Goal: Task Accomplishment & Management: Manage account settings

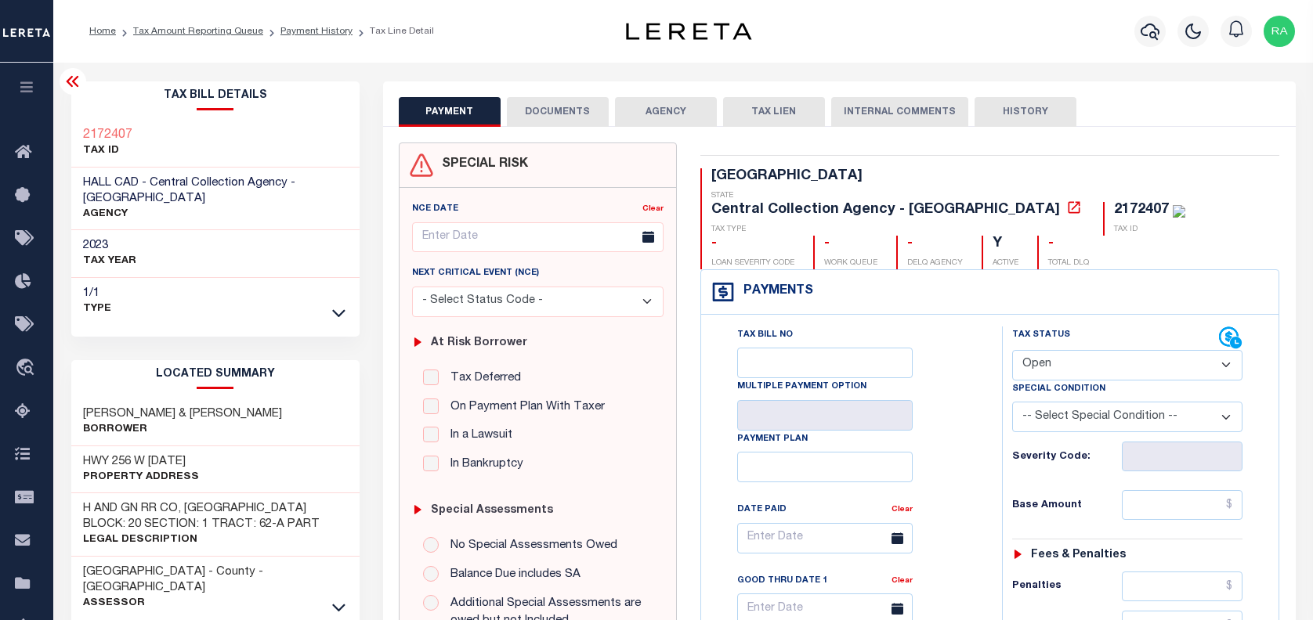
select select "OP2"
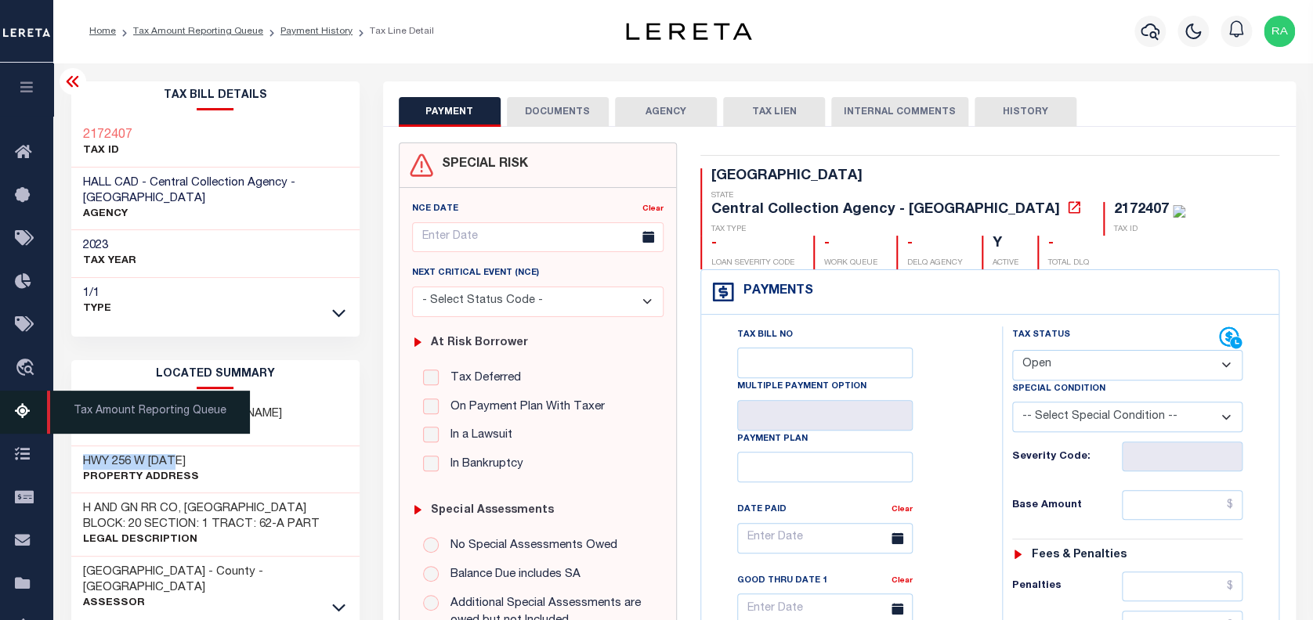
click at [24, 411] on icon at bounding box center [27, 413] width 25 height 20
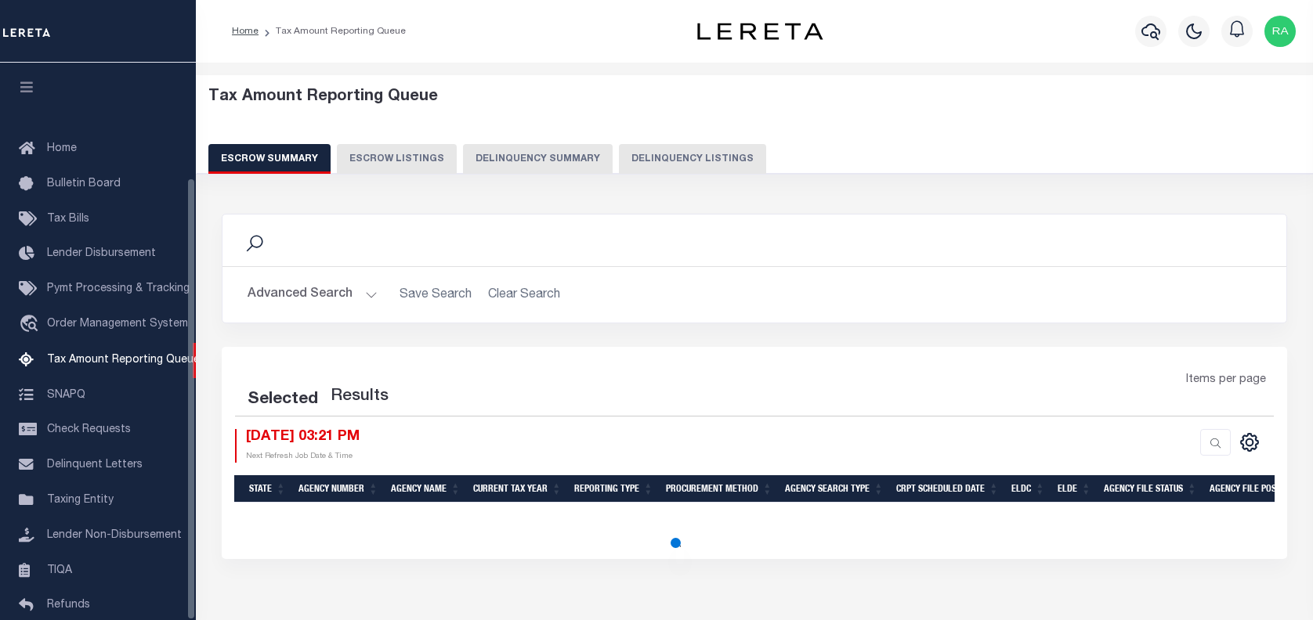
click at [689, 150] on button "Delinquency Listings" at bounding box center [692, 159] width 147 height 30
select select "100"
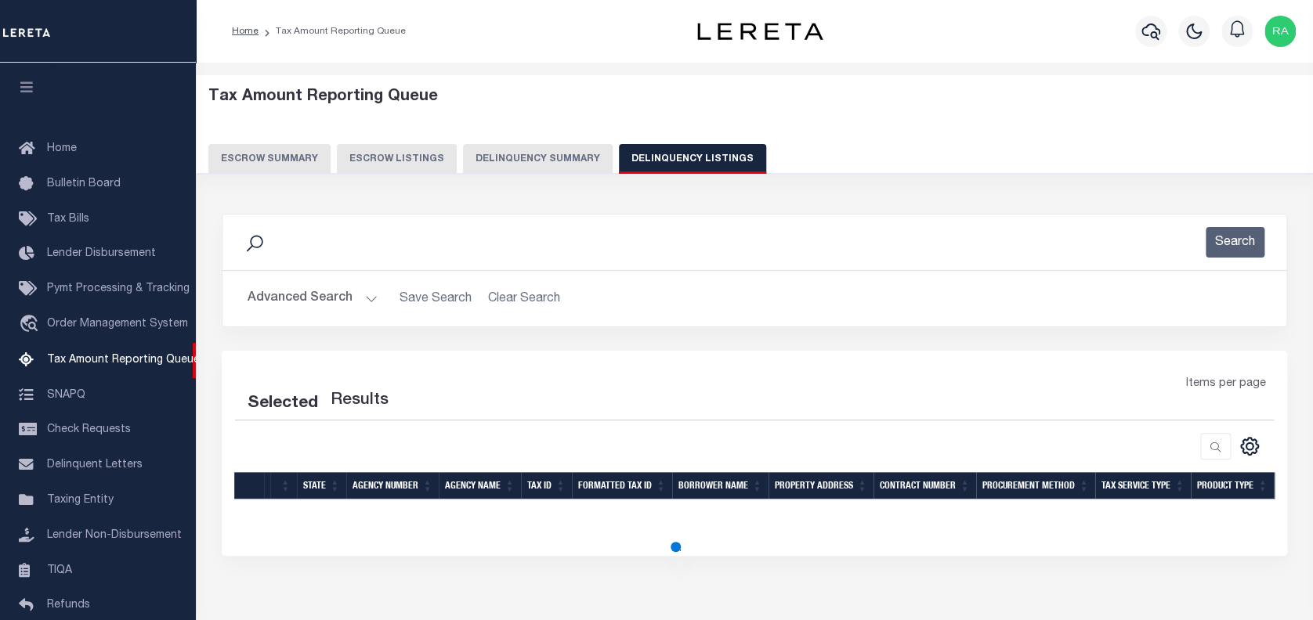
scroll to position [144, 0]
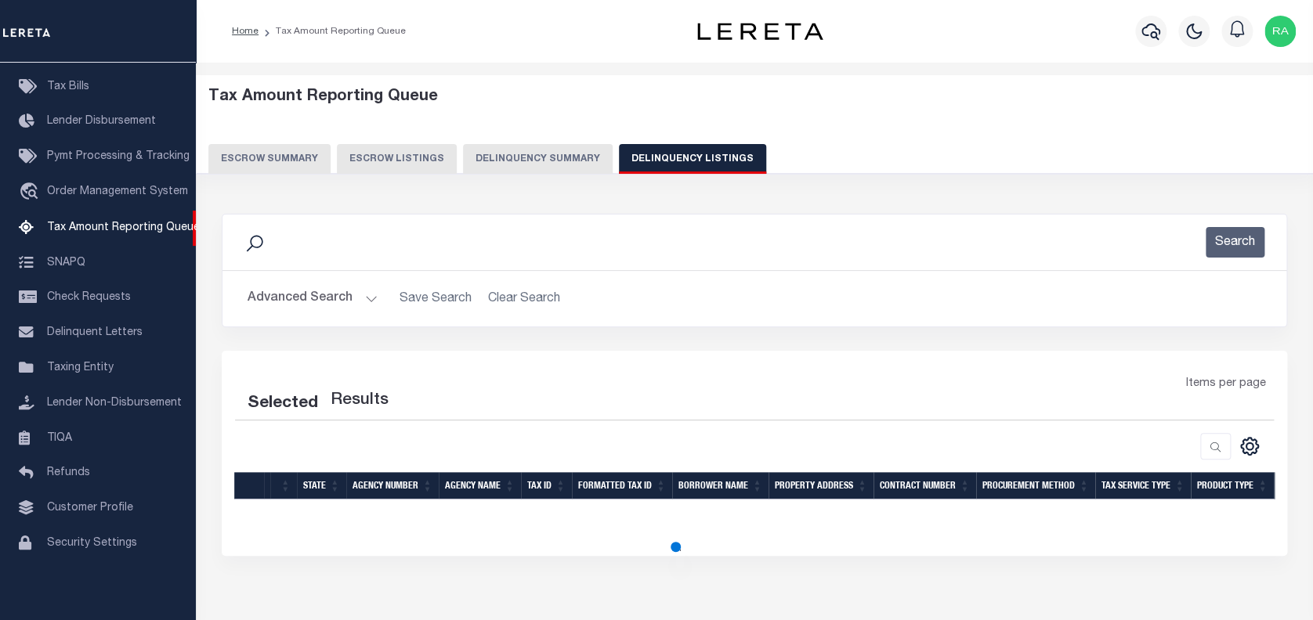
select select "100"
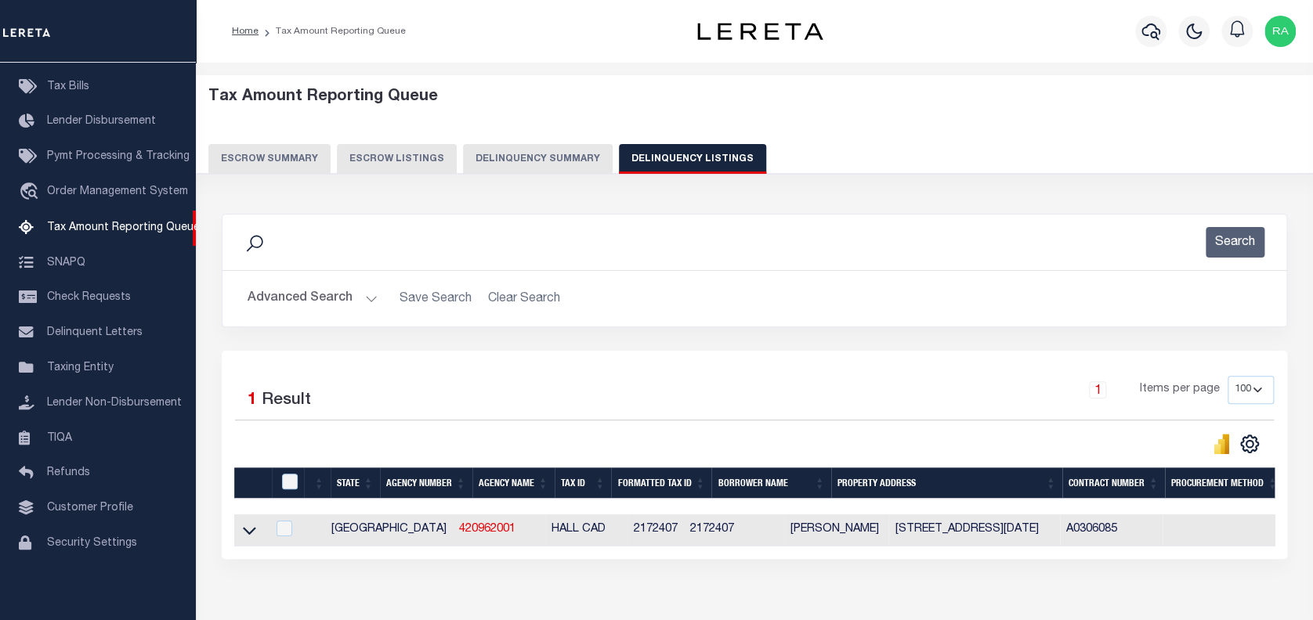
click at [679, 151] on button "Delinquency Listings" at bounding box center [692, 159] width 147 height 30
select select "100"
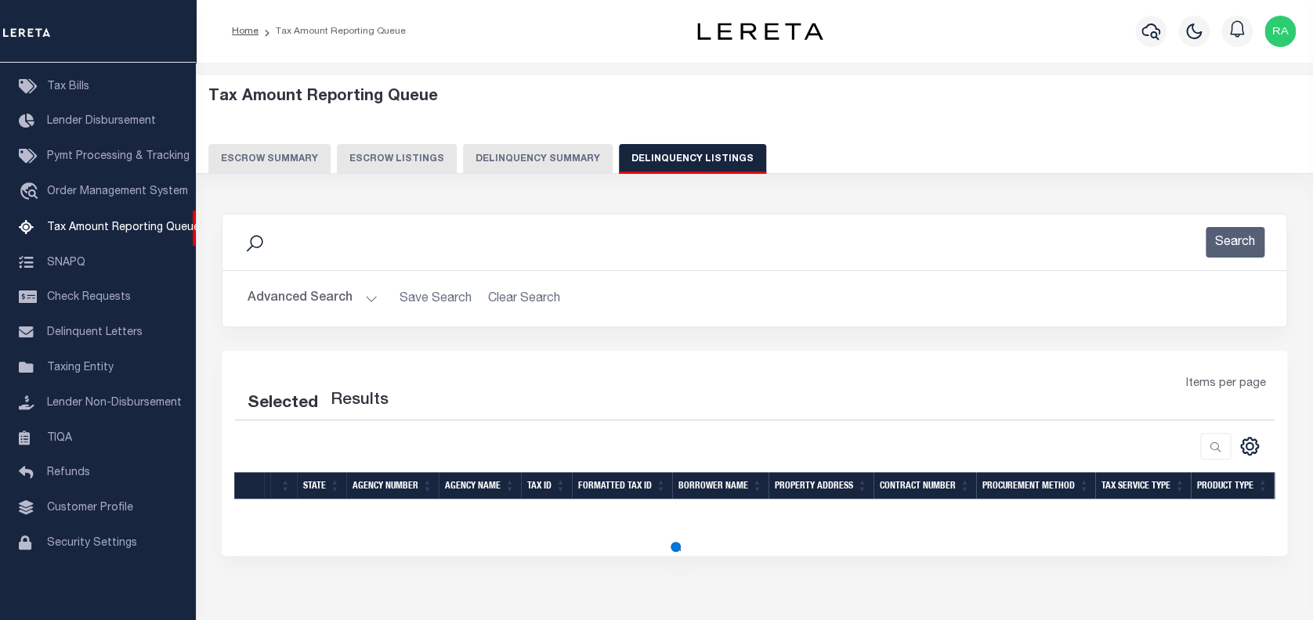
click at [265, 298] on button "Advanced Search" at bounding box center [313, 299] width 130 height 31
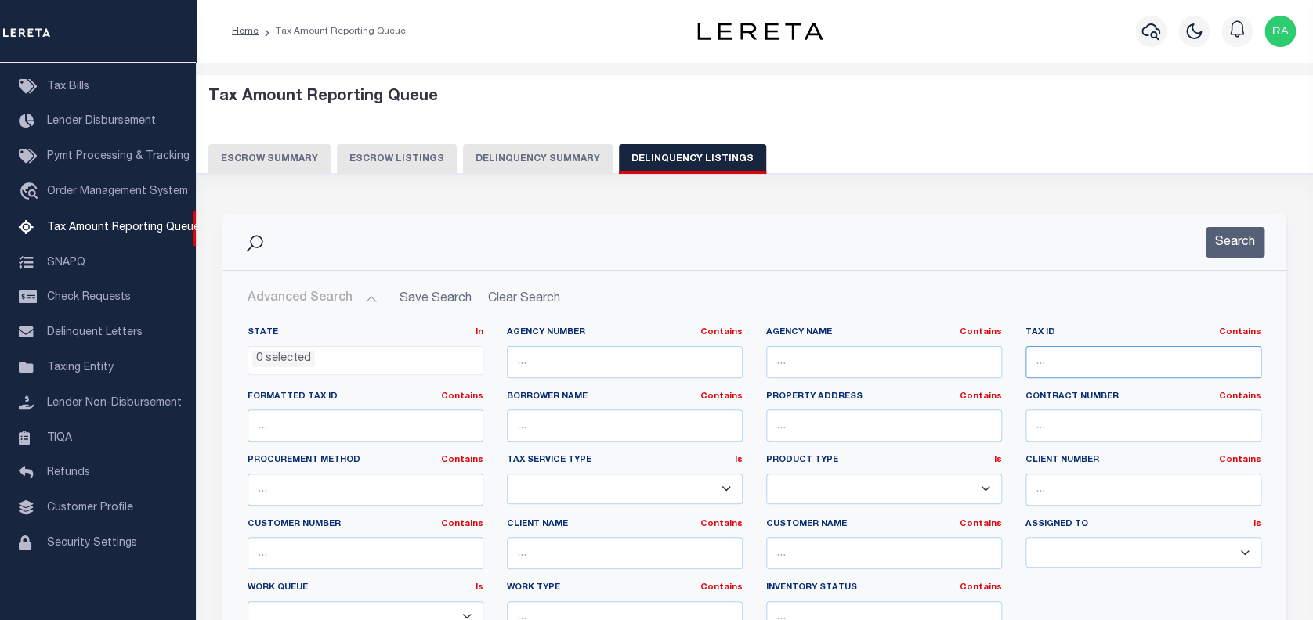
click at [1063, 356] on input "text" at bounding box center [1143, 362] width 236 height 32
select select "100"
paste input "130108750050180040000"
type input "130108750050180040000"
click at [1239, 244] on button "Search" at bounding box center [1235, 242] width 59 height 31
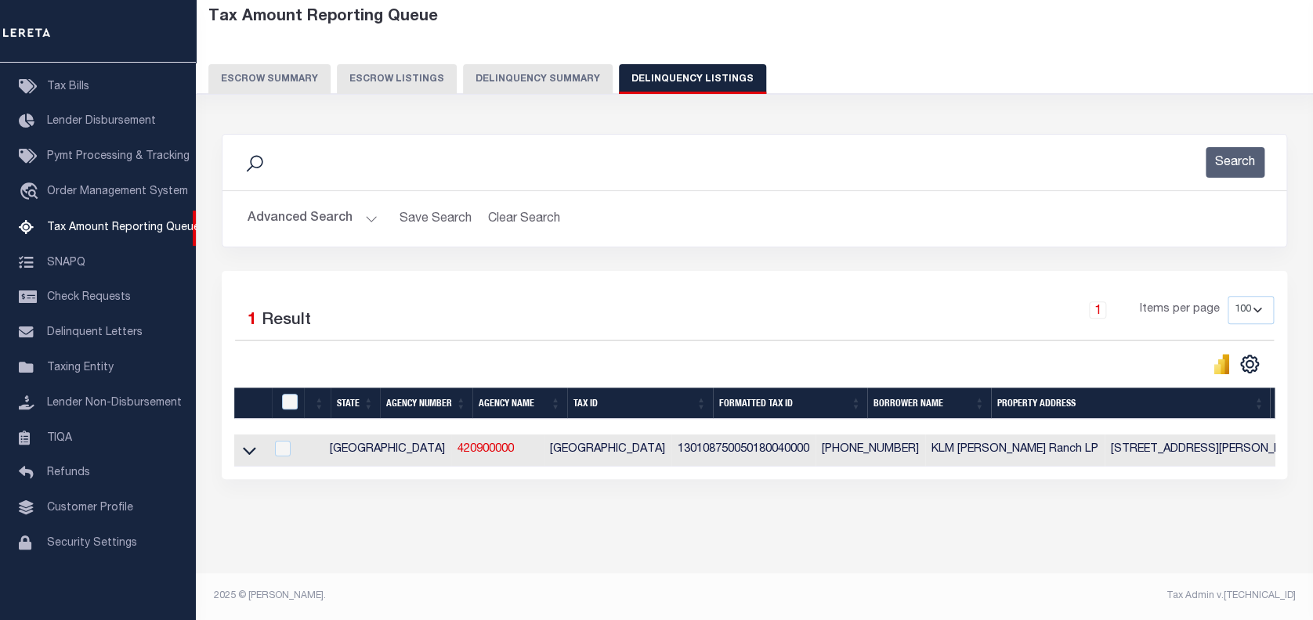
scroll to position [92, 0]
click at [244, 443] on icon at bounding box center [249, 451] width 13 height 16
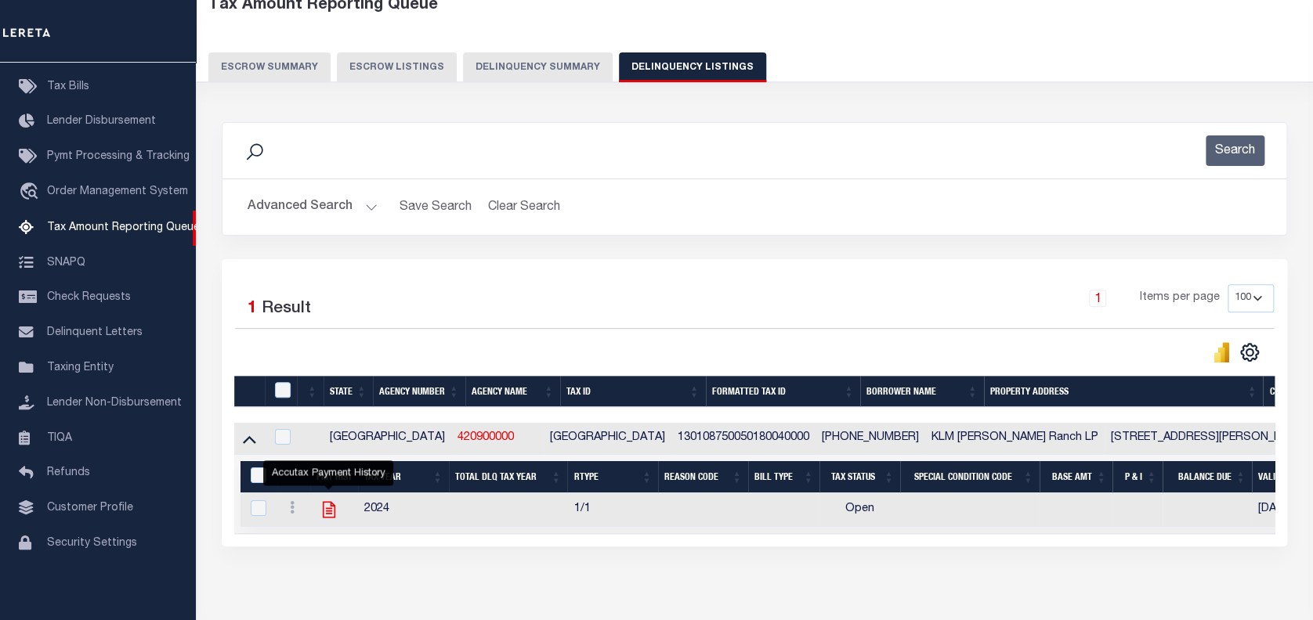
click at [331, 511] on icon "" at bounding box center [329, 510] width 20 height 20
checkbox input "true"
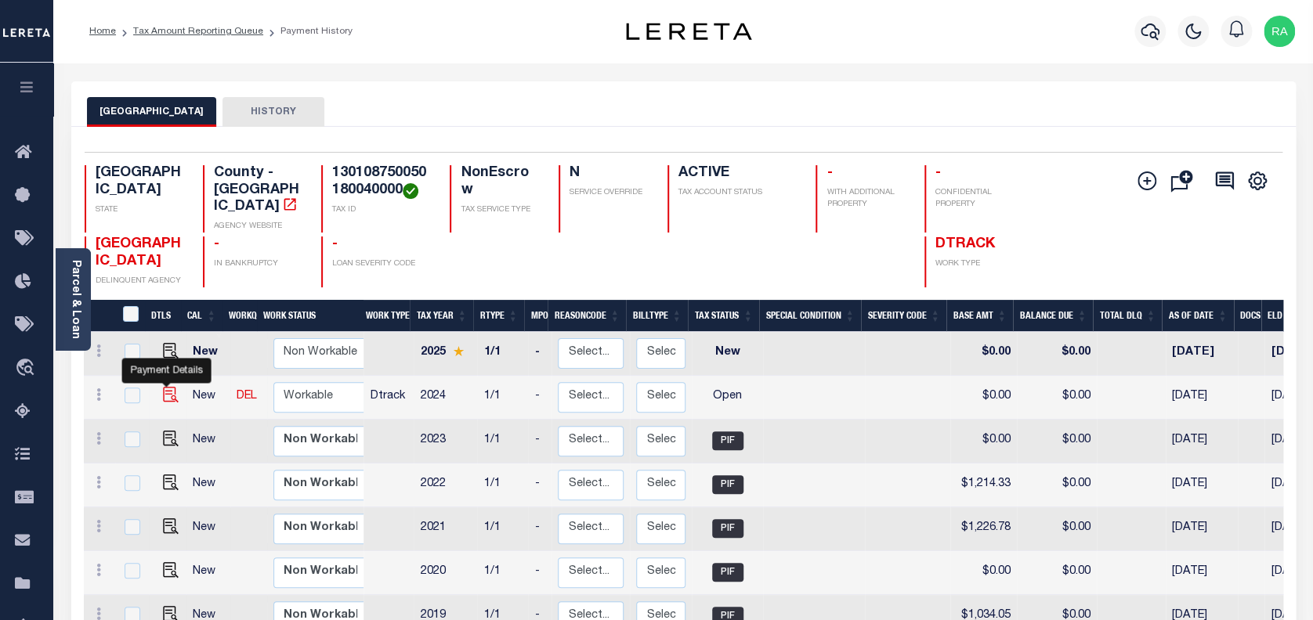
click at [166, 387] on img "" at bounding box center [171, 395] width 16 height 16
checkbox input "true"
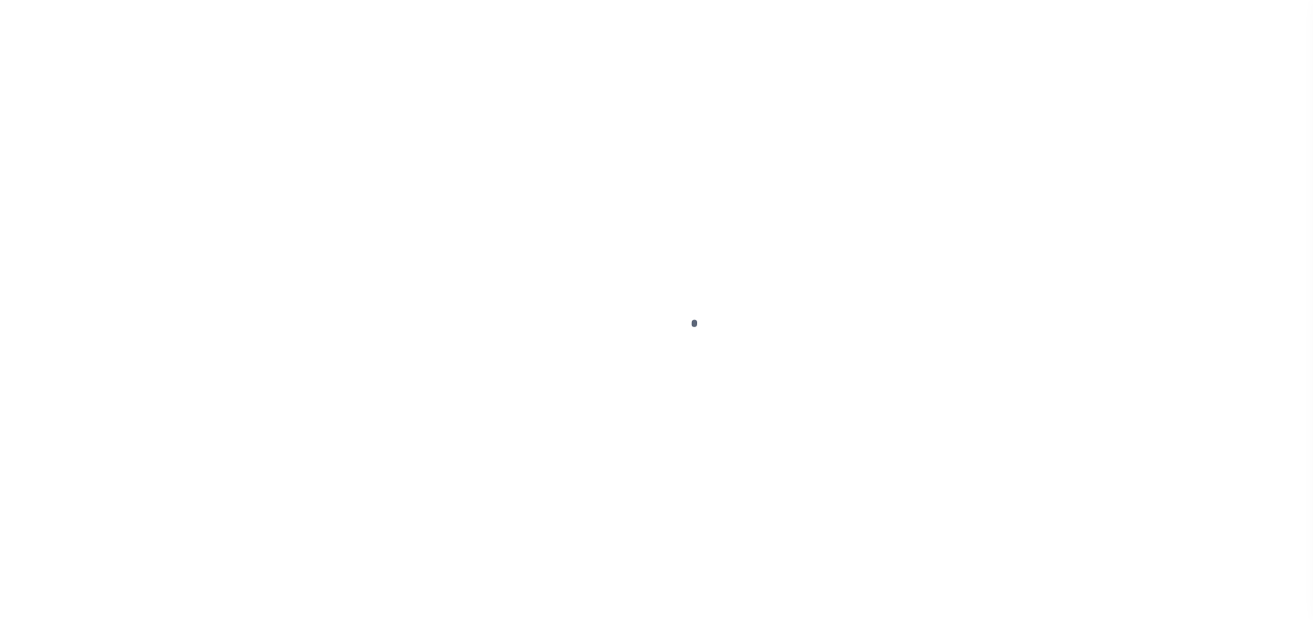
select select "OP2"
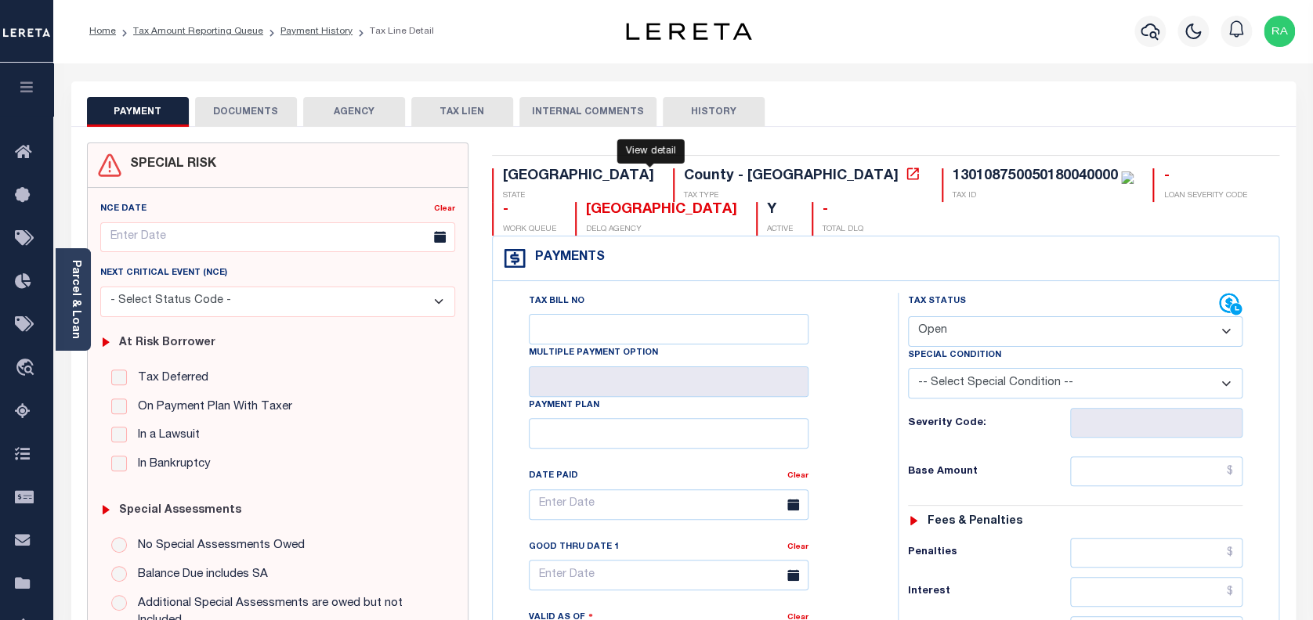
click at [905, 174] on icon at bounding box center [913, 174] width 16 height 16
drag, startPoint x: 197, startPoint y: 31, endPoint x: 222, endPoint y: 9, distance: 34.4
click at [197, 31] on link "Tax Amount Reporting Queue" at bounding box center [198, 31] width 130 height 9
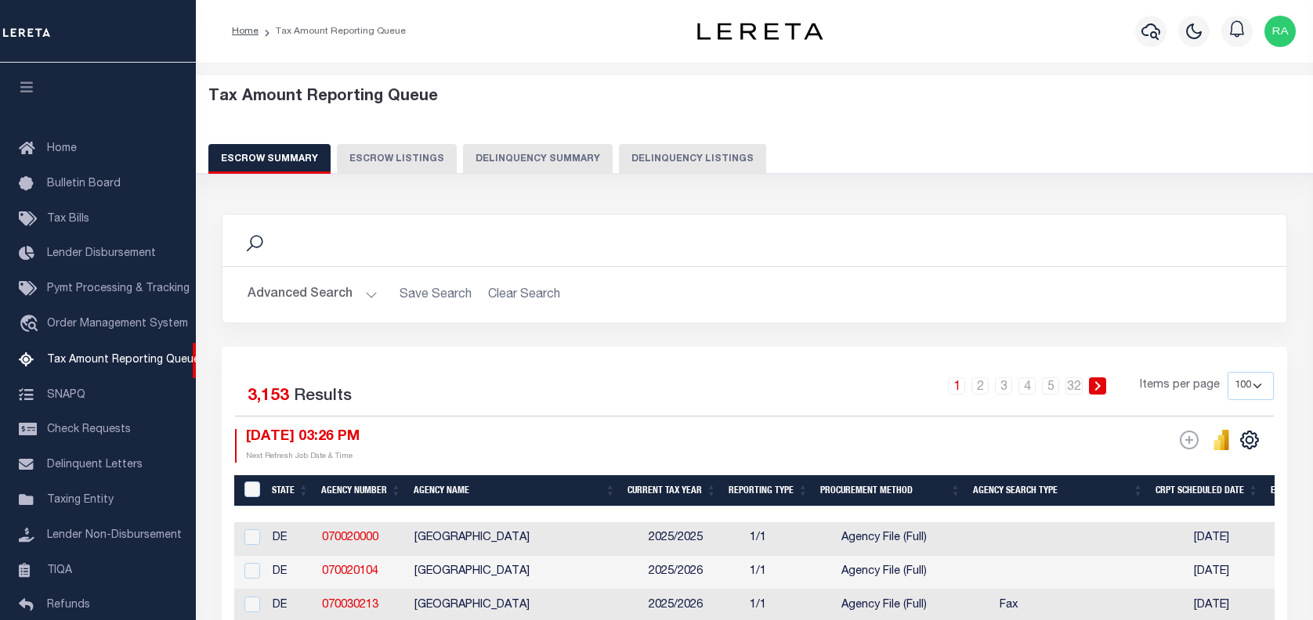
select select "100"
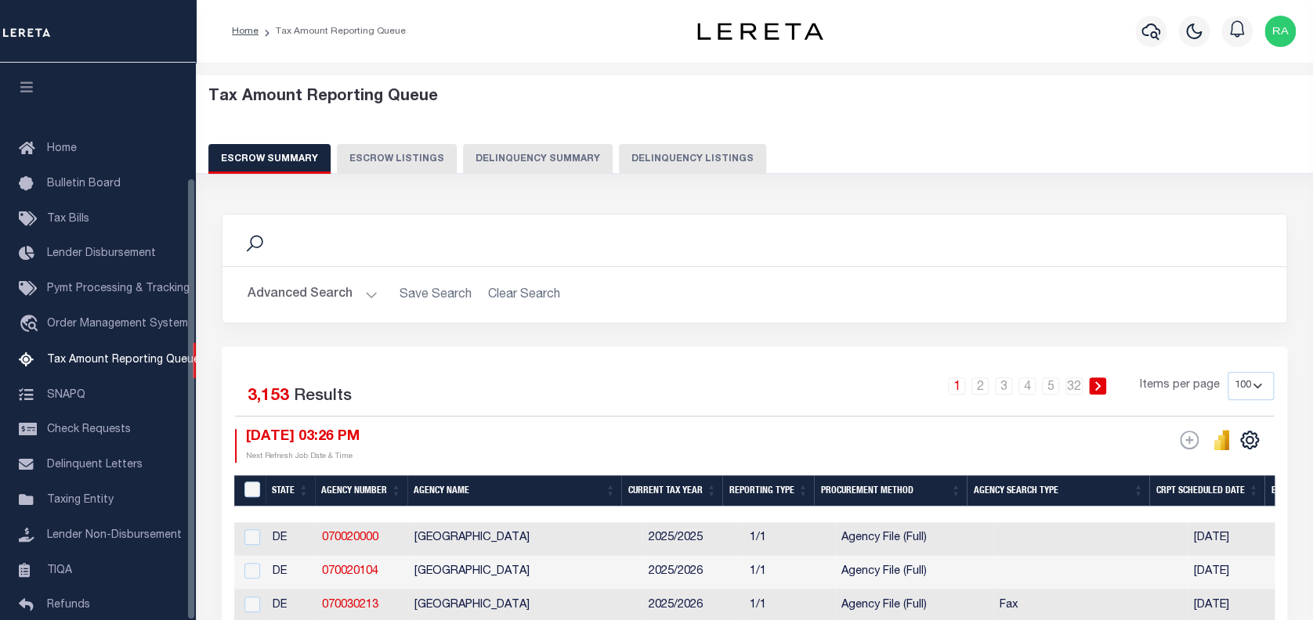
scroll to position [144, 0]
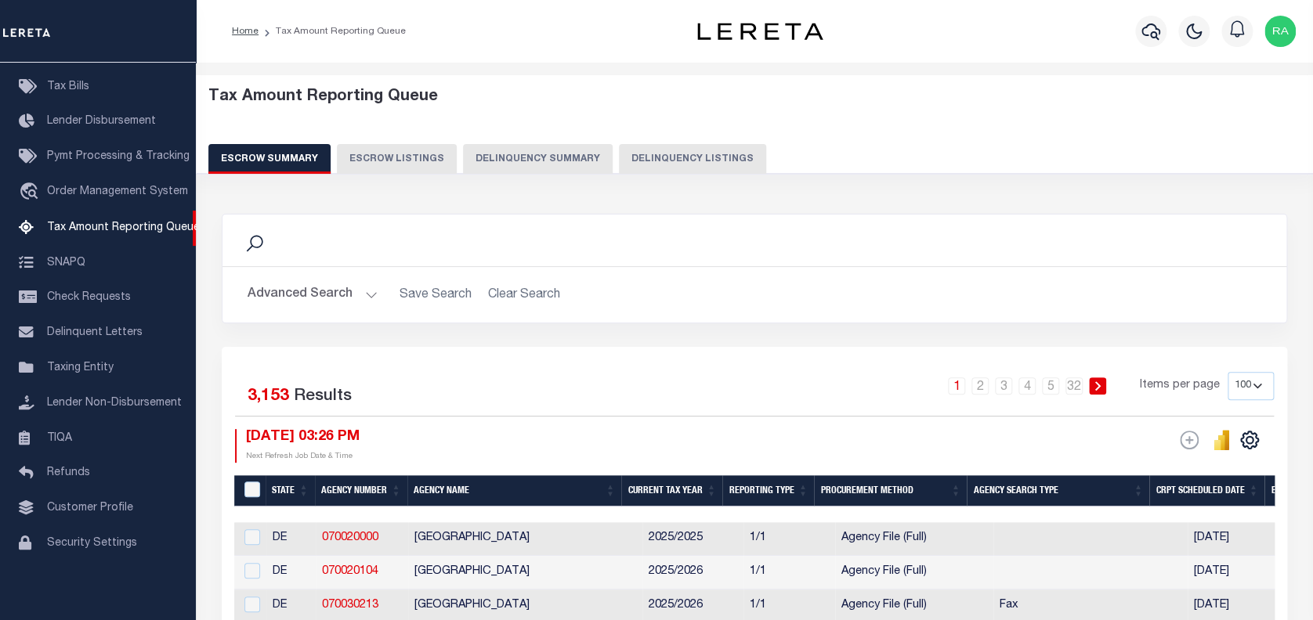
click at [695, 151] on button "Delinquency Listings" at bounding box center [692, 159] width 147 height 30
select select
select select "100"
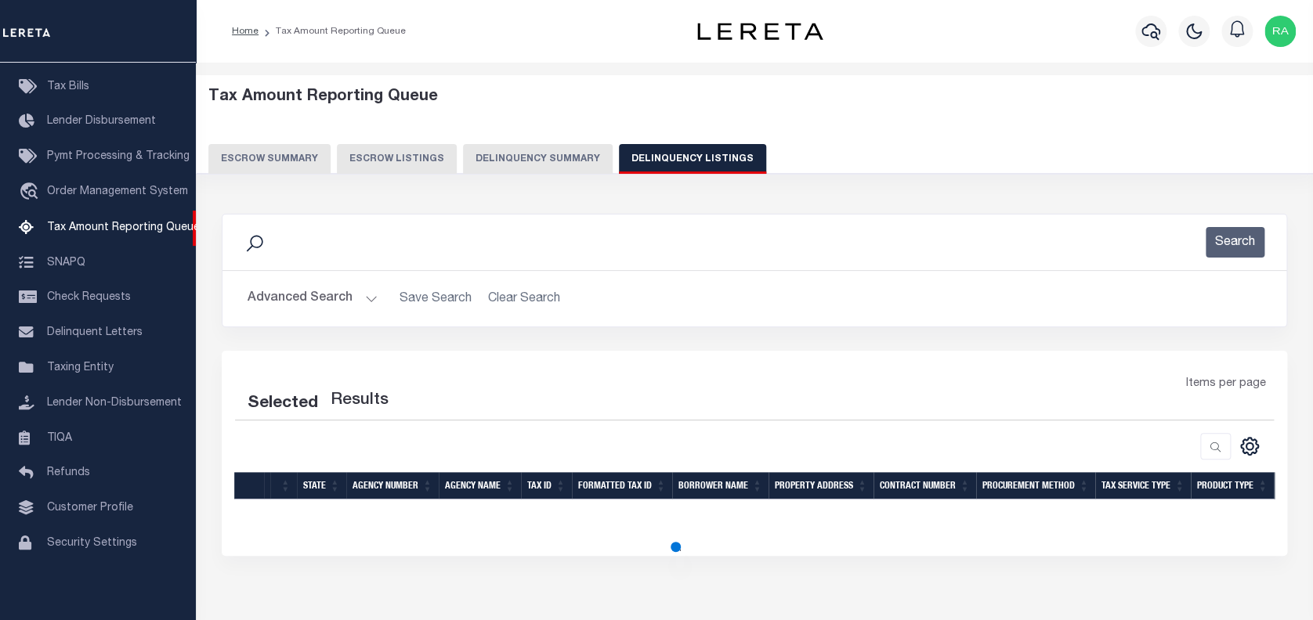
scroll to position [75, 0]
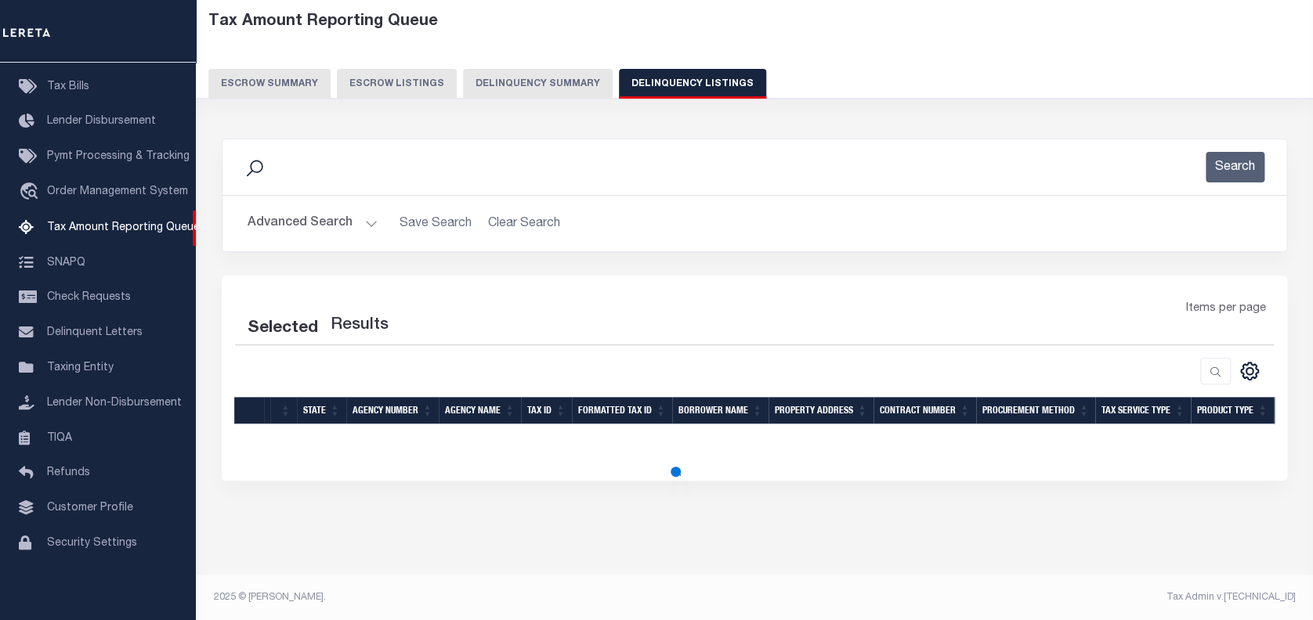
select select "100"
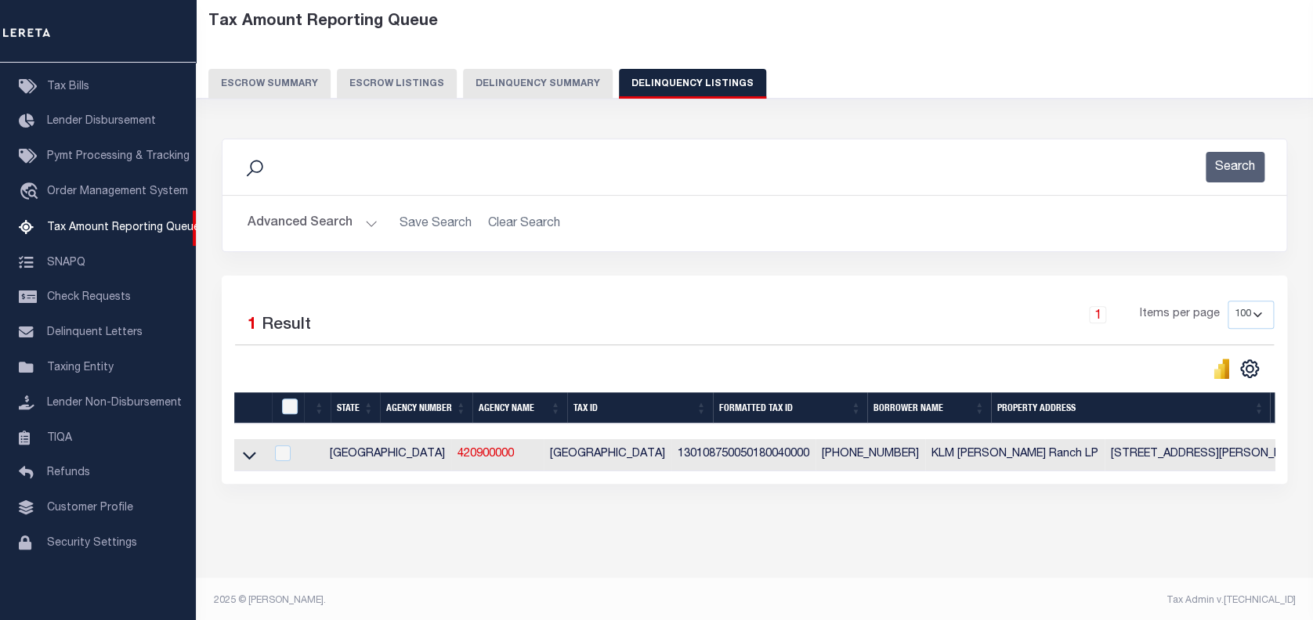
click at [255, 226] on button "Advanced Search" at bounding box center [313, 223] width 130 height 31
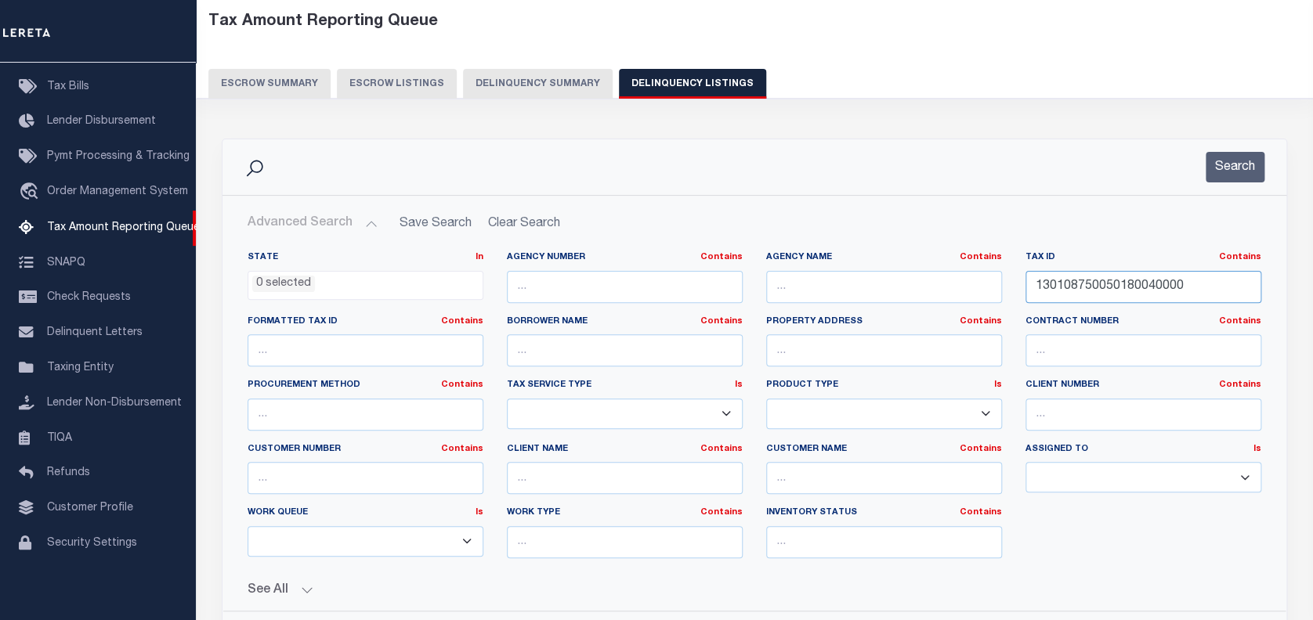
drag, startPoint x: 1218, startPoint y: 279, endPoint x: 875, endPoint y: 313, distance: 344.7
click at [875, 313] on div "State In In AK AL AR AZ CA CO CT DC DE FL GA GU HI IA ID IL IN KS KY LA MA MD M…" at bounding box center [754, 411] width 1037 height 320
paste input "0211250000007"
type input "0211250000007"
click at [1236, 163] on button "Search" at bounding box center [1235, 167] width 59 height 31
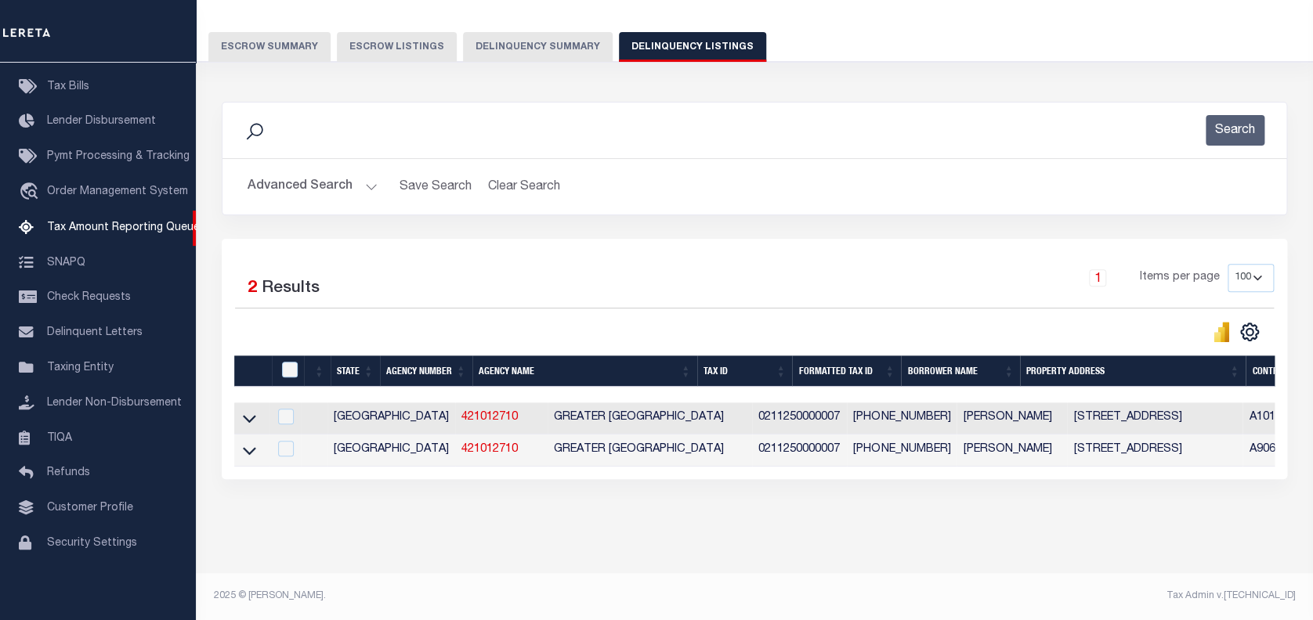
scroll to position [125, 0]
click at [249, 410] on icon at bounding box center [249, 418] width 13 height 16
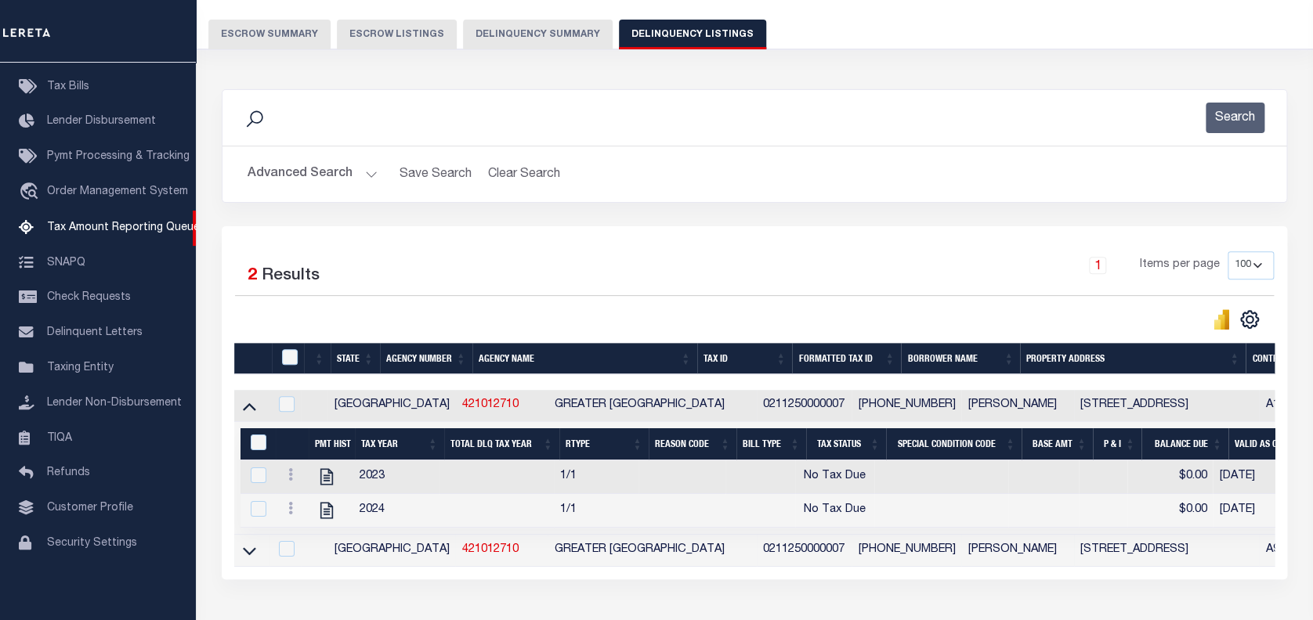
scroll to position [229, 0]
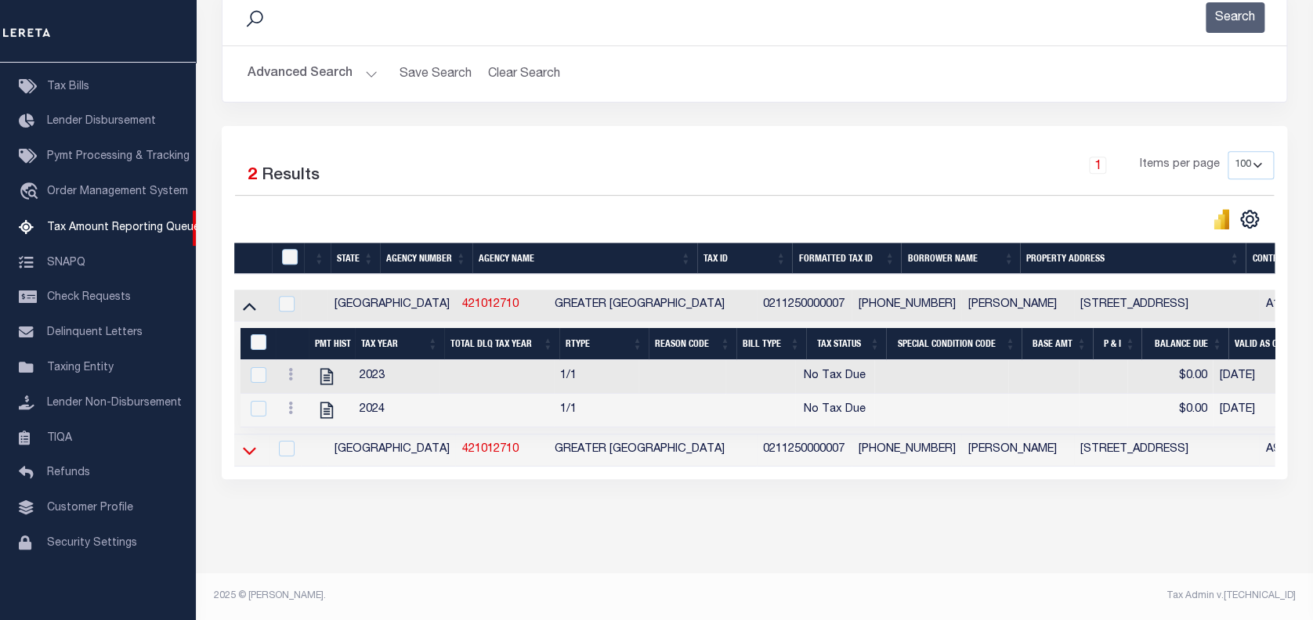
click at [251, 451] on icon at bounding box center [249, 451] width 13 height 16
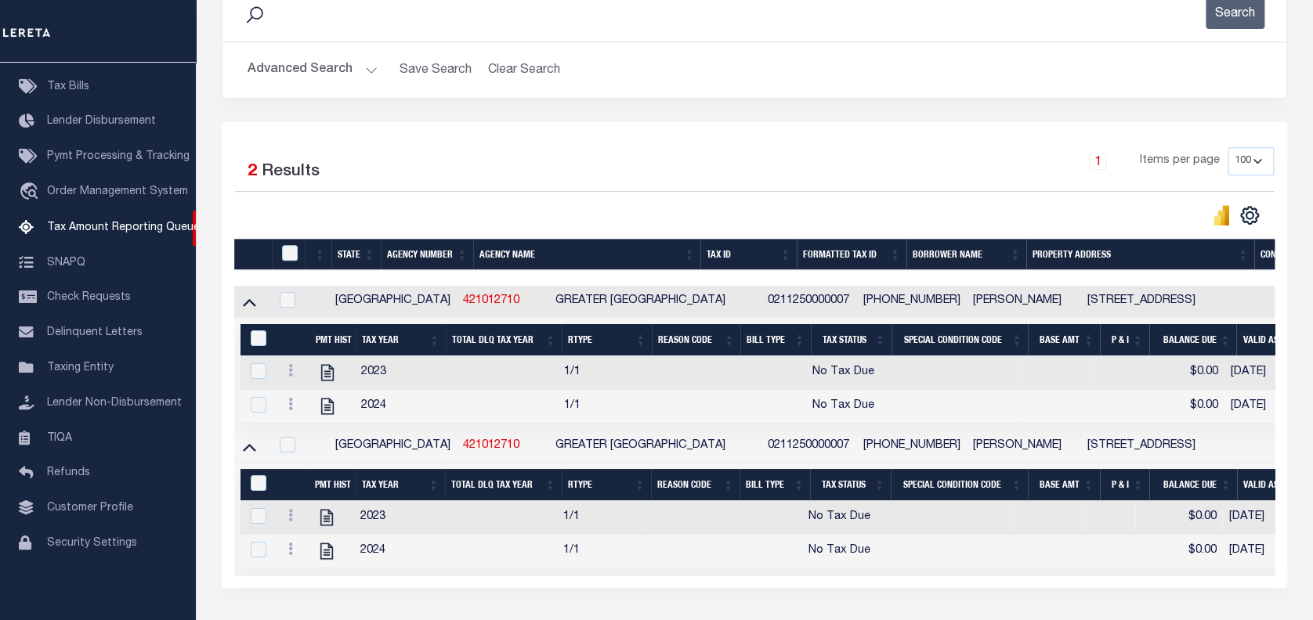
scroll to position [238, 0]
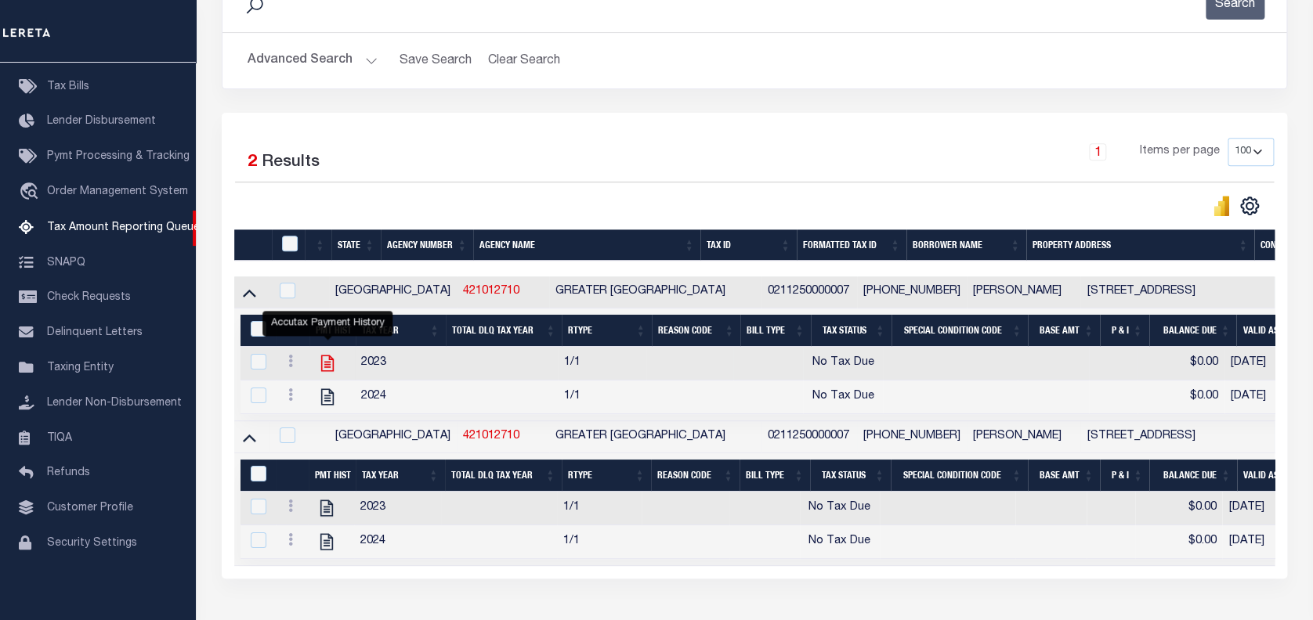
click at [331, 367] on icon "" at bounding box center [327, 364] width 13 height 16
checkbox input "true"
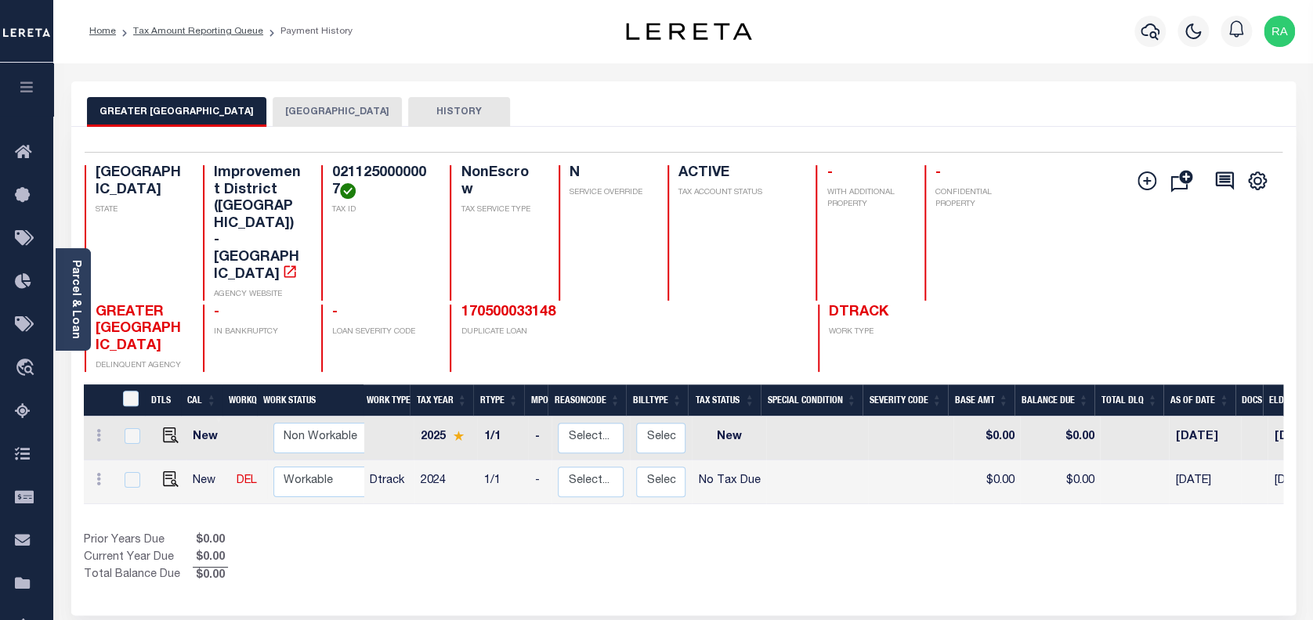
click at [233, 111] on button "GREATER [GEOGRAPHIC_DATA]" at bounding box center [176, 112] width 179 height 30
click at [163, 472] on img "" at bounding box center [171, 480] width 16 height 16
checkbox input "true"
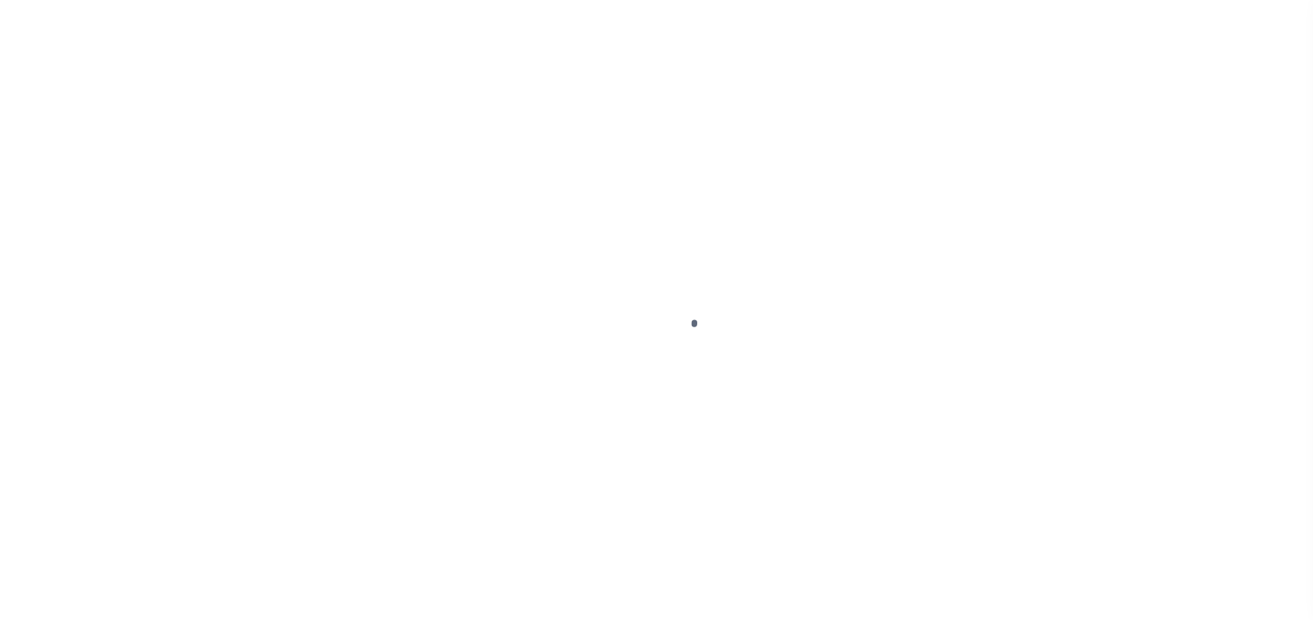
select select "NTX"
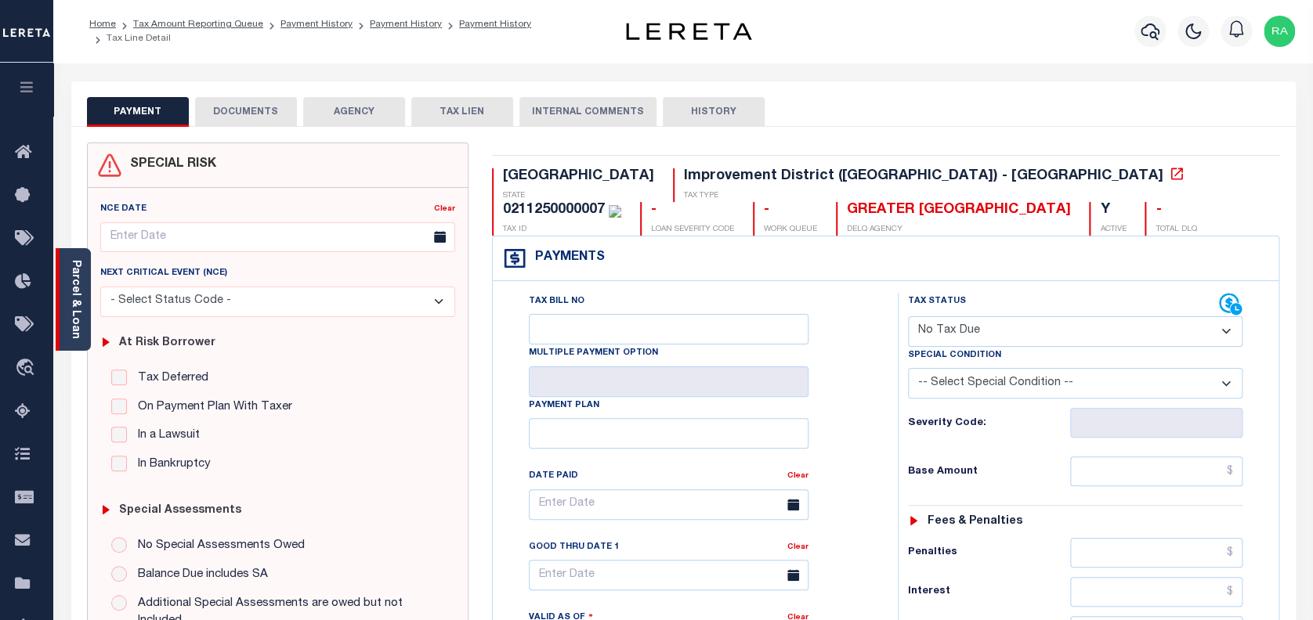
click at [76, 277] on link "Parcel & Loan" at bounding box center [75, 299] width 11 height 79
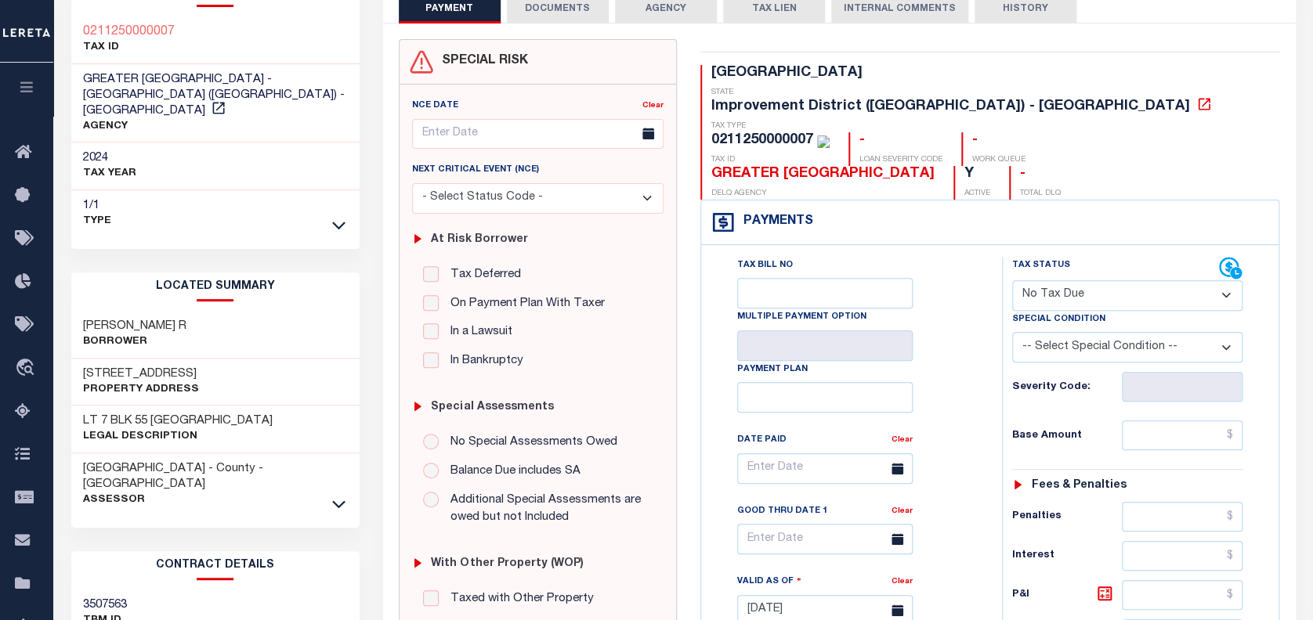
scroll to position [104, 0]
drag, startPoint x: 78, startPoint y: 301, endPoint x: 207, endPoint y: 313, distance: 129.8
click at [207, 313] on div "[PERSON_NAME] R Borrower" at bounding box center [215, 334] width 288 height 48
copy h3 "[PERSON_NAME] R"
drag, startPoint x: 108, startPoint y: 352, endPoint x: 204, endPoint y: 349, distance: 96.4
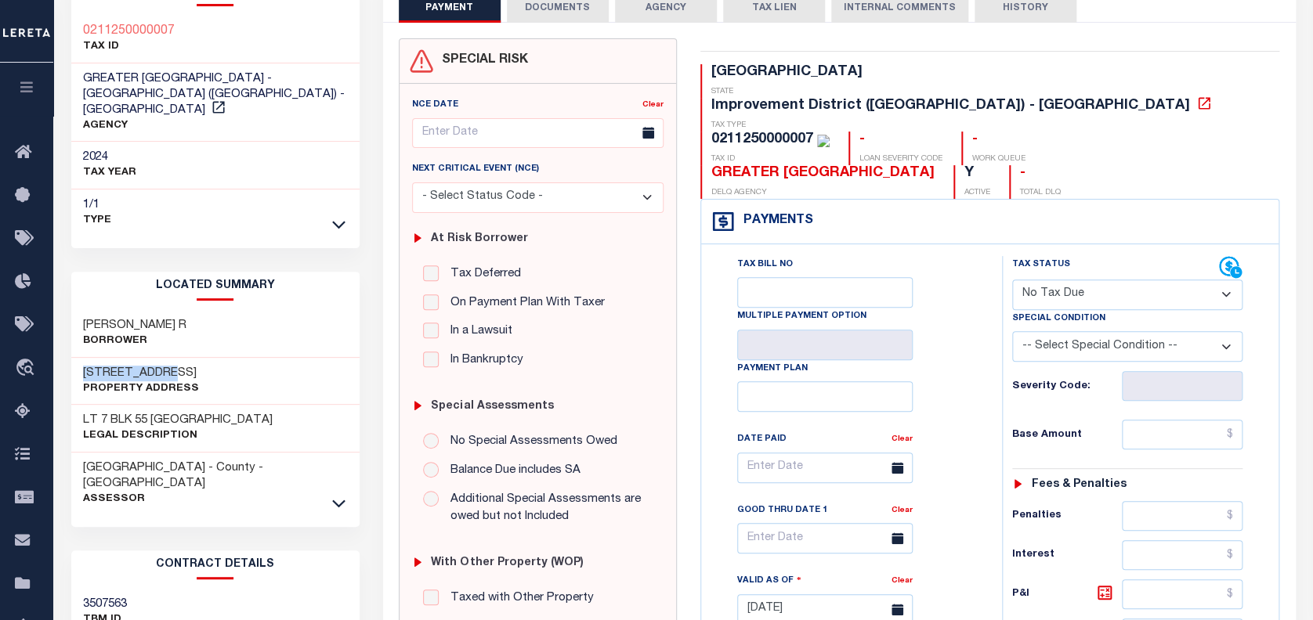
click at [204, 358] on div "[STREET_ADDRESS] Property Address" at bounding box center [215, 382] width 288 height 48
copy h3 "[STREET_ADDRESS]"
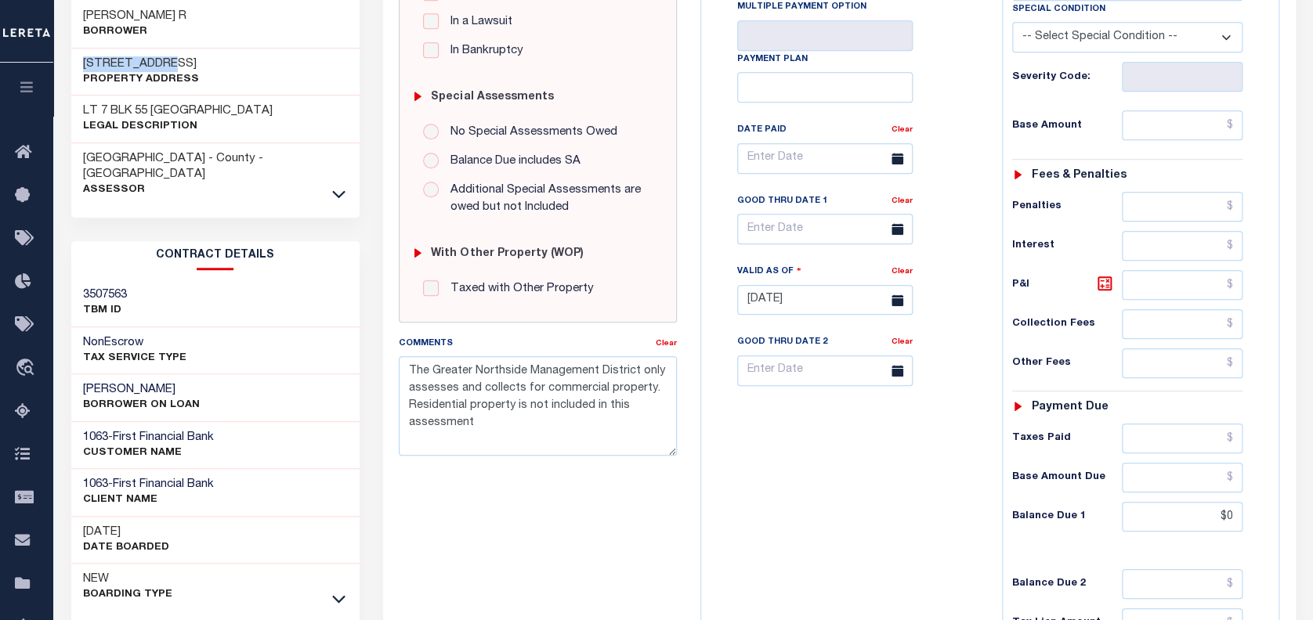
scroll to position [417, 0]
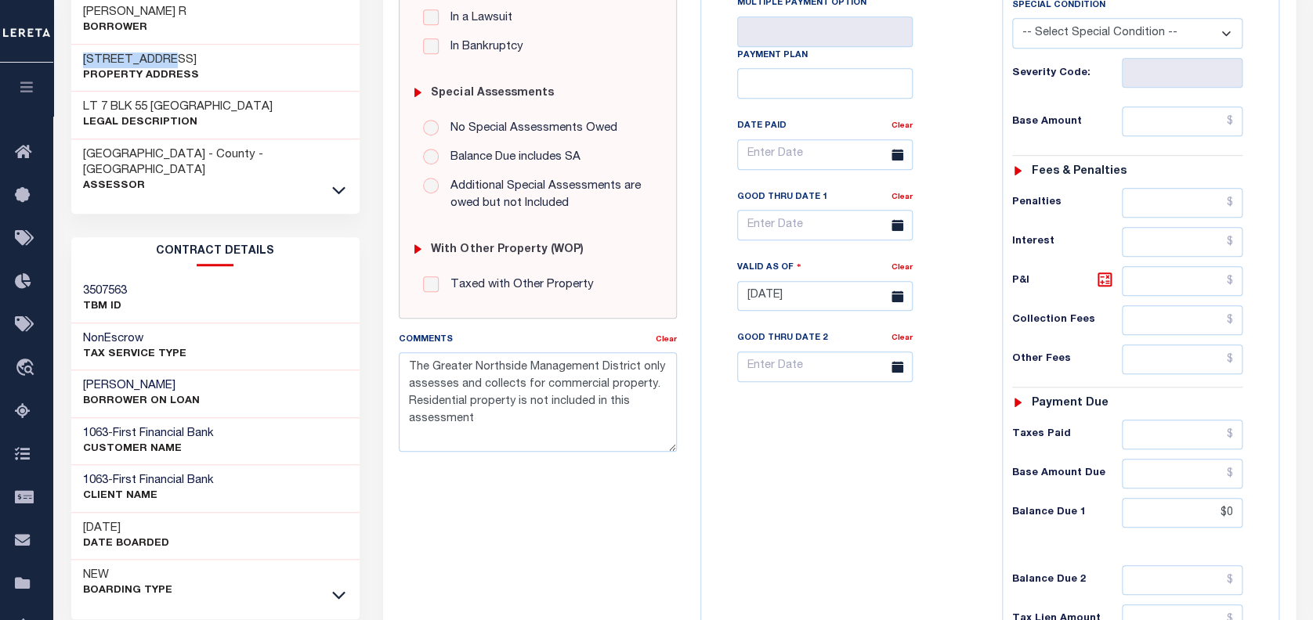
drag, startPoint x: 81, startPoint y: 348, endPoint x: 178, endPoint y: 351, distance: 96.4
click at [178, 371] on div "[PERSON_NAME] ON LOAN" at bounding box center [215, 395] width 288 height 48
copy h3 "[PERSON_NAME]"
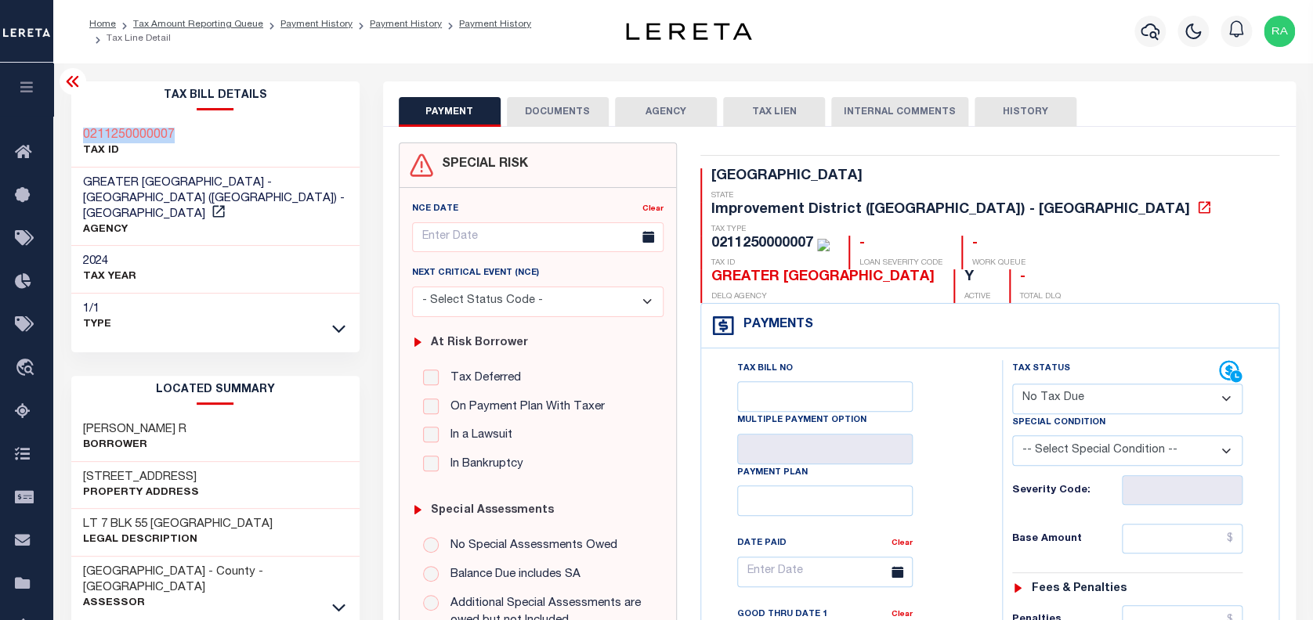
drag, startPoint x: 174, startPoint y: 131, endPoint x: 69, endPoint y: 139, distance: 105.3
copy h3 "0211250000007"
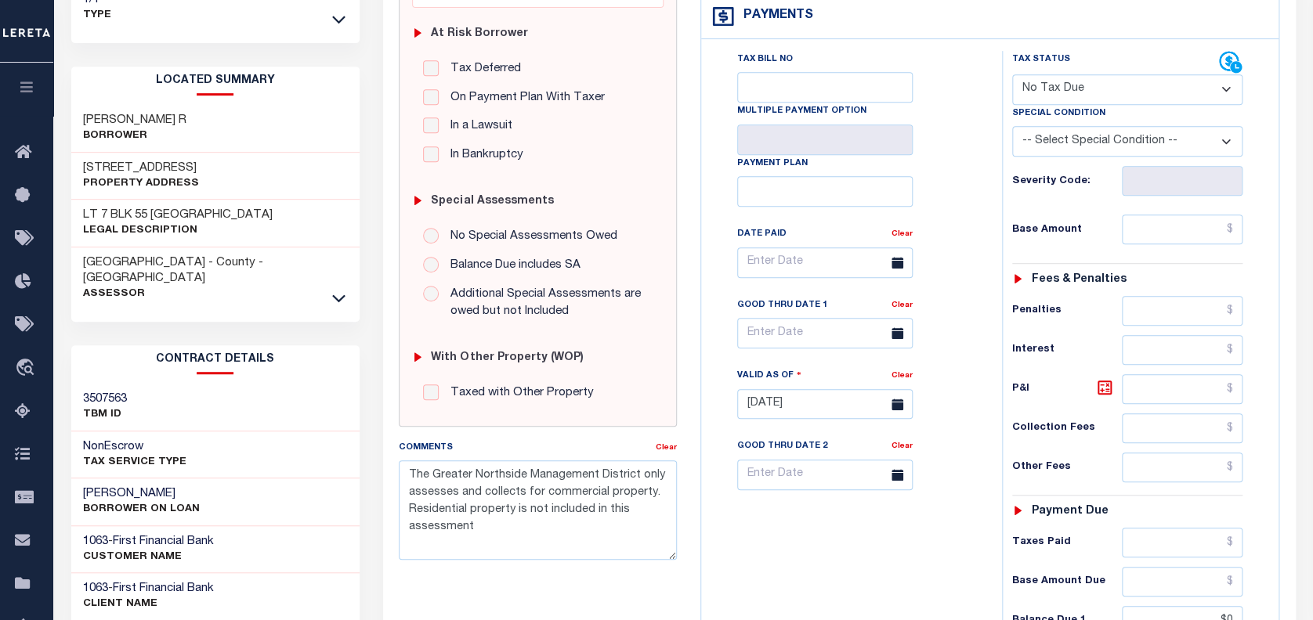
scroll to position [313, 0]
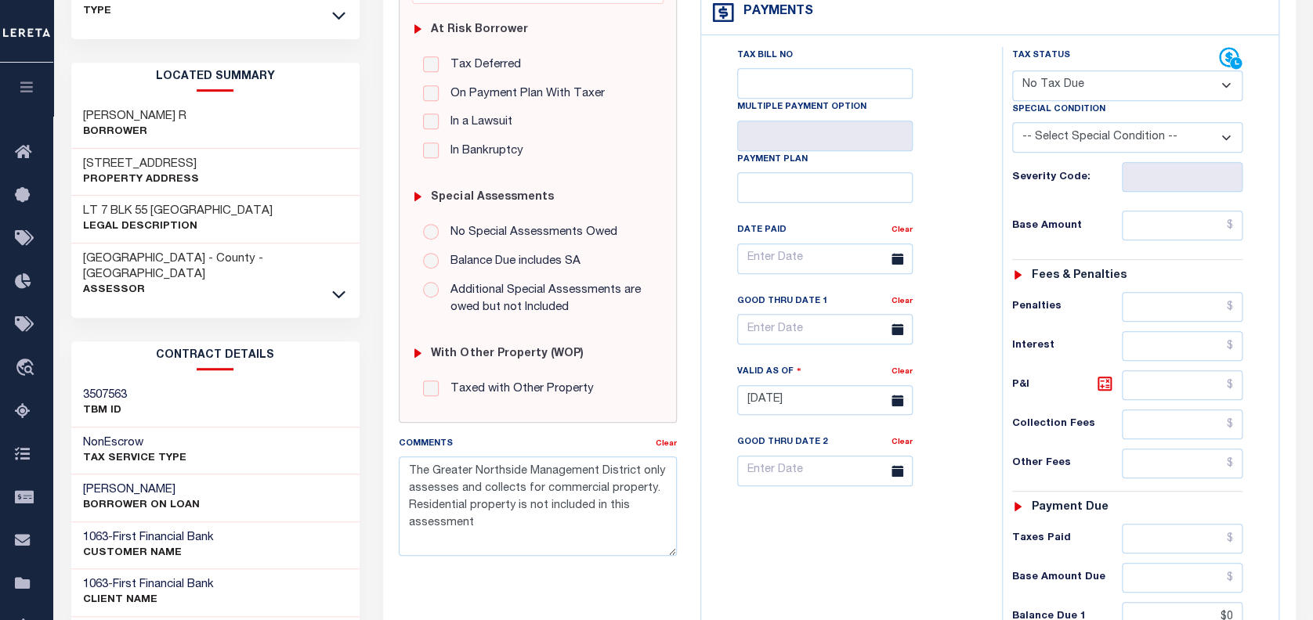
drag, startPoint x: 76, startPoint y: 454, endPoint x: 219, endPoint y: 450, distance: 143.4
click at [219, 475] on div "[PERSON_NAME] ON LOAN" at bounding box center [215, 499] width 288 height 48
copy h3 "[PERSON_NAME]"
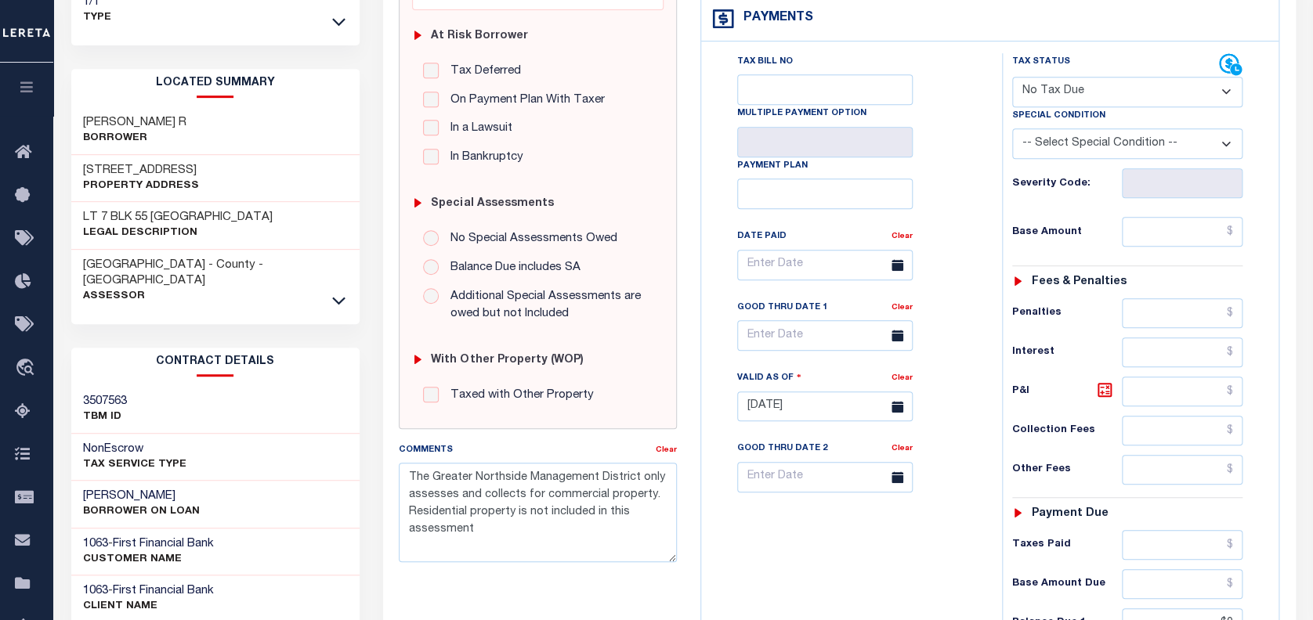
scroll to position [0, 0]
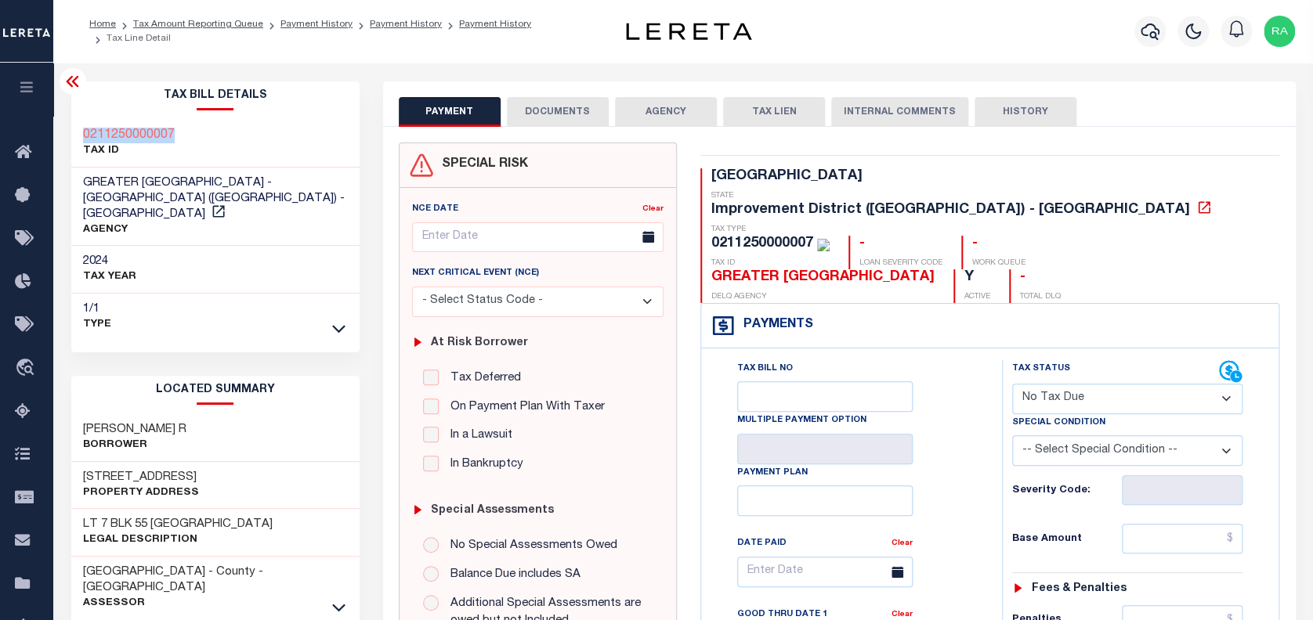
drag, startPoint x: 178, startPoint y: 132, endPoint x: 63, endPoint y: 131, distance: 115.1
copy h3 "0211250000007"
click at [224, 205] on icon at bounding box center [218, 211] width 12 height 12
drag, startPoint x: 81, startPoint y: 460, endPoint x: 199, endPoint y: 466, distance: 117.7
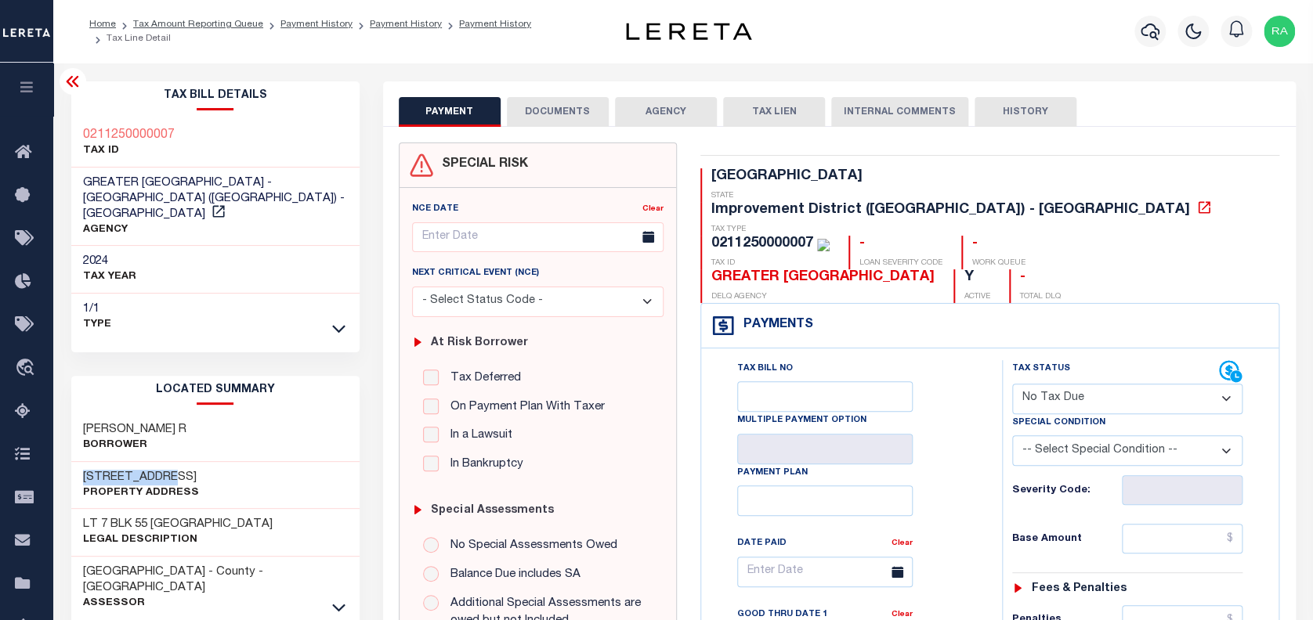
click at [199, 466] on div "[STREET_ADDRESS] Property Address" at bounding box center [215, 486] width 288 height 48
drag, startPoint x: 175, startPoint y: 126, endPoint x: 70, endPoint y: 133, distance: 104.4
click at [71, 133] on div "0211250000007 TAX ID" at bounding box center [215, 144] width 288 height 48
copy h3 "0211250000007"
click at [210, 25] on link "Tax Amount Reporting Queue" at bounding box center [198, 24] width 130 height 9
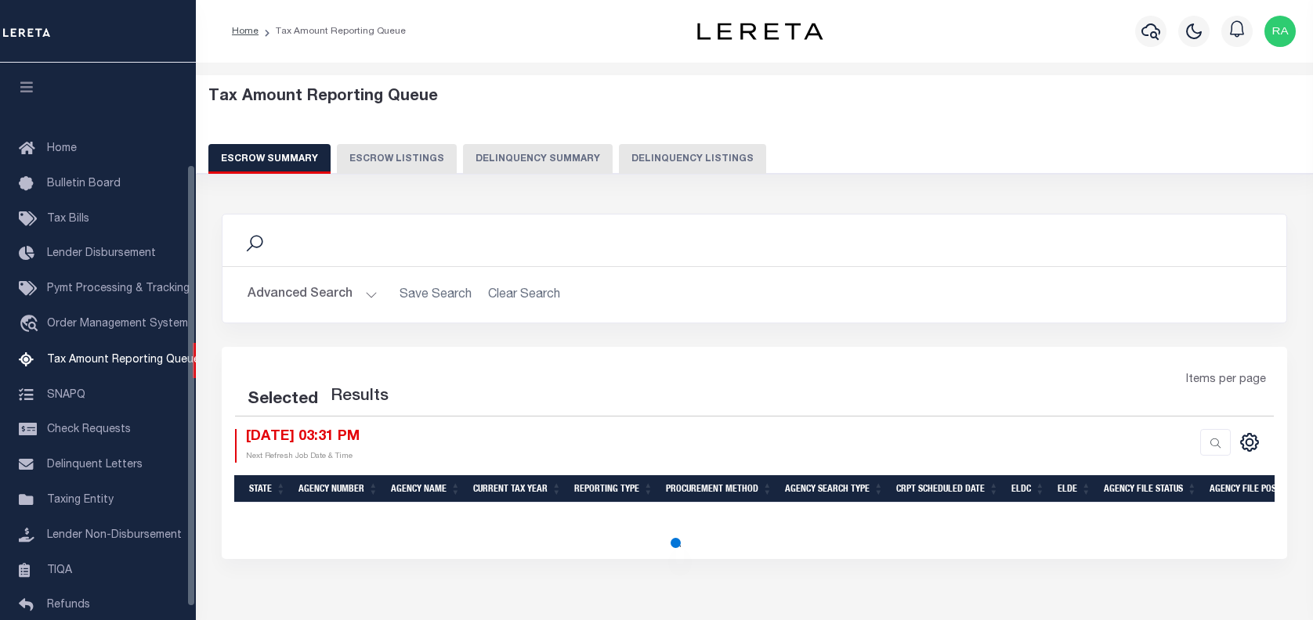
click at [637, 160] on button "Delinquency Listings" at bounding box center [692, 159] width 147 height 30
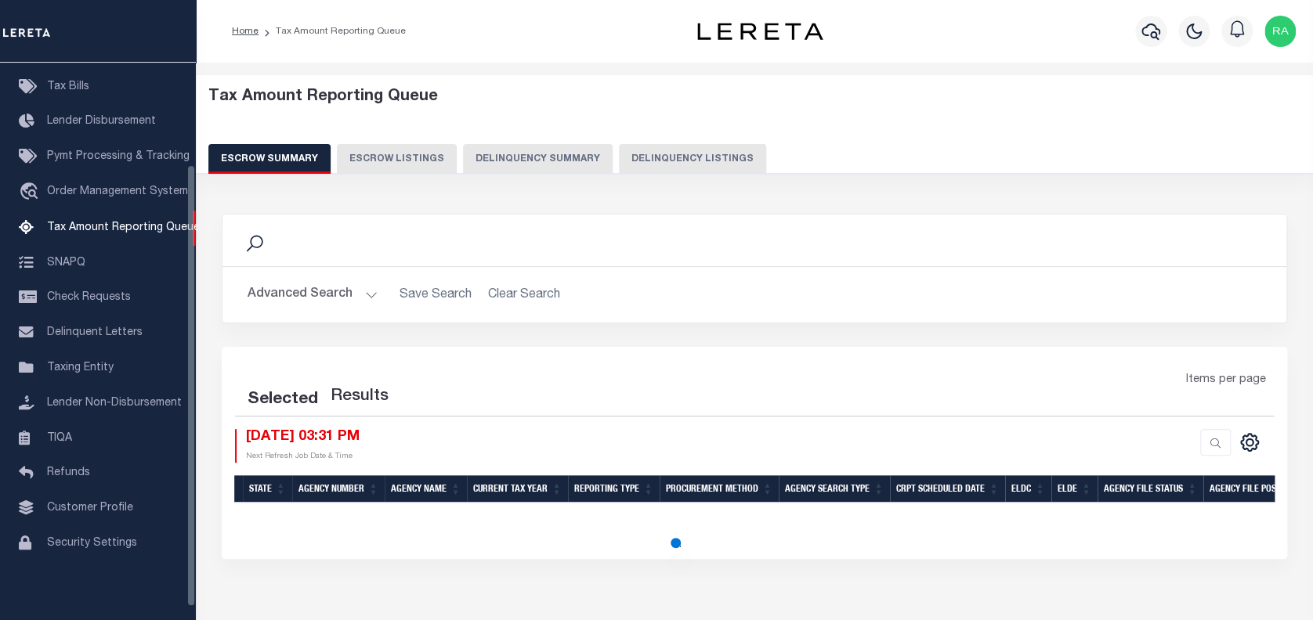
select select "100"
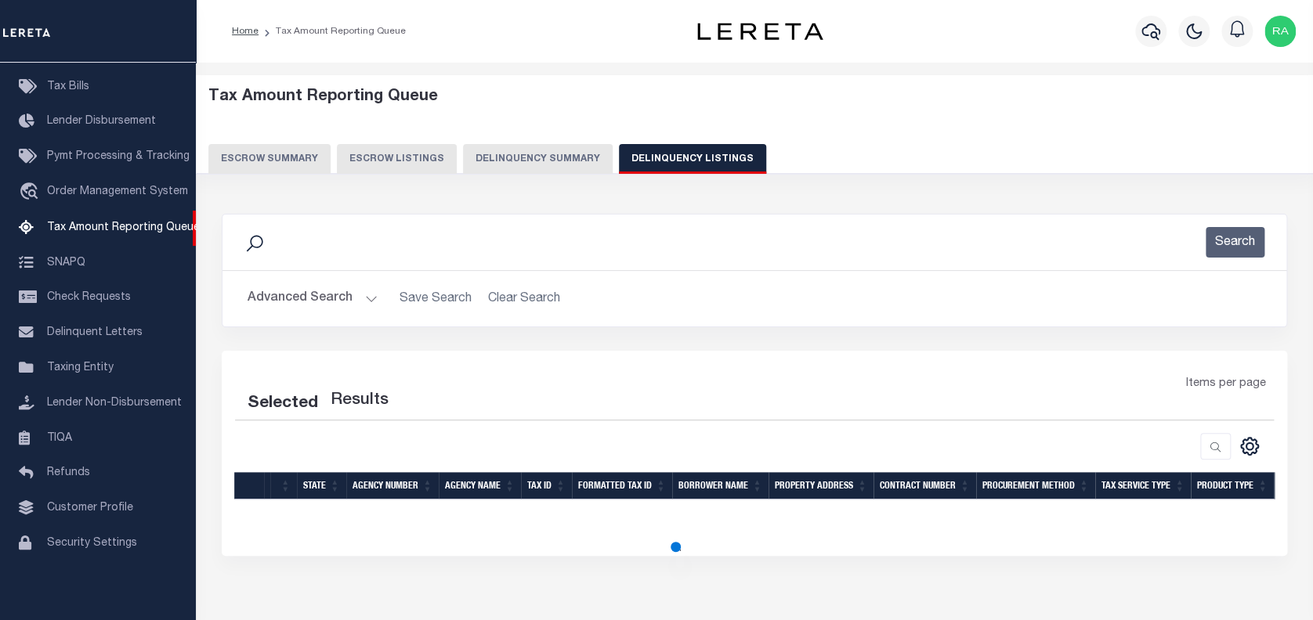
select select "100"
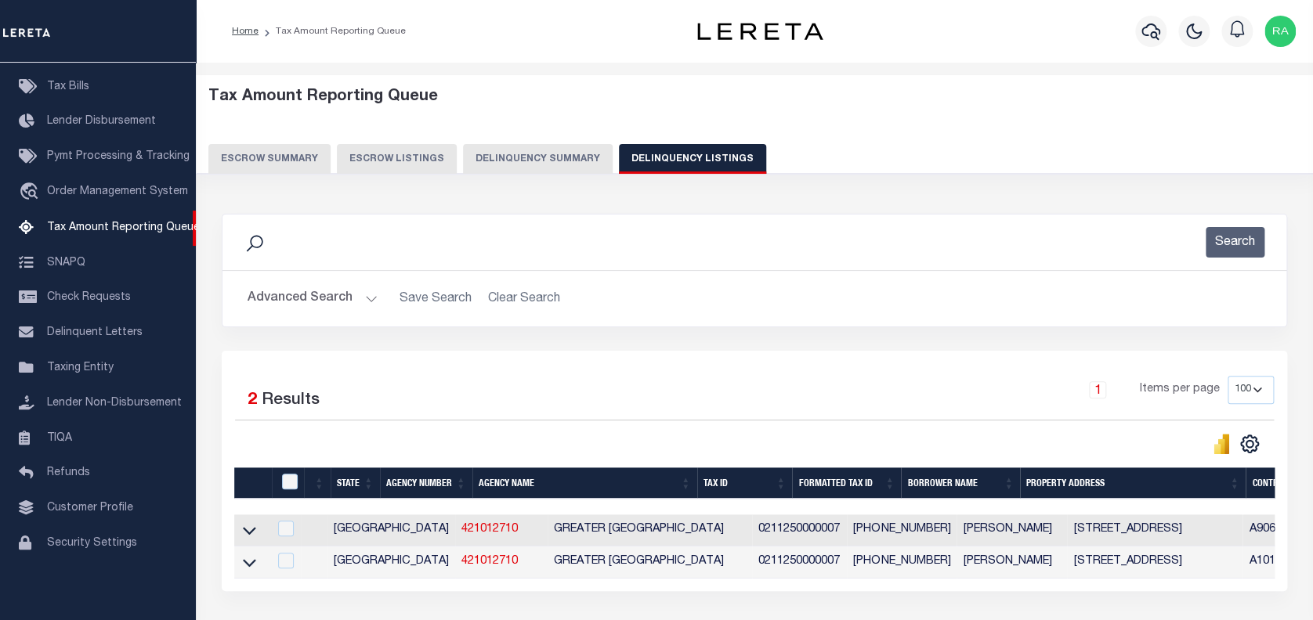
click at [289, 297] on button "Advanced Search" at bounding box center [313, 299] width 130 height 31
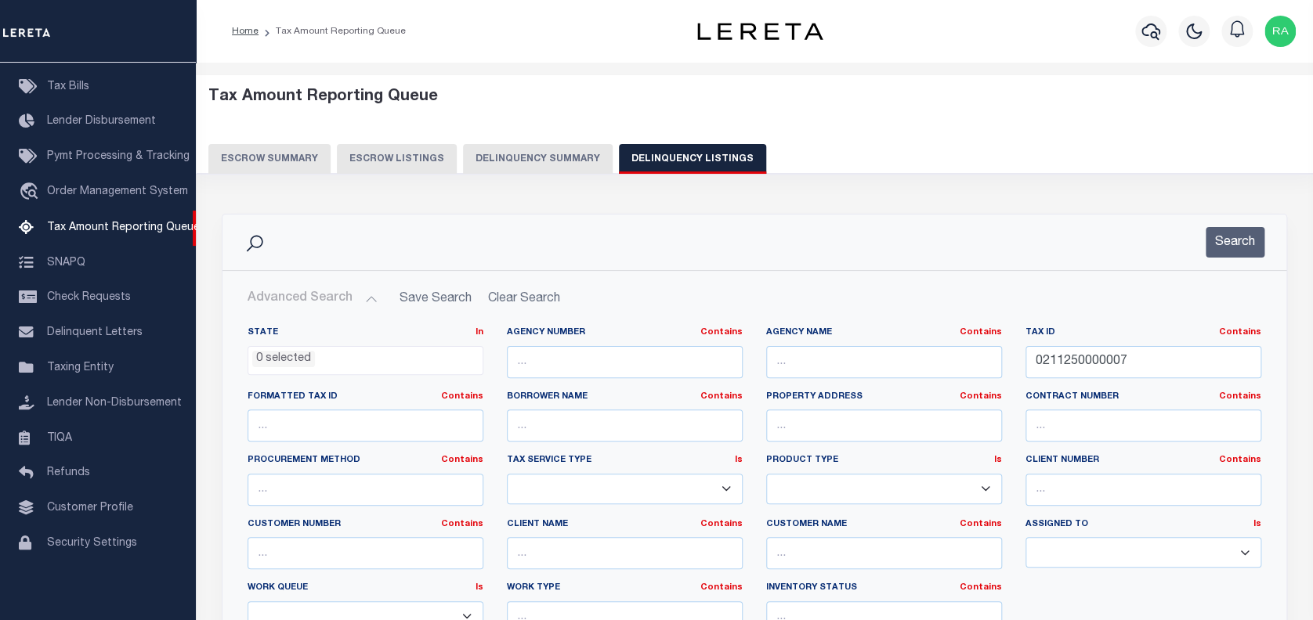
scroll to position [104, 0]
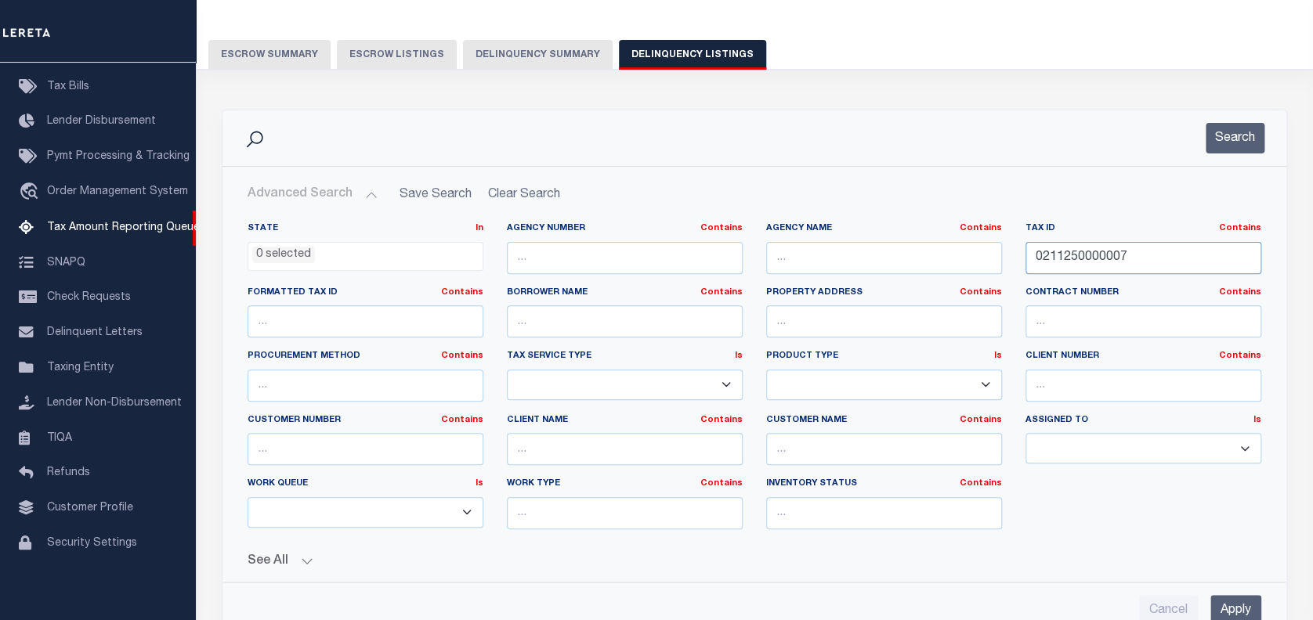
drag, startPoint x: 1121, startPoint y: 258, endPoint x: 833, endPoint y: 279, distance: 288.2
click at [845, 279] on div "State In In AK AL AR AZ CA CO CT DC DE FL GA GU HI IA ID IL IN KS KY LA MA MD M…" at bounding box center [754, 382] width 1037 height 320
paste input "10392"
type input "10392"
click at [1224, 141] on button "Search" at bounding box center [1235, 138] width 59 height 31
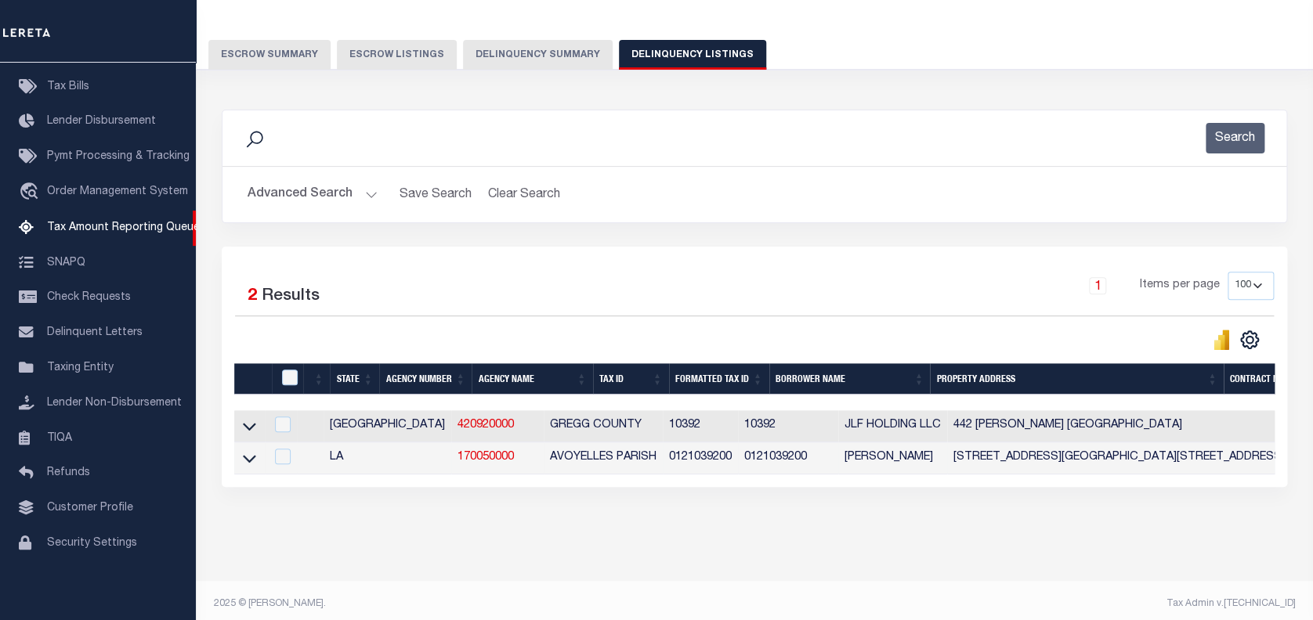
scroll to position [125, 0]
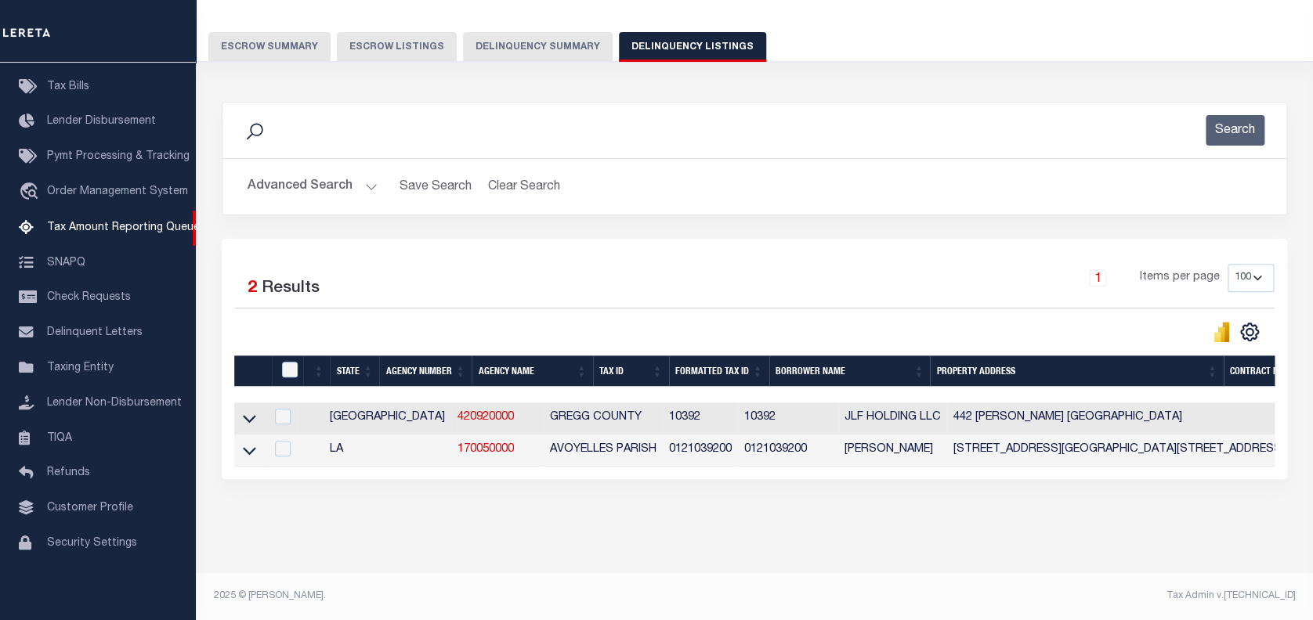
drag, startPoint x: 248, startPoint y: 439, endPoint x: 267, endPoint y: 464, distance: 32.4
click at [248, 443] on icon at bounding box center [249, 451] width 13 height 16
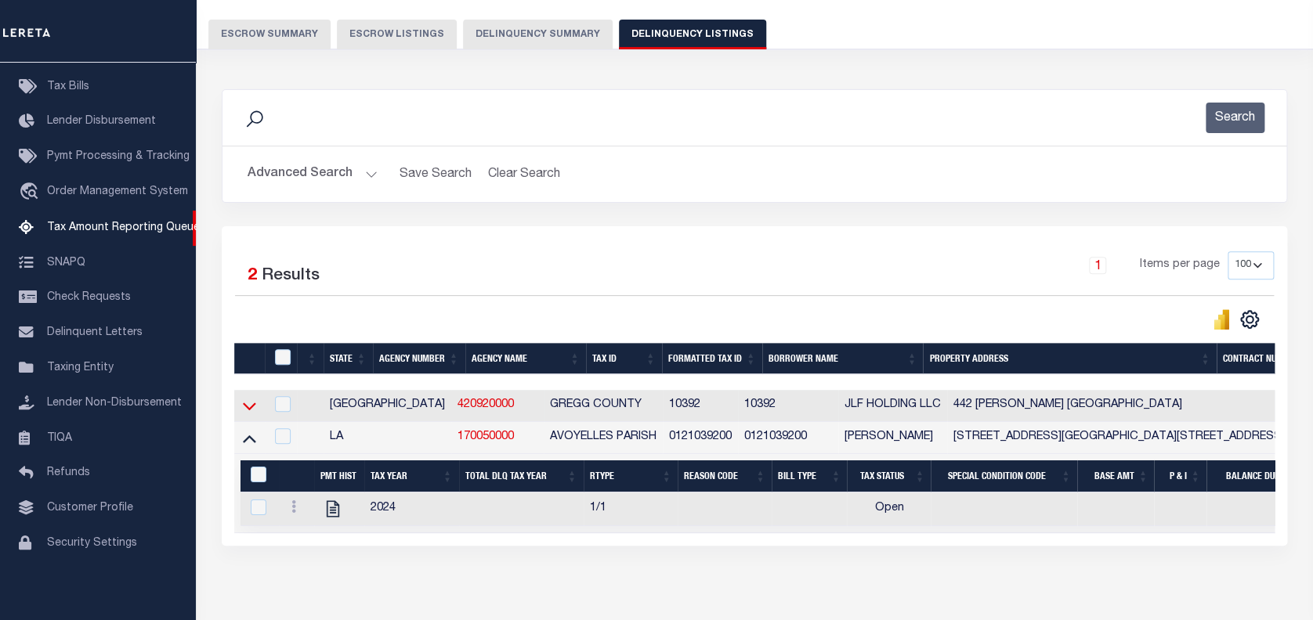
click at [247, 408] on icon at bounding box center [249, 406] width 13 height 16
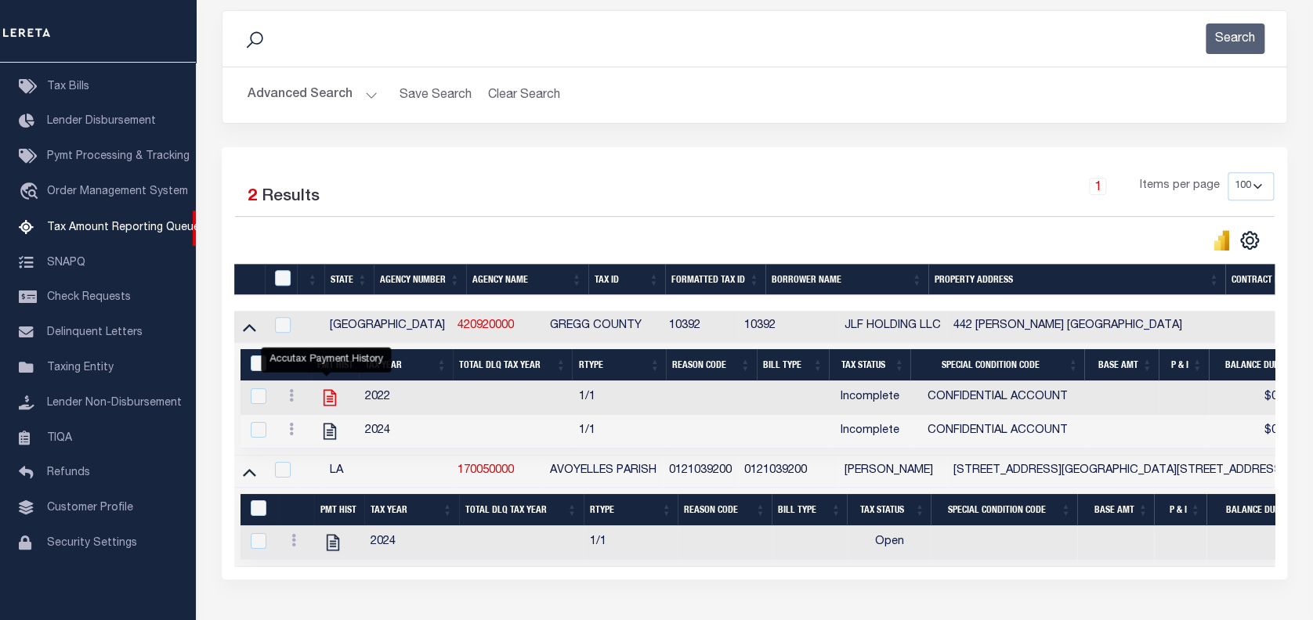
click at [324, 398] on icon "" at bounding box center [330, 398] width 13 height 16
checkbox input "true"
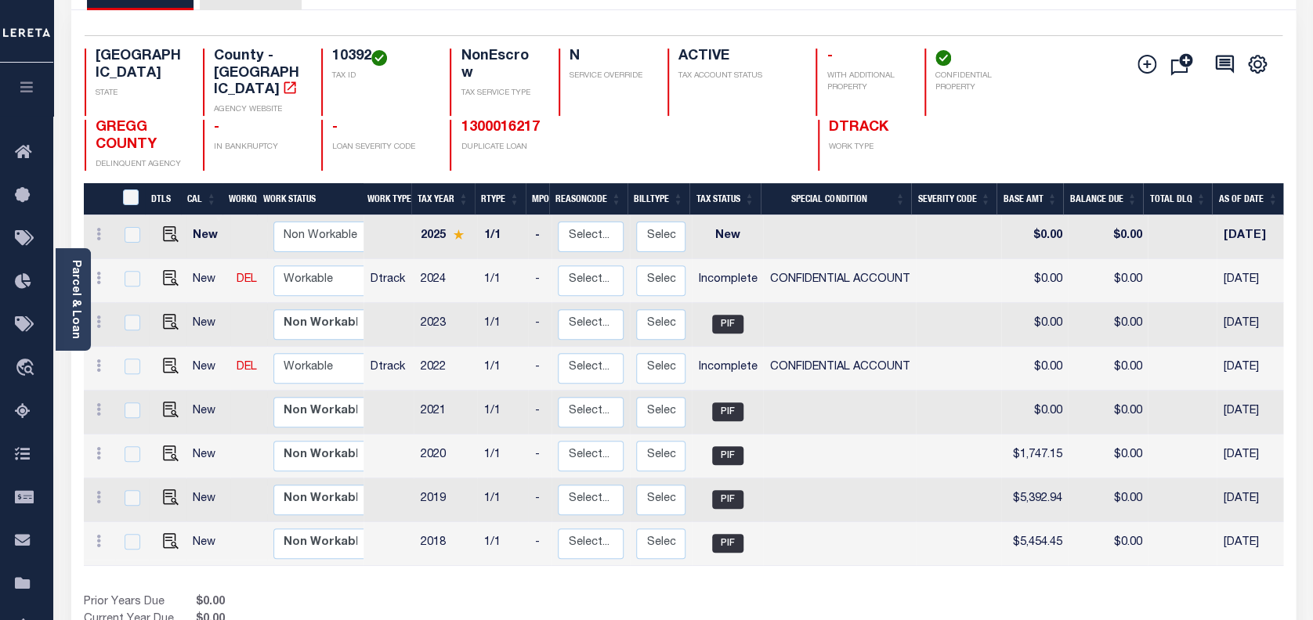
scroll to position [104, 0]
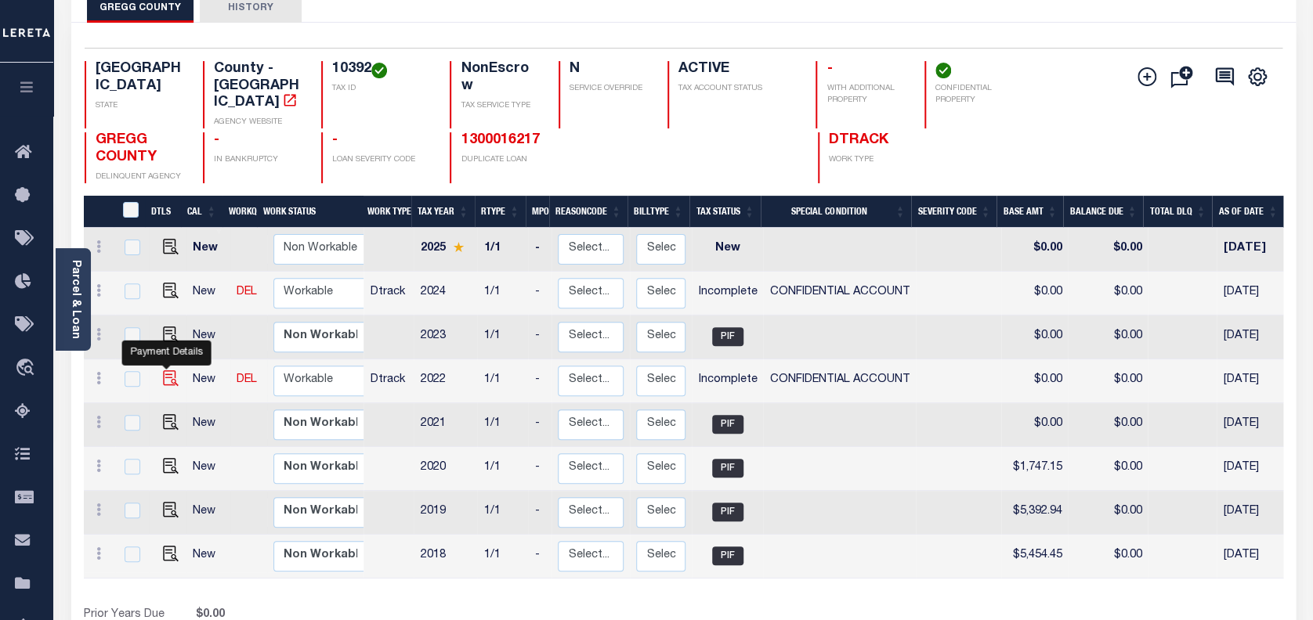
click at [163, 371] on img "" at bounding box center [171, 379] width 16 height 16
checkbox input "true"
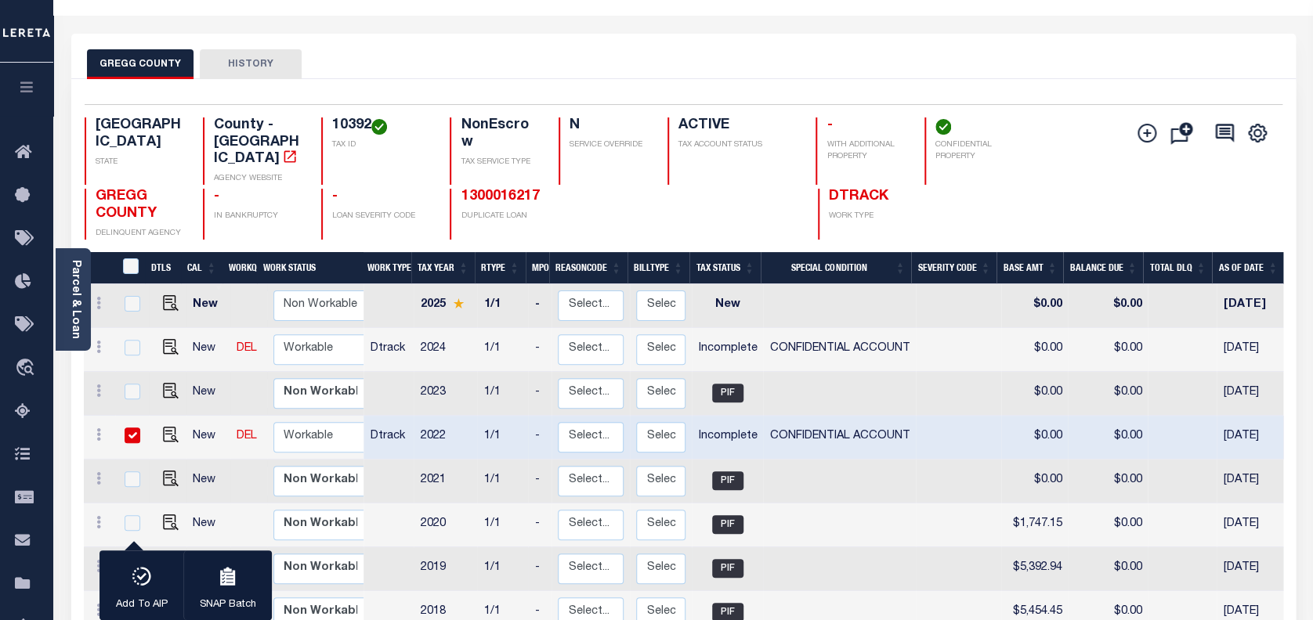
scroll to position [0, 0]
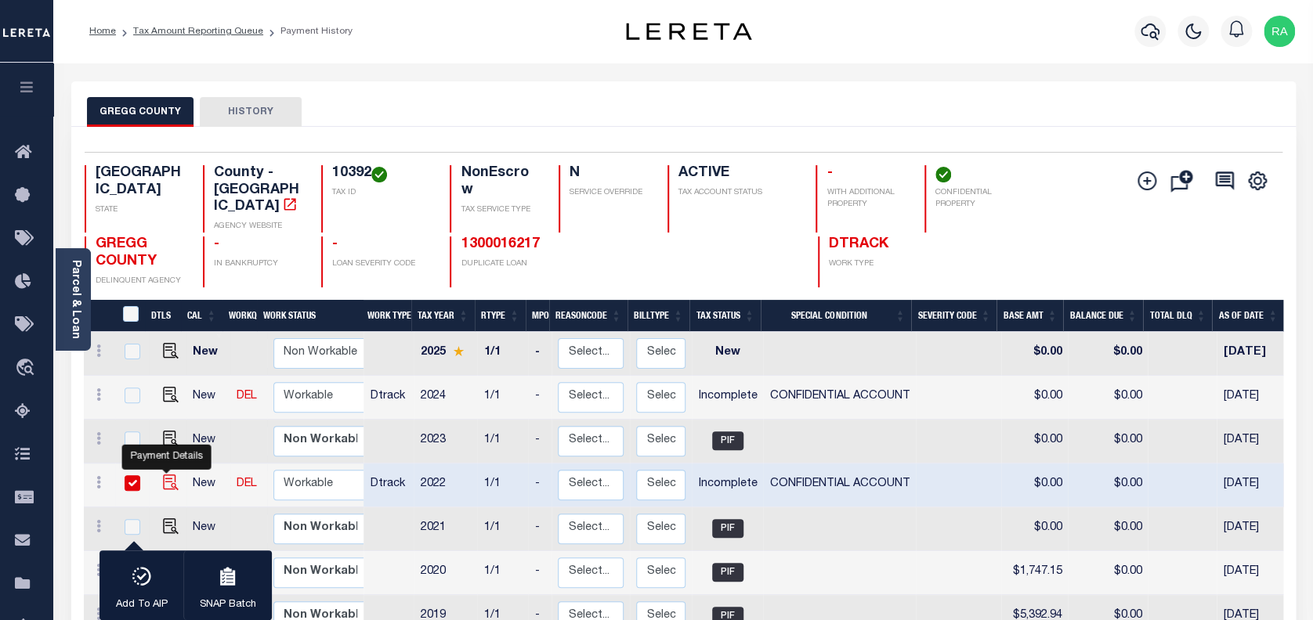
click at [163, 475] on img "" at bounding box center [171, 483] width 16 height 16
checkbox input "false"
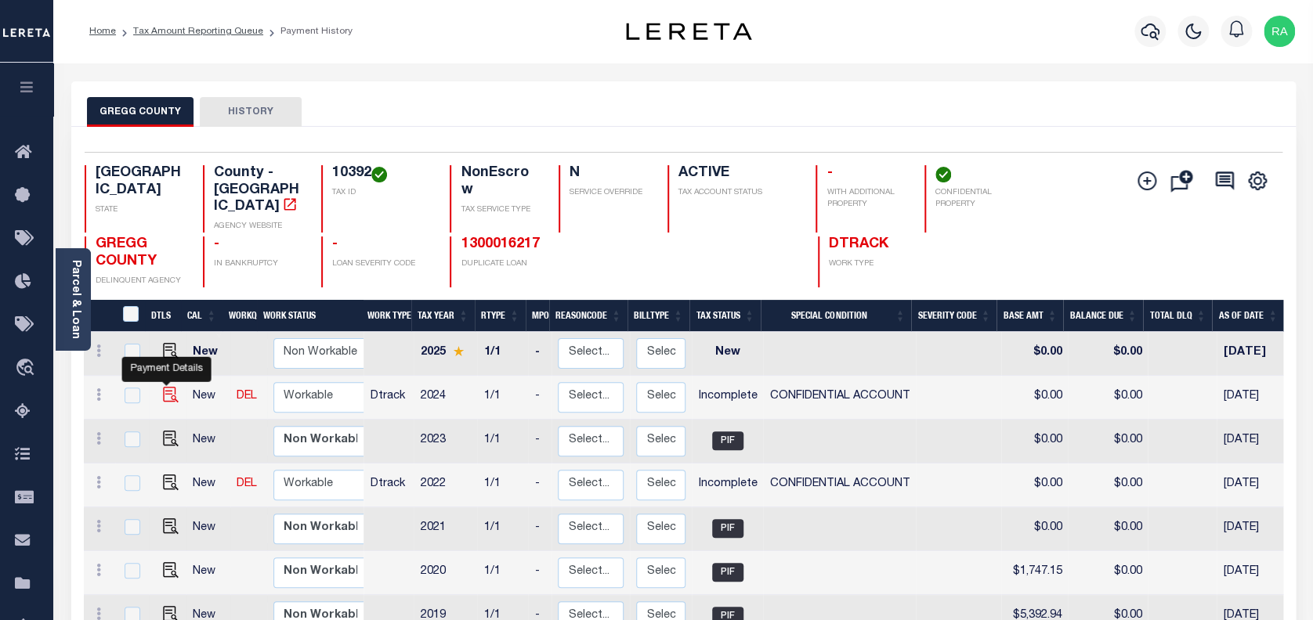
click at [163, 387] on img "" at bounding box center [171, 395] width 16 height 16
checkbox input "true"
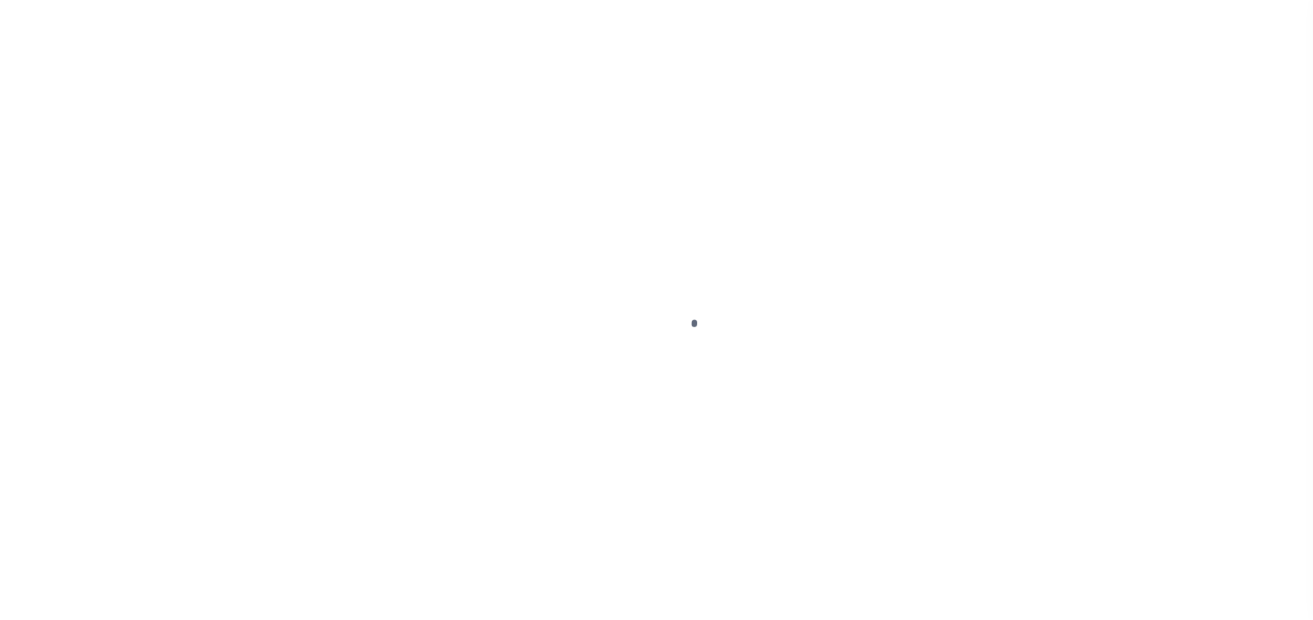
select select "INC"
select select "3"
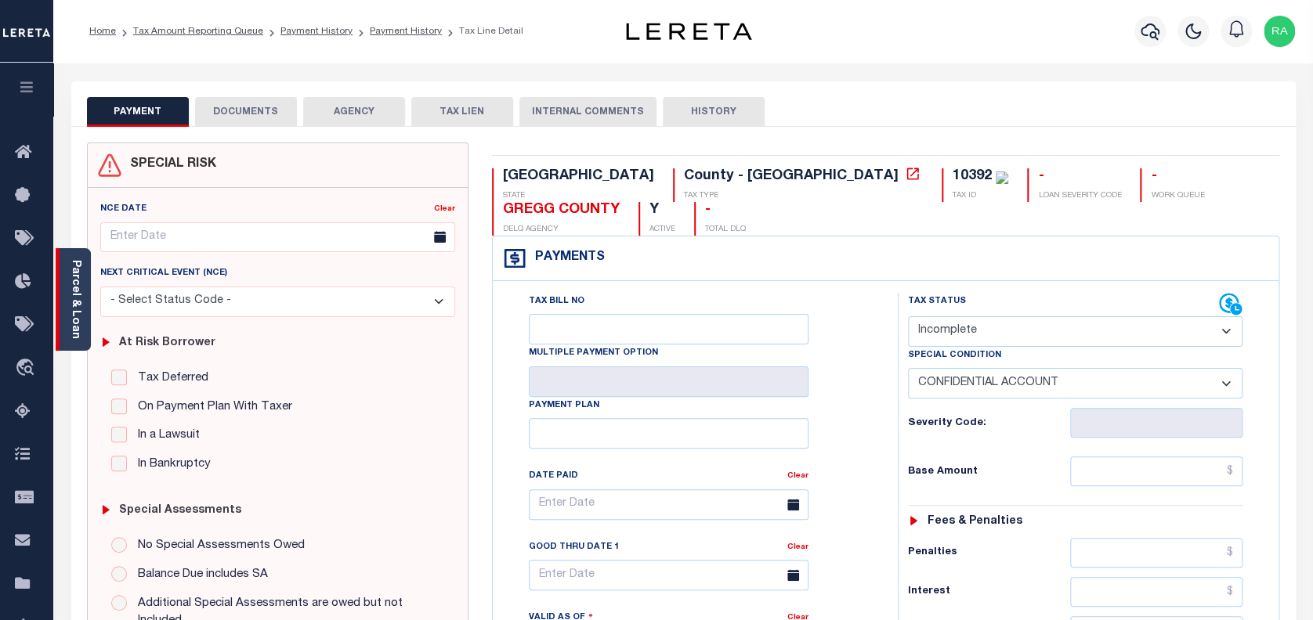
click at [72, 301] on link "Parcel & Loan" at bounding box center [75, 299] width 11 height 79
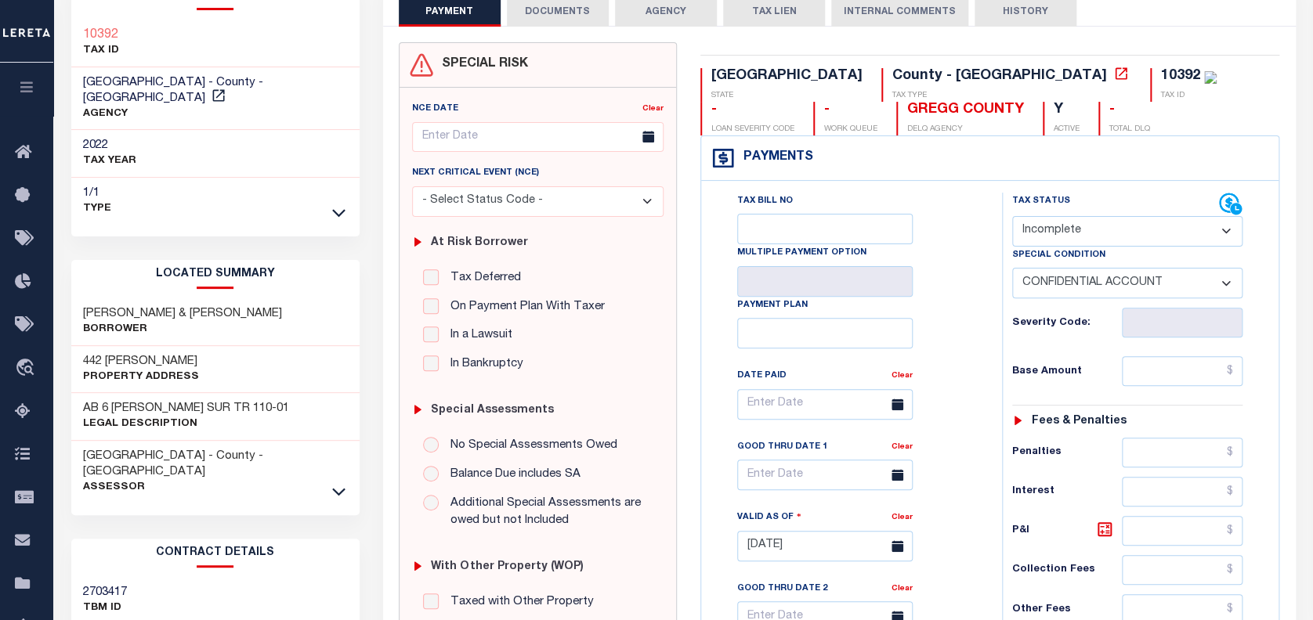
scroll to position [104, 0]
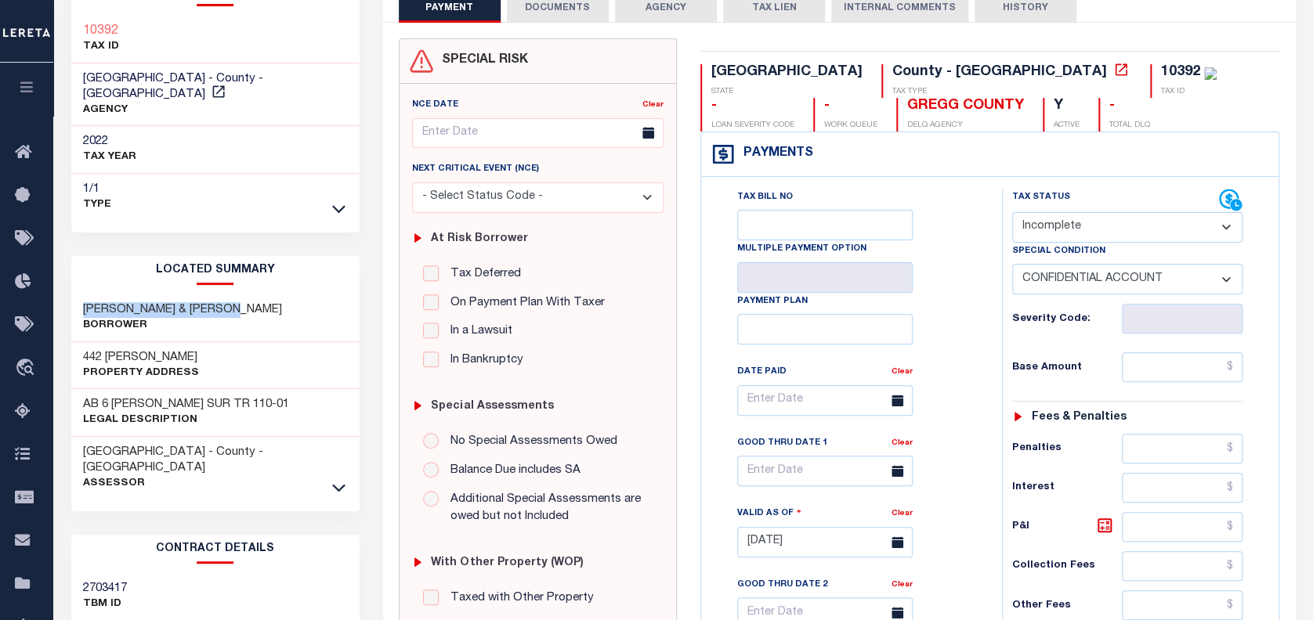
drag, startPoint x: 81, startPoint y: 293, endPoint x: 246, endPoint y: 294, distance: 164.5
click at [246, 295] on div "[PERSON_NAME] & [PERSON_NAME]" at bounding box center [215, 319] width 288 height 48
drag, startPoint x: 80, startPoint y: 340, endPoint x: 196, endPoint y: 340, distance: 115.9
click at [196, 342] on div "442 [PERSON_NAME] ST Property Address" at bounding box center [215, 366] width 288 height 48
copy h3 "442 [PERSON_NAME]"
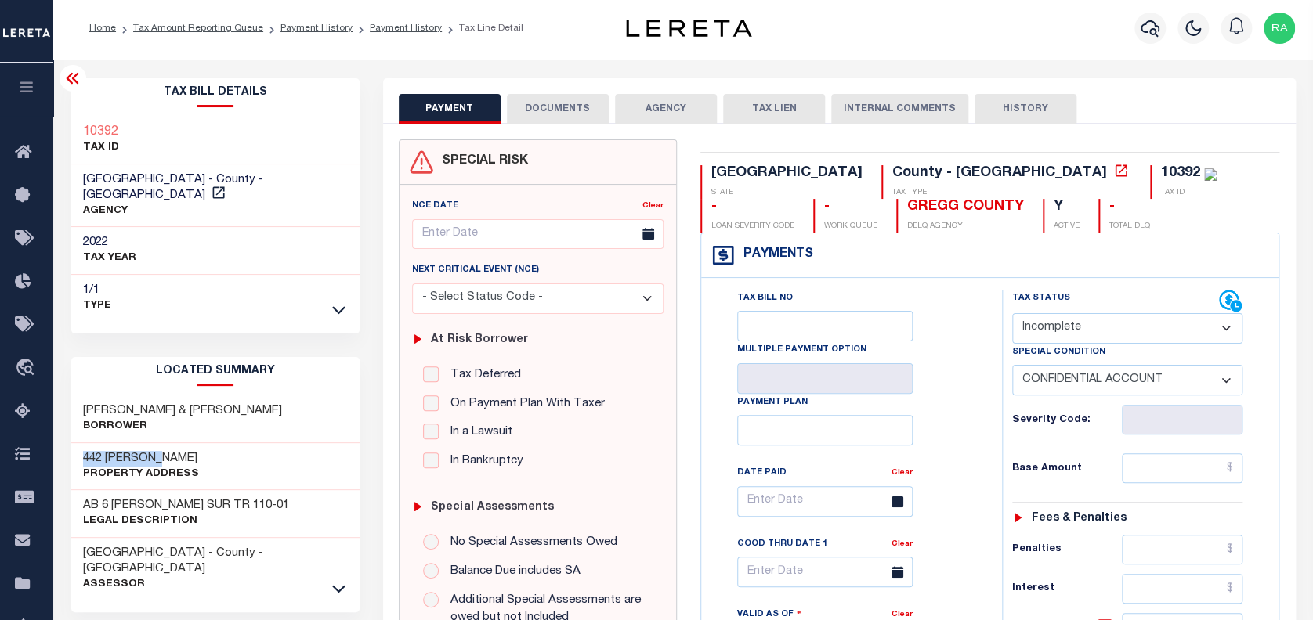
scroll to position [0, 0]
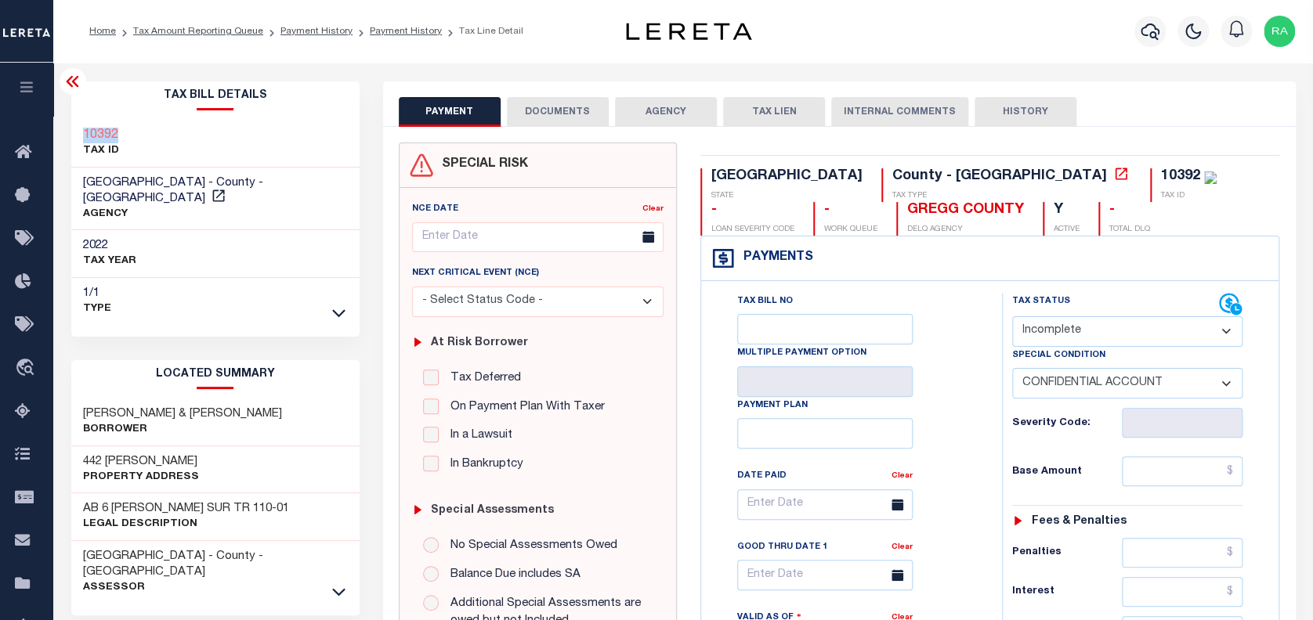
drag, startPoint x: 117, startPoint y: 133, endPoint x: 68, endPoint y: 132, distance: 49.4
copy h3 "10392"
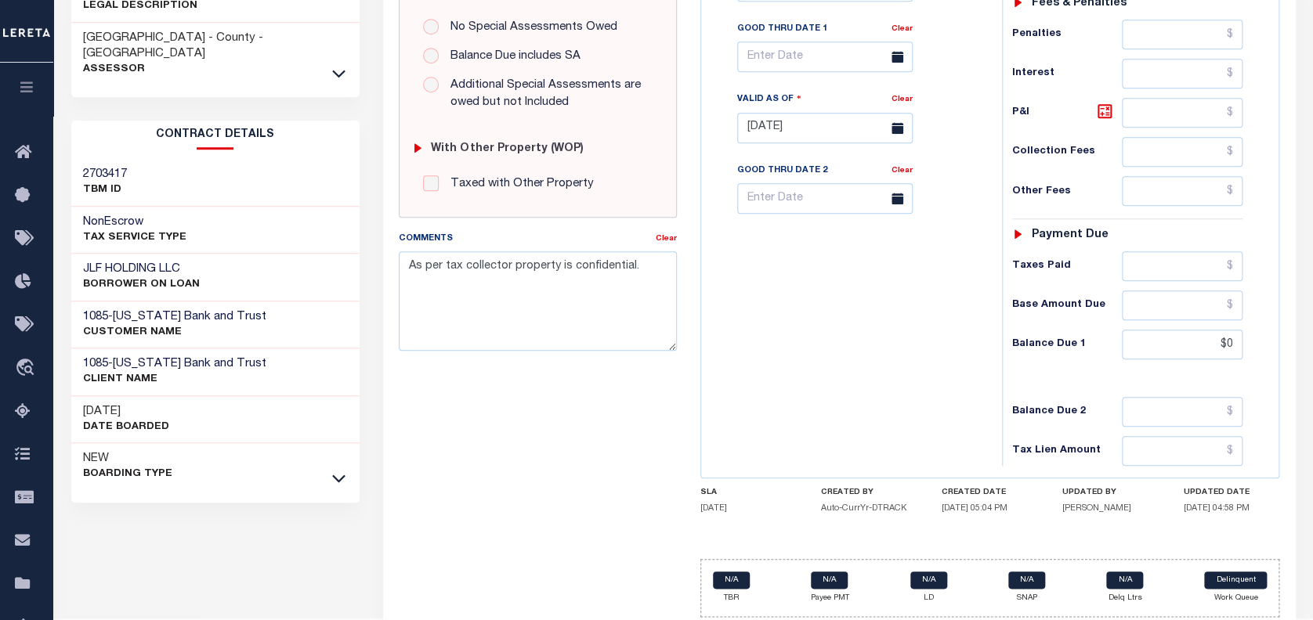
scroll to position [522, 0]
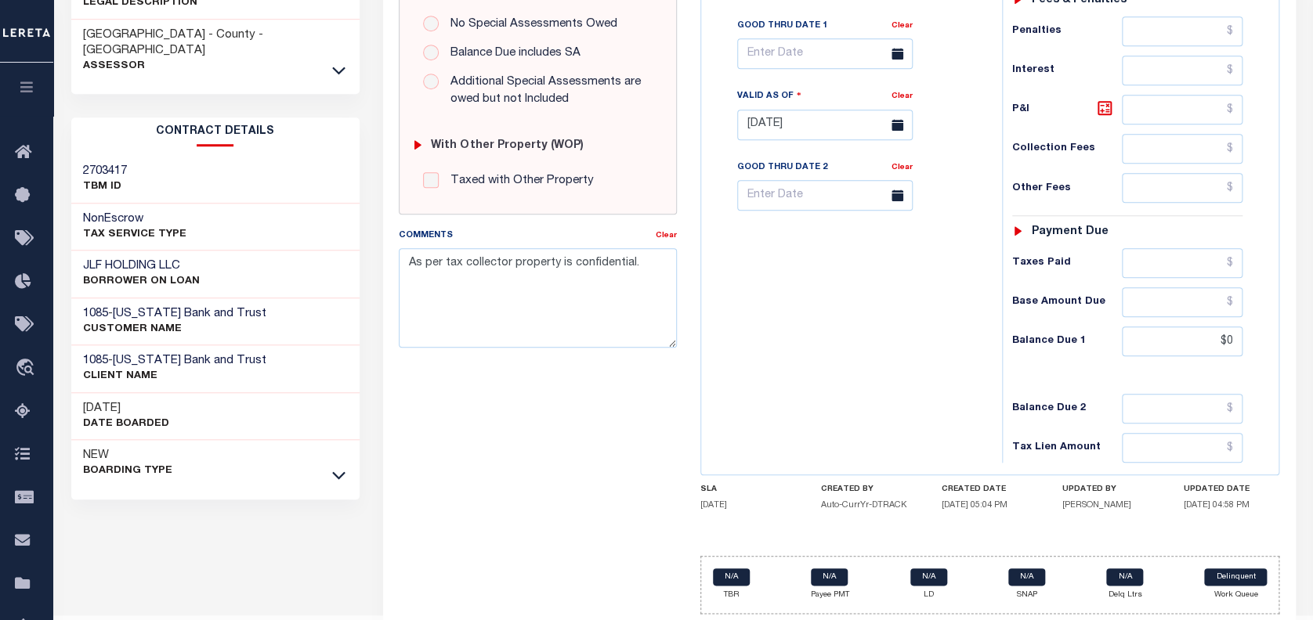
click at [79, 251] on div "JLF HOLDING LLC BORROWER ON LOAN" at bounding box center [215, 275] width 288 height 48
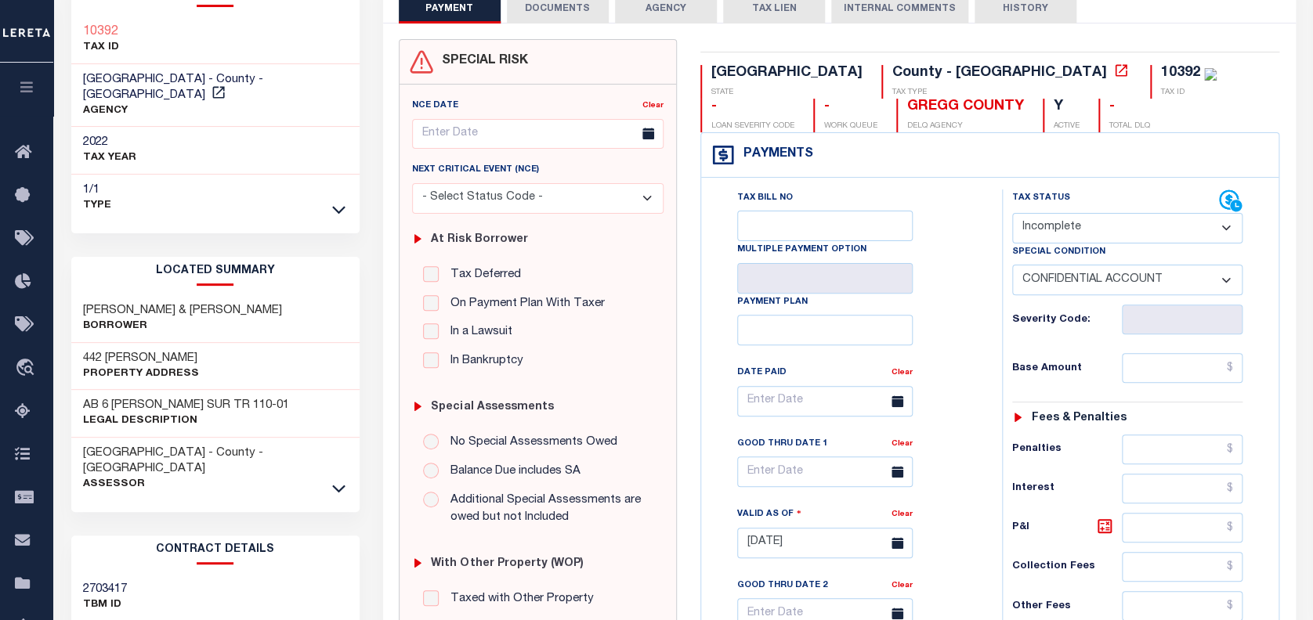
scroll to position [104, 0]
drag, startPoint x: 216, startPoint y: 387, endPoint x: 303, endPoint y: 387, distance: 86.9
click at [303, 389] on div "AB 6 B ANDERSON SUR TR 110-01 Legal Description" at bounding box center [215, 413] width 288 height 48
click at [304, 389] on div "AB 6 B ANDERSON SUR TR 110-01 Legal Description" at bounding box center [215, 413] width 288 height 48
drag, startPoint x: 81, startPoint y: 387, endPoint x: 272, endPoint y: 387, distance: 190.3
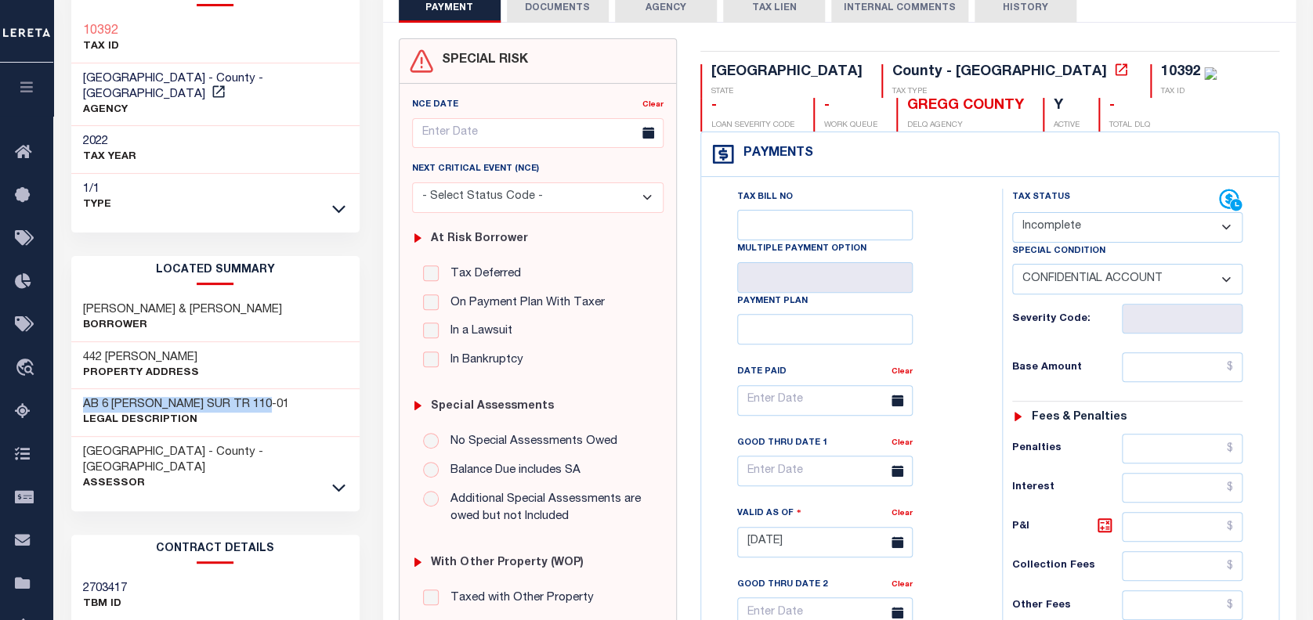
click at [272, 397] on h3 "AB 6 B ANDERSON SUR TR 110-01" at bounding box center [186, 405] width 206 height 16
click at [285, 389] on div "AB 6 B ANDERSON SUR TR 110-01 Legal Description" at bounding box center [215, 413] width 288 height 48
drag, startPoint x: 83, startPoint y: 389, endPoint x: 282, endPoint y: 392, distance: 199.0
click at [282, 392] on div "AB 6 B ANDERSON SUR TR 110-01 Legal Description" at bounding box center [215, 413] width 288 height 48
drag, startPoint x: 80, startPoint y: 334, endPoint x: 144, endPoint y: 340, distance: 64.5
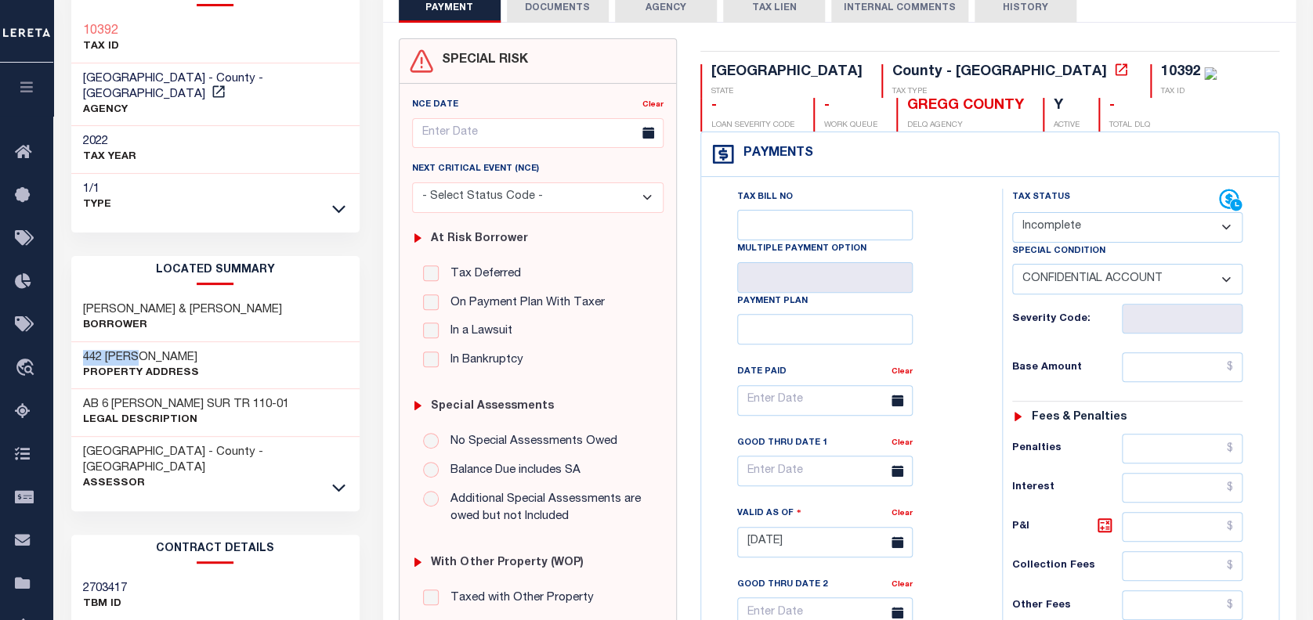
click at [144, 342] on div "442 SUSAN ST Property Address" at bounding box center [215, 366] width 288 height 48
copy h3 "442 SUSAN"
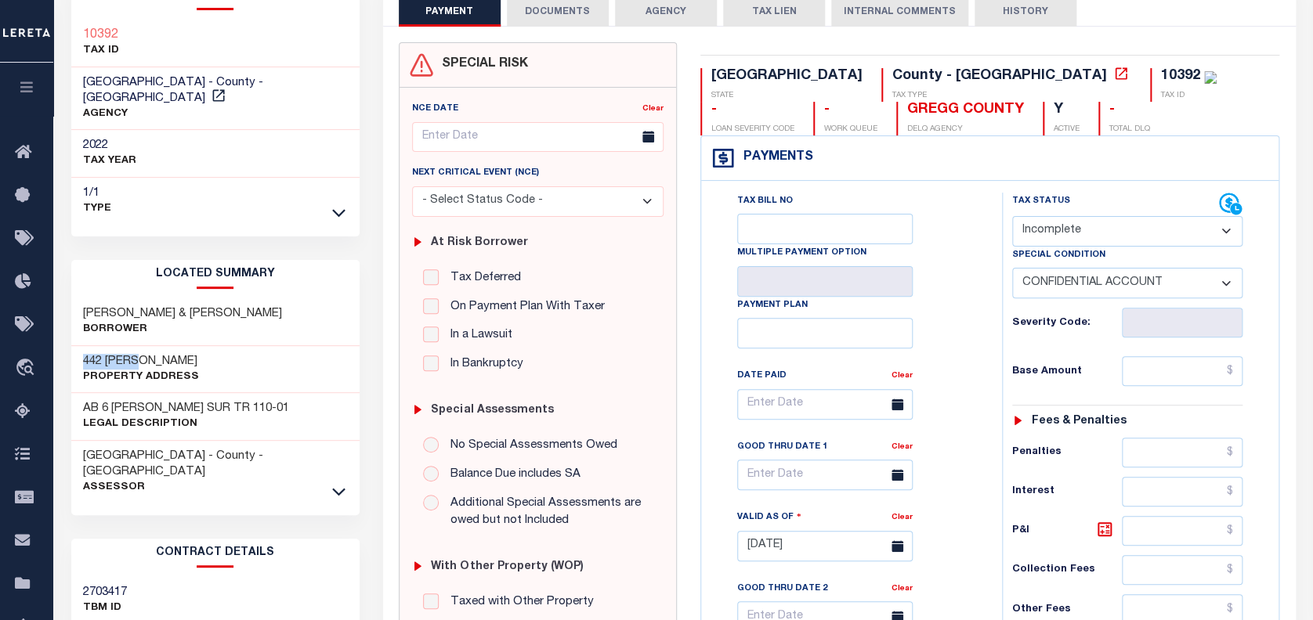
scroll to position [0, 0]
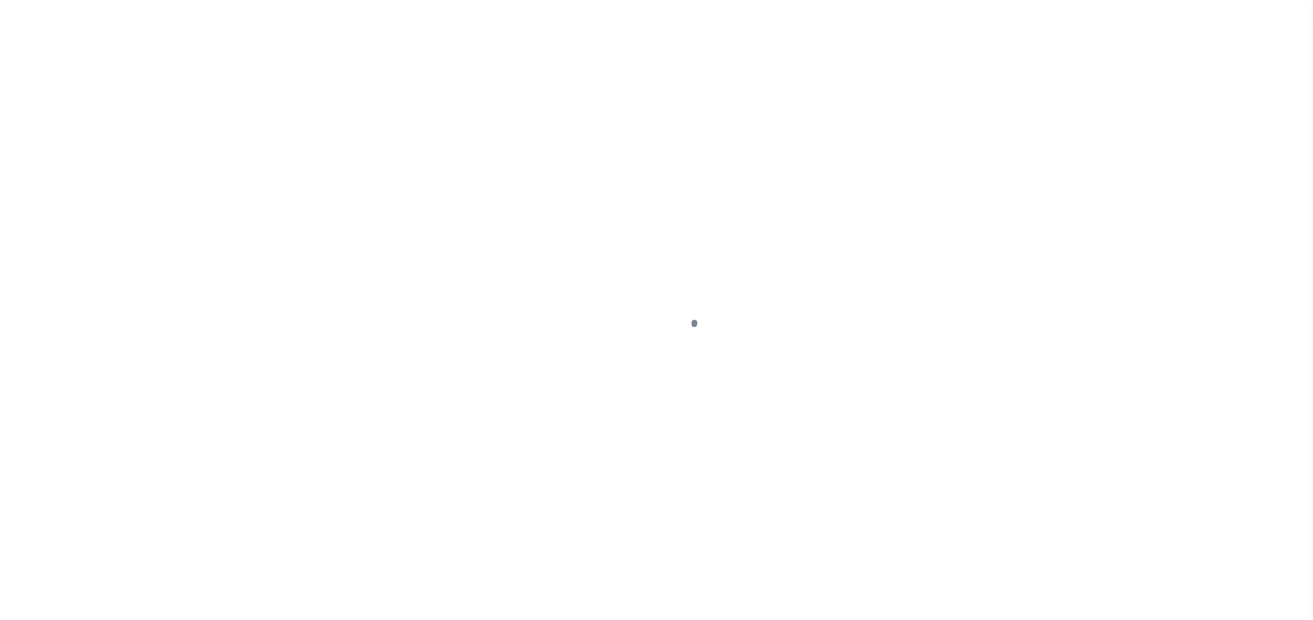
select select "INC"
select select "3"
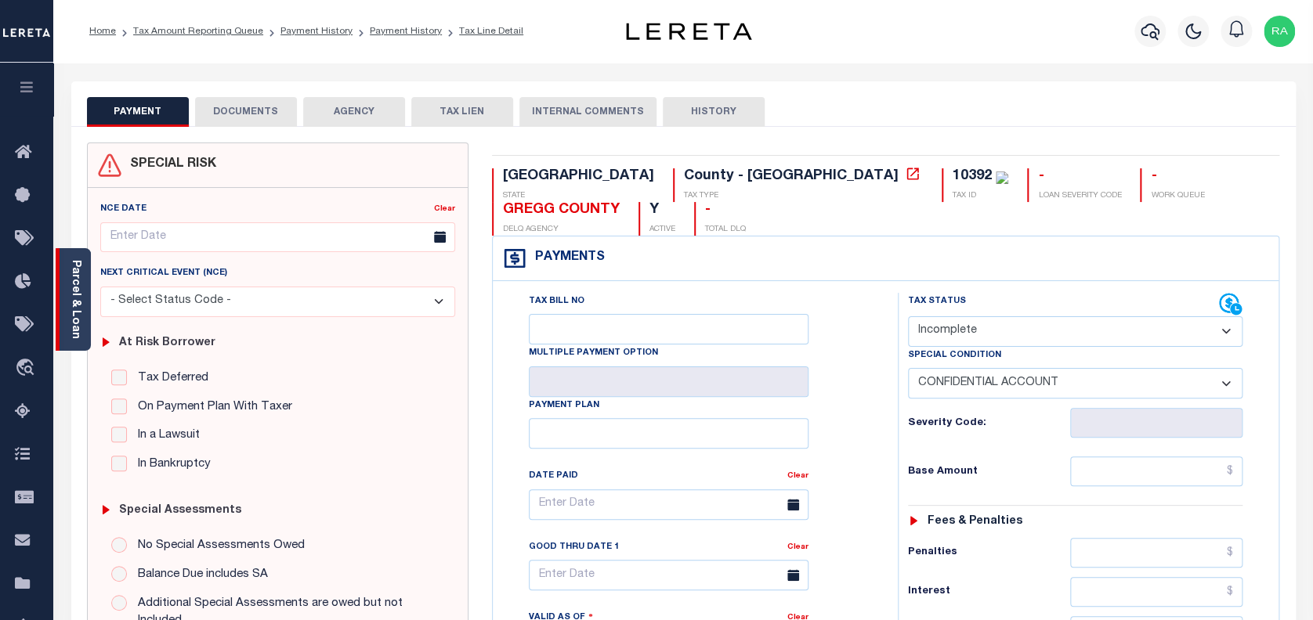
click at [74, 287] on link "Parcel & Loan" at bounding box center [75, 299] width 11 height 79
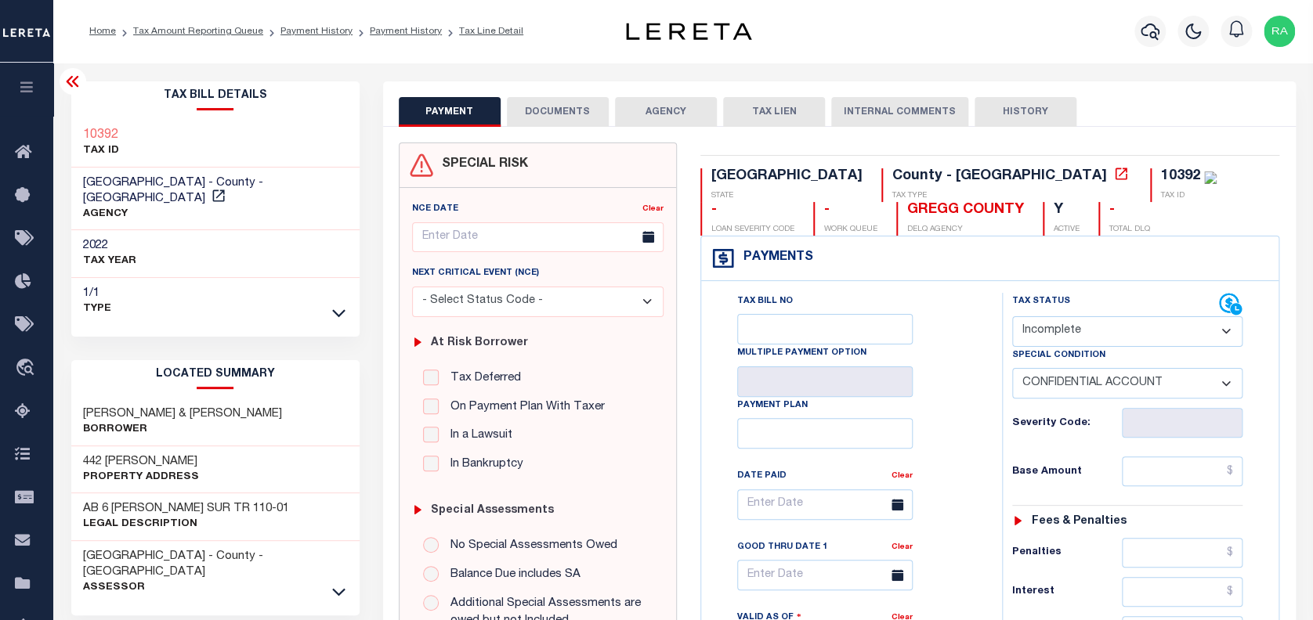
click at [548, 103] on button "DOCUMENTS" at bounding box center [558, 112] width 102 height 30
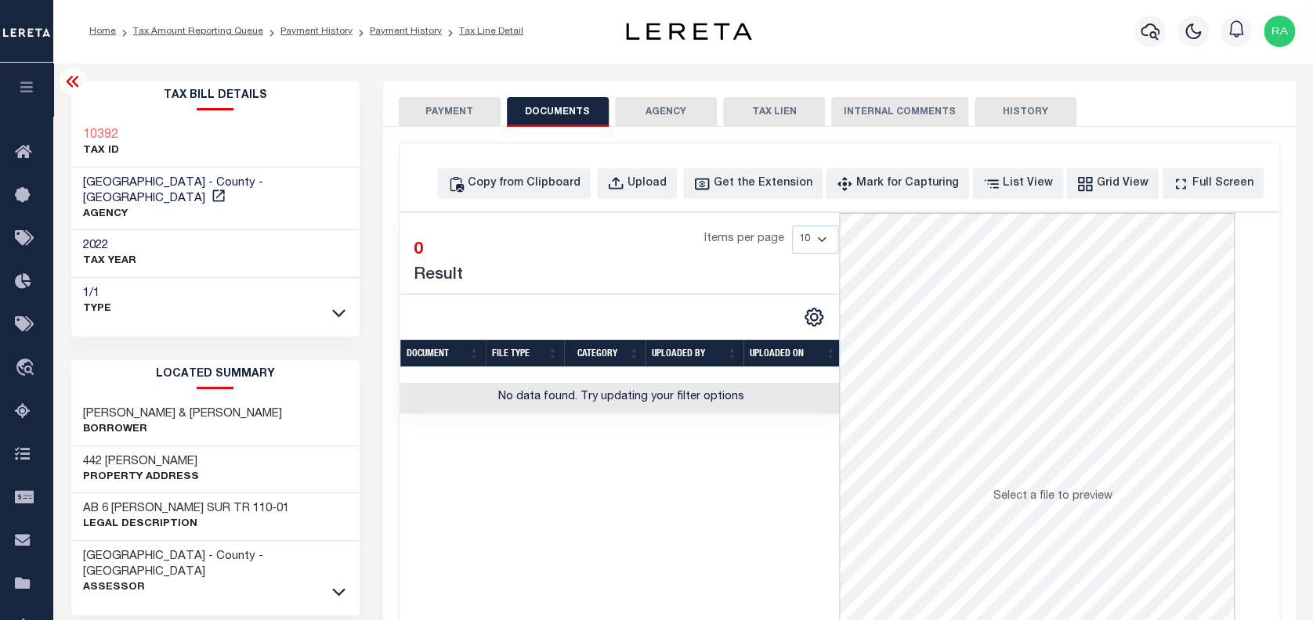
click at [442, 108] on button "PAYMENT" at bounding box center [450, 112] width 102 height 30
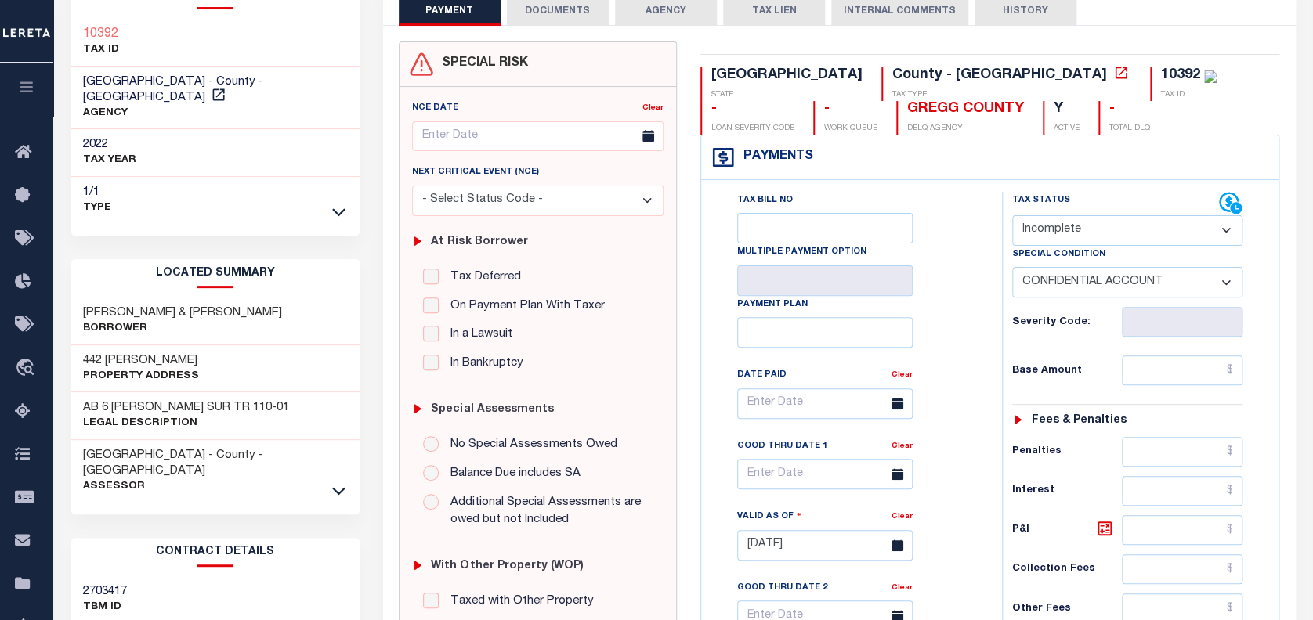
scroll to position [104, 0]
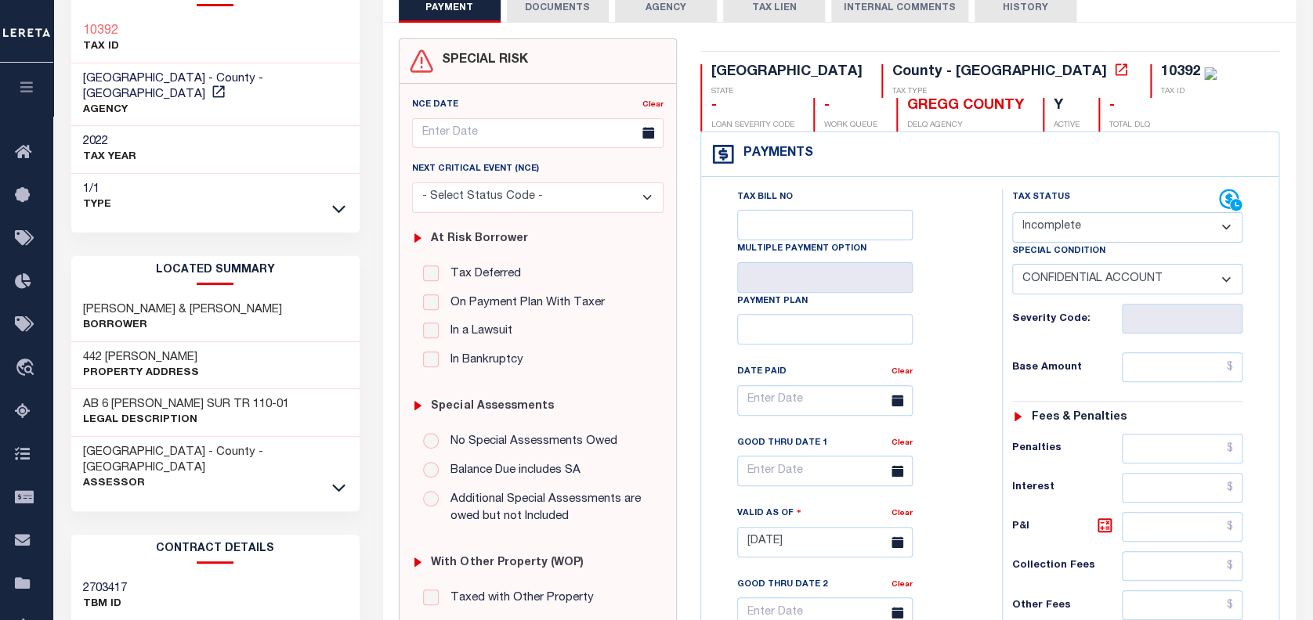
click at [1090, 225] on select "- Select Status Code - Open Due/Unpaid Paid Incomplete No Tax Due Internal Refu…" at bounding box center [1127, 227] width 231 height 31
click at [1012, 213] on select "- Select Status Code - Open Due/Unpaid Paid Incomplete No Tax Due Internal Refu…" at bounding box center [1127, 227] width 231 height 31
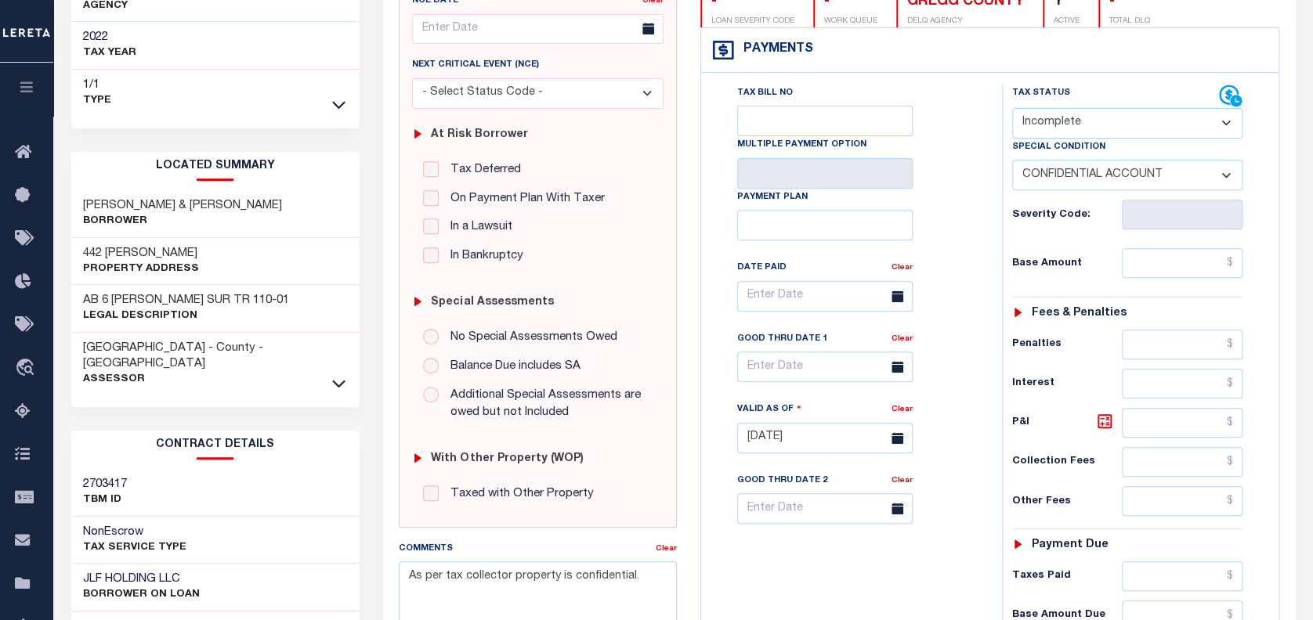
click at [1187, 165] on select "-- Select Special Condition -- 3RD PARTY TAX LIEN AGENCY TAX LIEN (A.K.A Inside…" at bounding box center [1127, 175] width 231 height 31
click at [1012, 161] on select "-- Select Special Condition -- 3RD PARTY TAX LIEN AGENCY TAX LIEN (A.K.A Inside…" at bounding box center [1127, 175] width 231 height 31
click at [1065, 120] on select "- Select Status Code - Open Due/Unpaid Paid Incomplete No Tax Due Internal Refu…" at bounding box center [1127, 123] width 231 height 31
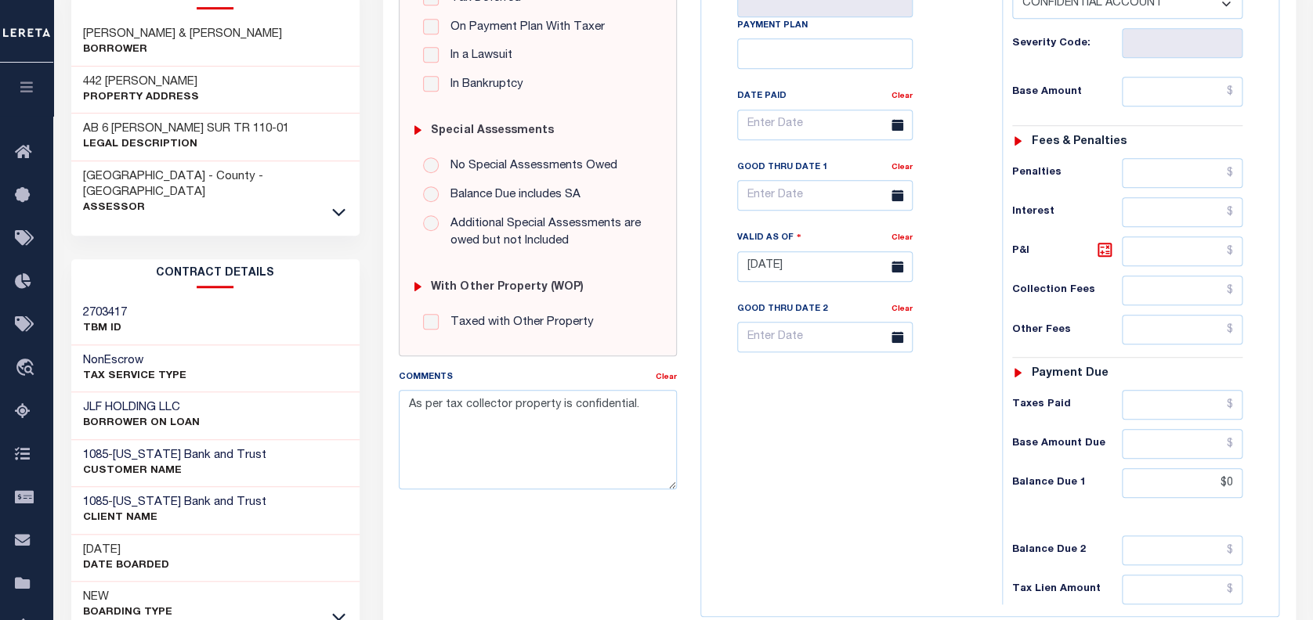
scroll to position [417, 0]
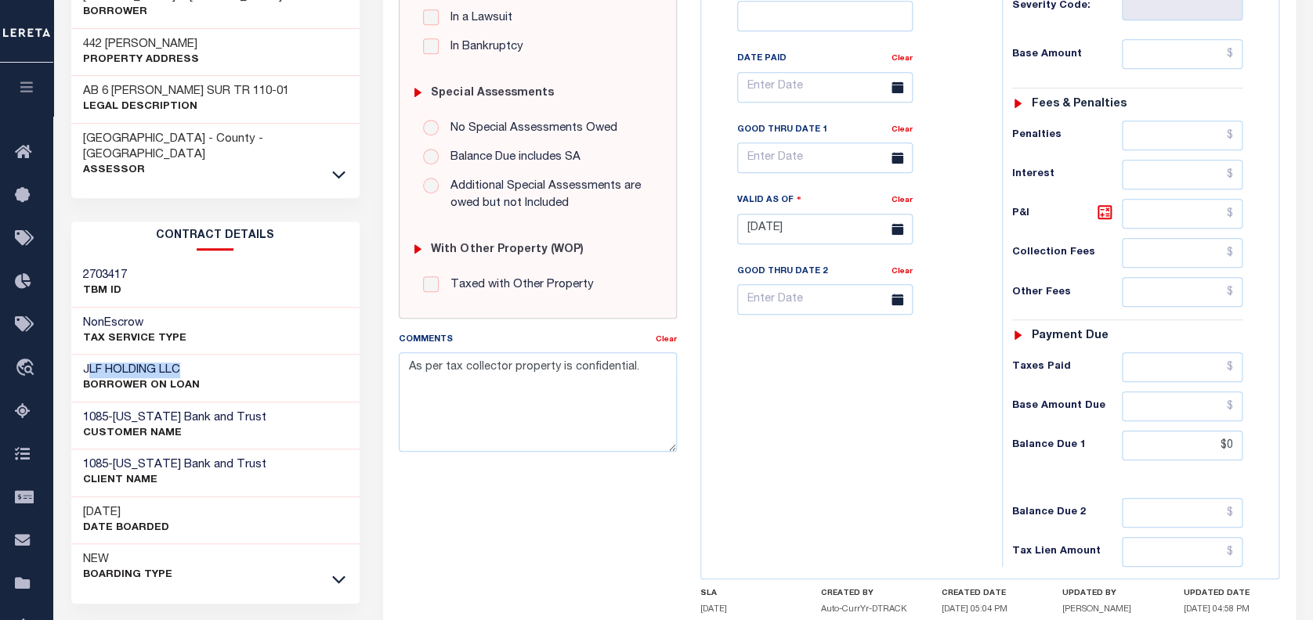
drag, startPoint x: 87, startPoint y: 336, endPoint x: 208, endPoint y: 334, distance: 120.7
click at [208, 355] on div "JLF HOLDING LLC BORROWER ON LOAN" at bounding box center [215, 379] width 288 height 48
drag, startPoint x: 79, startPoint y: 332, endPoint x: 201, endPoint y: 338, distance: 122.4
click at [201, 355] on div "JLF HOLDING LLC BORROWER ON LOAN" at bounding box center [215, 379] width 288 height 48
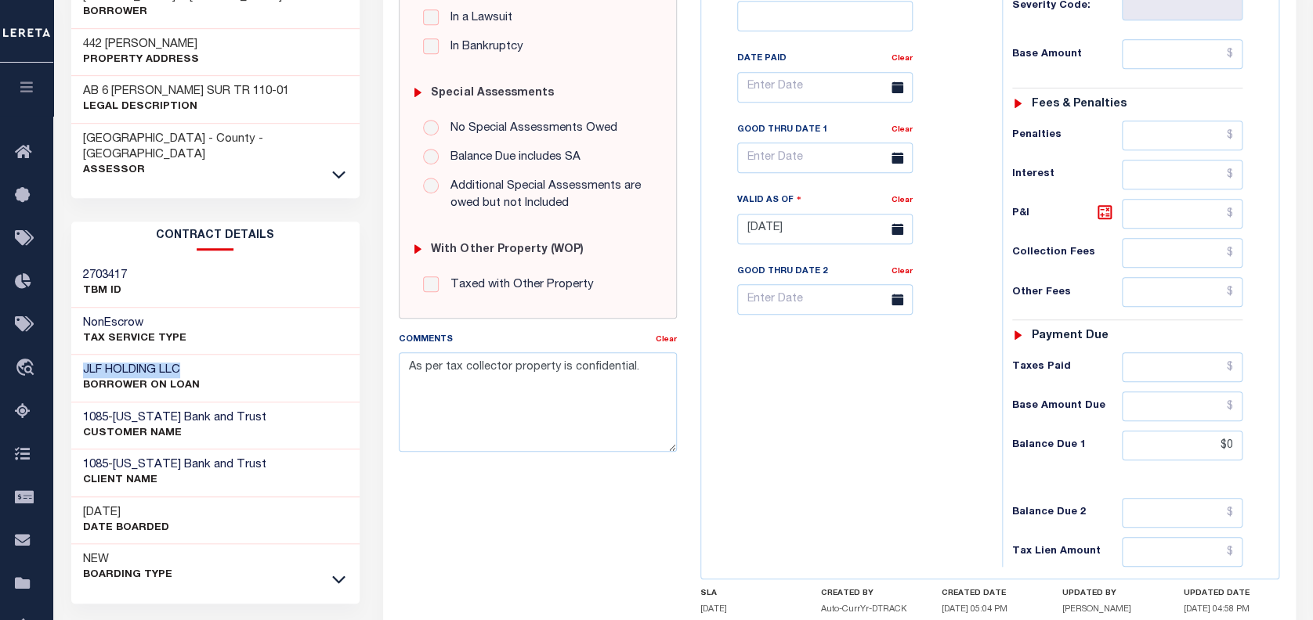
copy h3 "JLF HOLDING LLC"
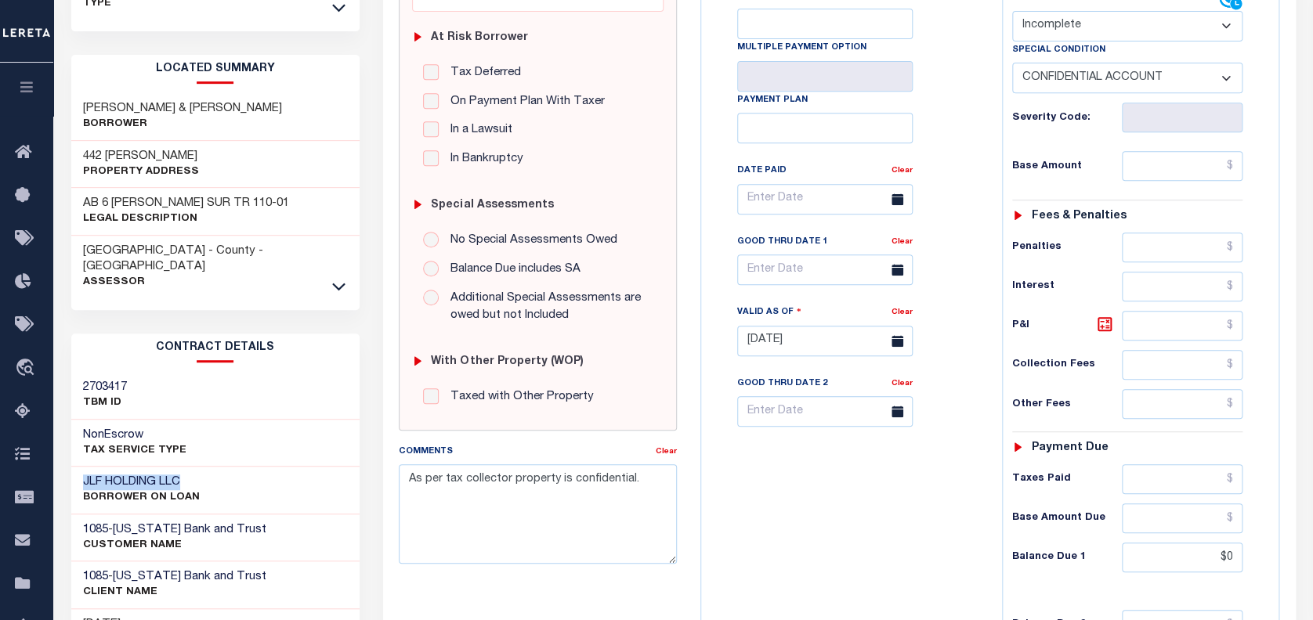
scroll to position [0, 0]
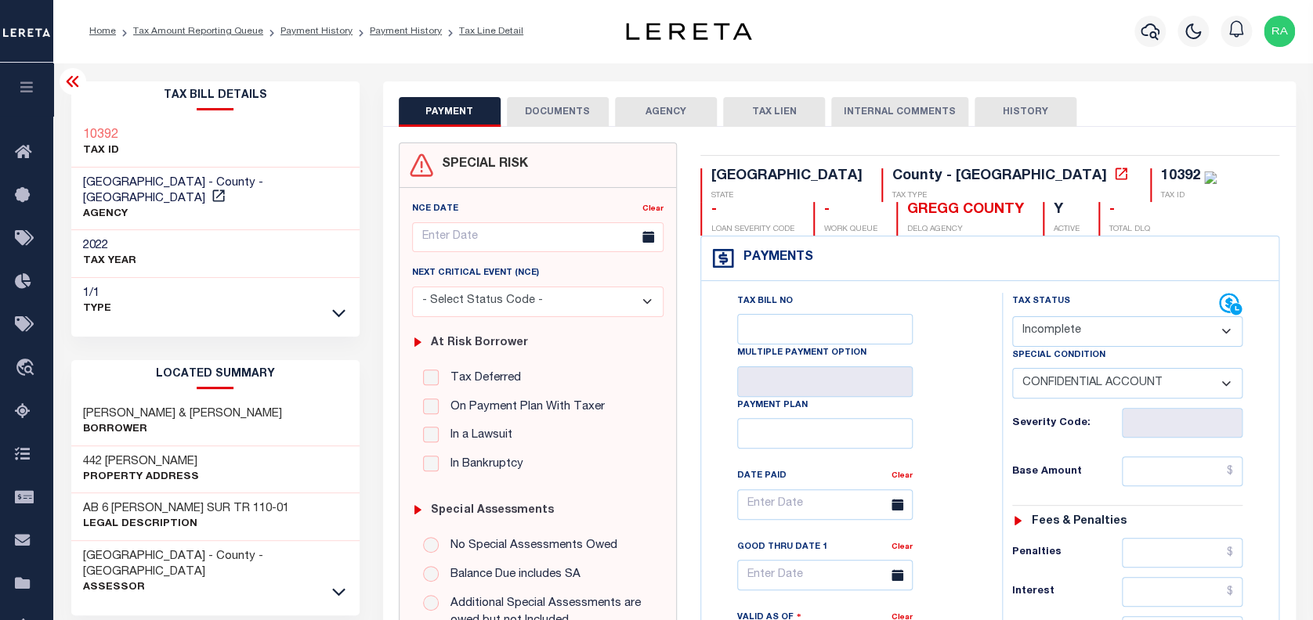
click at [1107, 335] on select "- Select Status Code - Open Due/Unpaid Paid Incomplete No Tax Due Internal Refu…" at bounding box center [1127, 331] width 231 height 31
click at [1012, 317] on select "- Select Status Code - Open Due/Unpaid Paid Incomplete No Tax Due Internal Refu…" at bounding box center [1127, 331] width 231 height 31
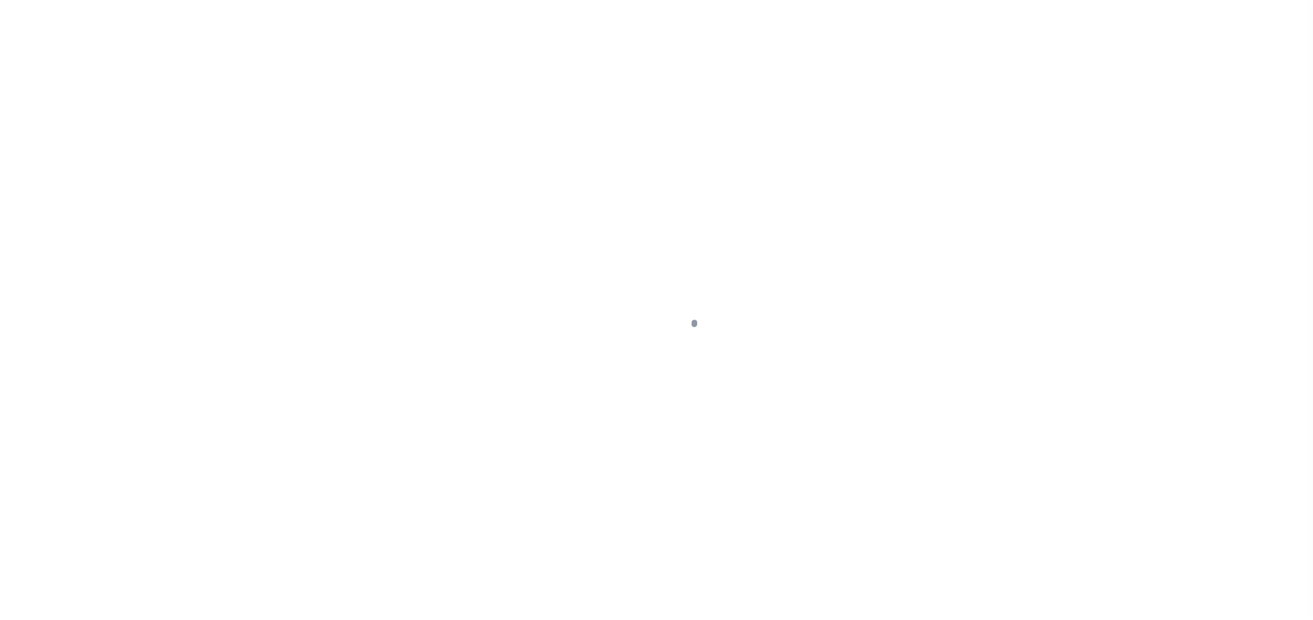
select select "INC"
select select "3"
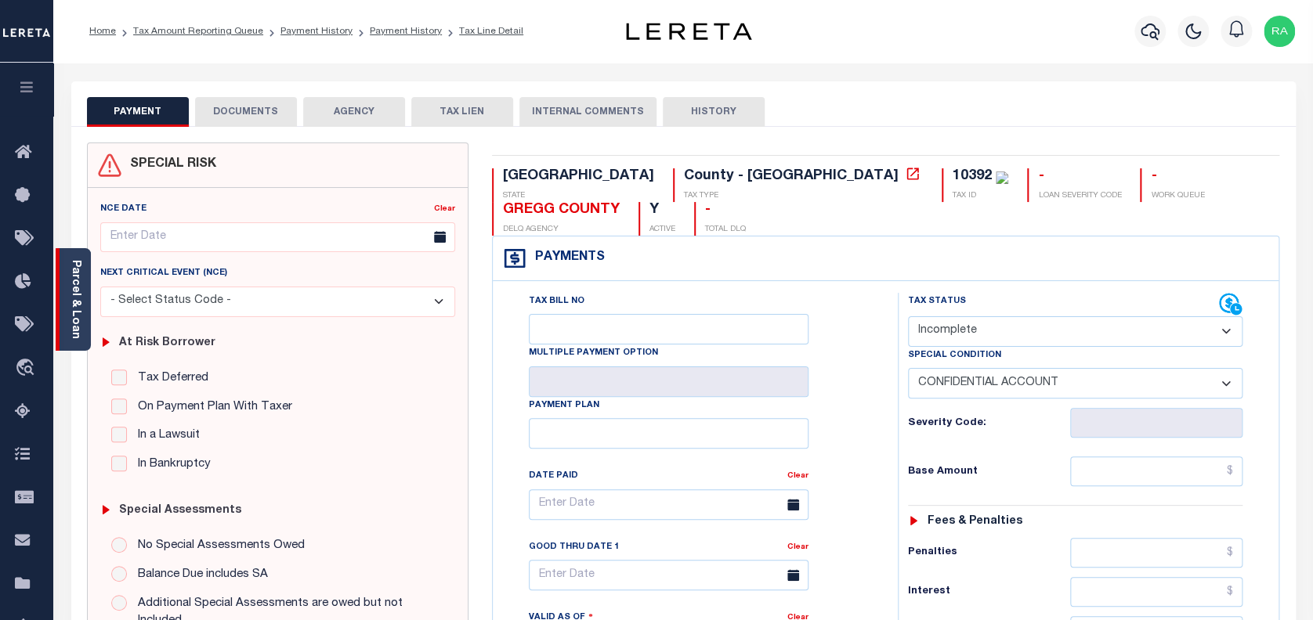
click at [64, 257] on div "Parcel & Loan" at bounding box center [73, 299] width 35 height 103
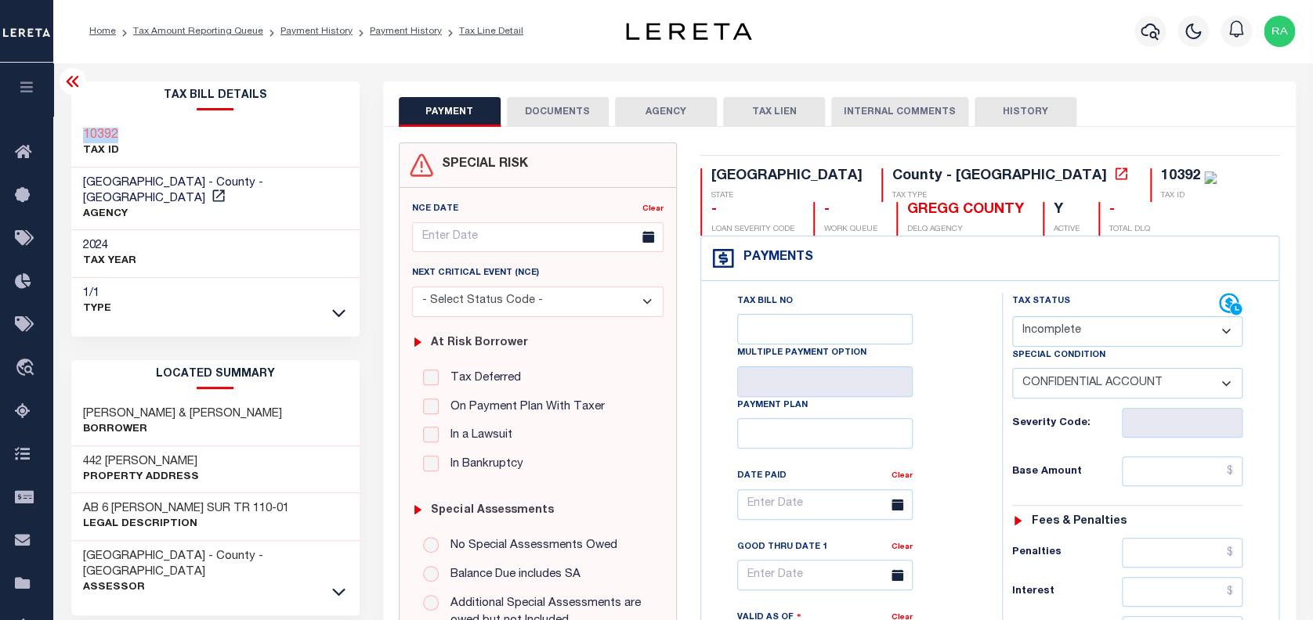
drag, startPoint x: 120, startPoint y: 127, endPoint x: 77, endPoint y: 136, distance: 43.9
click at [77, 136] on div "10392 TAX ID" at bounding box center [215, 144] width 288 height 48
copy h3 "10392"
drag, startPoint x: 1165, startPoint y: 382, endPoint x: 1040, endPoint y: 380, distance: 124.6
click at [1040, 380] on select "-- Select Special Condition -- 3RD PARTY TAX LIEN AGENCY TAX LIEN (A.K.A Inside…" at bounding box center [1127, 383] width 231 height 31
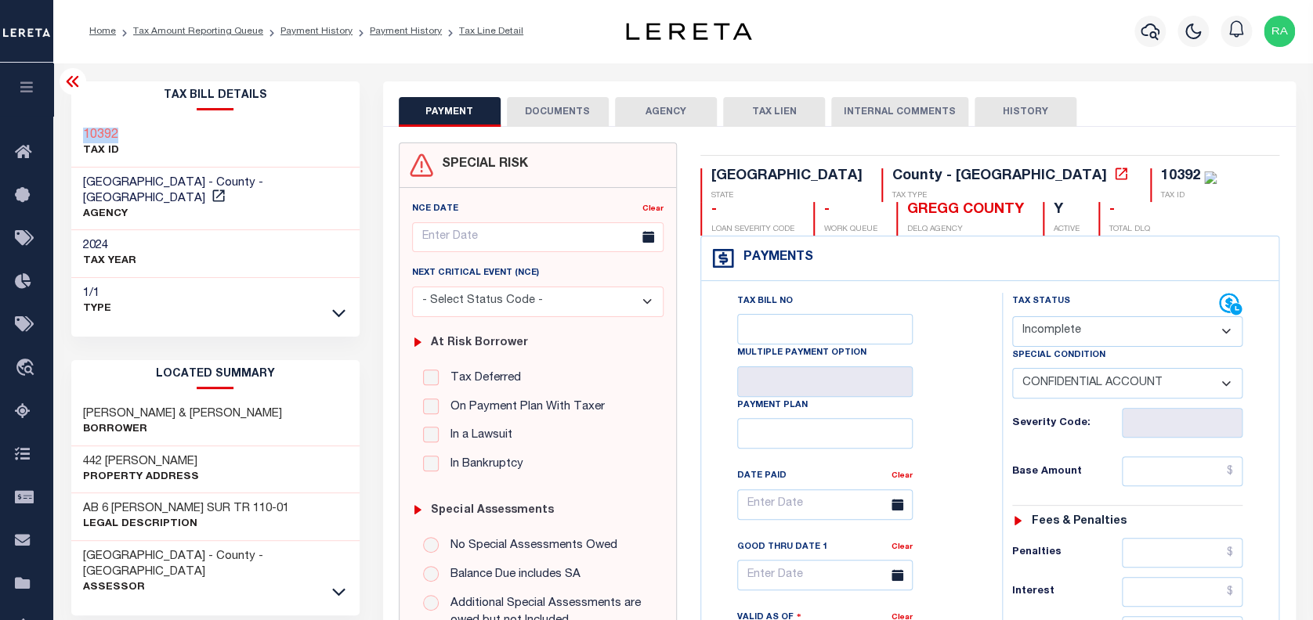
click at [1012, 371] on select "-- Select Special Condition -- 3RD PARTY TAX LIEN AGENCY TAX LIEN (A.K.A Inside…" at bounding box center [1127, 383] width 231 height 31
drag, startPoint x: 1021, startPoint y: 385, endPoint x: 1164, endPoint y: 394, distance: 143.6
click at [1164, 394] on select "-- Select Special Condition -- 3RD PARTY TAX LIEN AGENCY TAX LIEN (A.K.A Inside…" at bounding box center [1127, 383] width 231 height 31
click at [211, 28] on link "Tax Amount Reporting Queue" at bounding box center [198, 31] width 130 height 9
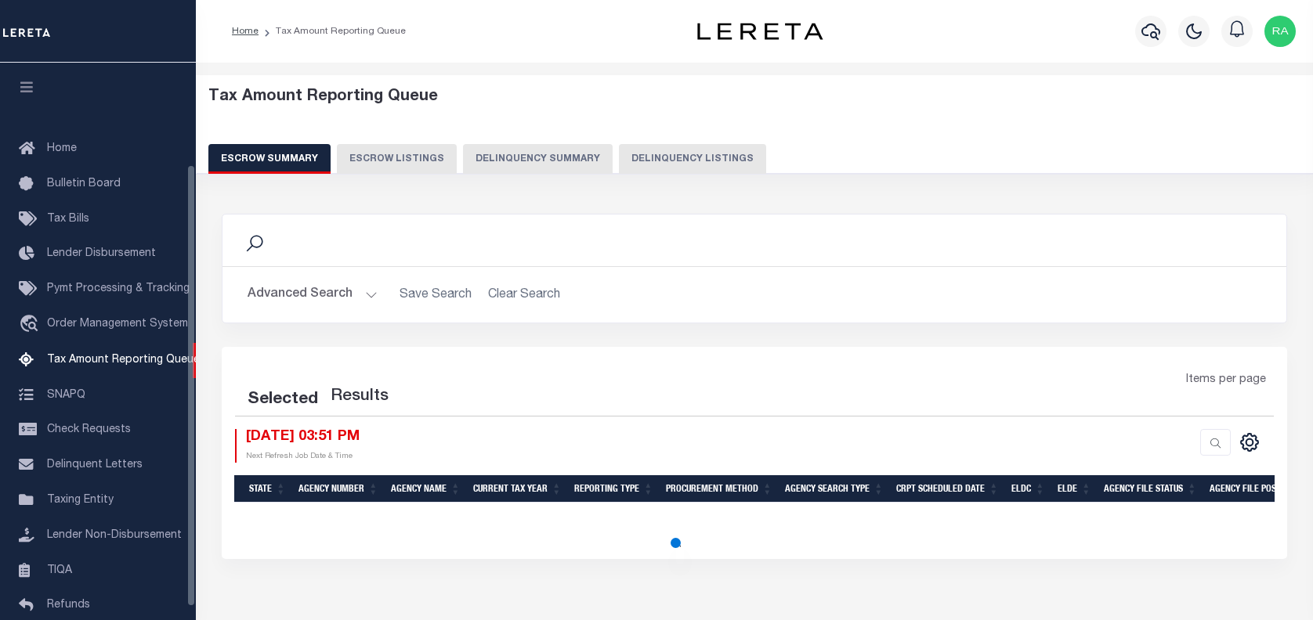
click at [666, 160] on button "Delinquency Listings" at bounding box center [692, 159] width 147 height 30
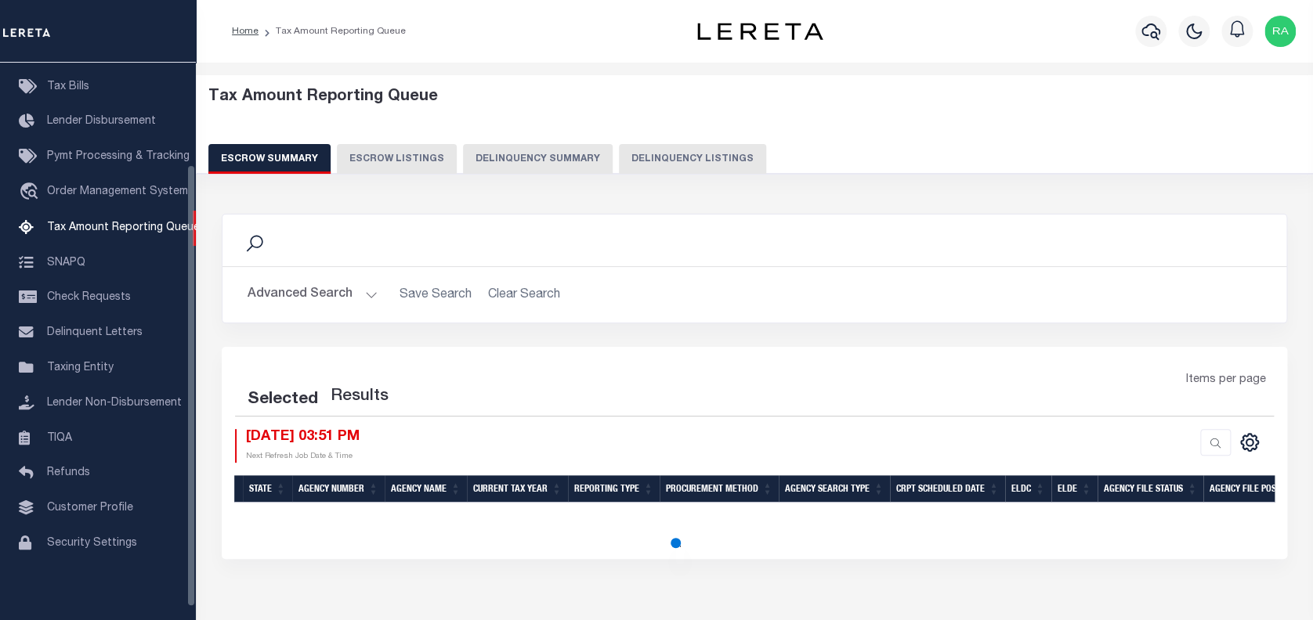
select select "100"
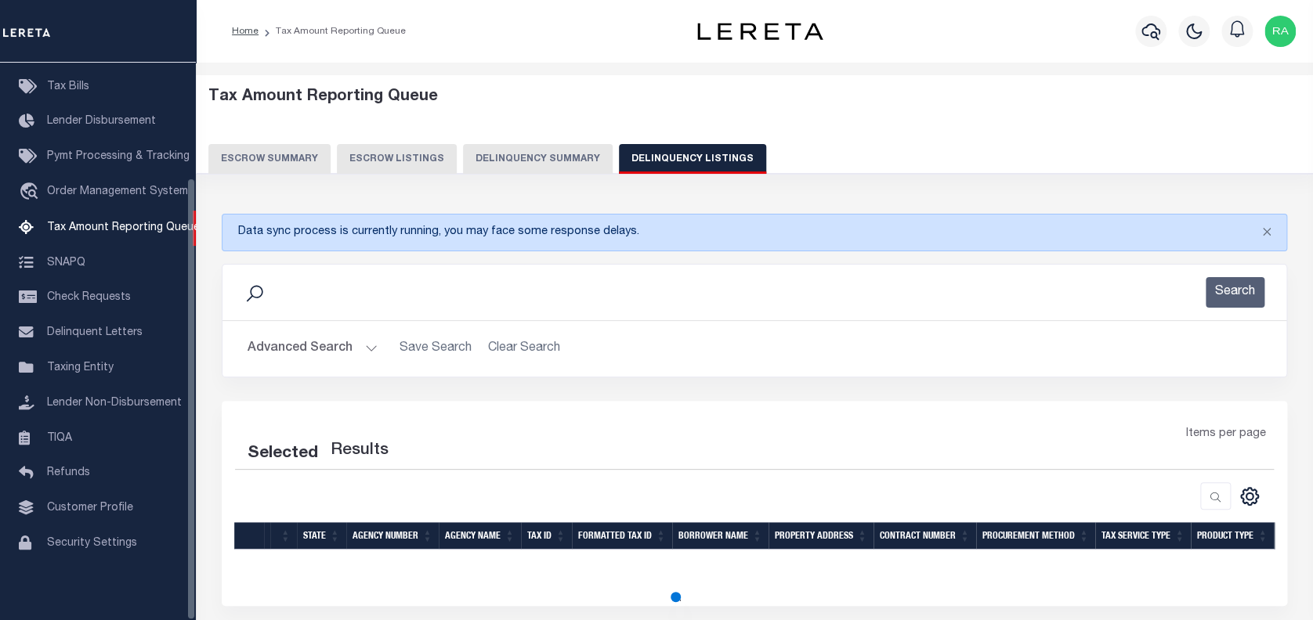
select select "100"
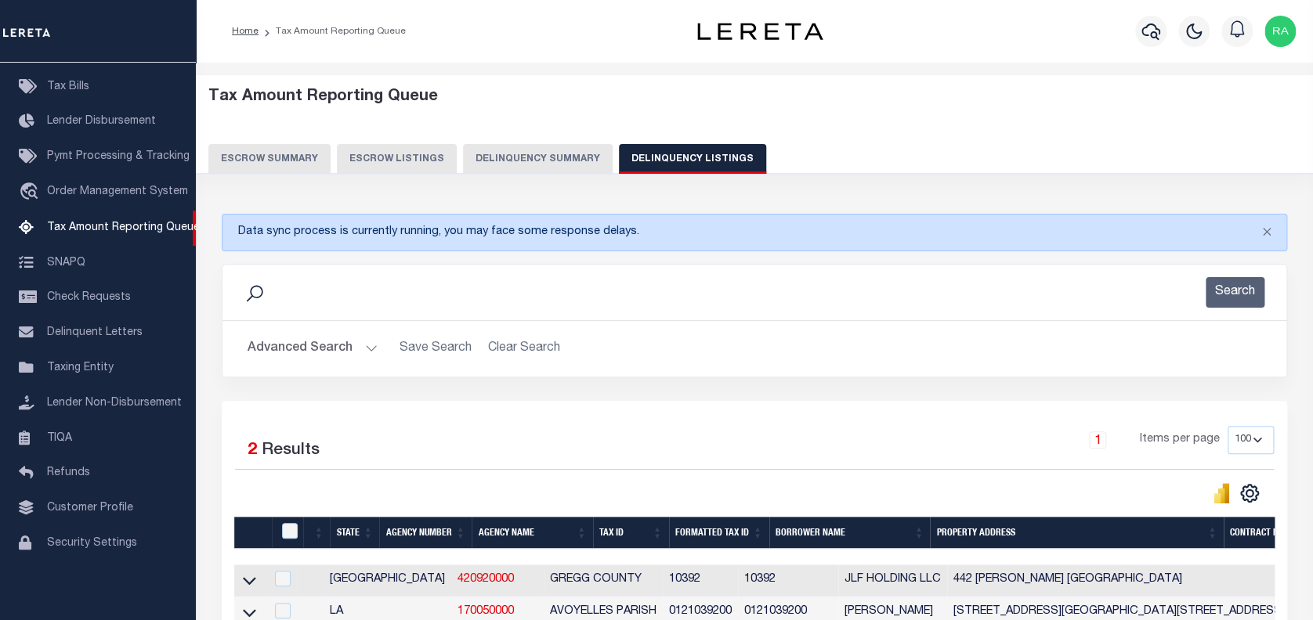
click at [301, 345] on button "Advanced Search" at bounding box center [313, 349] width 130 height 31
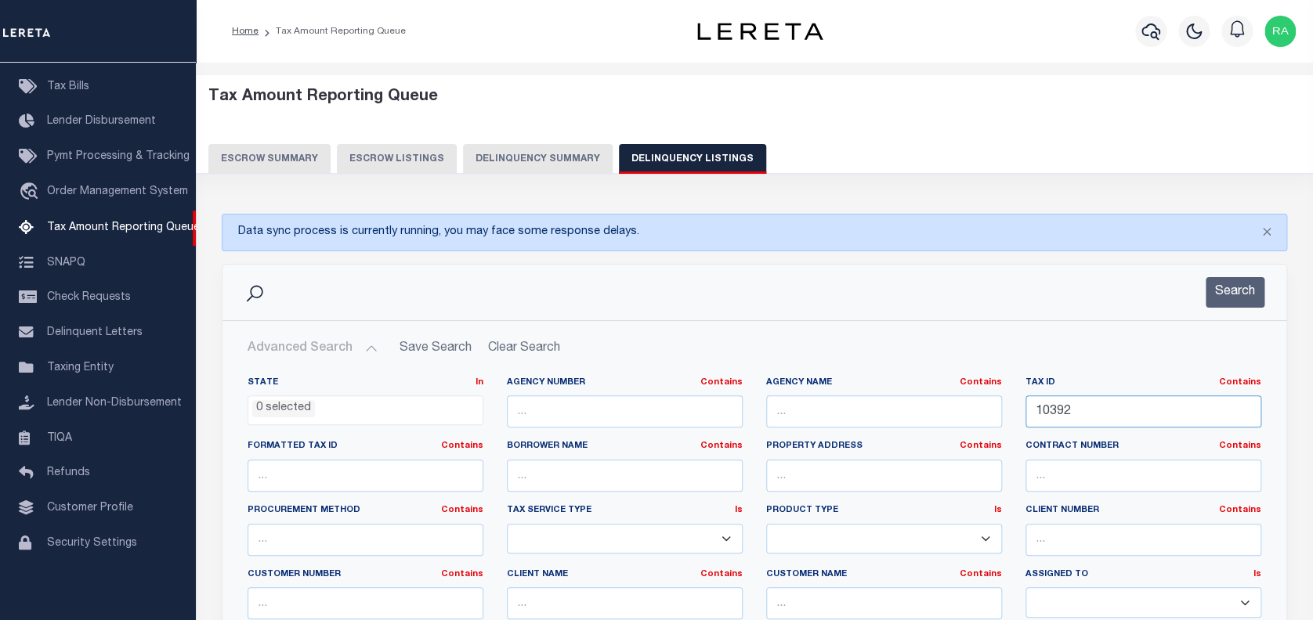
drag, startPoint x: 1115, startPoint y: 402, endPoint x: 942, endPoint y: 413, distance: 173.5
click at [944, 411] on div "State In In AK AL AR AZ CA CO CT DC DE FL GA GU HI IA ID IL IN KS KY LA MA MD M…" at bounding box center [754, 537] width 1037 height 320
paste input "51178"
type input "51178"
click at [1225, 286] on button "Search" at bounding box center [1235, 292] width 59 height 31
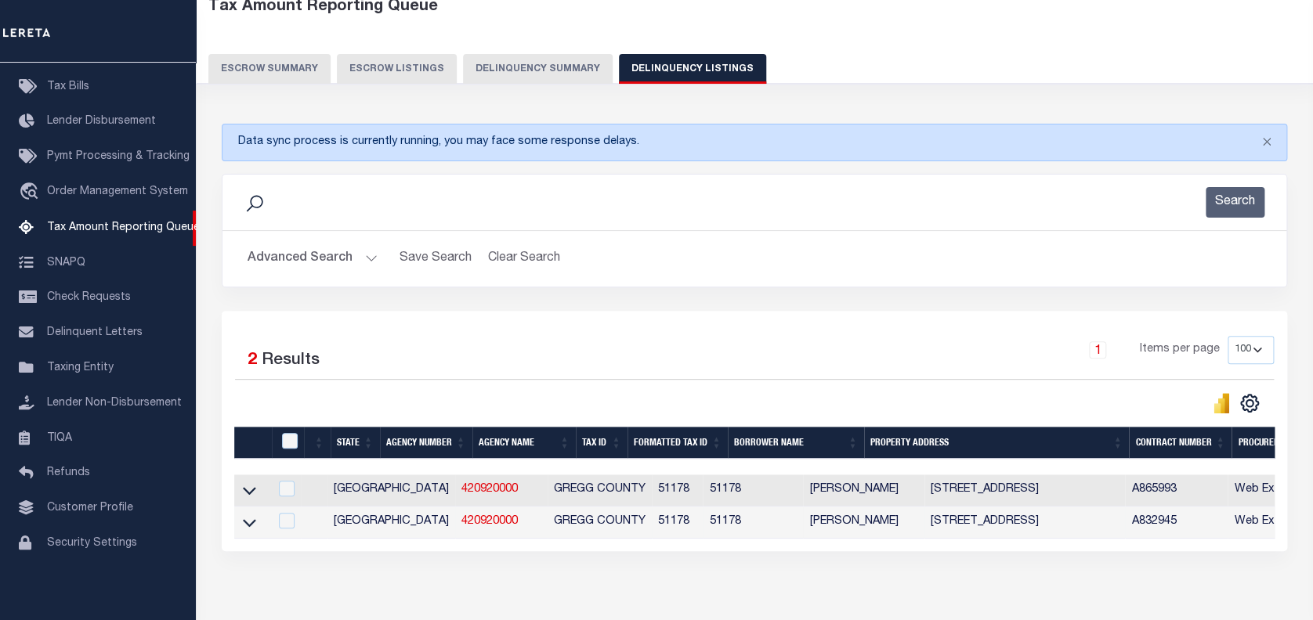
scroll to position [174, 0]
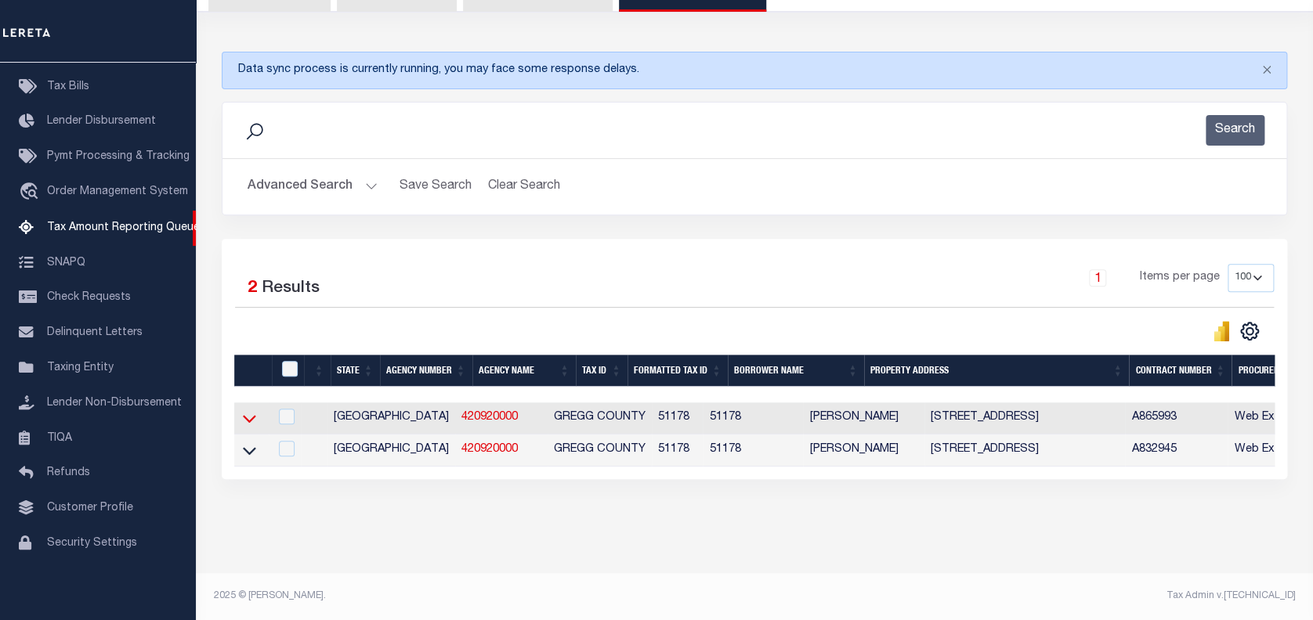
click at [249, 416] on icon at bounding box center [249, 418] width 13 height 16
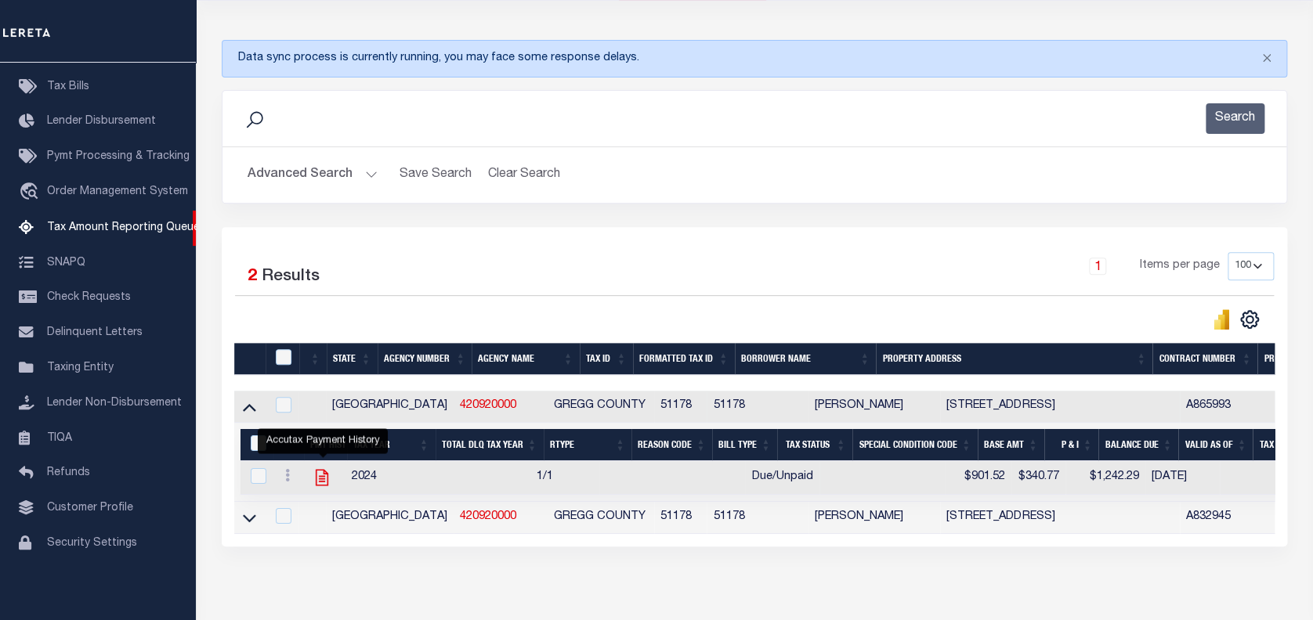
click at [320, 475] on icon "" at bounding box center [322, 478] width 20 height 20
checkbox input "true"
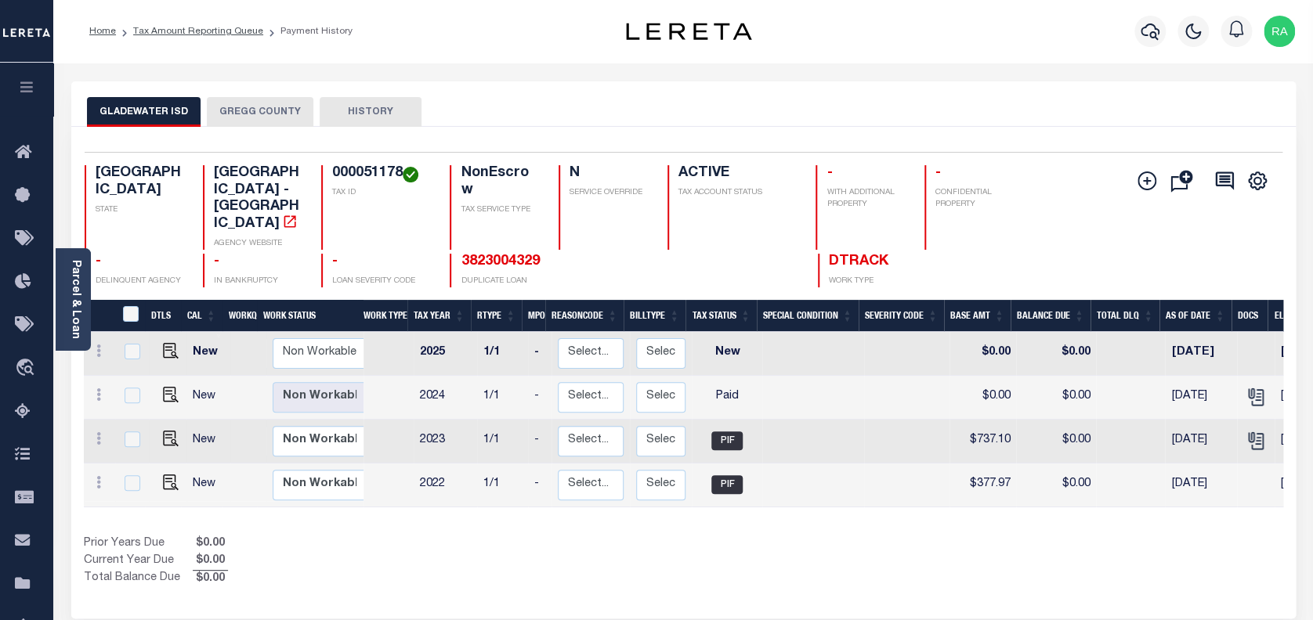
click at [248, 108] on button "GREGG COUNTY" at bounding box center [260, 112] width 107 height 30
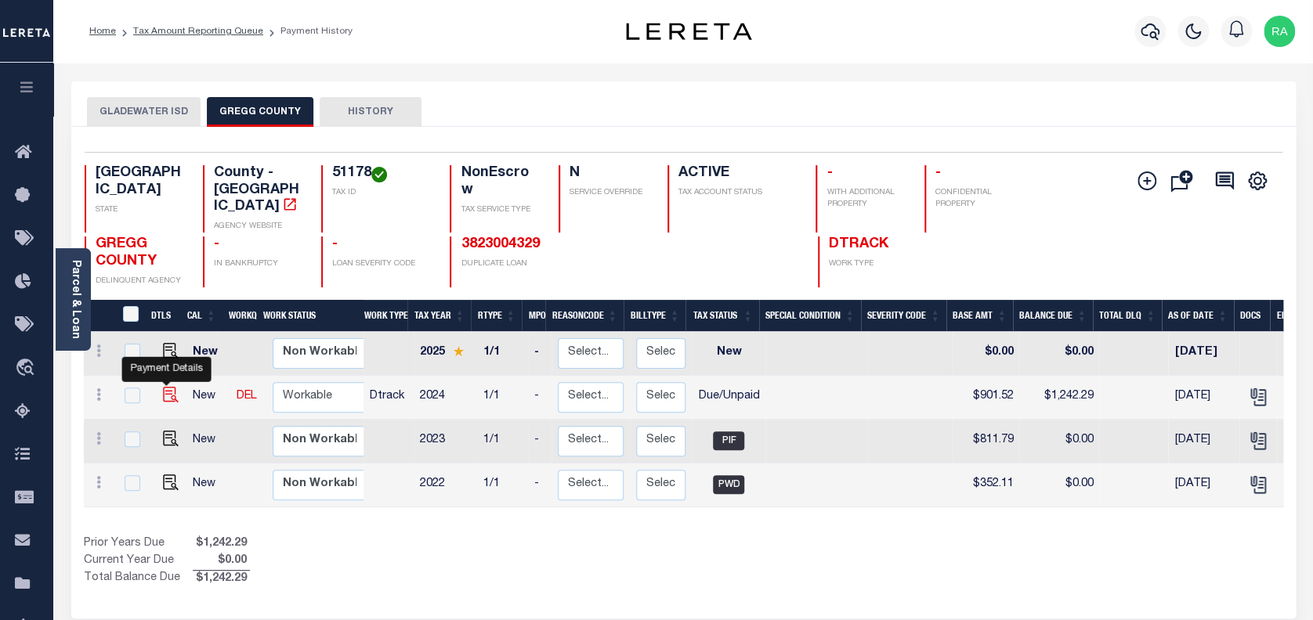
click at [163, 387] on img "" at bounding box center [171, 395] width 16 height 16
checkbox input "true"
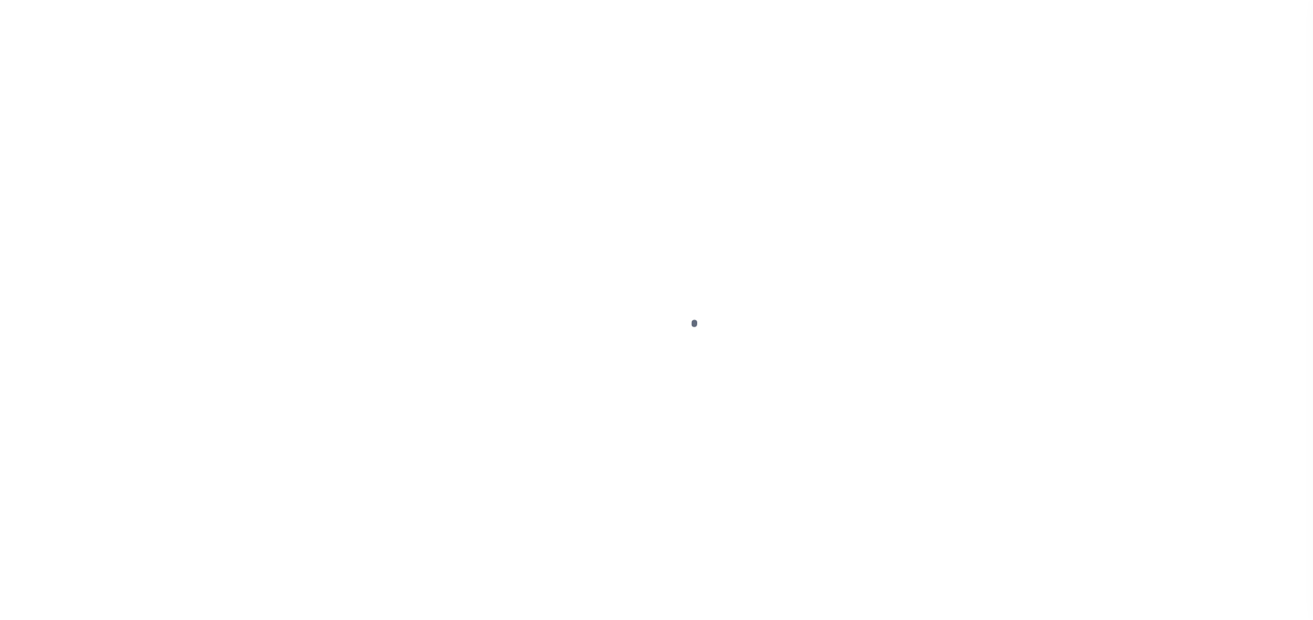
select select "DUE"
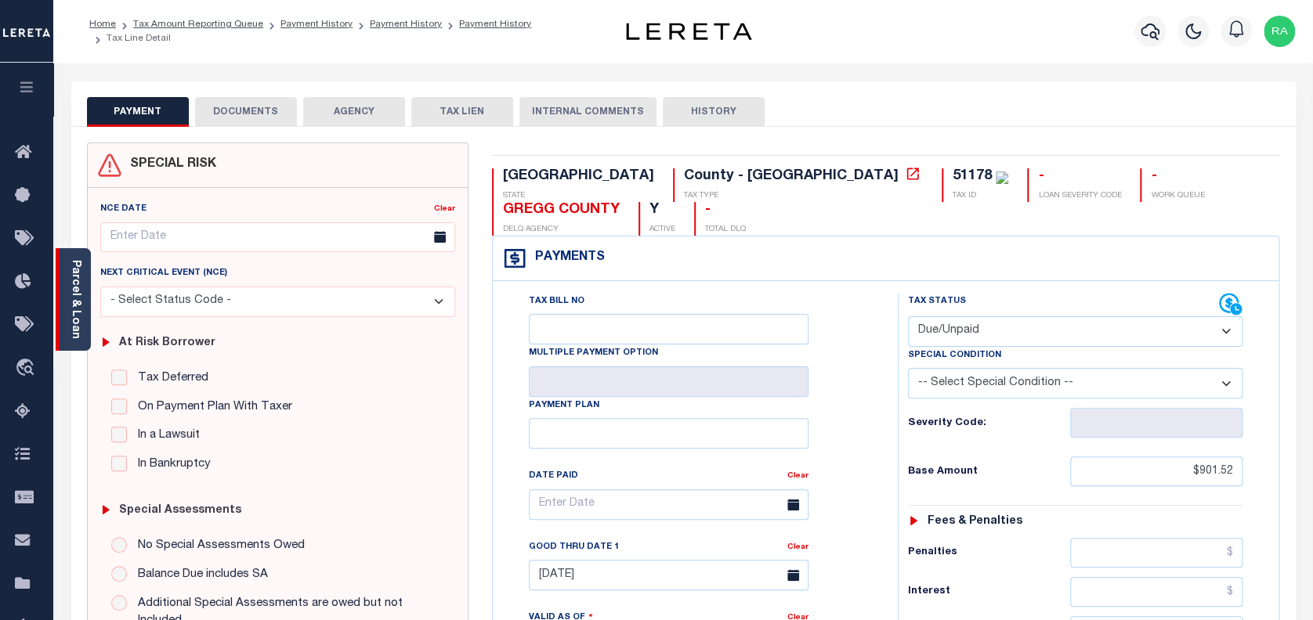
click at [70, 268] on link "Parcel & Loan" at bounding box center [75, 299] width 11 height 79
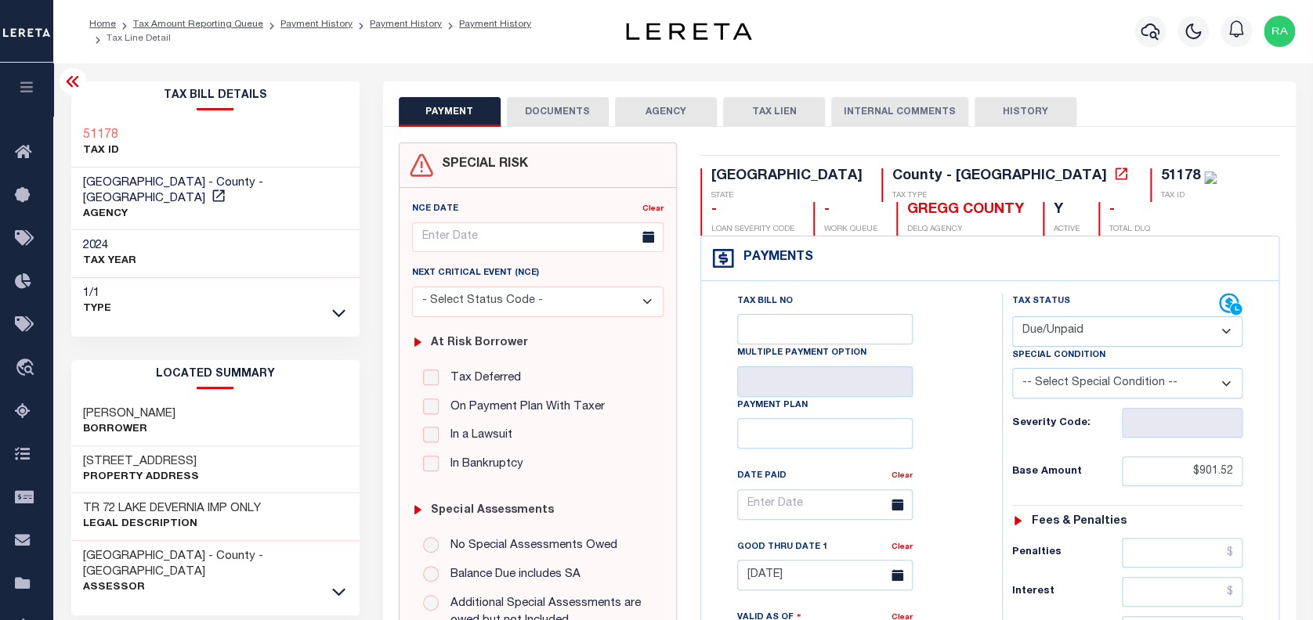
drag, startPoint x: 80, startPoint y: 397, endPoint x: 207, endPoint y: 395, distance: 126.9
click at [207, 399] on div "[PERSON_NAME]" at bounding box center [215, 423] width 288 height 48
drag, startPoint x: 92, startPoint y: 441, endPoint x: 244, endPoint y: 446, distance: 152.0
click at [244, 446] on div "[STREET_ADDRESS] Property Address" at bounding box center [215, 470] width 288 height 48
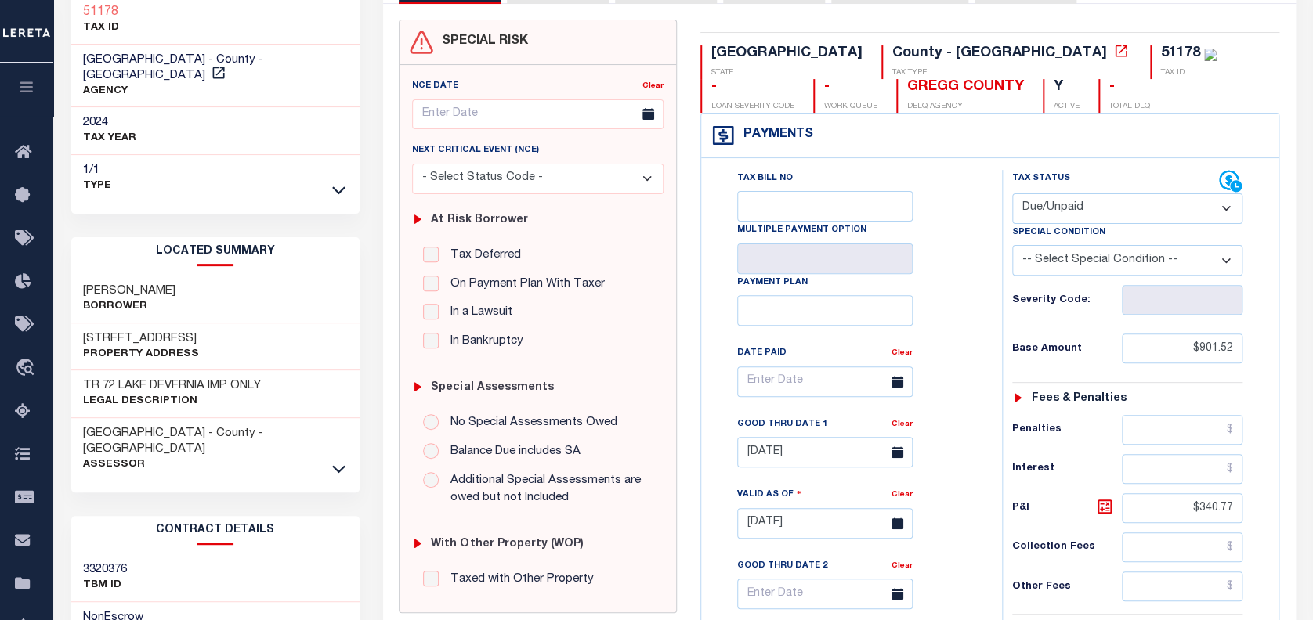
scroll to position [208, 0]
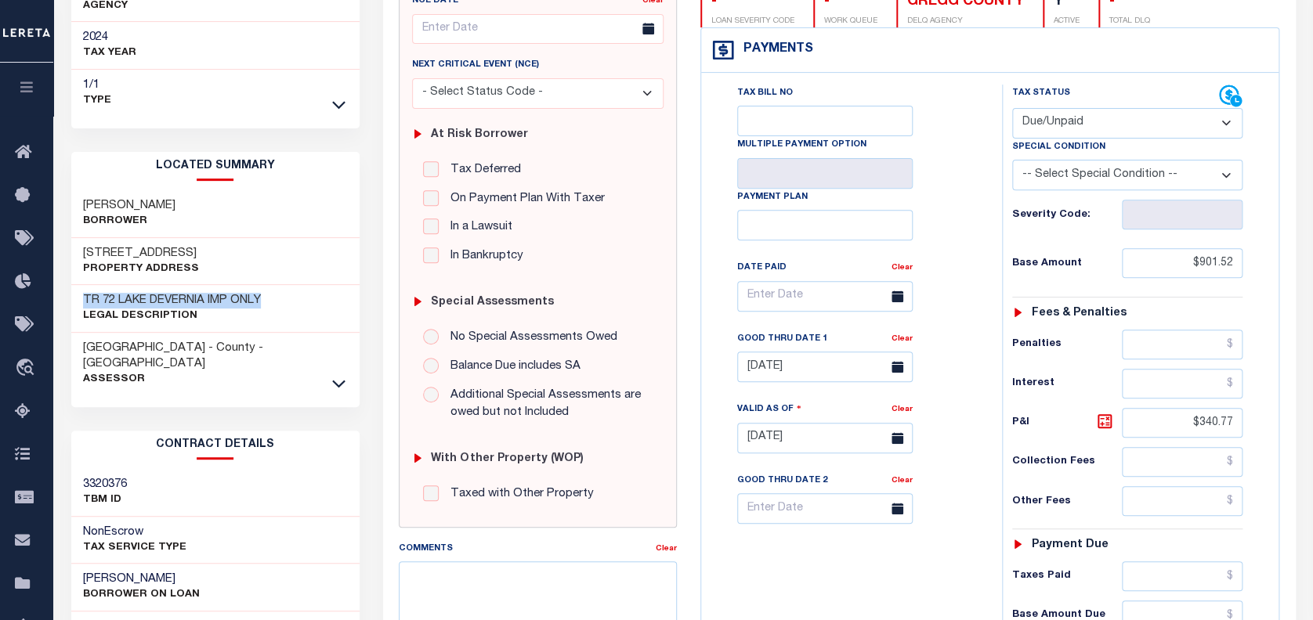
drag, startPoint x: 81, startPoint y: 280, endPoint x: 275, endPoint y: 280, distance: 194.3
click at [273, 285] on div "TR 72 LAKE DEVERNIA IMP ONLY Legal Description" at bounding box center [215, 309] width 288 height 48
copy h3 "TR 72 LAKE DEVERNIA IMP ONLY"
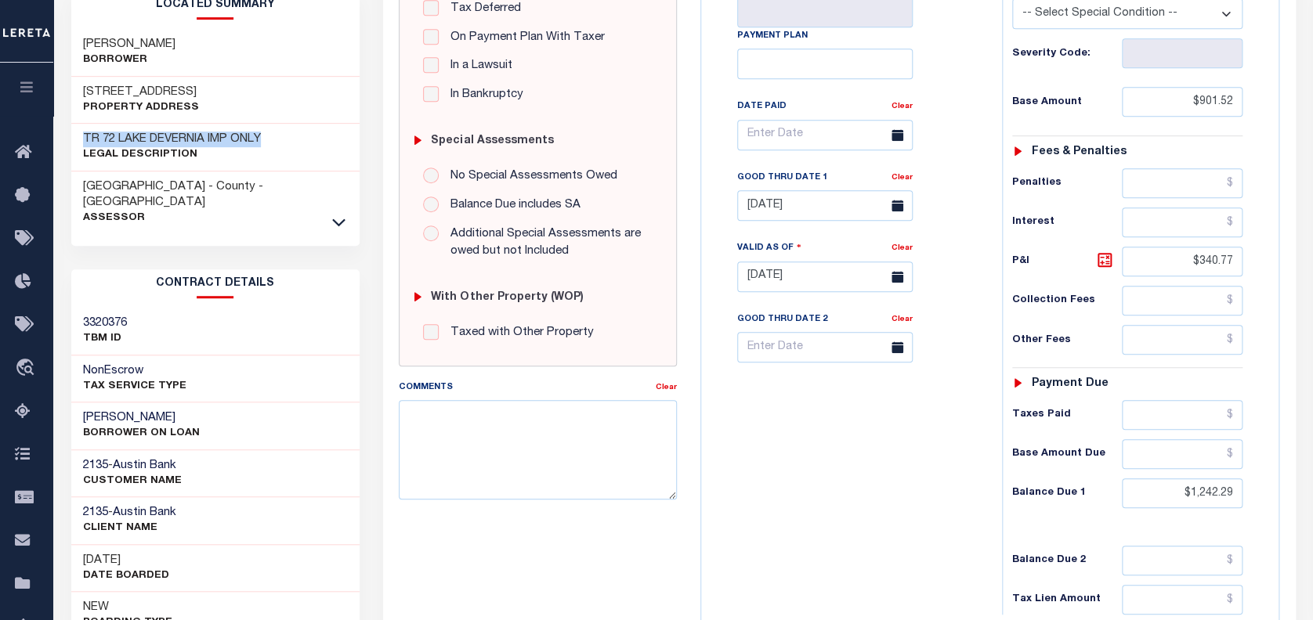
scroll to position [417, 0]
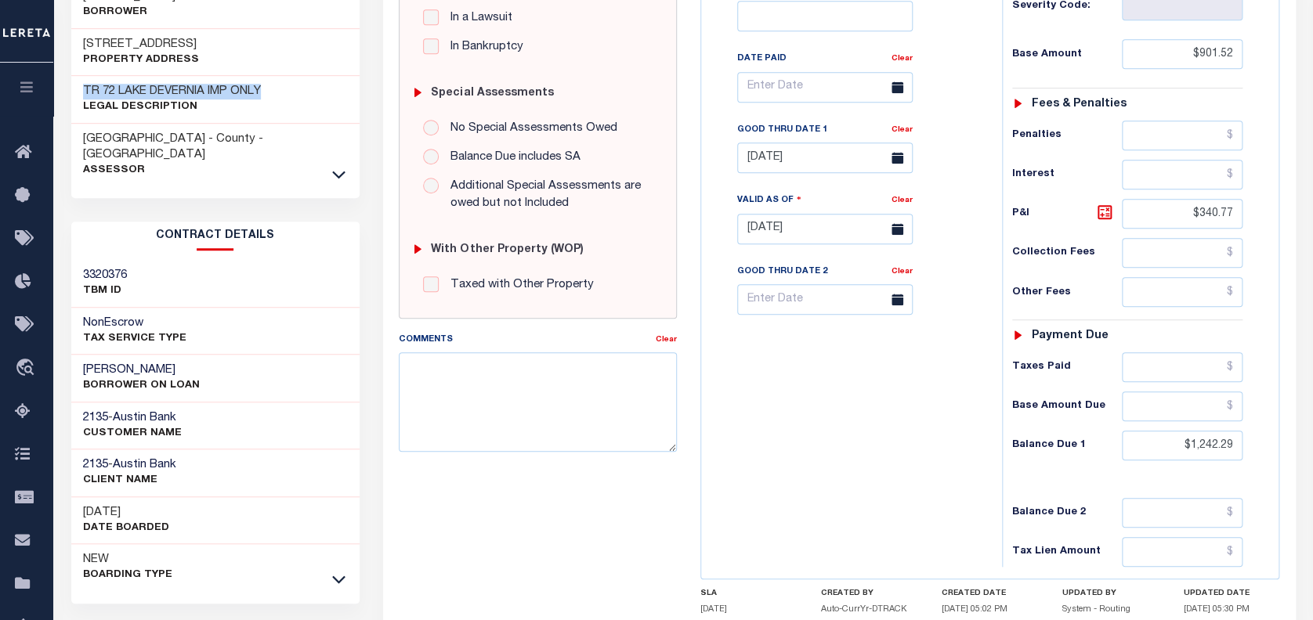
click at [648, 484] on div "SPECIAL RISK NCE Date Clear - Select Status Code -" at bounding box center [538, 228] width 302 height 1006
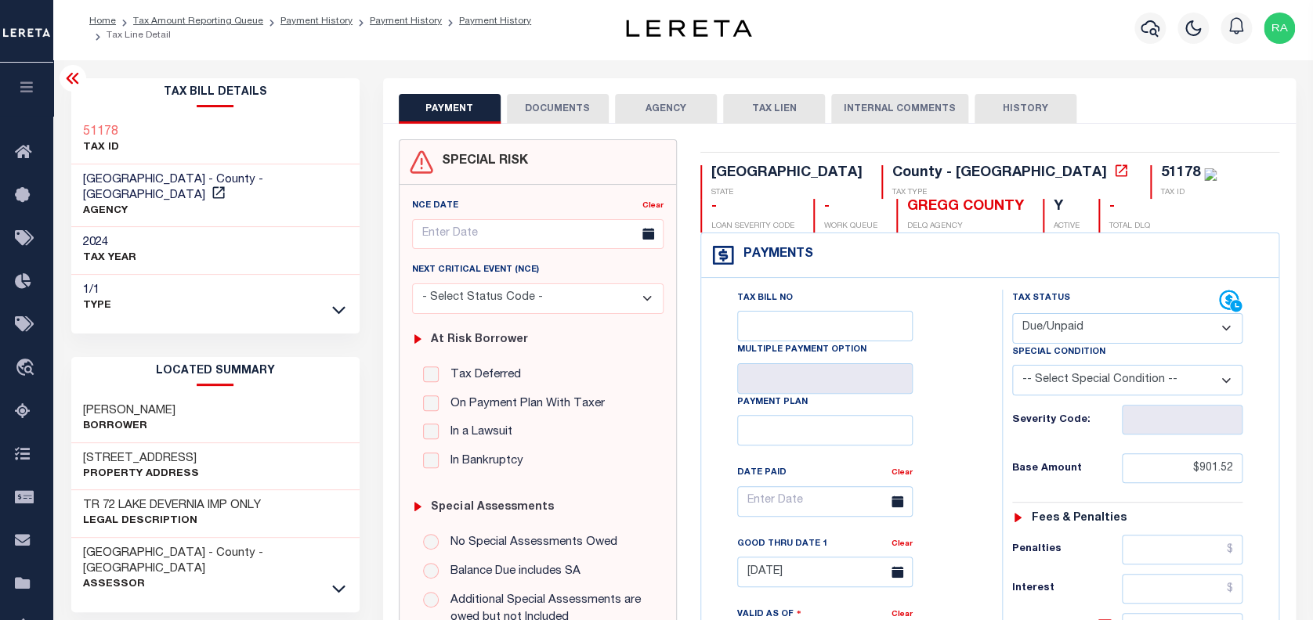
scroll to position [0, 0]
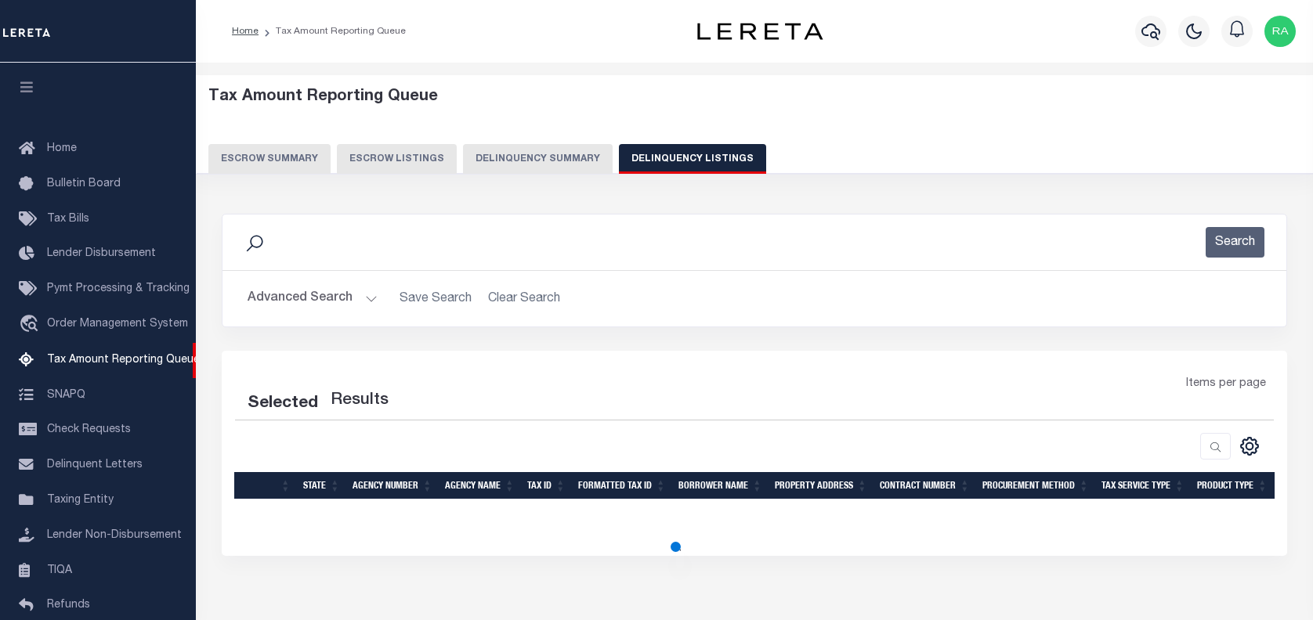
select select "100"
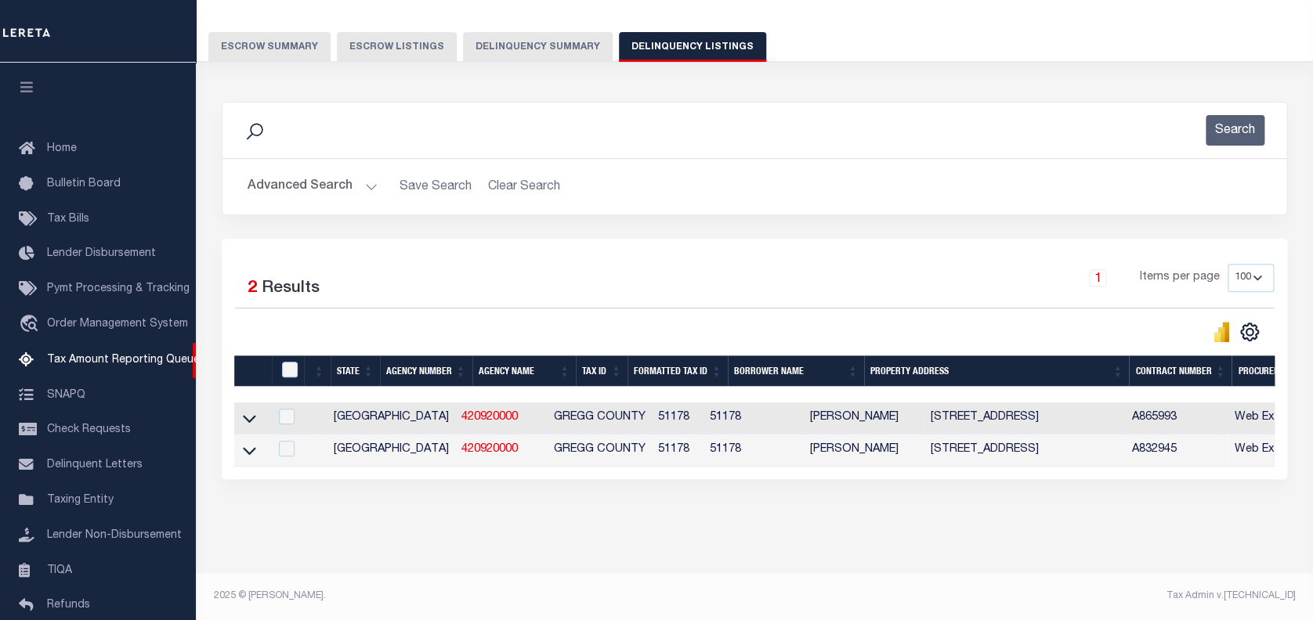
scroll to position [128, 0]
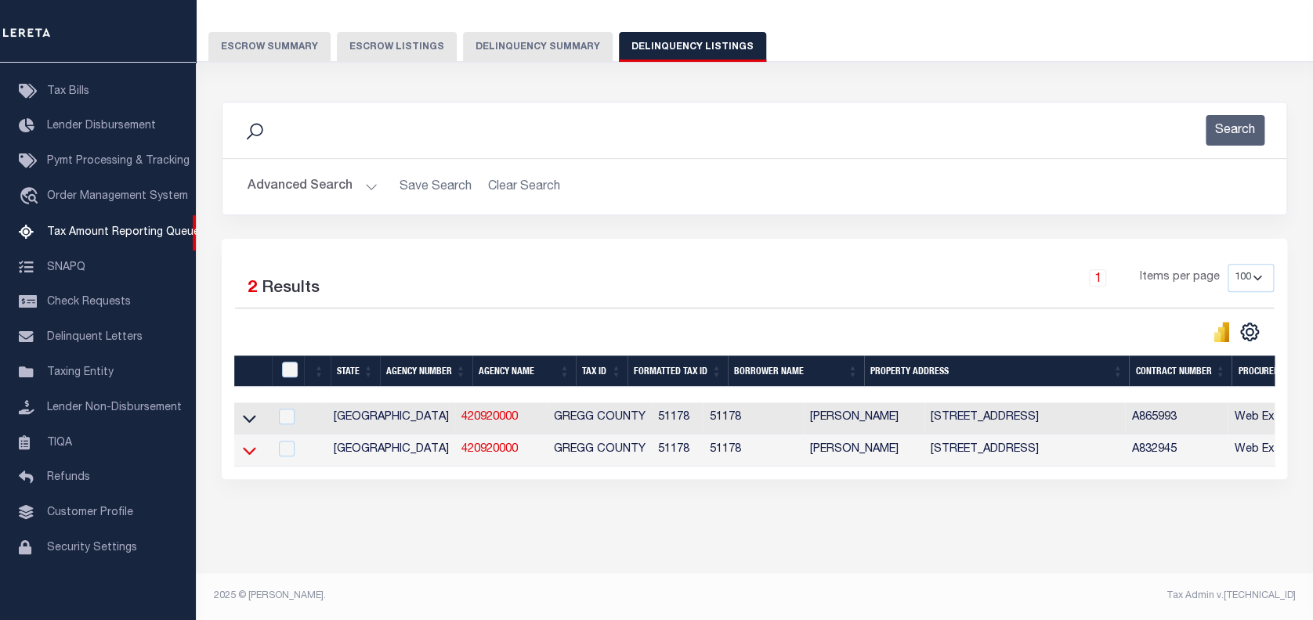
click at [243, 443] on icon at bounding box center [249, 451] width 13 height 16
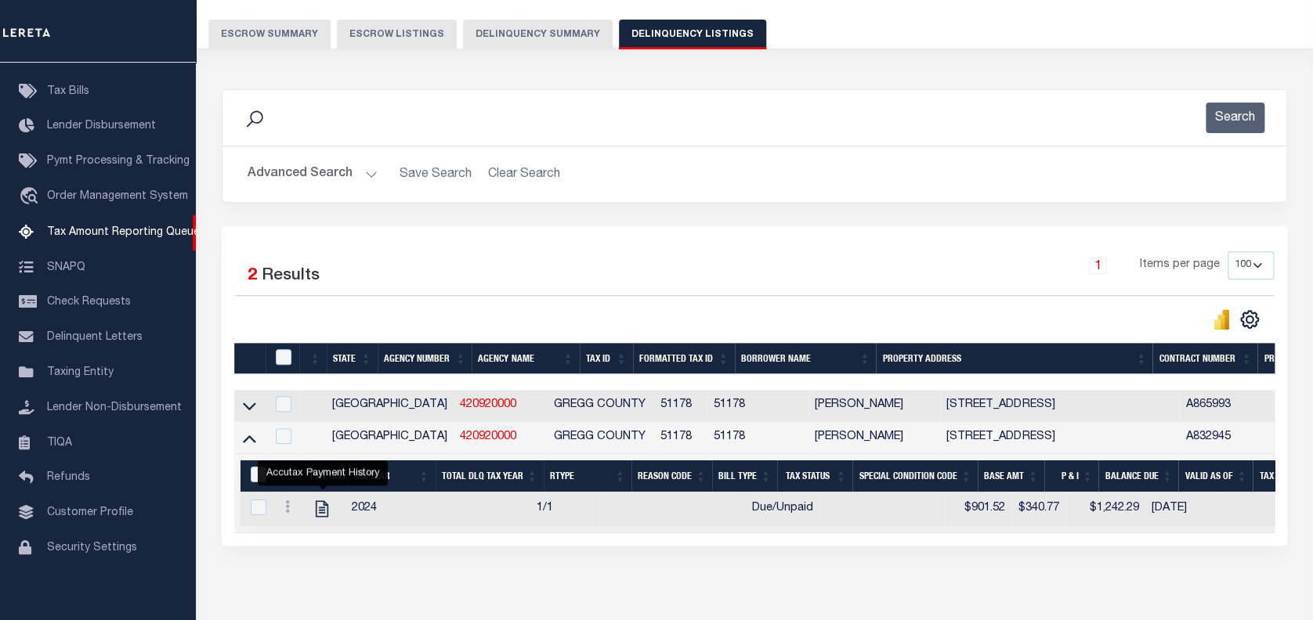
scroll to position [204, 0]
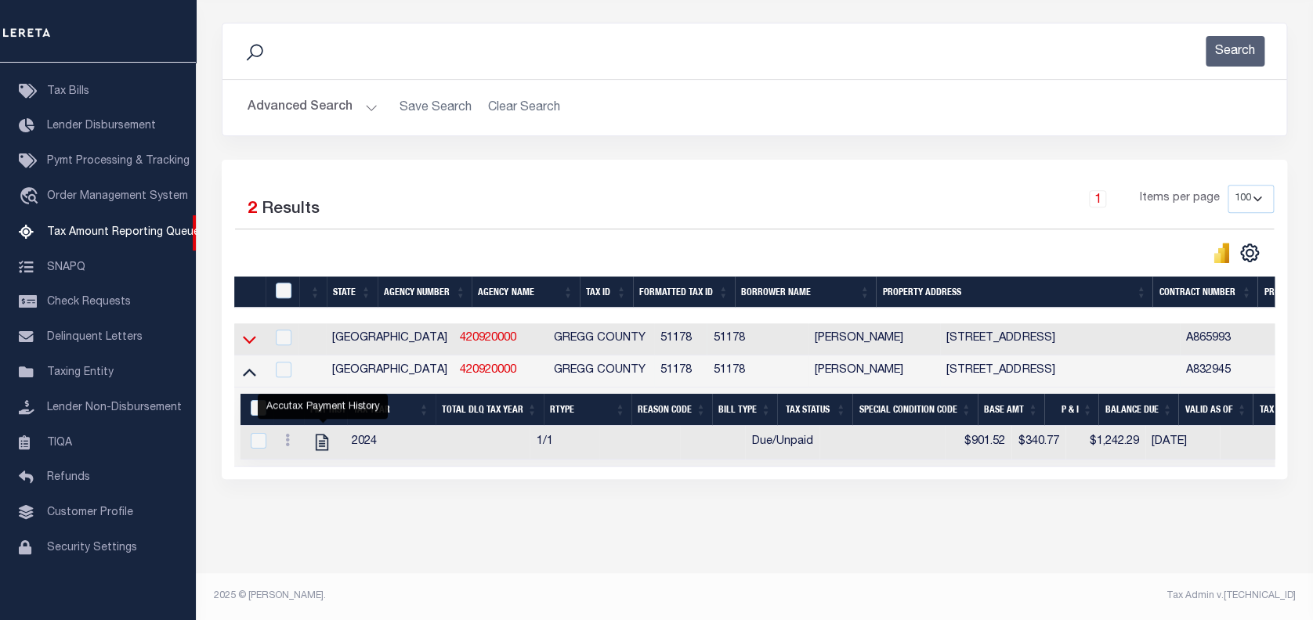
click at [251, 331] on icon at bounding box center [249, 339] width 13 height 16
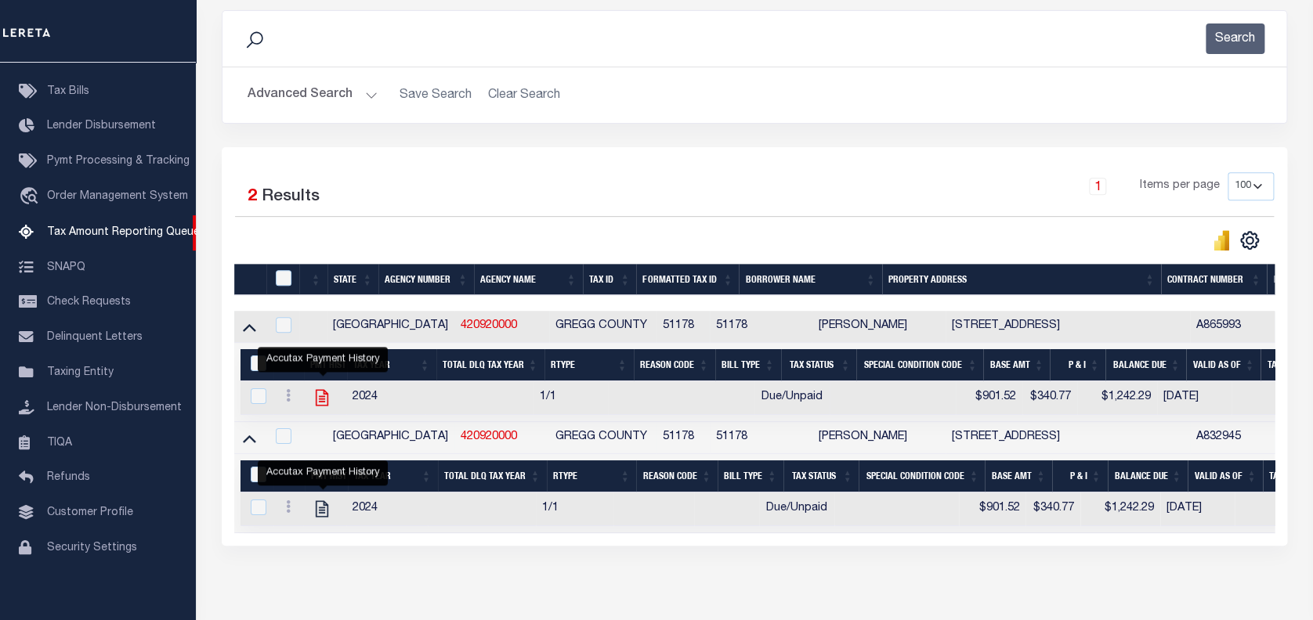
click at [317, 397] on icon "" at bounding box center [322, 398] width 13 height 16
checkbox input "true"
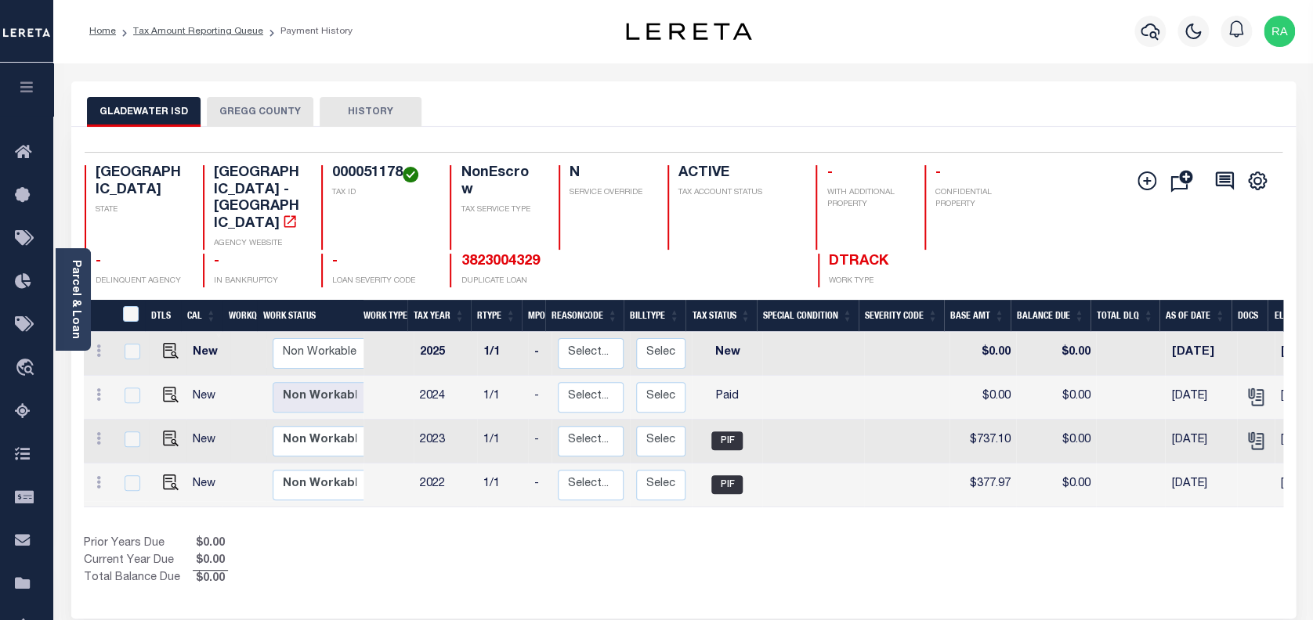
click at [256, 109] on button "GREGG COUNTY" at bounding box center [260, 112] width 107 height 30
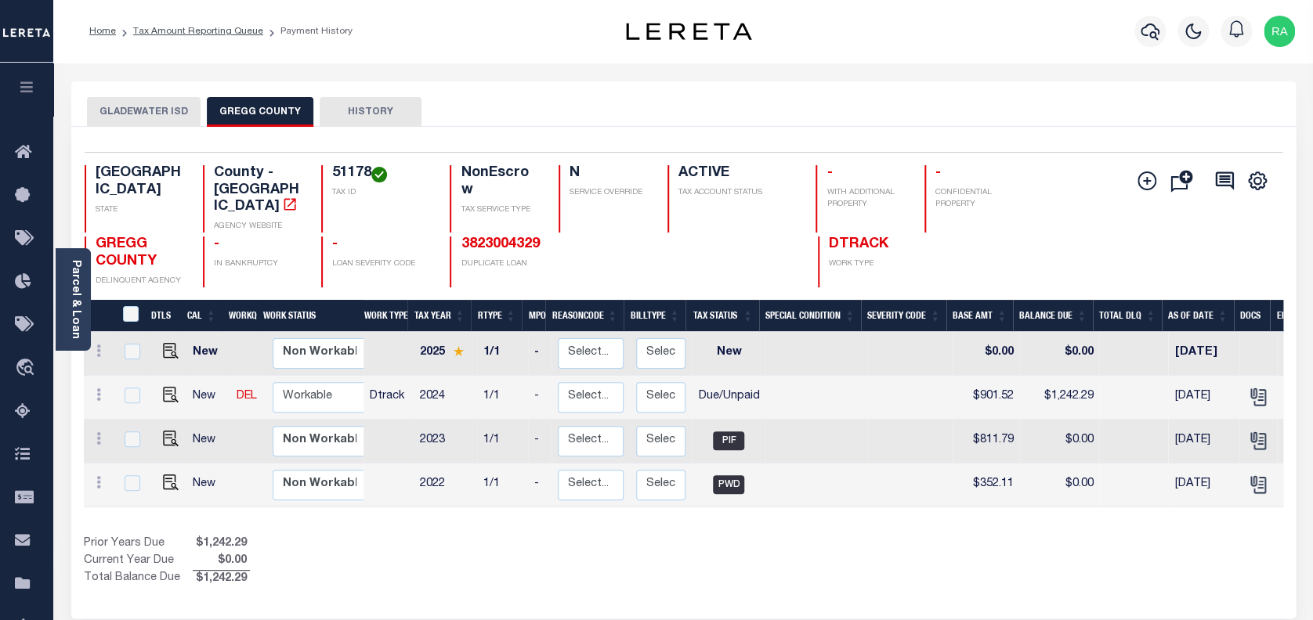
click at [540, 560] on div "Prior Years Due $1,242.29 Current Year Due $0.00 Total Balance Due $1,242.29" at bounding box center [384, 562] width 600 height 52
click at [164, 387] on img "" at bounding box center [171, 395] width 16 height 16
checkbox input "true"
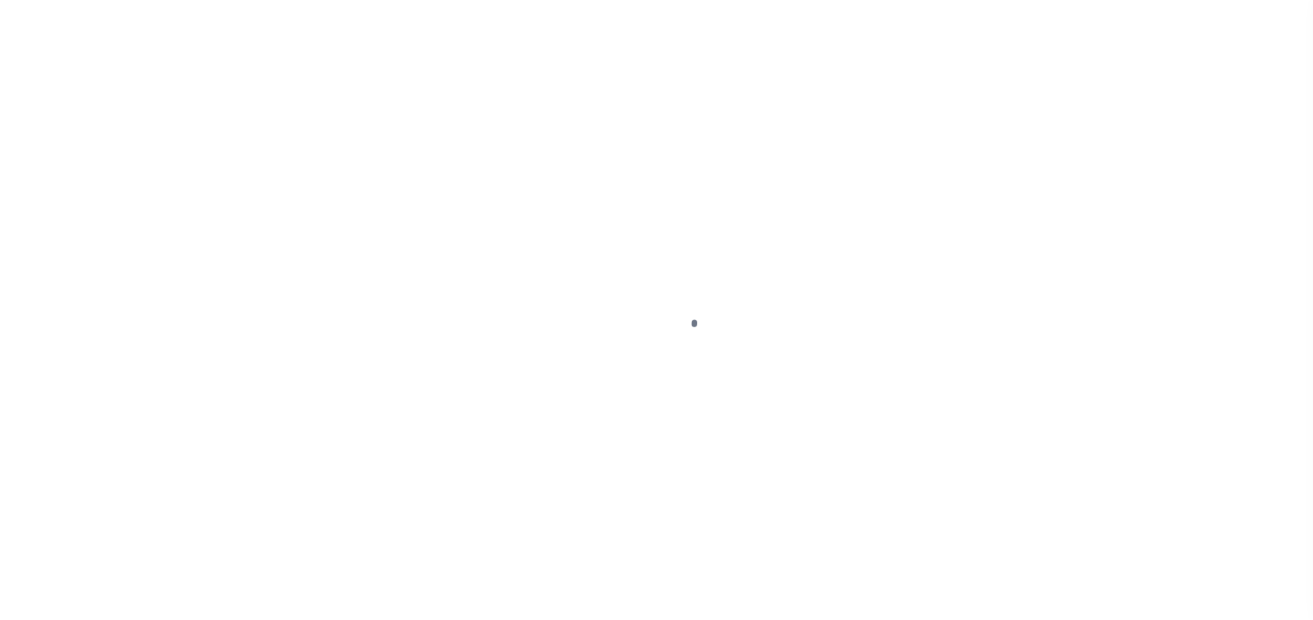
select select "DUE"
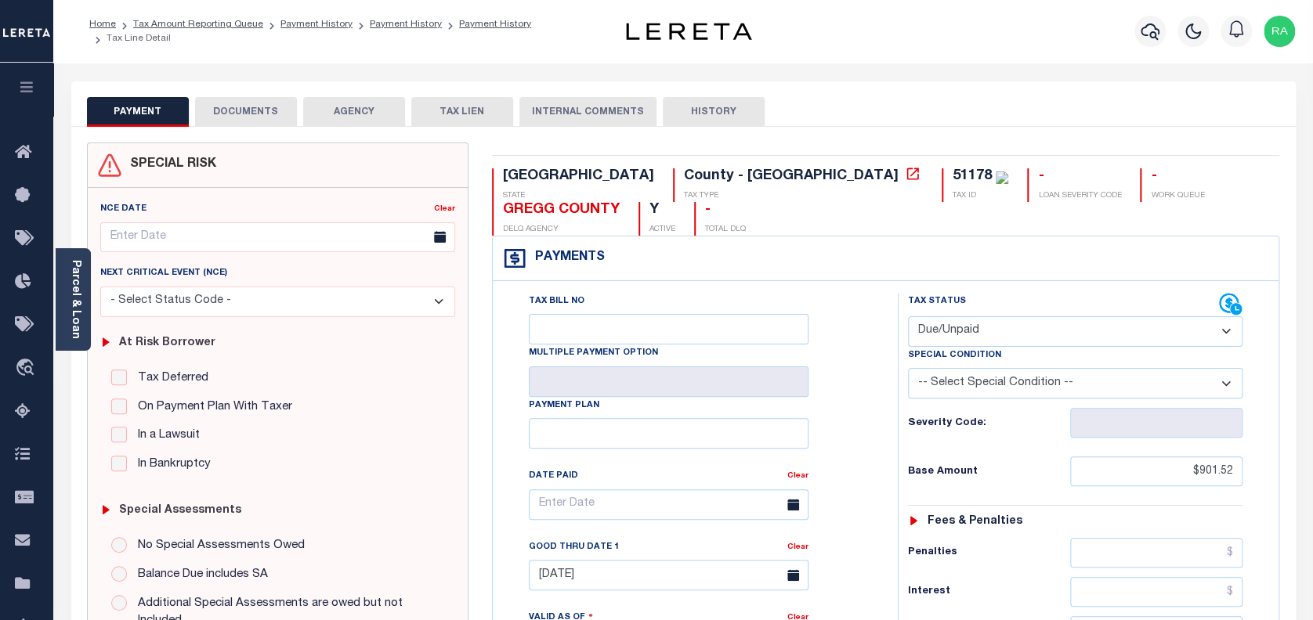
click at [264, 109] on button "DOCUMENTS" at bounding box center [246, 112] width 102 height 30
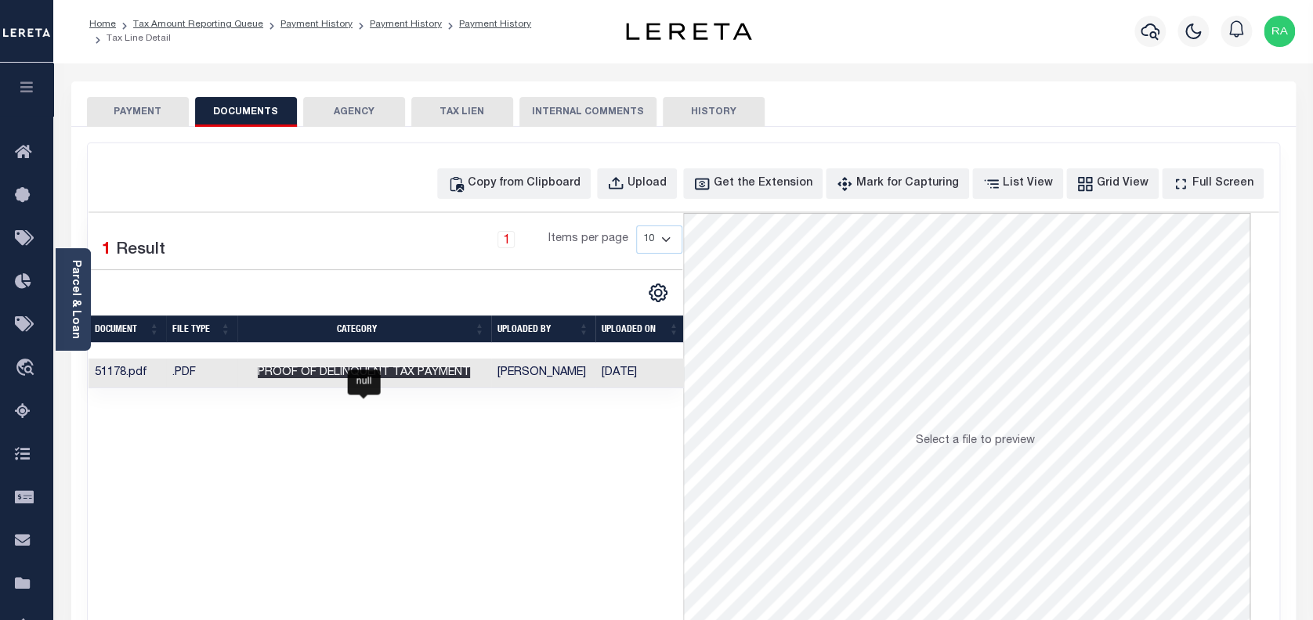
click at [381, 368] on span "Proof of Delinquent Tax Payment" at bounding box center [364, 372] width 212 height 11
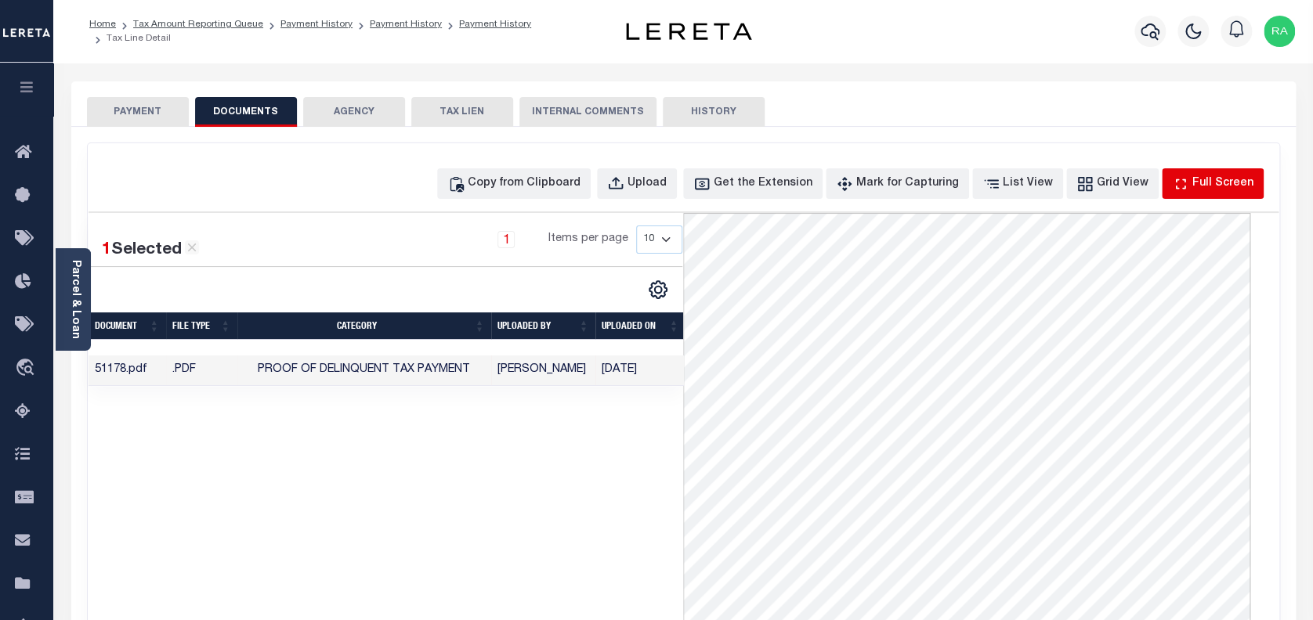
click at [1211, 182] on div "Full Screen" at bounding box center [1222, 183] width 61 height 17
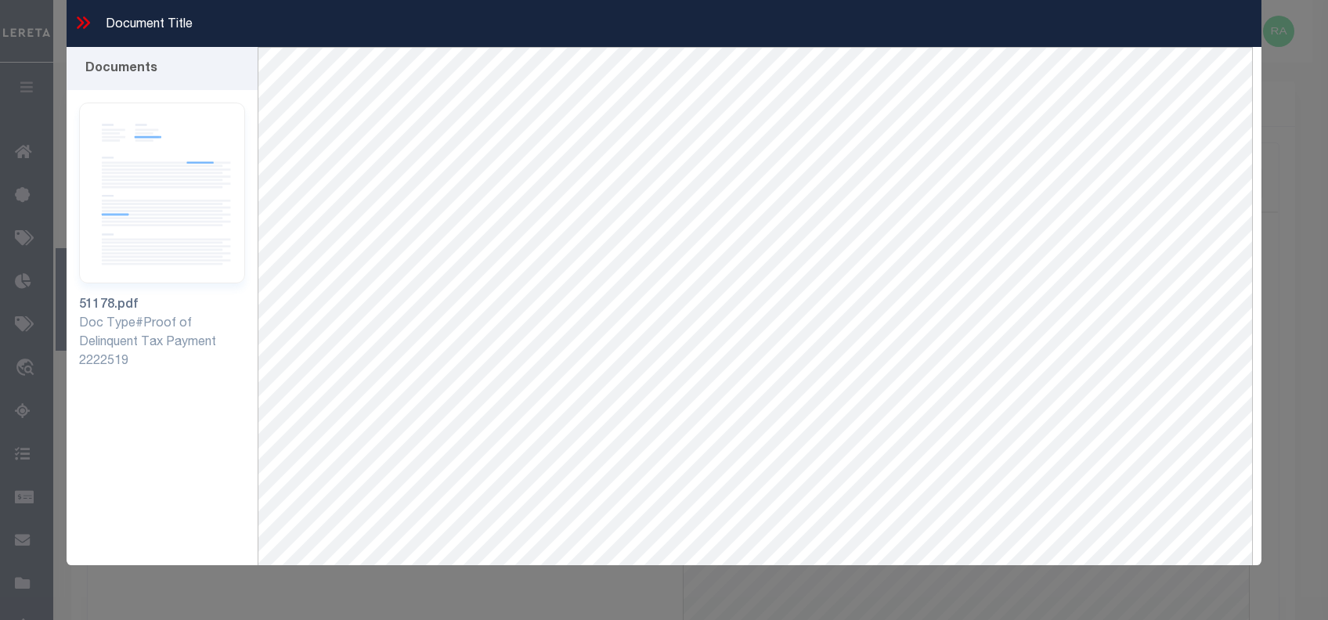
click at [78, 19] on icon at bounding box center [80, 22] width 7 height 13
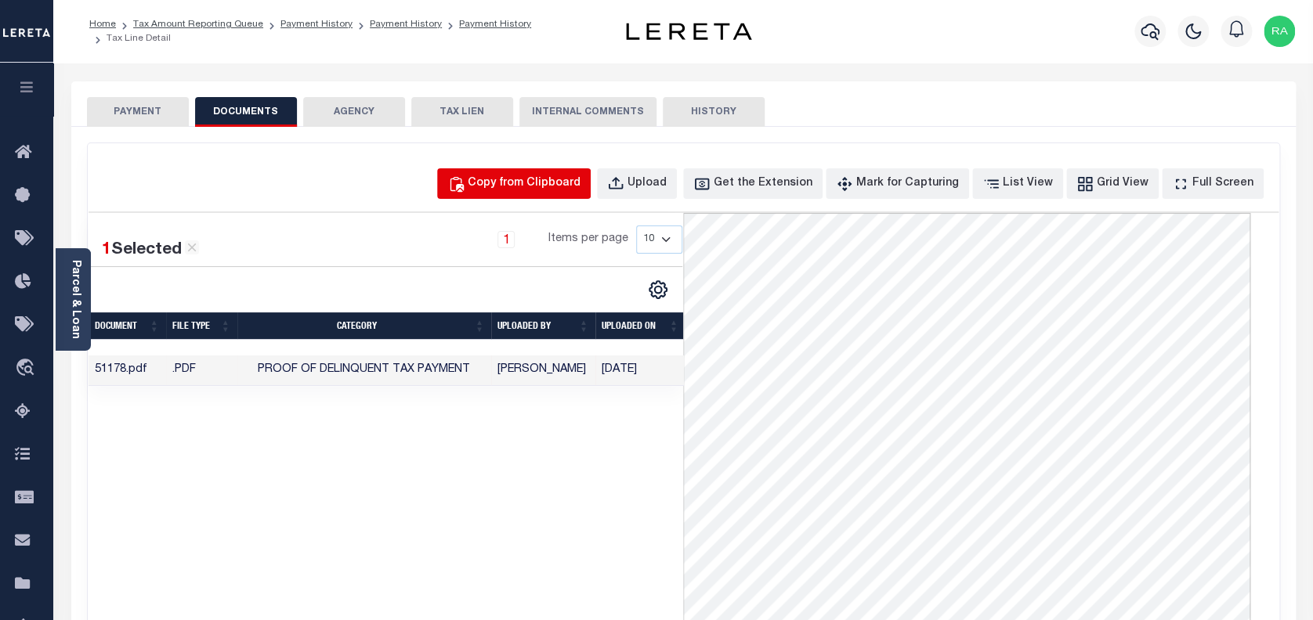
click at [537, 182] on div "Copy from Clipboard" at bounding box center [524, 183] width 113 height 17
select select "POP"
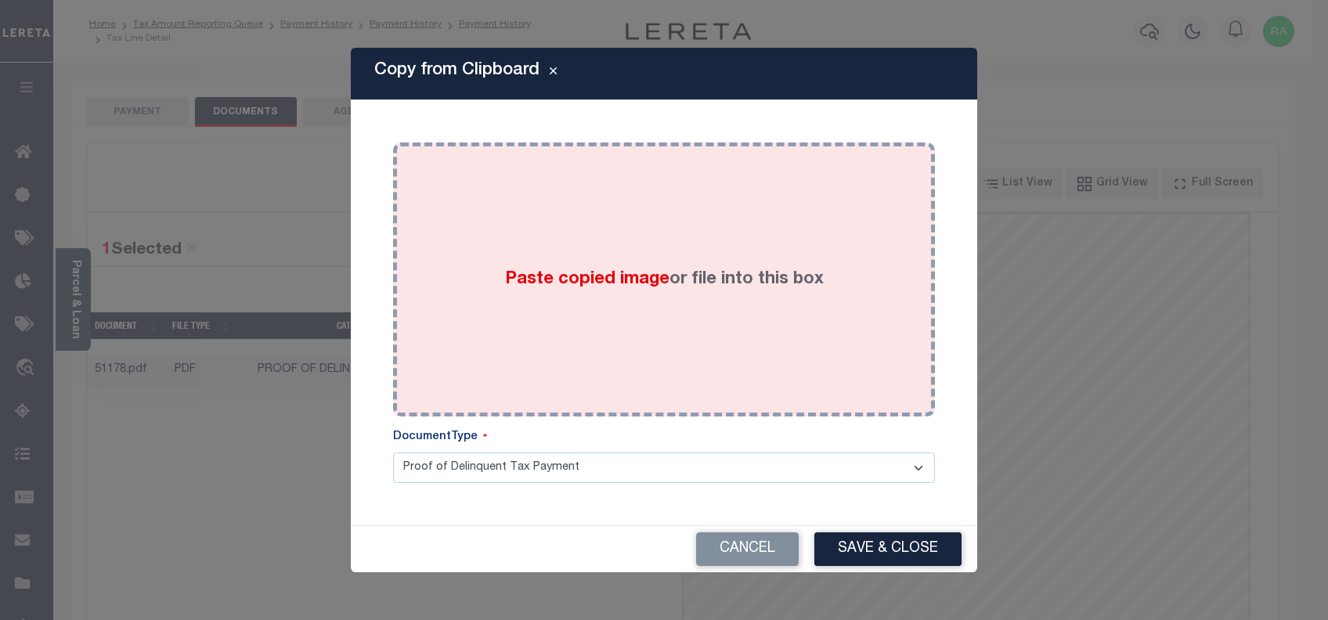
click at [529, 240] on div "Paste copied image or file into this box" at bounding box center [664, 279] width 519 height 251
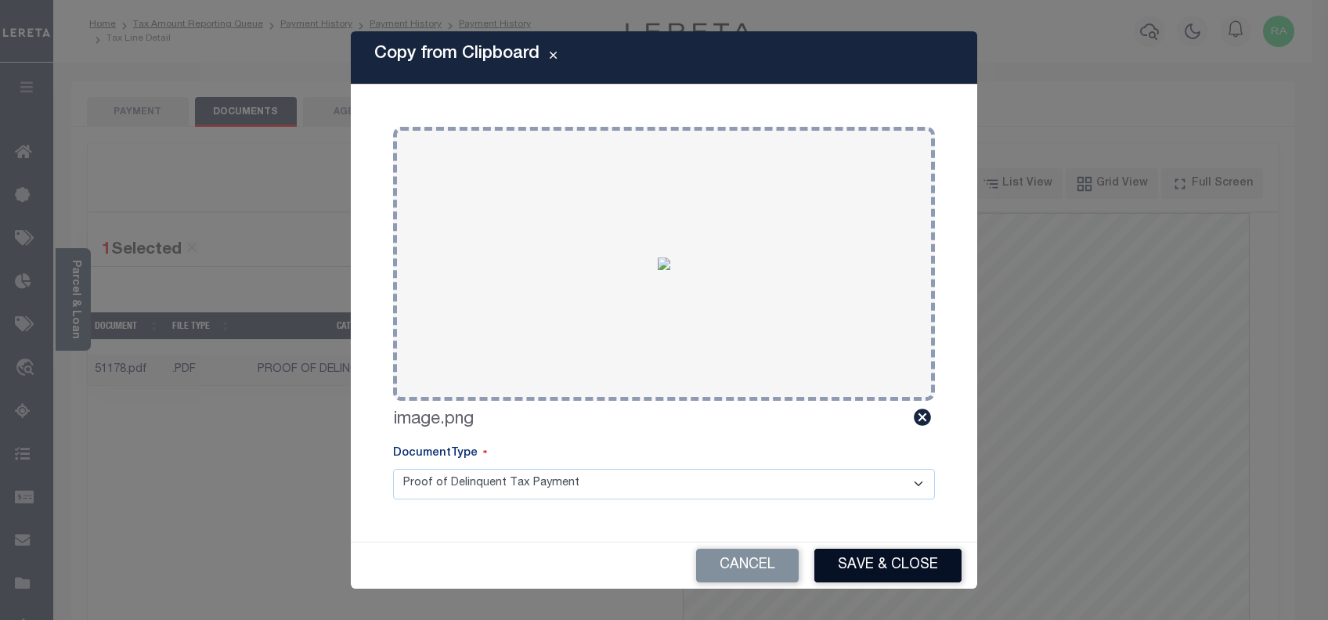
click at [891, 557] on button "Save & Close" at bounding box center [888, 566] width 147 height 34
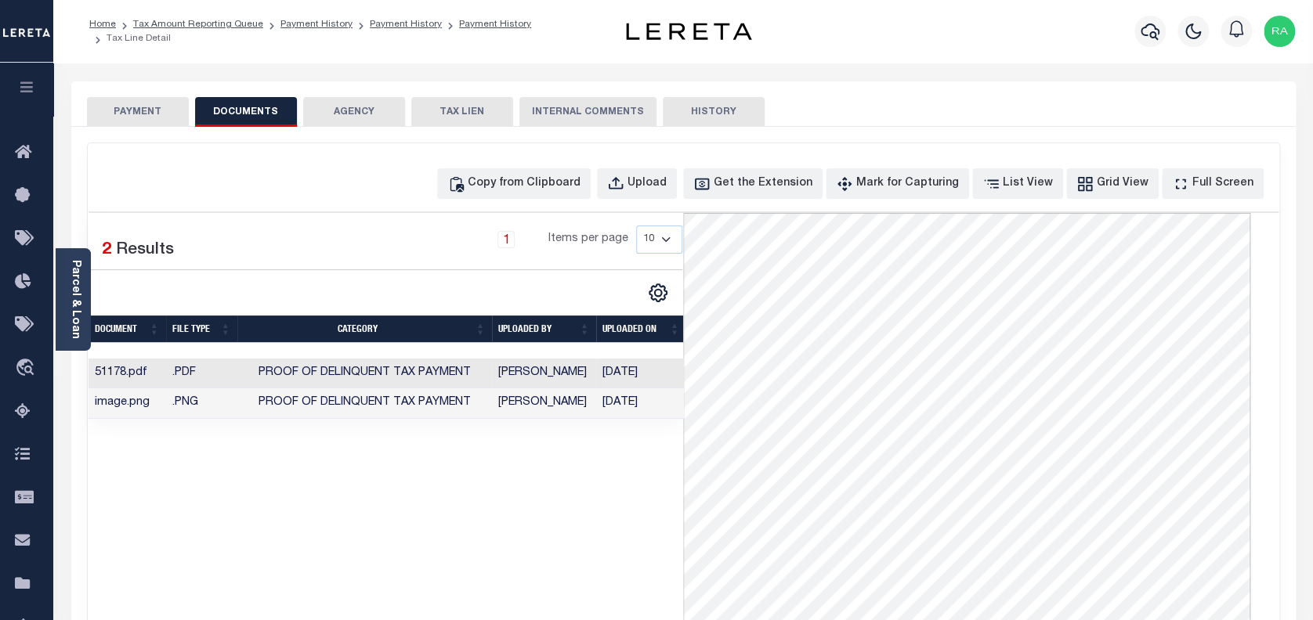
click at [125, 106] on button "PAYMENT" at bounding box center [138, 112] width 102 height 30
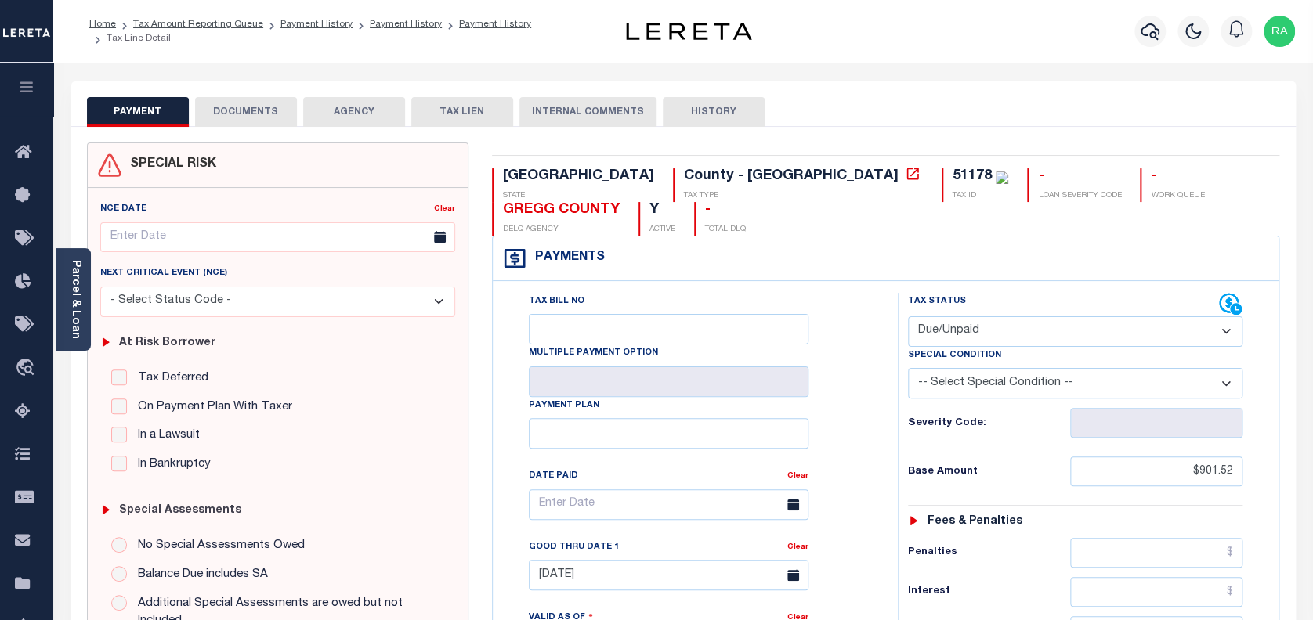
click at [945, 316] on select "- Select Status Code - Open Due/Unpaid Paid Incomplete No Tax Due Internal Refu…" at bounding box center [1075, 331] width 335 height 31
select select "PYD"
click at [908, 316] on select "- Select Status Code - Open Due/Unpaid Paid Incomplete No Tax Due Internal Refu…" at bounding box center [1075, 331] width 335 height 31
type input "[DATE]"
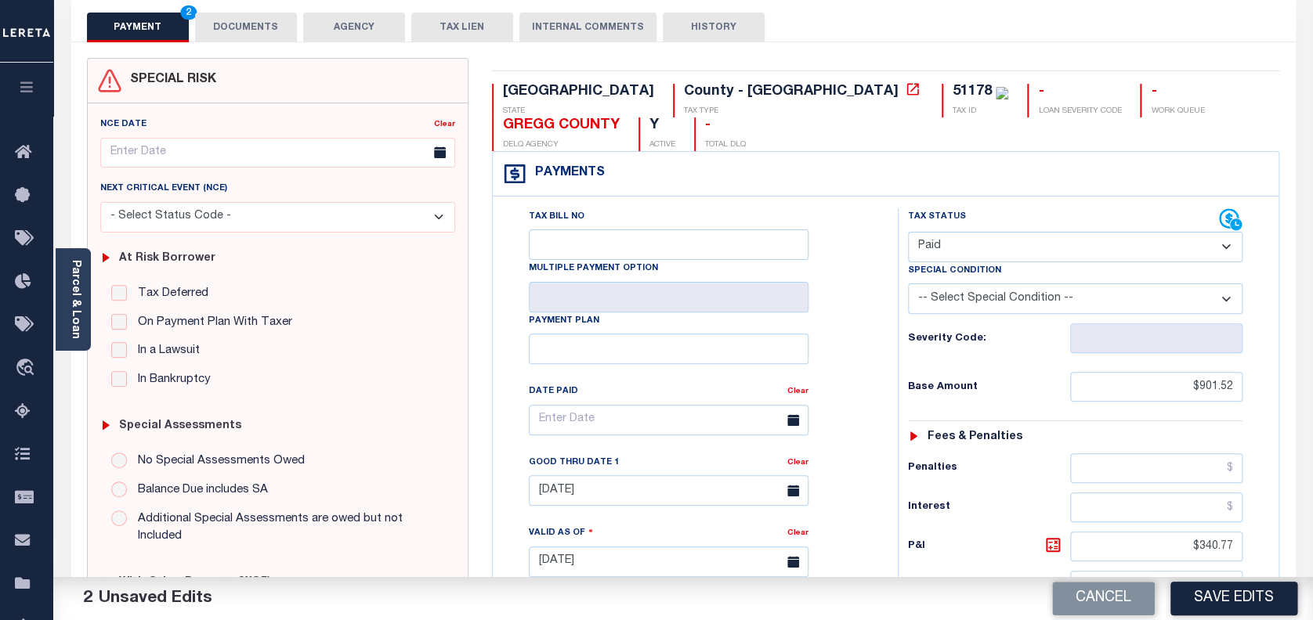
scroll to position [104, 0]
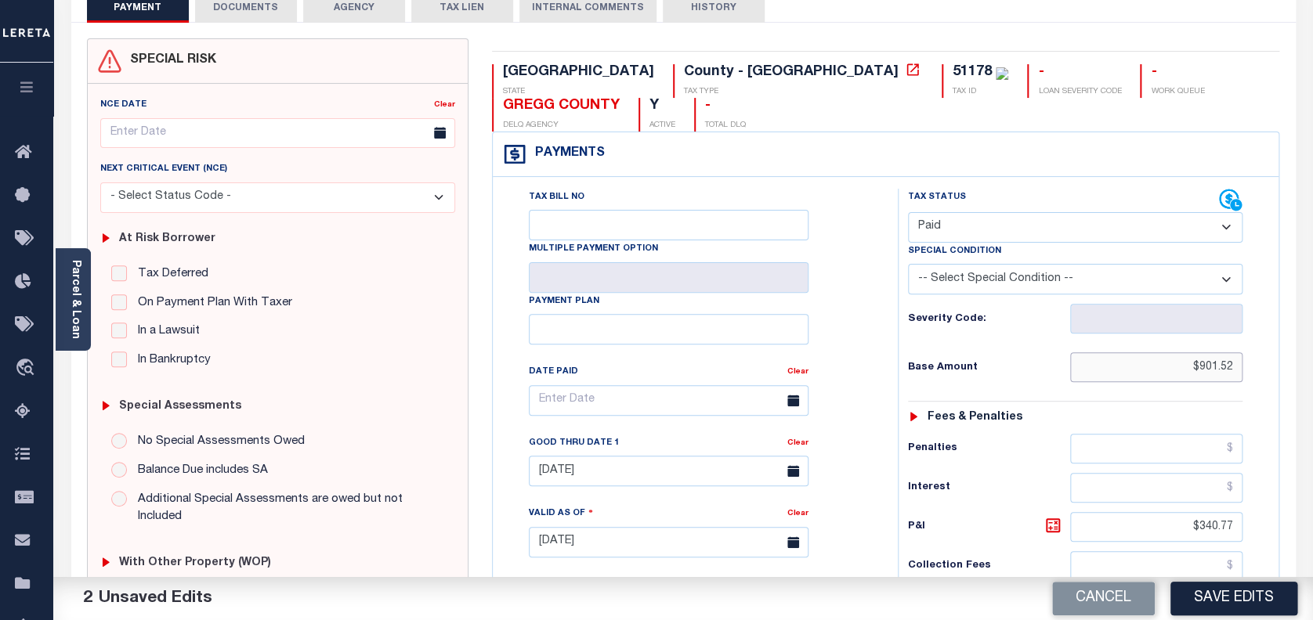
drag, startPoint x: 1230, startPoint y: 334, endPoint x: 1147, endPoint y: 349, distance: 84.4
click at [1147, 352] on input "$901.52" at bounding box center [1156, 367] width 173 height 30
paste input "$901.52"
type input "$901.52"
drag, startPoint x: 1240, startPoint y: 495, endPoint x: 1177, endPoint y: 495, distance: 63.4
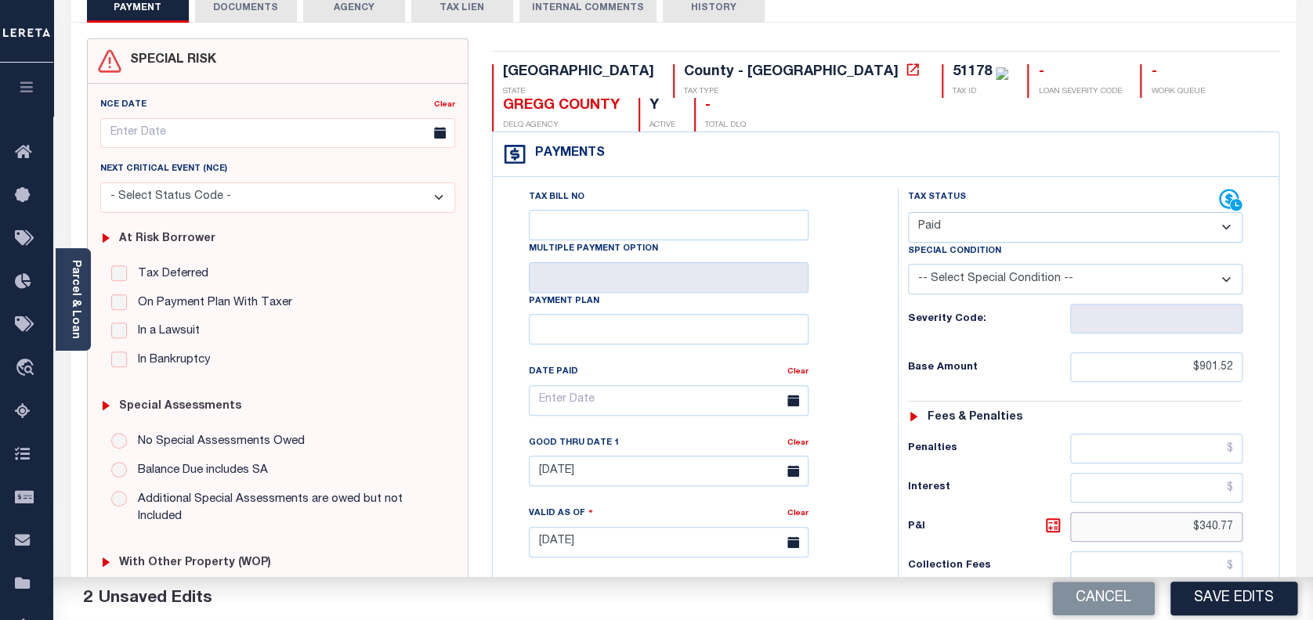
click at [1177, 512] on input "$340.77" at bounding box center [1156, 527] width 173 height 30
click at [971, 212] on select "- Select Status Code - Open Due/Unpaid Paid Incomplete No Tax Due Internal Refu…" at bounding box center [1075, 227] width 335 height 31
click at [908, 212] on select "- Select Status Code - Open Due/Unpaid Paid Incomplete No Tax Due Internal Refu…" at bounding box center [1075, 227] width 335 height 31
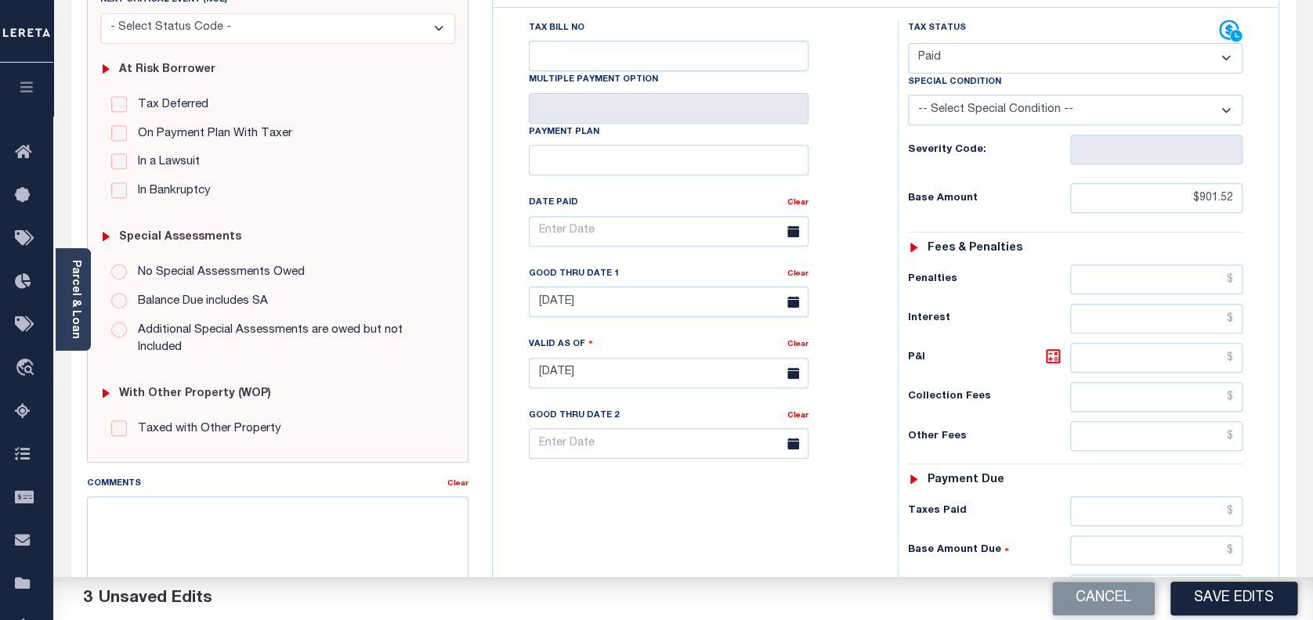
scroll to position [313, 0]
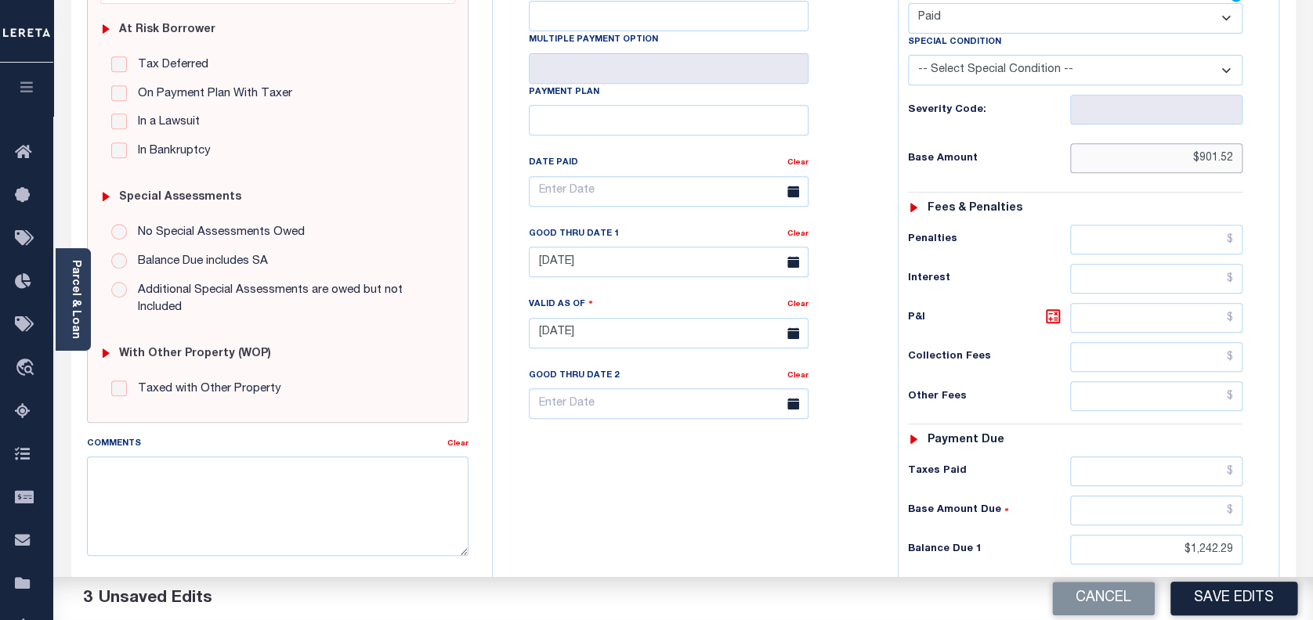
drag, startPoint x: 1233, startPoint y: 125, endPoint x: 1126, endPoint y: 130, distance: 107.5
click at [1122, 143] on input "$901.52" at bounding box center [1156, 158] width 173 height 30
paste input "$901.52"
type input "$901.52"
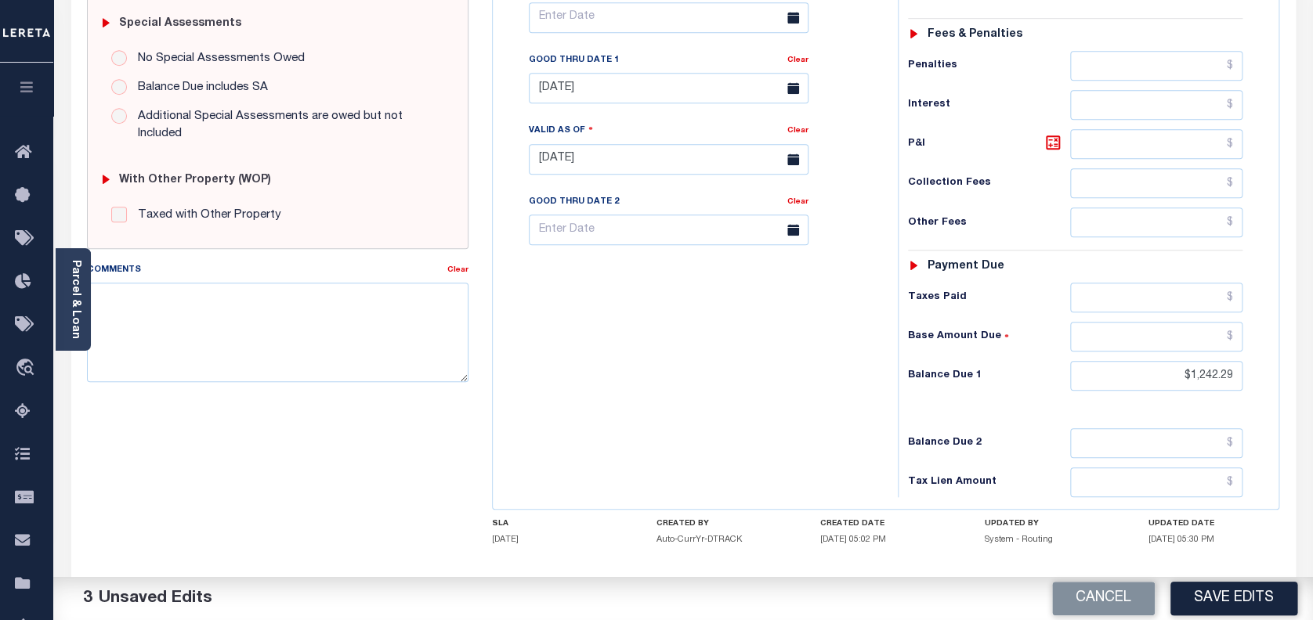
scroll to position [522, 0]
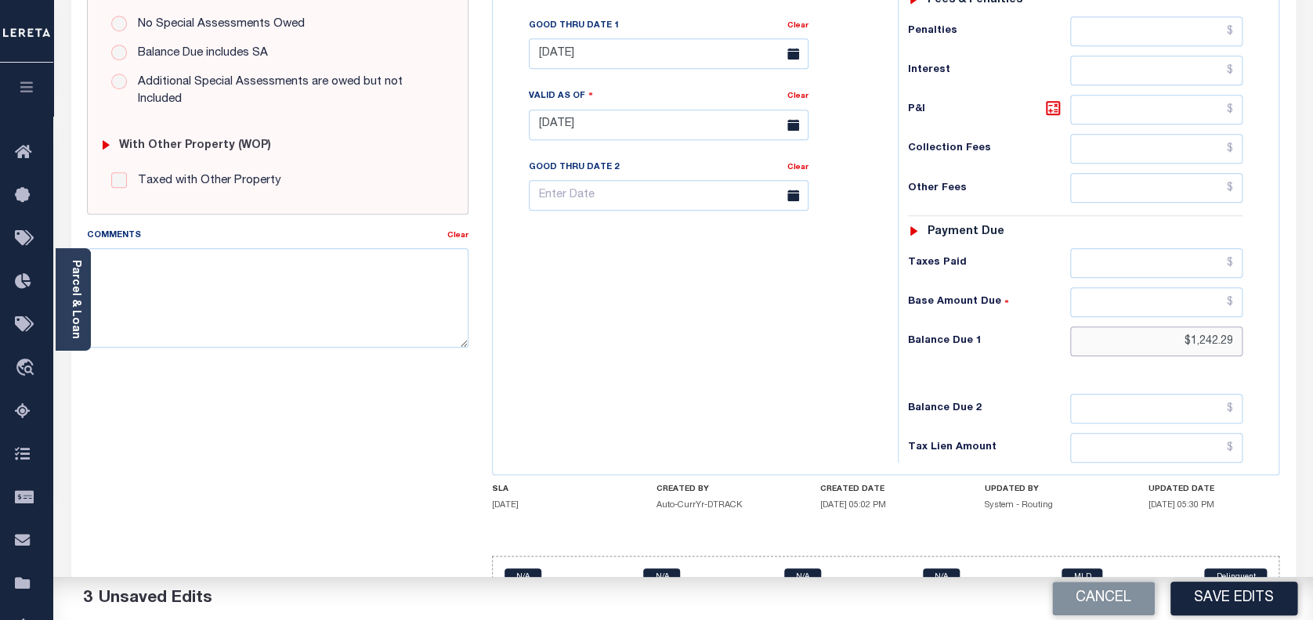
drag, startPoint x: 1235, startPoint y: 305, endPoint x: 1073, endPoint y: 309, distance: 162.2
click at [1081, 327] on input "$1,242.29" at bounding box center [1156, 342] width 173 height 30
type input "$"
type input "$0.00"
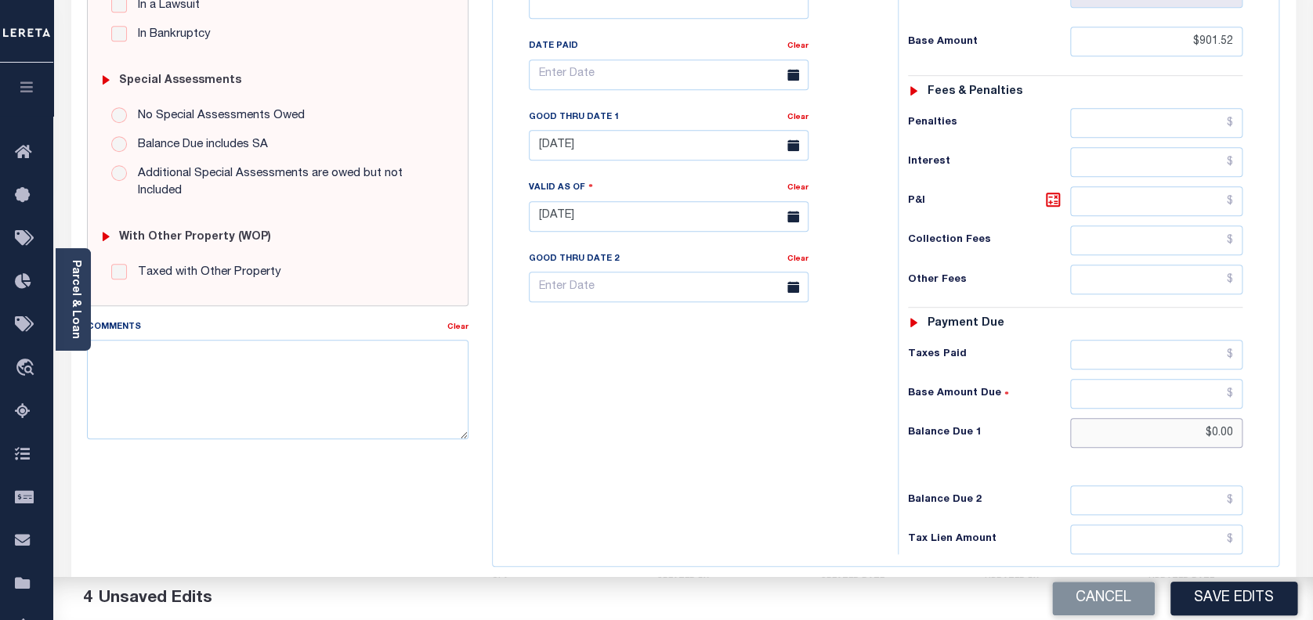
scroll to position [104, 0]
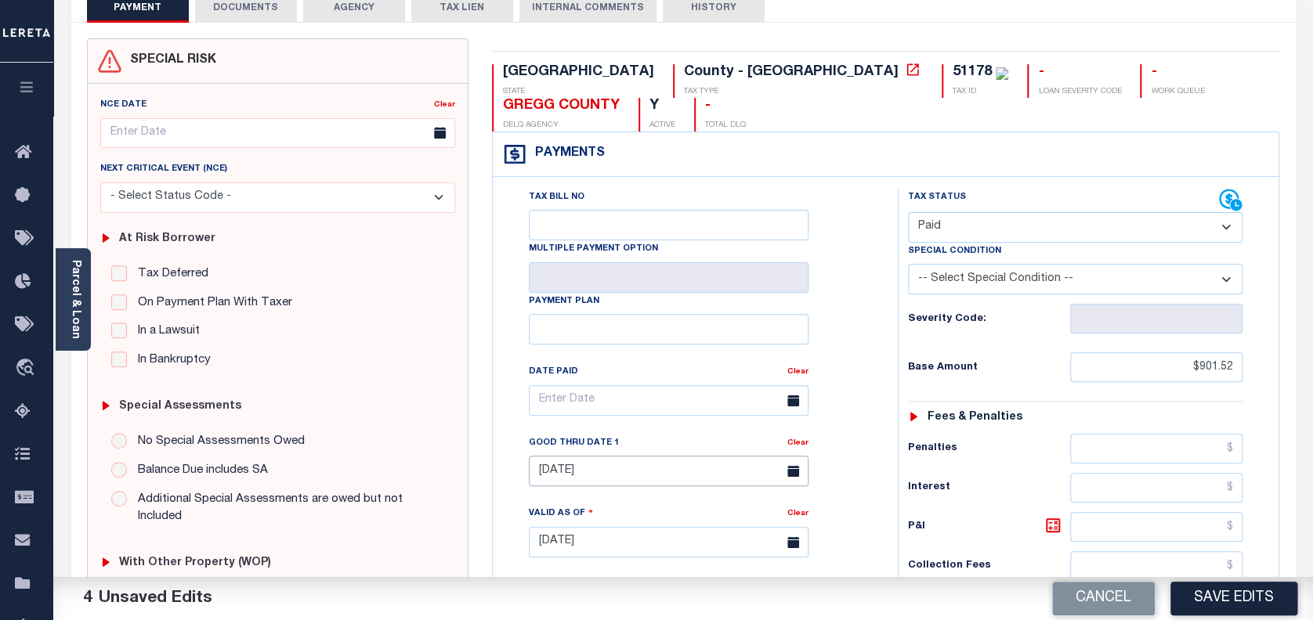
click at [626, 456] on input "08/31/2025" at bounding box center [669, 471] width 280 height 31
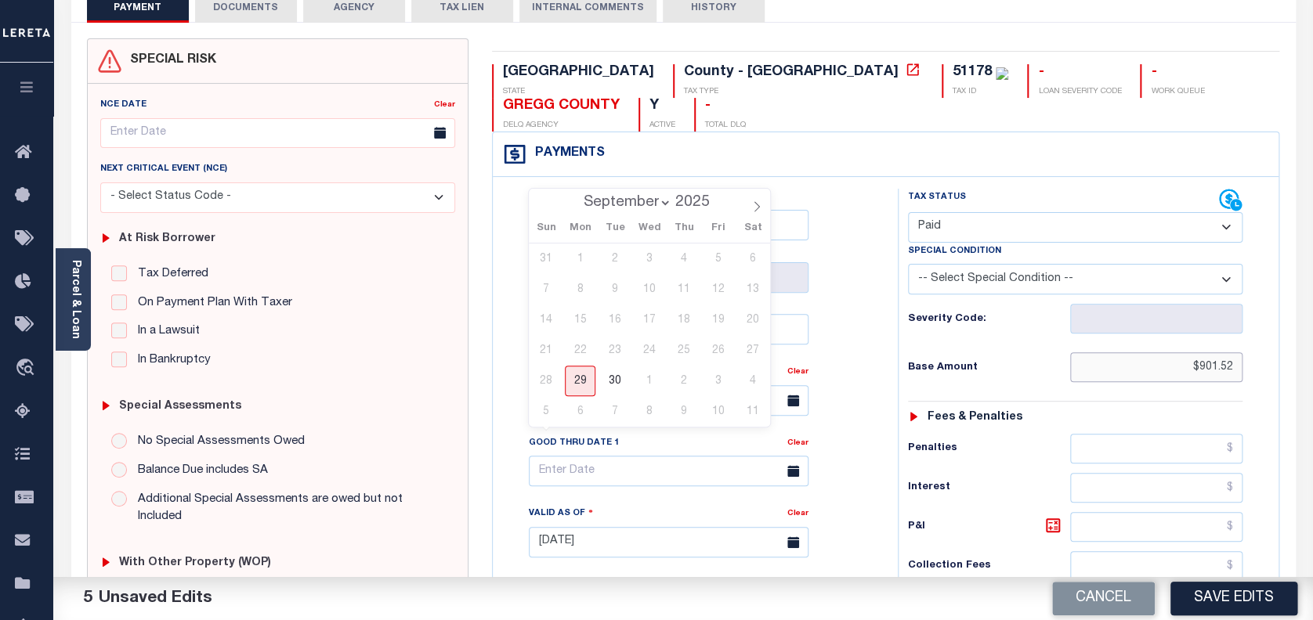
click at [1173, 352] on input "$901.52" at bounding box center [1156, 367] width 173 height 30
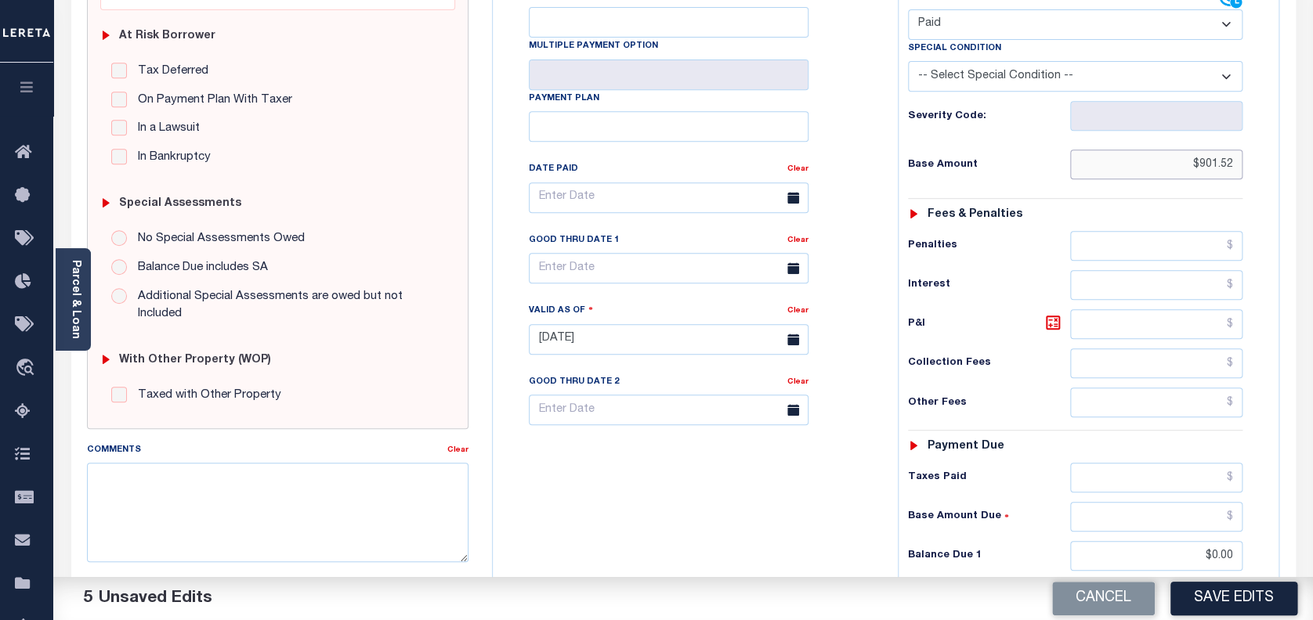
scroll to position [313, 0]
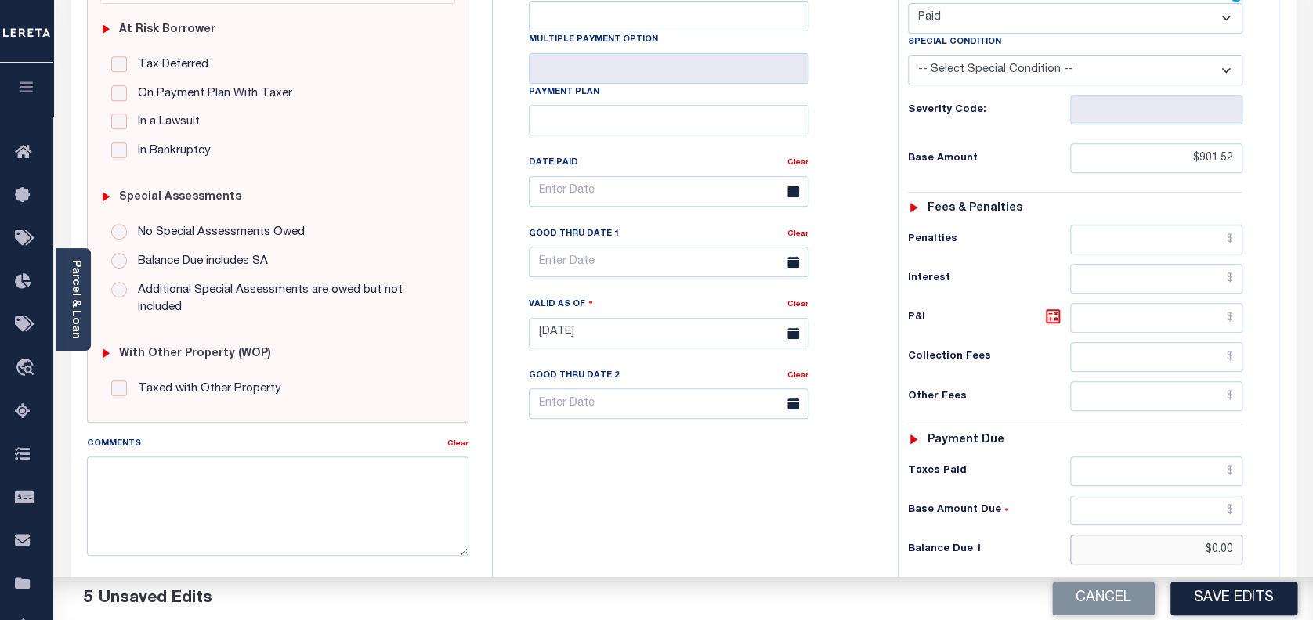
click at [1220, 535] on input "$0.00" at bounding box center [1156, 550] width 173 height 30
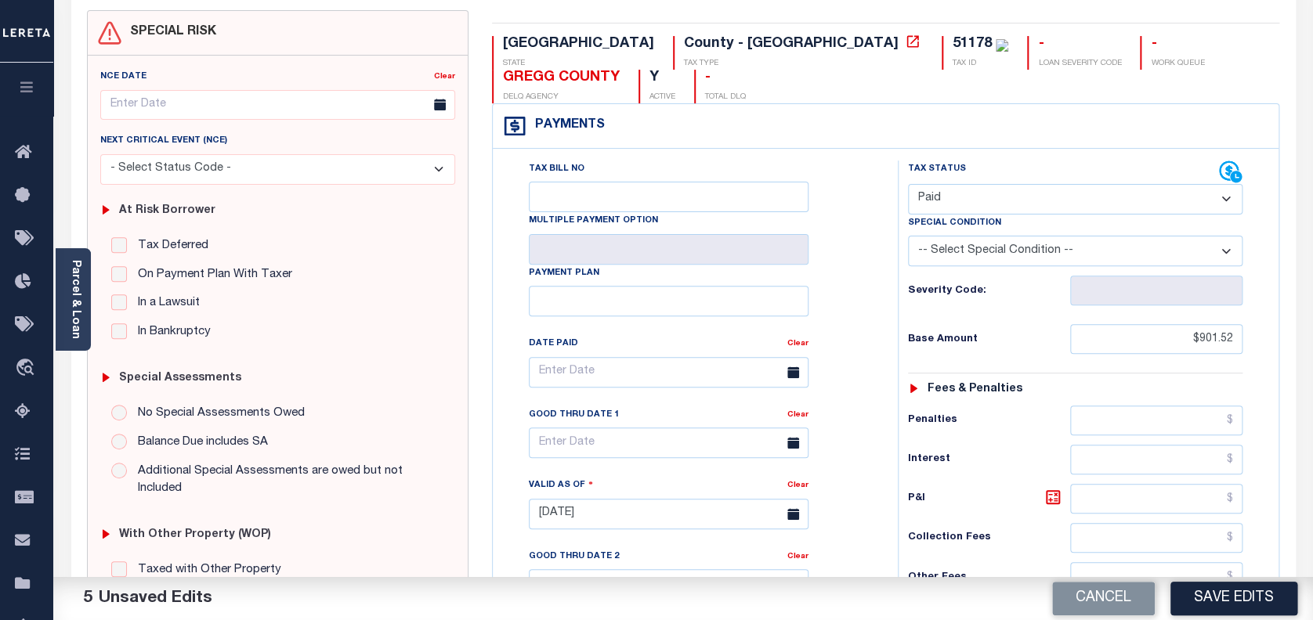
scroll to position [0, 0]
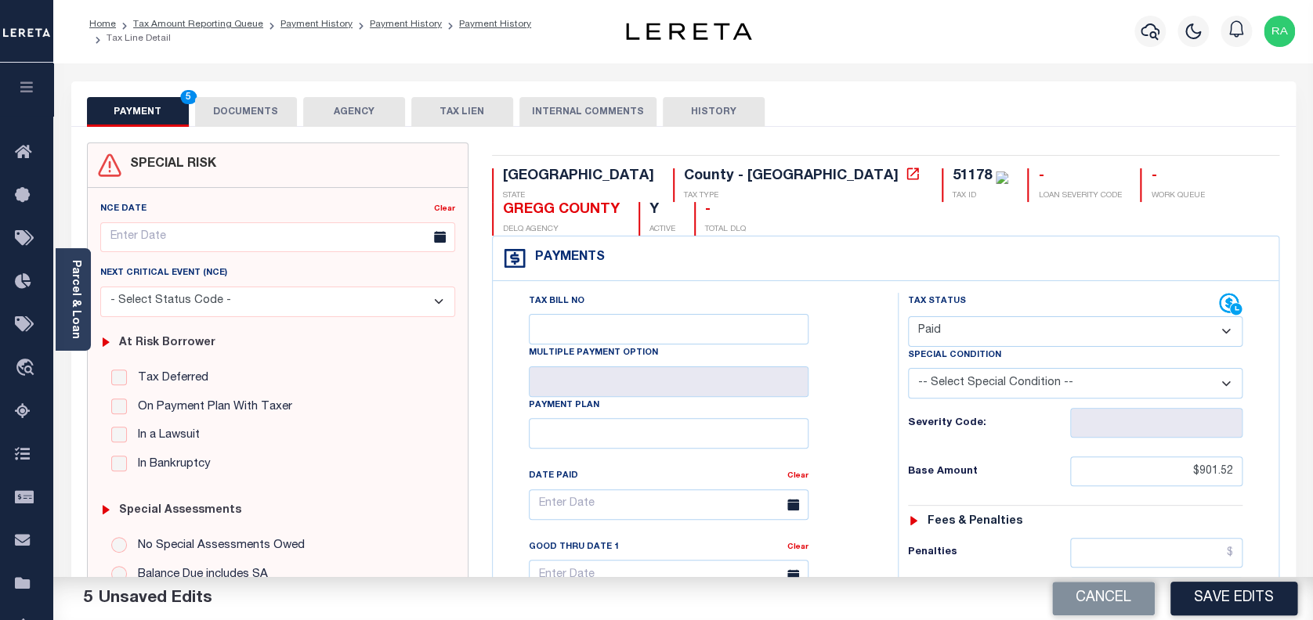
click at [250, 108] on button "DOCUMENTS" at bounding box center [246, 112] width 102 height 30
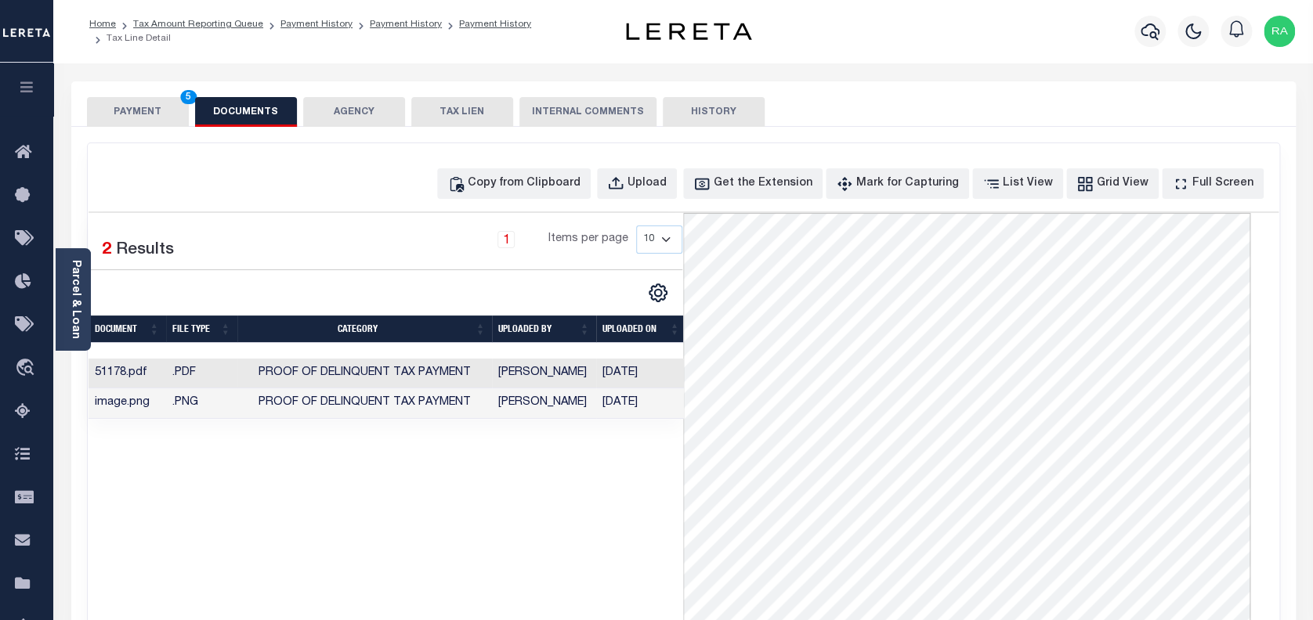
click at [136, 108] on button "PAYMENT 5" at bounding box center [138, 112] width 102 height 30
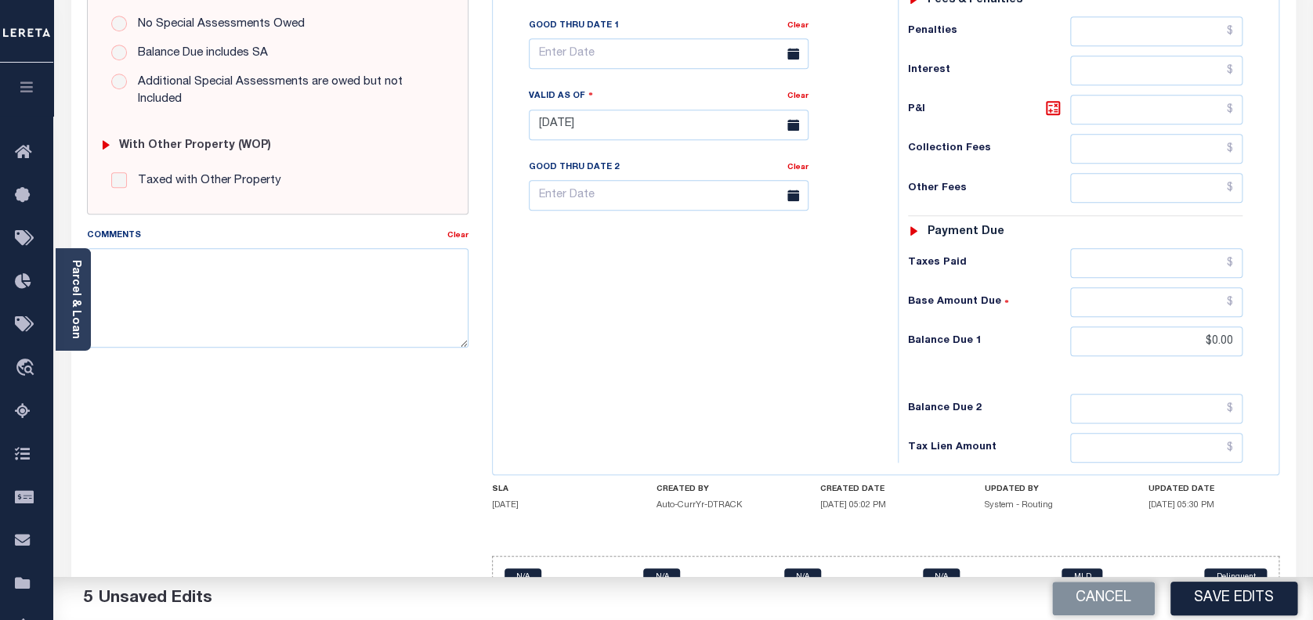
scroll to position [526, 0]
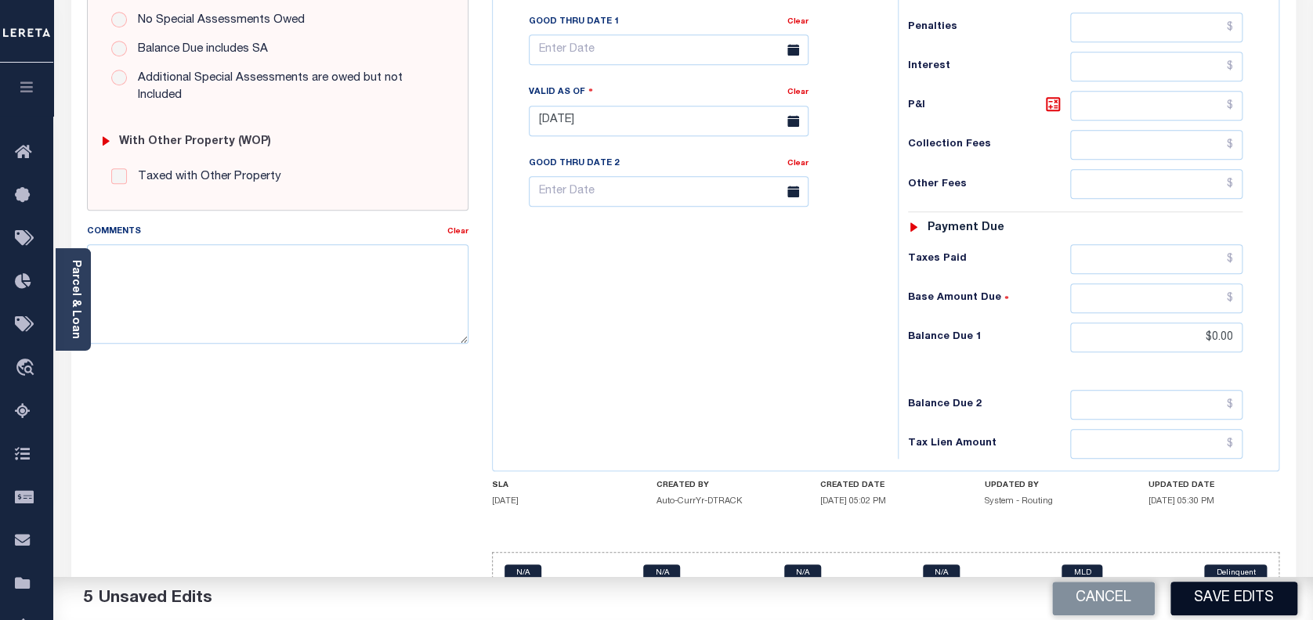
click at [1221, 595] on button "Save Edits" at bounding box center [1233, 599] width 127 height 34
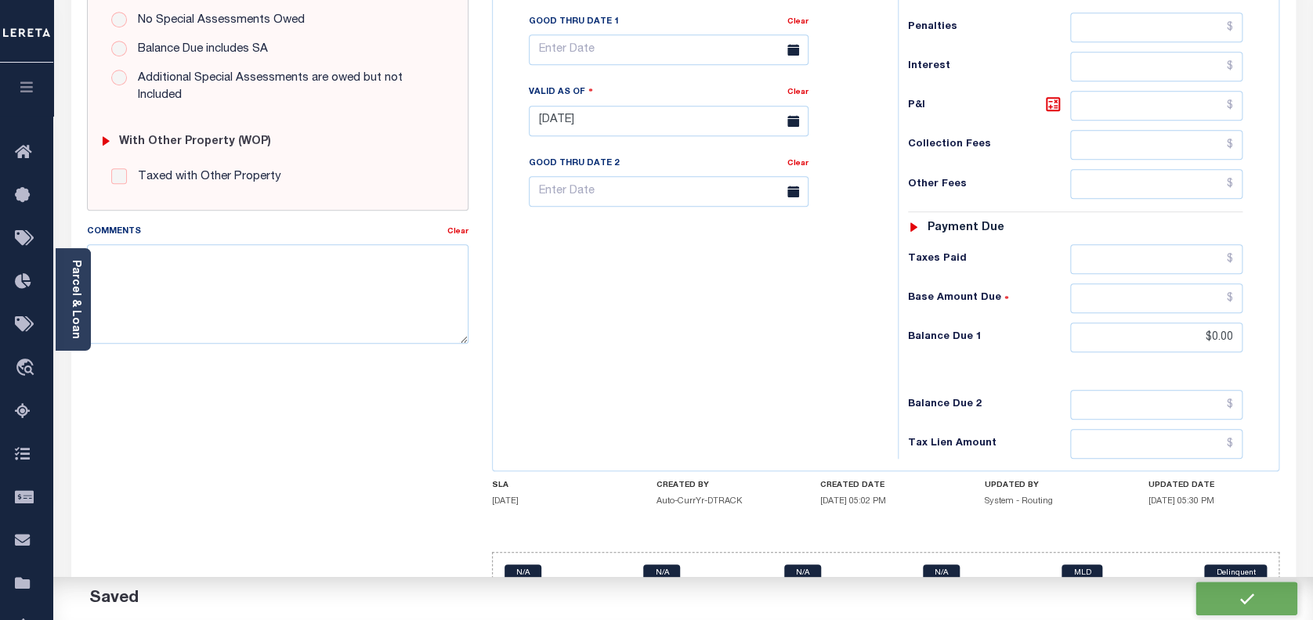
checkbox input "false"
type input "$901.52"
type input "$0"
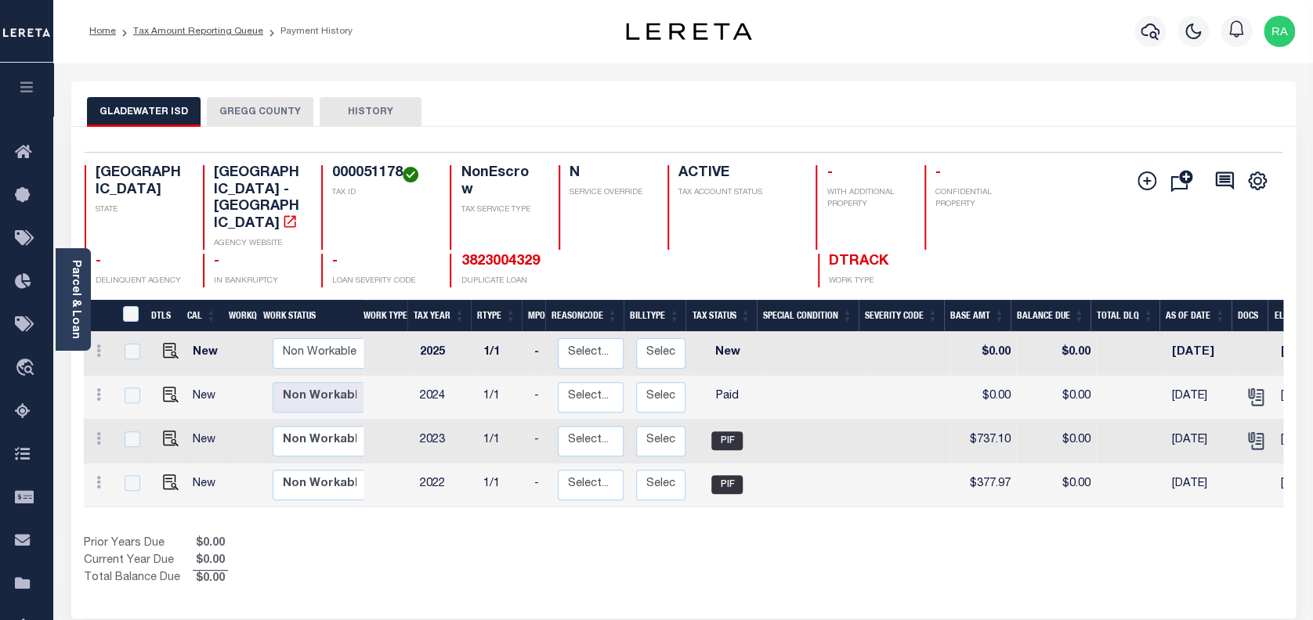
click at [254, 128] on div "Selected 4 Results 1 Items per page 25 50 100 TX STATE TAX ID N" at bounding box center [683, 373] width 1224 height 492
click at [269, 116] on button "GREGG COUNTY" at bounding box center [260, 112] width 107 height 30
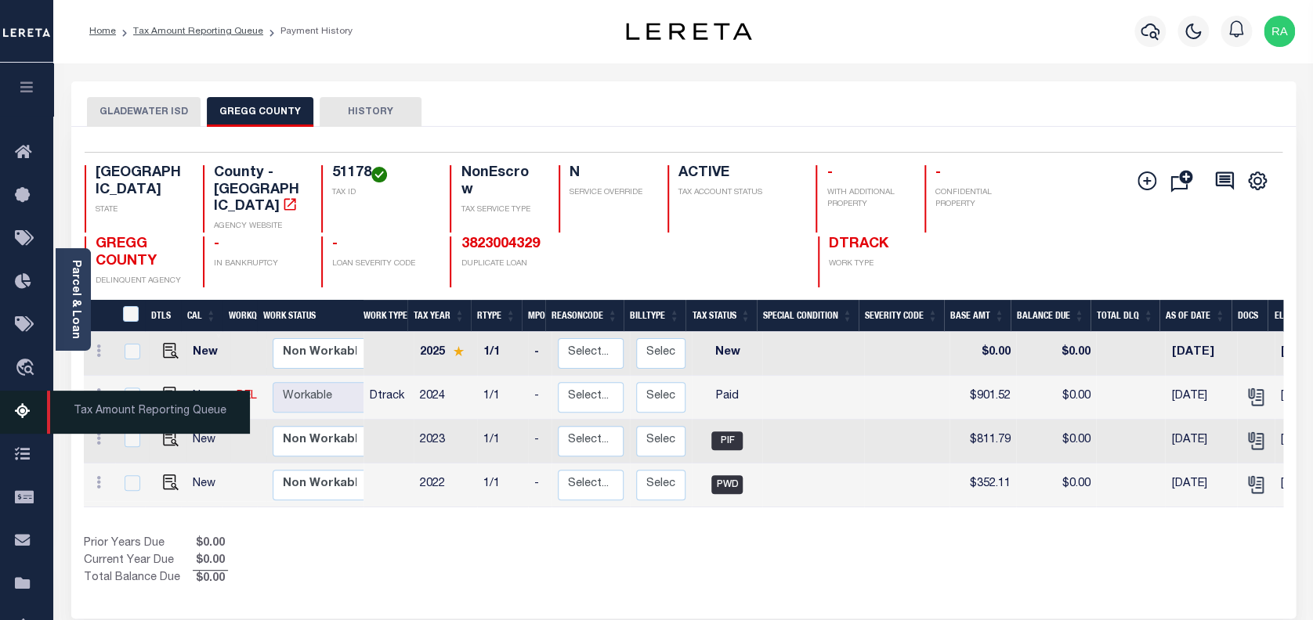
click at [19, 408] on icon at bounding box center [27, 413] width 25 height 20
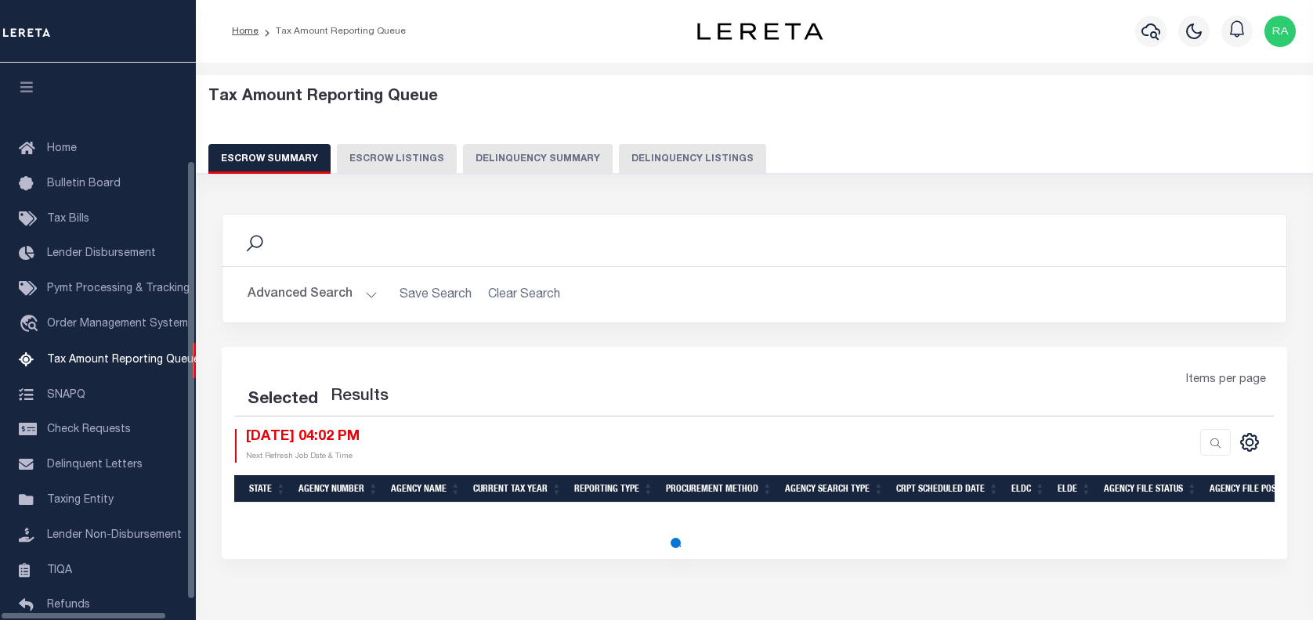
click at [678, 165] on button "Delinquency Listings" at bounding box center [692, 159] width 147 height 30
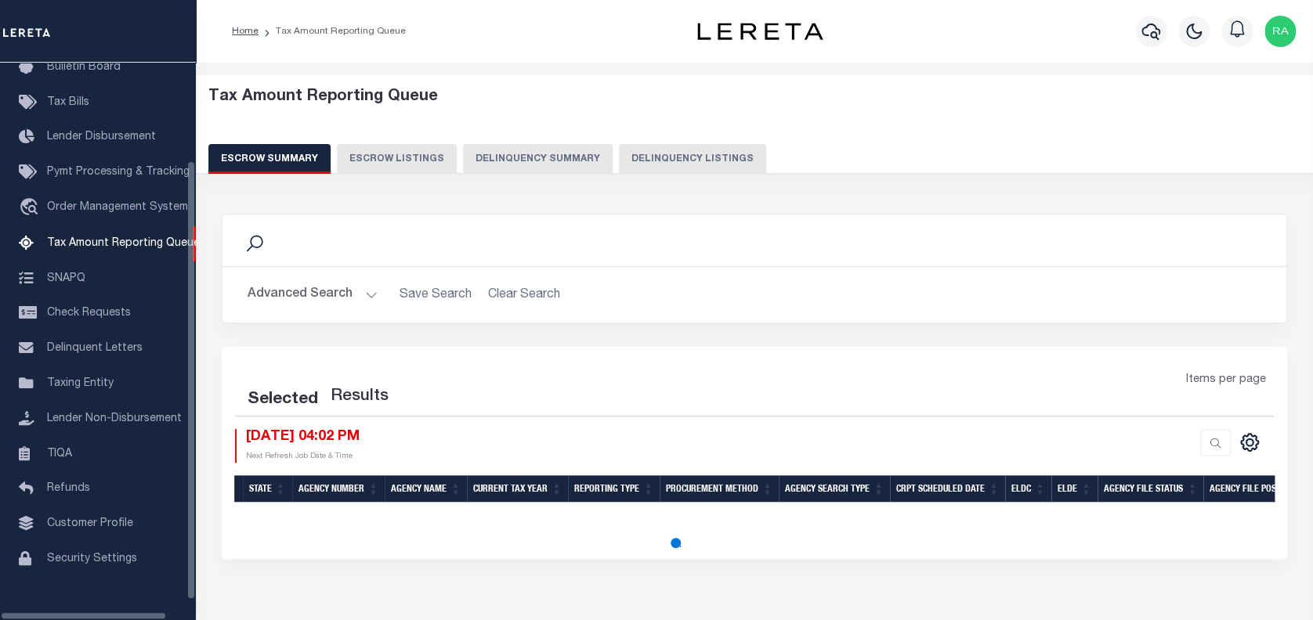
select select "100"
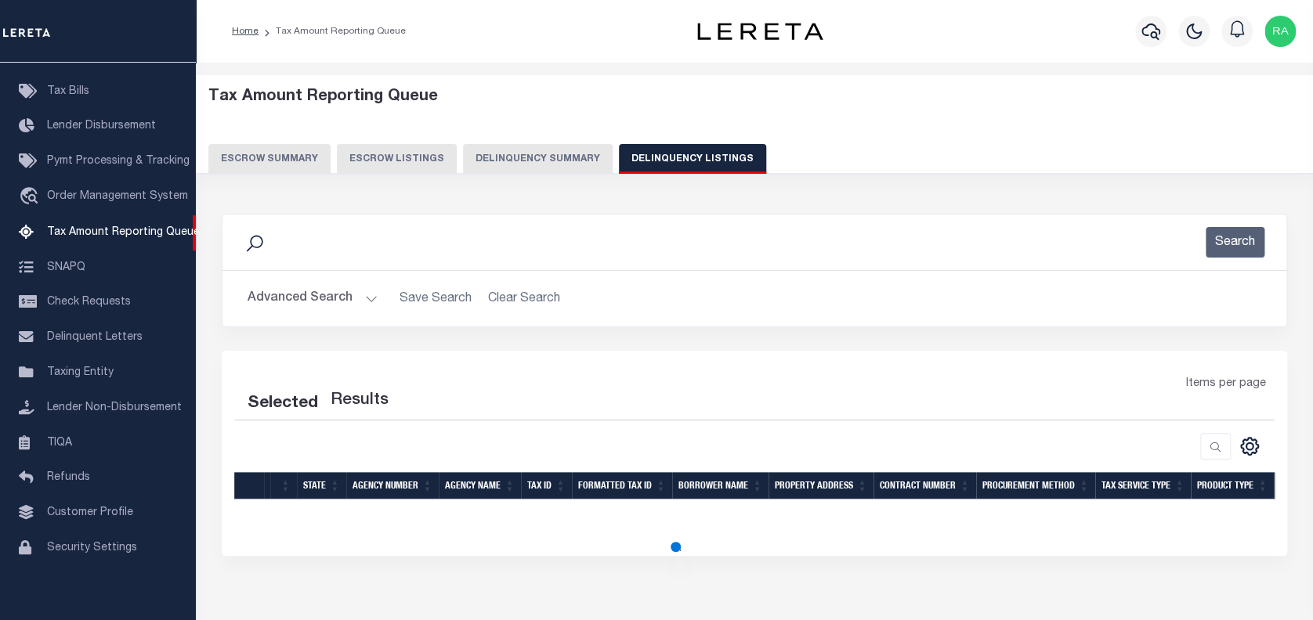
select select "100"
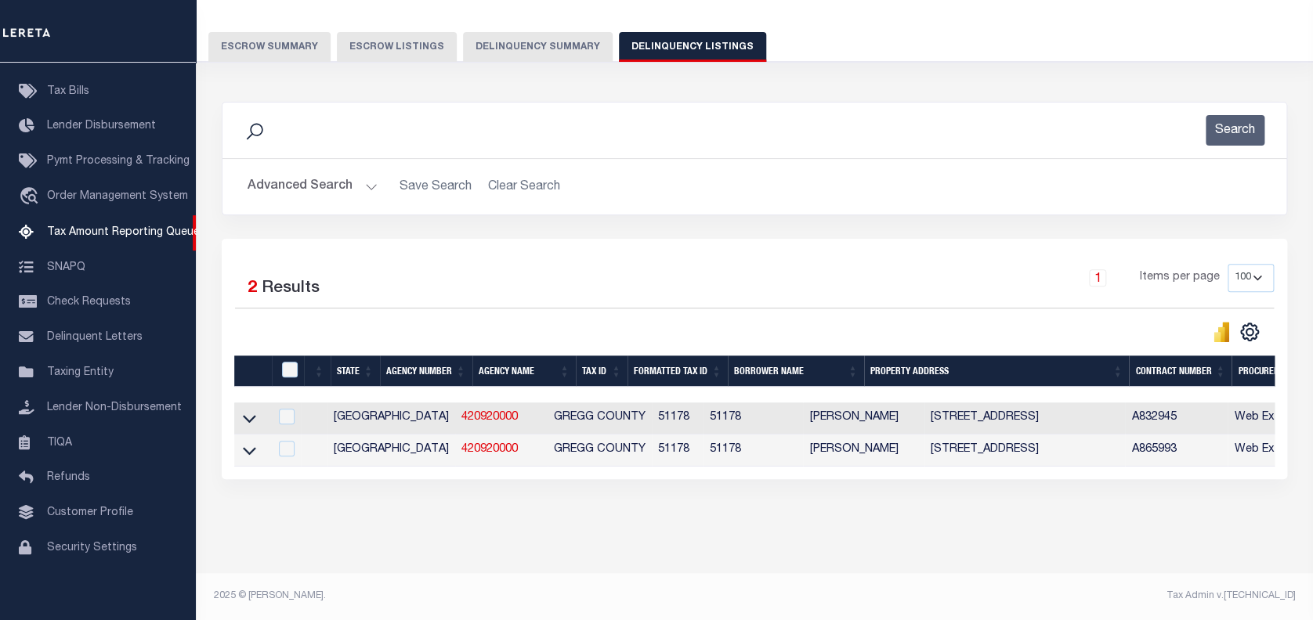
scroll to position [125, 0]
click at [283, 362] on input "checkbox" at bounding box center [290, 370] width 16 height 16
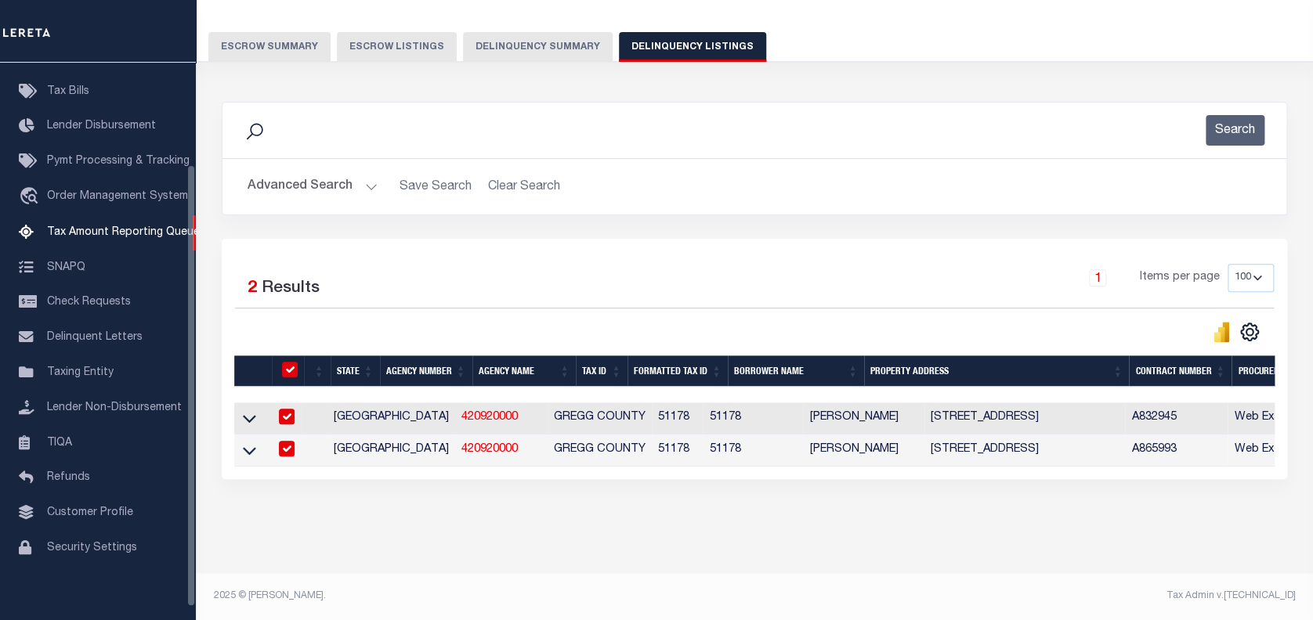
checkbox input "true"
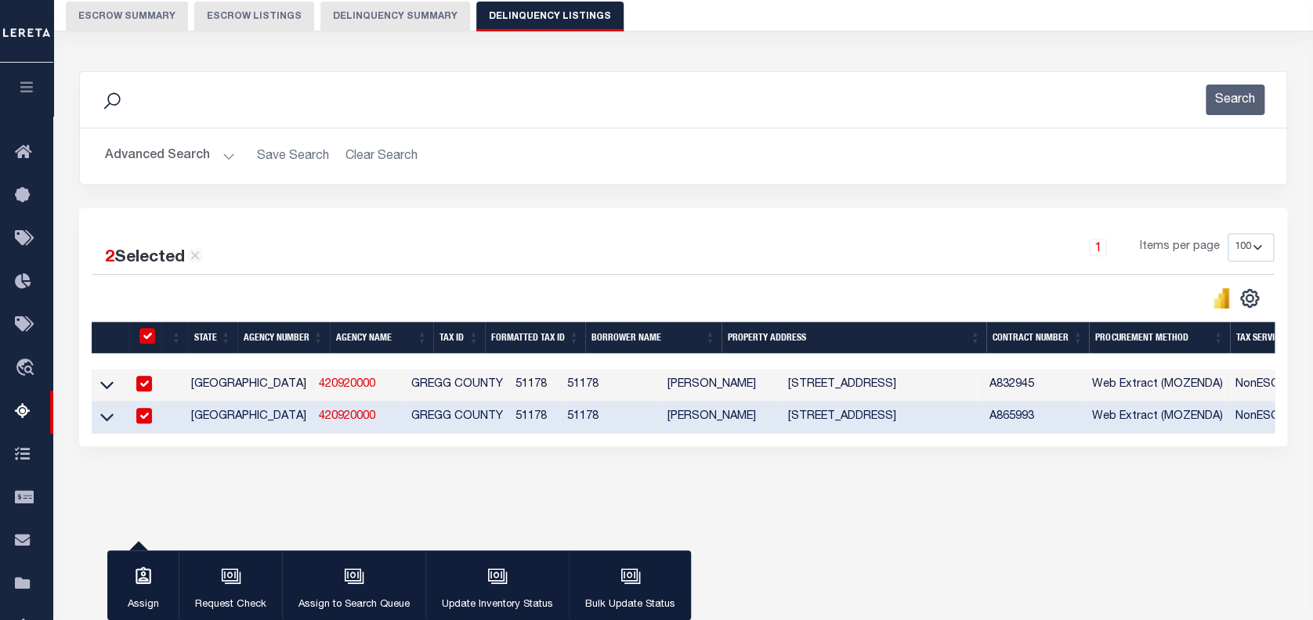
scroll to position [210, 0]
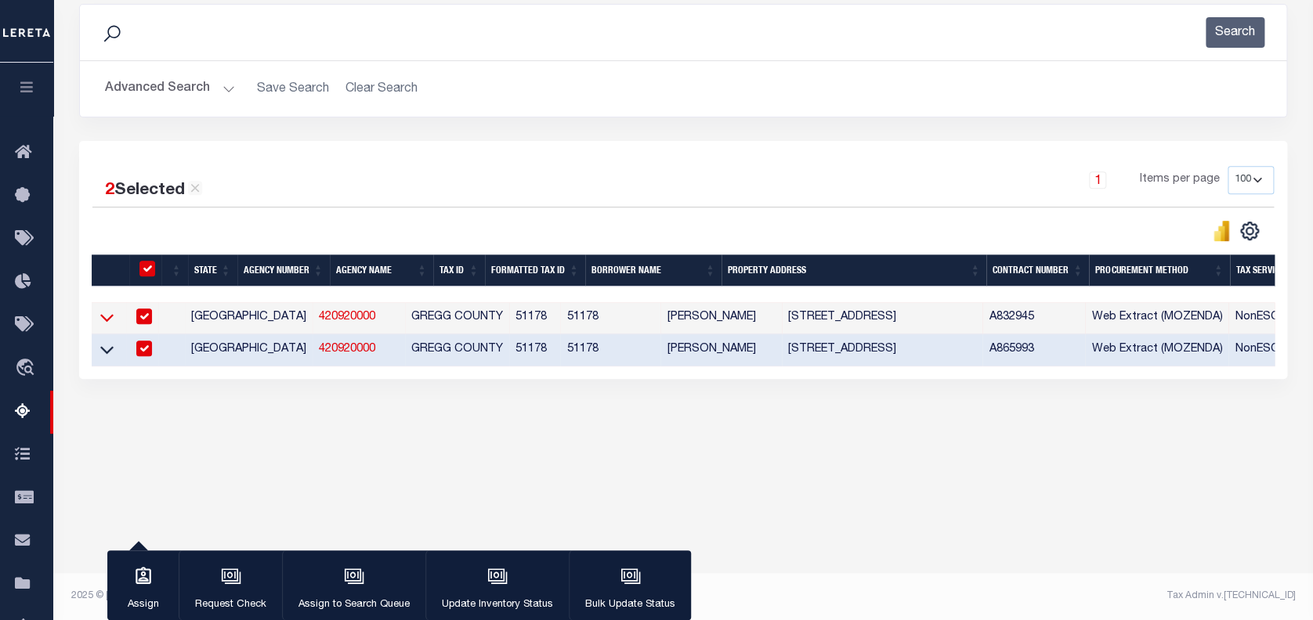
click at [104, 318] on icon at bounding box center [106, 317] width 13 height 16
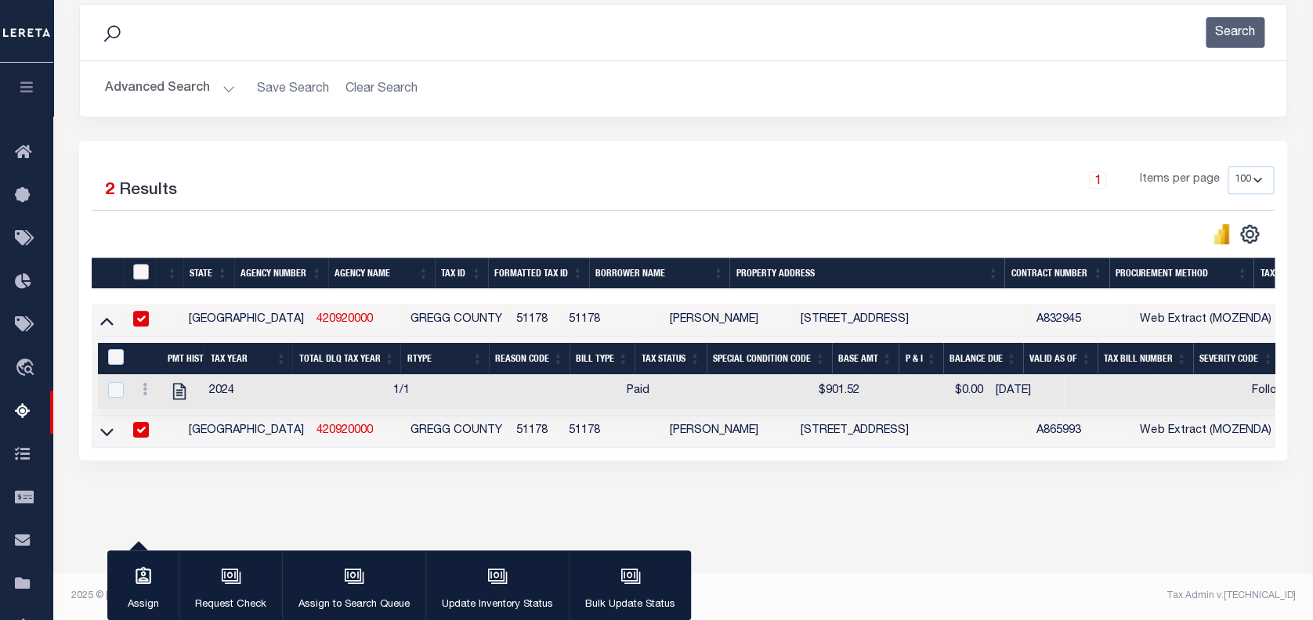
click at [144, 269] on input "checkbox" at bounding box center [141, 272] width 16 height 16
checkbox input "true"
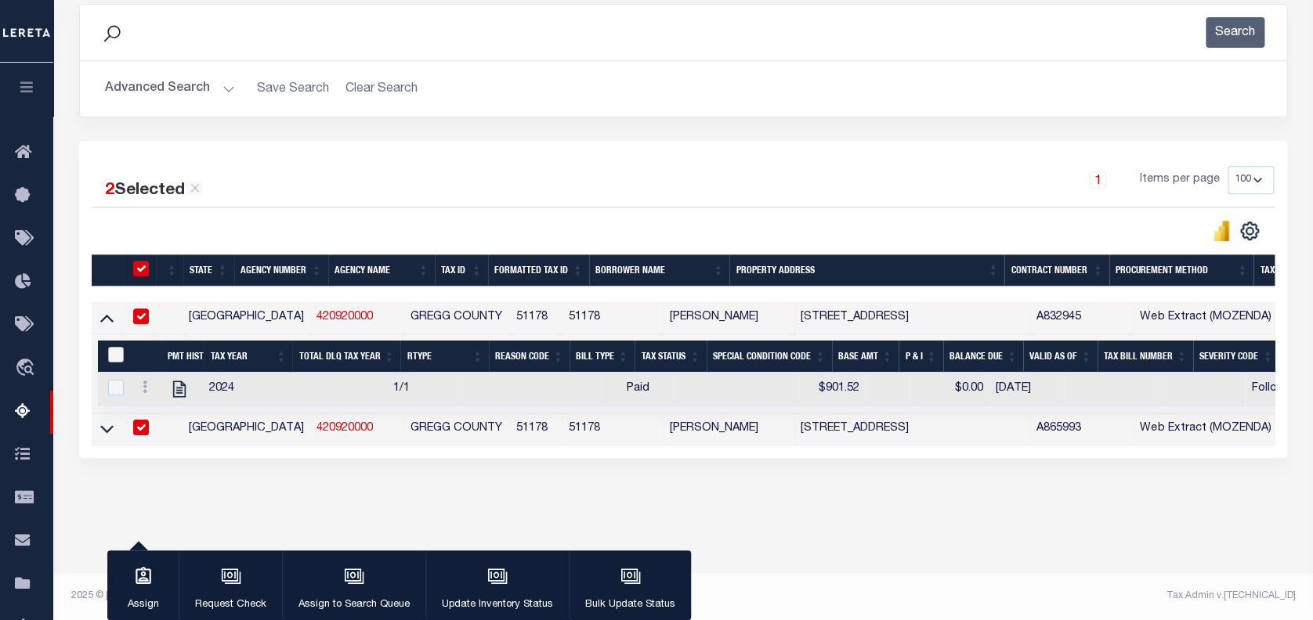
click at [116, 357] on input "&nbsp;" at bounding box center [116, 355] width 16 height 16
checkbox input "true"
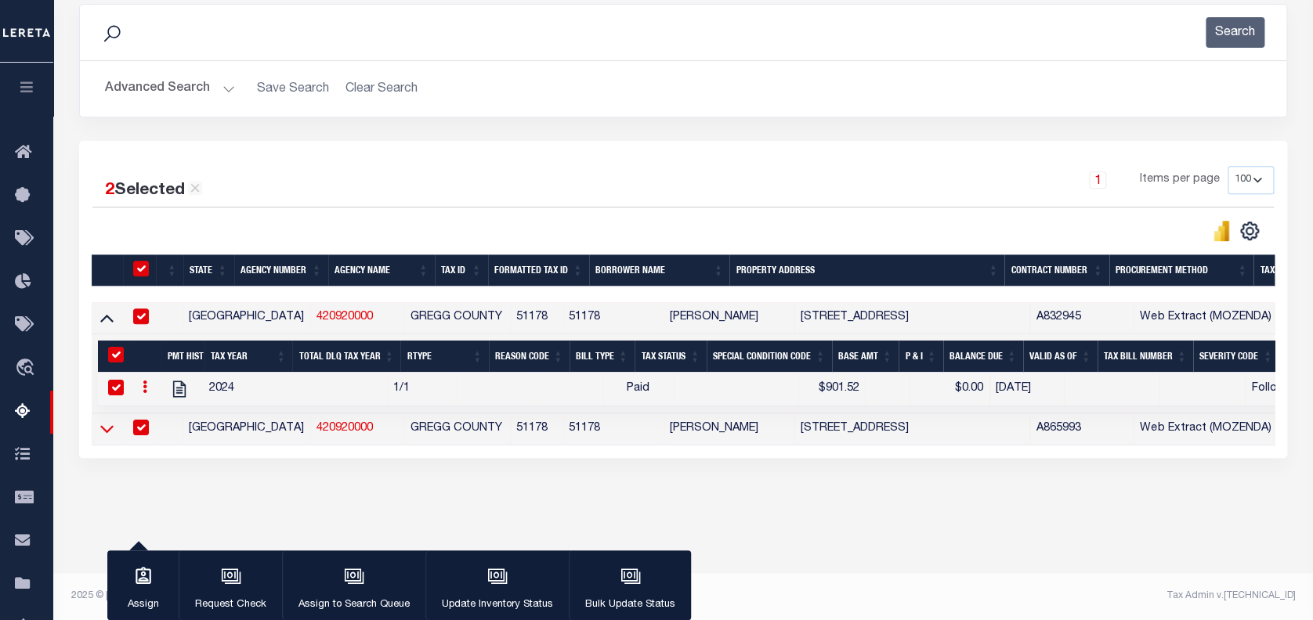
click at [105, 437] on icon at bounding box center [106, 429] width 13 height 16
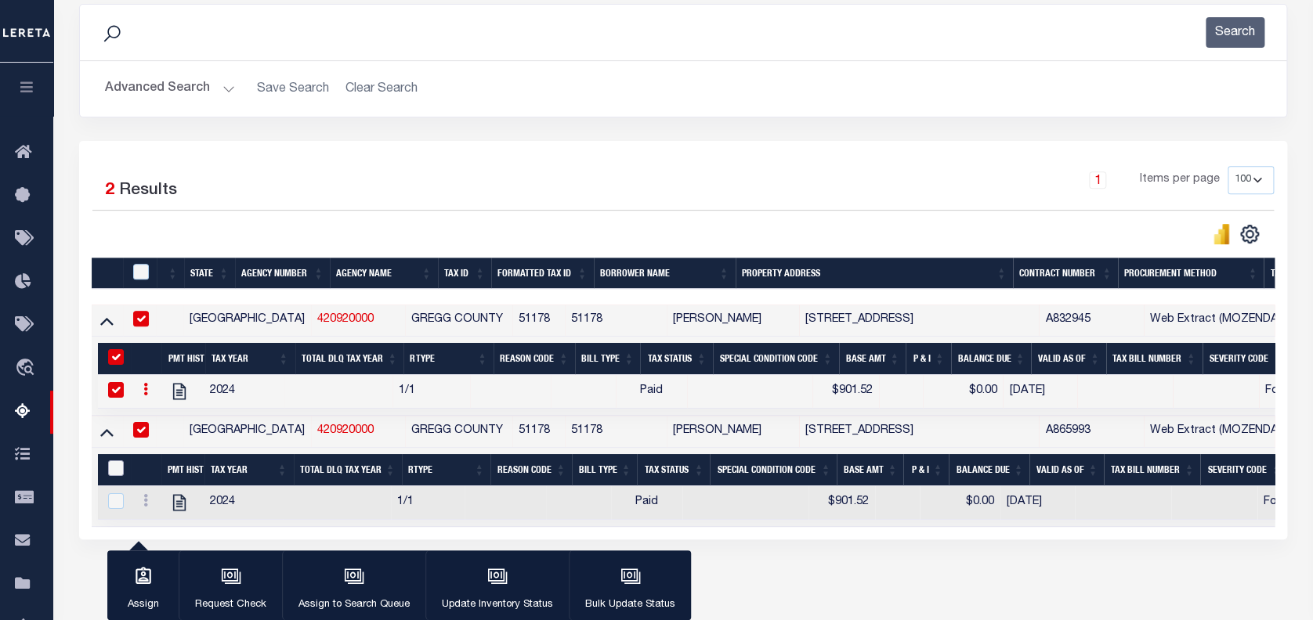
click at [117, 468] on input "&nbsp;" at bounding box center [116, 469] width 16 height 16
checkbox input "true"
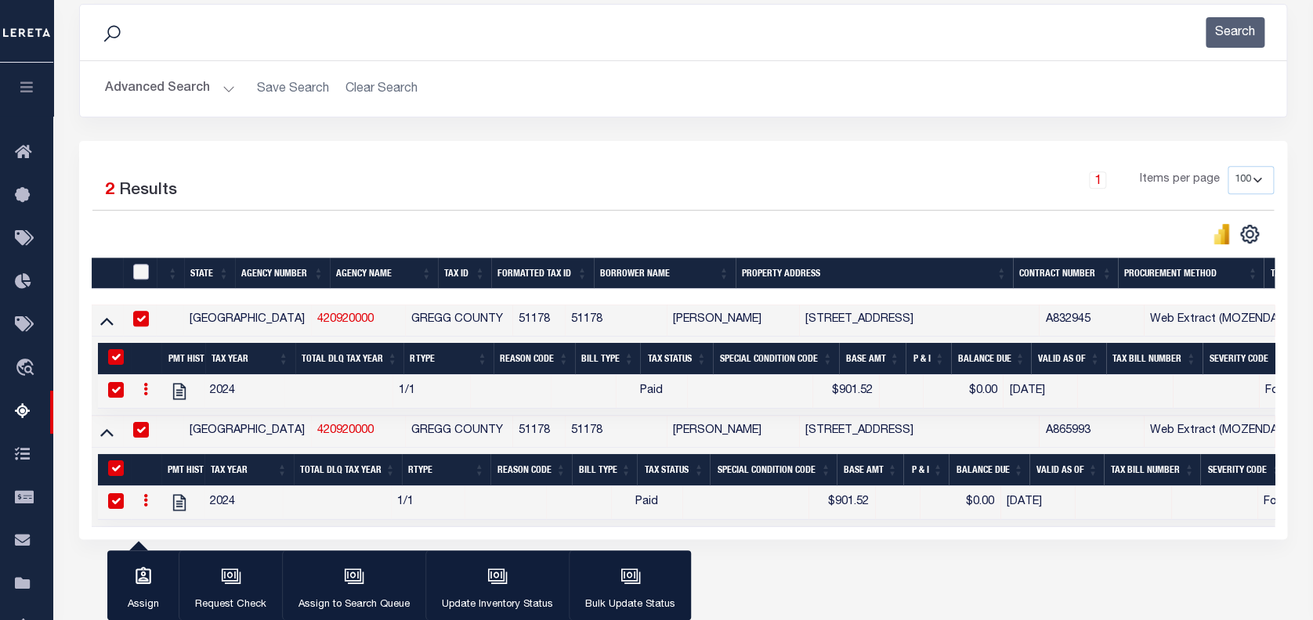
click at [136, 273] on input "checkbox" at bounding box center [141, 272] width 16 height 16
checkbox input "true"
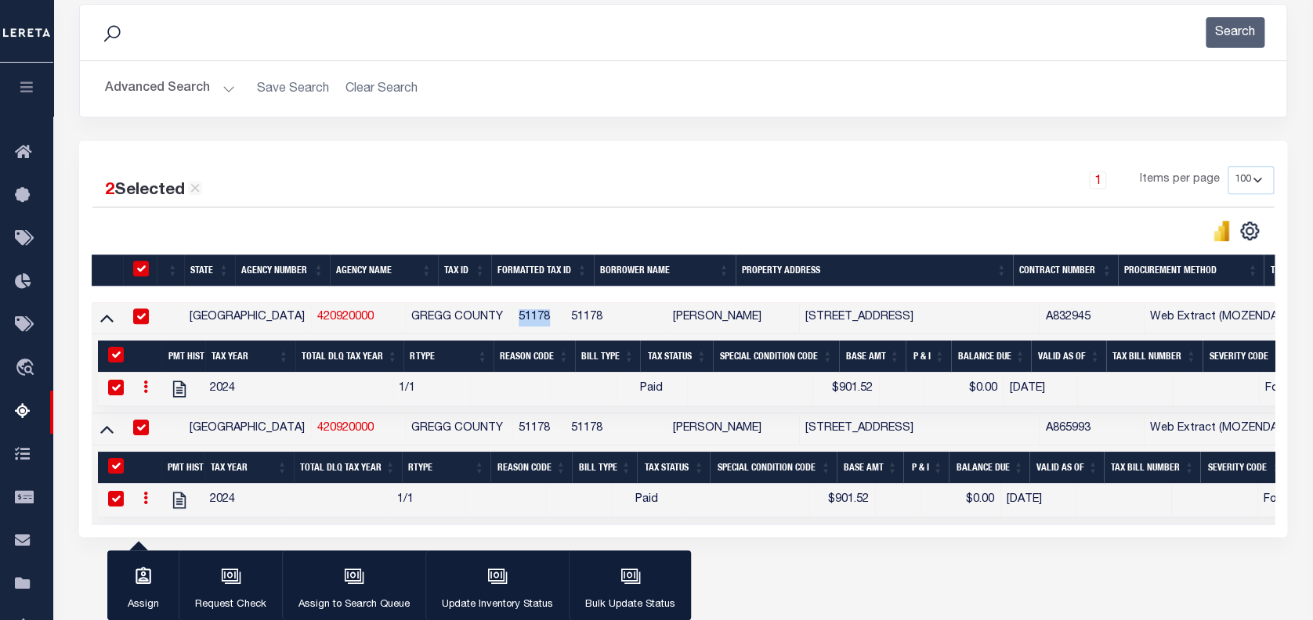
drag, startPoint x: 445, startPoint y: 316, endPoint x: 488, endPoint y: 316, distance: 43.1
click at [512, 316] on td "51178" at bounding box center [538, 318] width 52 height 32
checkbox input "false"
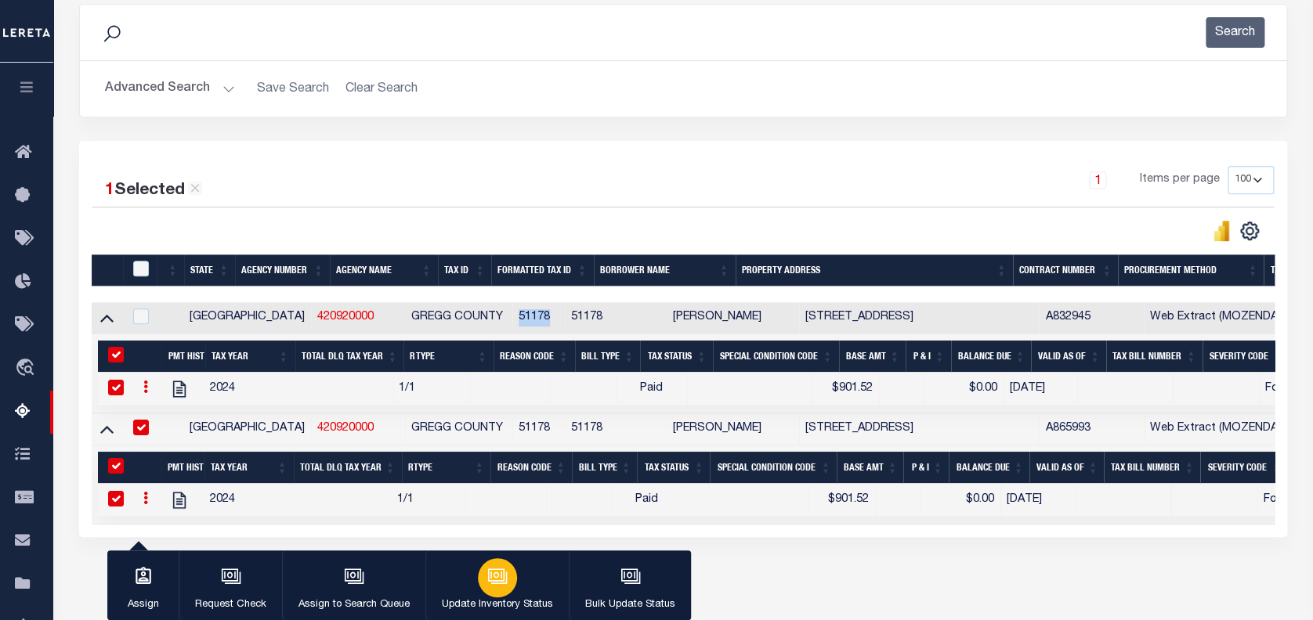
click at [495, 586] on icon "button" at bounding box center [497, 576] width 20 height 20
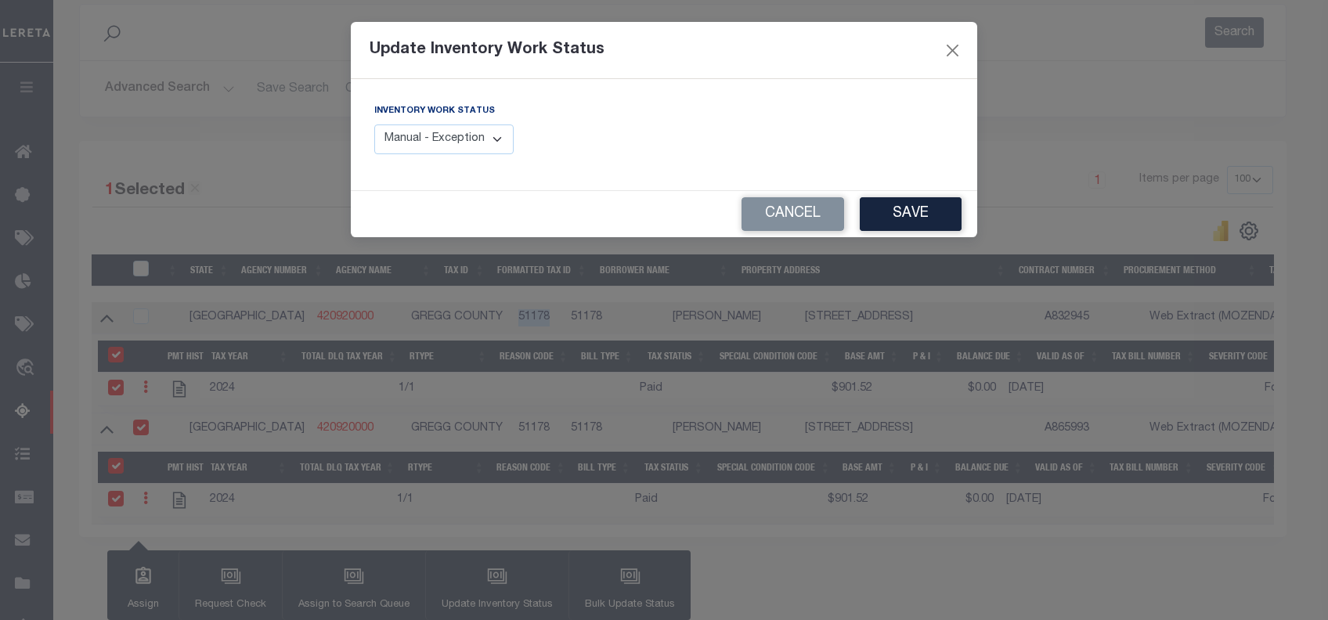
click at [491, 130] on select "Manual - Exception Pended - Awaiting Search Late Add Exception Completed" at bounding box center [443, 140] width 139 height 31
select select "4"
click at [374, 125] on select "Manual - Exception Pended - Awaiting Search Late Add Exception Completed" at bounding box center [443, 140] width 139 height 31
click at [923, 209] on button "Save" at bounding box center [911, 214] width 102 height 34
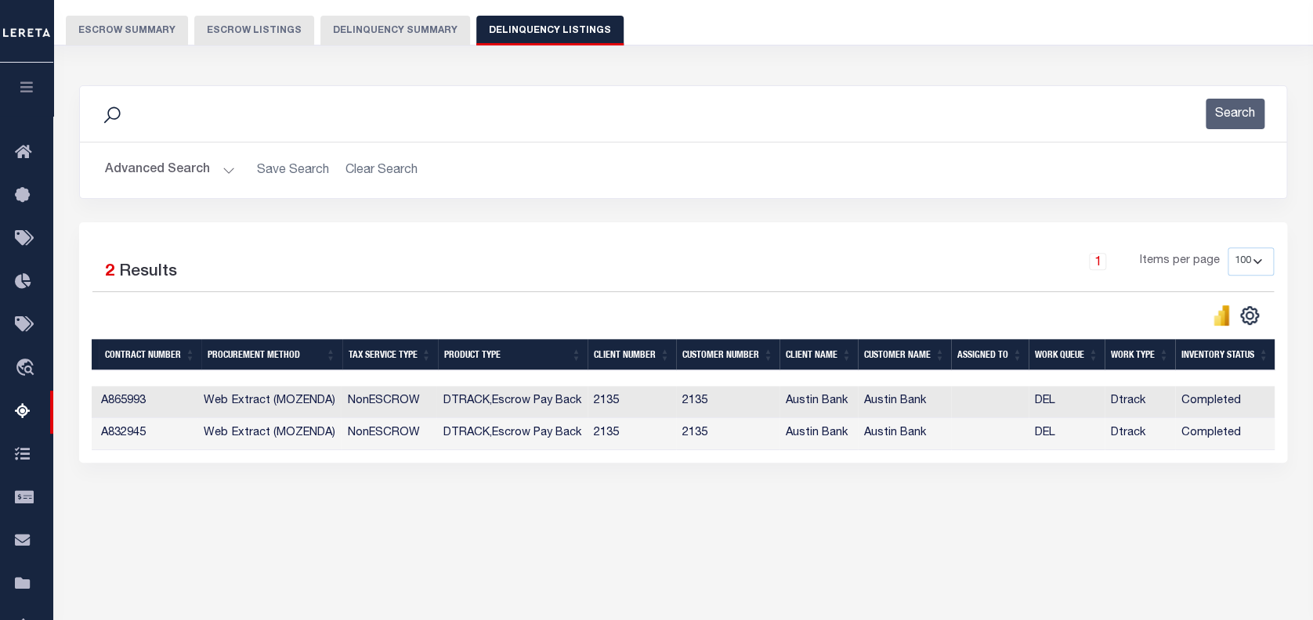
scroll to position [0, 0]
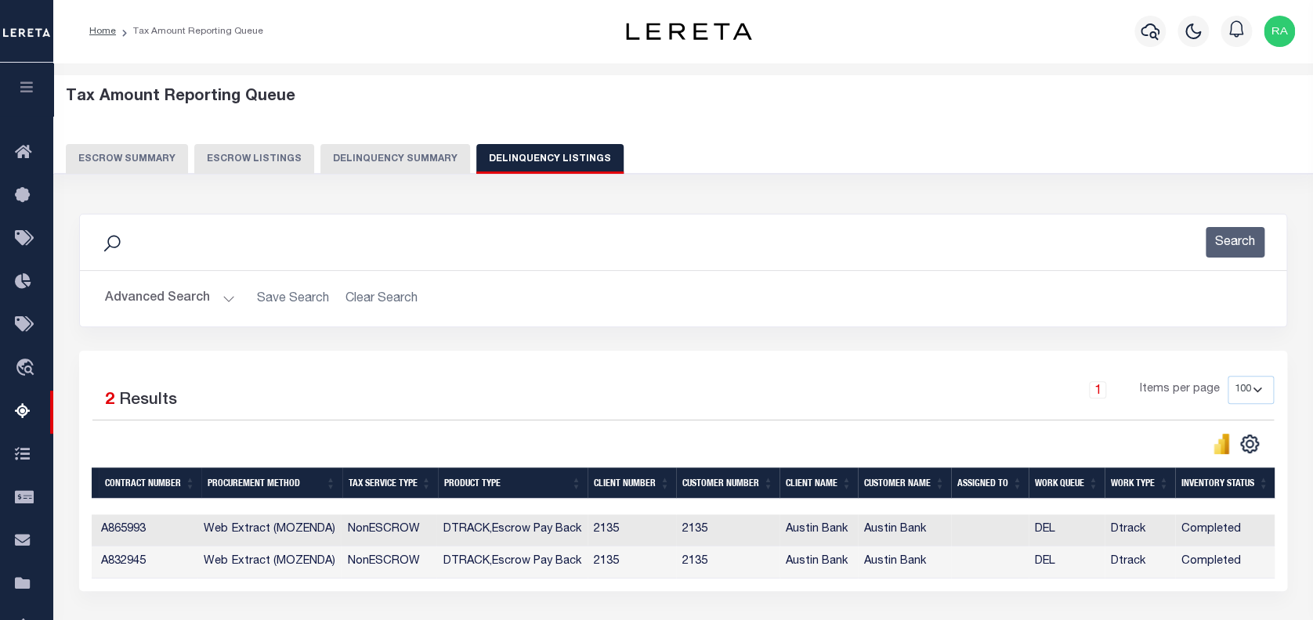
click at [513, 163] on button "Delinquency Listings" at bounding box center [549, 159] width 147 height 30
select select
select select "100"
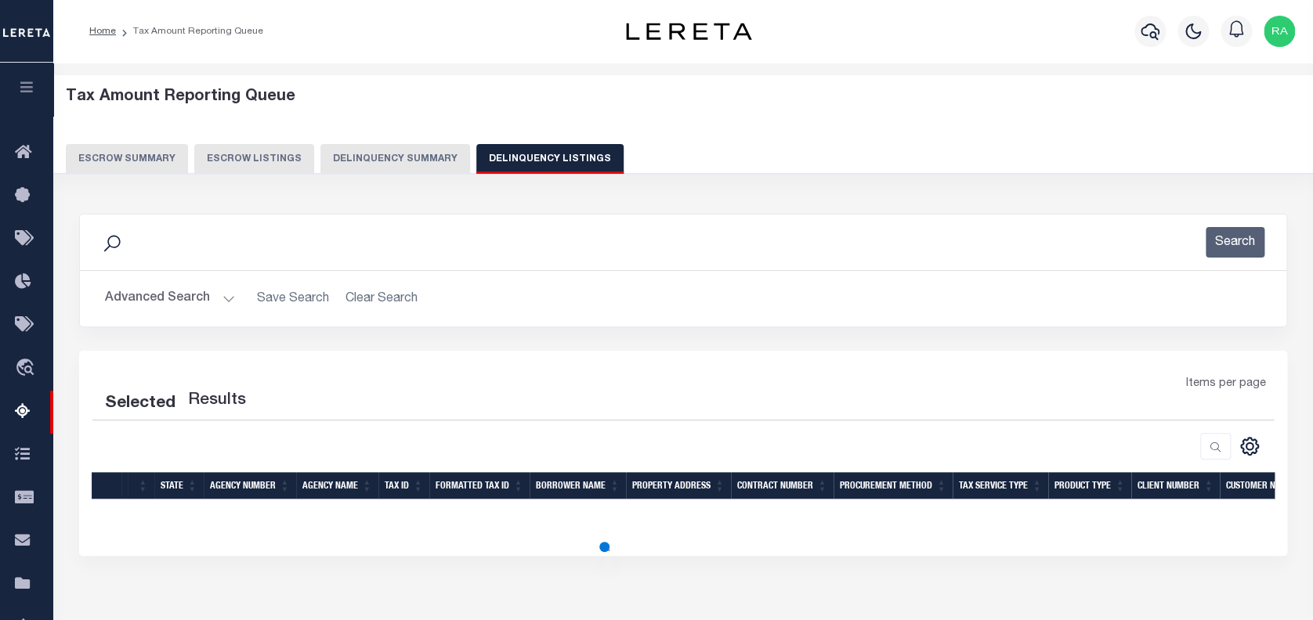
click at [172, 297] on button "Advanced Search" at bounding box center [170, 299] width 130 height 31
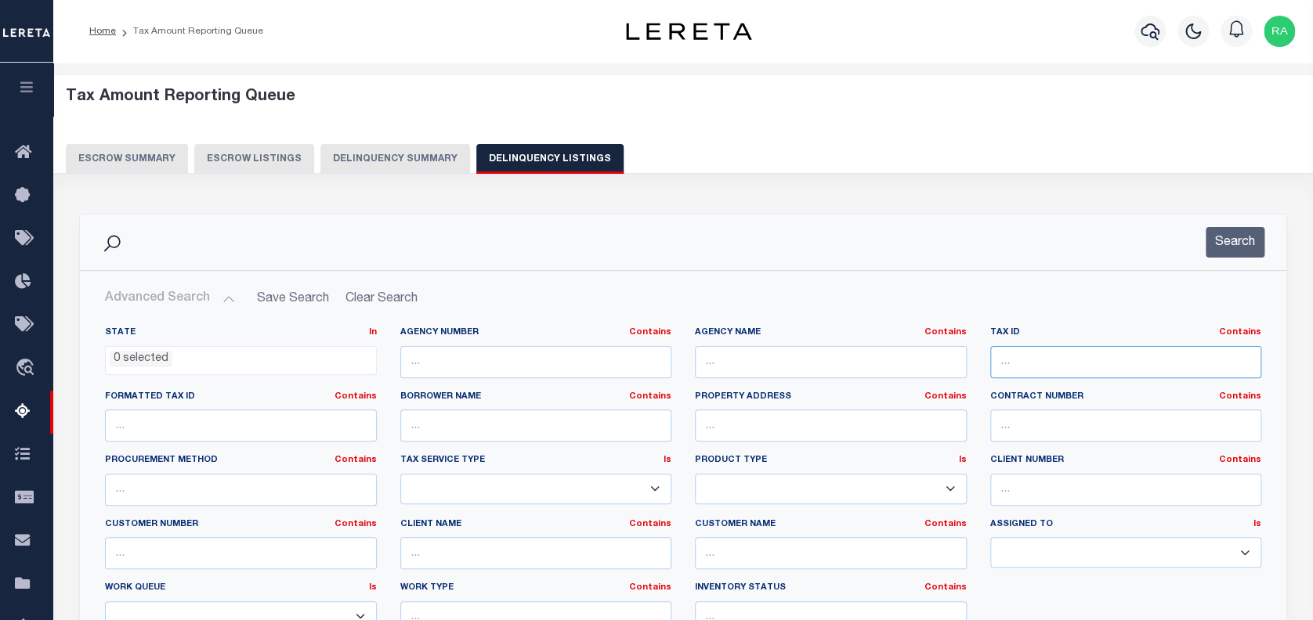
click at [1046, 360] on input "text" at bounding box center [1126, 362] width 272 height 32
select select "100"
paste input "Retrieving data. Wait a few seconds and try to cut or copy again."
type input "Retrieving data. Wait a few seconds and try to cut or copy again."
paste input "194758"
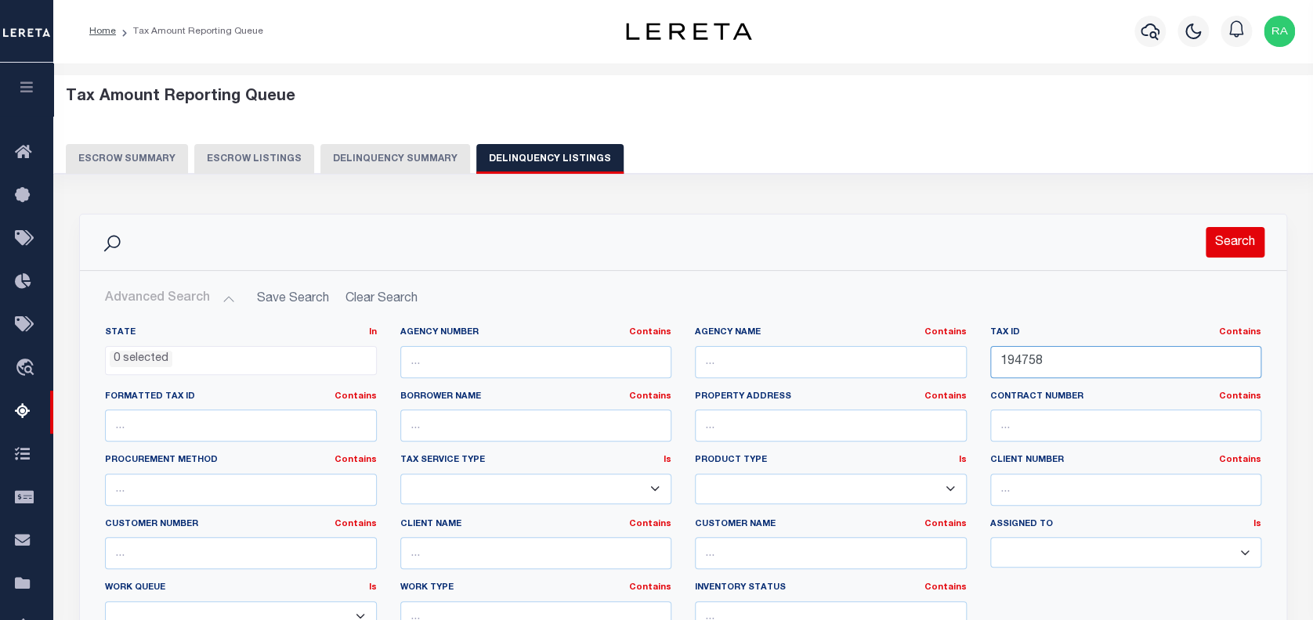
type input "194758"
click at [1233, 245] on button "Search" at bounding box center [1235, 242] width 59 height 31
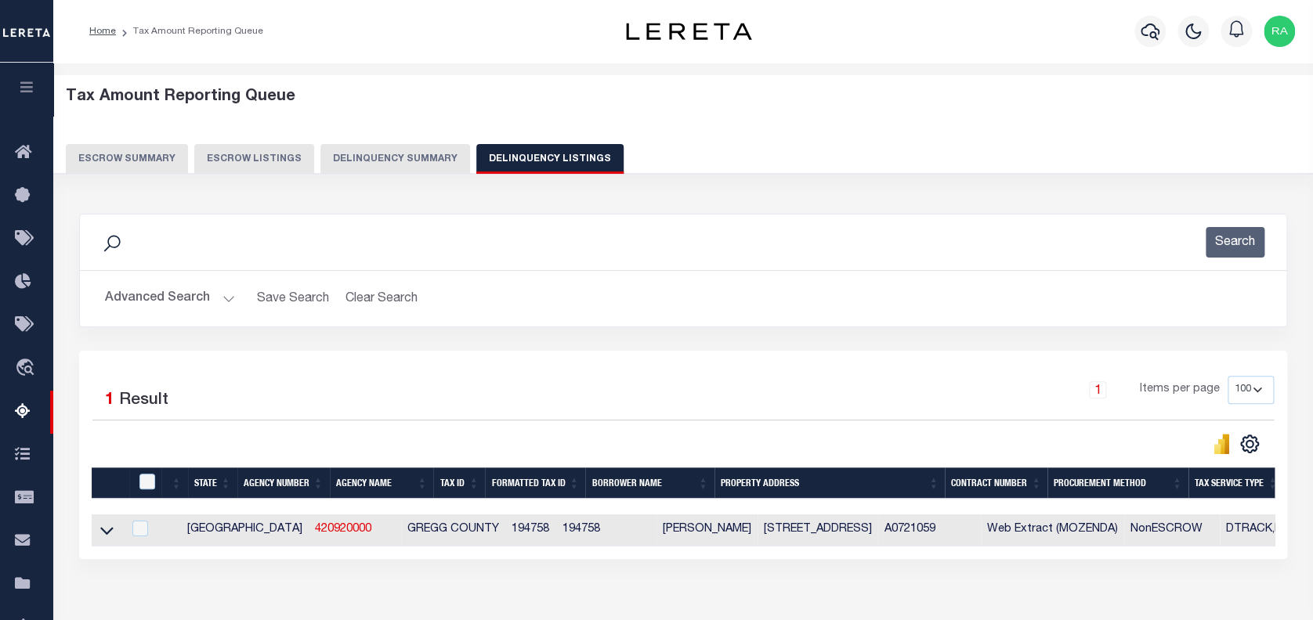
scroll to position [210, 0]
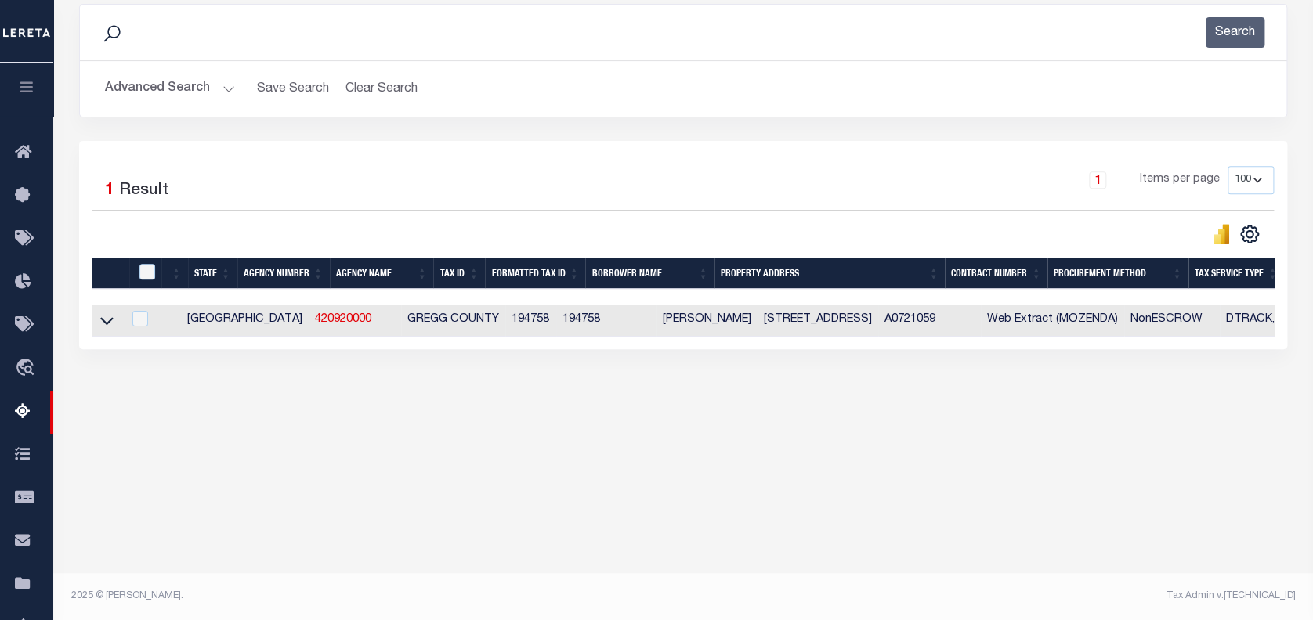
drag, startPoint x: 658, startPoint y: 326, endPoint x: 704, endPoint y: 322, distance: 46.4
click at [704, 322] on td "GREGORY W NEELEY" at bounding box center [706, 321] width 101 height 32
checkbox input "true"
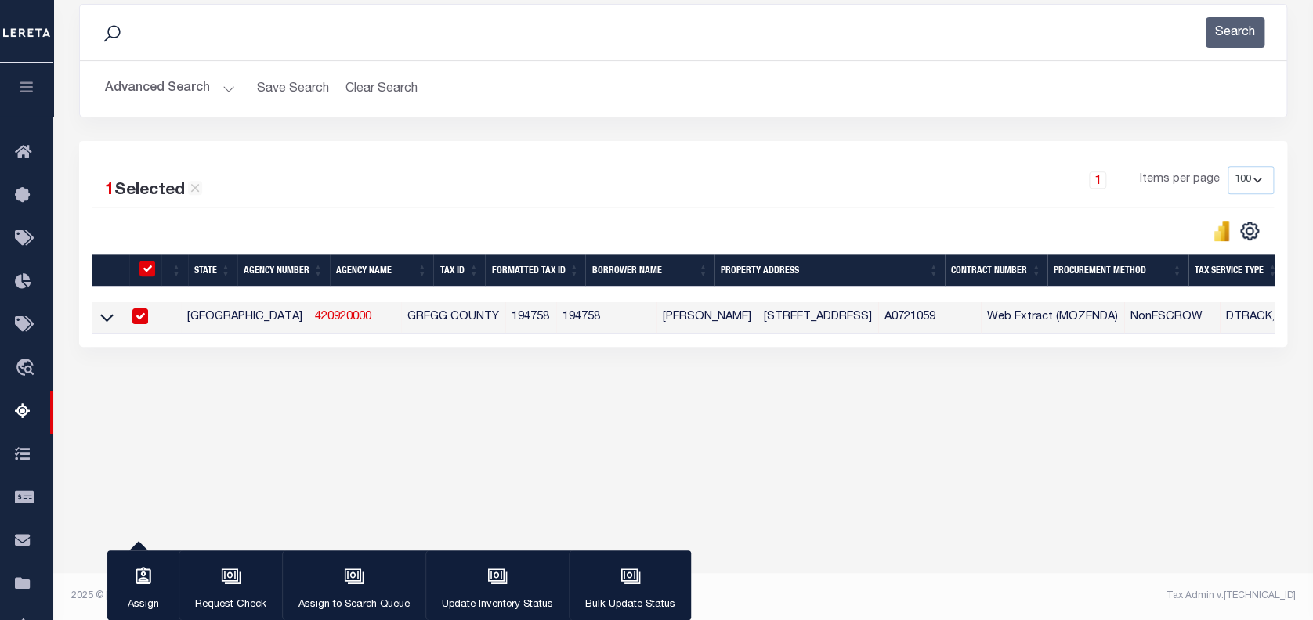
copy td "GREGORY W NEELEY"
click at [670, 321] on td "GREGORY W NEELEY" at bounding box center [706, 318] width 101 height 32
checkbox input "false"
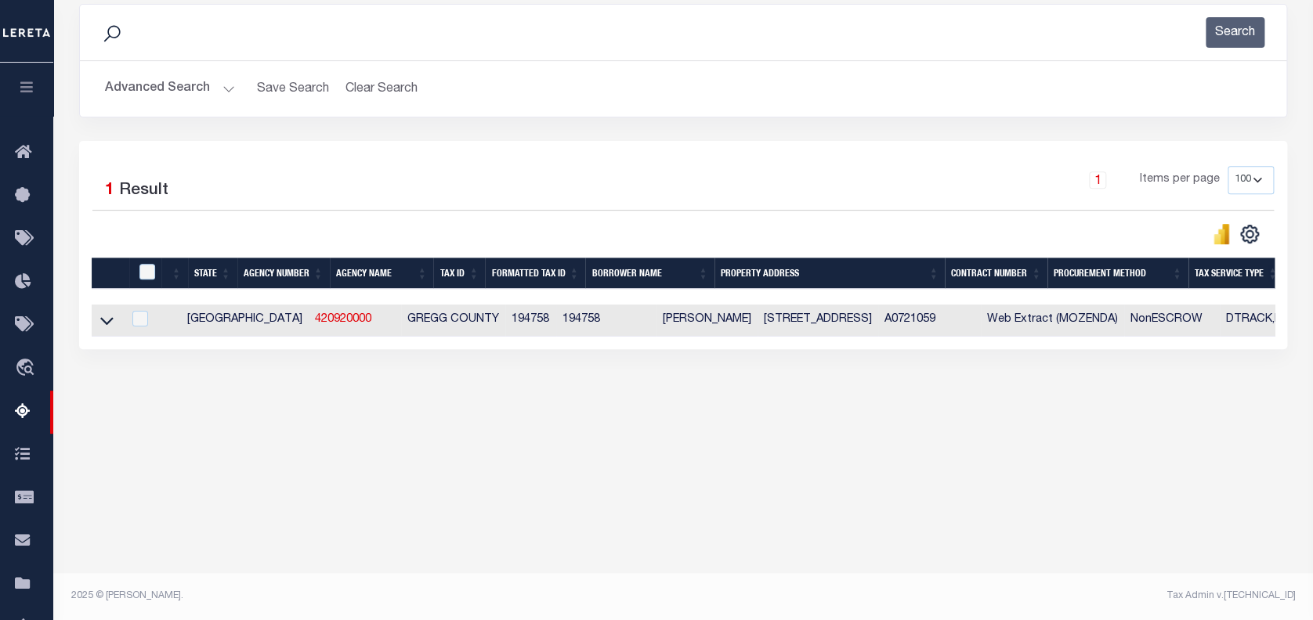
drag, startPoint x: 663, startPoint y: 319, endPoint x: 704, endPoint y: 320, distance: 40.7
click at [704, 320] on td "GREGORY W NEELEY" at bounding box center [706, 321] width 101 height 32
checkbox input "true"
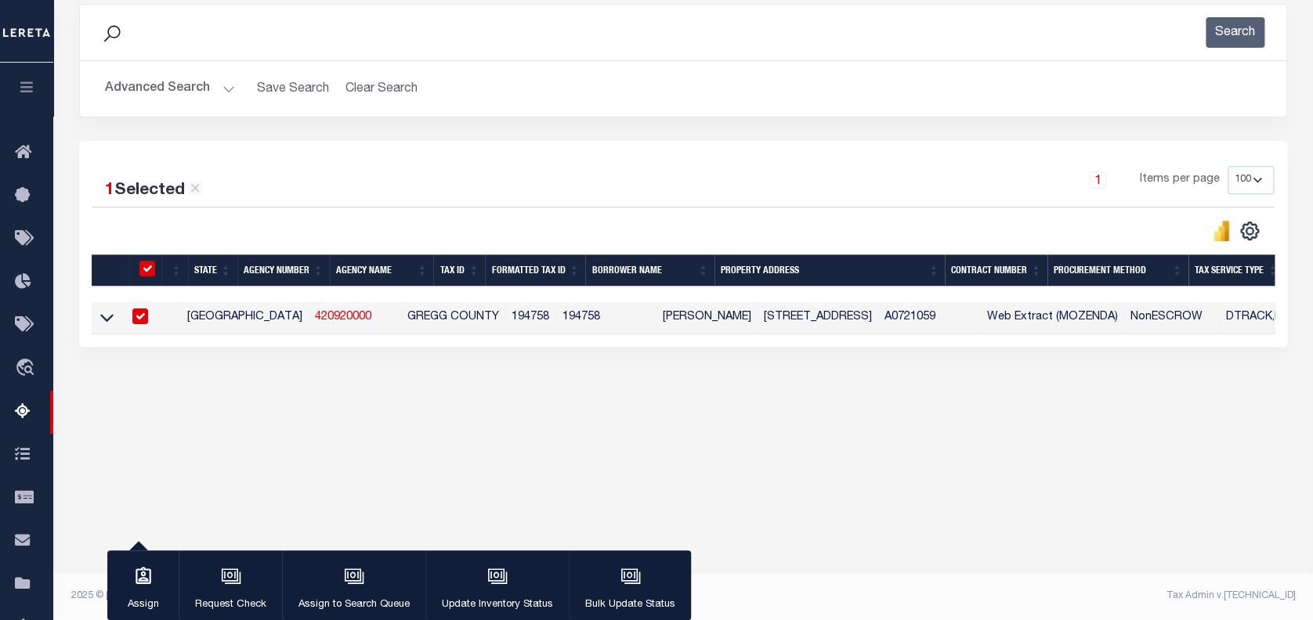
copy td "NEELEY"
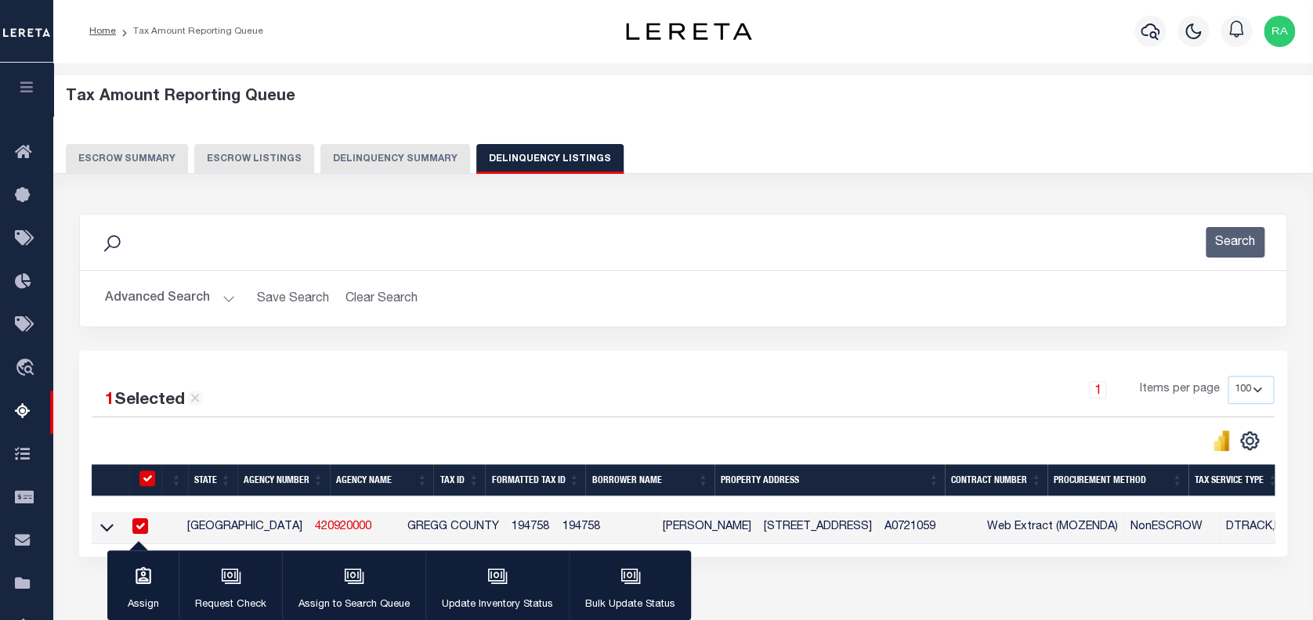
click at [526, 157] on button "Delinquency Listings" at bounding box center [549, 159] width 147 height 30
select select "100"
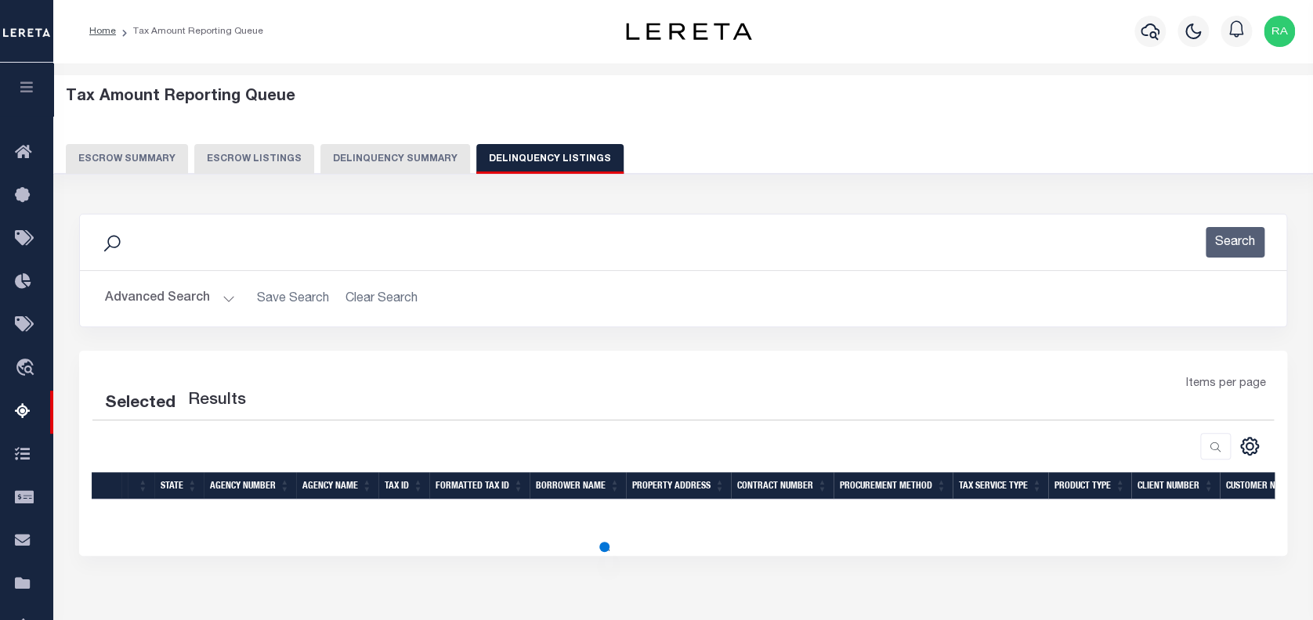
click at [150, 300] on button "Advanced Search" at bounding box center [170, 299] width 130 height 31
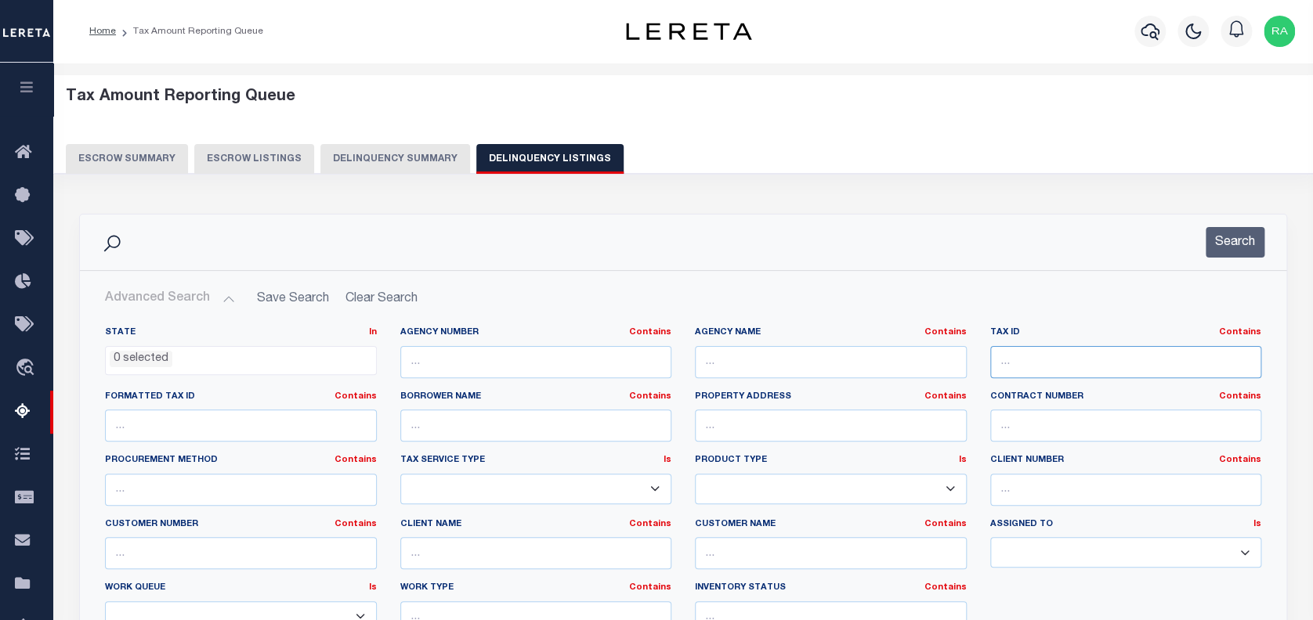
click at [1061, 363] on input "text" at bounding box center [1126, 362] width 272 height 32
paste input "1601819"
type input "1601819"
select select "100"
type input "1601819"
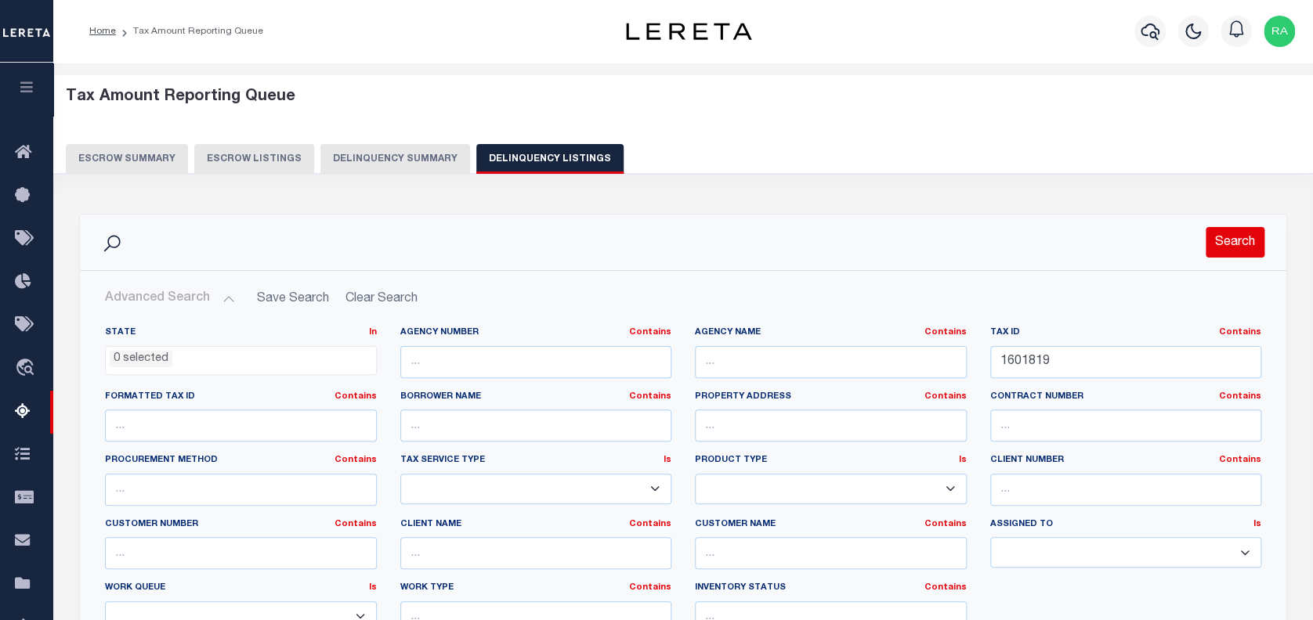
click at [1228, 242] on button "Search" at bounding box center [1235, 242] width 59 height 31
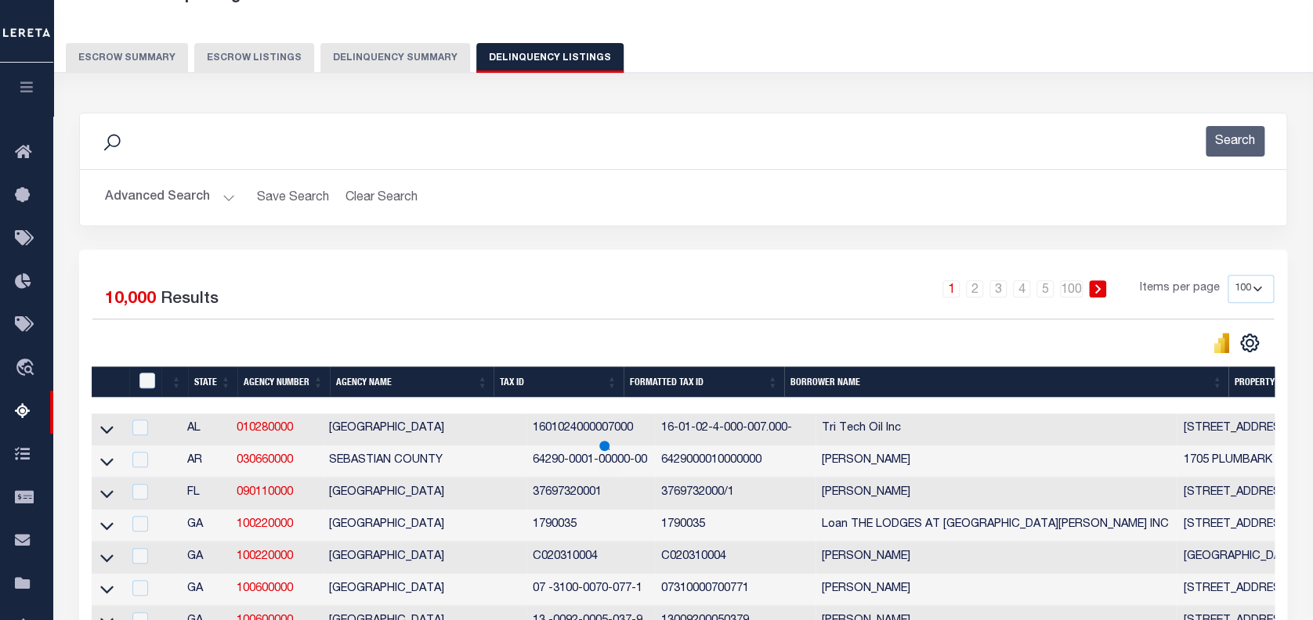
scroll to position [104, 0]
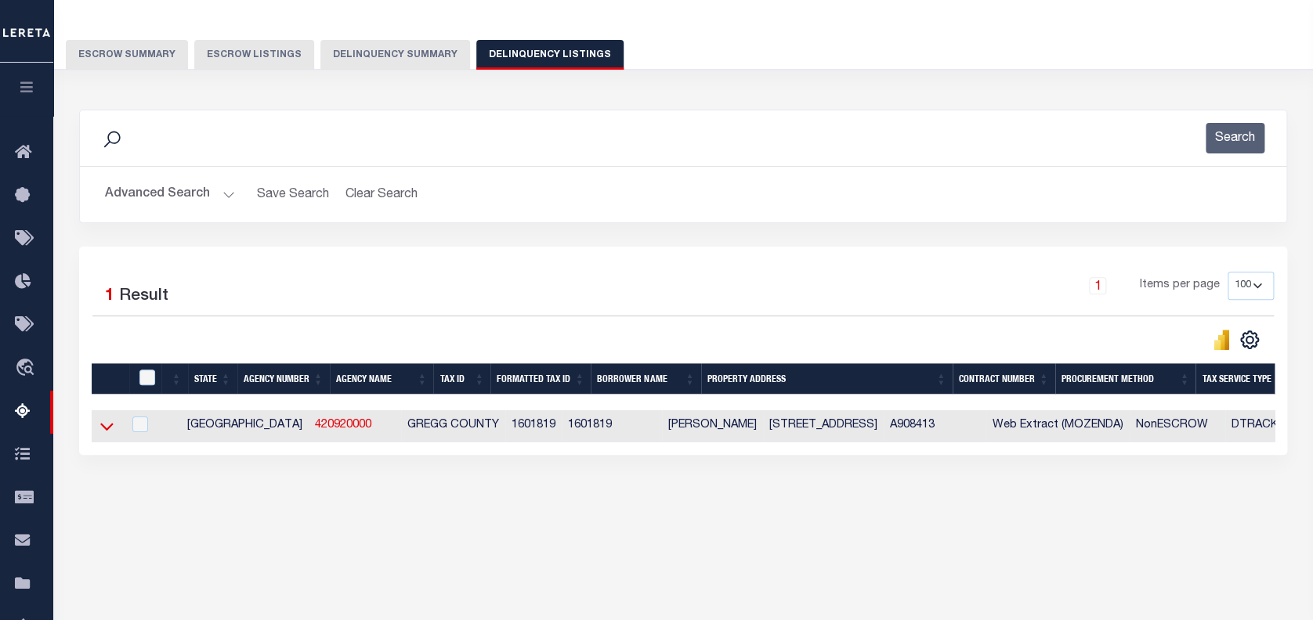
click at [113, 426] on icon at bounding box center [106, 426] width 13 height 16
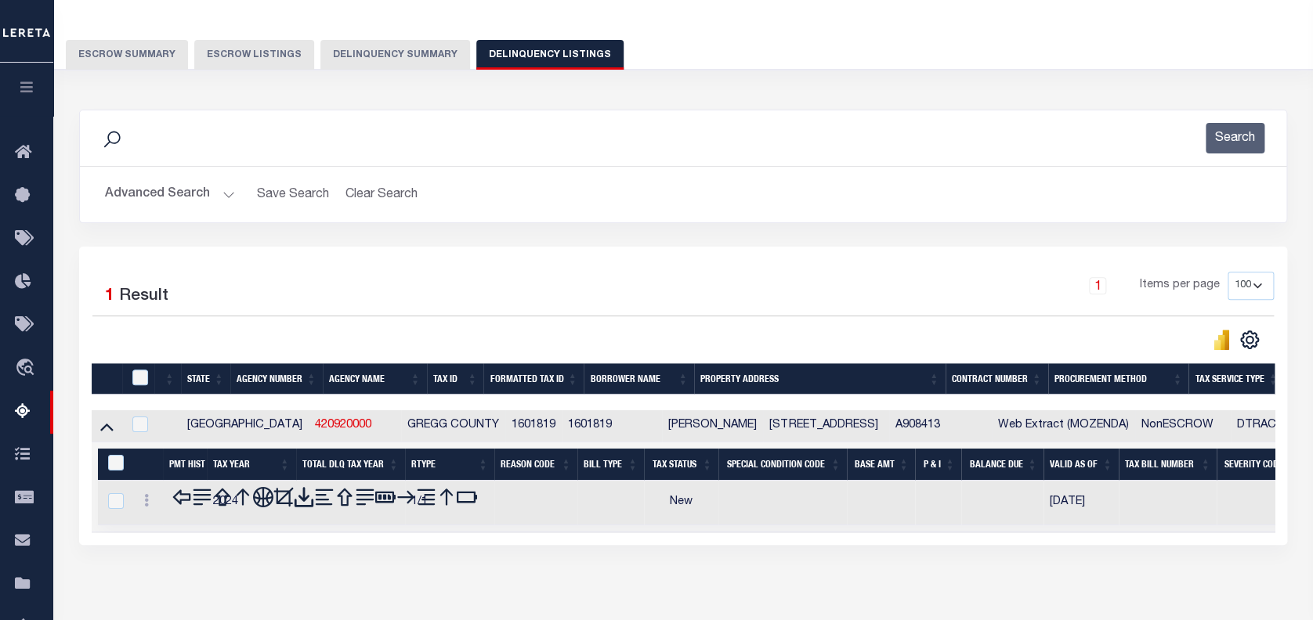
scroll to position [210, 0]
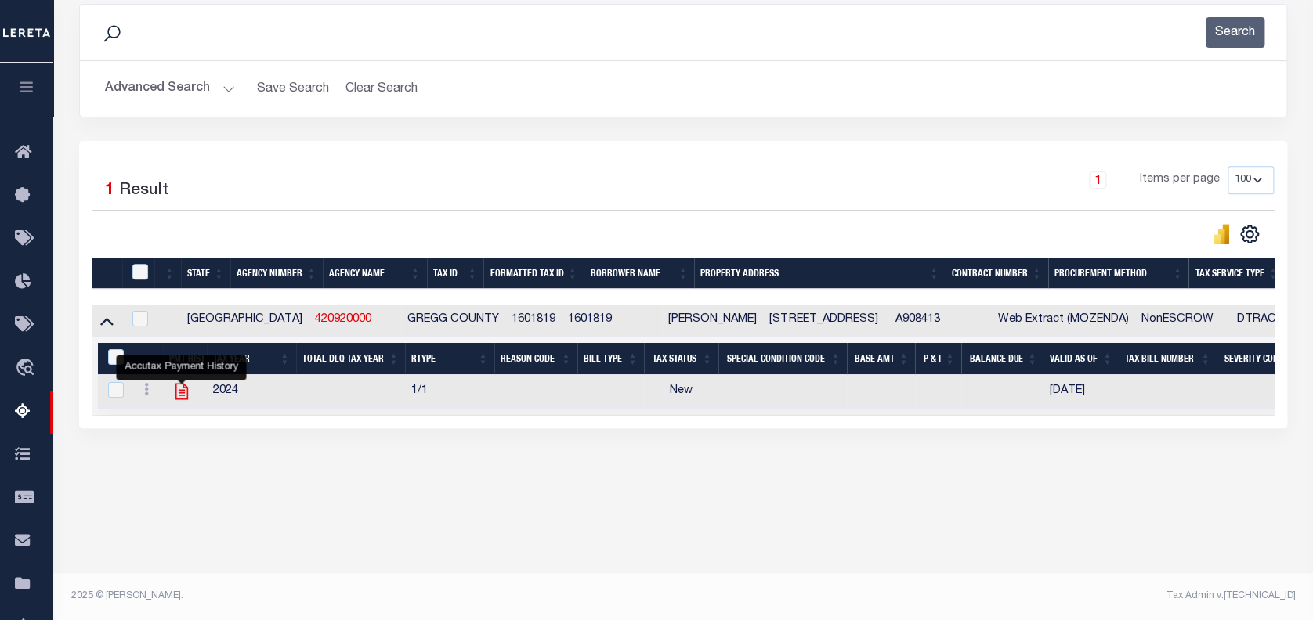
click at [181, 393] on icon "" at bounding box center [181, 392] width 13 height 16
checkbox input "true"
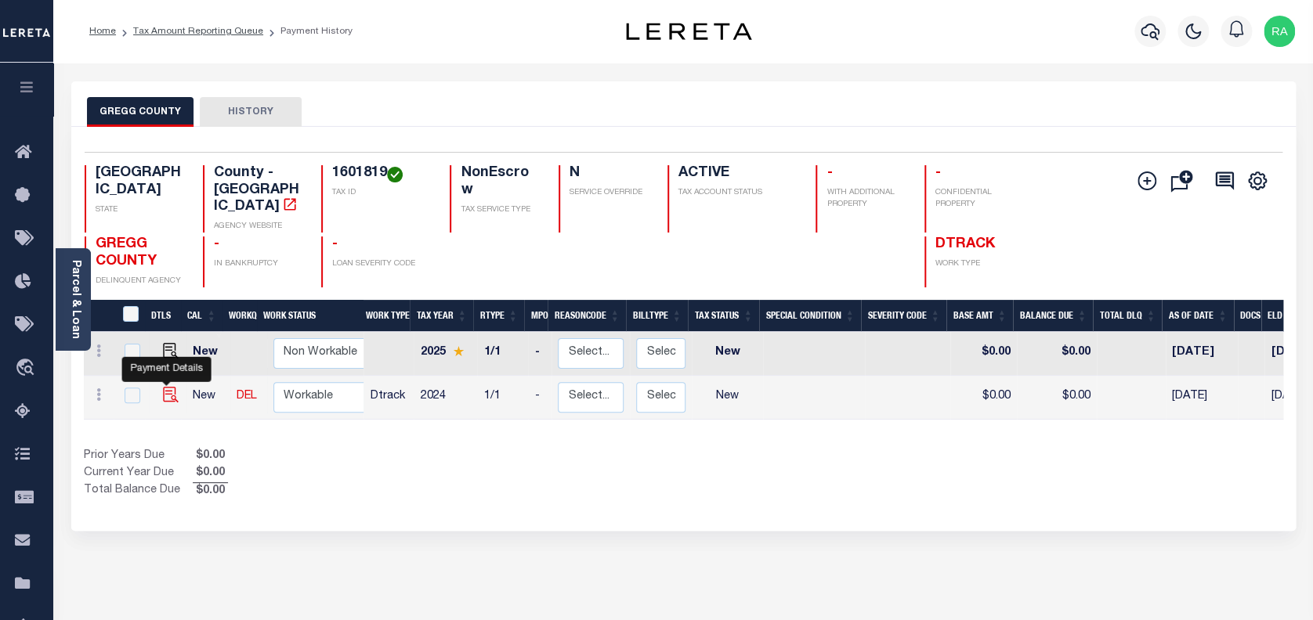
click at [165, 387] on img "" at bounding box center [171, 395] width 16 height 16
checkbox input "true"
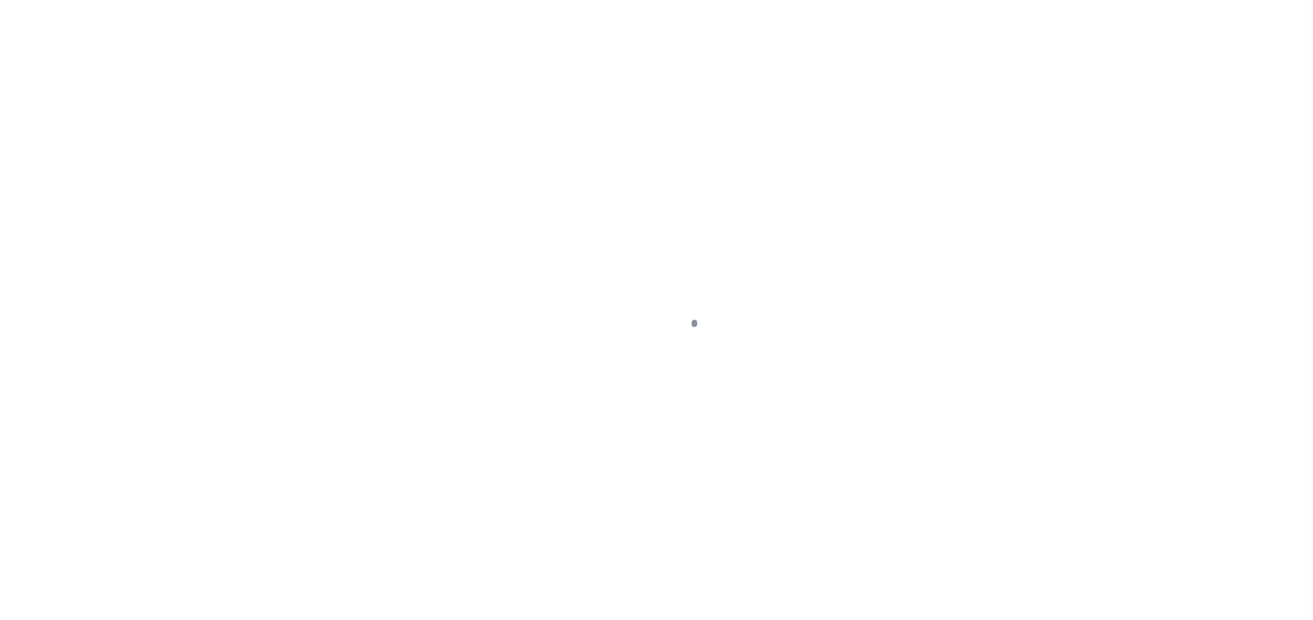
select select "NW2"
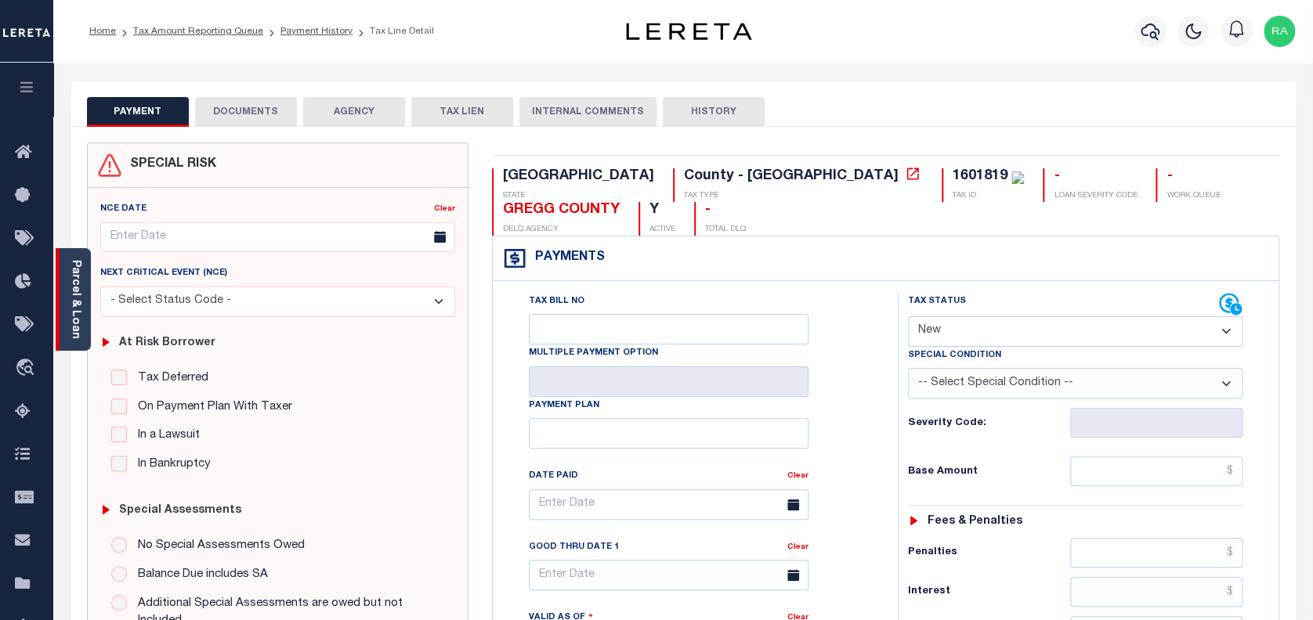
click at [65, 274] on div "Parcel & Loan" at bounding box center [73, 299] width 35 height 103
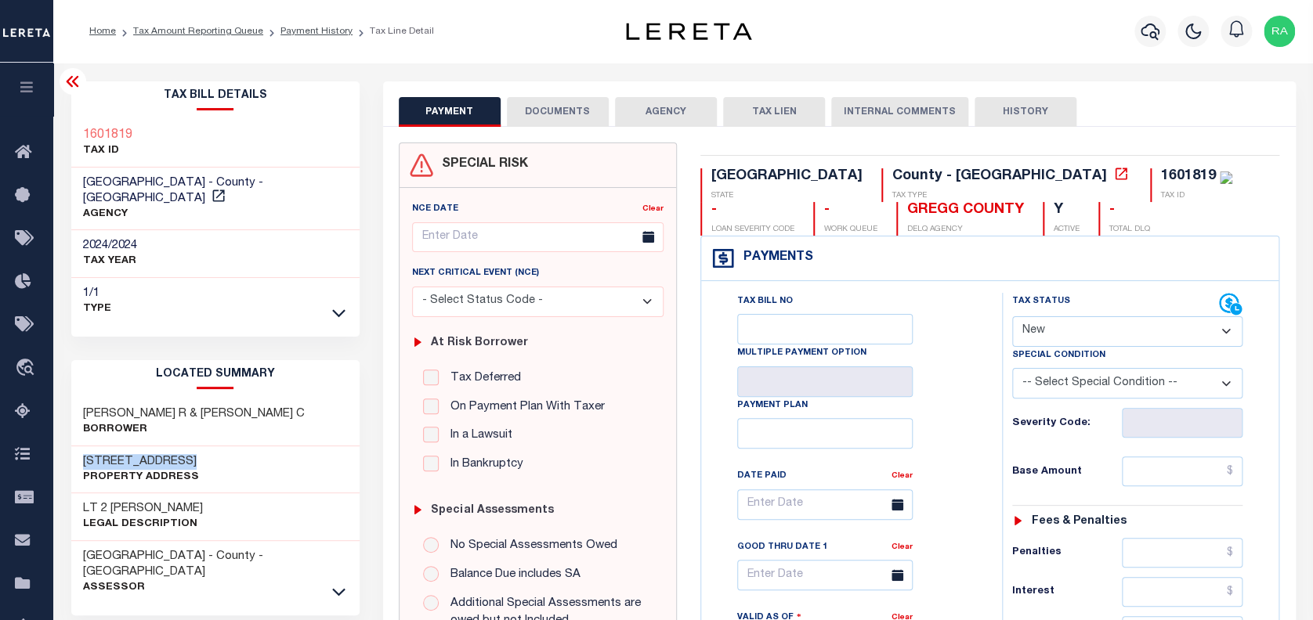
drag, startPoint x: 82, startPoint y: 446, endPoint x: 208, endPoint y: 446, distance: 126.1
click at [208, 446] on div "[STREET_ADDRESS] Property Address" at bounding box center [215, 470] width 288 height 48
copy h3 "[STREET_ADDRESS]"
drag, startPoint x: 81, startPoint y: 392, endPoint x: 172, endPoint y: 394, distance: 90.1
click at [172, 399] on div "[PERSON_NAME] R & [PERSON_NAME] C Borrower" at bounding box center [215, 423] width 288 height 48
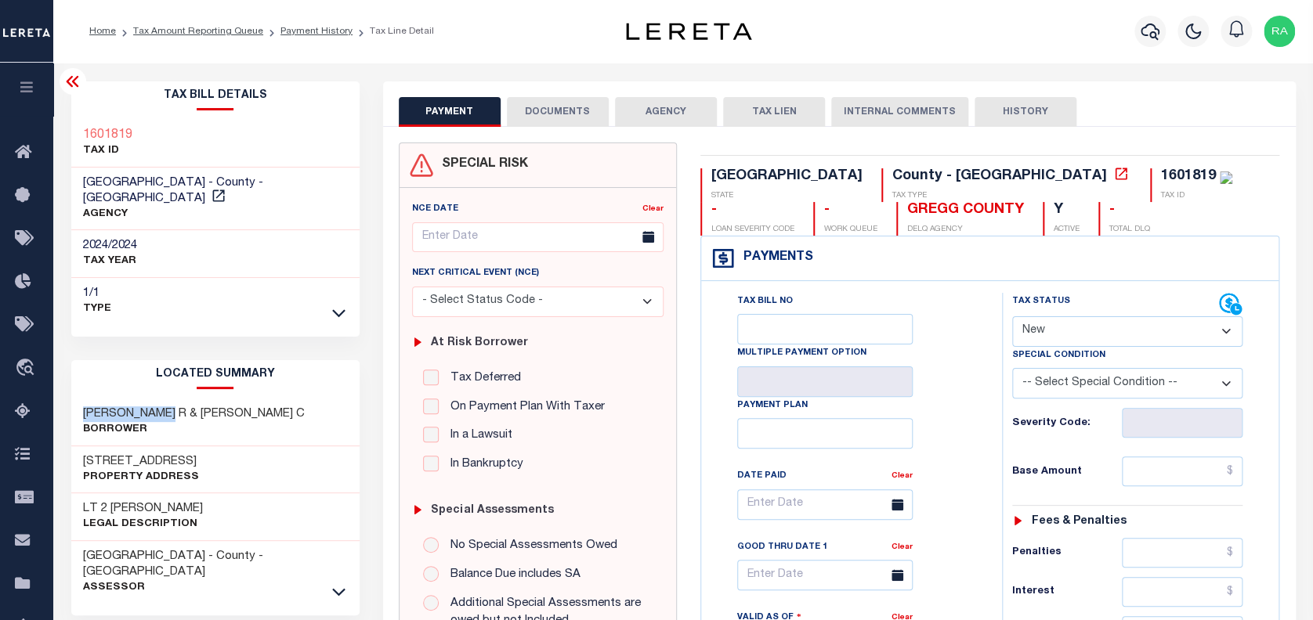
copy h3 "[PERSON_NAME]"
drag, startPoint x: 196, startPoint y: 395, endPoint x: 269, endPoint y: 403, distance: 74.0
click at [269, 403] on div "[PERSON_NAME] R & [PERSON_NAME] C Borrower" at bounding box center [215, 423] width 288 height 48
click at [315, 411] on div "[PERSON_NAME] R & [PERSON_NAME] C Borrower" at bounding box center [215, 423] width 288 height 48
click at [214, 31] on link "Tax Amount Reporting Queue" at bounding box center [198, 31] width 130 height 9
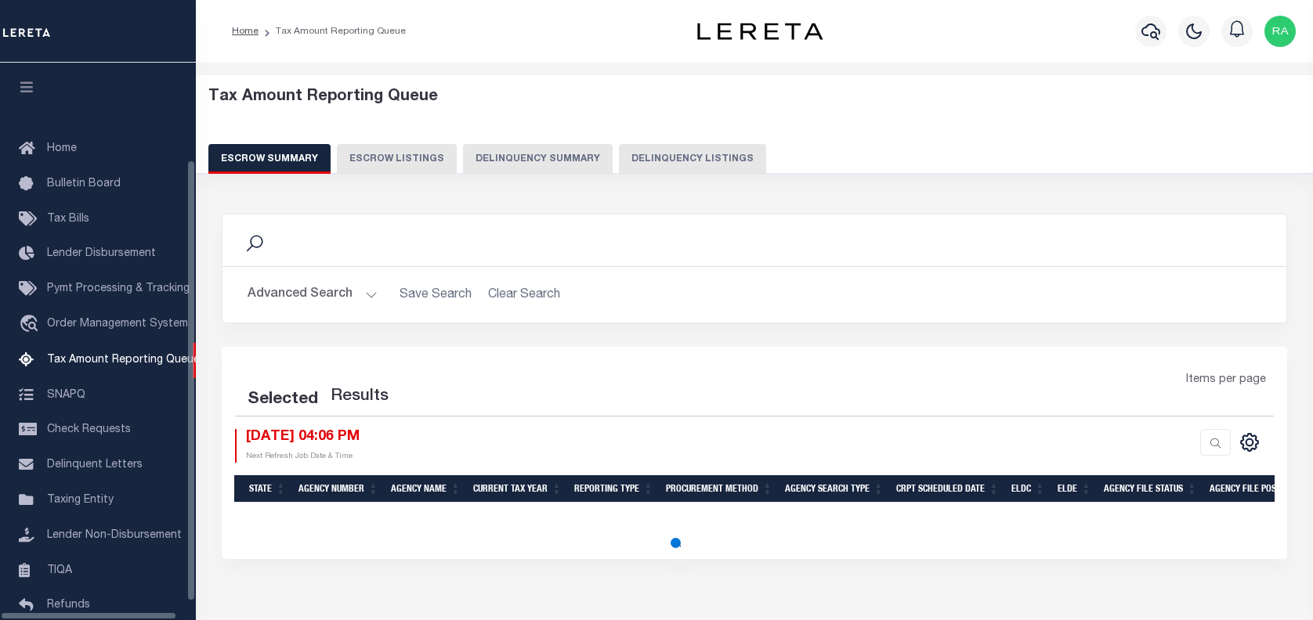
select select "100"
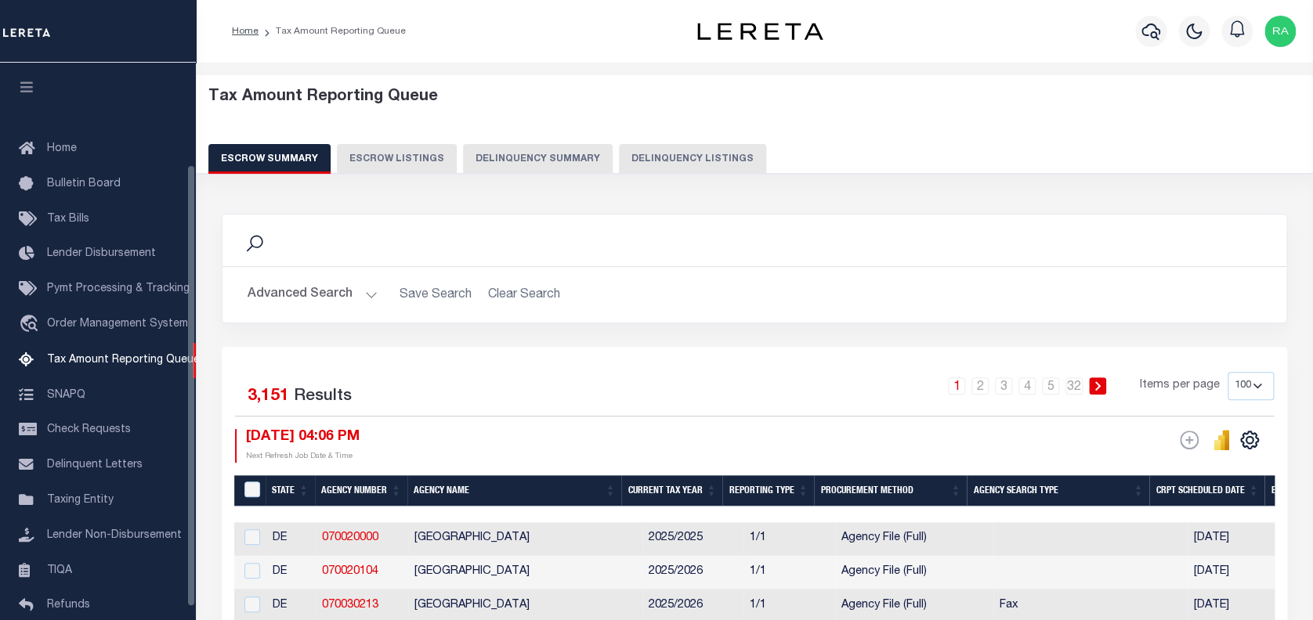
scroll to position [128, 0]
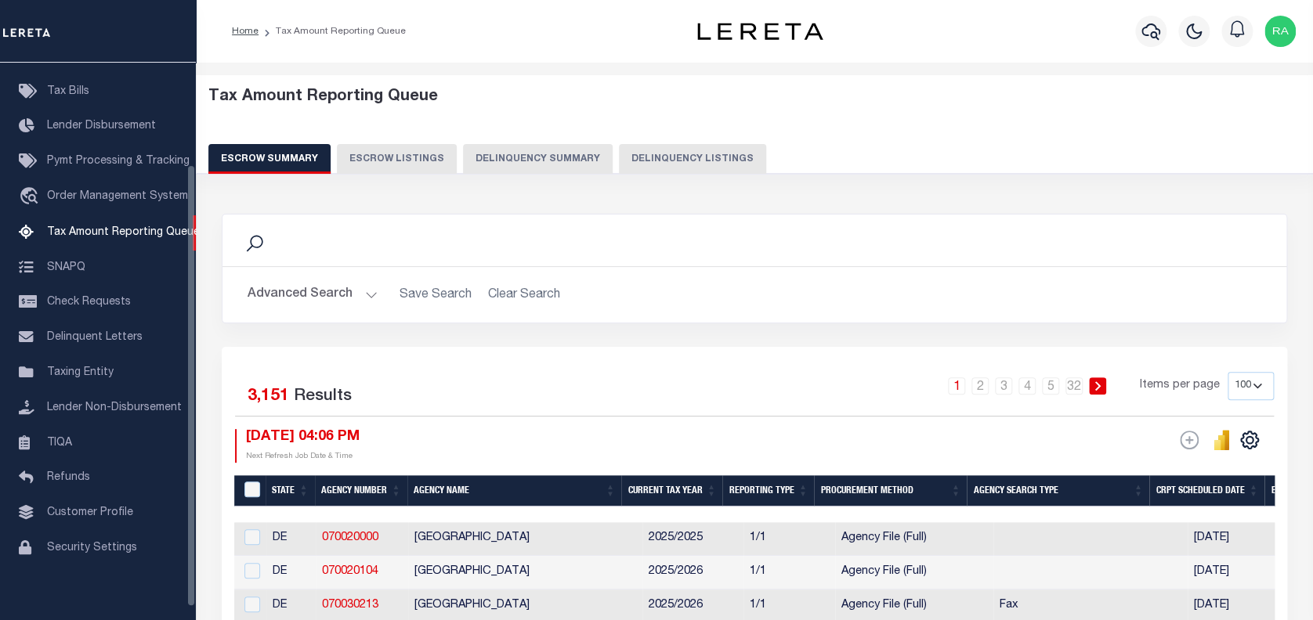
click at [664, 157] on button "Delinquency Listings" at bounding box center [692, 159] width 147 height 30
select select "100"
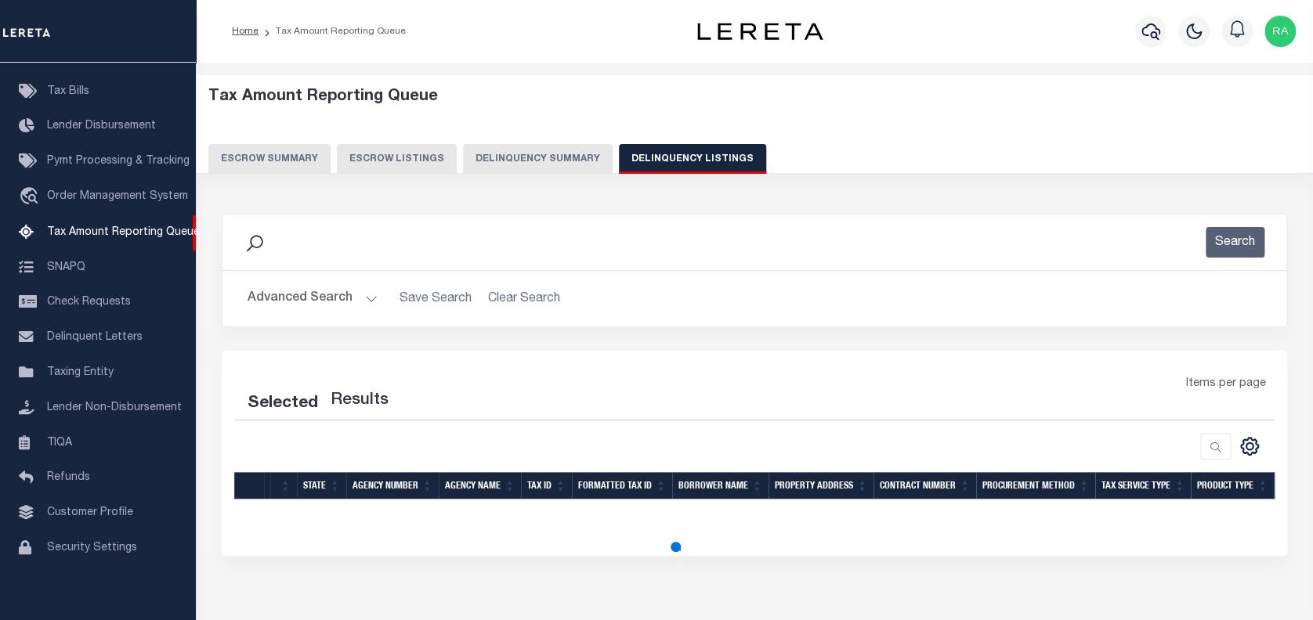
select select "100"
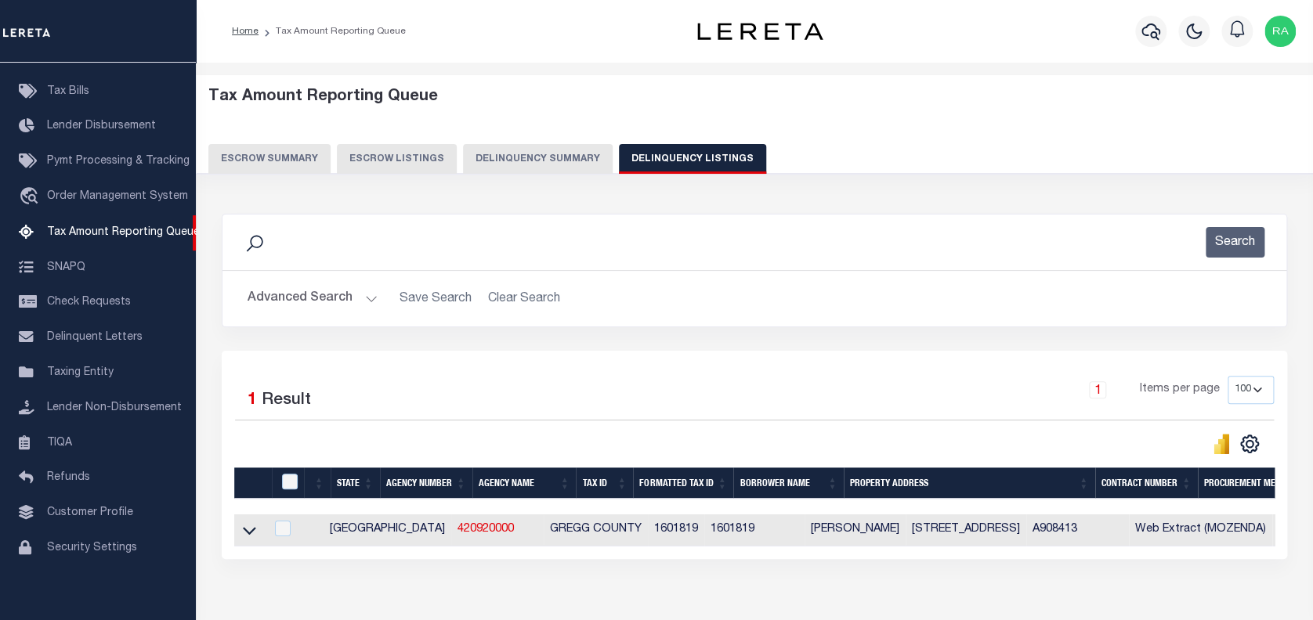
click at [309, 303] on button "Advanced Search" at bounding box center [313, 299] width 130 height 31
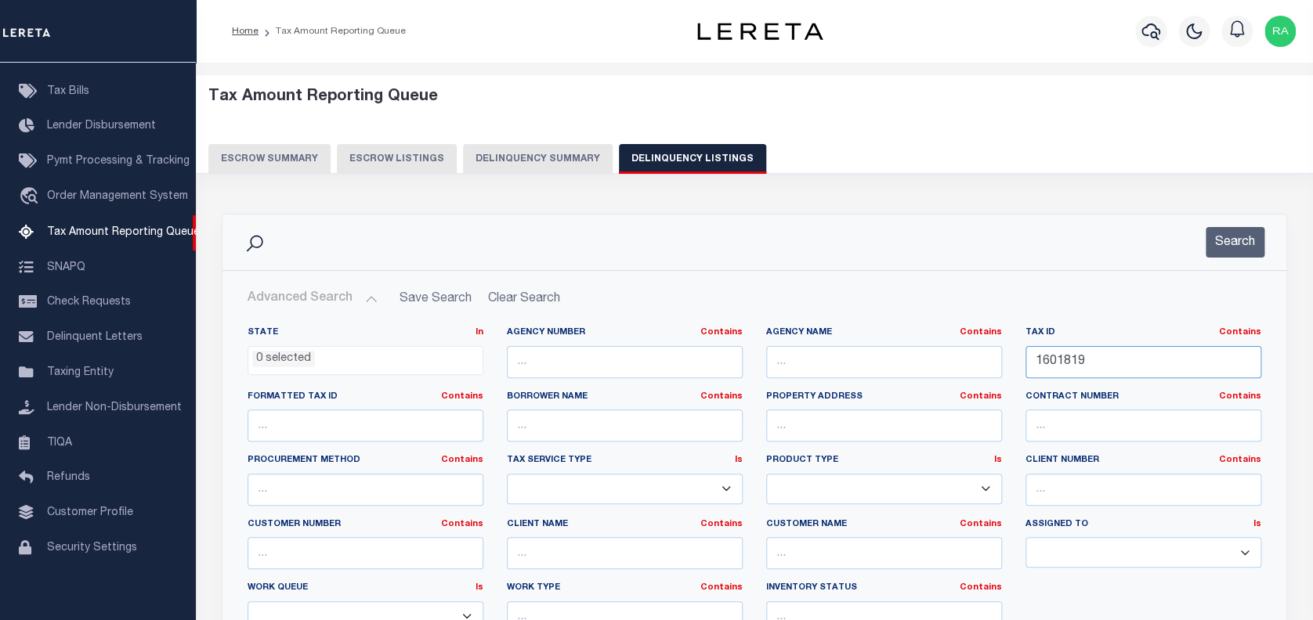
drag, startPoint x: 1097, startPoint y: 355, endPoint x: 965, endPoint y: 358, distance: 131.6
click at [972, 360] on div "State In In AK AL AR AZ CA CO CT DC DE FL GA GU HI IA ID IL IN KS KY LA MA MD M…" at bounding box center [754, 487] width 1037 height 320
paste input "3572"
type input "13572"
click at [1227, 244] on button "Search" at bounding box center [1235, 242] width 59 height 31
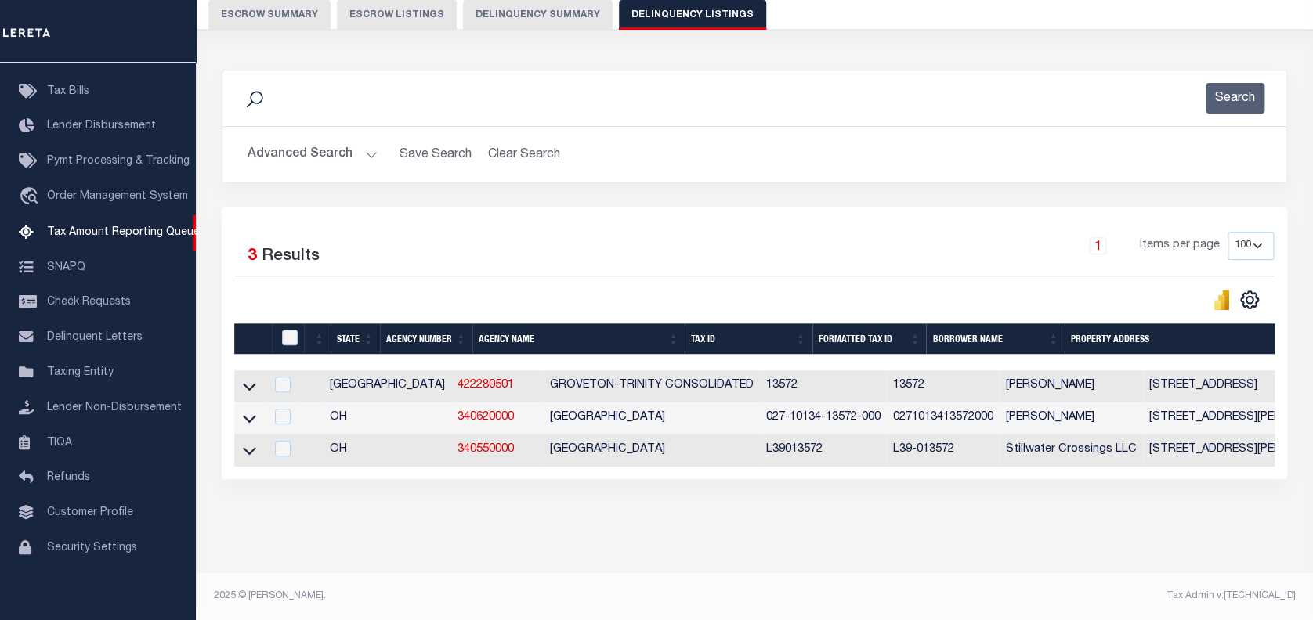
scroll to position [157, 0]
click at [248, 378] on icon at bounding box center [249, 386] width 13 height 16
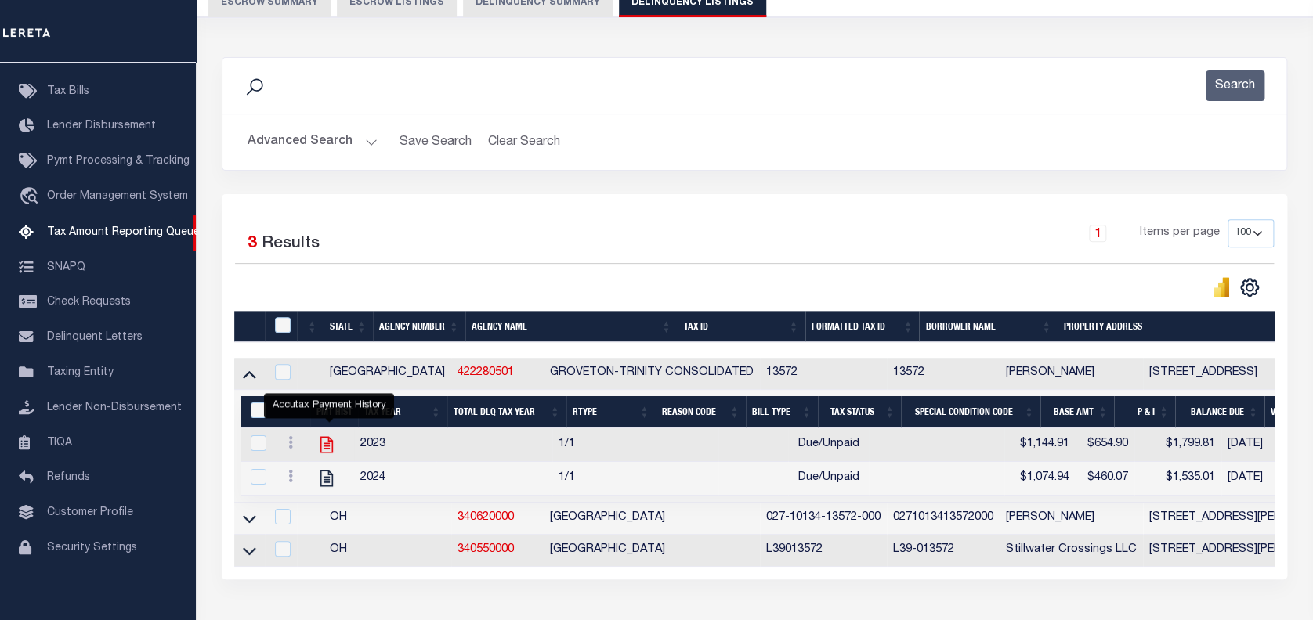
click at [330, 444] on icon "" at bounding box center [326, 445] width 20 height 20
checkbox input "true"
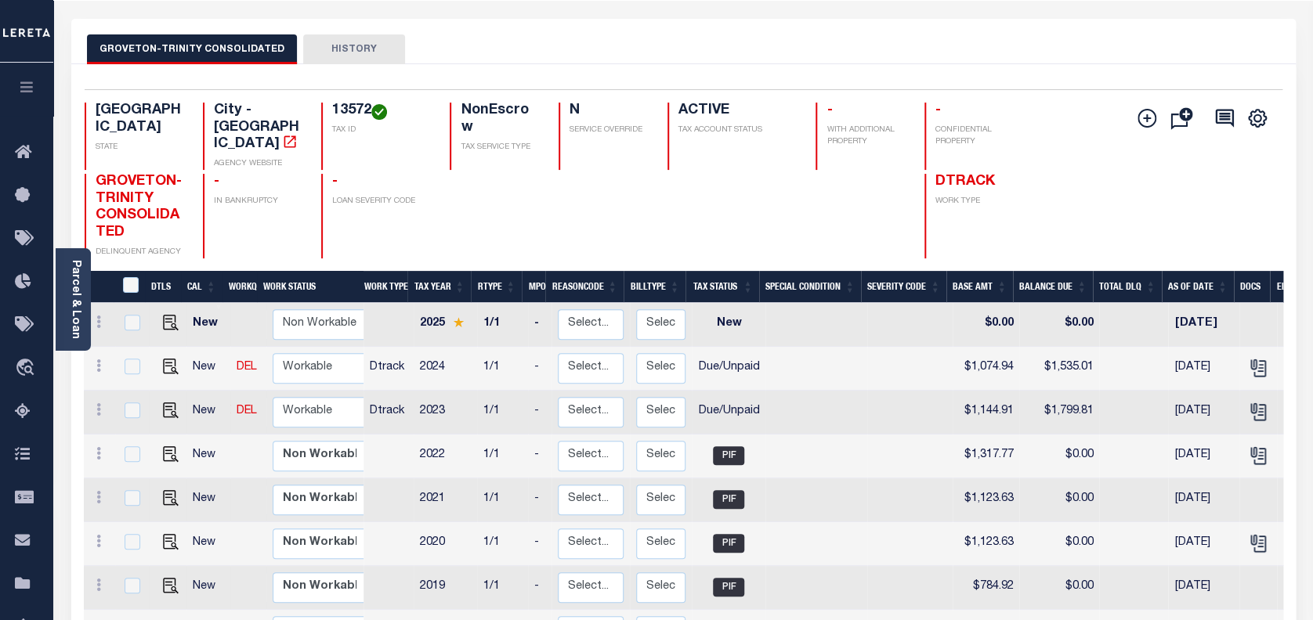
scroll to position [104, 0]
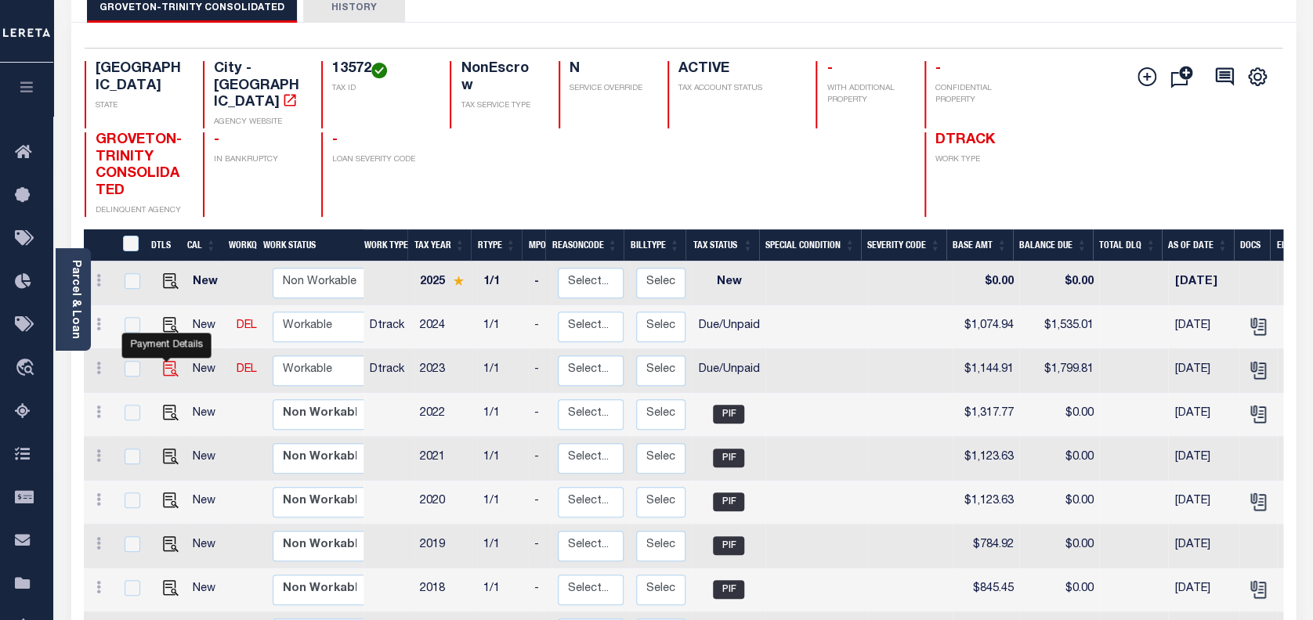
click at [170, 361] on img "" at bounding box center [171, 369] width 16 height 16
checkbox input "true"
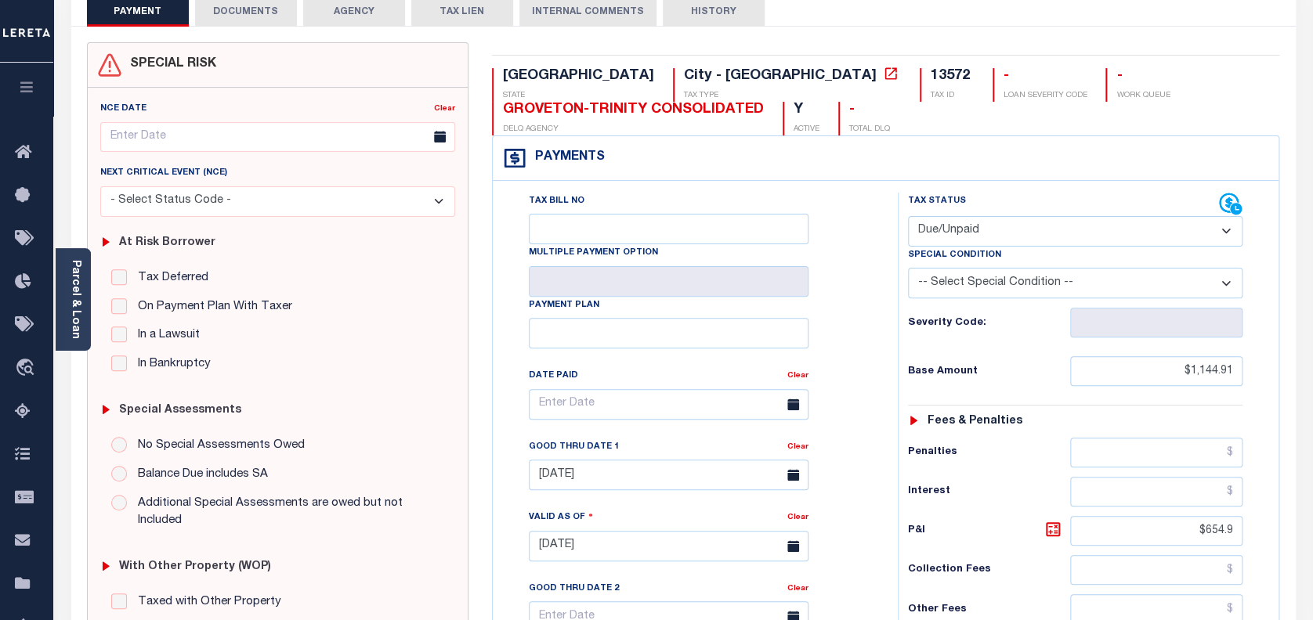
scroll to position [104, 0]
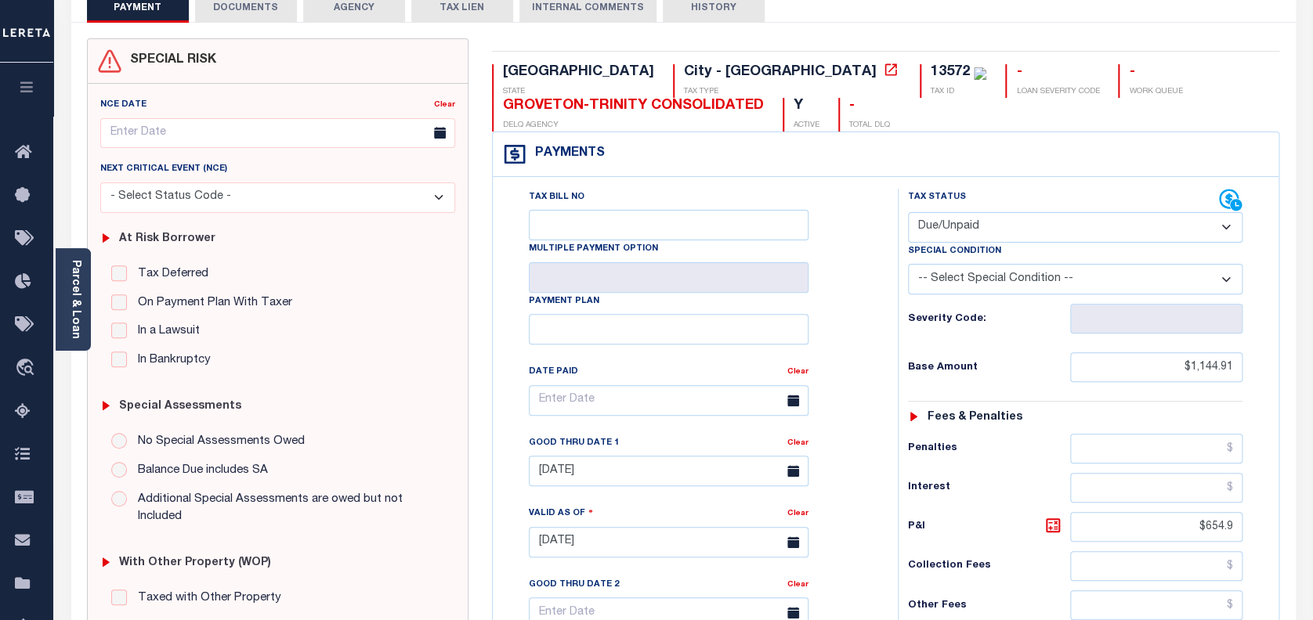
click at [974, 229] on select "- Select Status Code - Open Due/Unpaid Paid Incomplete No Tax Due Internal Refu…" at bounding box center [1075, 227] width 335 height 31
select select "PYD"
click at [908, 213] on select "- Select Status Code - Open Due/Unpaid Paid Incomplete No Tax Due Internal Refu…" at bounding box center [1075, 227] width 335 height 31
type input "[DATE]"
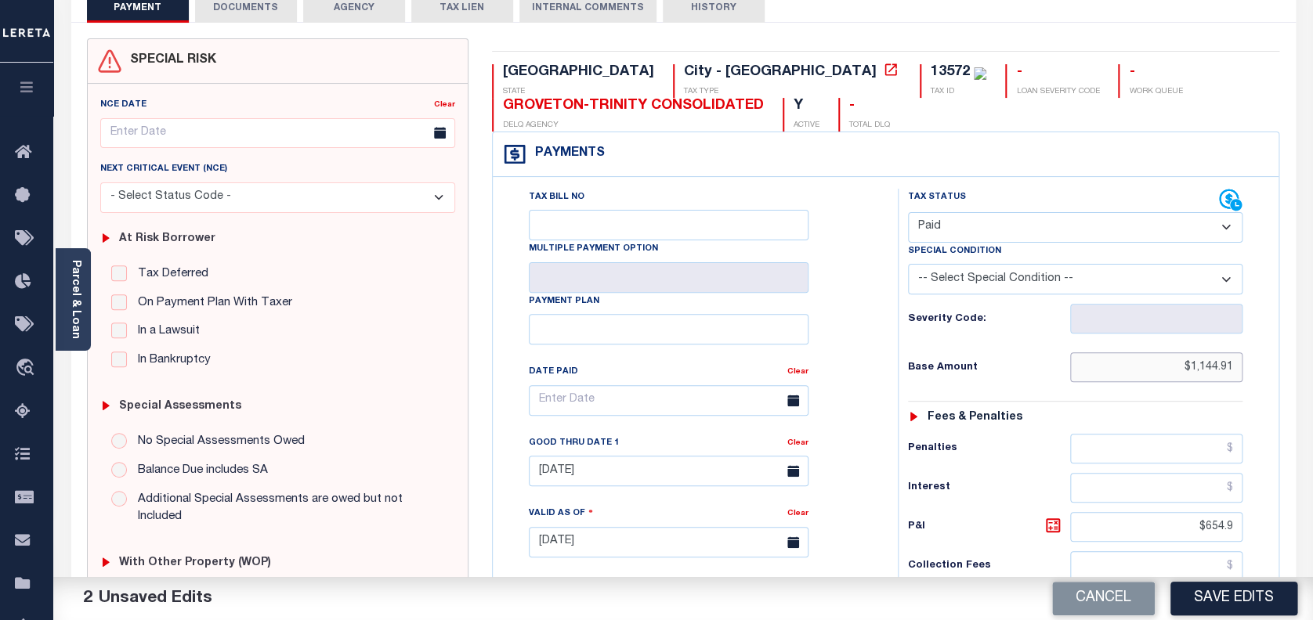
click at [1230, 364] on input "$1,144.91" at bounding box center [1156, 367] width 173 height 30
drag, startPoint x: 1234, startPoint y: 370, endPoint x: 1119, endPoint y: 389, distance: 116.7
click at [1144, 375] on input "$1,144.91" at bounding box center [1156, 367] width 173 height 30
paste input "$1,144.91"
type input "$1,144.91"
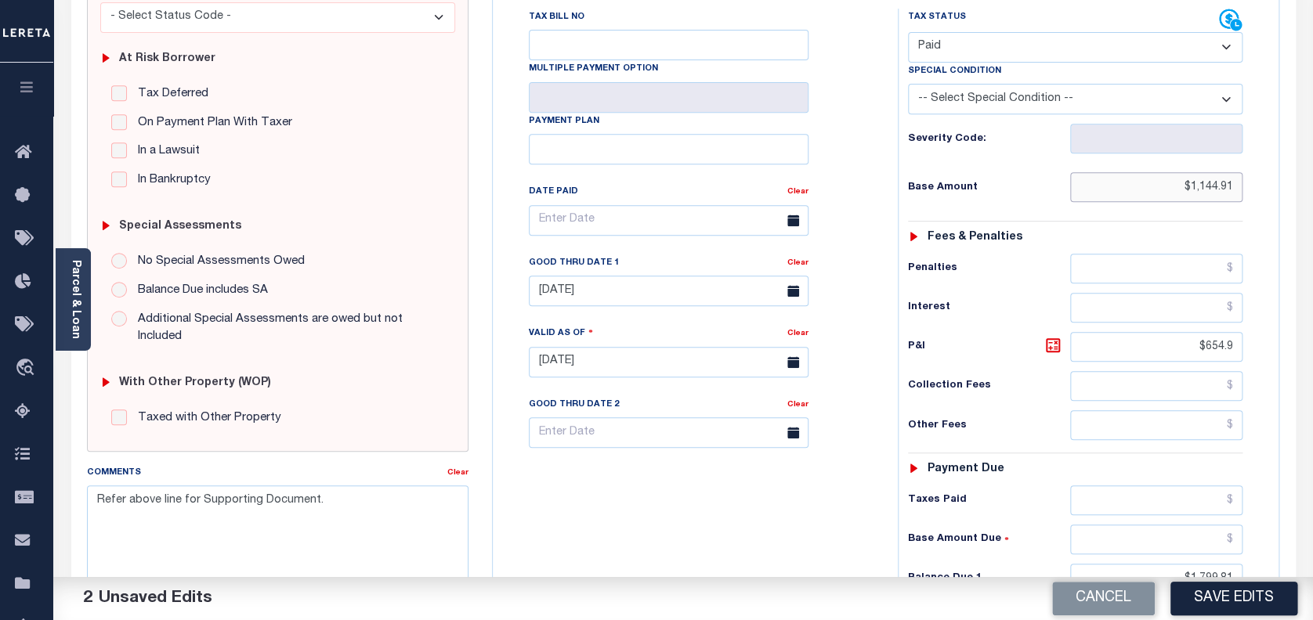
scroll to position [313, 0]
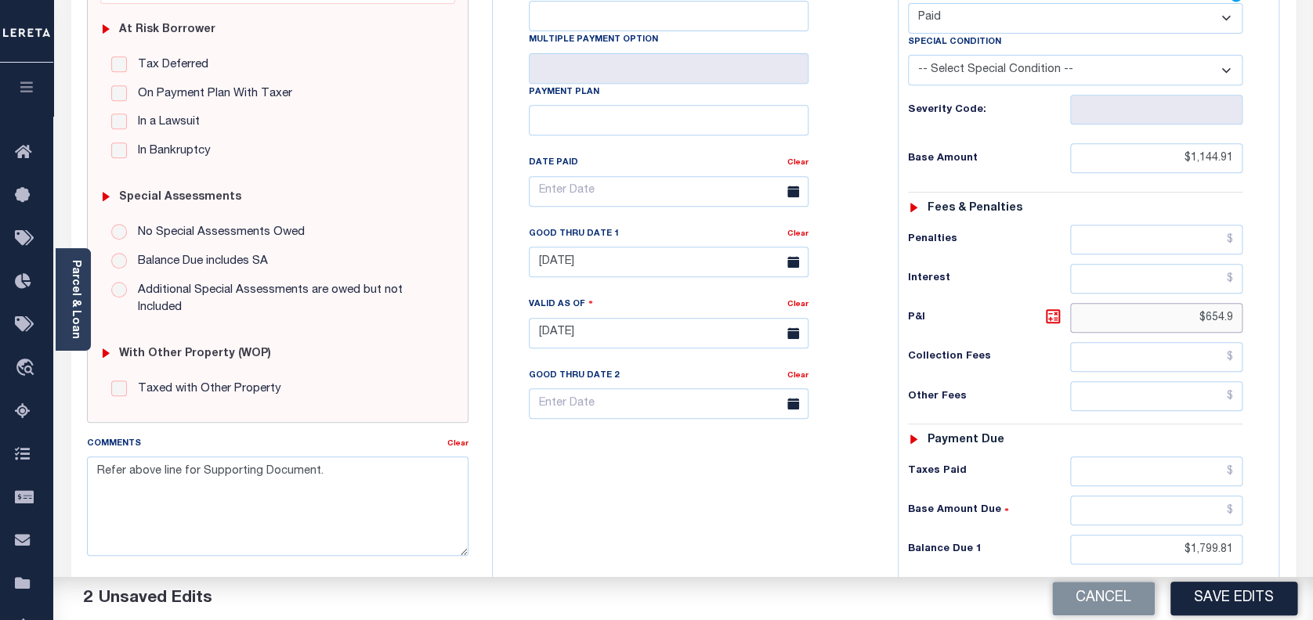
drag, startPoint x: 1231, startPoint y: 316, endPoint x: 1155, endPoint y: 326, distance: 75.9
click at [1156, 325] on input "$654.9" at bounding box center [1156, 318] width 173 height 30
drag, startPoint x: 1198, startPoint y: 549, endPoint x: 1082, endPoint y: 572, distance: 118.1
click at [1126, 562] on input "$1,799.81" at bounding box center [1156, 550] width 173 height 30
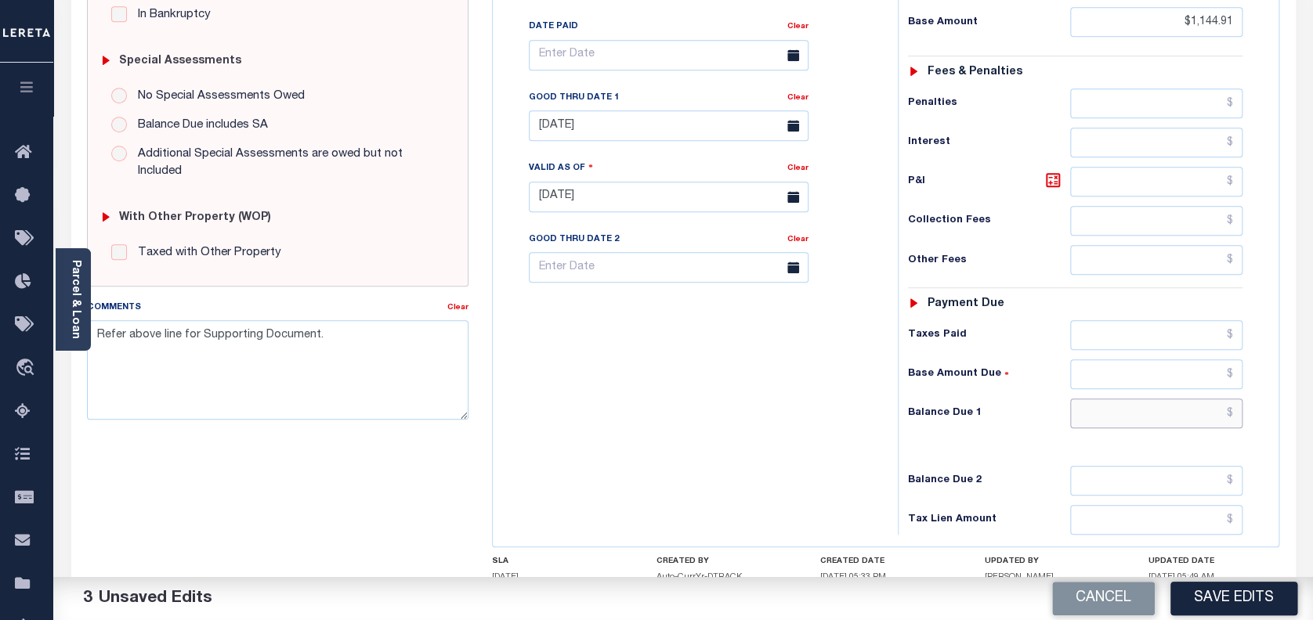
scroll to position [522, 0]
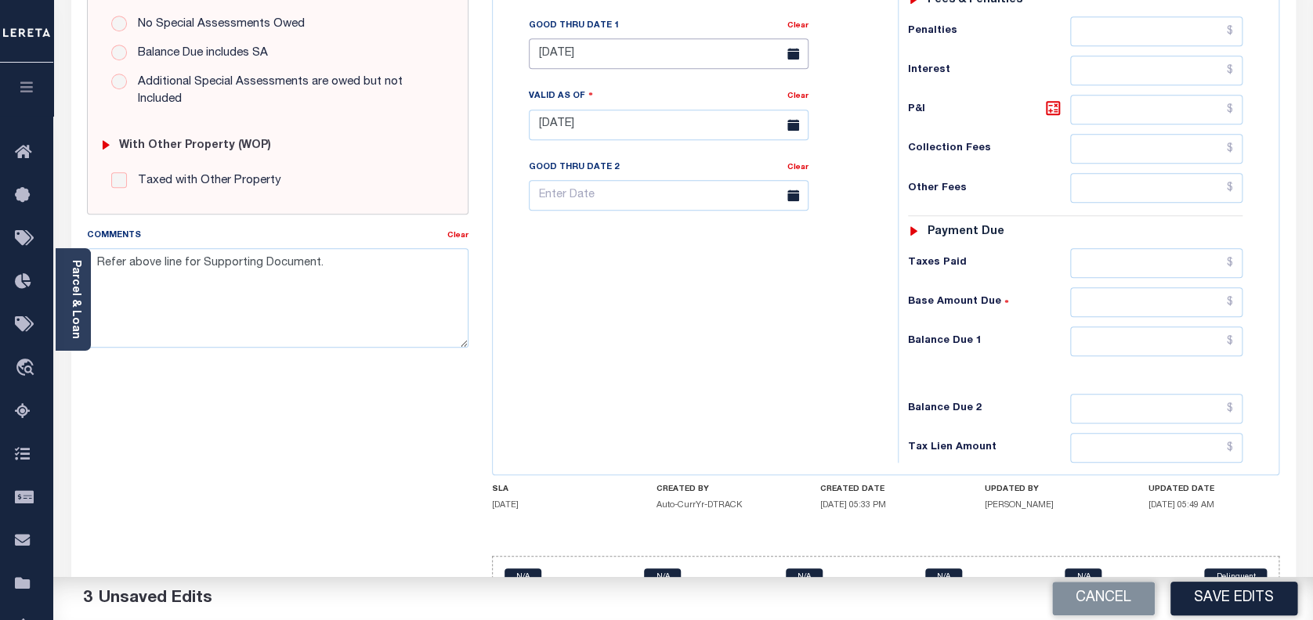
click at [620, 71] on body "Home Tax Amount Reporting Queue Payment History Tax Line Detail Profile" at bounding box center [656, 70] width 1313 height 1184
click at [600, 56] on input "[DATE]" at bounding box center [669, 53] width 280 height 31
click at [1128, 335] on input "text" at bounding box center [1156, 342] width 173 height 30
type input "$0.00"
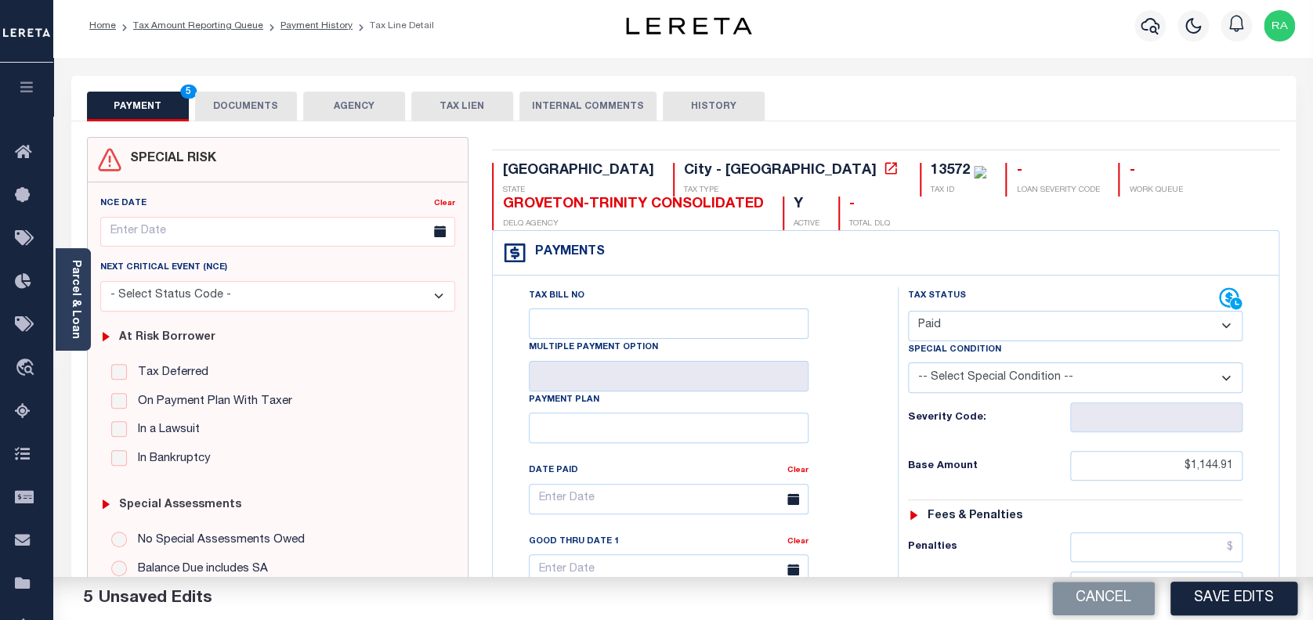
scroll to position [0, 0]
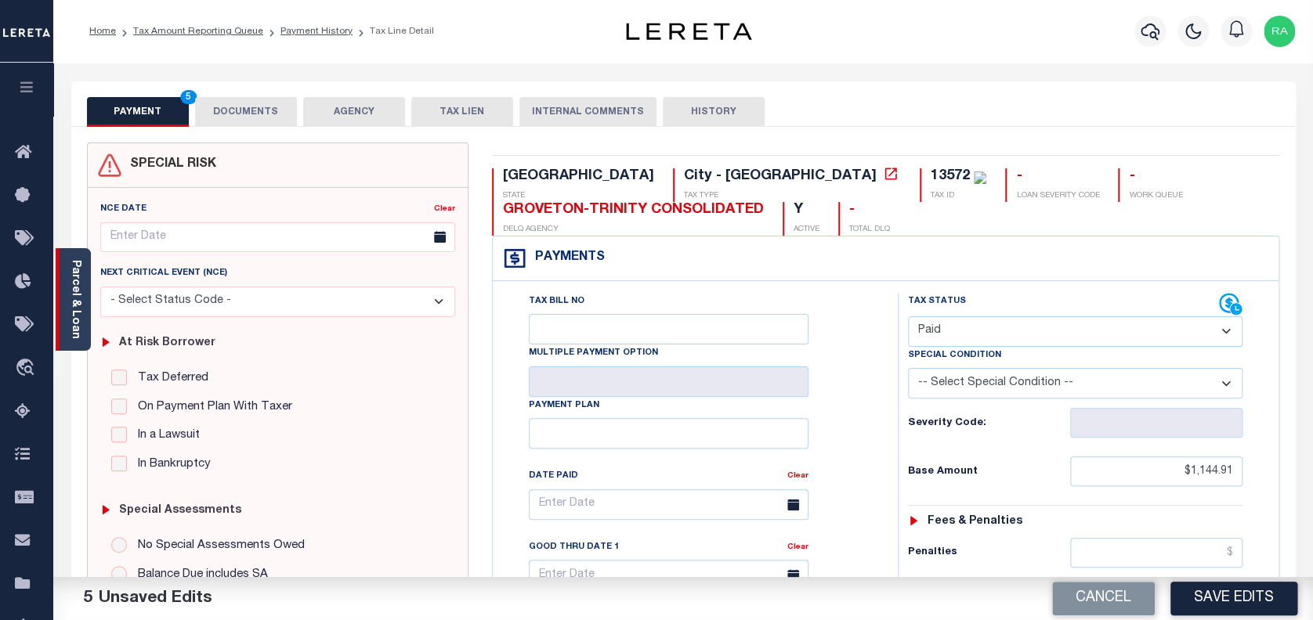
click at [74, 302] on link "Parcel & Loan" at bounding box center [75, 299] width 11 height 79
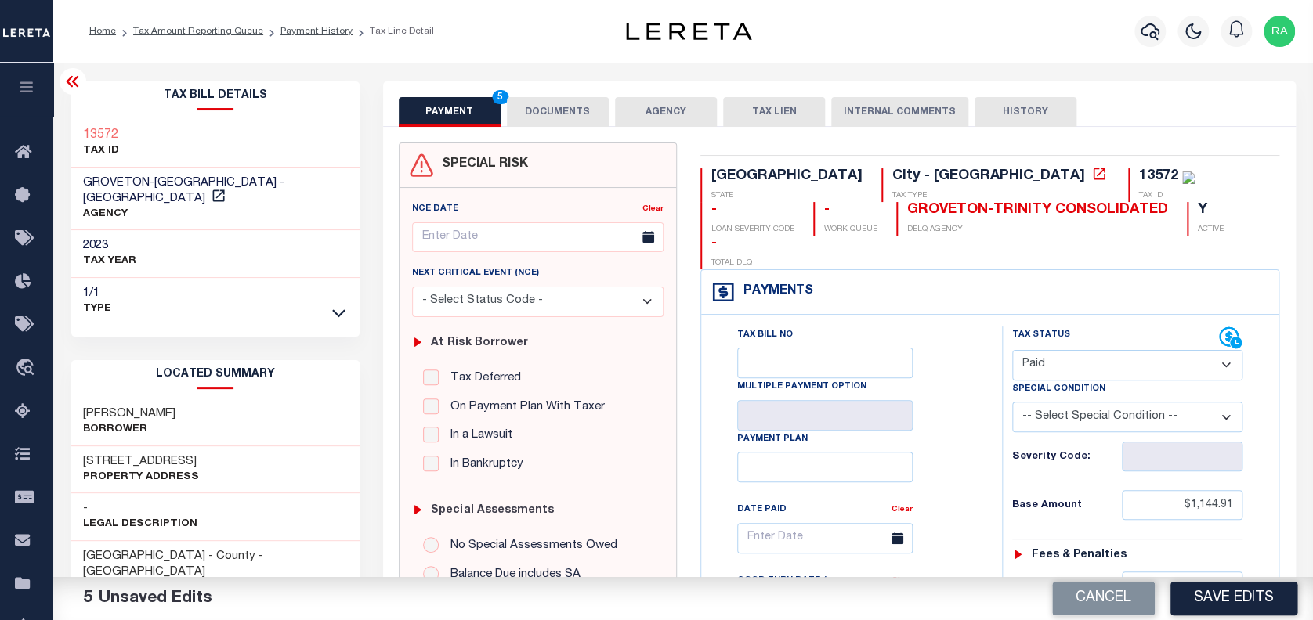
drag, startPoint x: 80, startPoint y: 410, endPoint x: 226, endPoint y: 405, distance: 145.8
click at [226, 405] on div "[PERSON_NAME]" at bounding box center [215, 423] width 288 height 48
copy h3 "[PERSON_NAME]"
drag, startPoint x: 79, startPoint y: 460, endPoint x: 190, endPoint y: 461, distance: 111.2
click at [190, 461] on div "573 [GEOGRAPHIC_DATA] Property Address" at bounding box center [215, 470] width 288 height 48
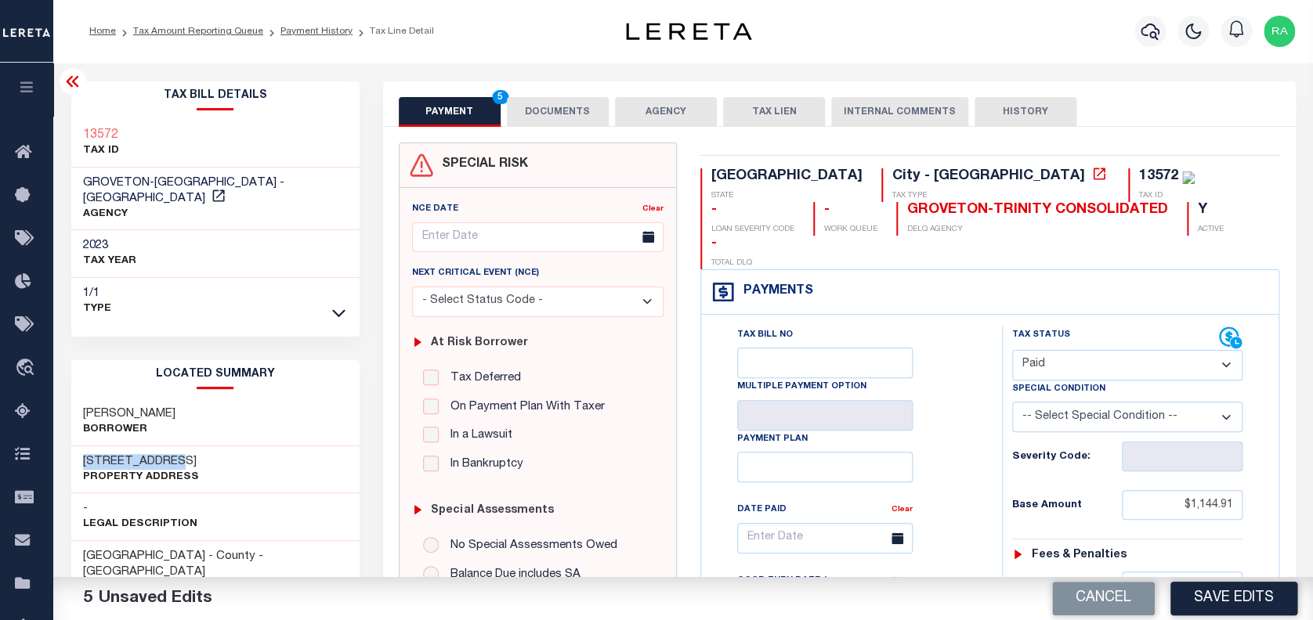
copy h3 "[STREET_ADDRESS]"
drag, startPoint x: 81, startPoint y: 128, endPoint x: 140, endPoint y: 134, distance: 59.9
click at [140, 134] on div "13572 TAX ID" at bounding box center [215, 144] width 288 height 48
copy h3 "13572"
click at [551, 109] on button "DOCUMENTS" at bounding box center [558, 112] width 102 height 30
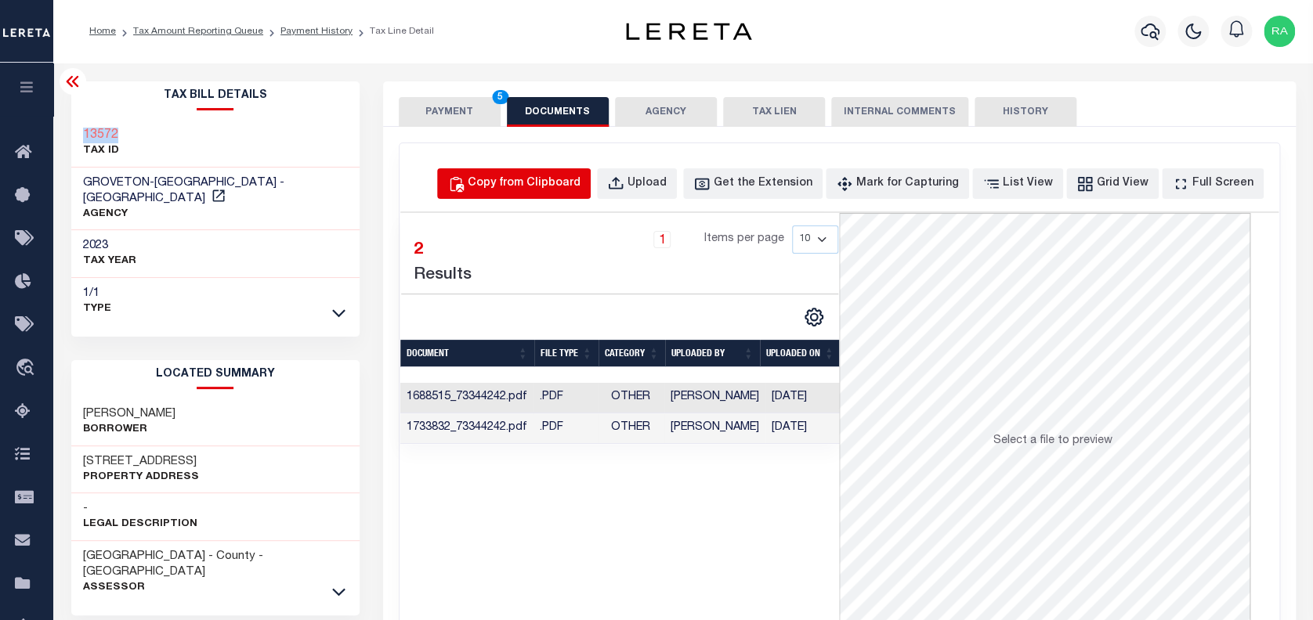
click at [533, 186] on div "Copy from Clipboard" at bounding box center [524, 183] width 113 height 17
select select "POP"
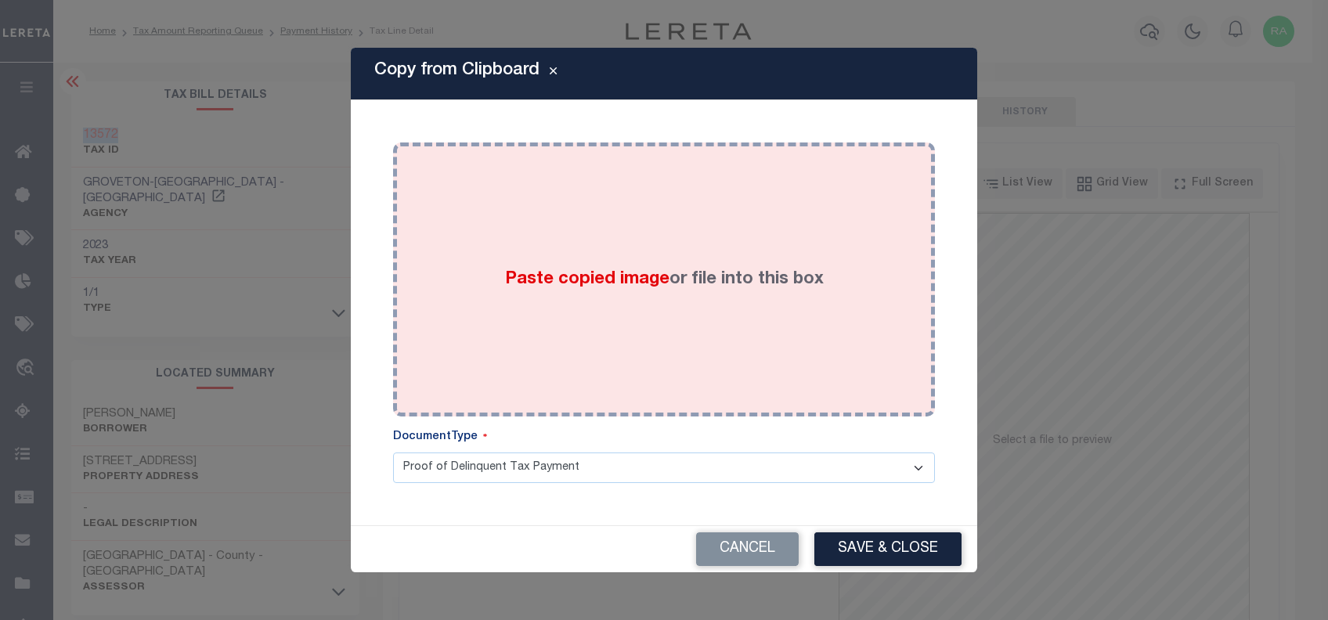
click at [630, 295] on div "Paste copied image or file into this box" at bounding box center [664, 279] width 519 height 251
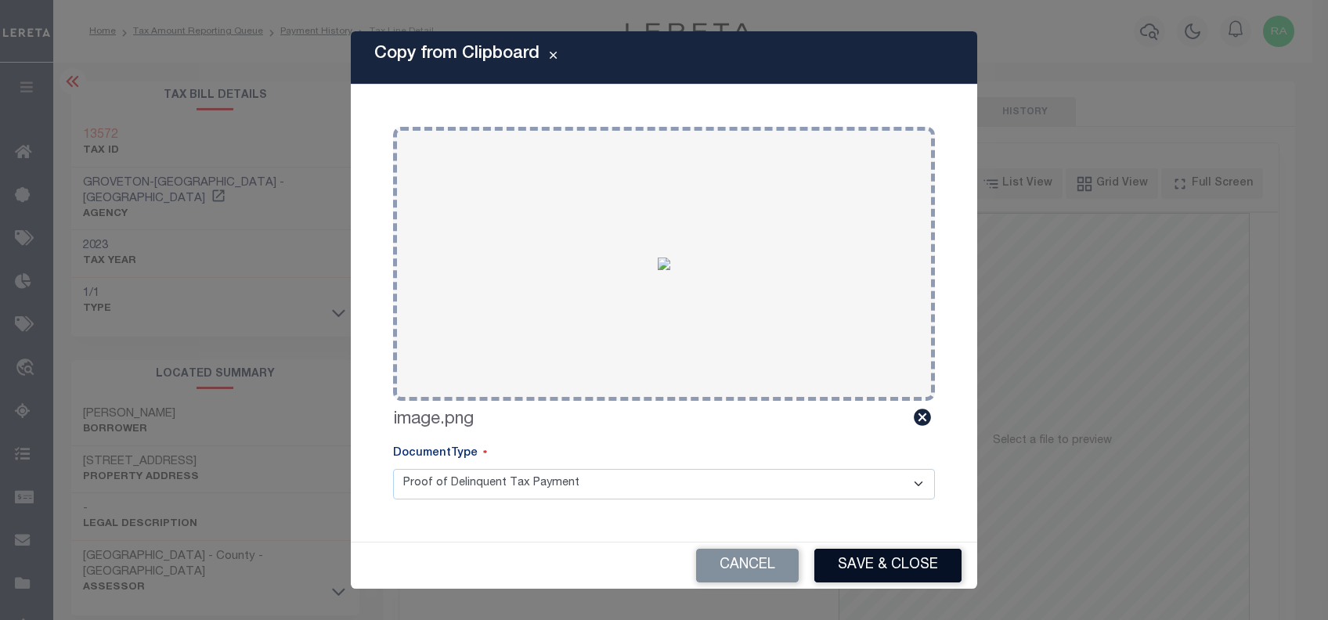
click at [878, 567] on button "Save & Close" at bounding box center [888, 566] width 147 height 34
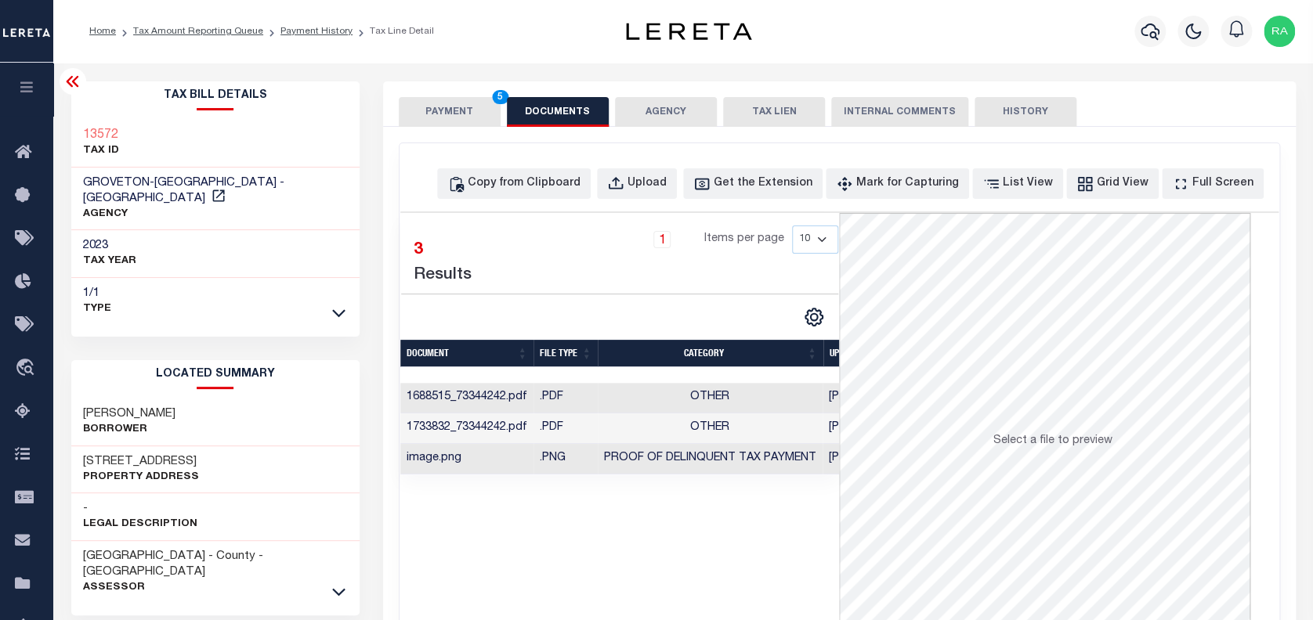
click at [439, 107] on button "PAYMENT 5" at bounding box center [450, 112] width 102 height 30
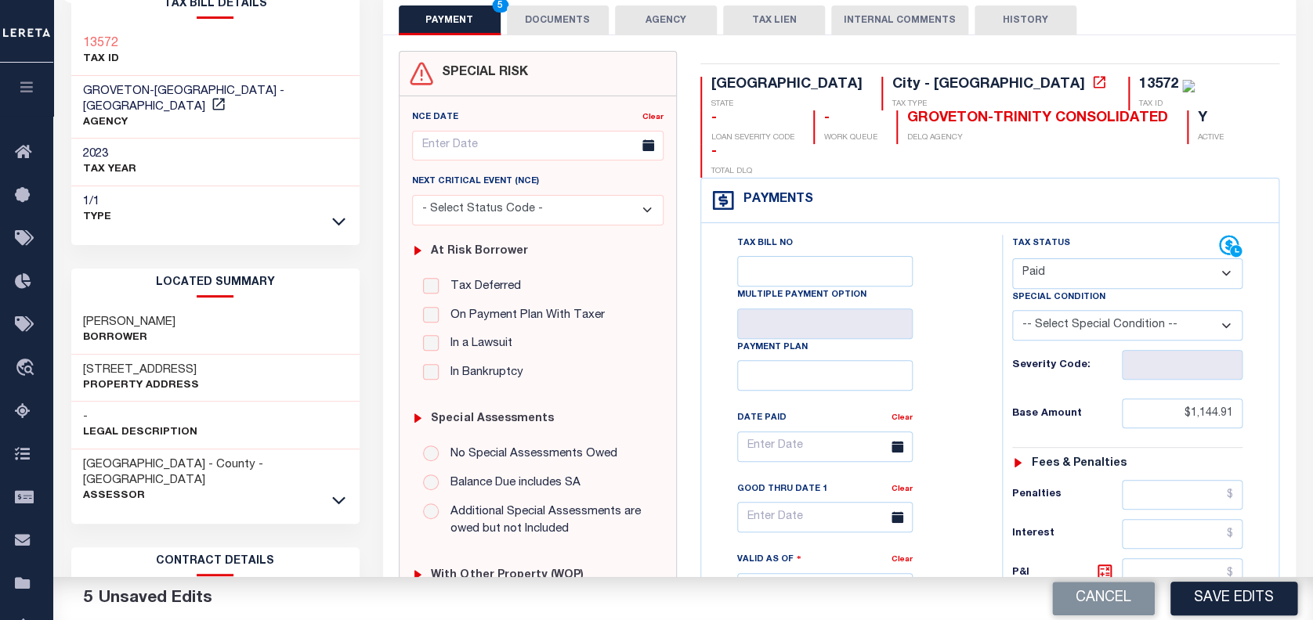
scroll to position [104, 0]
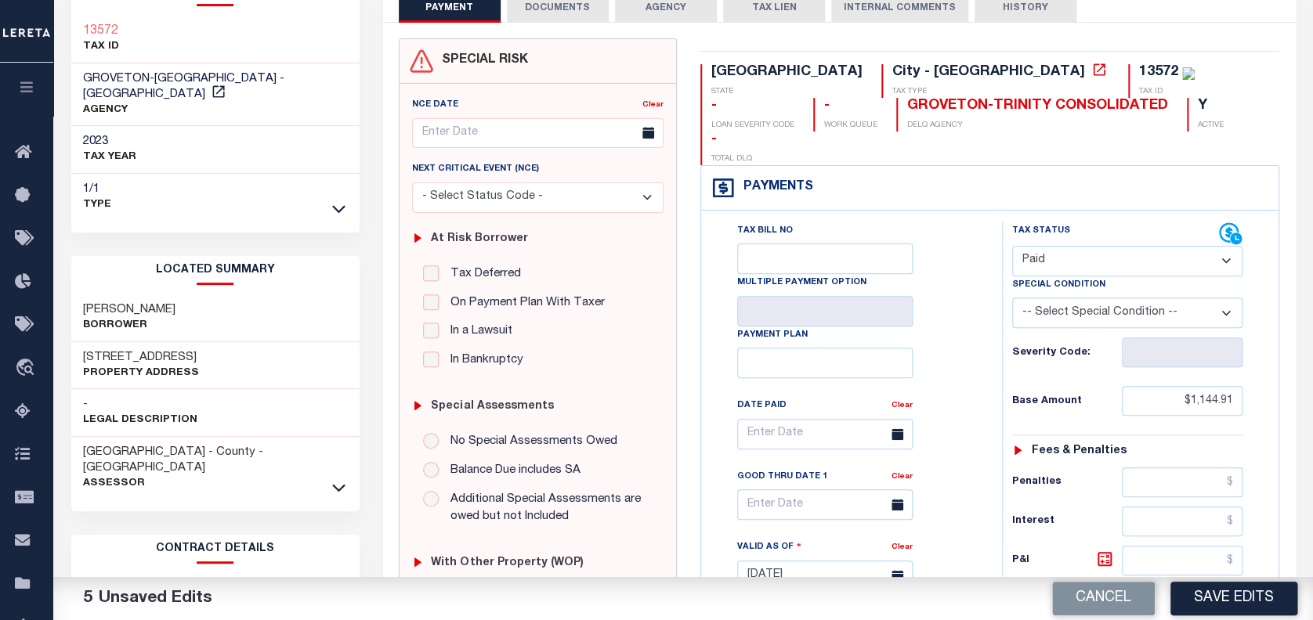
click at [1056, 246] on select "- Select Status Code - Open Due/Unpaid Paid Incomplete No Tax Due Internal Refu…" at bounding box center [1127, 261] width 231 height 31
click at [1012, 246] on select "- Select Status Code - Open Due/Unpaid Paid Incomplete No Tax Due Internal Refu…" at bounding box center [1127, 261] width 231 height 31
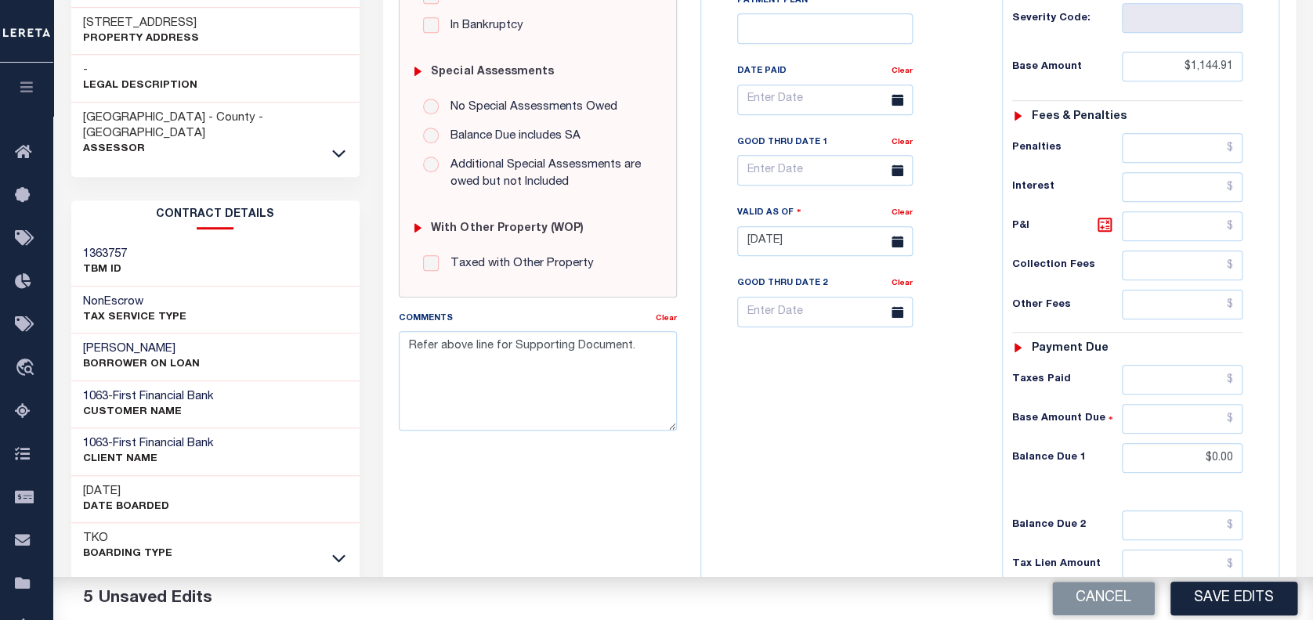
scroll to position [350, 0]
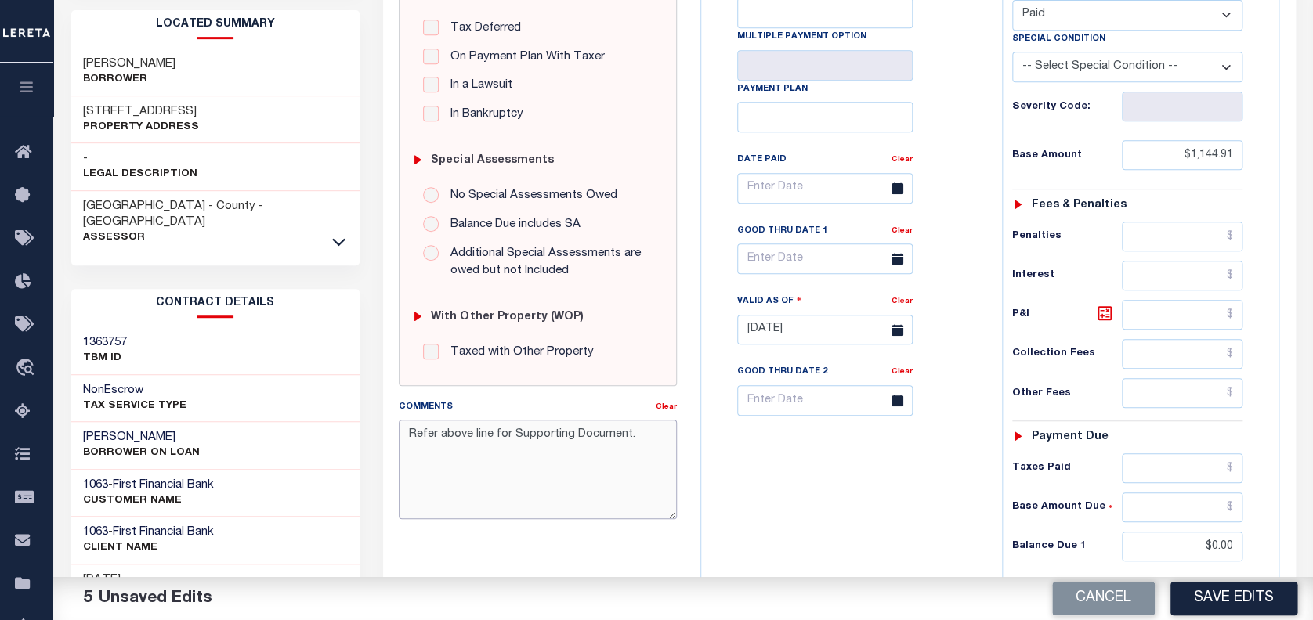
drag, startPoint x: 594, startPoint y: 432, endPoint x: 350, endPoint y: 432, distance: 243.6
click at [351, 433] on div "Parcel & Loan Tax Bill Details 13572 TAX ID AGENCY 2023 TAX YEAR 2025 1/1 -" at bounding box center [684, 288] width 1248 height 1151
click at [1206, 591] on button "Save Edits" at bounding box center [1233, 599] width 127 height 34
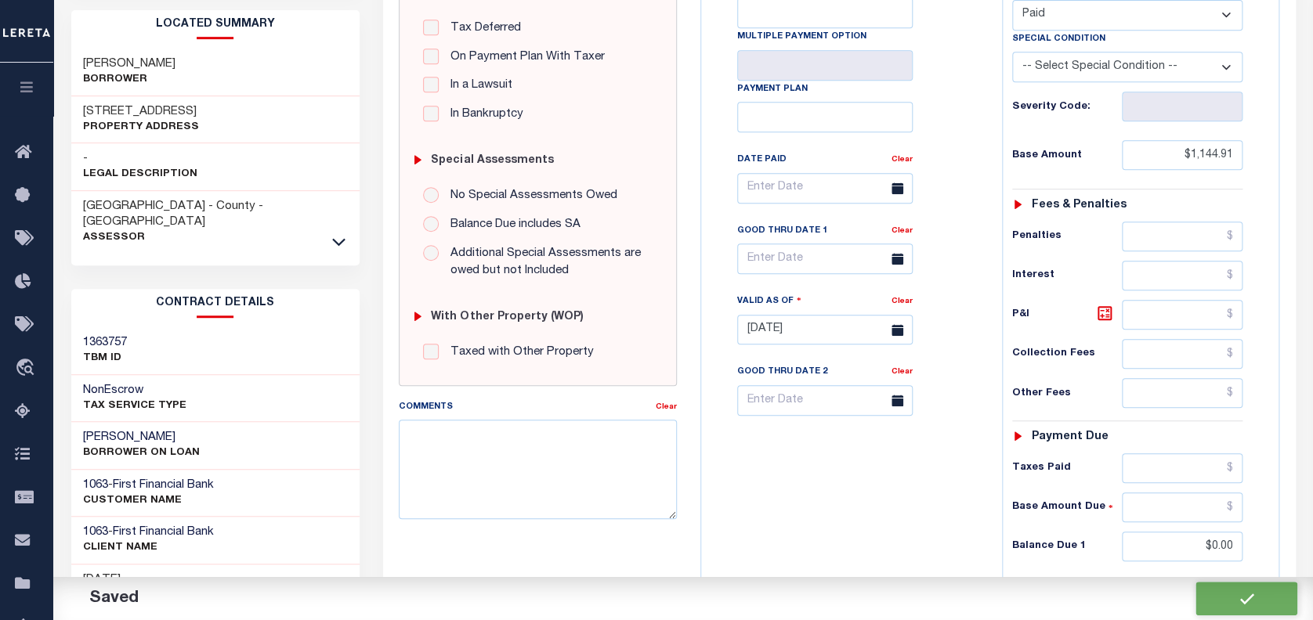
checkbox input "false"
type input "$1,144.91"
type input "$0"
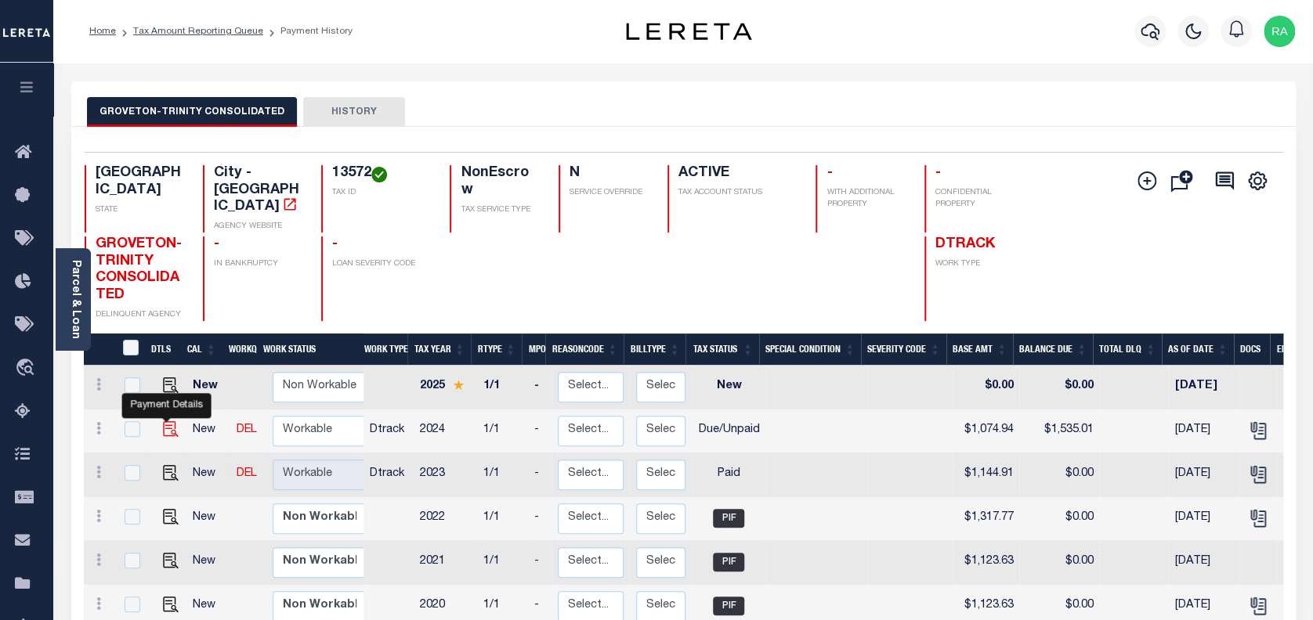
click at [166, 421] on img "" at bounding box center [171, 429] width 16 height 16
checkbox input "true"
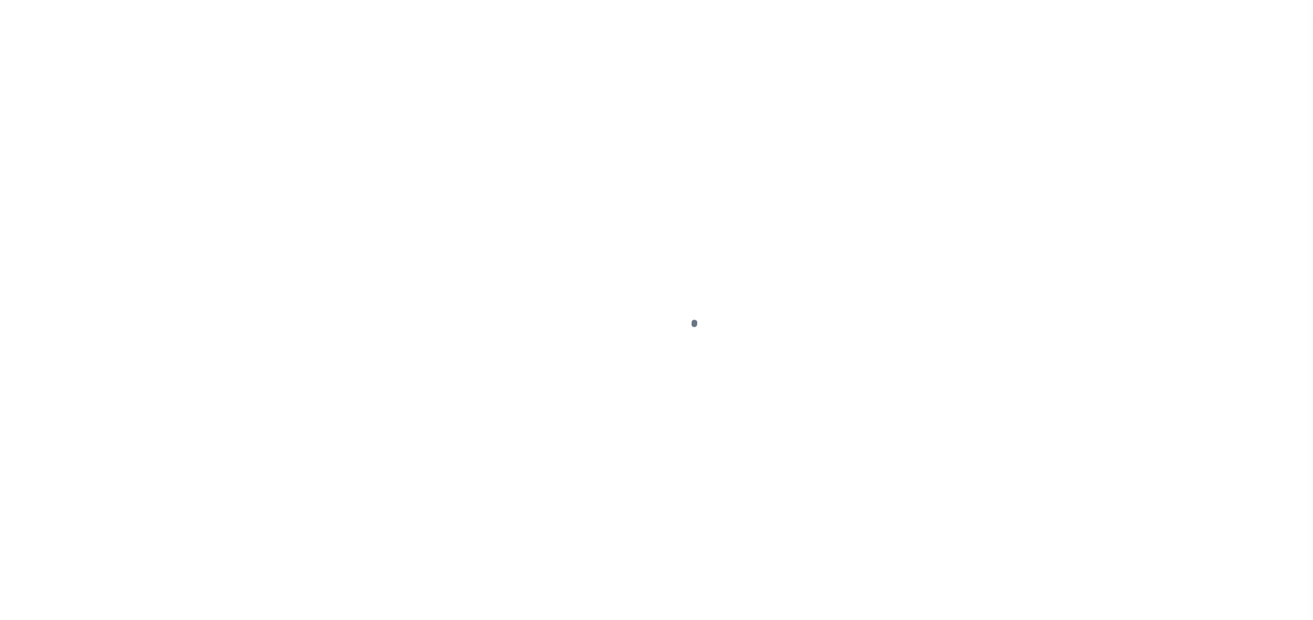
select select "DUE"
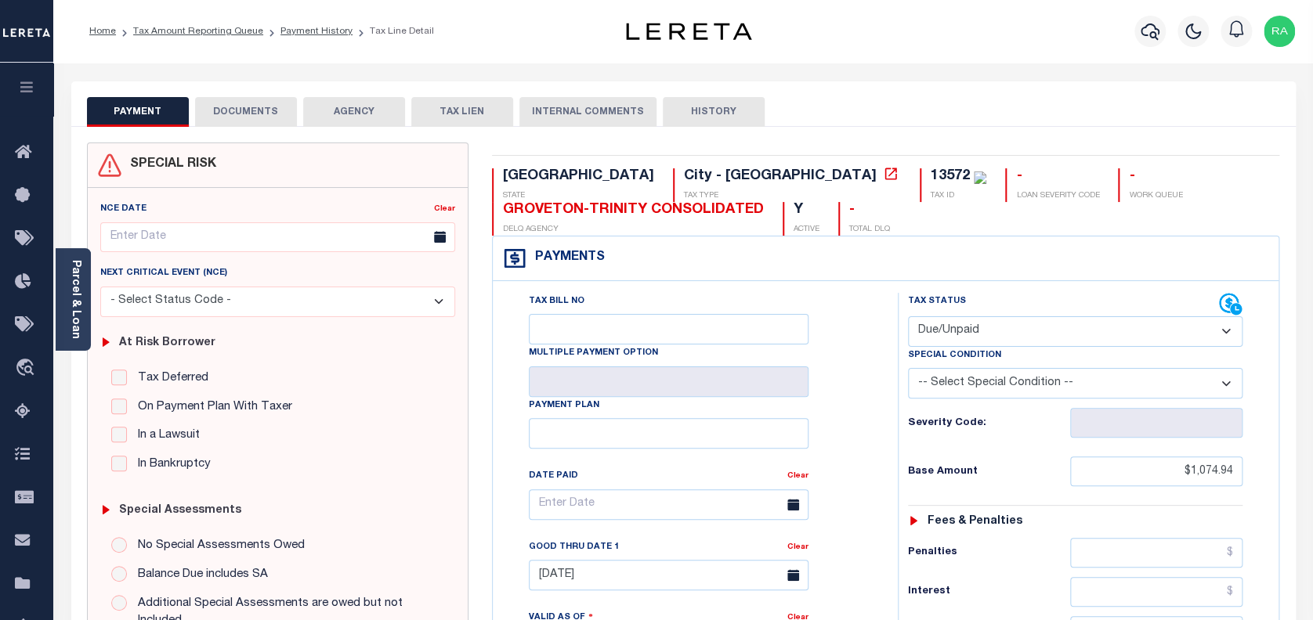
click at [248, 107] on button "DOCUMENTS" at bounding box center [246, 112] width 102 height 30
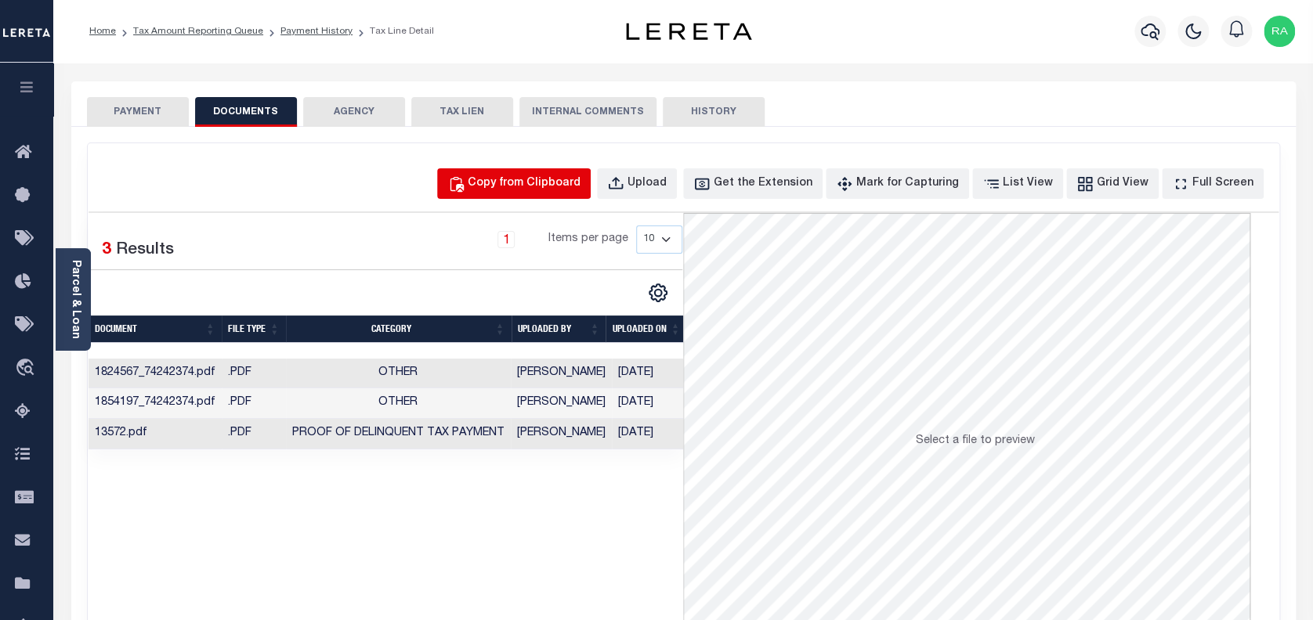
click at [541, 190] on div "Copy from Clipboard" at bounding box center [524, 183] width 113 height 17
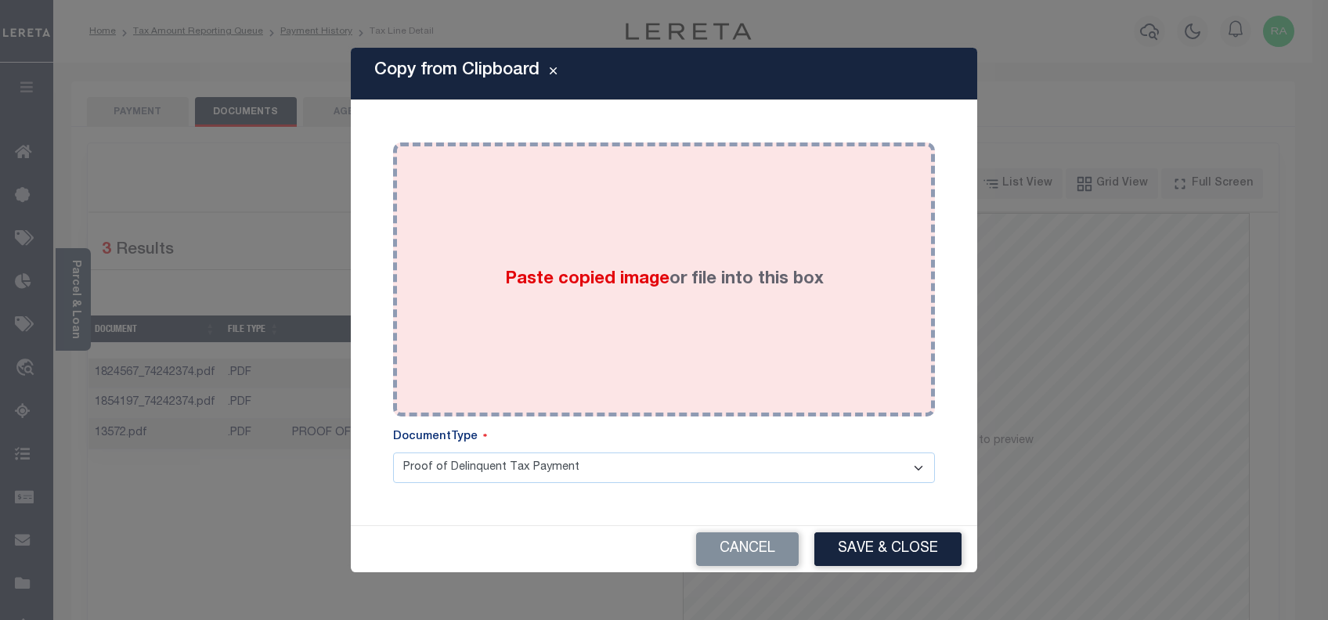
click at [482, 194] on div "Paste copied image or file into this box" at bounding box center [664, 279] width 519 height 251
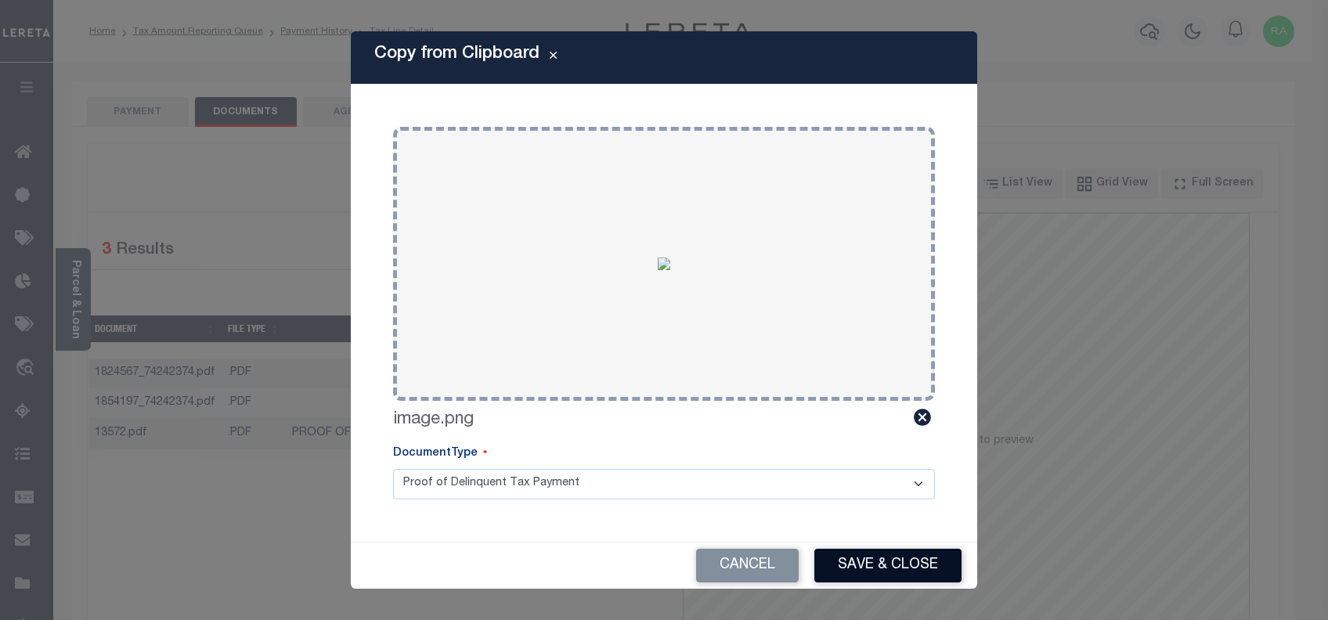
click at [879, 557] on button "Save & Close" at bounding box center [888, 566] width 147 height 34
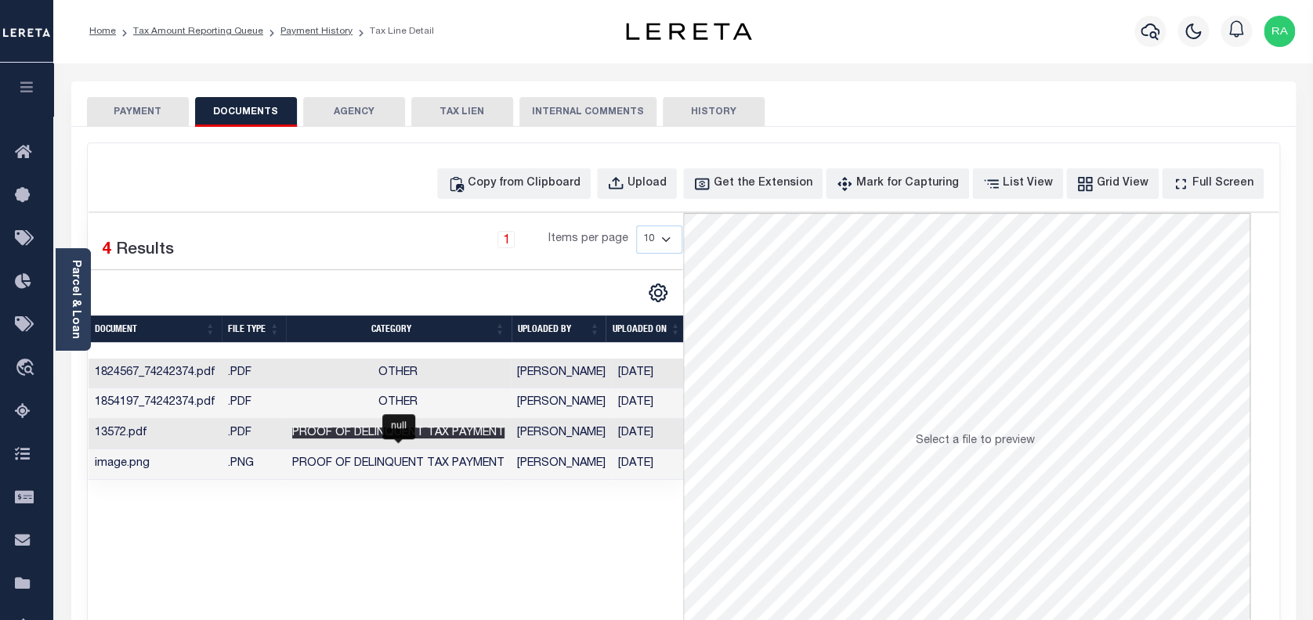
click at [428, 430] on span "Proof of Delinquent Tax Payment" at bounding box center [398, 433] width 212 height 11
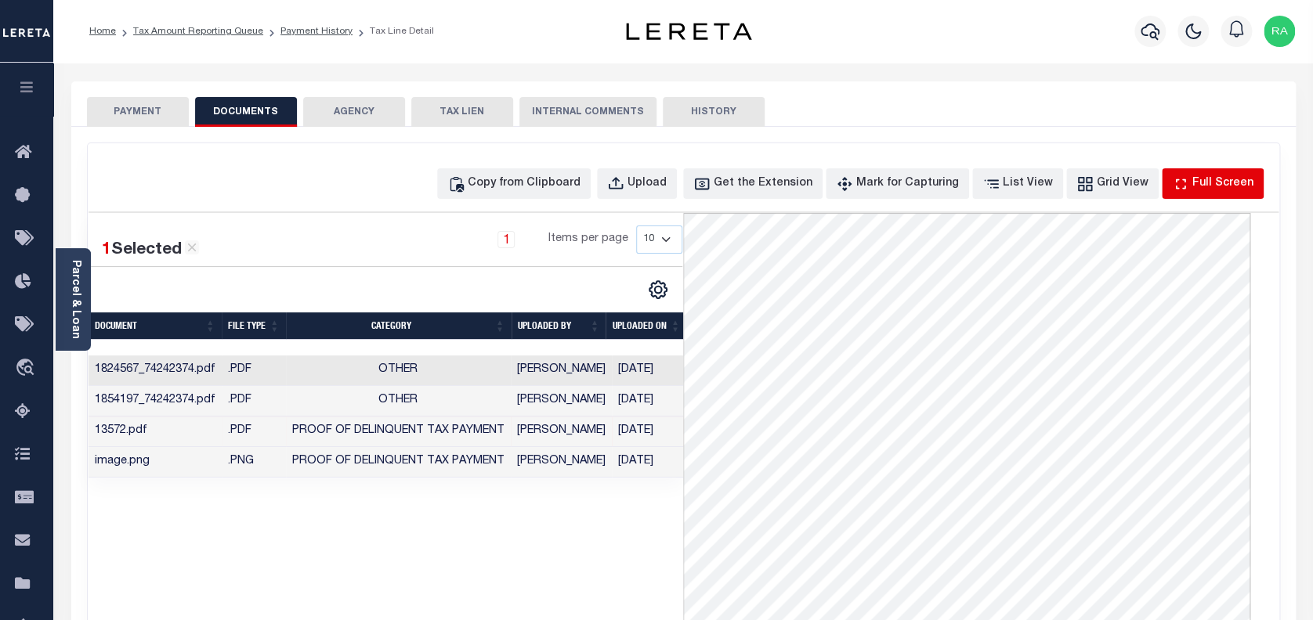
click at [1221, 189] on div "Full Screen" at bounding box center [1222, 183] width 61 height 17
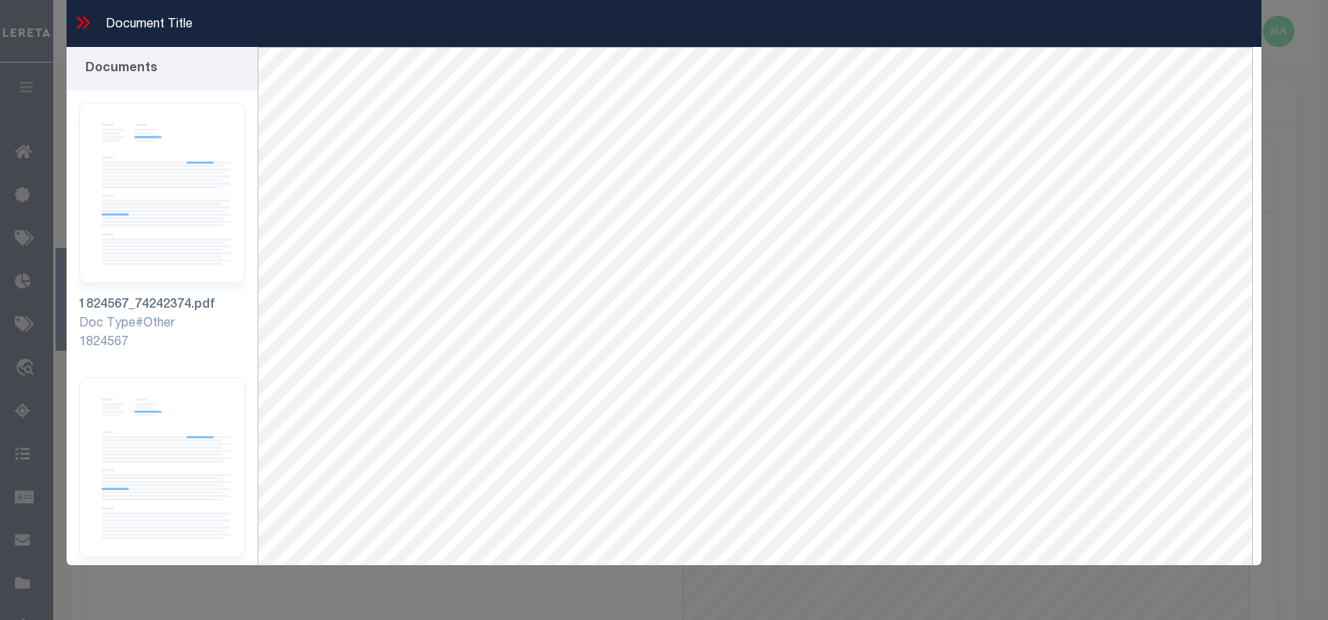
click at [83, 17] on icon at bounding box center [86, 22] width 7 height 13
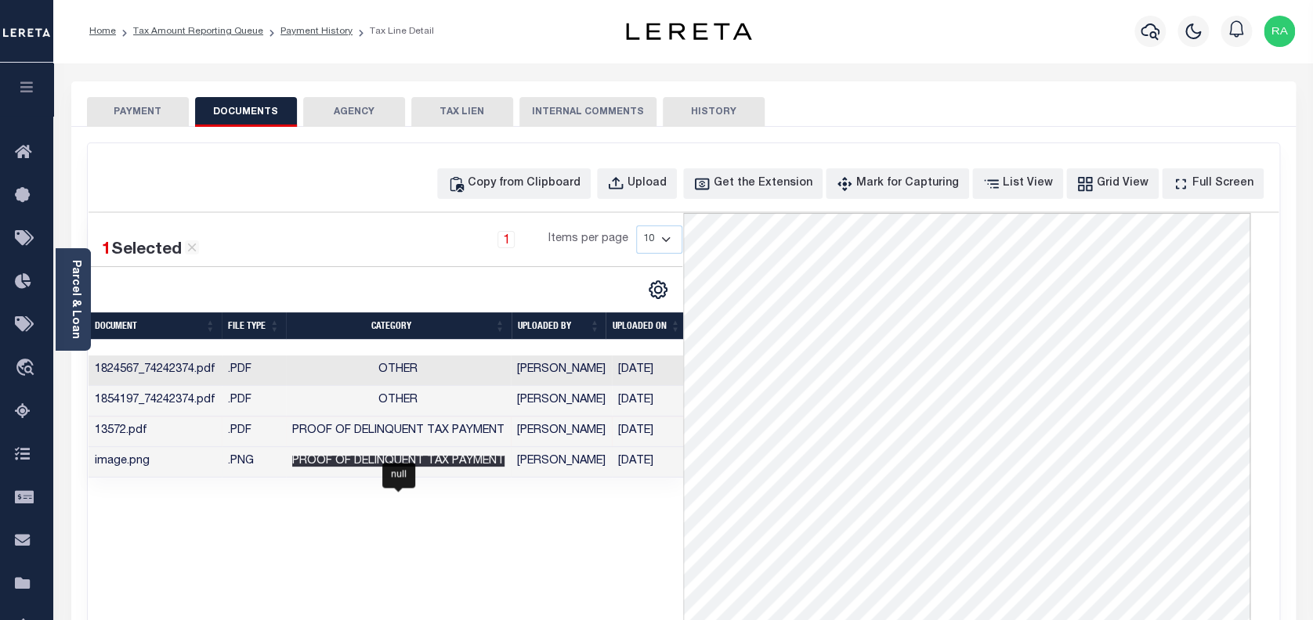
click at [452, 467] on span "Proof of Delinquent Tax Payment" at bounding box center [398, 461] width 212 height 11
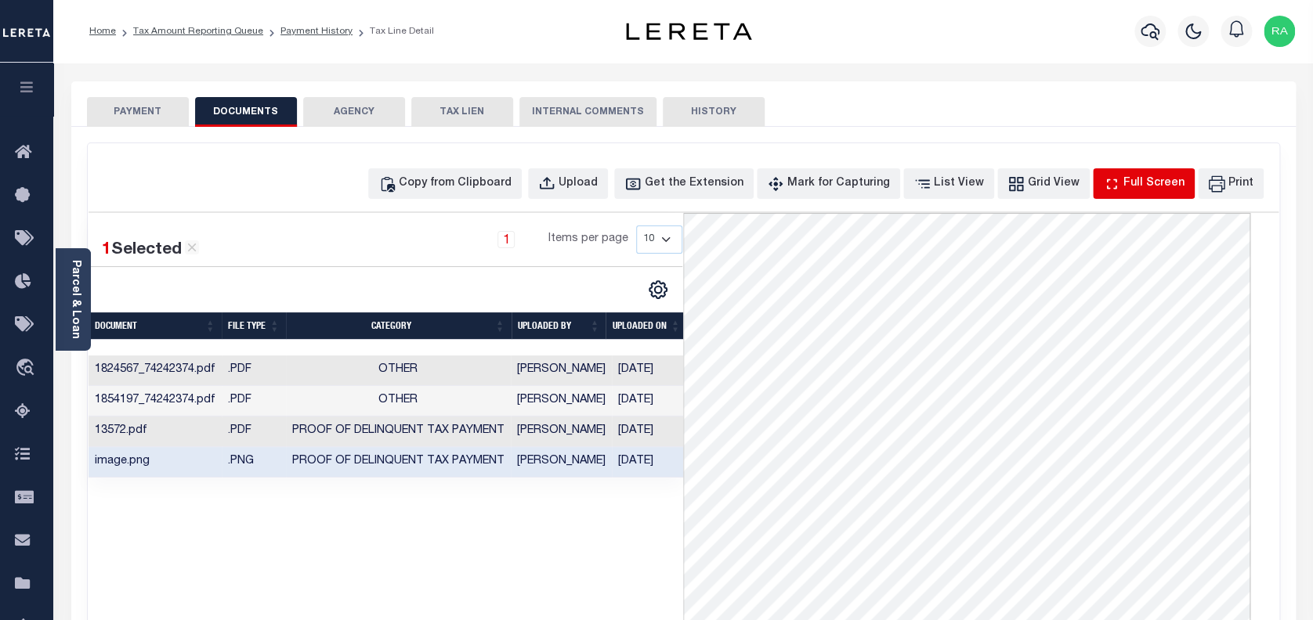
click at [1162, 181] on div "Full Screen" at bounding box center [1153, 183] width 61 height 17
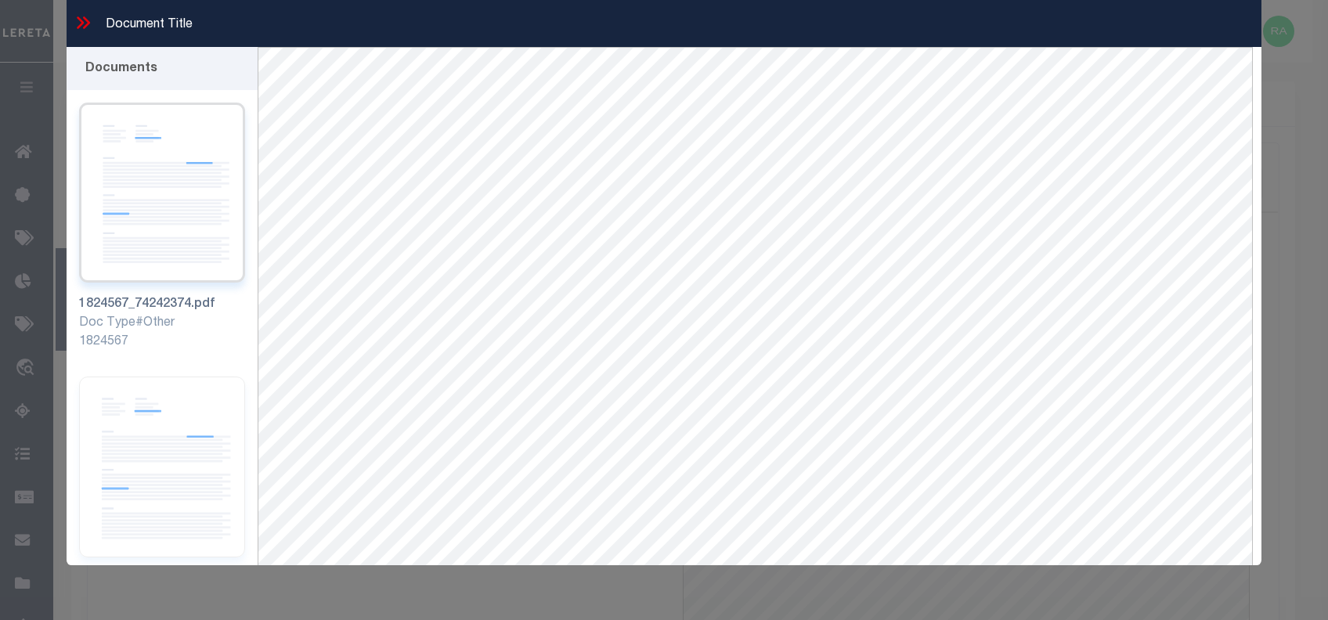
click at [201, 189] on img at bounding box center [162, 193] width 166 height 180
click at [191, 409] on img at bounding box center [162, 467] width 166 height 180
click at [78, 20] on icon at bounding box center [83, 23] width 20 height 20
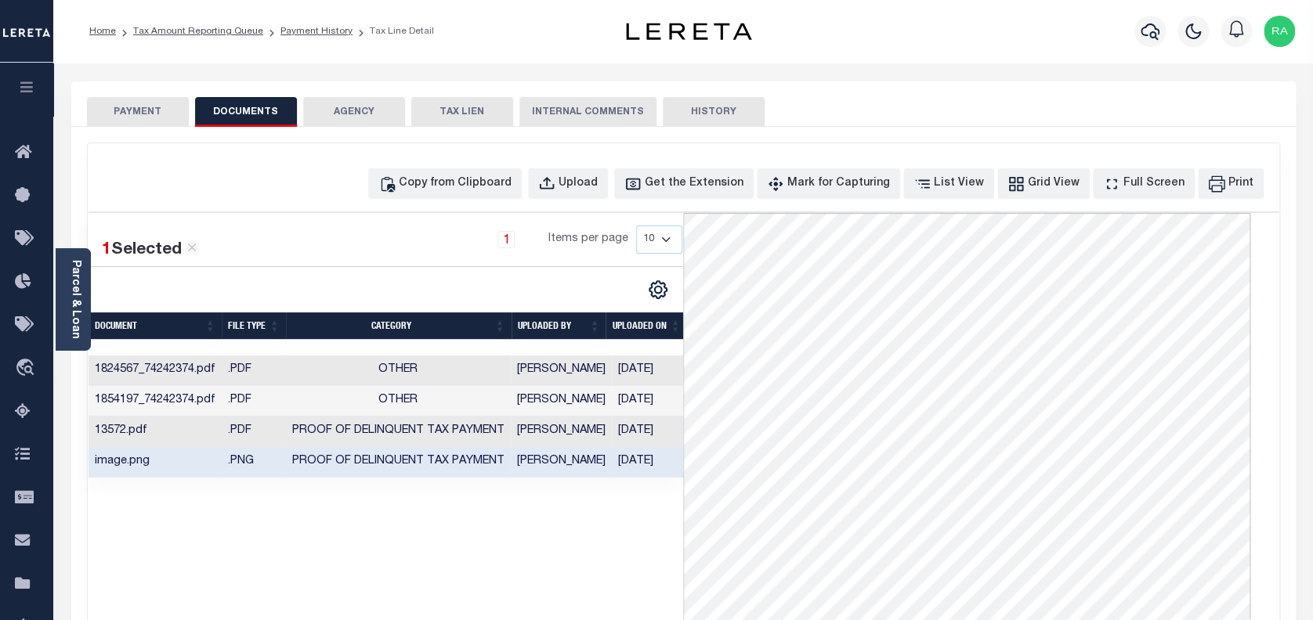
click at [230, 114] on button "DOCUMENTS" at bounding box center [246, 112] width 102 height 30
click at [472, 184] on div "Copy from Clipboard" at bounding box center [455, 183] width 113 height 17
select select "POP"
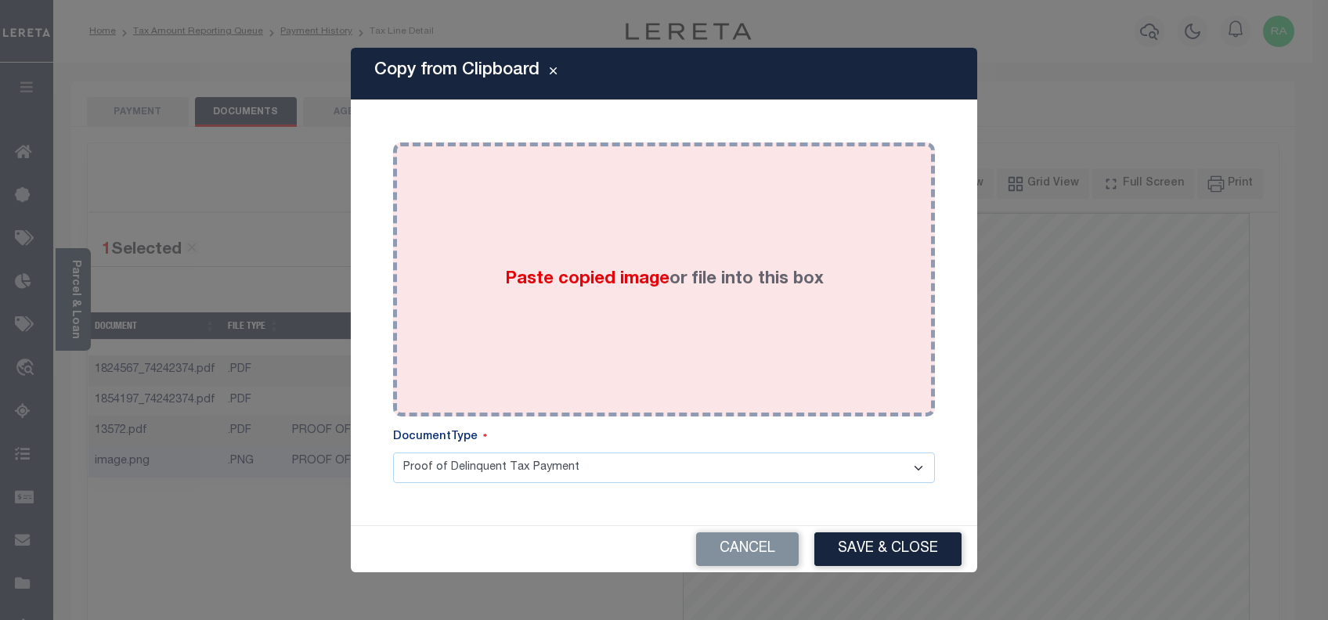
click at [531, 265] on div "Paste copied image or file into this box" at bounding box center [664, 279] width 519 height 251
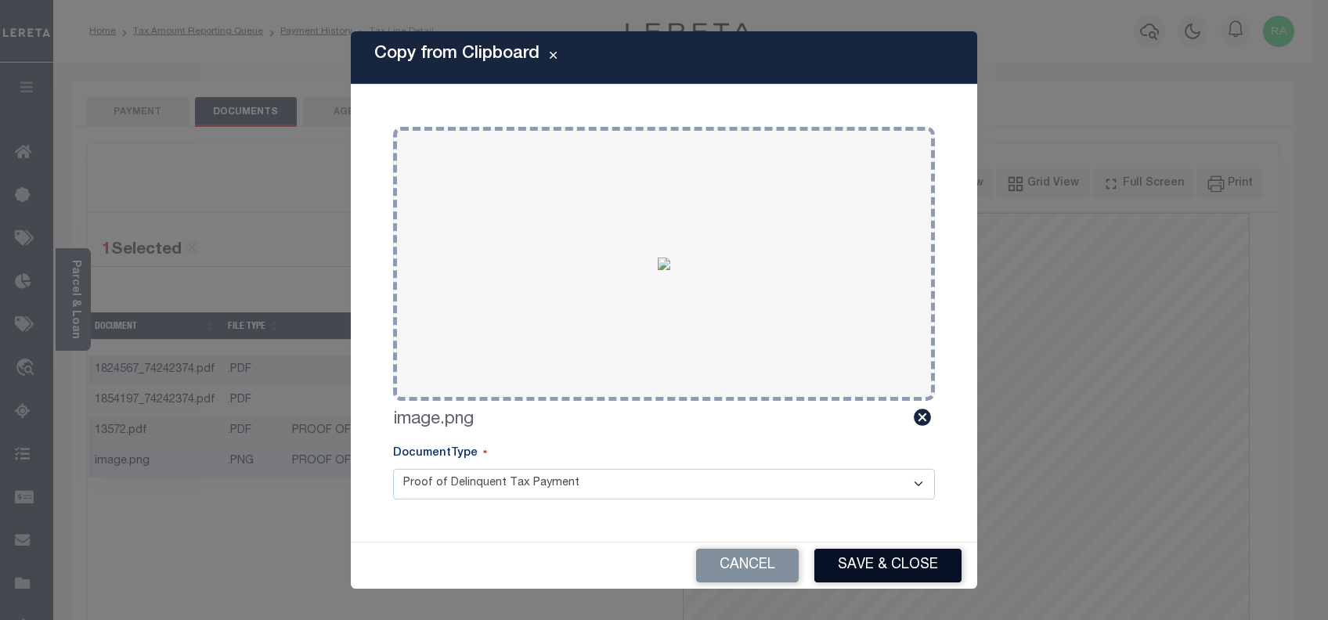
click at [862, 555] on button "Save & Close" at bounding box center [888, 566] width 147 height 34
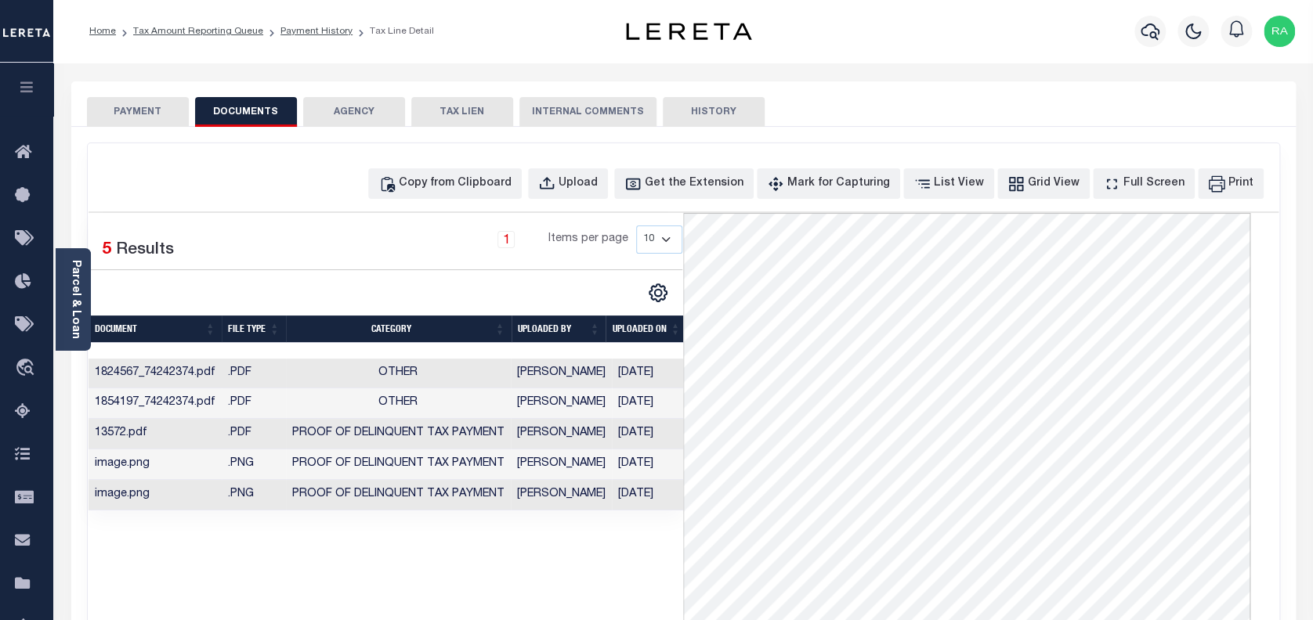
click at [125, 112] on button "PAYMENT" at bounding box center [138, 112] width 102 height 30
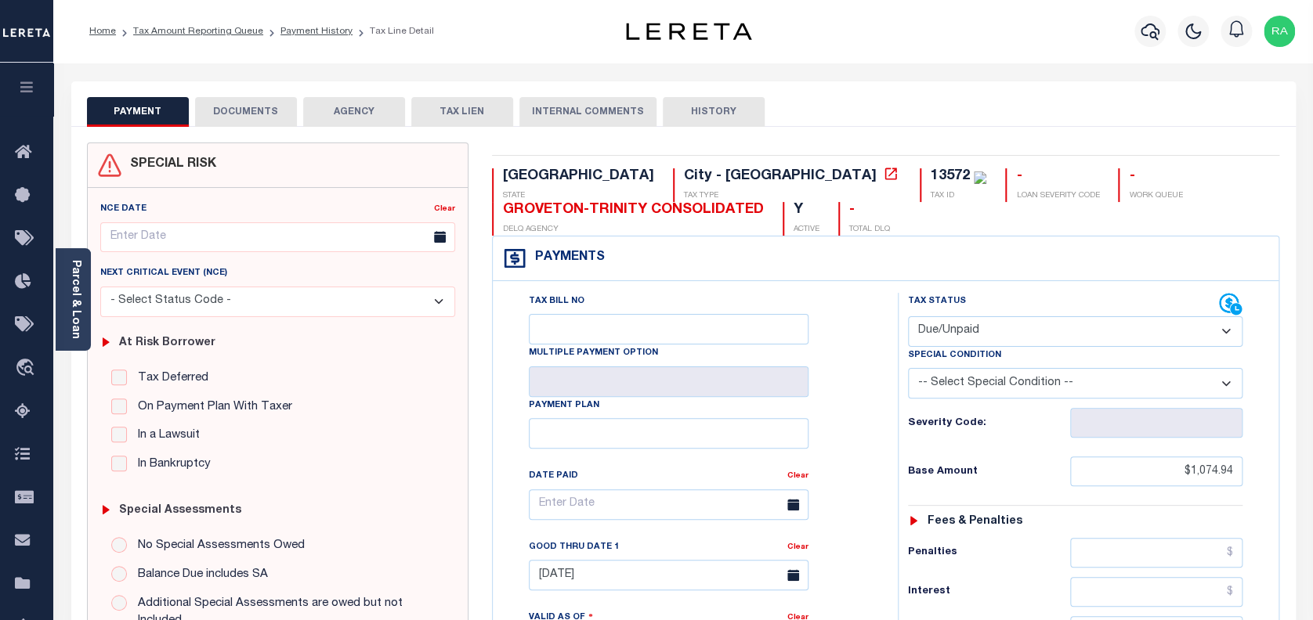
click at [999, 327] on select "- Select Status Code - Open Due/Unpaid Paid Incomplete No Tax Due Internal Refu…" at bounding box center [1075, 331] width 335 height 31
select select "OP2"
click at [908, 317] on select "- Select Status Code - Open Due/Unpaid Paid Incomplete No Tax Due Internal Refu…" at bounding box center [1075, 331] width 335 height 31
type input "[DATE]"
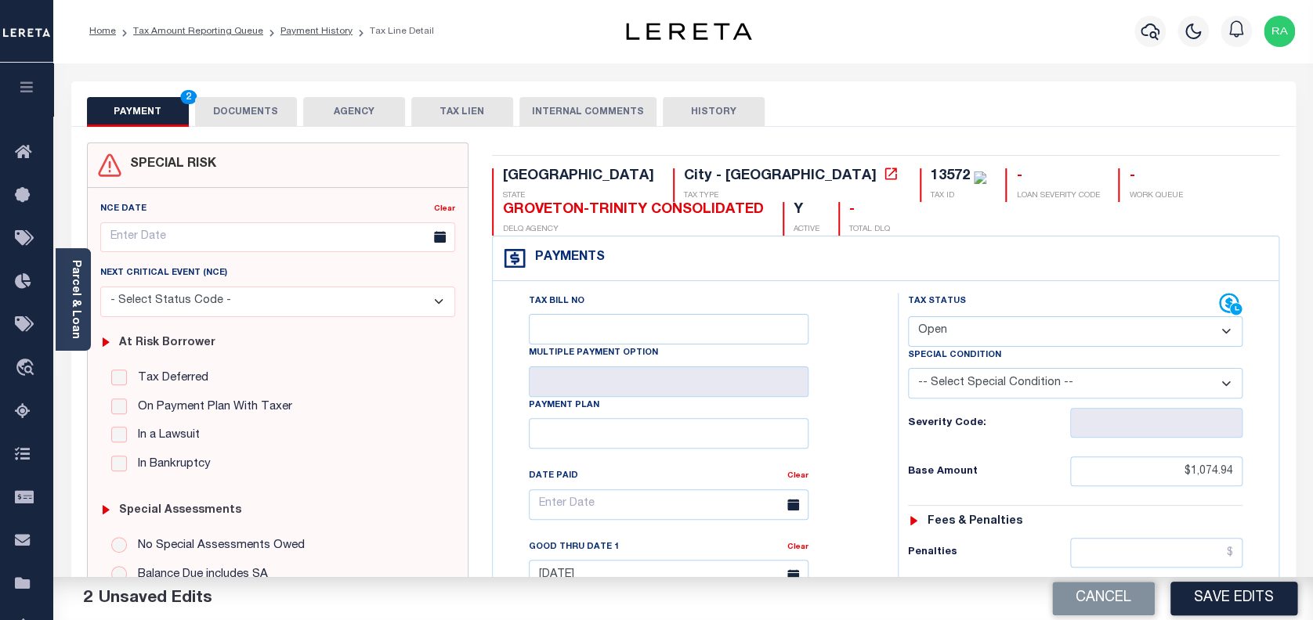
click at [967, 330] on select "- Select Status Code - Open Due/Unpaid Paid Incomplete No Tax Due Internal Refu…" at bounding box center [1075, 331] width 335 height 31
select select "PYD"
click at [908, 317] on select "- Select Status Code - Open Due/Unpaid Paid Incomplete No Tax Due Internal Refu…" at bounding box center [1075, 331] width 335 height 31
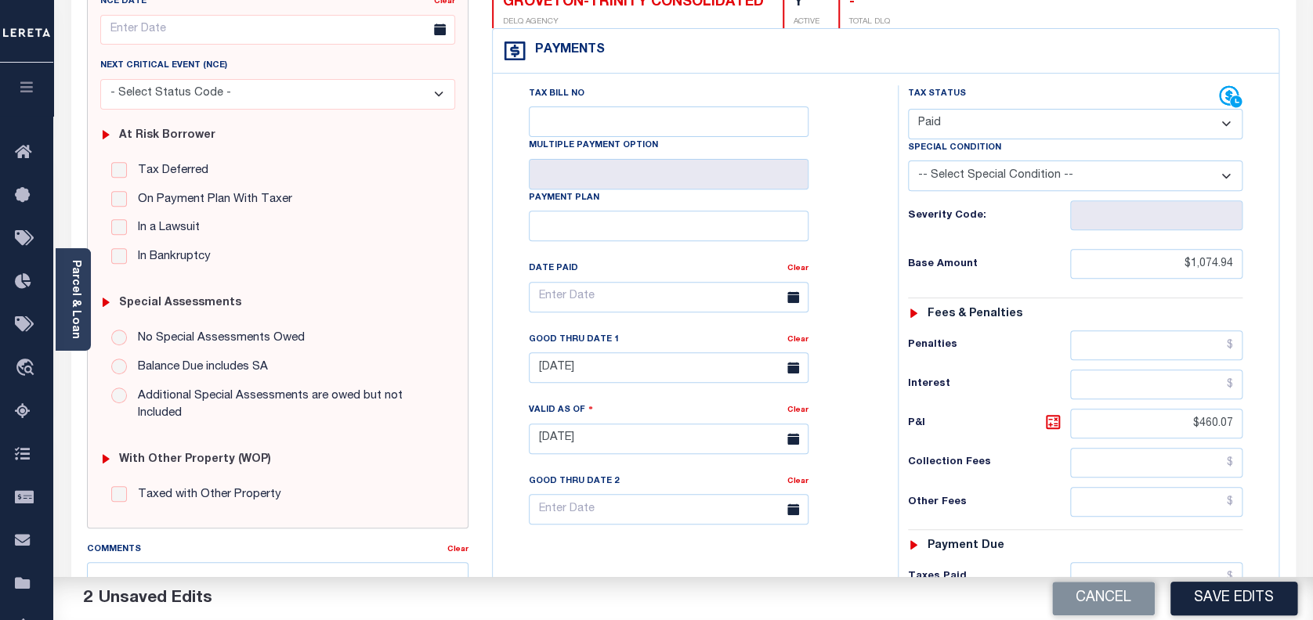
scroll to position [208, 0]
drag, startPoint x: 1191, startPoint y: 425, endPoint x: 1231, endPoint y: 426, distance: 40.7
click at [1228, 428] on input "$460.07" at bounding box center [1156, 423] width 173 height 30
type input "$"
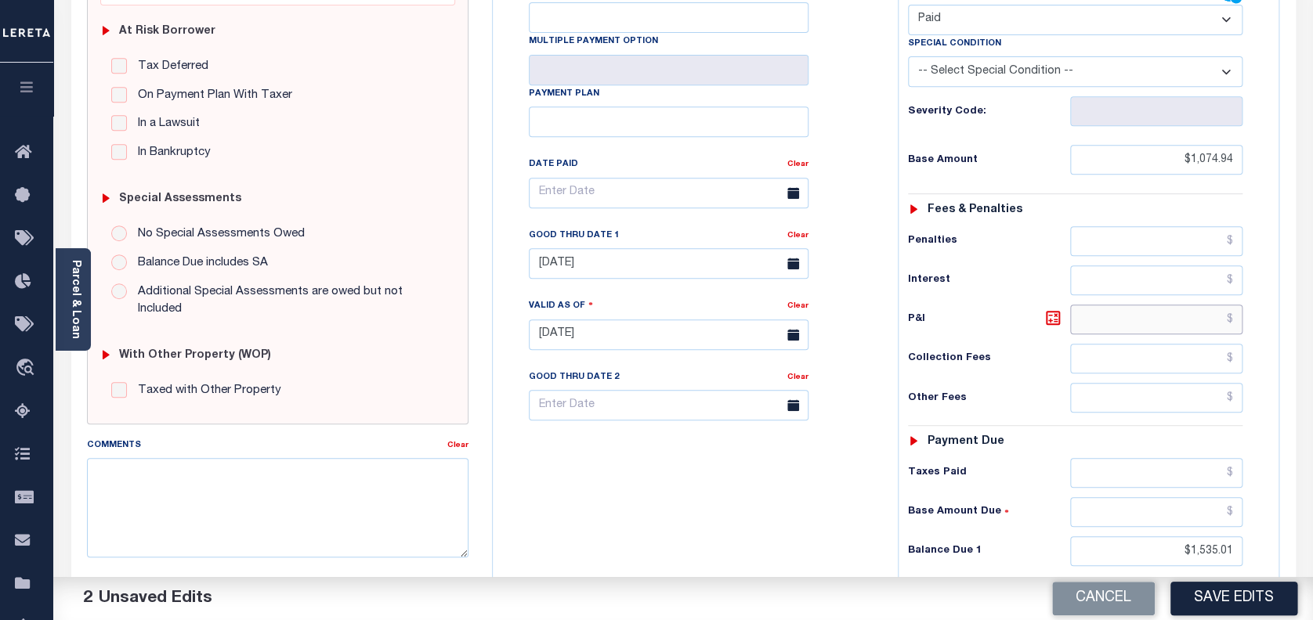
scroll to position [313, 0]
drag, startPoint x: 604, startPoint y: 265, endPoint x: 493, endPoint y: 293, distance: 114.7
click at [493, 280] on div "Tax Bill No Multiple Payment Option Payment Plan" at bounding box center [886, 325] width 786 height 715
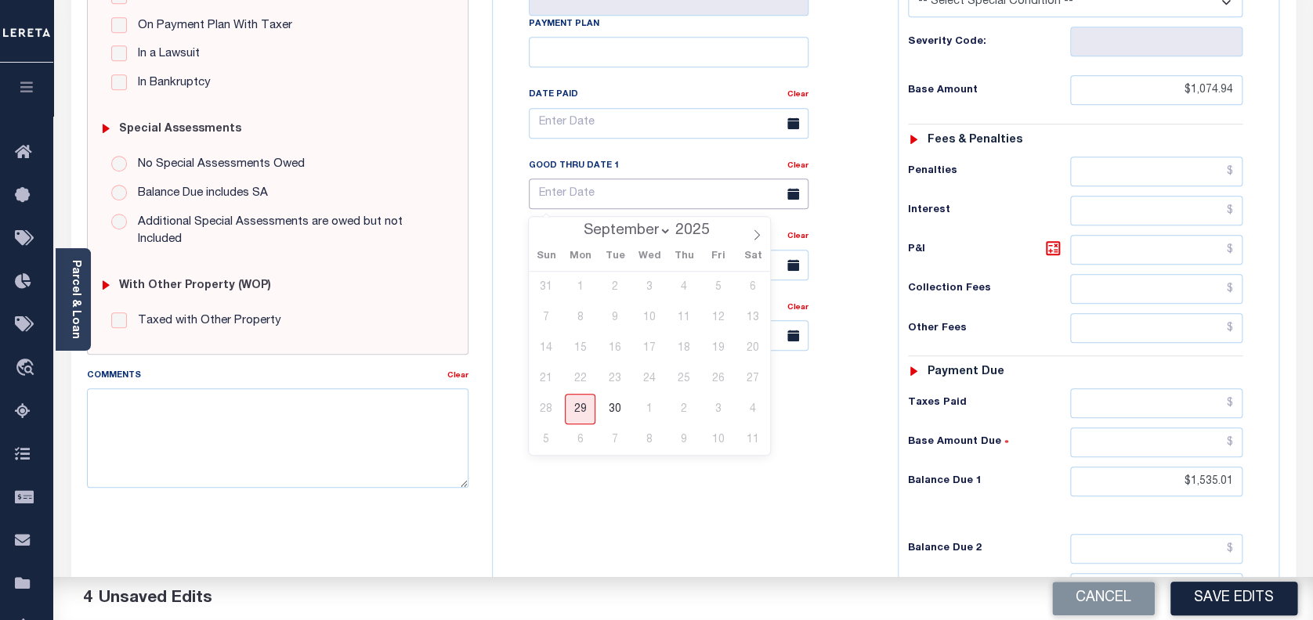
scroll to position [522, 0]
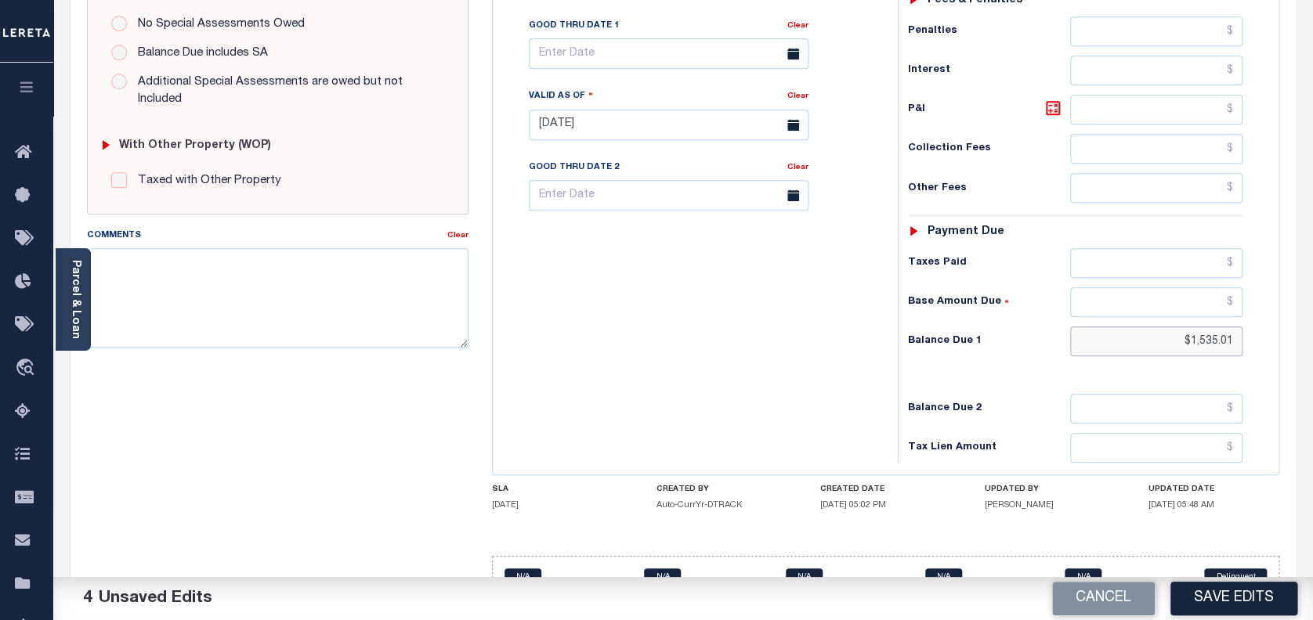
drag, startPoint x: 1177, startPoint y: 344, endPoint x: 1250, endPoint y: 338, distance: 73.1
click at [1250, 338] on div "Tax Status Status - Select Status Code -" at bounding box center [1081, 117] width 366 height 692
type input "$0.00"
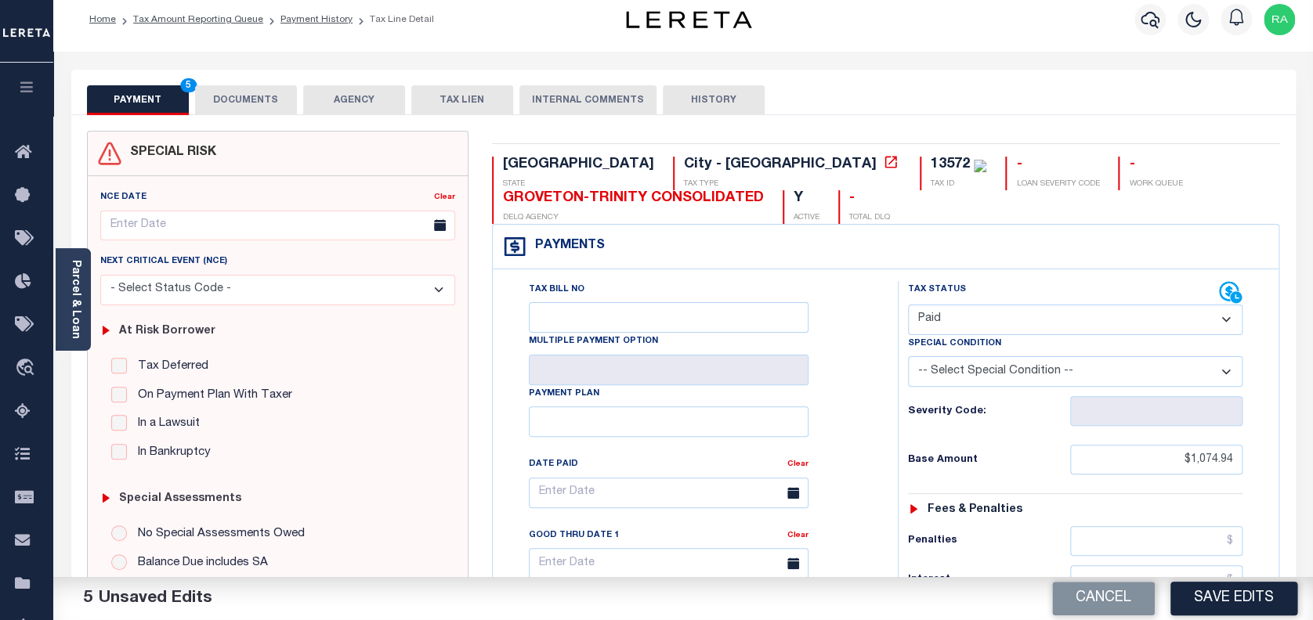
scroll to position [0, 0]
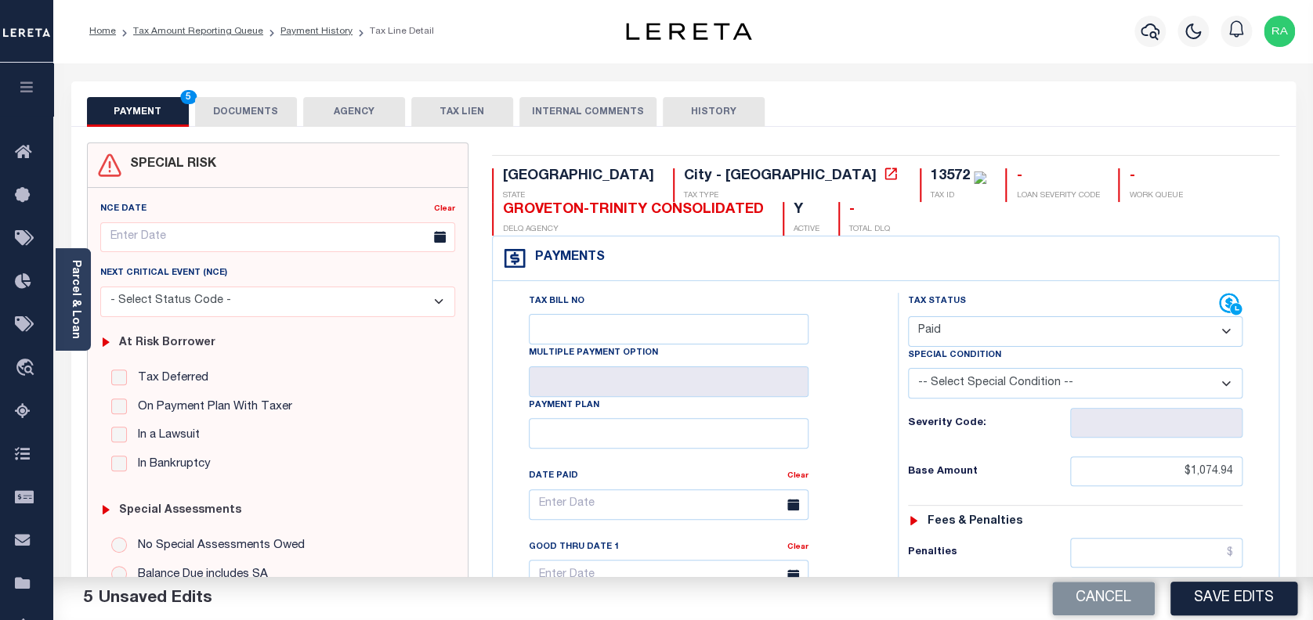
click at [937, 326] on select "- Select Status Code - Open Due/Unpaid Paid Incomplete No Tax Due Internal Refu…" at bounding box center [1075, 331] width 335 height 31
click at [908, 317] on select "- Select Status Code - Open Due/Unpaid Paid Incomplete No Tax Due Internal Refu…" at bounding box center [1075, 331] width 335 height 31
click at [67, 310] on div "Parcel & Loan" at bounding box center [73, 299] width 35 height 103
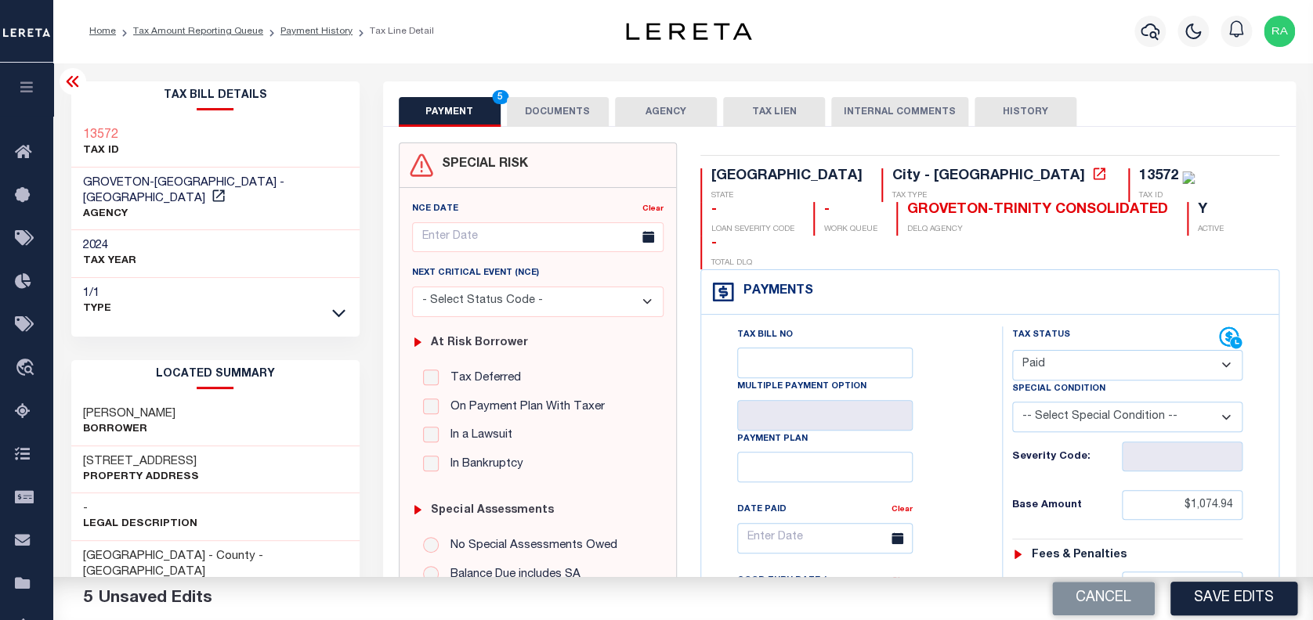
click at [535, 113] on button "DOCUMENTS" at bounding box center [558, 112] width 102 height 30
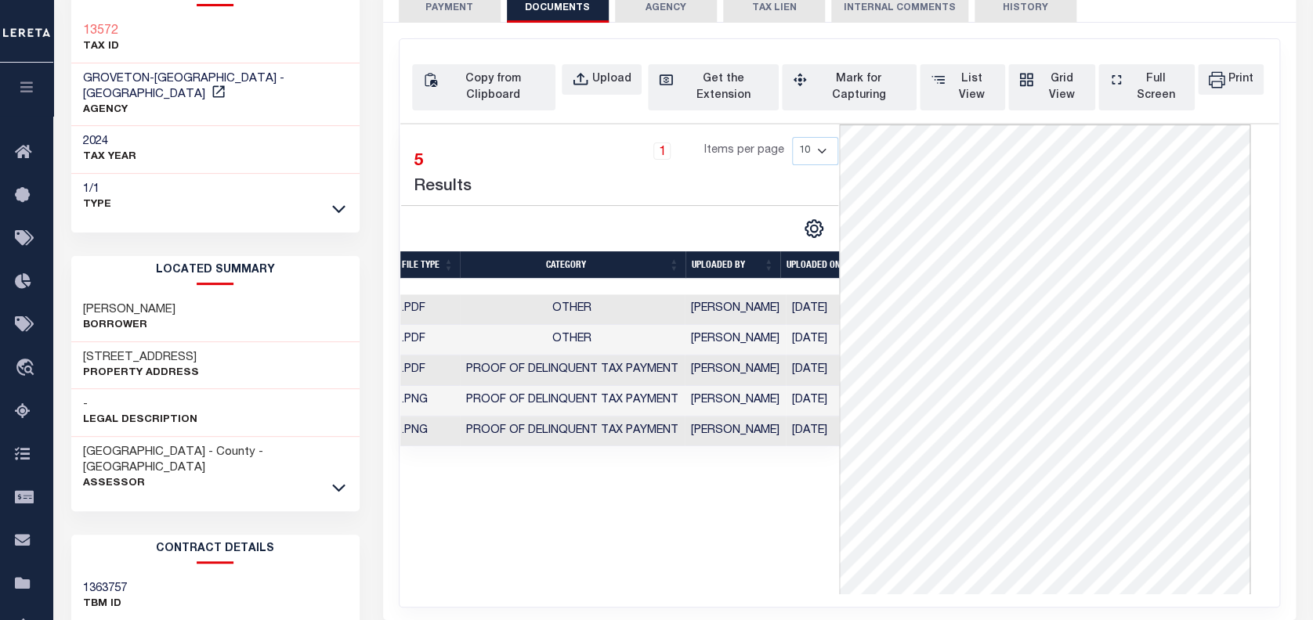
click at [441, 6] on button "PAYMENT 5" at bounding box center [450, 8] width 102 height 30
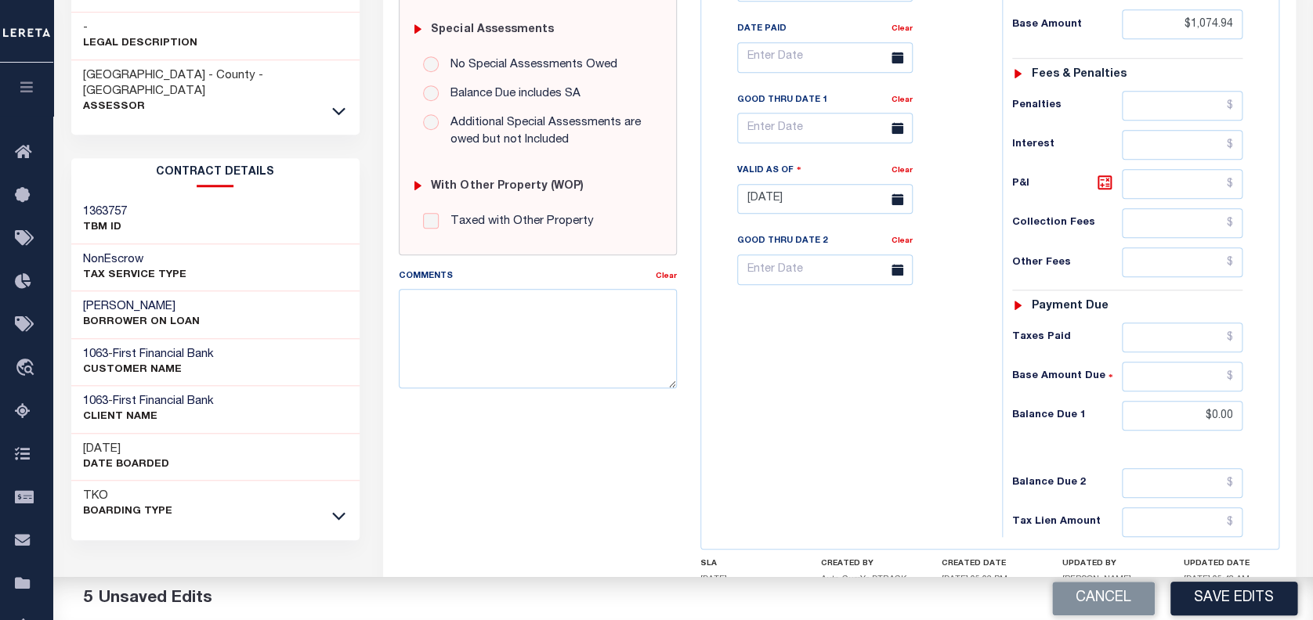
scroll to position [558, 0]
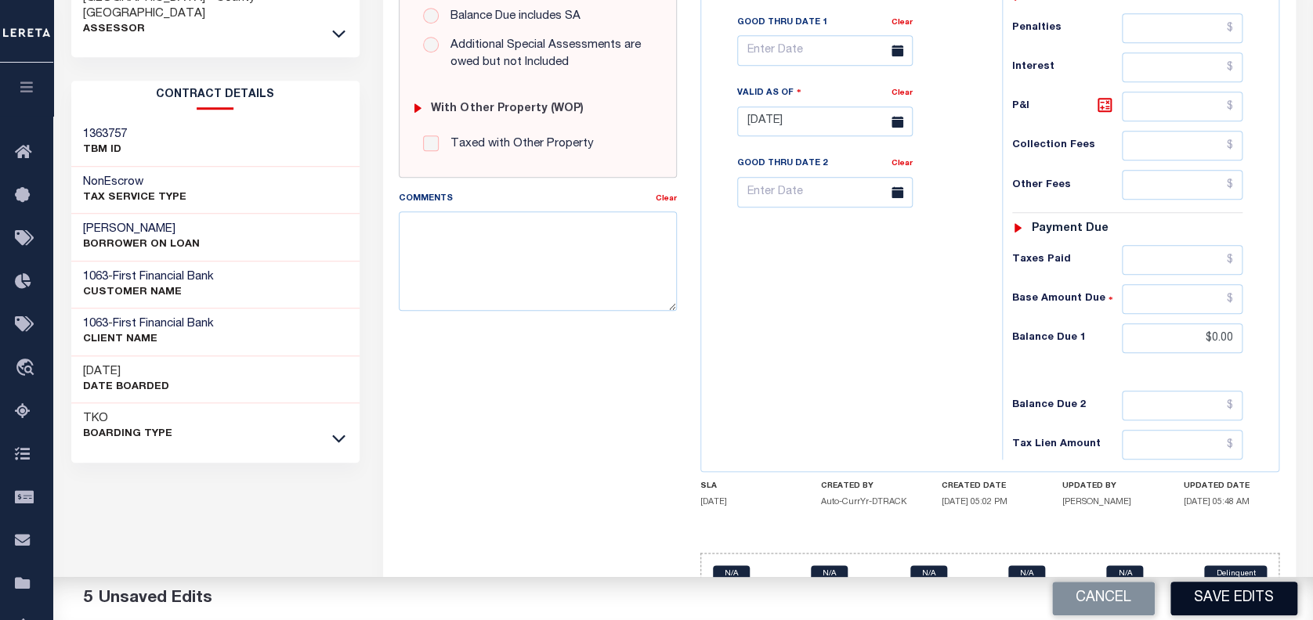
click at [1234, 591] on button "Save Edits" at bounding box center [1233, 599] width 127 height 34
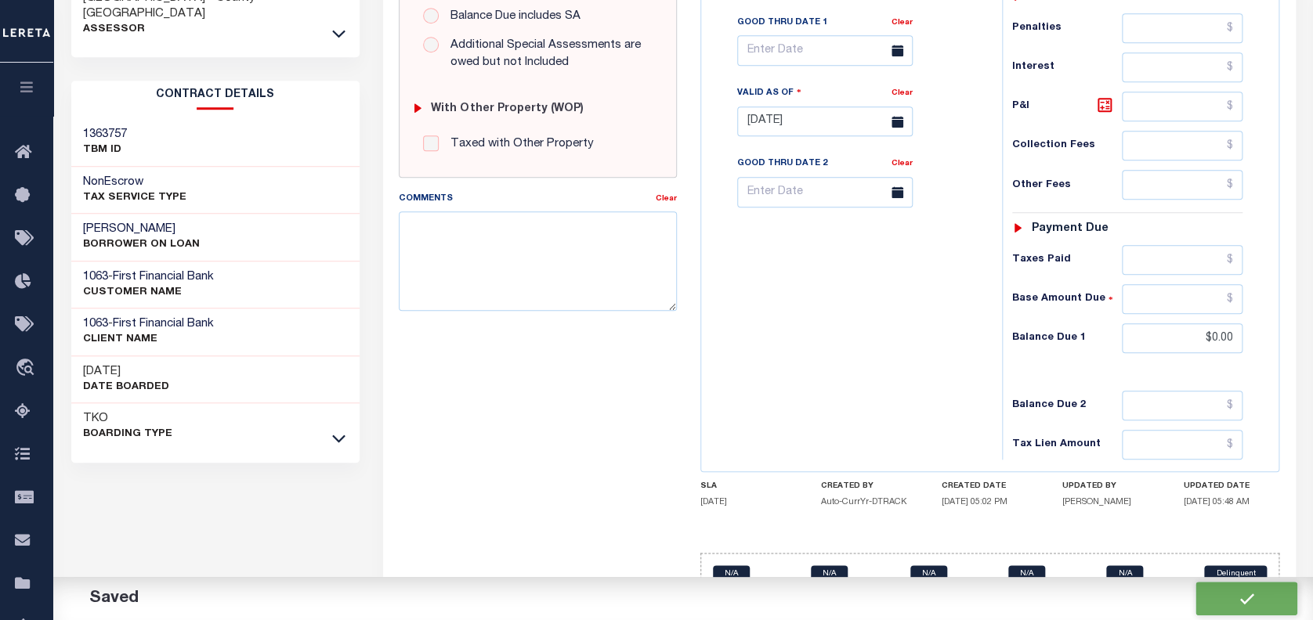
checkbox input "false"
type input "$1,074.94"
type input "$0"
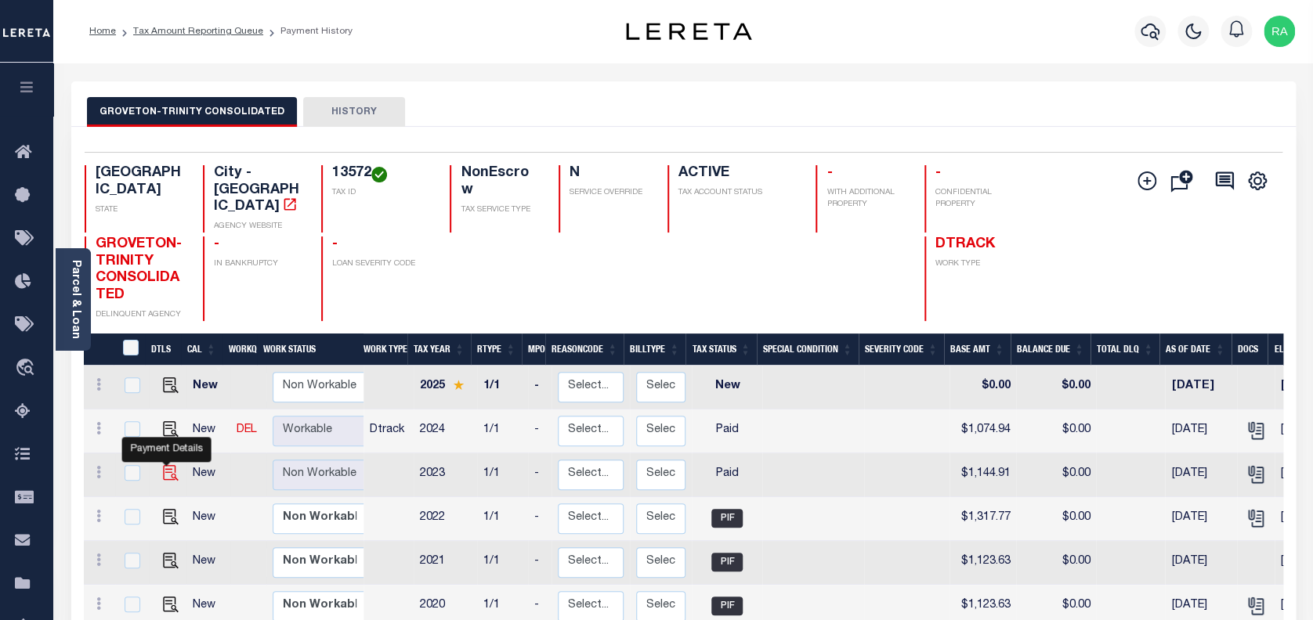
click at [164, 465] on img "" at bounding box center [171, 473] width 16 height 16
checkbox input "true"
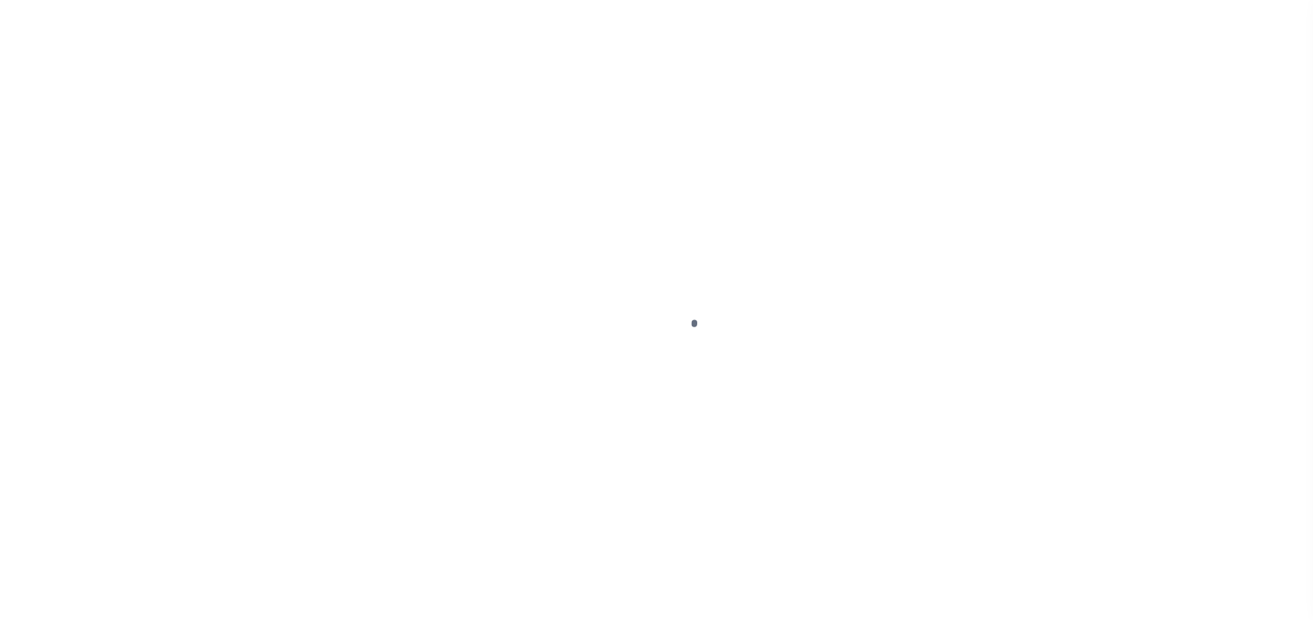
select select "PYD"
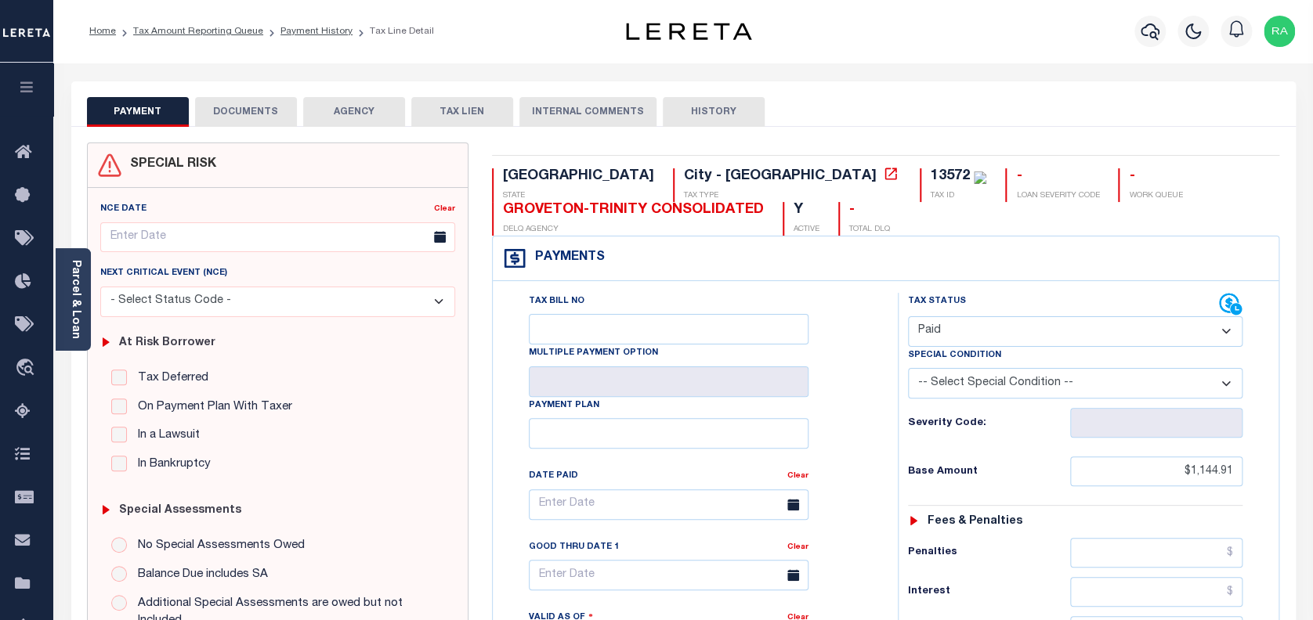
click at [255, 106] on button "DOCUMENTS" at bounding box center [246, 112] width 102 height 30
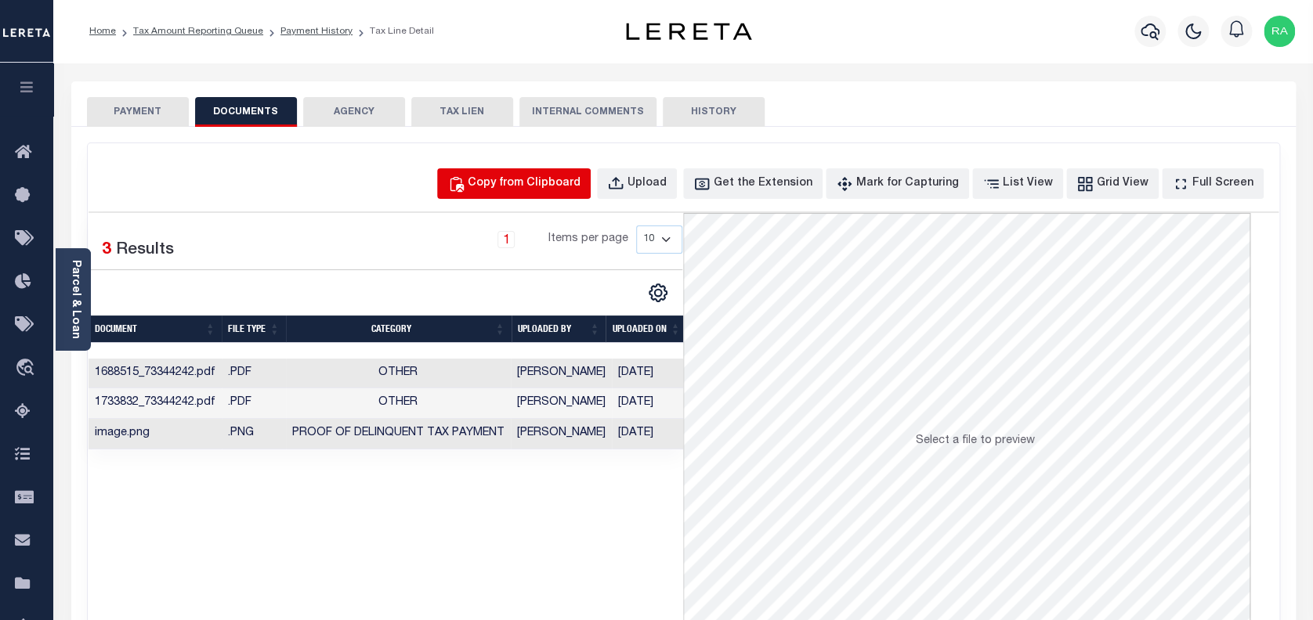
click at [520, 179] on div "Copy from Clipboard" at bounding box center [524, 183] width 113 height 17
select select "POP"
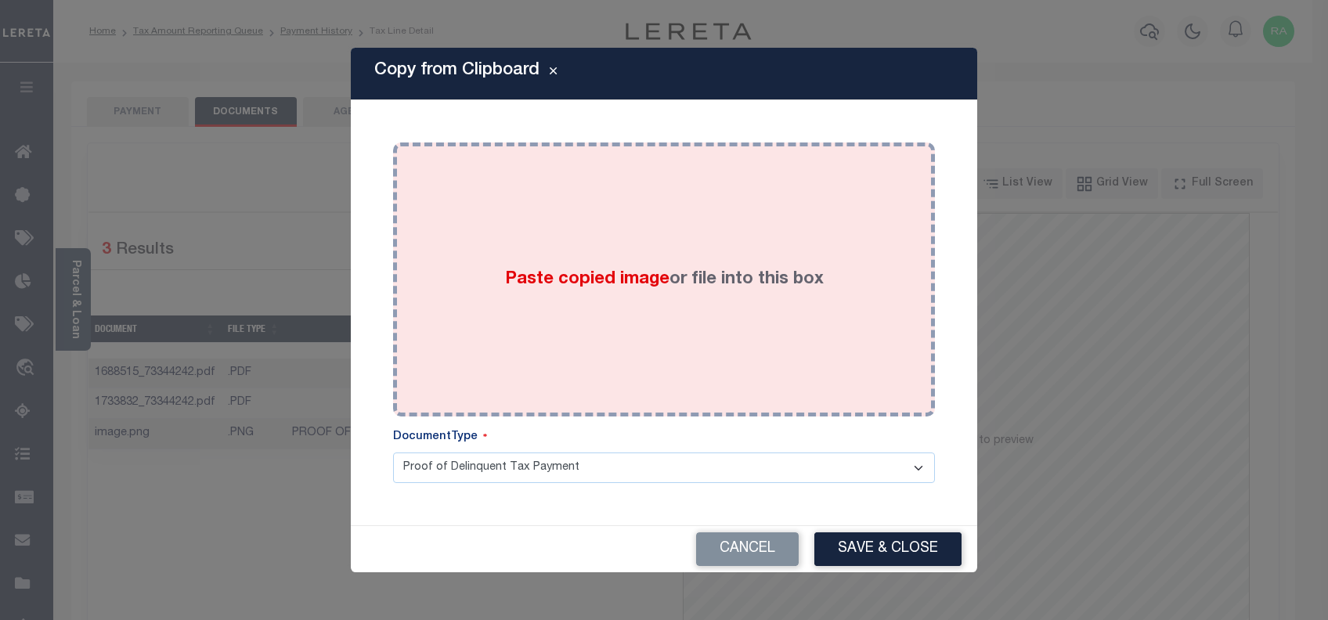
click at [467, 257] on div "Paste copied image or file into this box" at bounding box center [664, 279] width 519 height 251
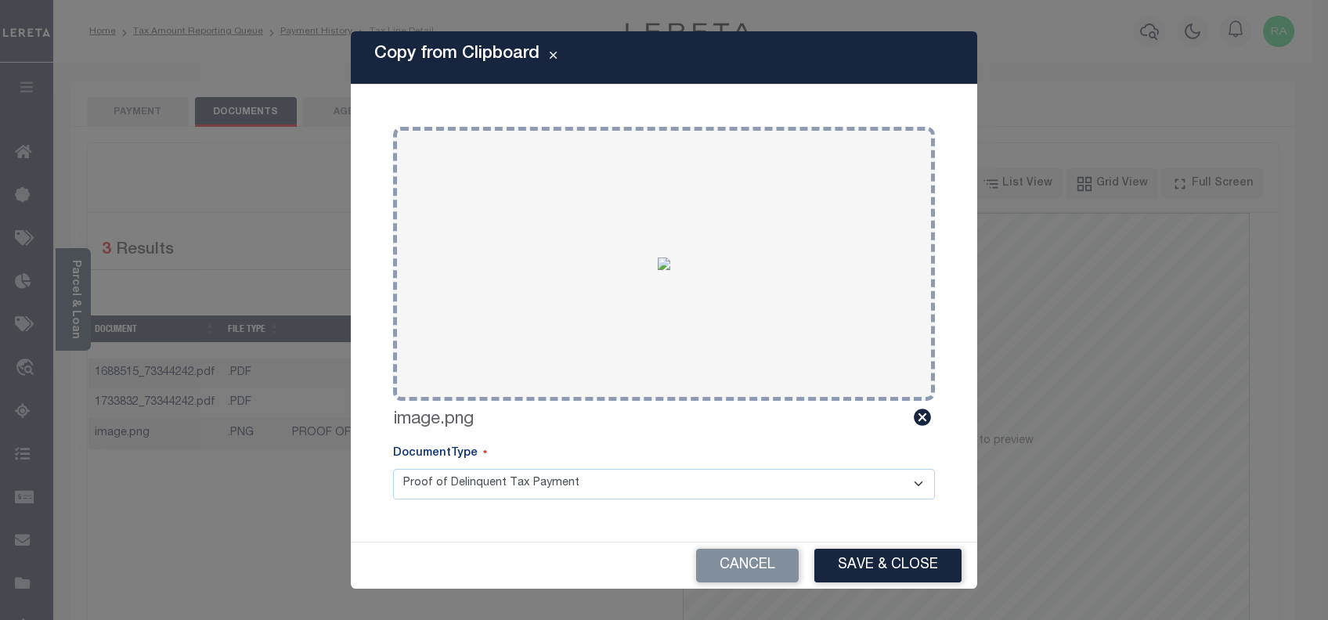
click at [873, 562] on button "Save & Close" at bounding box center [888, 566] width 147 height 34
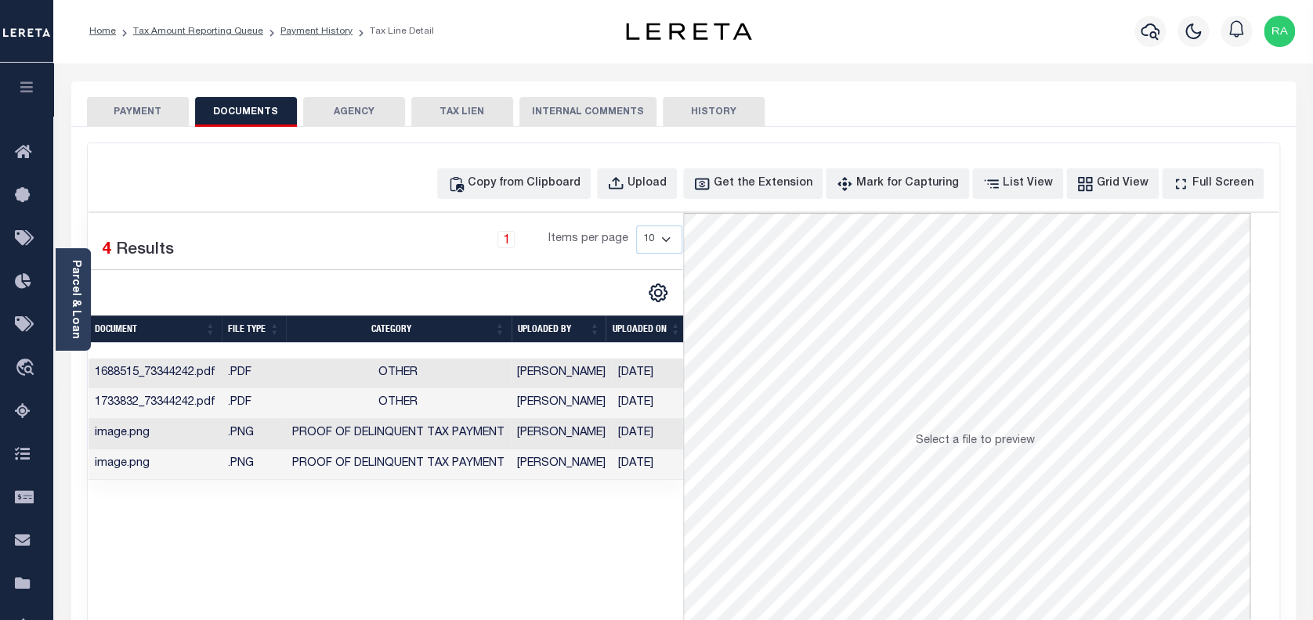
click at [139, 107] on button "PAYMENT" at bounding box center [138, 112] width 102 height 30
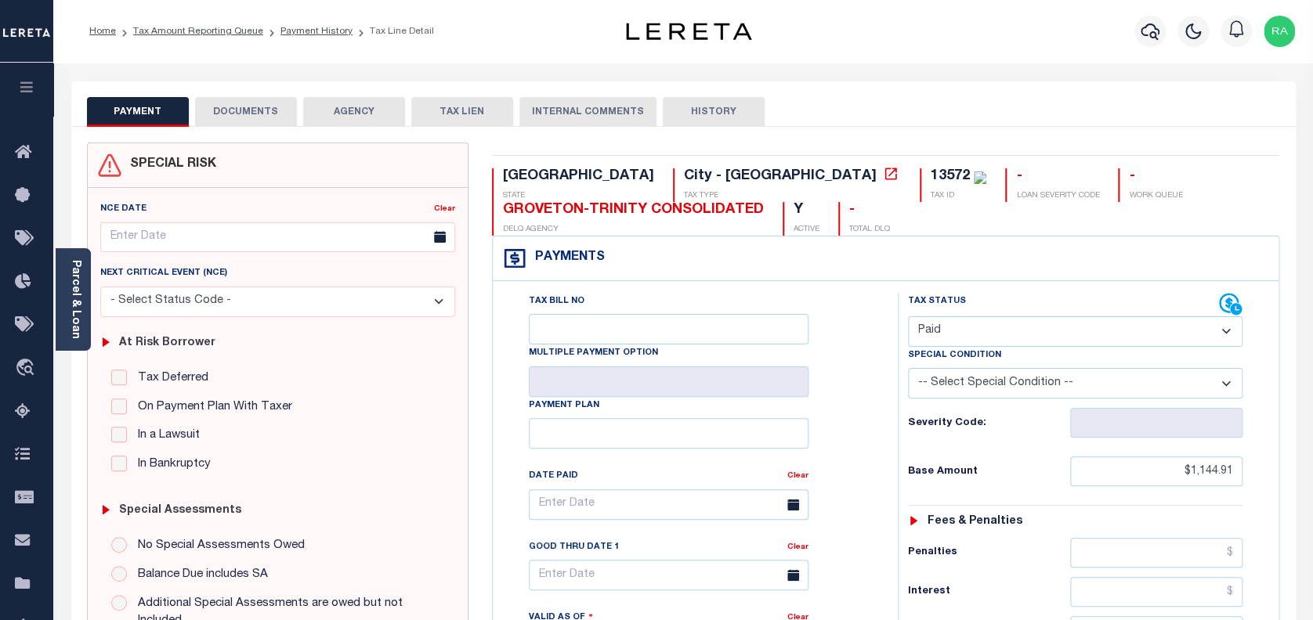
click at [949, 331] on select "- Select Status Code - Open Due/Unpaid Paid Incomplete No Tax Due Internal Refu…" at bounding box center [1075, 331] width 335 height 31
click at [908, 317] on select "- Select Status Code - Open Due/Unpaid Paid Incomplete No Tax Due Internal Refu…" at bounding box center [1075, 331] width 335 height 31
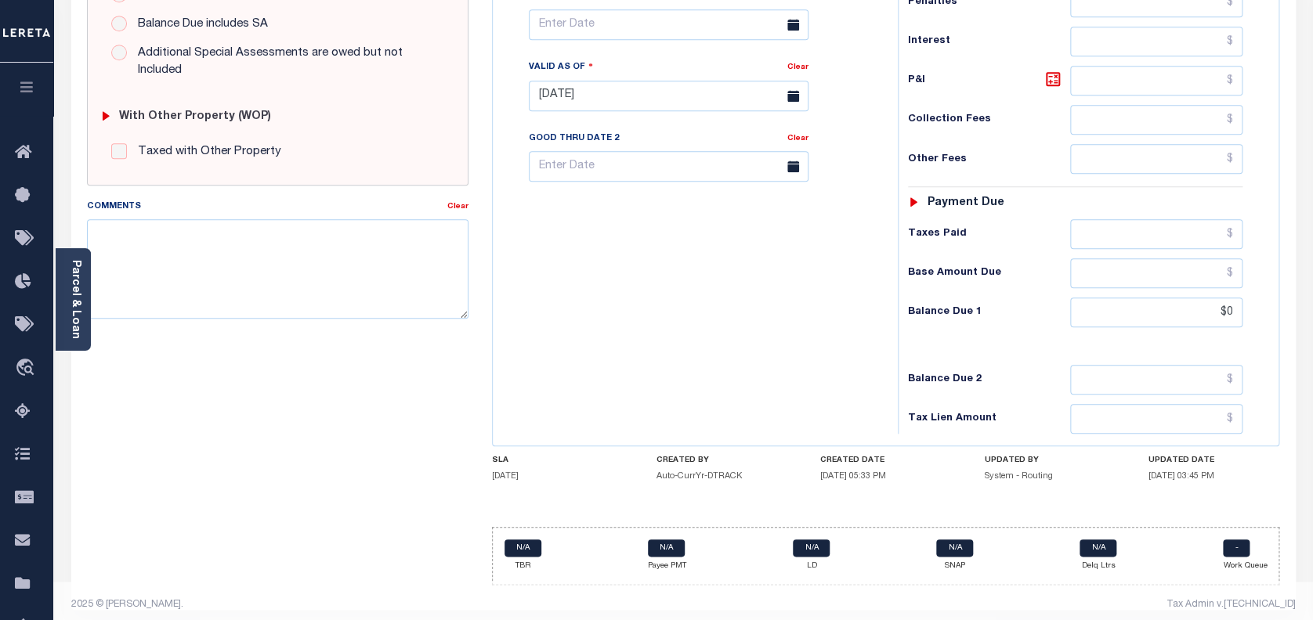
scroll to position [558, 0]
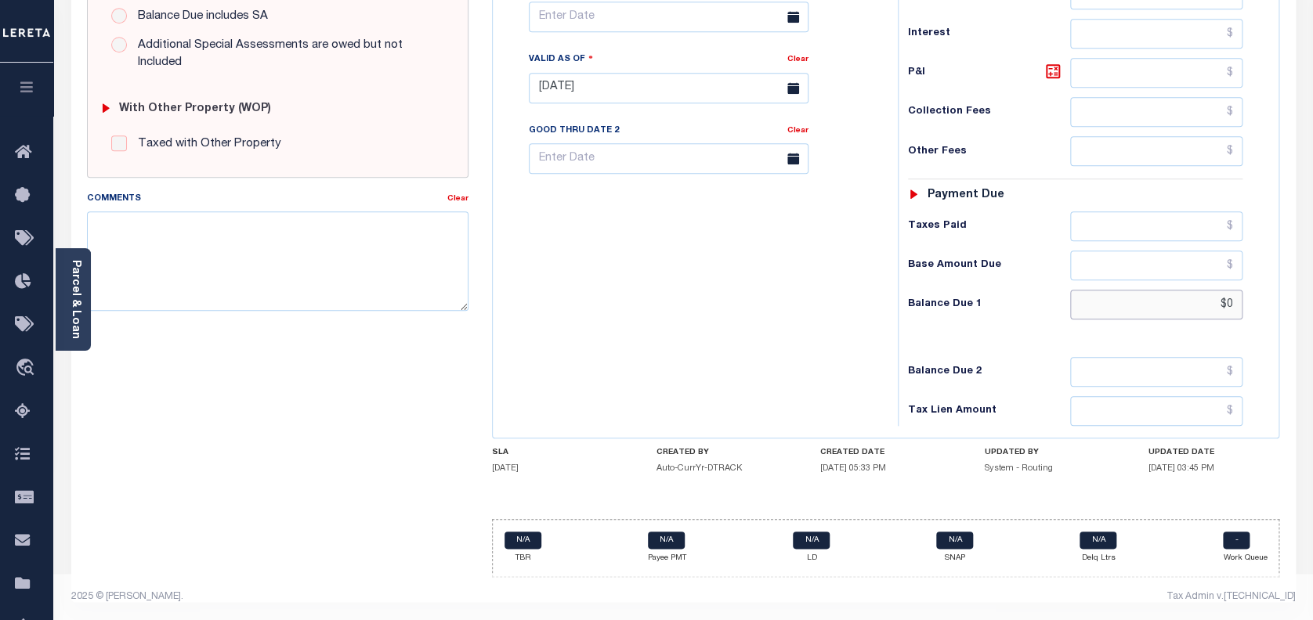
click at [1224, 302] on input "$0" at bounding box center [1156, 305] width 173 height 30
type input "$0.00"
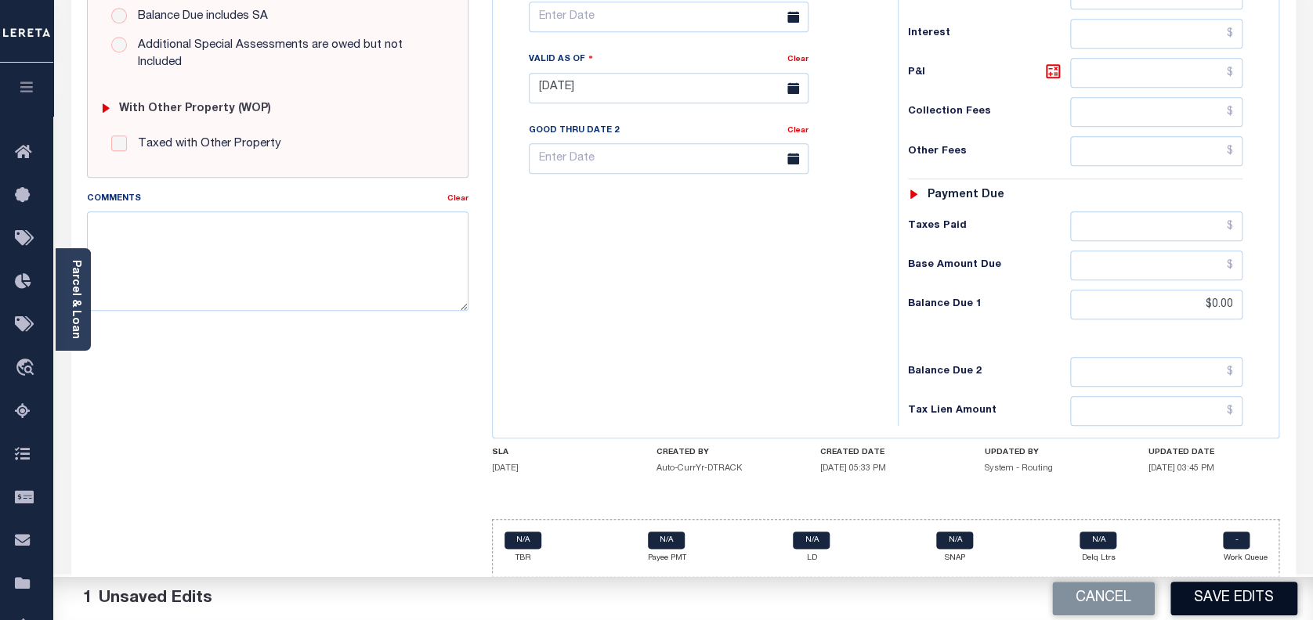
click at [1213, 590] on button "Save Edits" at bounding box center [1233, 599] width 127 height 34
checkbox input "false"
type input "$1,144.91"
type input "$0"
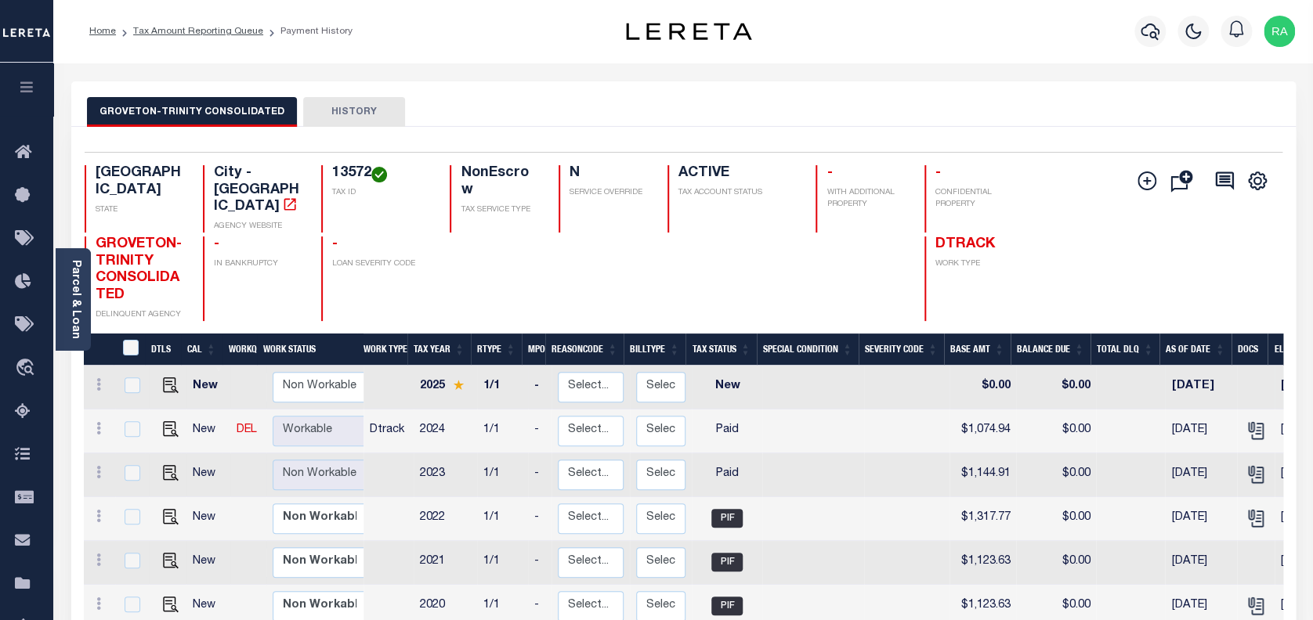
scroll to position [104, 0]
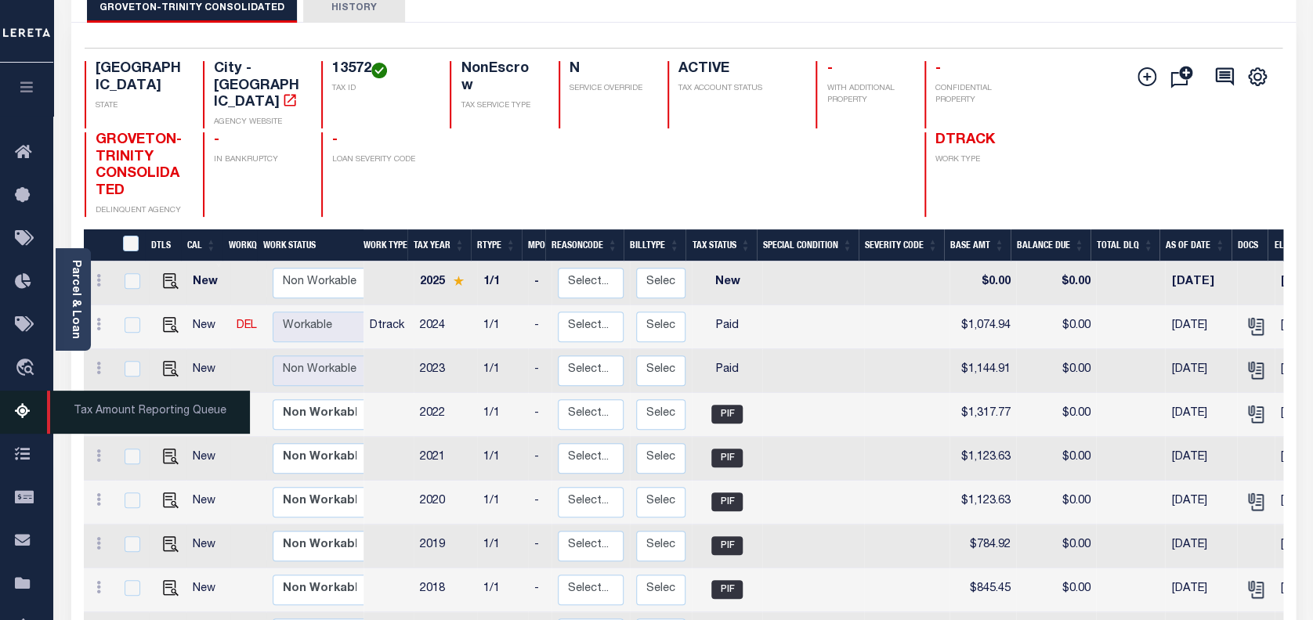
click at [25, 413] on icon at bounding box center [27, 413] width 25 height 20
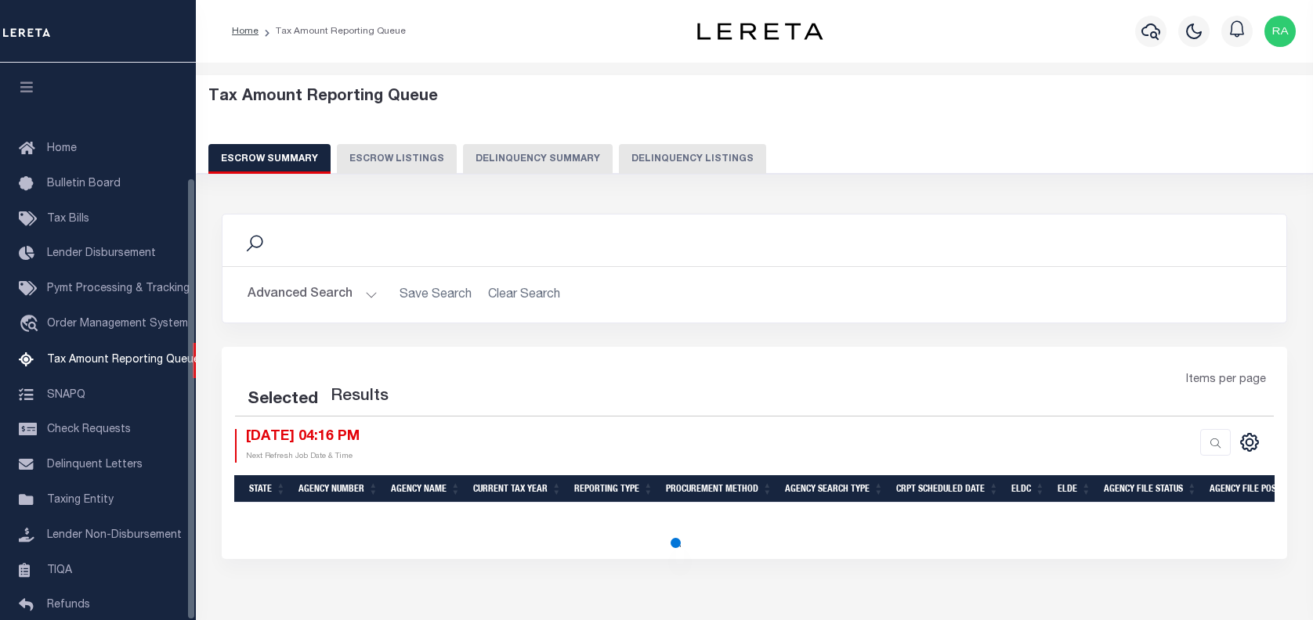
click at [691, 153] on button "Delinquency Listings" at bounding box center [692, 159] width 147 height 30
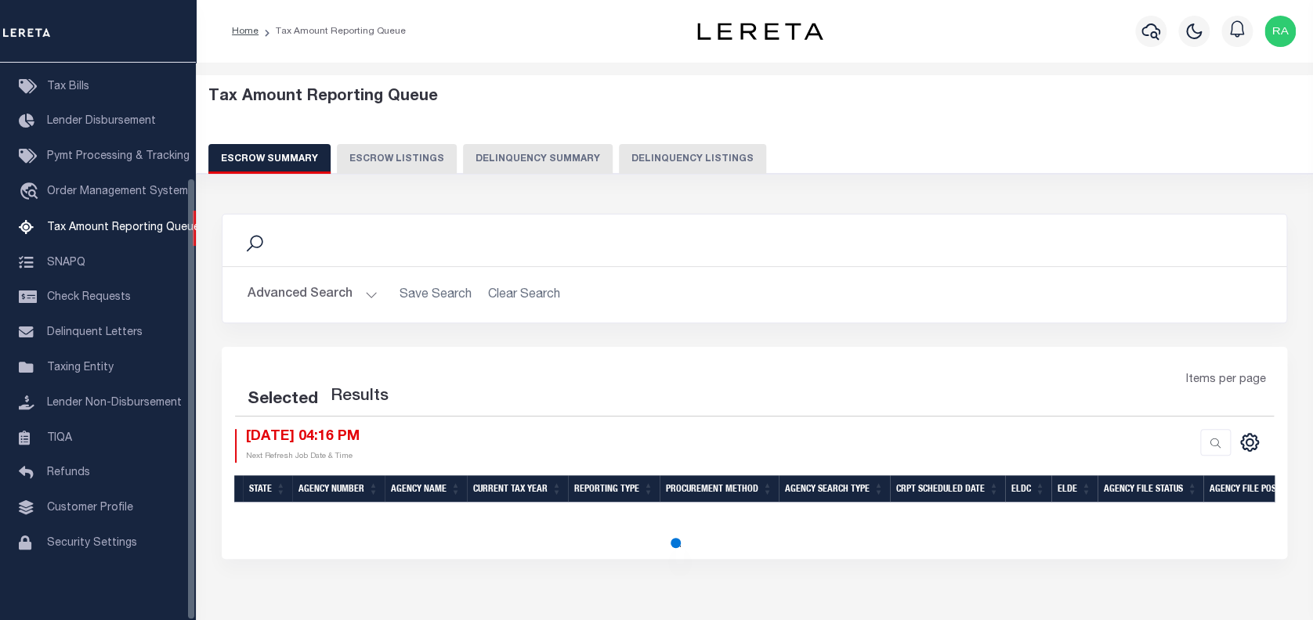
select select "100"
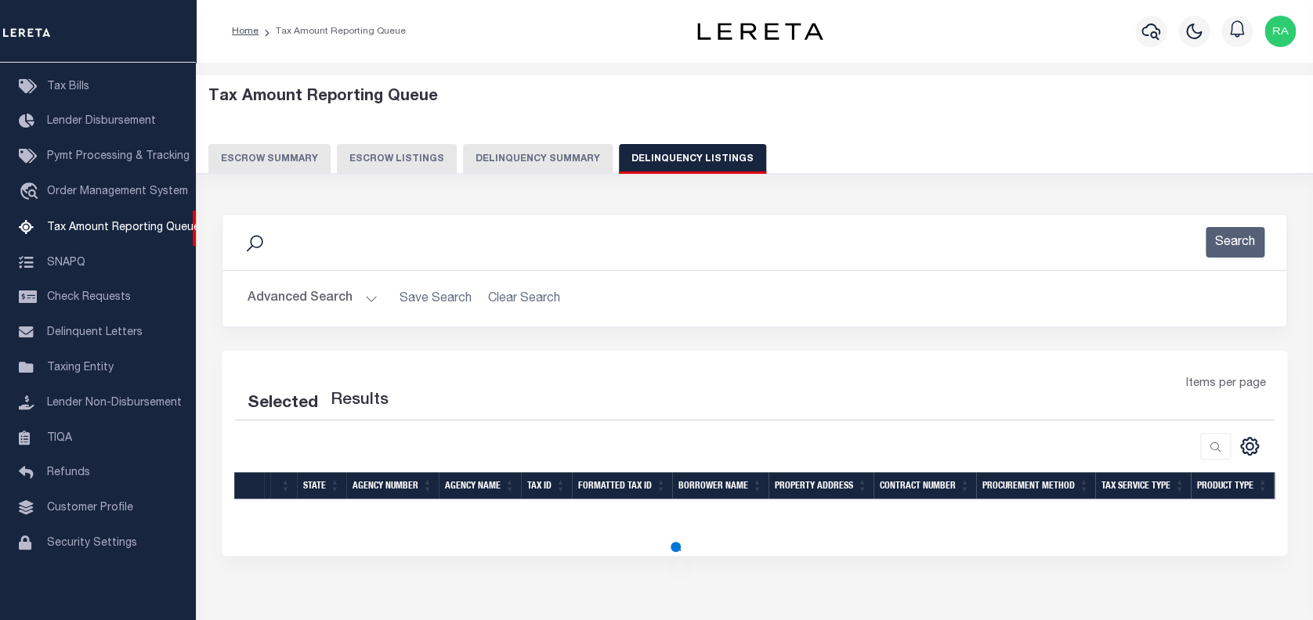
select select "100"
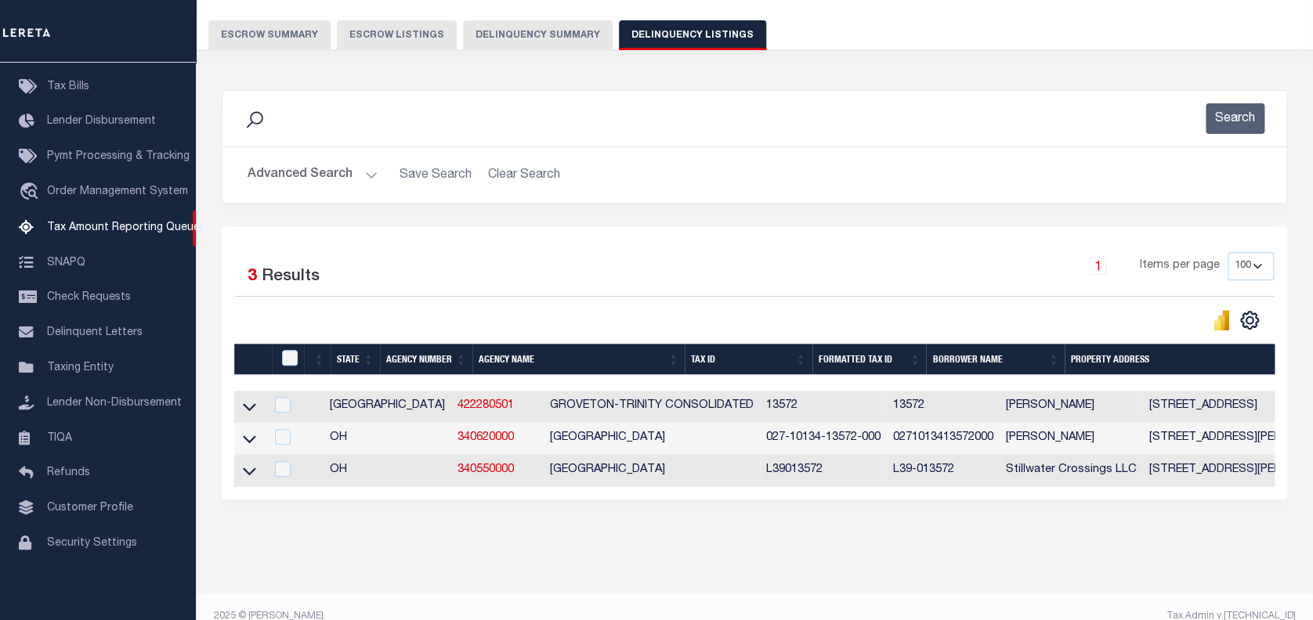
scroll to position [157, 0]
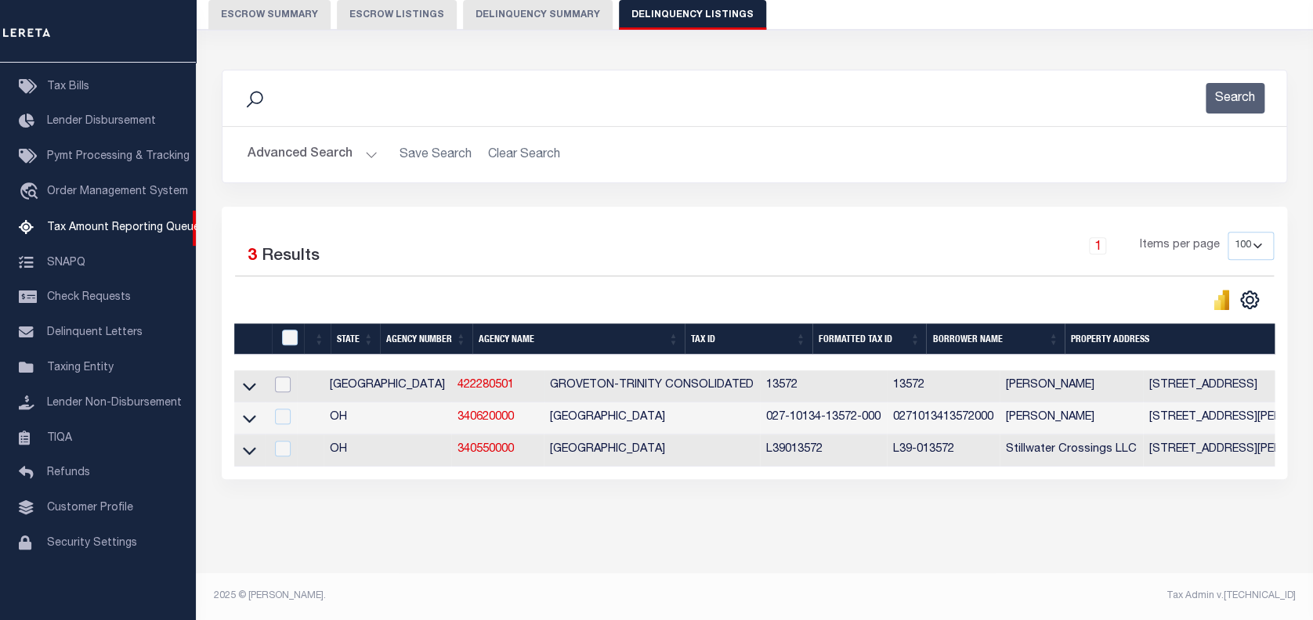
click at [291, 377] on input "checkbox" at bounding box center [283, 385] width 16 height 16
checkbox input "true"
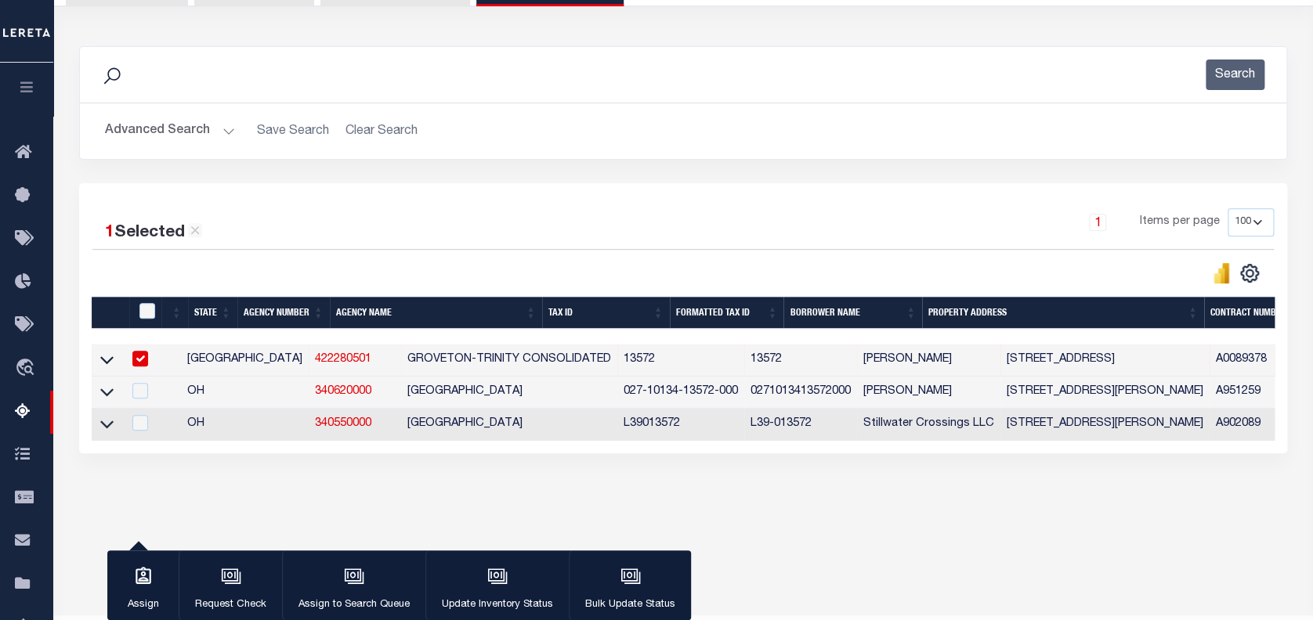
scroll to position [210, 0]
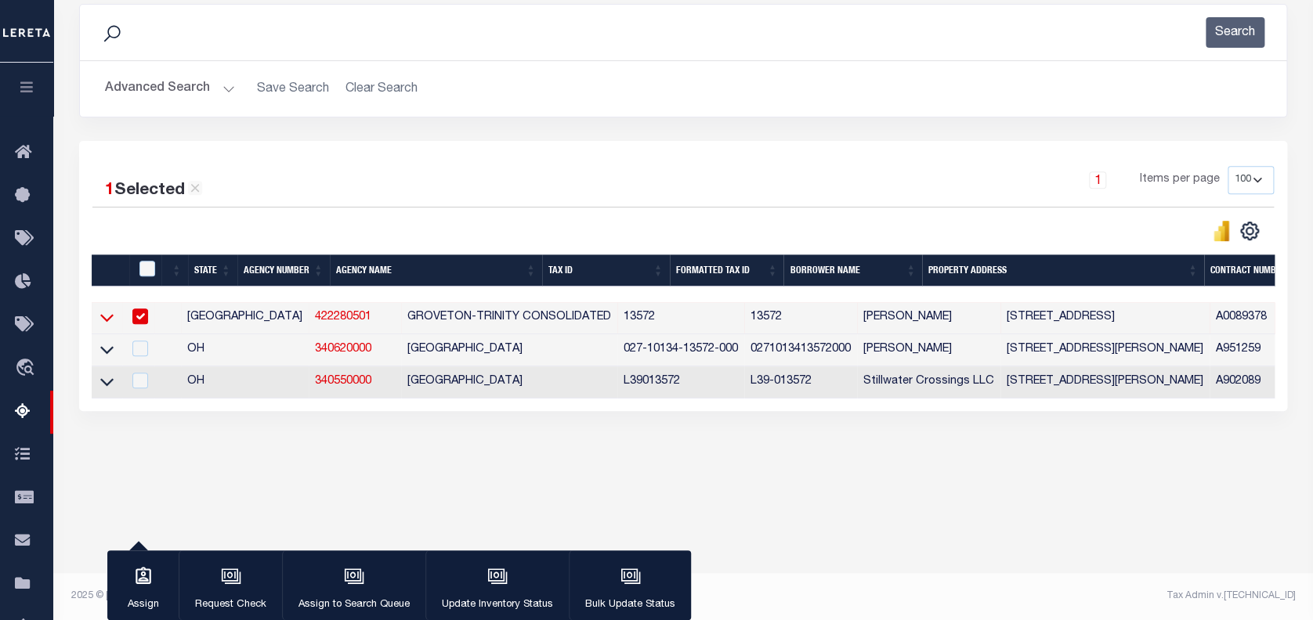
click at [105, 321] on icon at bounding box center [106, 319] width 13 height 8
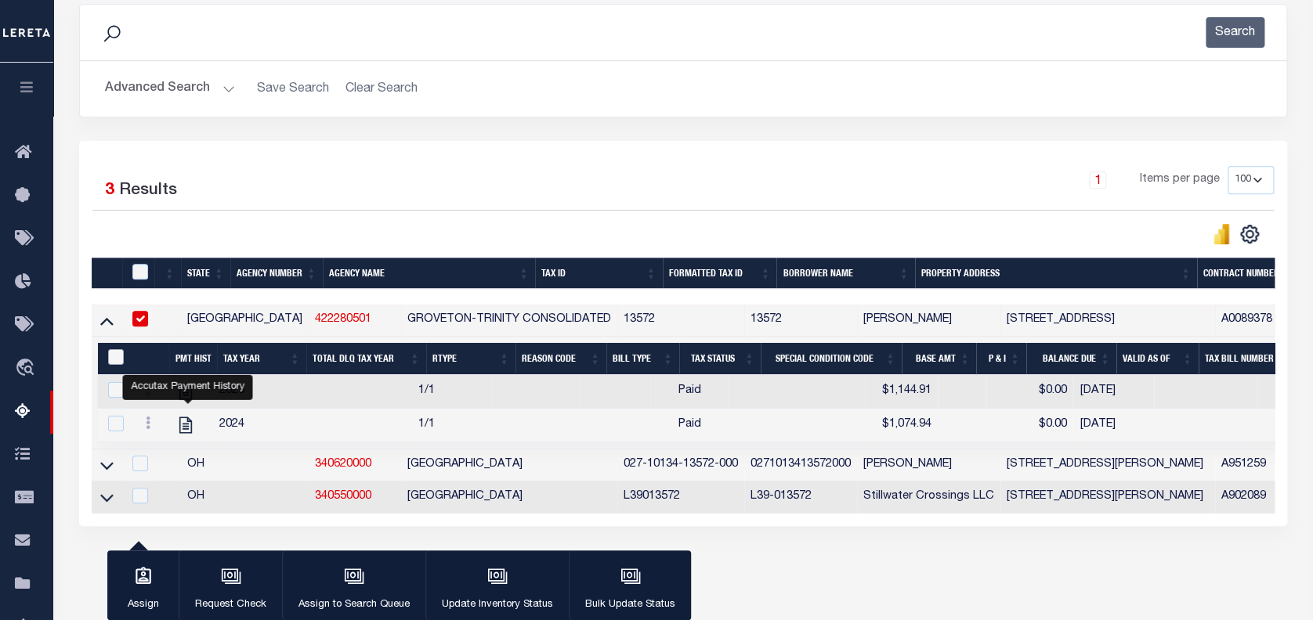
click at [116, 356] on input "&nbsp;" at bounding box center [116, 357] width 16 height 16
checkbox input "true"
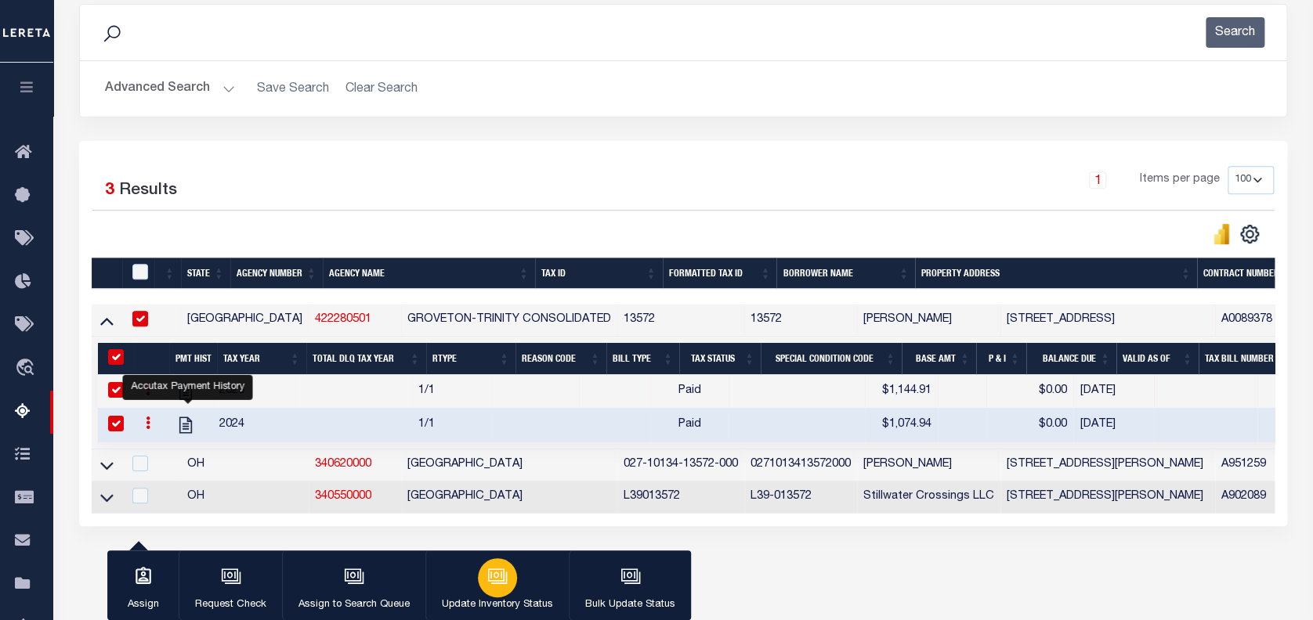
click at [490, 571] on icon "button" at bounding box center [497, 576] width 20 height 20
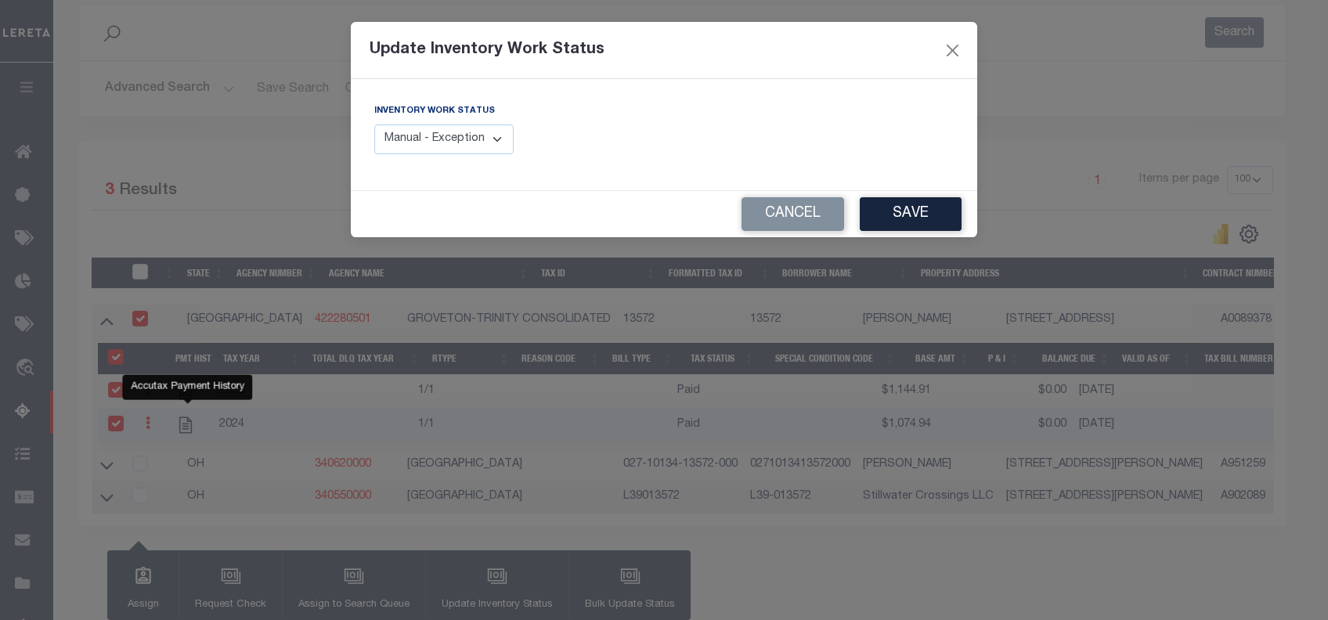
click at [495, 139] on select "Manual - Exception Pended - Awaiting Search Late Add Exception Completed" at bounding box center [443, 140] width 139 height 31
select select "4"
click at [374, 125] on select "Manual - Exception Pended - Awaiting Search Late Add Exception Completed" at bounding box center [443, 140] width 139 height 31
click at [913, 214] on button "Save" at bounding box center [911, 214] width 102 height 34
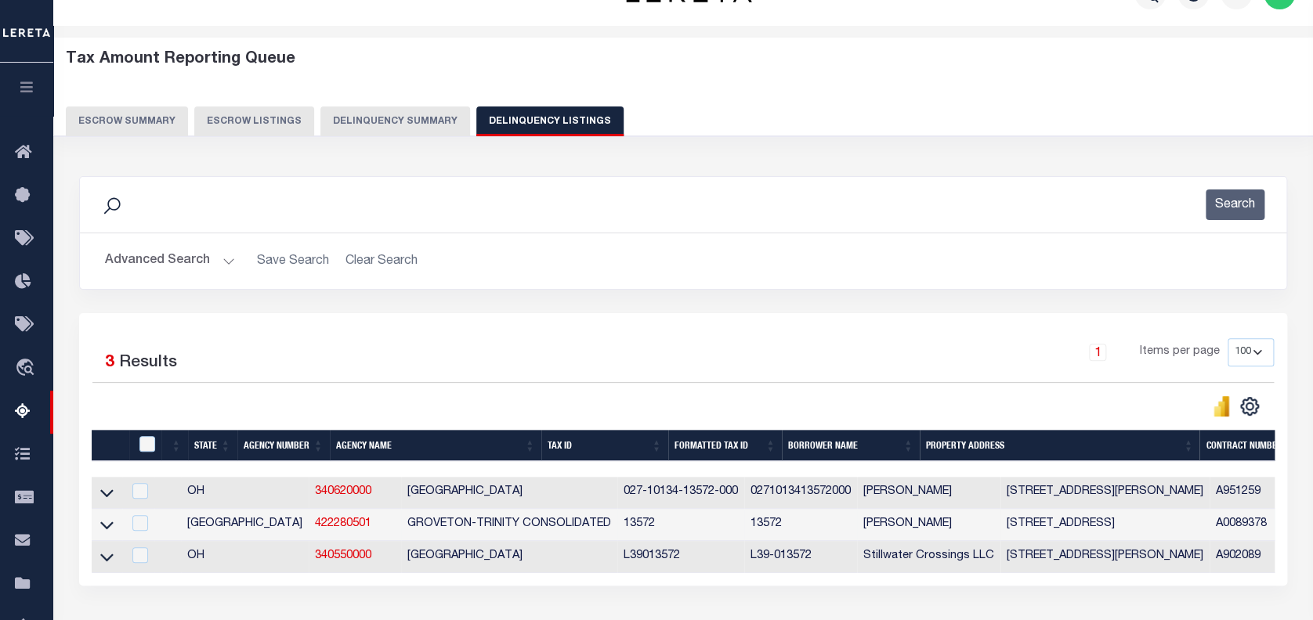
scroll to position [0, 0]
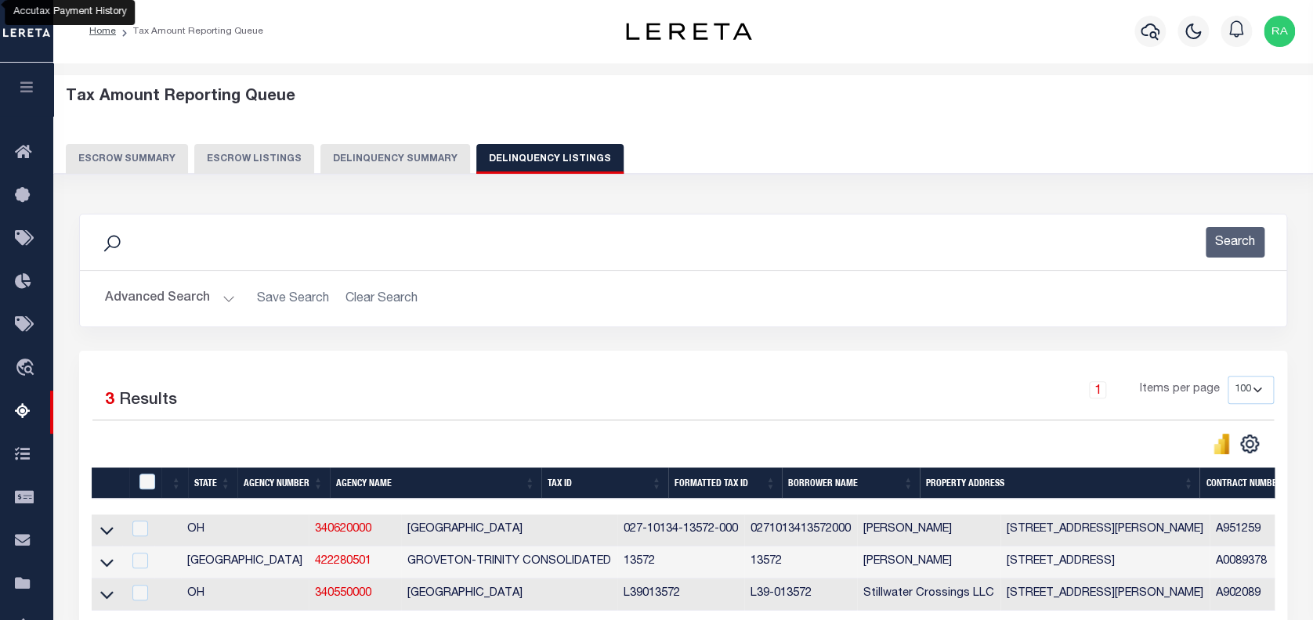
click at [511, 155] on button "Delinquency Listings" at bounding box center [549, 159] width 147 height 30
select select "100"
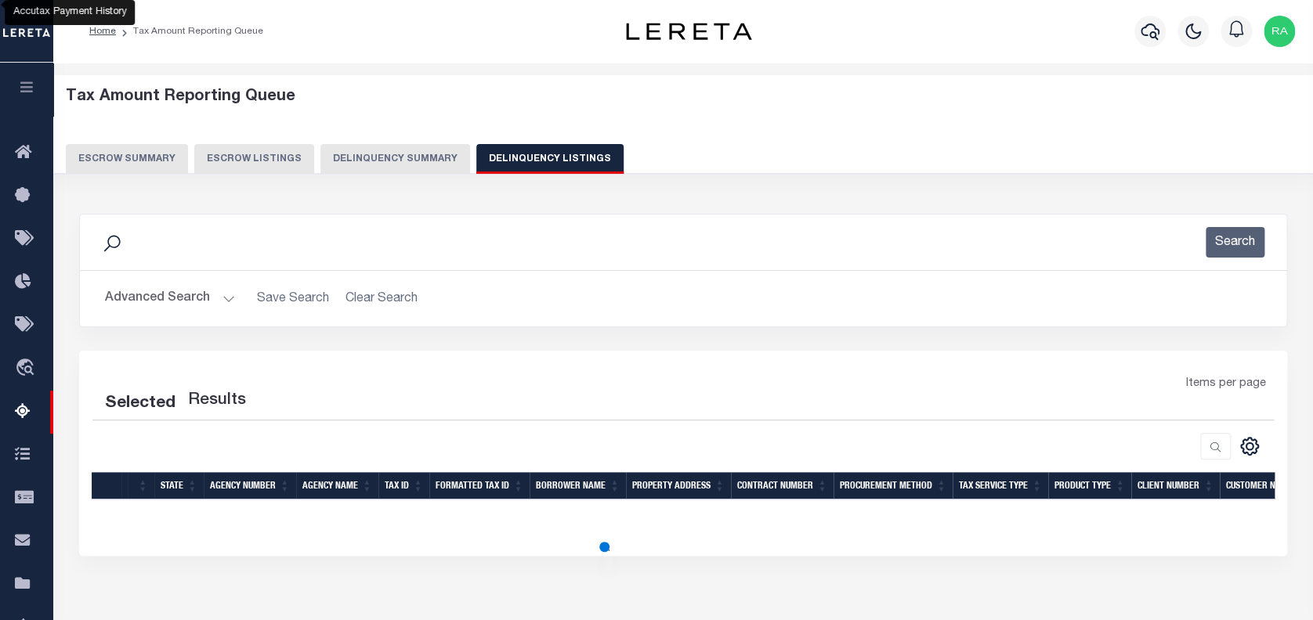
click at [147, 288] on button "Advanced Search" at bounding box center [170, 299] width 130 height 31
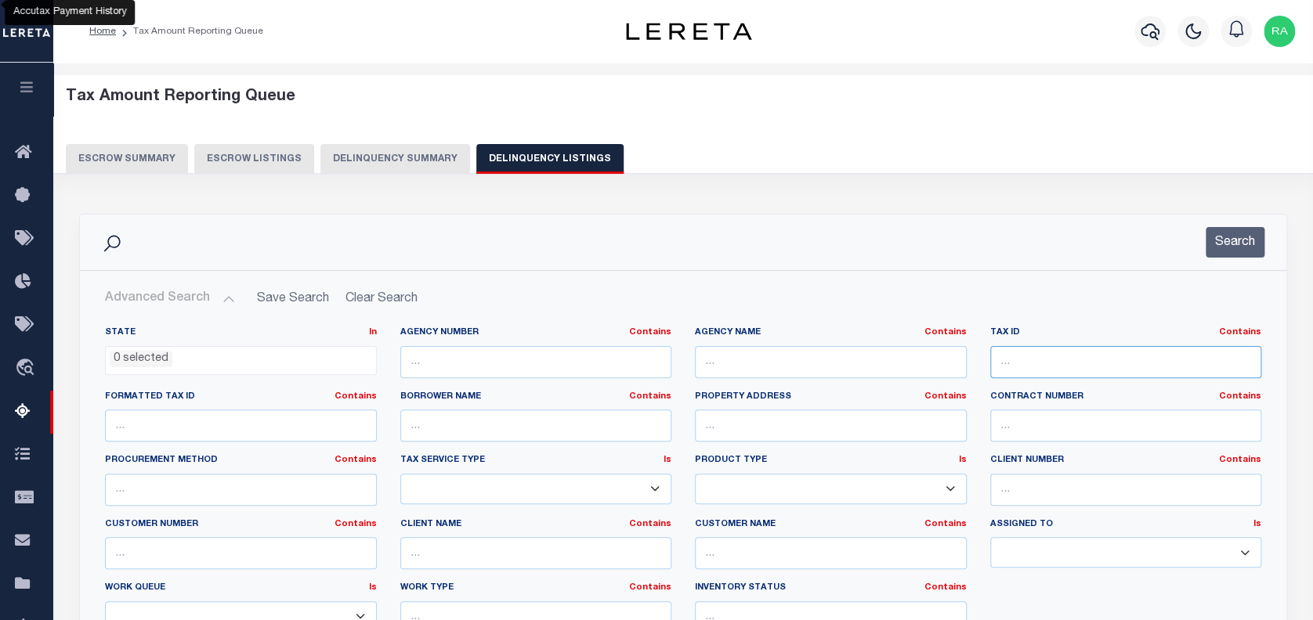
select select "100"
click at [1034, 370] on input "text" at bounding box center [1126, 362] width 272 height 32
paste input "14926"
type input "14926"
click at [1239, 242] on button "Search" at bounding box center [1235, 242] width 59 height 31
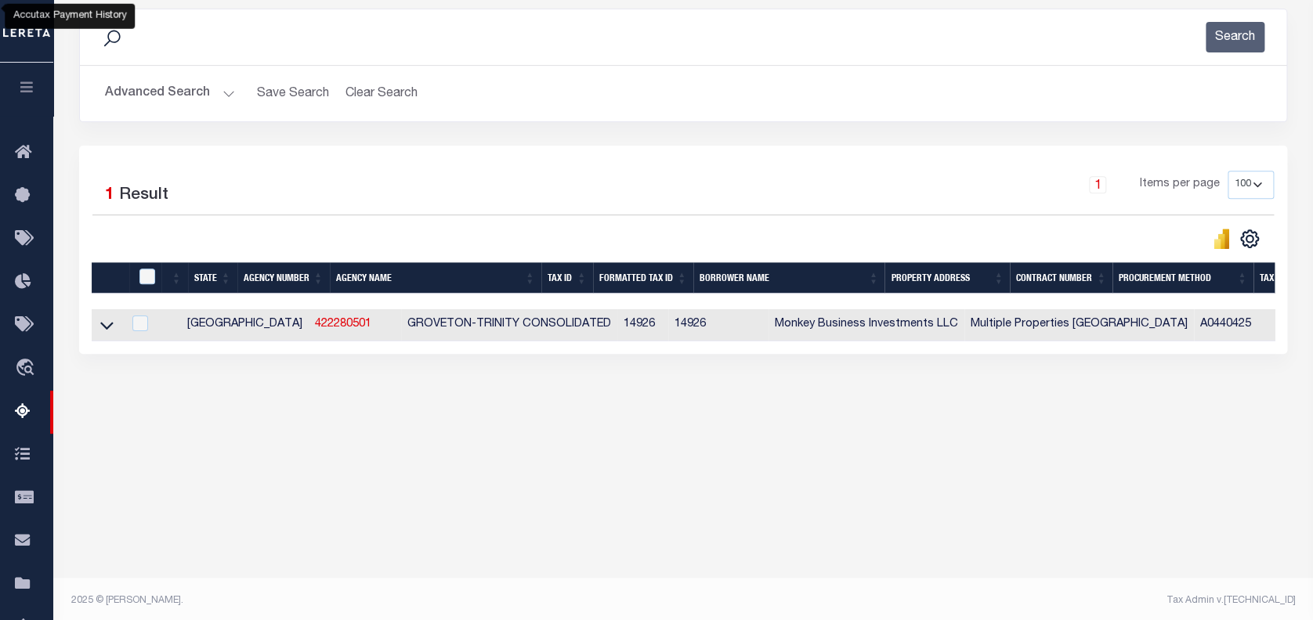
scroll to position [208, 0]
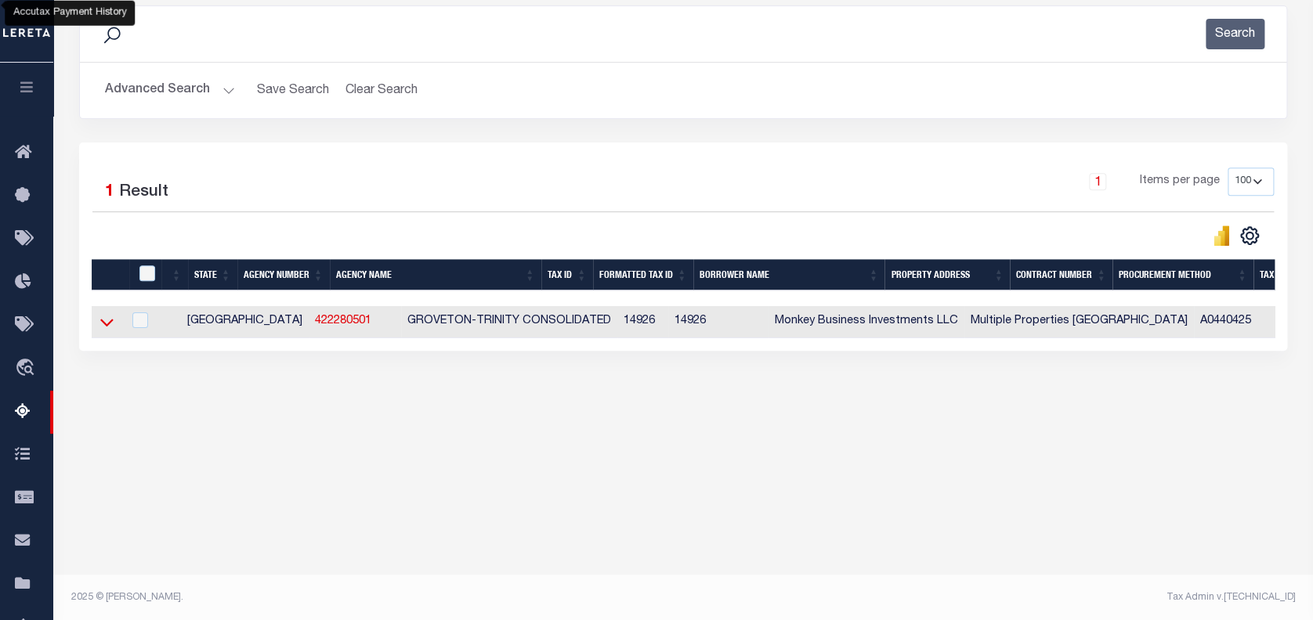
click at [107, 323] on icon at bounding box center [106, 322] width 13 height 16
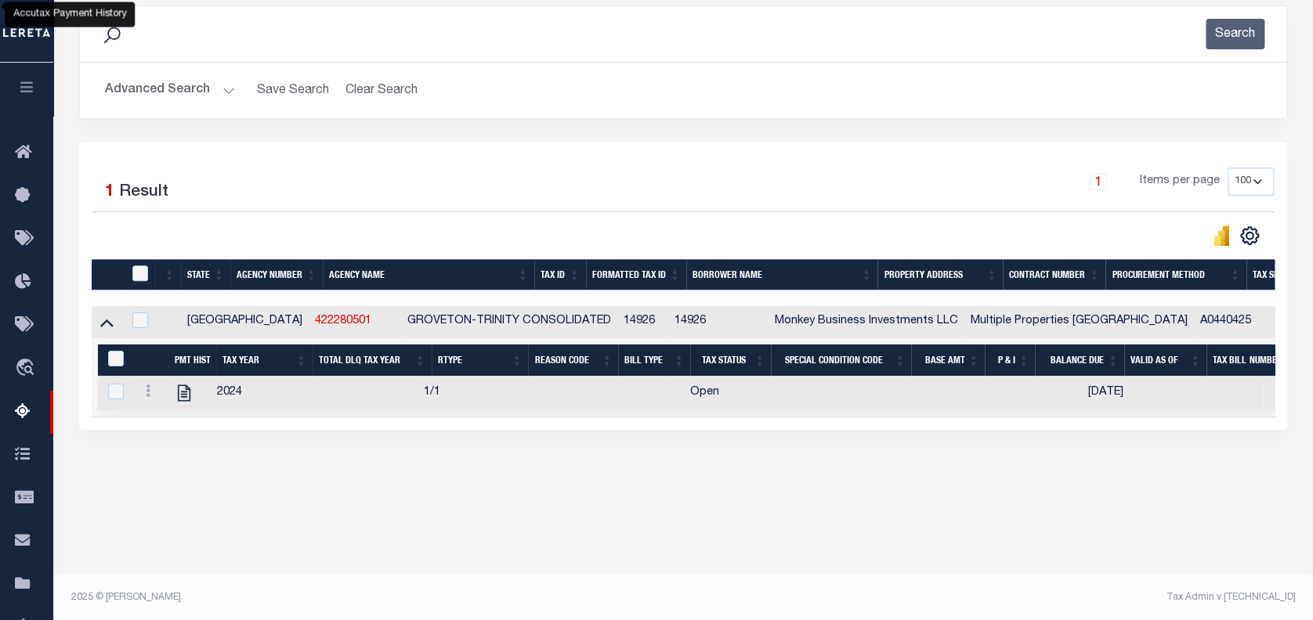
scroll to position [210, 0]
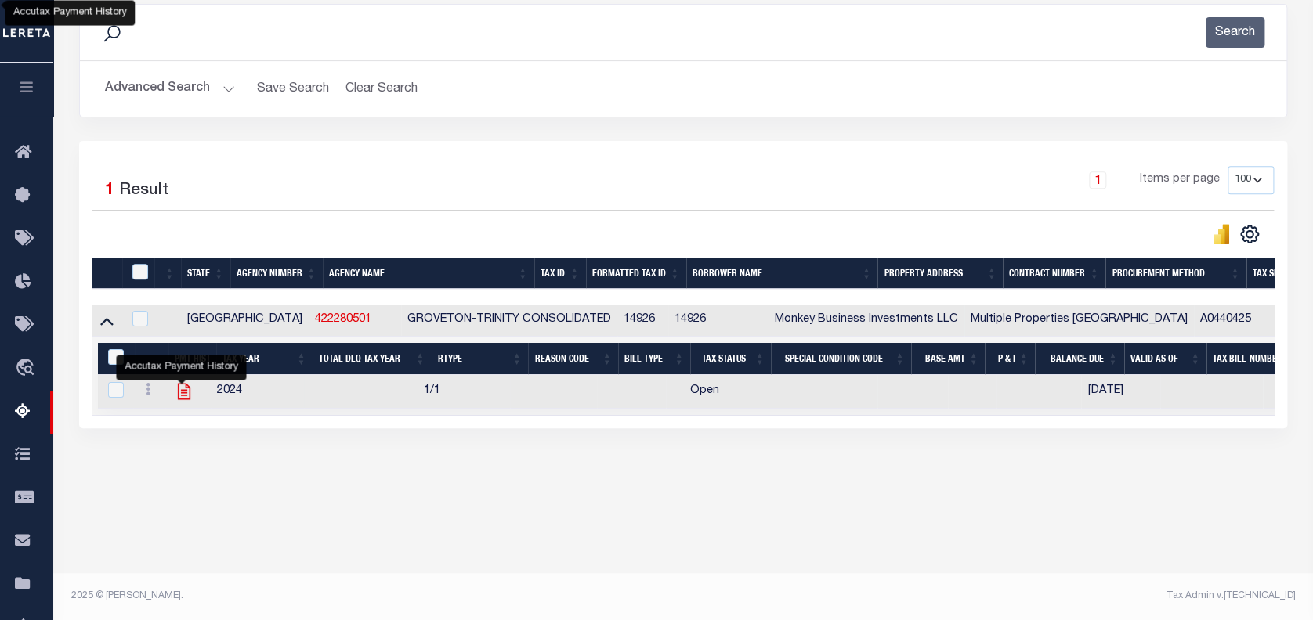
click at [176, 394] on icon "" at bounding box center [184, 391] width 20 height 20
checkbox input "true"
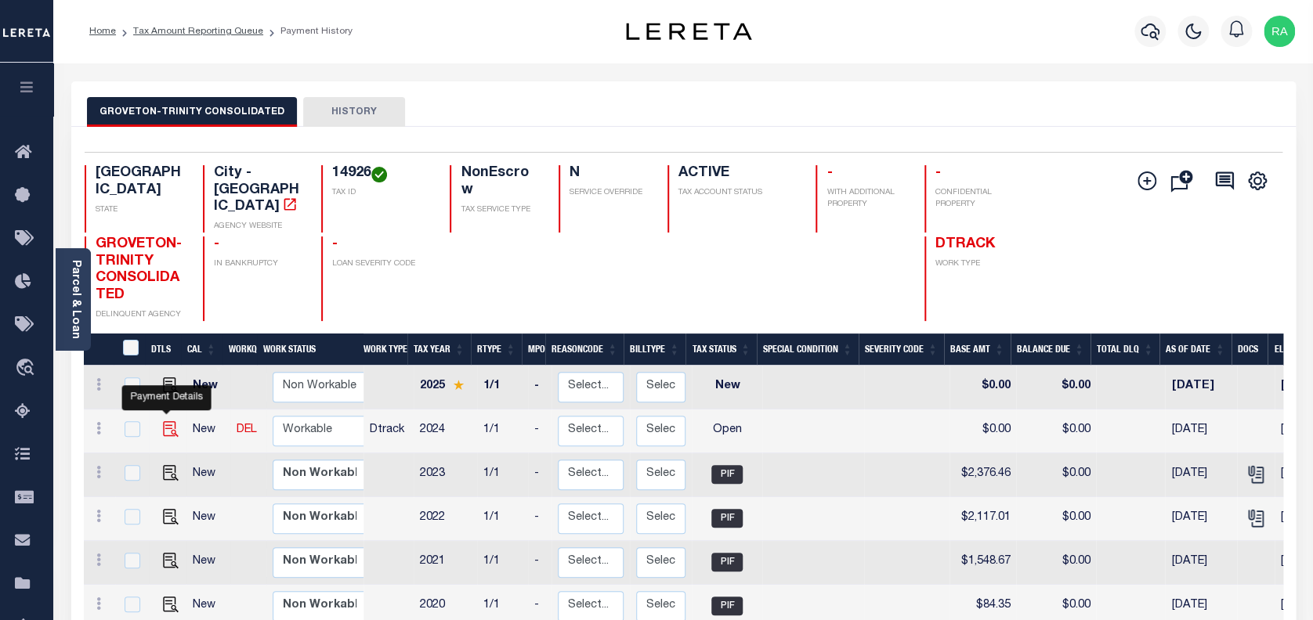
click at [163, 421] on img "" at bounding box center [171, 429] width 16 height 16
checkbox input "true"
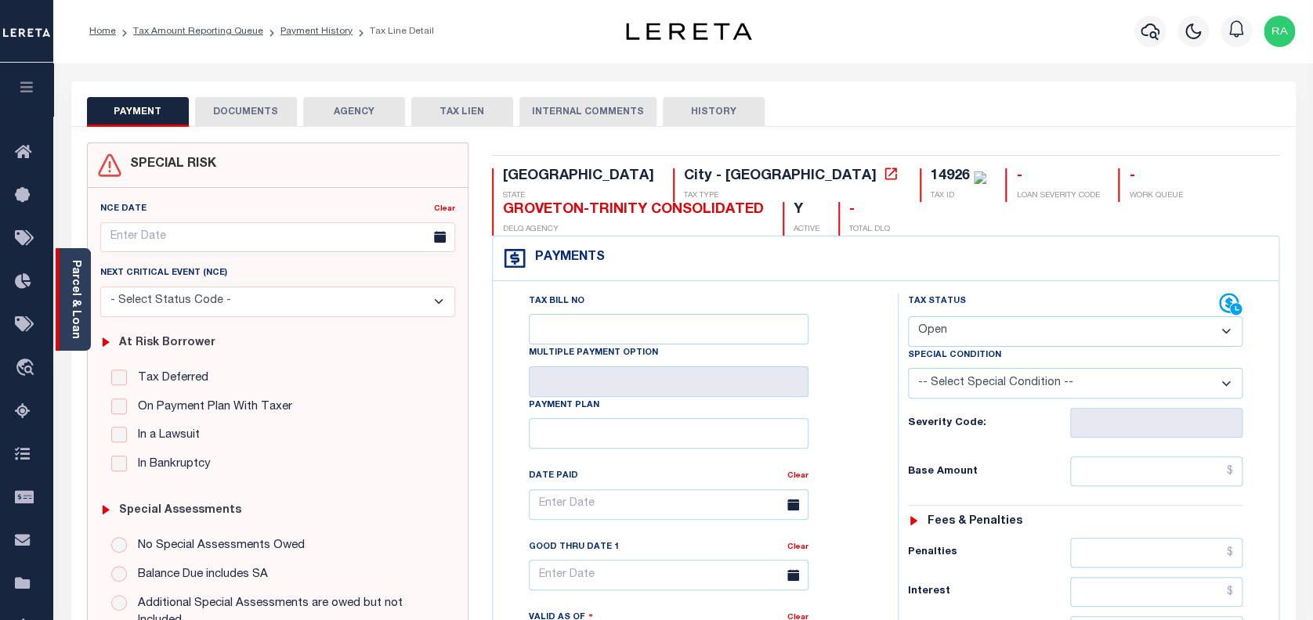
click at [78, 282] on link "Parcel & Loan" at bounding box center [75, 299] width 11 height 79
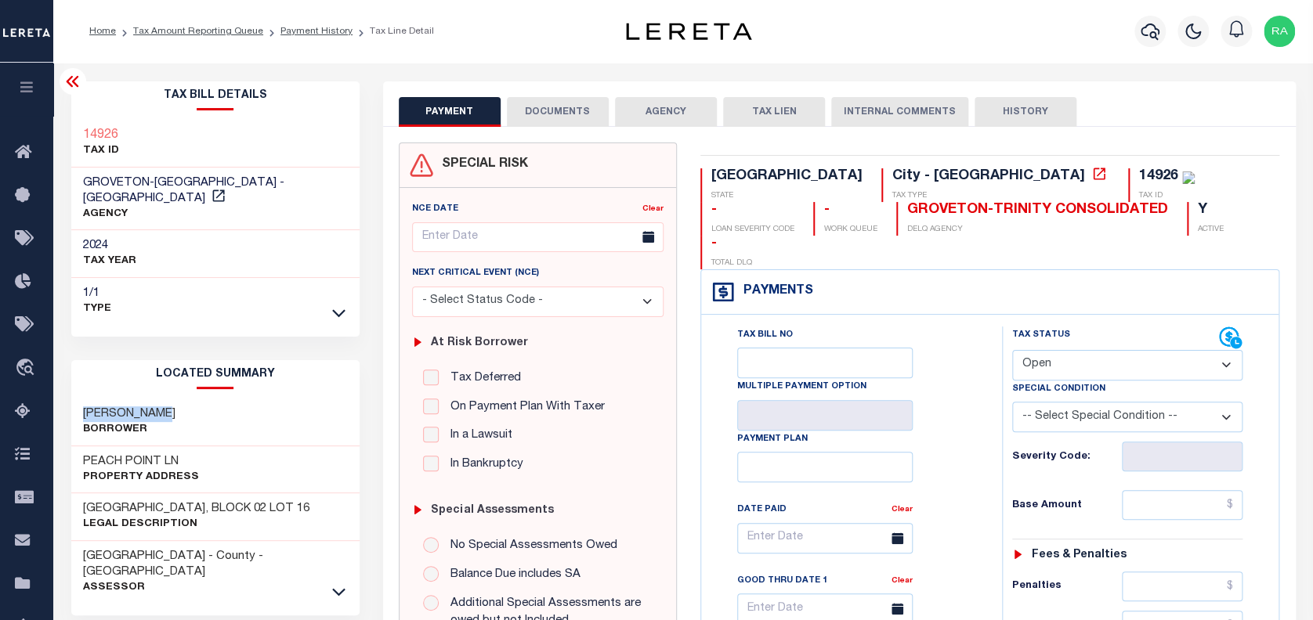
drag, startPoint x: 80, startPoint y: 413, endPoint x: 196, endPoint y: 415, distance: 116.0
click at [196, 415] on div "[PERSON_NAME]" at bounding box center [215, 423] width 288 height 48
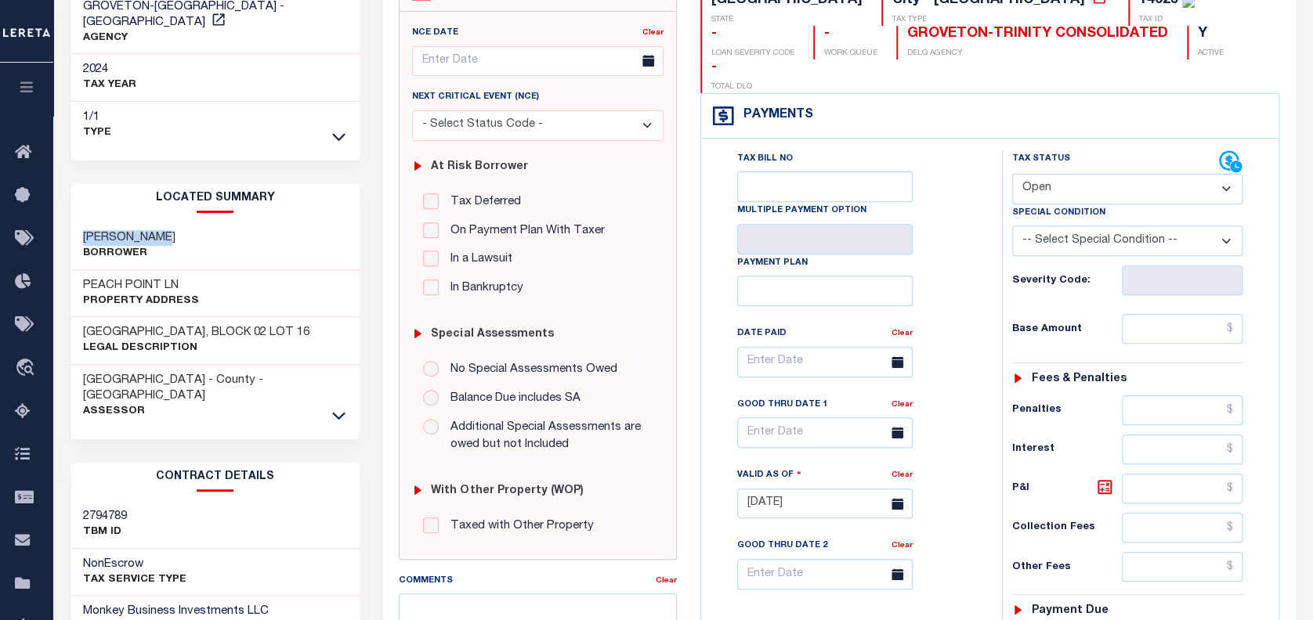
scroll to position [208, 0]
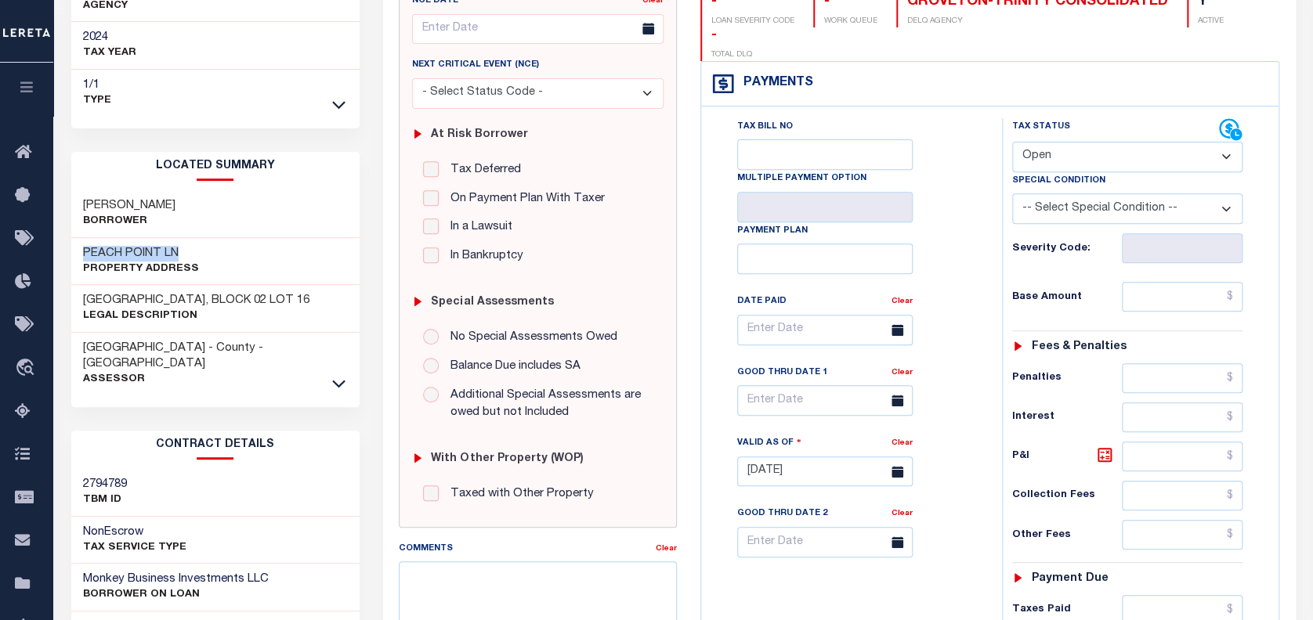
drag, startPoint x: 78, startPoint y: 248, endPoint x: 205, endPoint y: 266, distance: 129.1
click at [228, 253] on div "PEACH POINT LN Property Address" at bounding box center [215, 262] width 288 height 48
copy h3 "PEACH POINT LN"
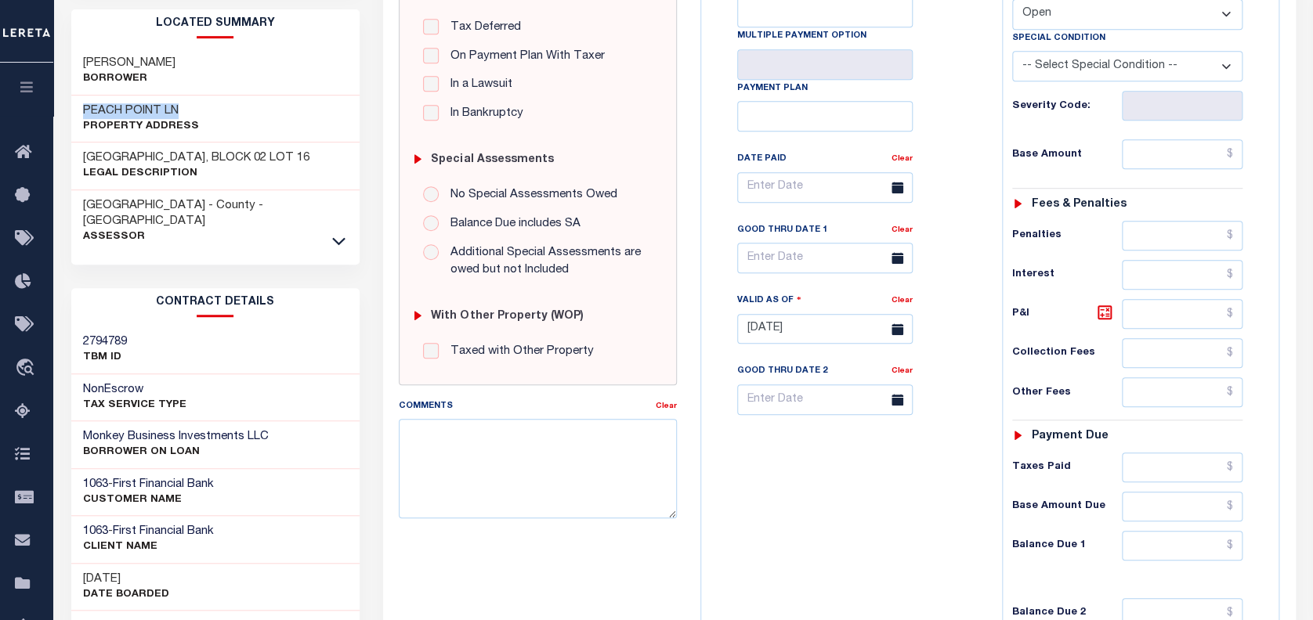
scroll to position [417, 0]
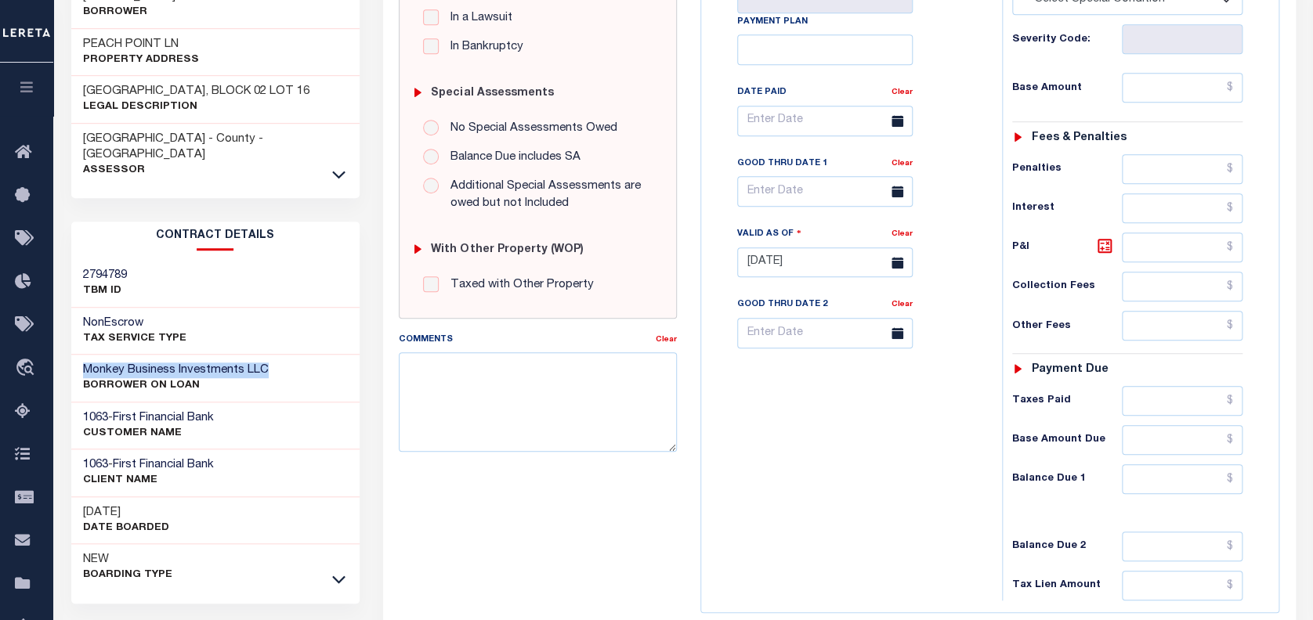
drag, startPoint x: 76, startPoint y: 350, endPoint x: 276, endPoint y: 350, distance: 199.7
click at [276, 355] on div "Monkey Business Investments LLC BORROWER ON LOAN" at bounding box center [215, 379] width 288 height 48
copy h3 "Monkey Business Investments LLC"
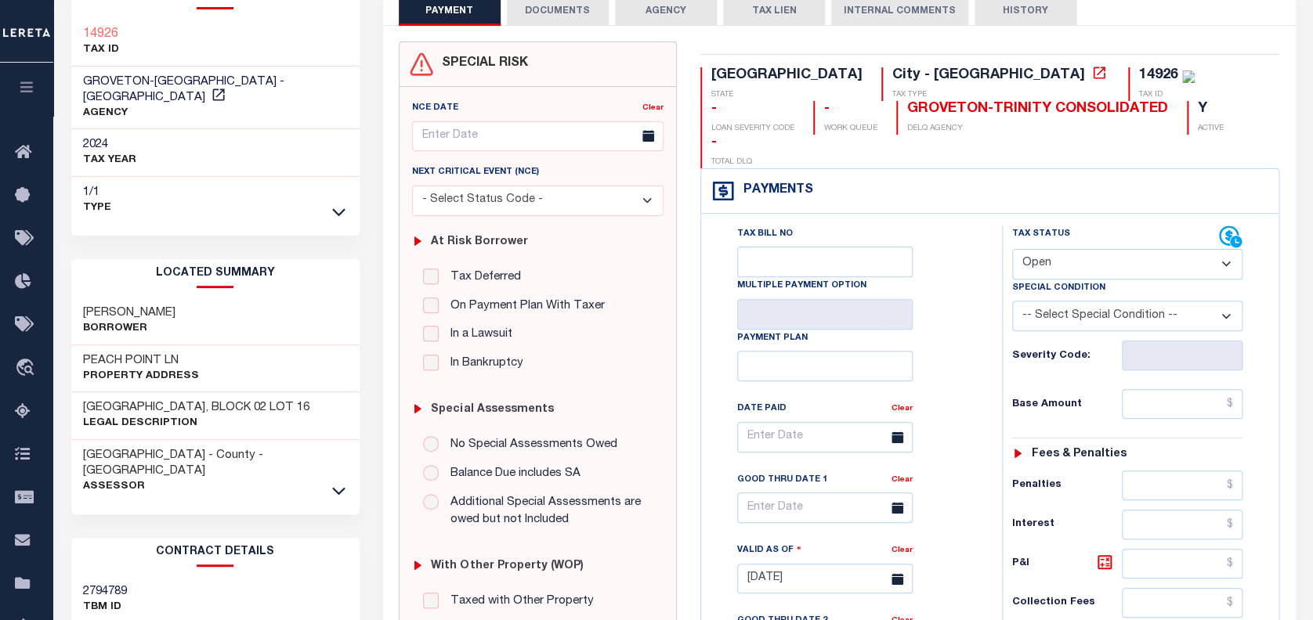
scroll to position [104, 0]
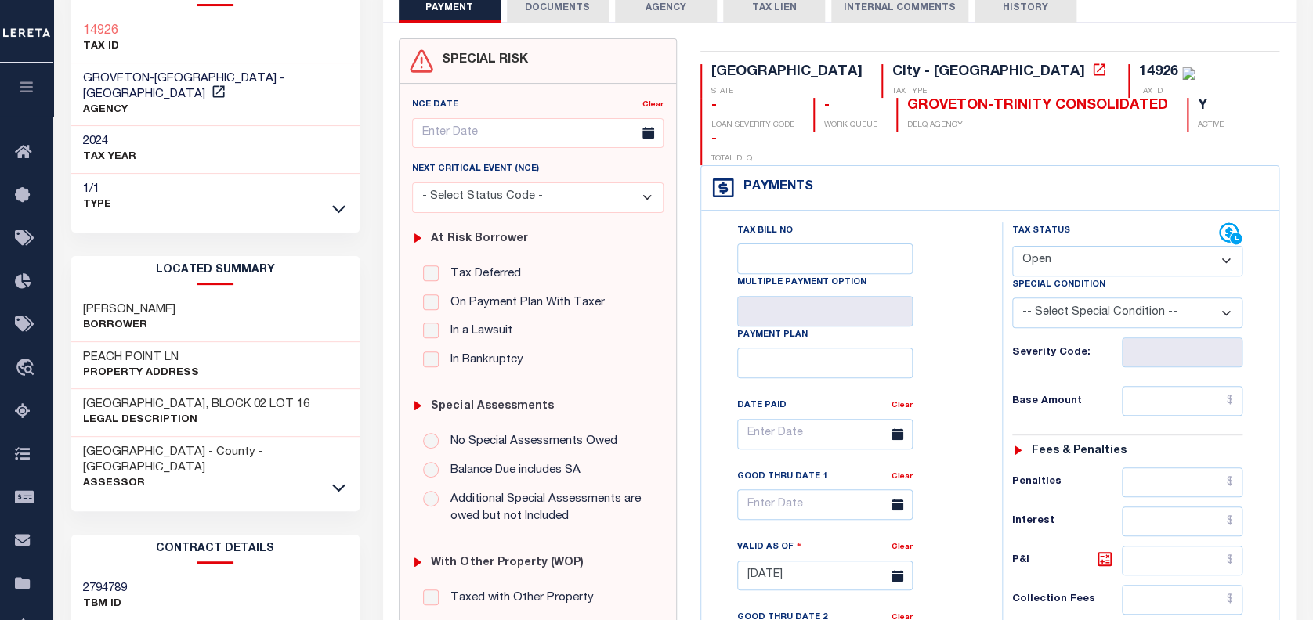
drag, startPoint x: 81, startPoint y: 401, endPoint x: 329, endPoint y: 398, distance: 247.5
click at [329, 398] on div "[GEOGRAPHIC_DATA], BLOCK 02 LOT 16 Legal Description" at bounding box center [215, 413] width 288 height 48
copy h3 "[GEOGRAPHIC_DATA], BLOCK 02 LOT 16"
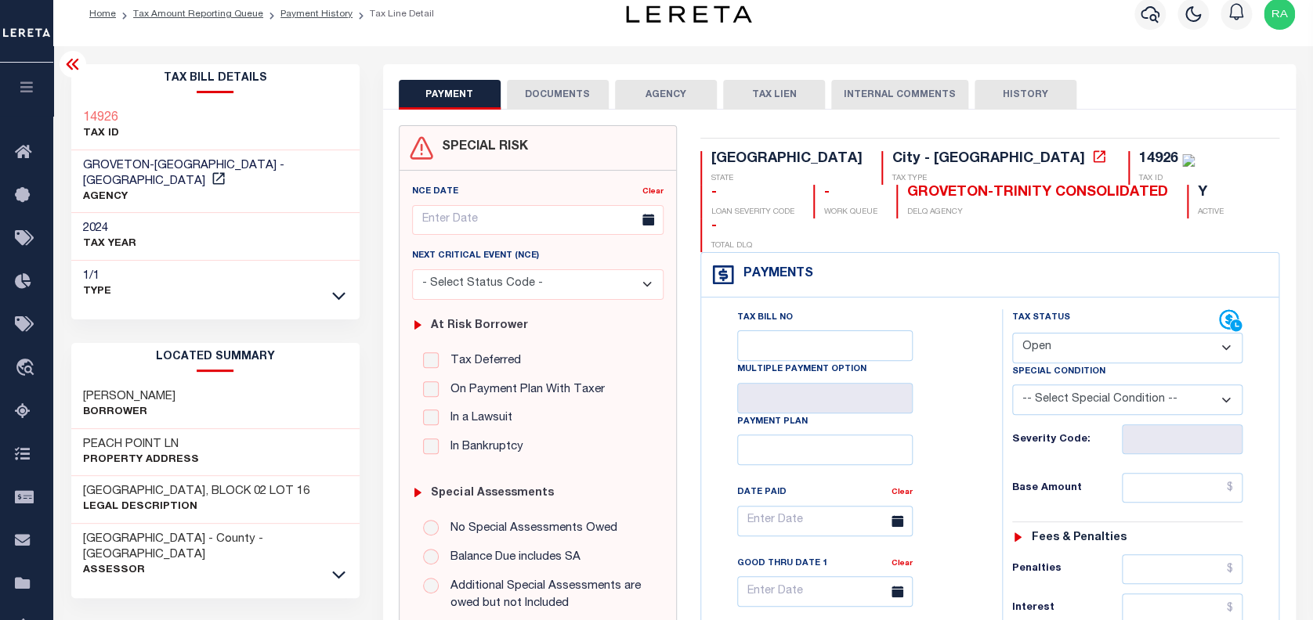
scroll to position [0, 0]
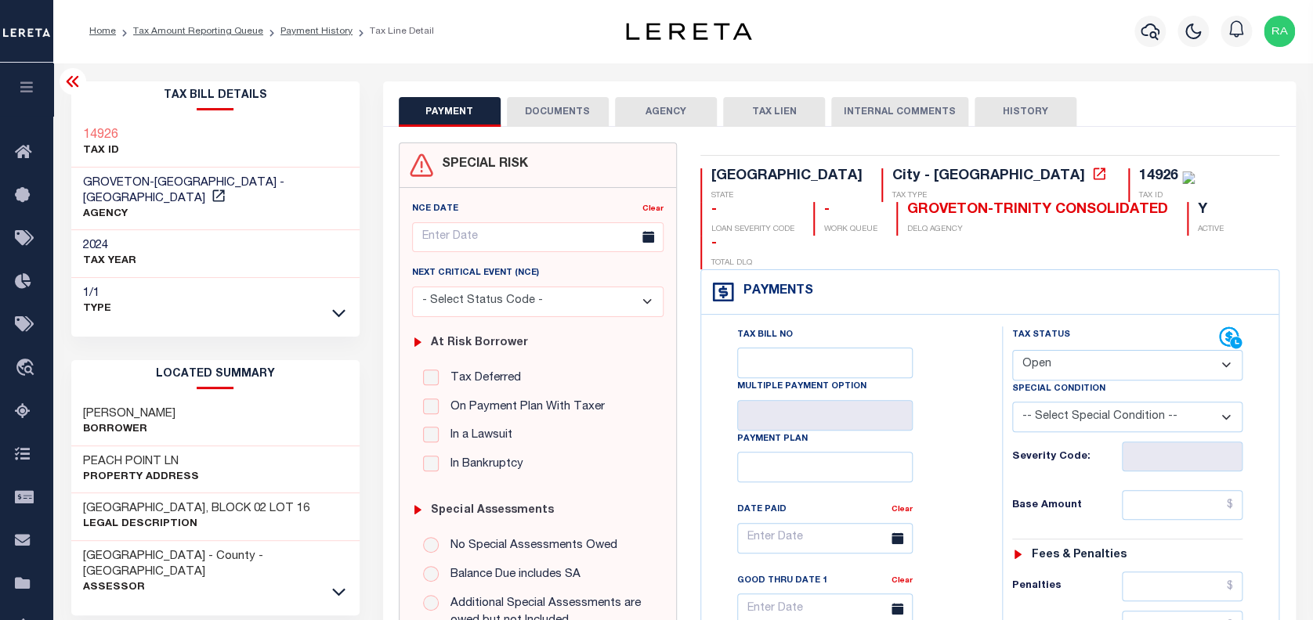
click at [1051, 350] on select "- Select Status Code - Open Due/Unpaid Paid Incomplete No Tax Due Internal Refu…" at bounding box center [1127, 365] width 231 height 31
select select "PYD"
click at [1012, 350] on select "- Select Status Code - Open Due/Unpaid Paid Incomplete No Tax Due Internal Refu…" at bounding box center [1127, 365] width 231 height 31
type input "[DATE]"
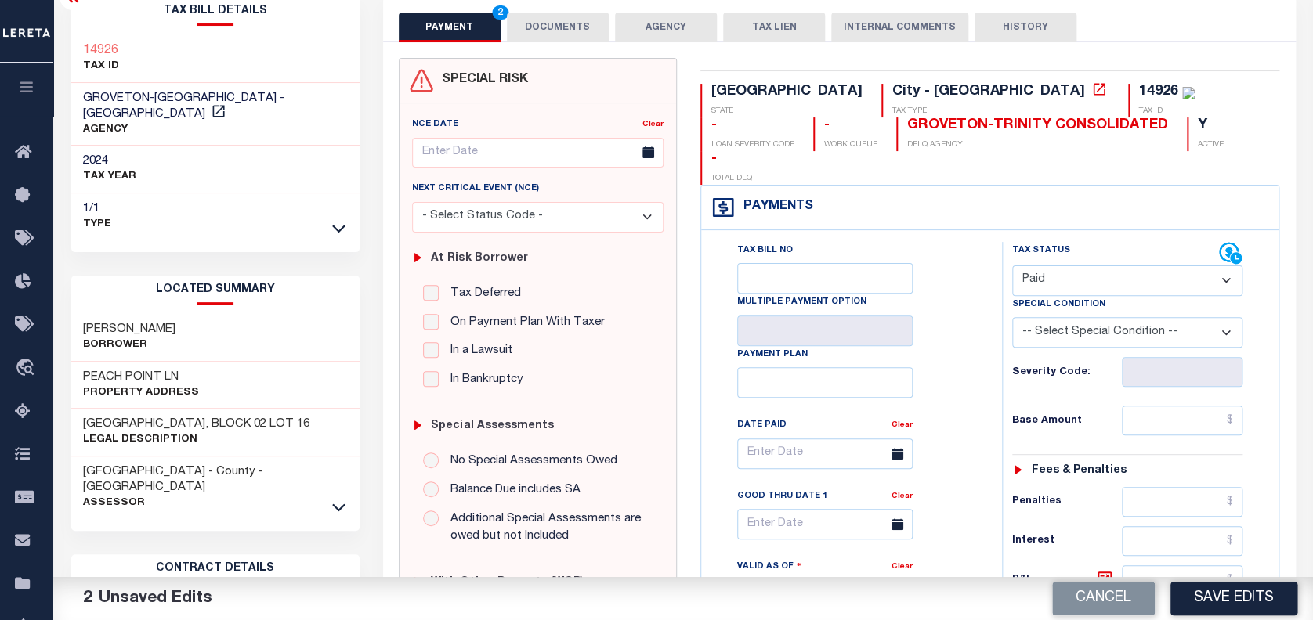
scroll to position [104, 0]
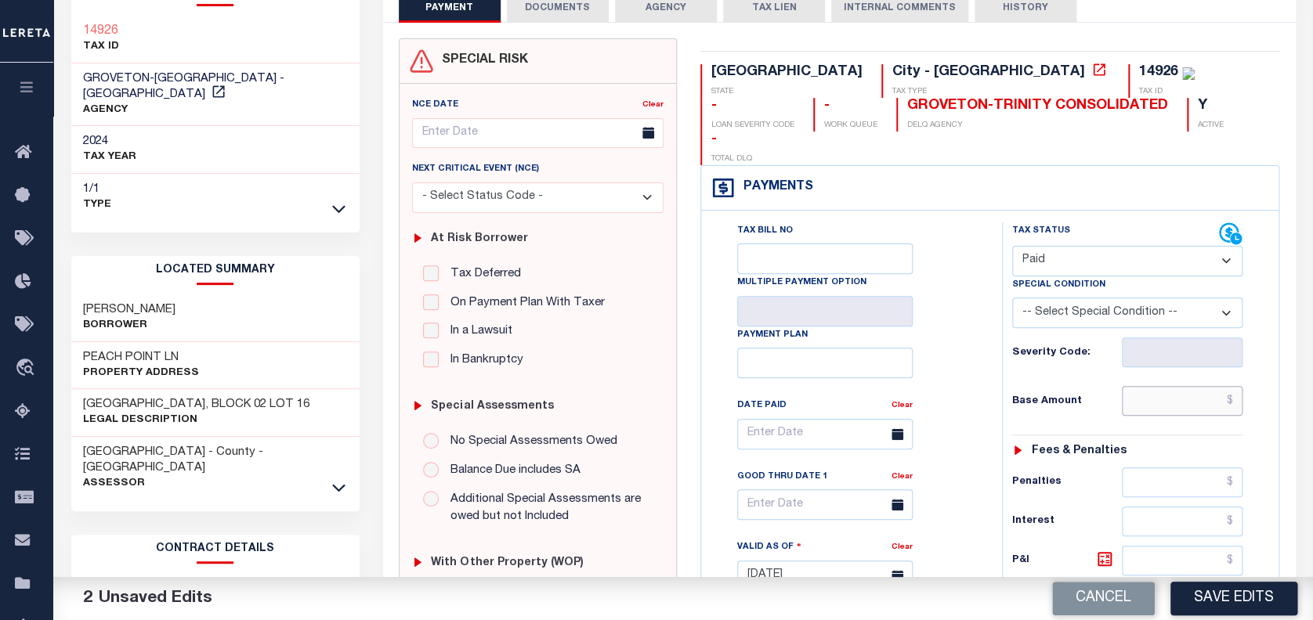
click at [1155, 386] on input "text" at bounding box center [1182, 401] width 121 height 30
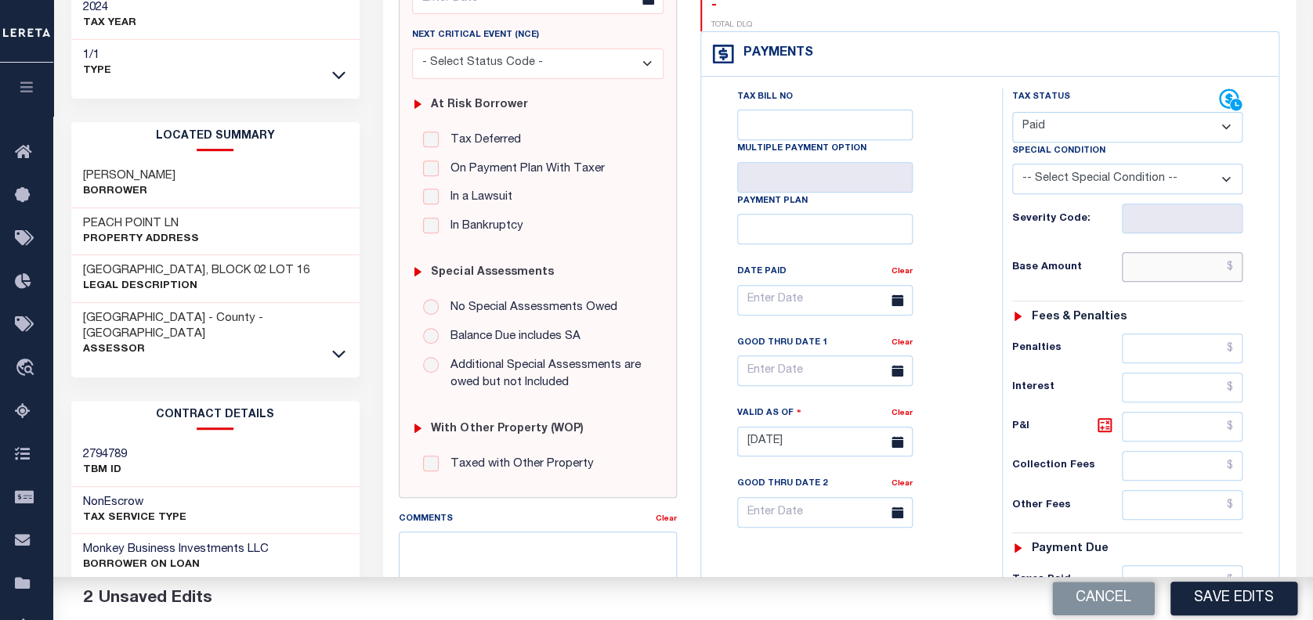
scroll to position [313, 0]
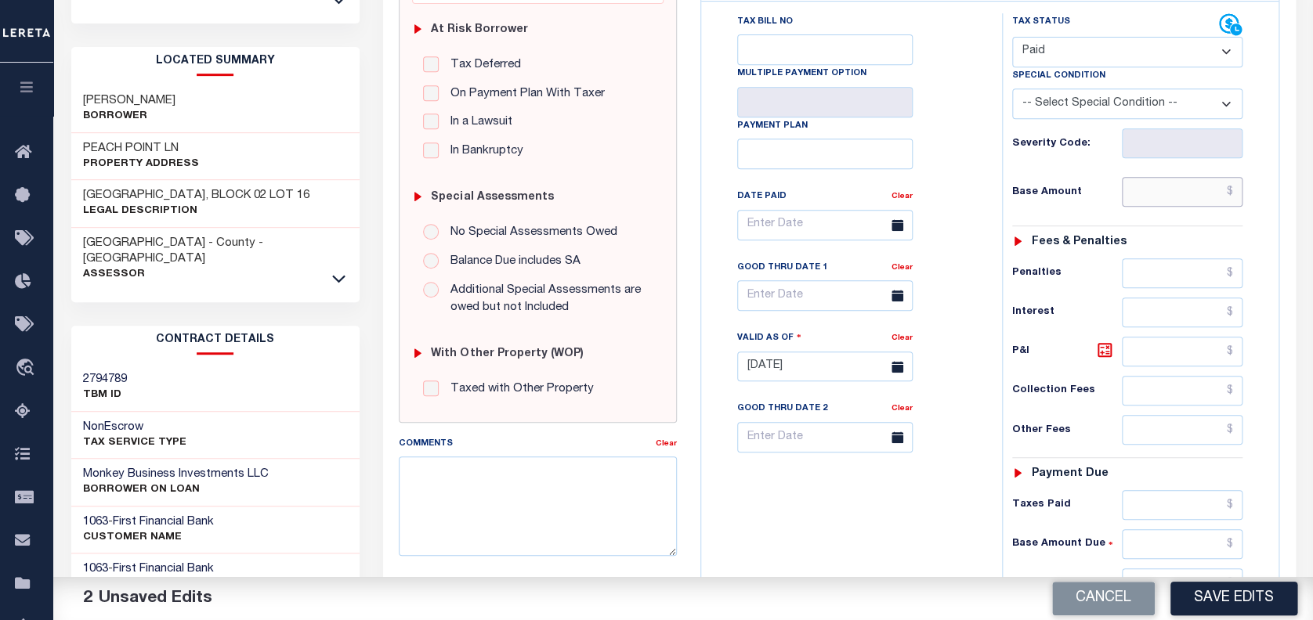
click at [1206, 177] on input "text" at bounding box center [1182, 192] width 121 height 30
click at [1182, 177] on input "text" at bounding box center [1182, 192] width 121 height 30
paste input "2,583.92"
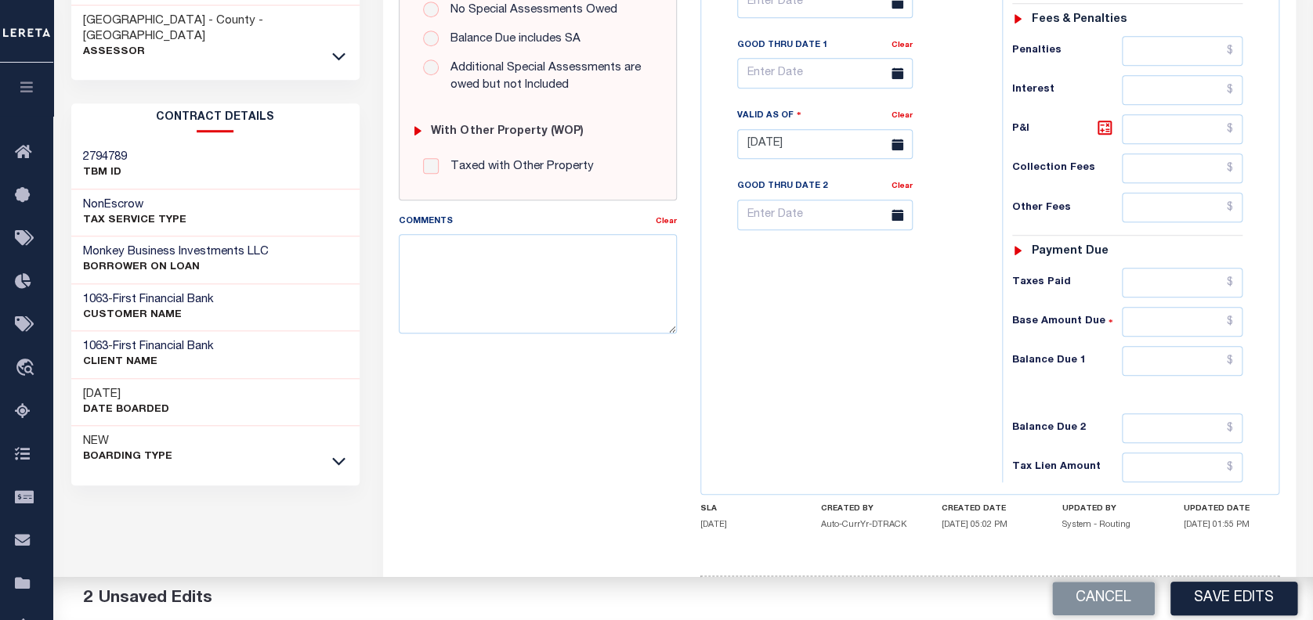
scroll to position [564, 0]
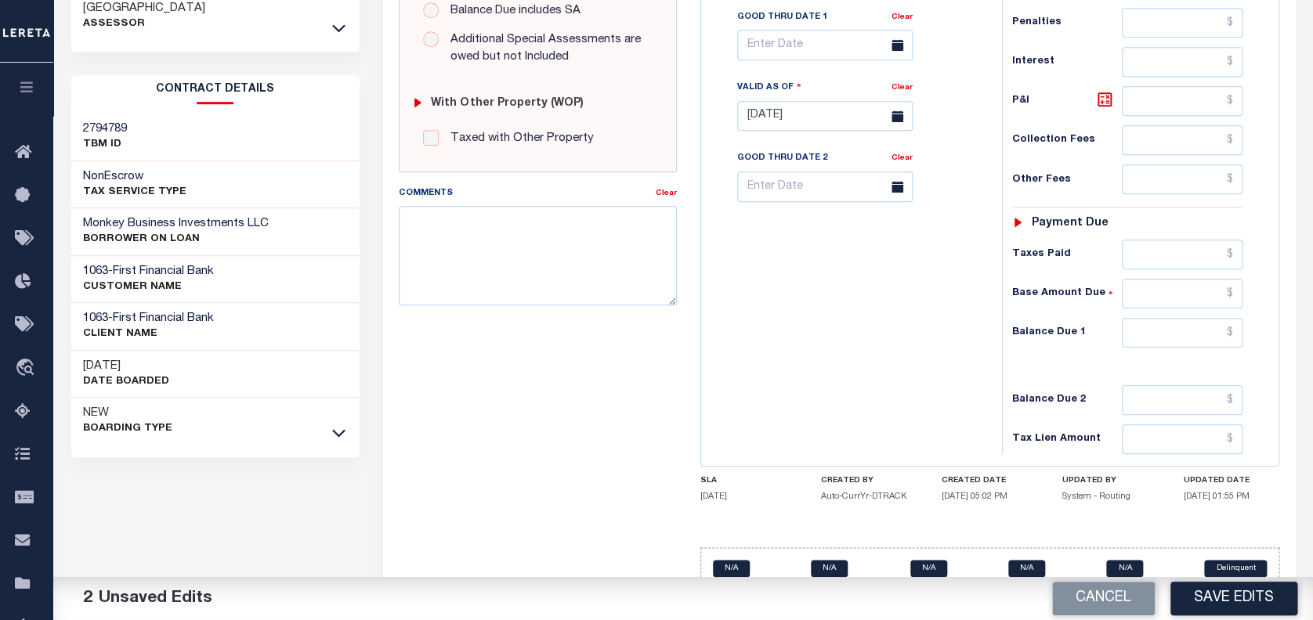
type input "$2,583.92"
click at [1173, 318] on input "text" at bounding box center [1182, 333] width 121 height 30
type input "$0.00"
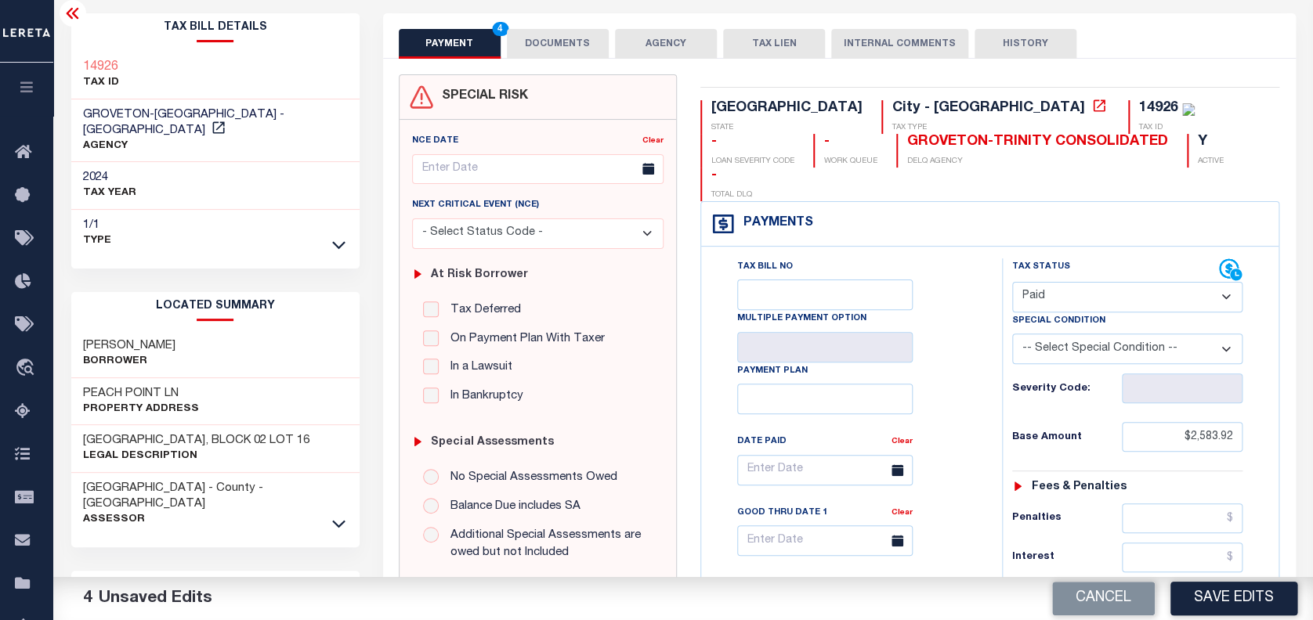
scroll to position [0, 0]
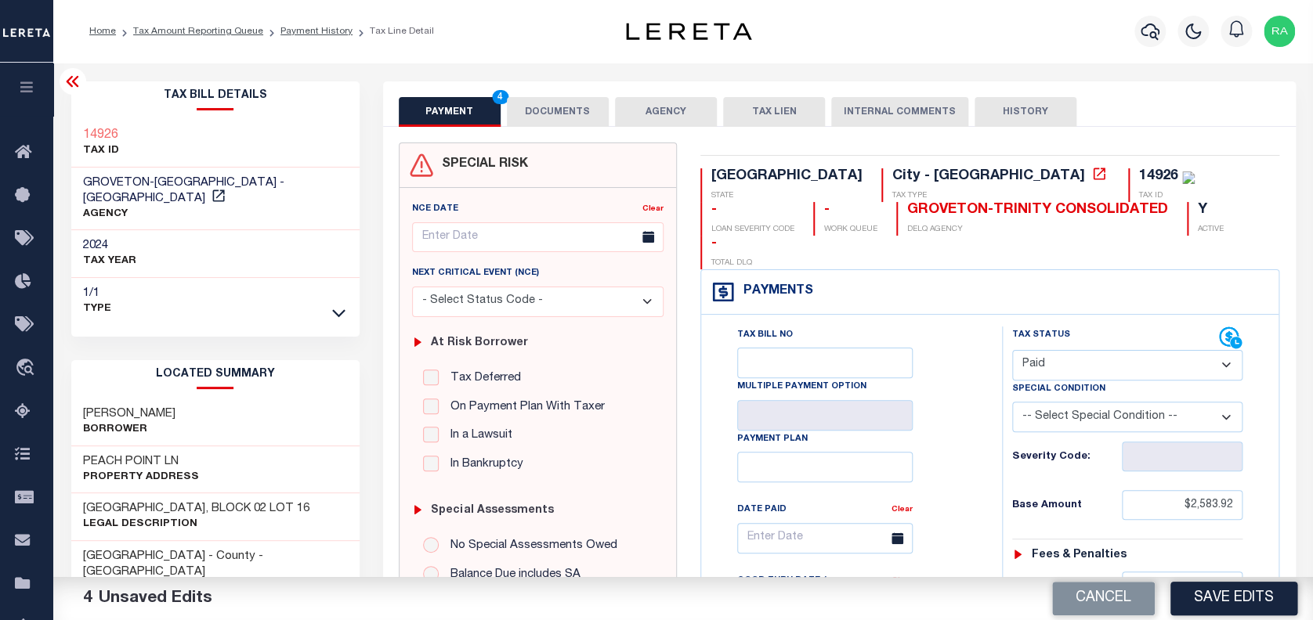
click at [541, 122] on button "DOCUMENTS" at bounding box center [558, 112] width 102 height 30
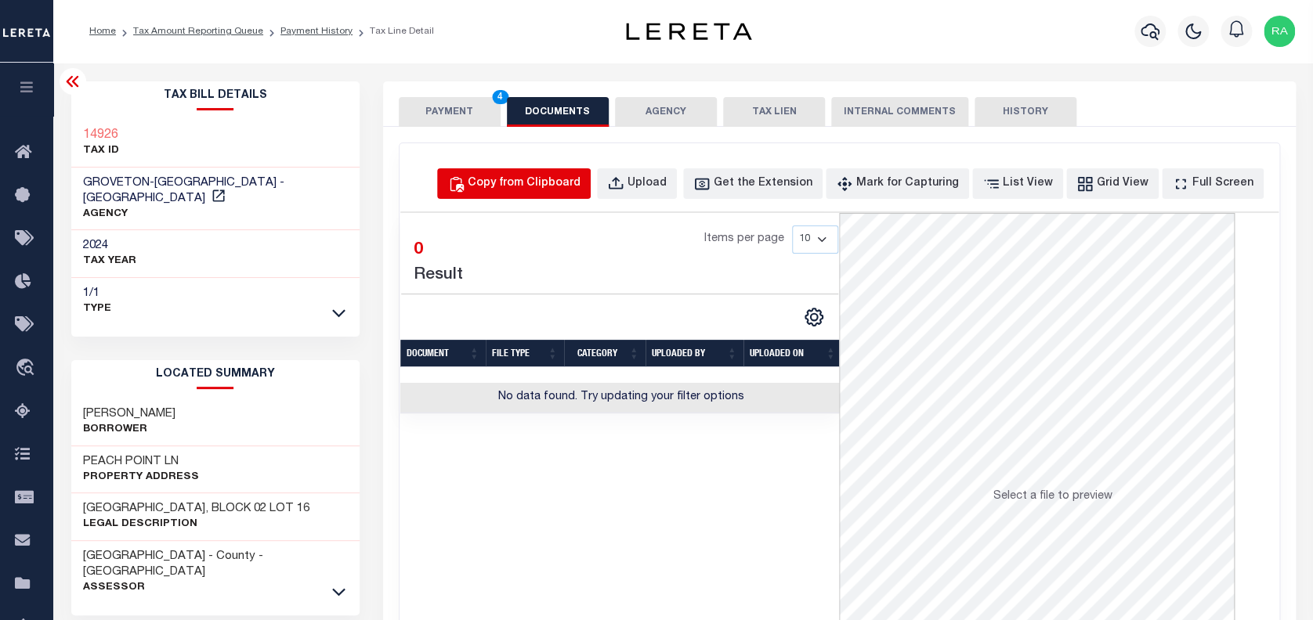
click at [537, 184] on div "Copy from Clipboard" at bounding box center [524, 183] width 113 height 17
select select "POP"
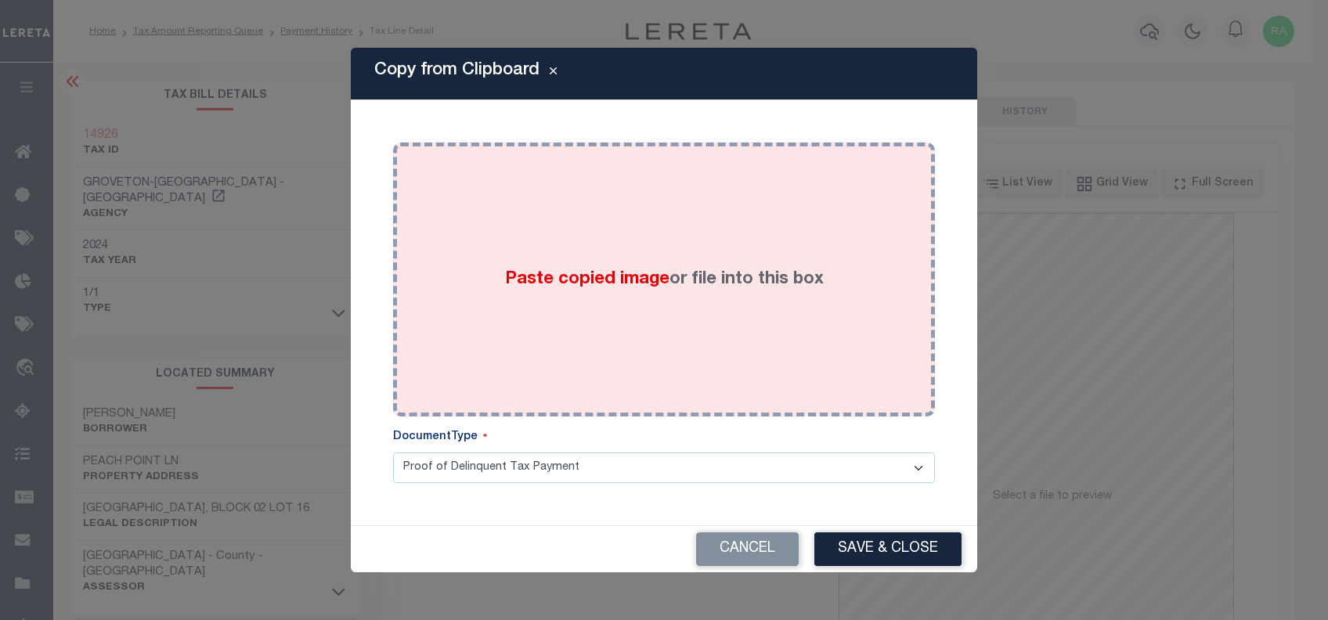
click at [496, 262] on div "Paste copied image or file into this box" at bounding box center [664, 279] width 519 height 251
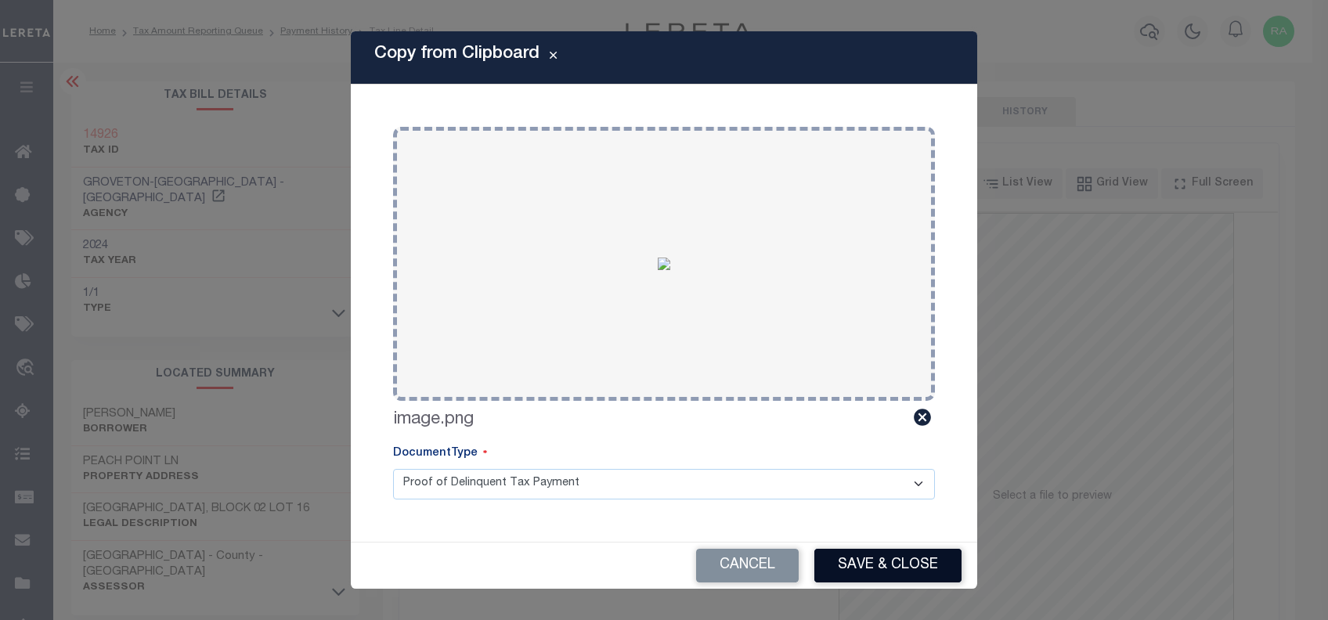
click at [877, 566] on button "Save & Close" at bounding box center [888, 566] width 147 height 34
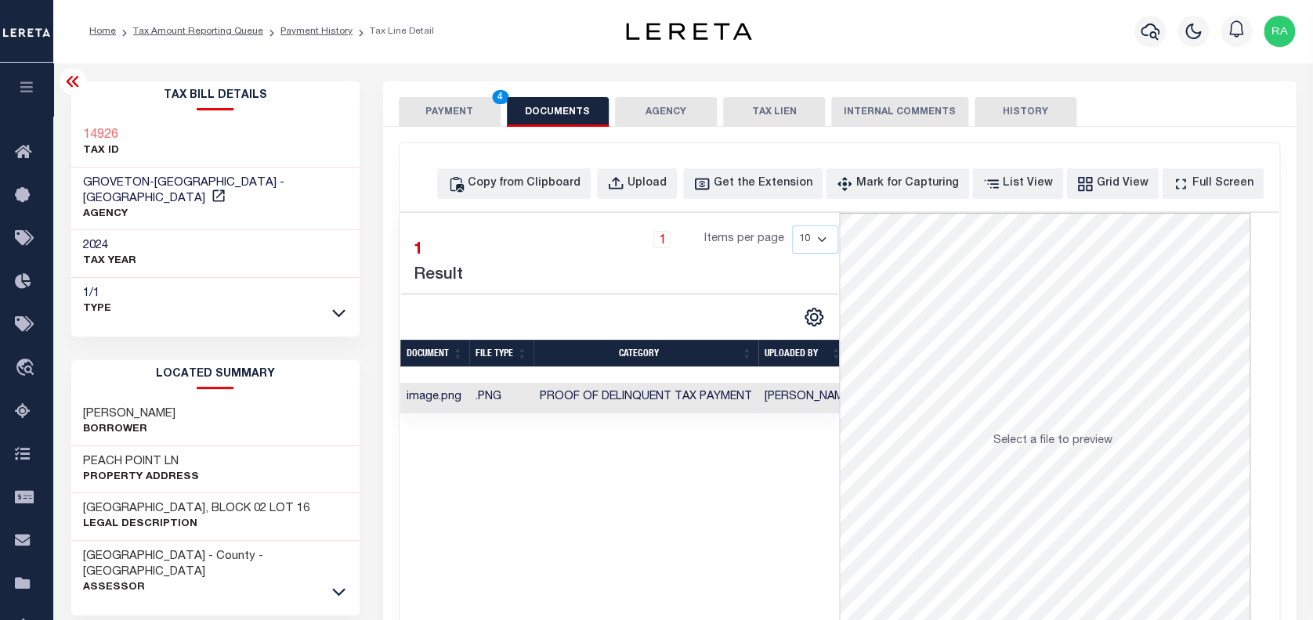
click at [426, 109] on button "PAYMENT 4" at bounding box center [450, 112] width 102 height 30
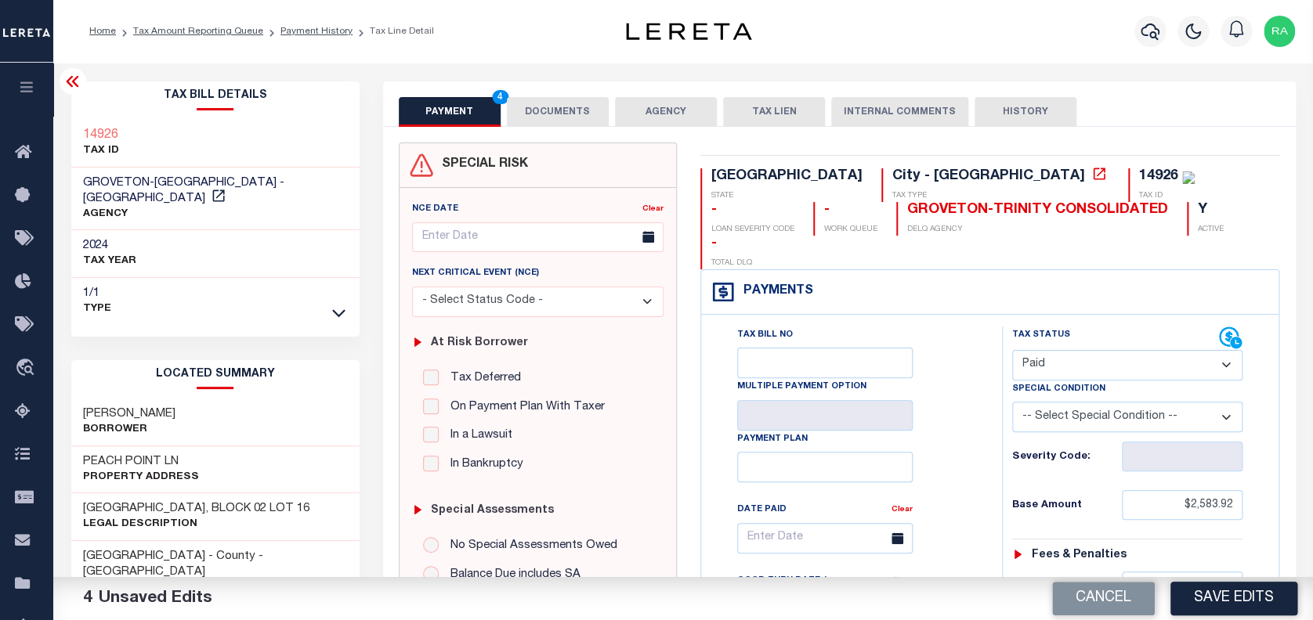
click at [1075, 350] on select "- Select Status Code - Open Due/Unpaid Paid Incomplete No Tax Due Internal Refu…" at bounding box center [1127, 365] width 231 height 31
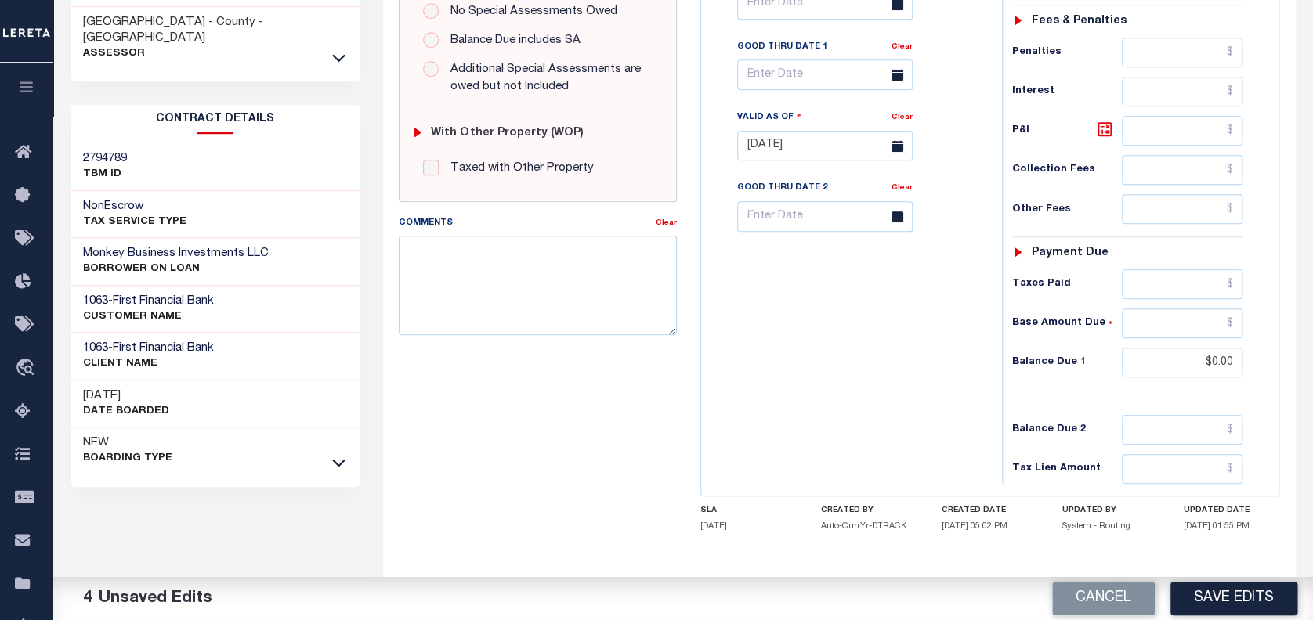
scroll to position [558, 0]
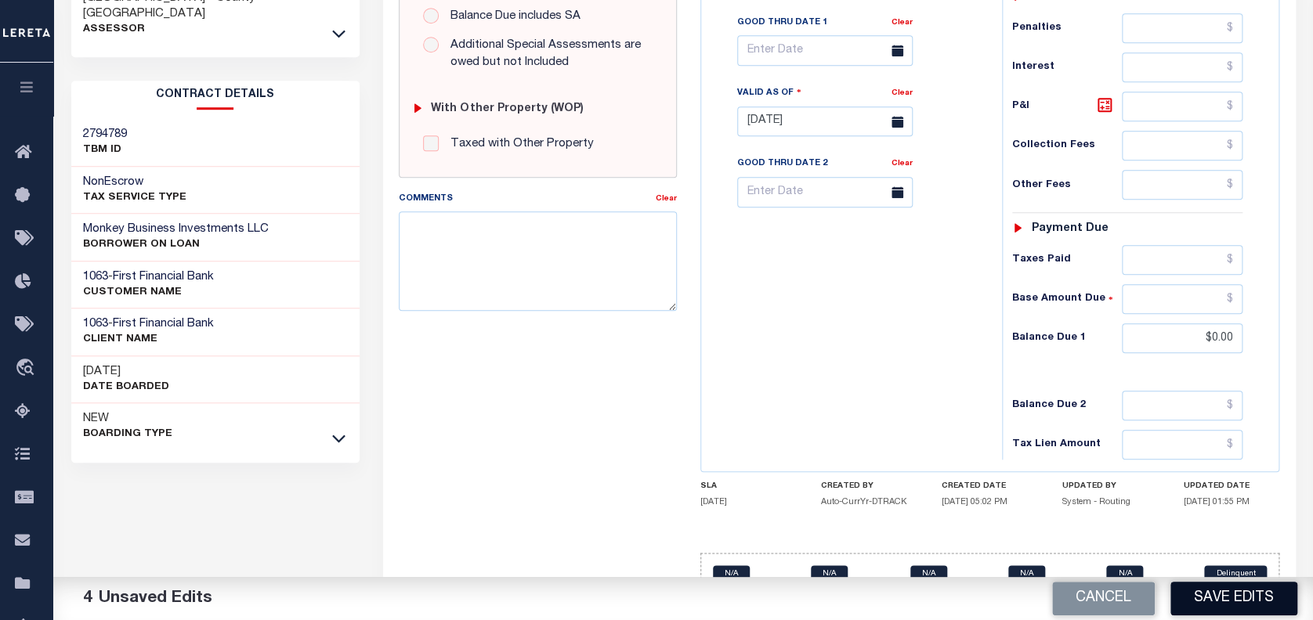
click at [1227, 595] on button "Save Edits" at bounding box center [1233, 599] width 127 height 34
checkbox input "false"
type input "$2,583.92"
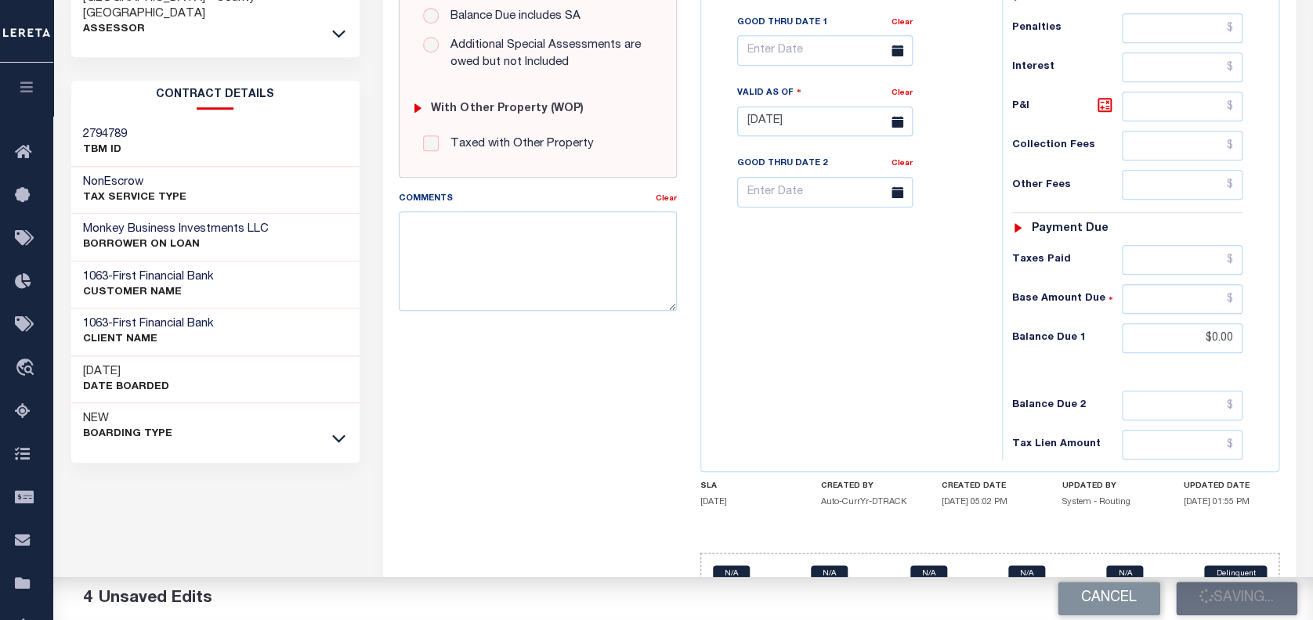
type input "$0"
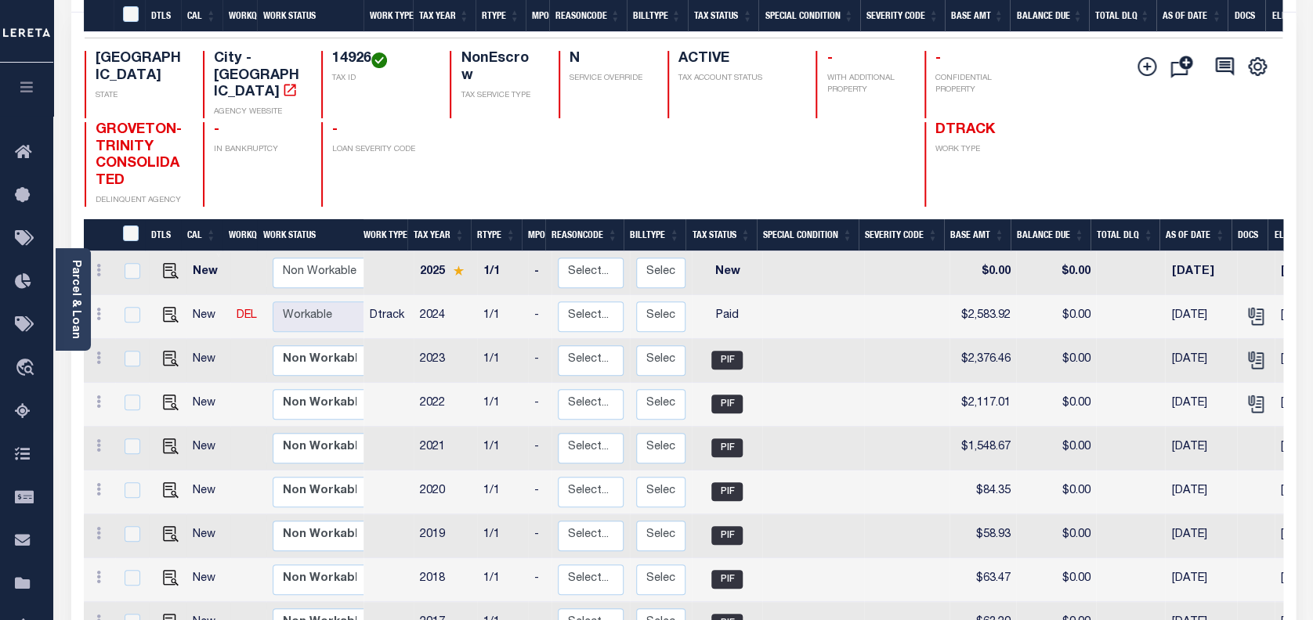
scroll to position [345, 0]
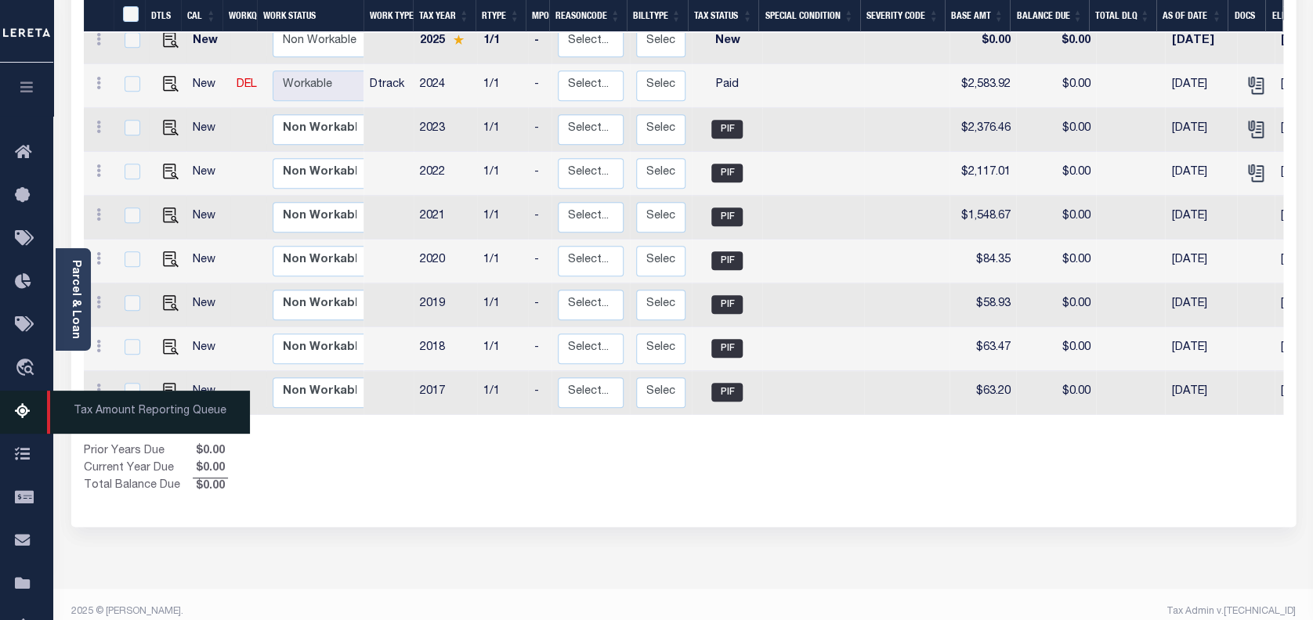
click at [20, 414] on icon at bounding box center [27, 413] width 25 height 20
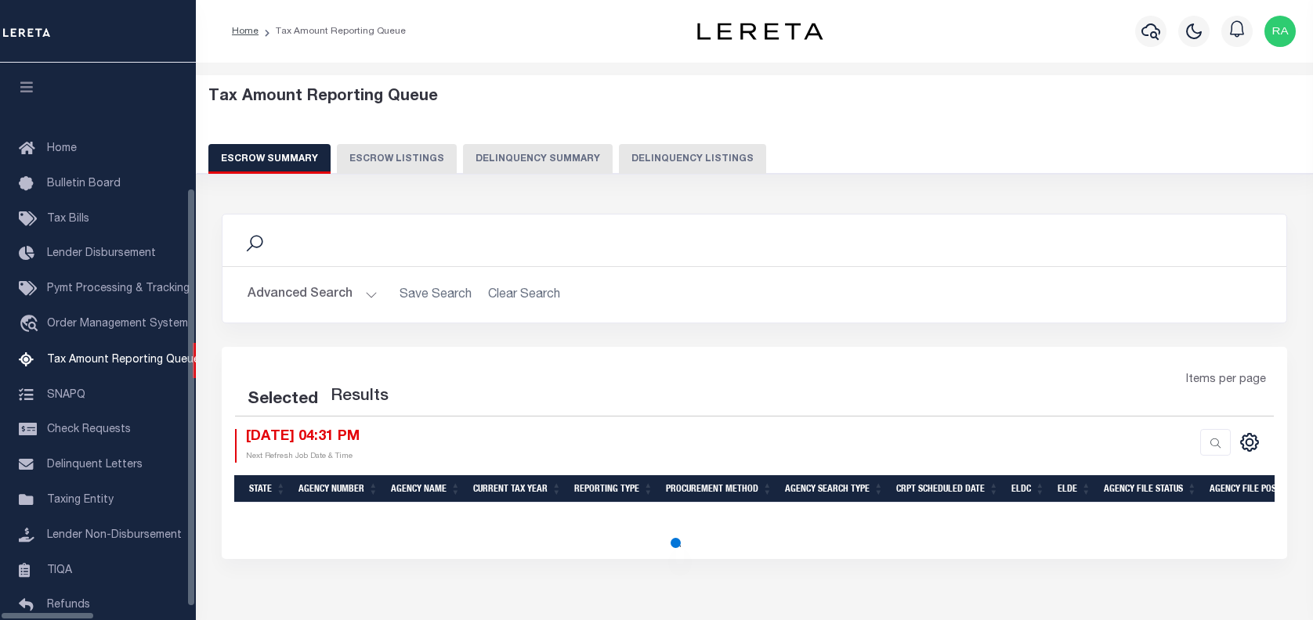
click at [641, 157] on button "Delinquency Listings" at bounding box center [692, 159] width 147 height 30
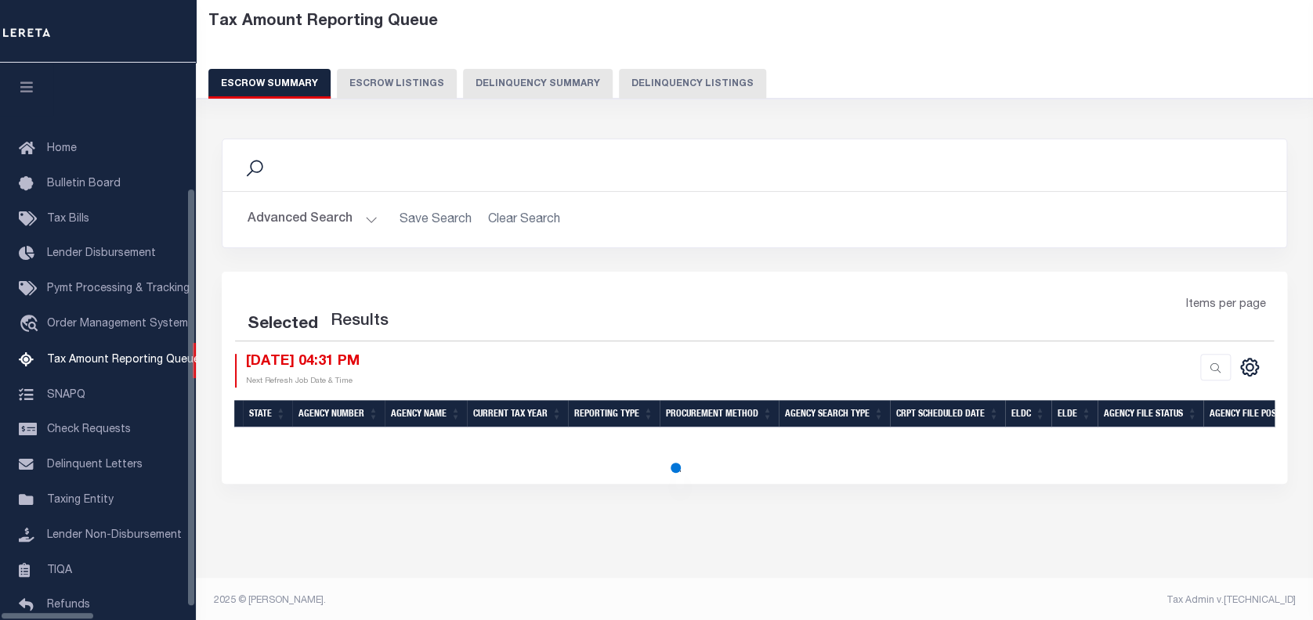
scroll to position [128, 0]
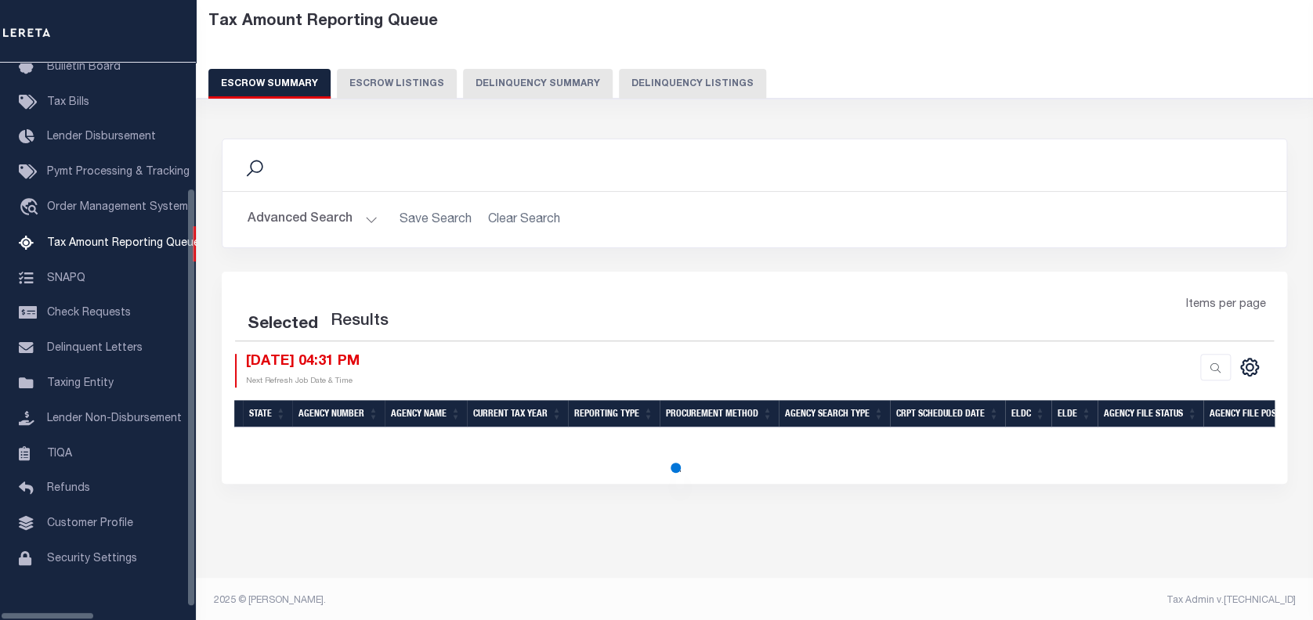
select select "100"
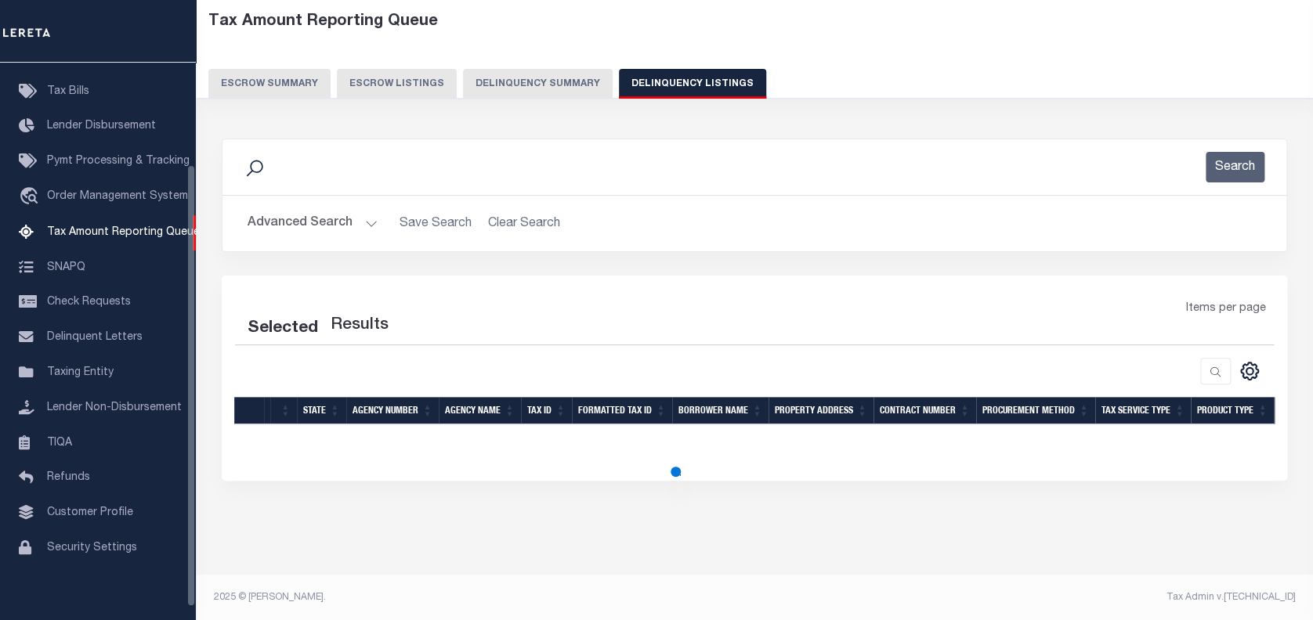
select select "100"
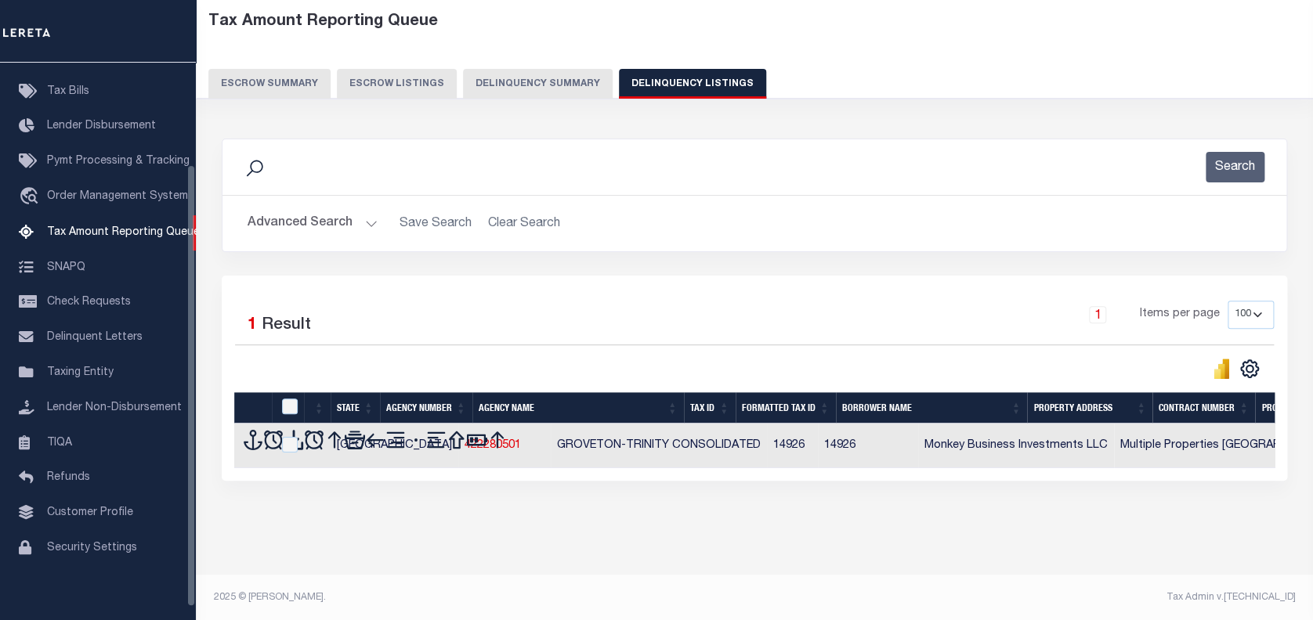
scroll to position [75, 0]
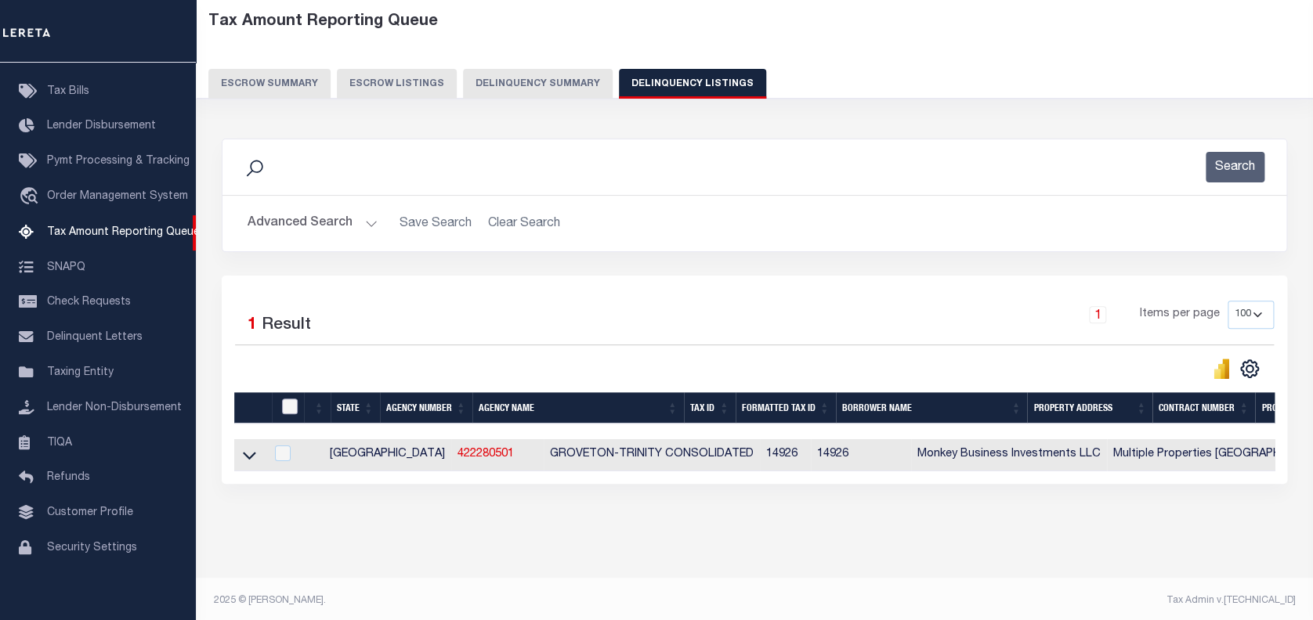
click at [286, 403] on input "checkbox" at bounding box center [290, 407] width 16 height 16
checkbox input "true"
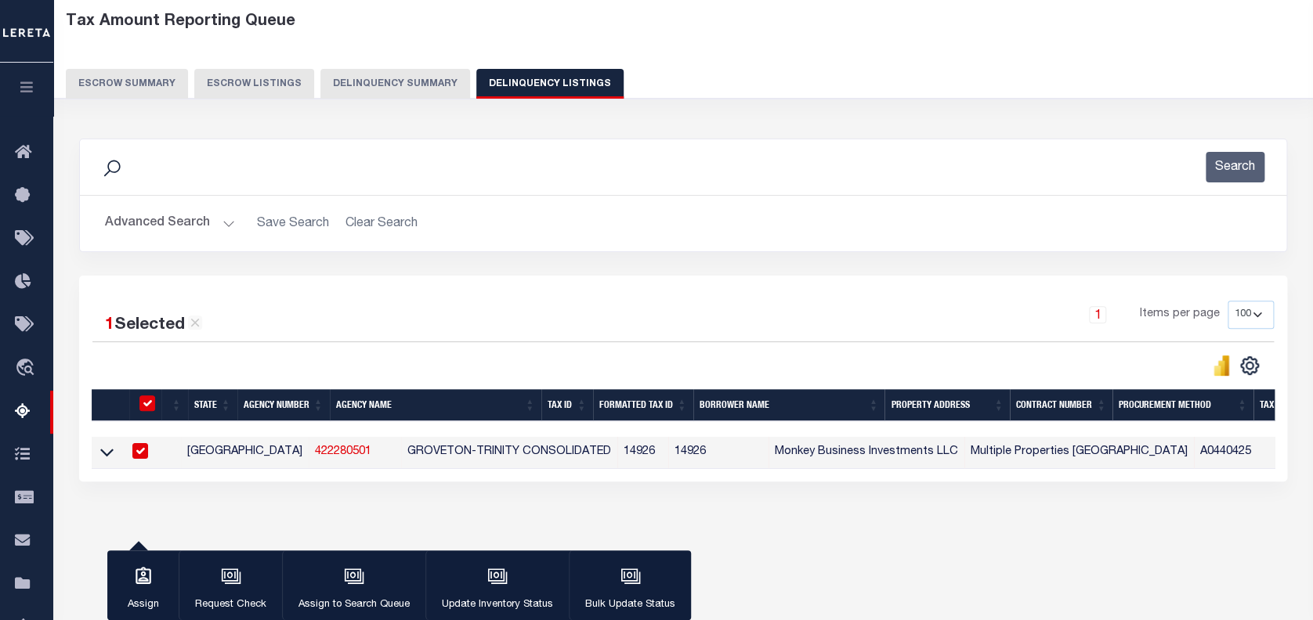
scroll to position [210, 0]
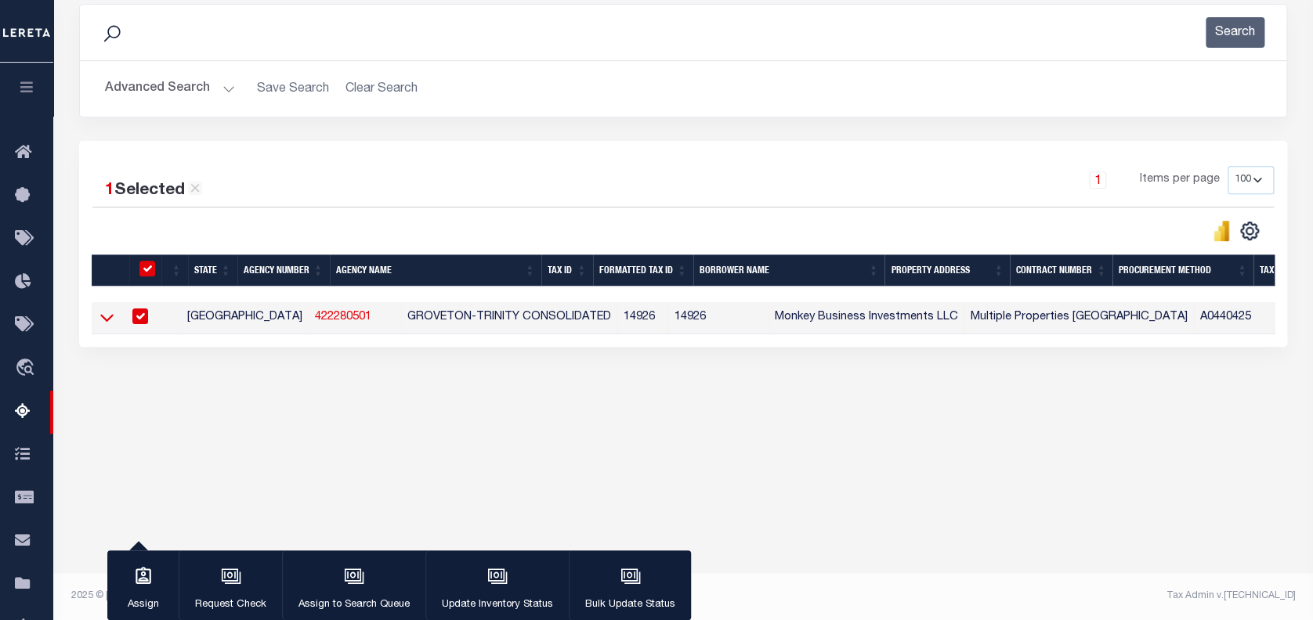
click at [103, 319] on icon at bounding box center [106, 317] width 13 height 16
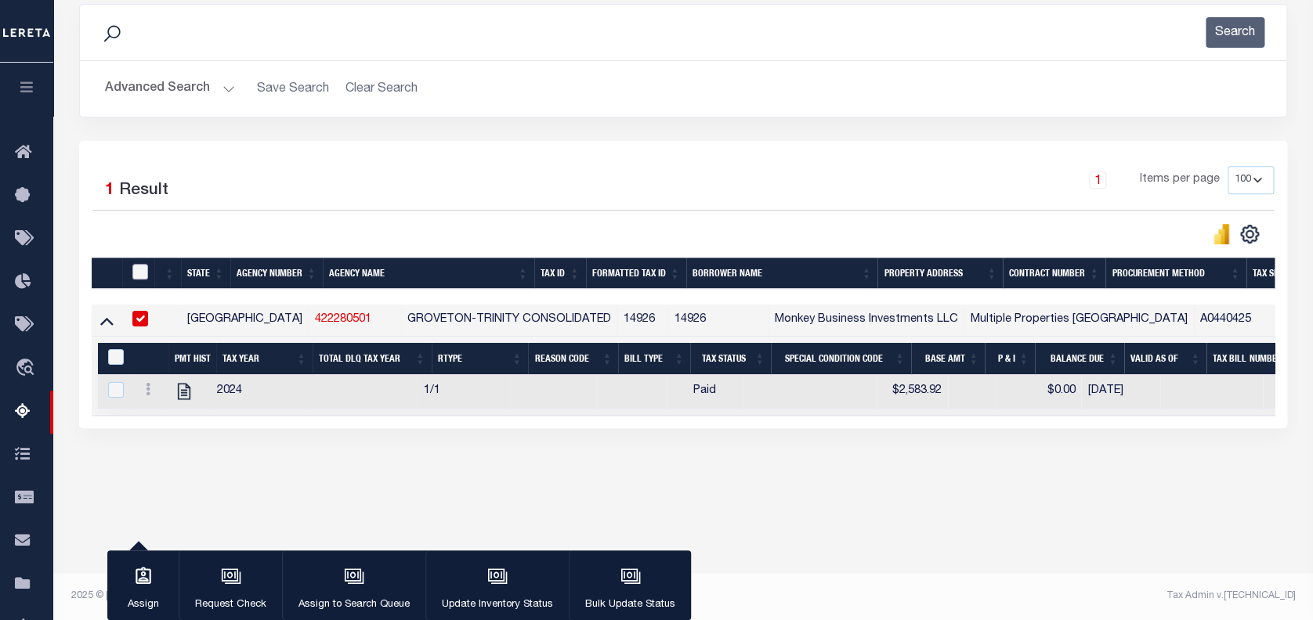
click at [144, 280] on input "checkbox" at bounding box center [140, 272] width 16 height 16
checkbox input "true"
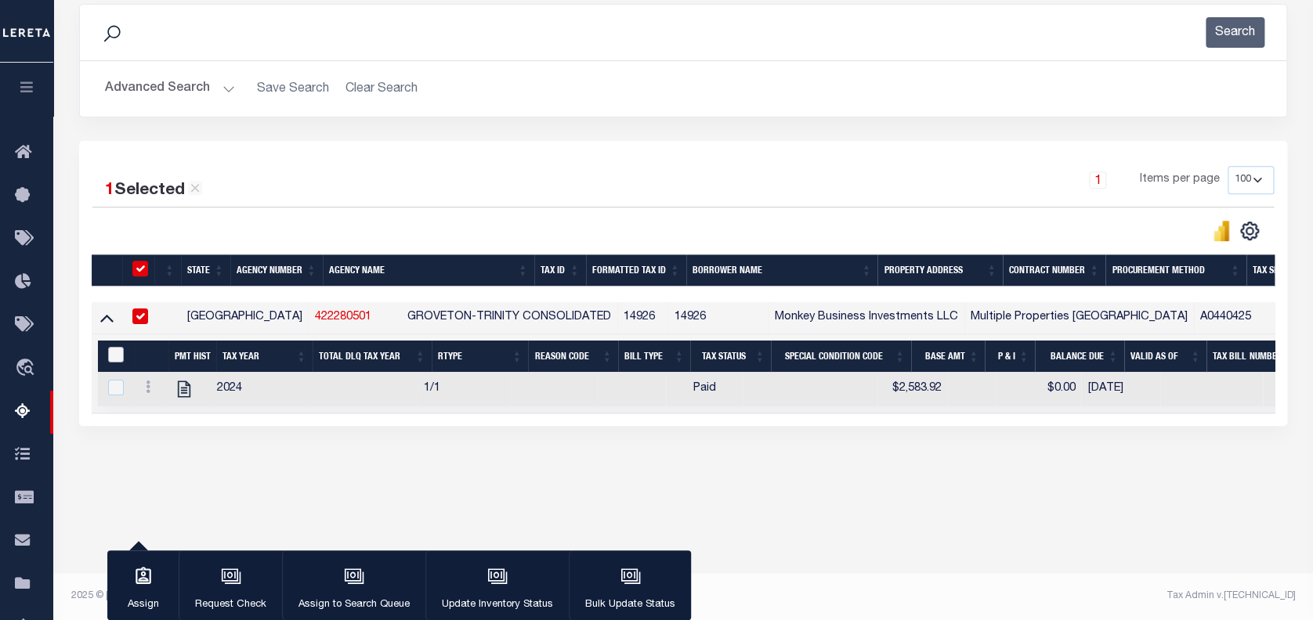
click at [117, 354] on input "&nbsp;" at bounding box center [116, 355] width 16 height 16
checkbox input "true"
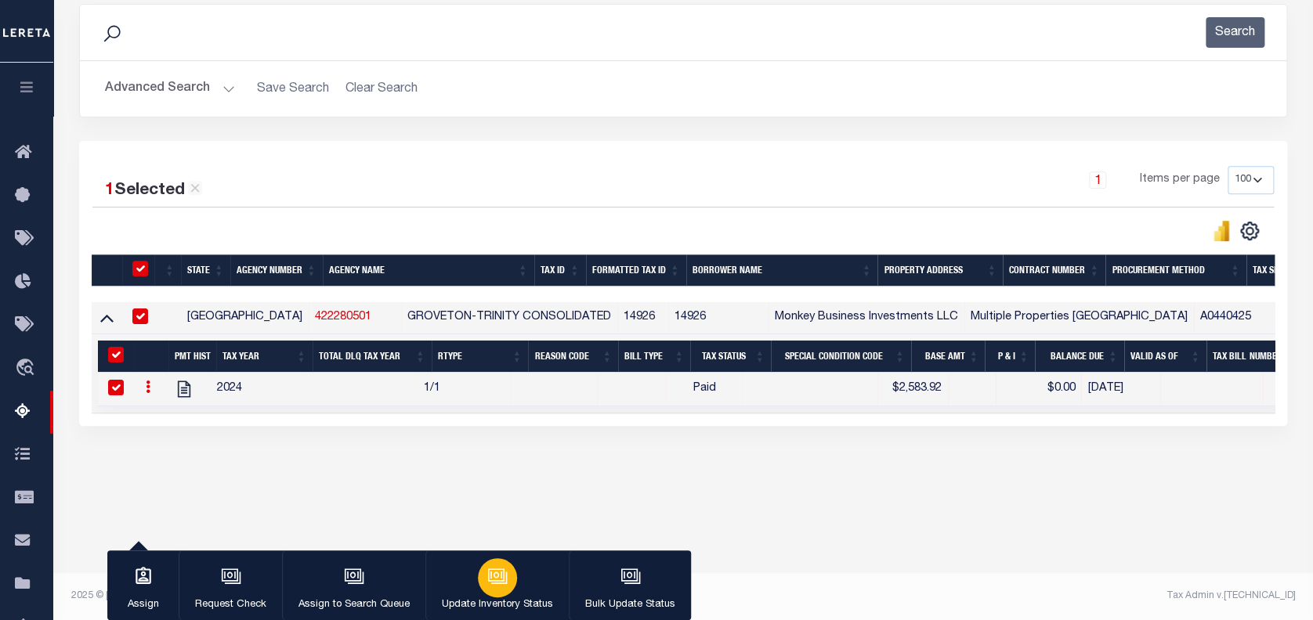
click at [490, 577] on icon "button" at bounding box center [496, 575] width 12 height 7
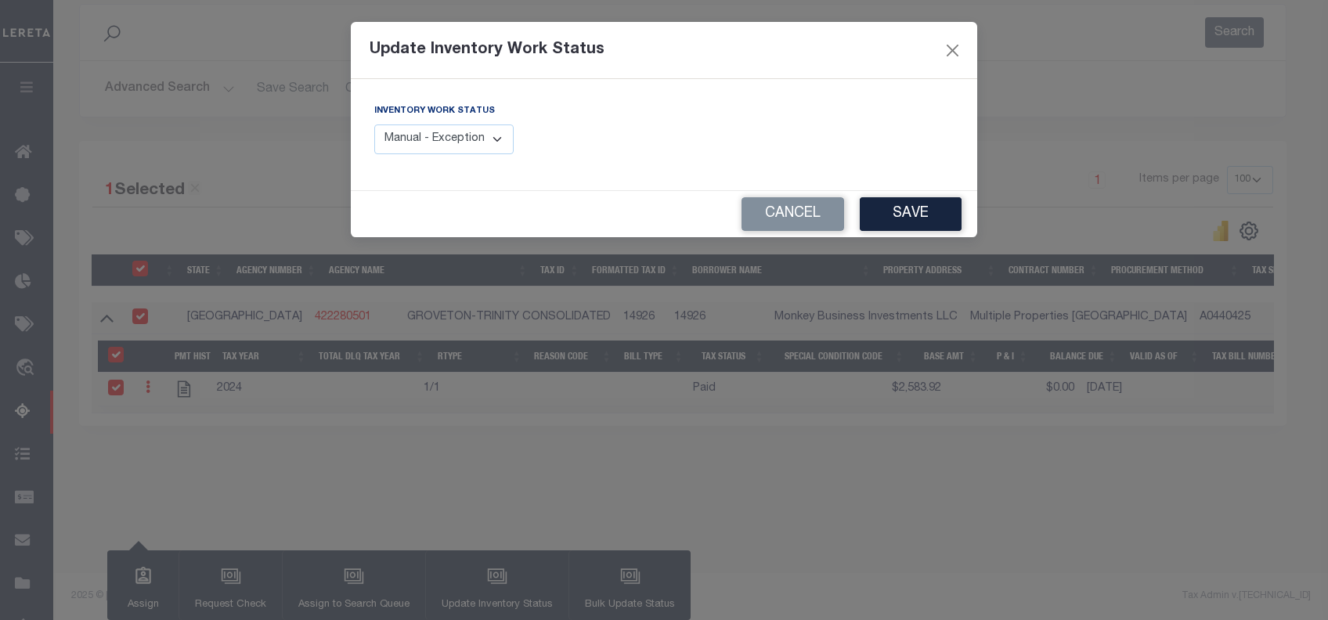
click at [475, 136] on select "Manual - Exception Pended - Awaiting Search Late Add Exception Completed" at bounding box center [443, 140] width 139 height 31
select select "4"
click at [374, 125] on select "Manual - Exception Pended - Awaiting Search Late Add Exception Completed" at bounding box center [443, 140] width 139 height 31
click at [905, 211] on button "Save" at bounding box center [911, 214] width 102 height 34
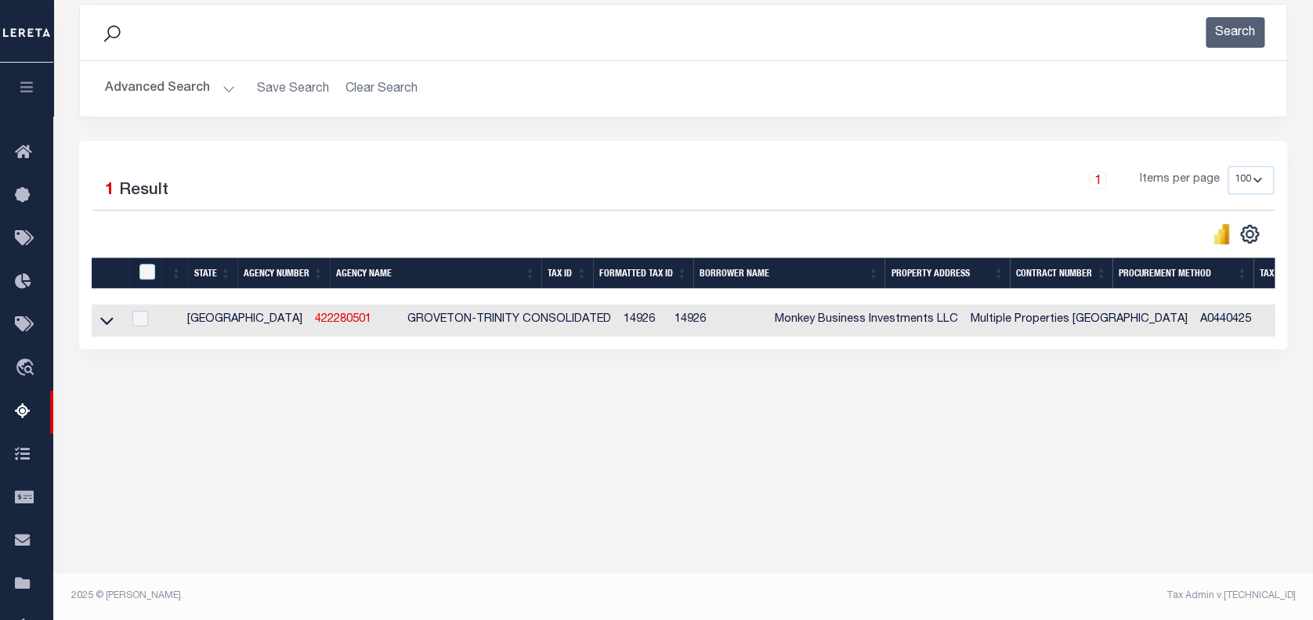
click at [617, 324] on td "14926" at bounding box center [642, 321] width 51 height 32
checkbox input "true"
click at [617, 324] on td "14926" at bounding box center [642, 321] width 51 height 32
checkbox input "false"
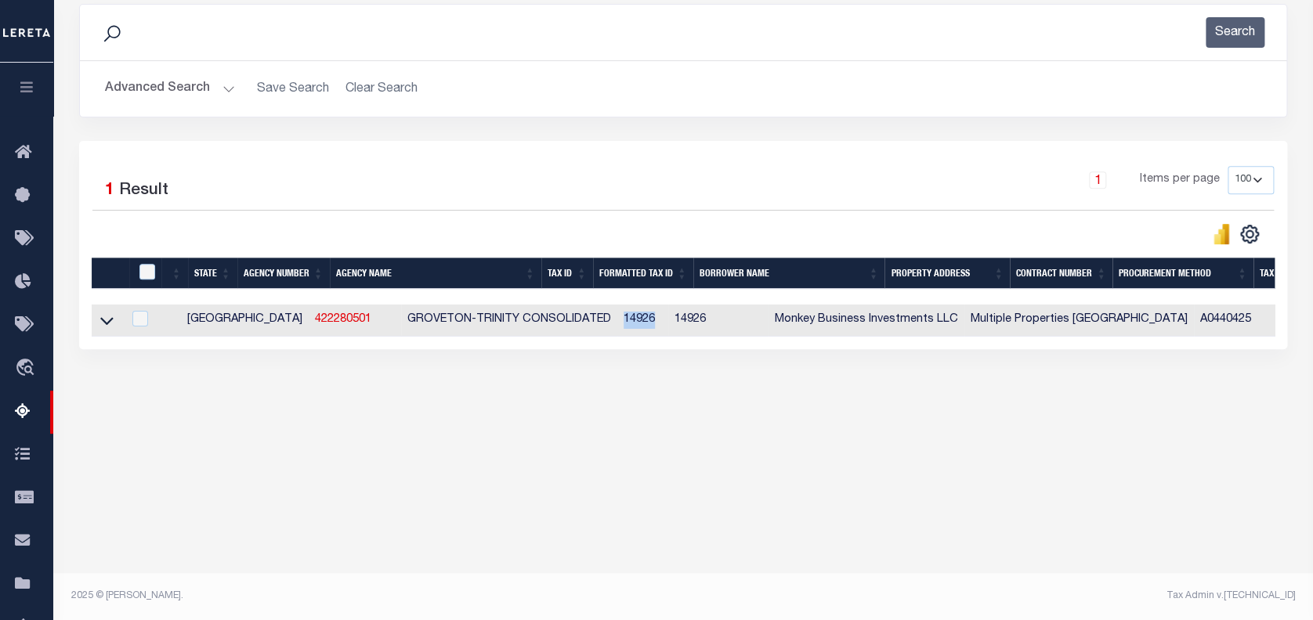
checkbox input "false"
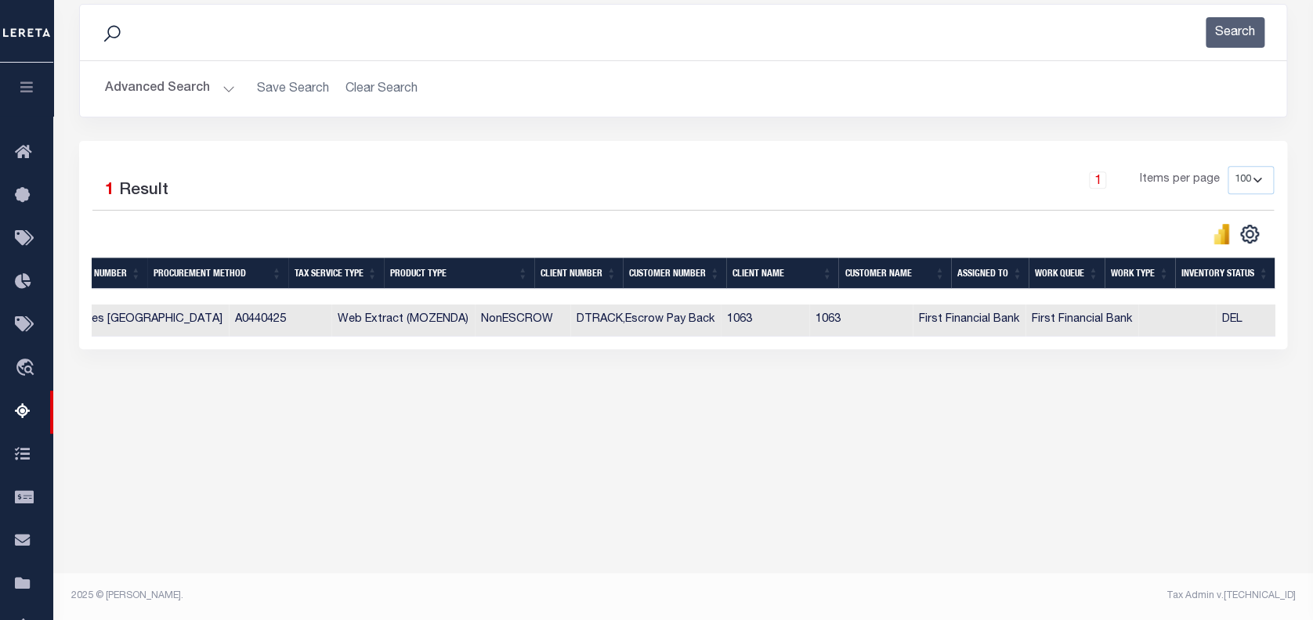
click at [162, 81] on button "Advanced Search" at bounding box center [170, 89] width 130 height 31
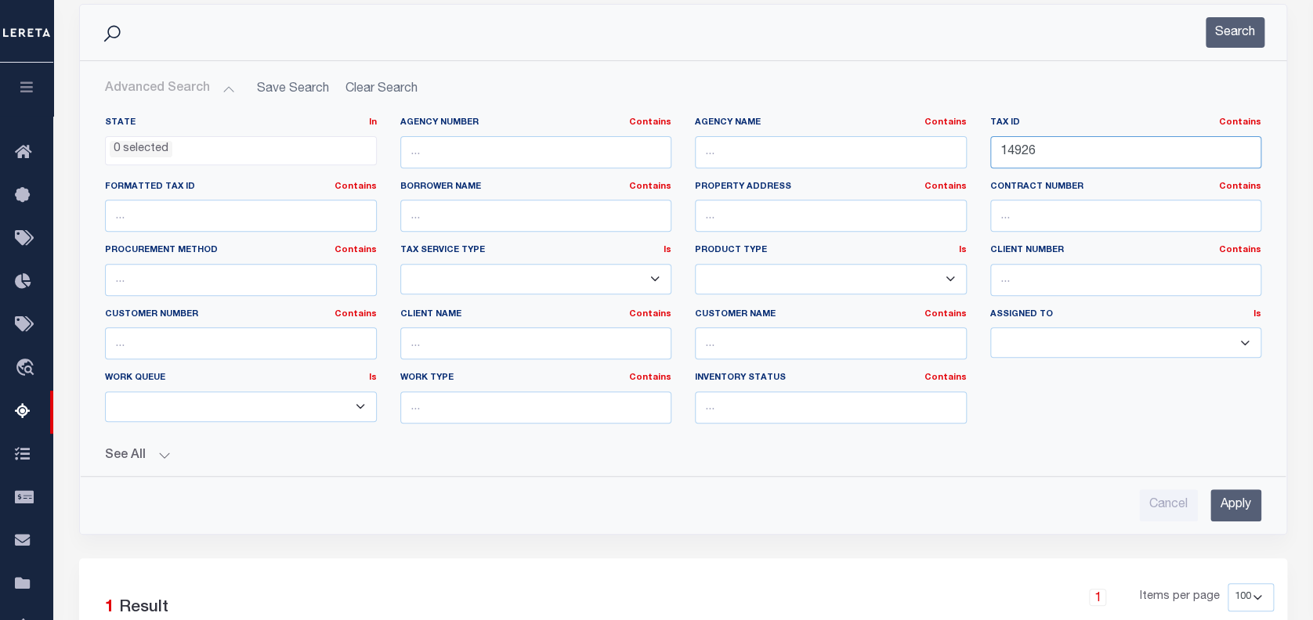
drag, startPoint x: 1021, startPoint y: 150, endPoint x: 845, endPoint y: 163, distance: 176.0
click at [852, 153] on div "State In In AK AL AR AZ CA CO CT DC DE FL GA GU HI IA ID IL IN KS KY LA MA MD M…" at bounding box center [683, 277] width 1180 height 320
paste input "7"
type input "14927"
click at [1235, 33] on button "Search" at bounding box center [1235, 32] width 59 height 31
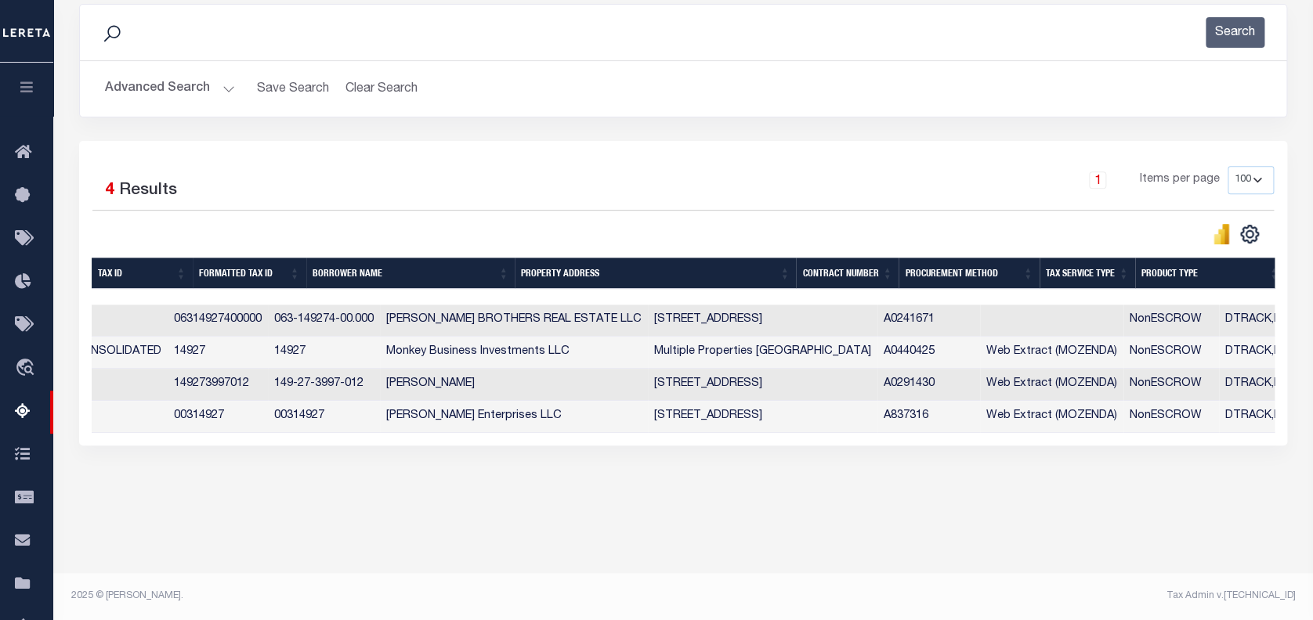
scroll to position [0, 0]
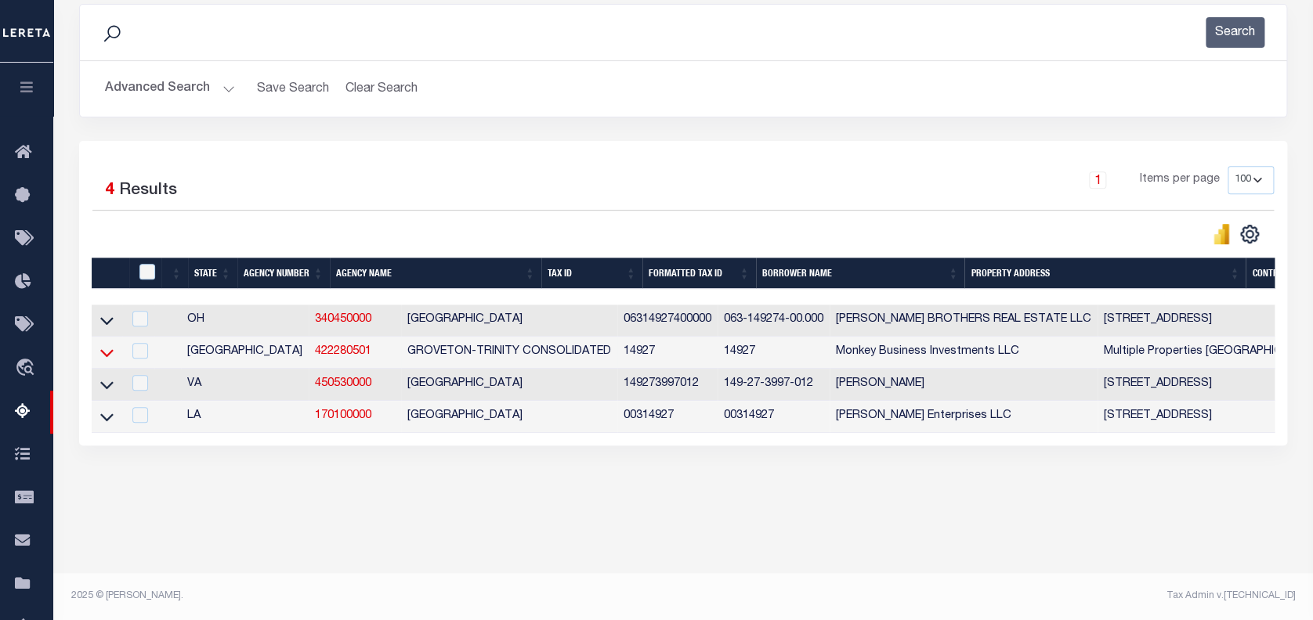
click at [105, 355] on icon at bounding box center [106, 353] width 13 height 16
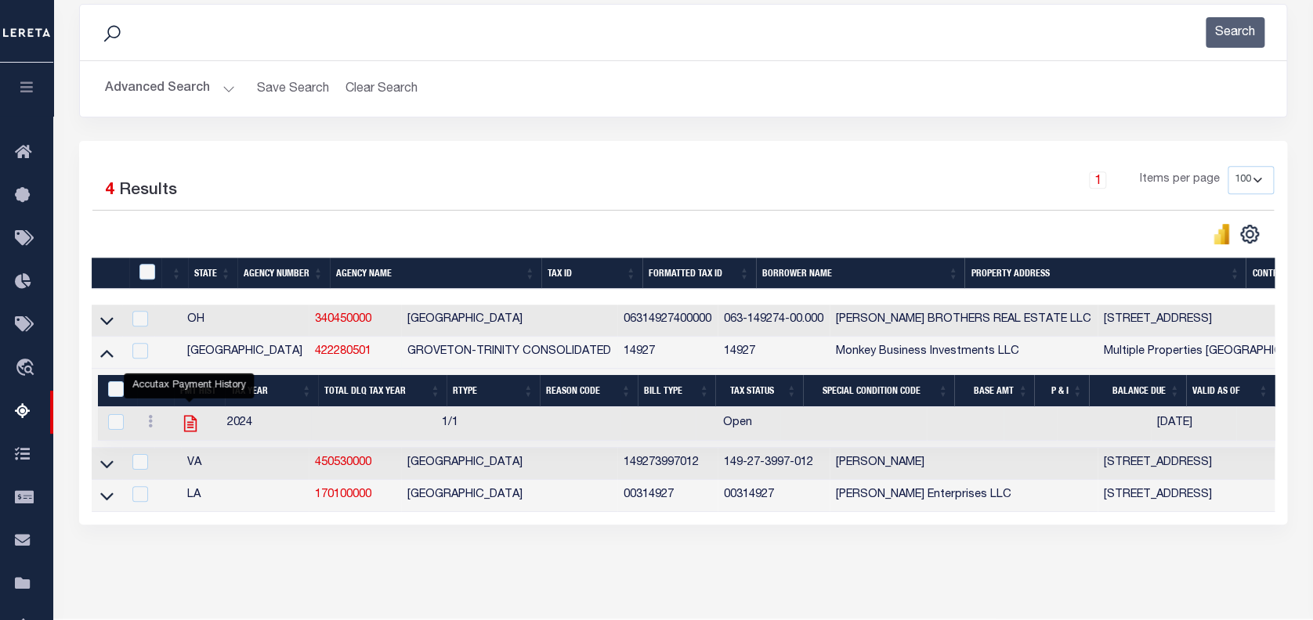
click at [191, 425] on icon "" at bounding box center [189, 424] width 13 height 16
checkbox input "true"
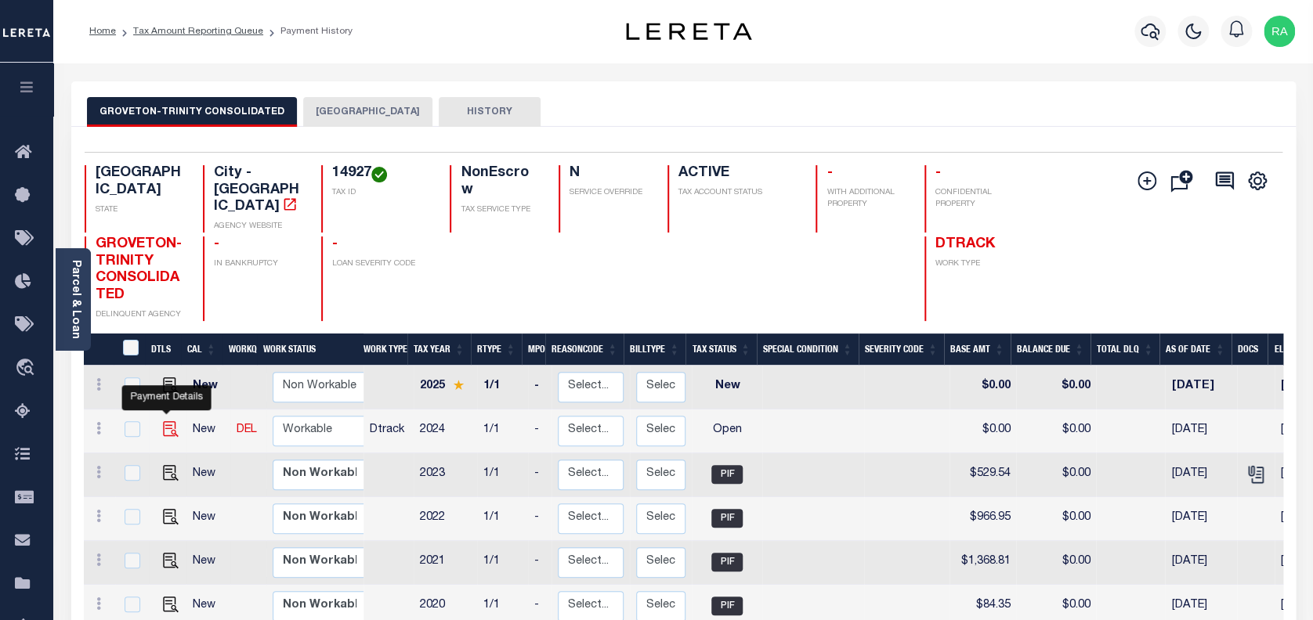
click at [163, 421] on img "" at bounding box center [171, 429] width 16 height 16
checkbox input "true"
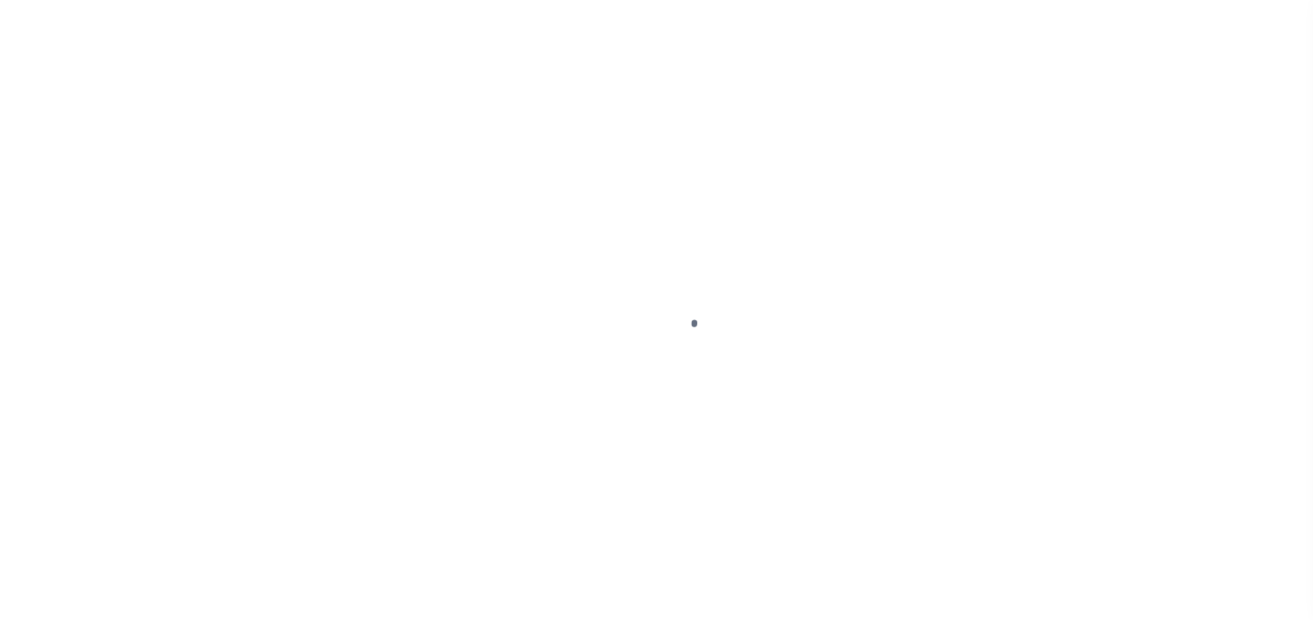
checkbox input "false"
type input "[DATE]"
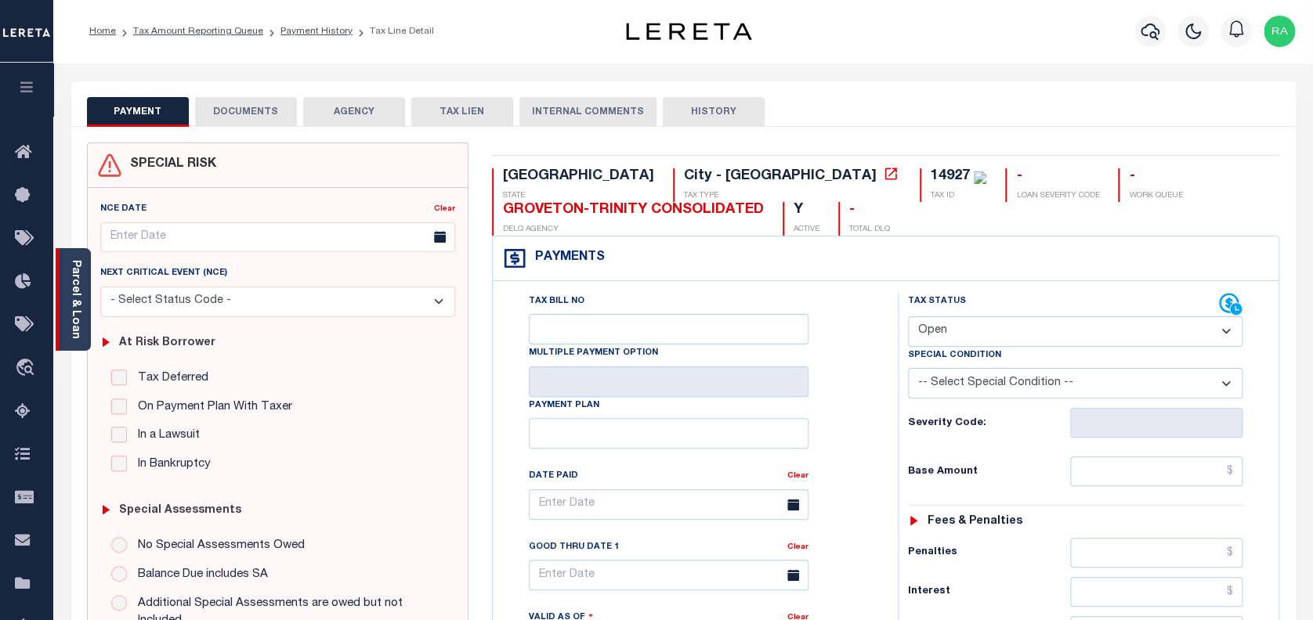
click at [74, 298] on link "Parcel & Loan" at bounding box center [75, 299] width 11 height 79
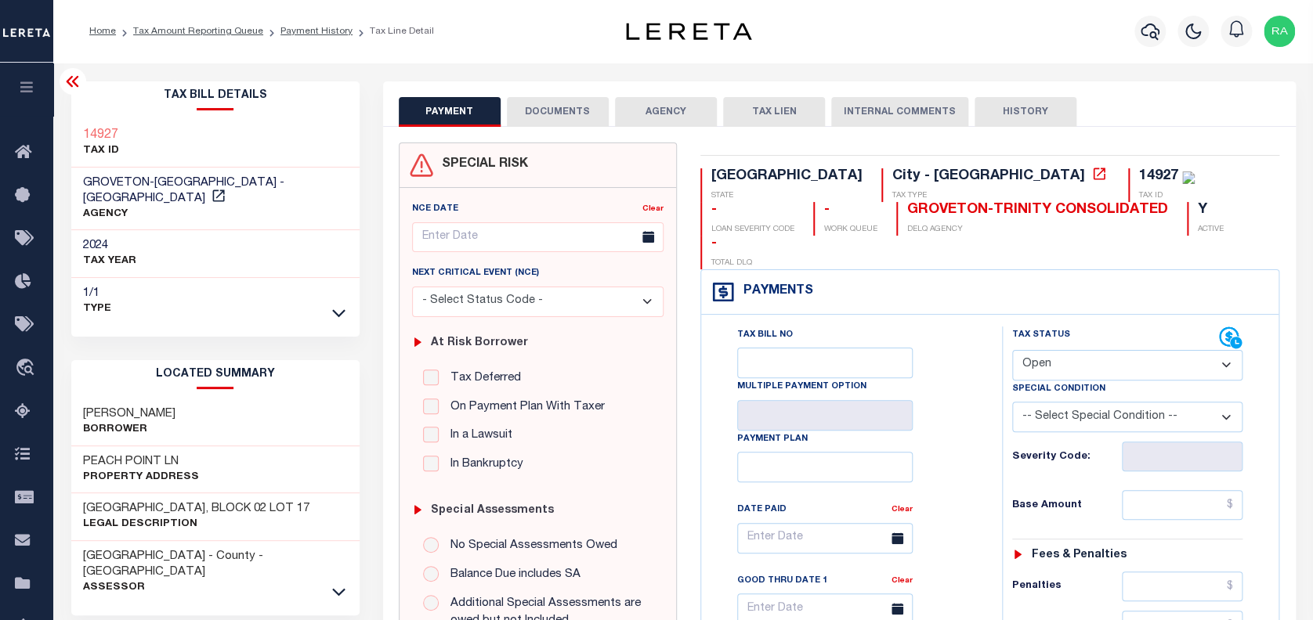
click at [545, 112] on button "DOCUMENTS" at bounding box center [558, 112] width 102 height 30
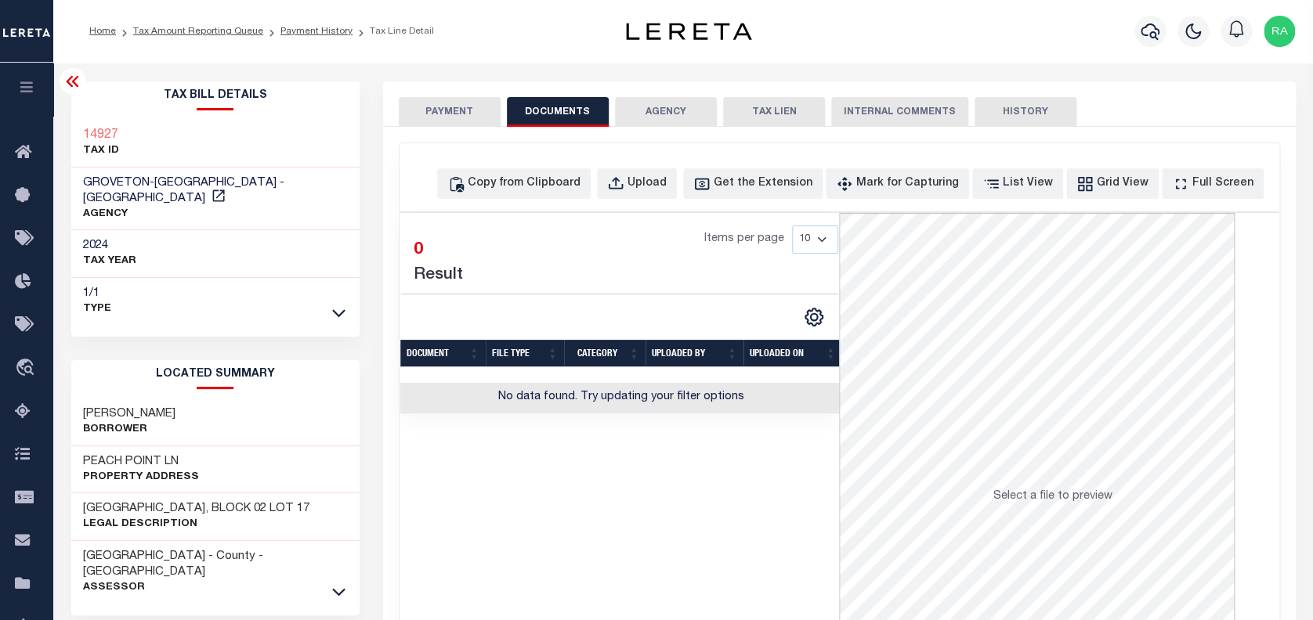
click at [438, 119] on button "PAYMENT" at bounding box center [450, 112] width 102 height 30
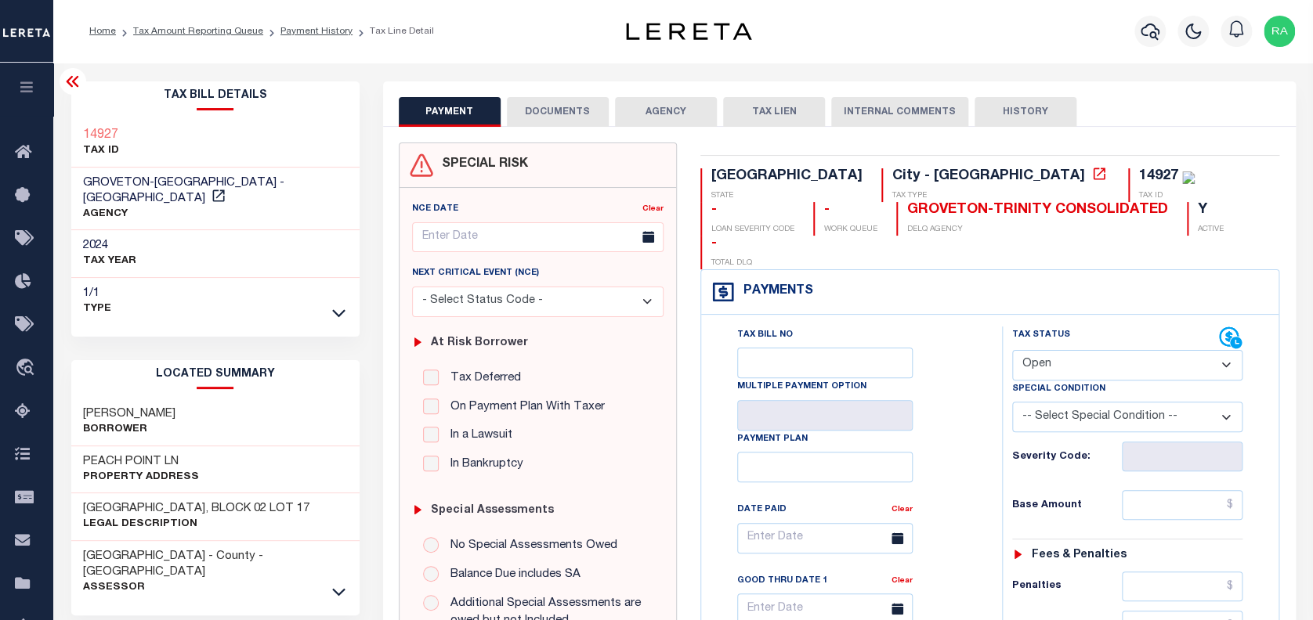
click at [1050, 350] on select "- Select Status Code - Open Due/Unpaid Paid Incomplete No Tax Due Internal Refu…" at bounding box center [1127, 365] width 231 height 31
select select "PYD"
click at [1012, 350] on select "- Select Status Code - Open Due/Unpaid Paid Incomplete No Tax Due Internal Refu…" at bounding box center [1127, 365] width 231 height 31
type input "[DATE]"
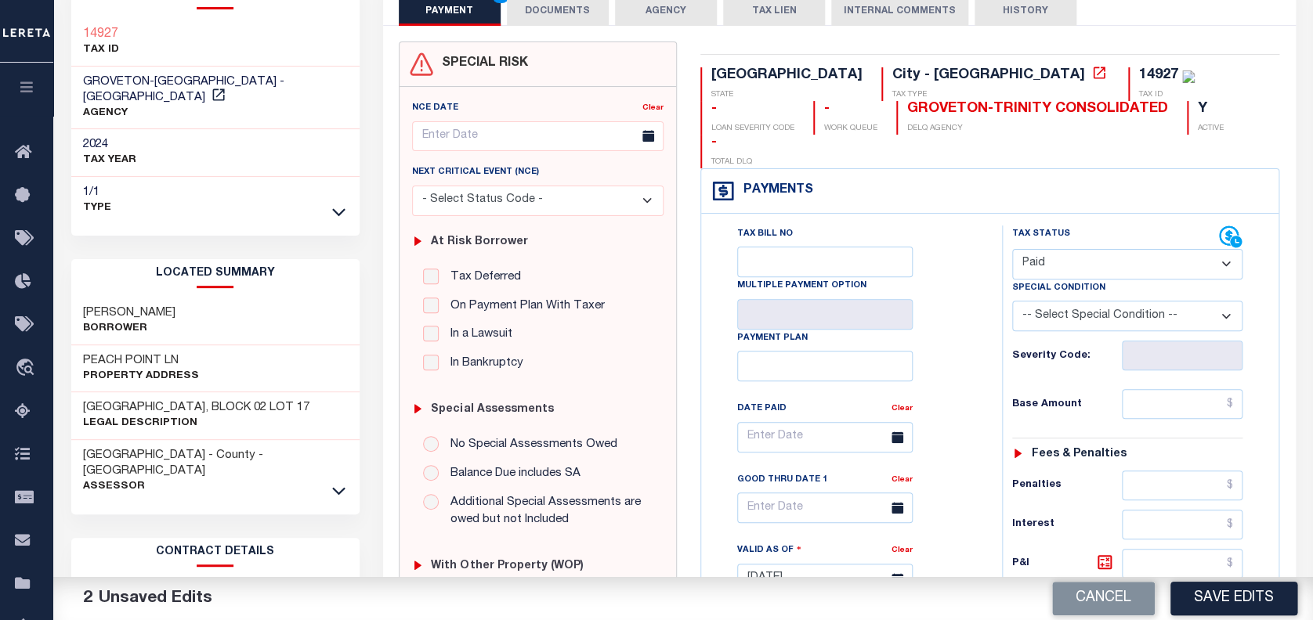
scroll to position [104, 0]
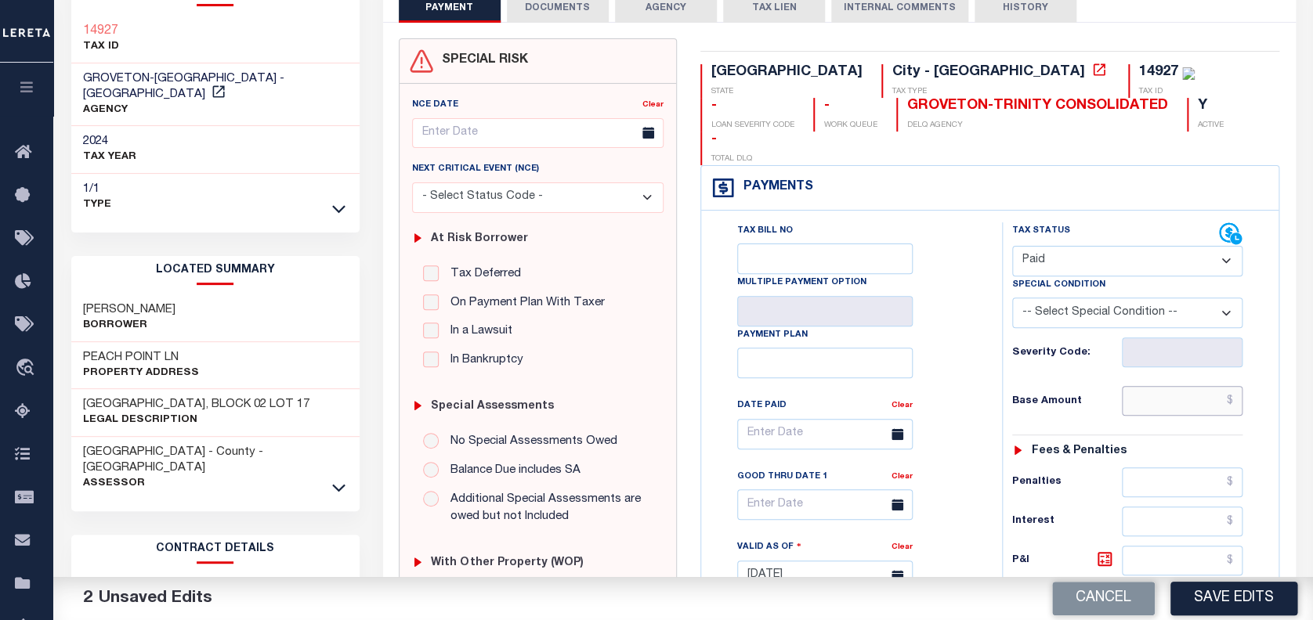
click at [1155, 386] on input "text" at bounding box center [1182, 401] width 121 height 30
paste input "$542.90"
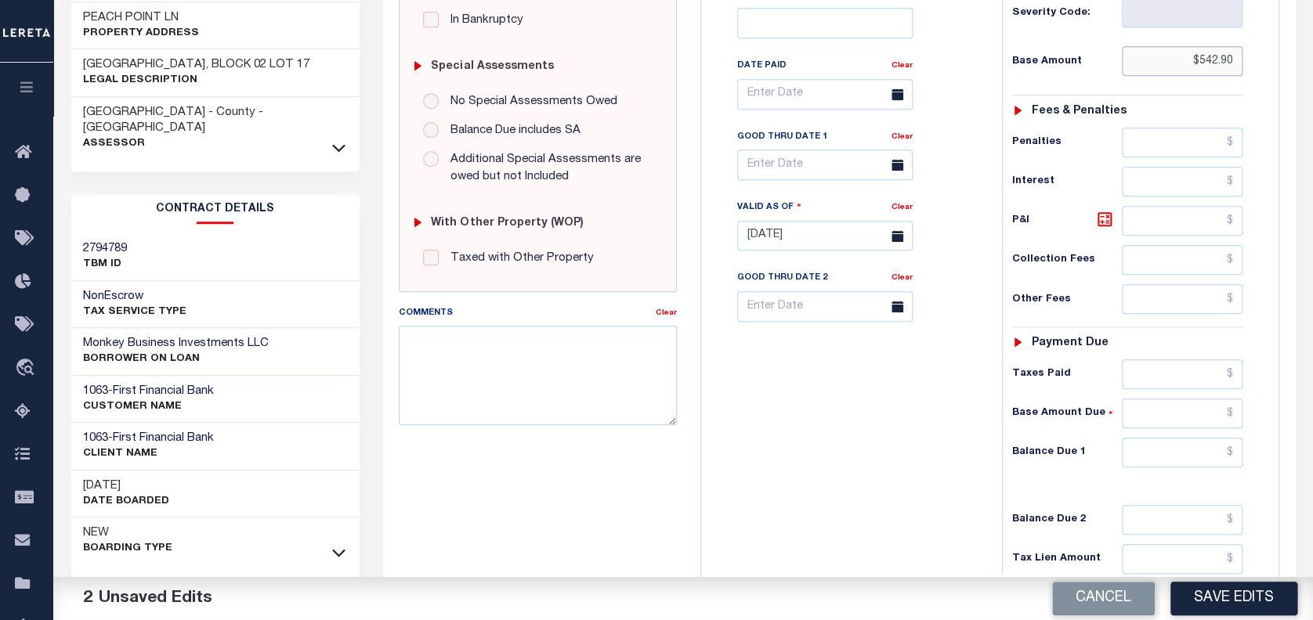
scroll to position [522, 0]
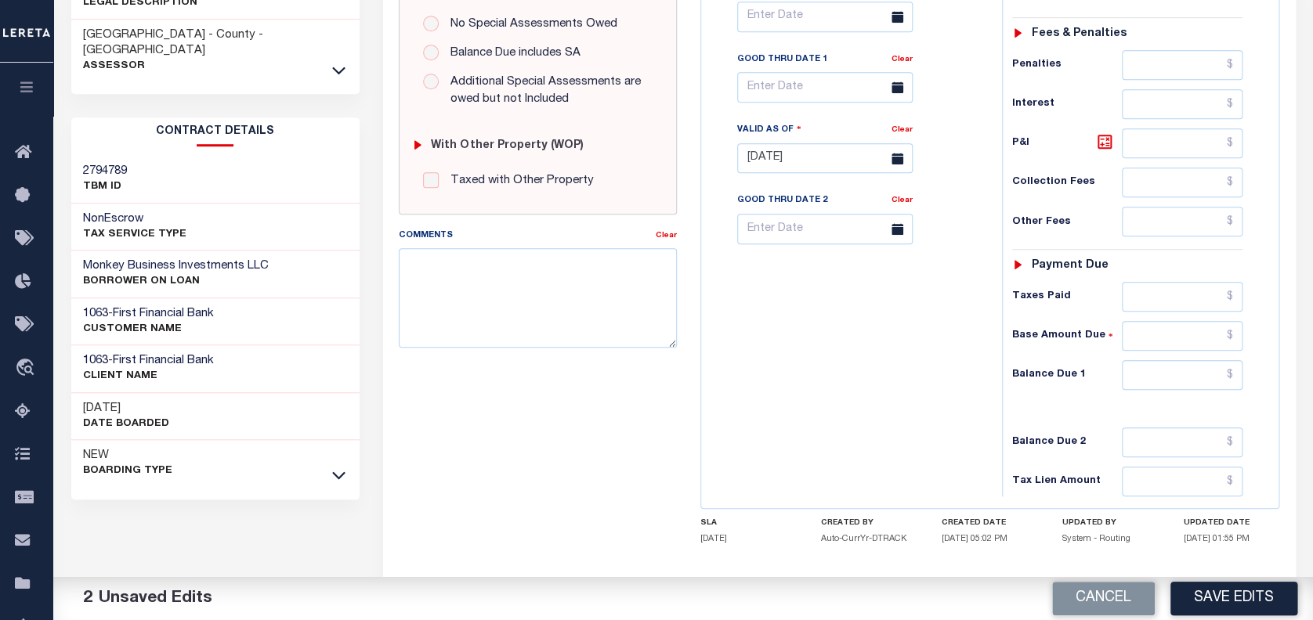
type input "$542.90"
click at [1187, 360] on input "text" at bounding box center [1182, 375] width 121 height 30
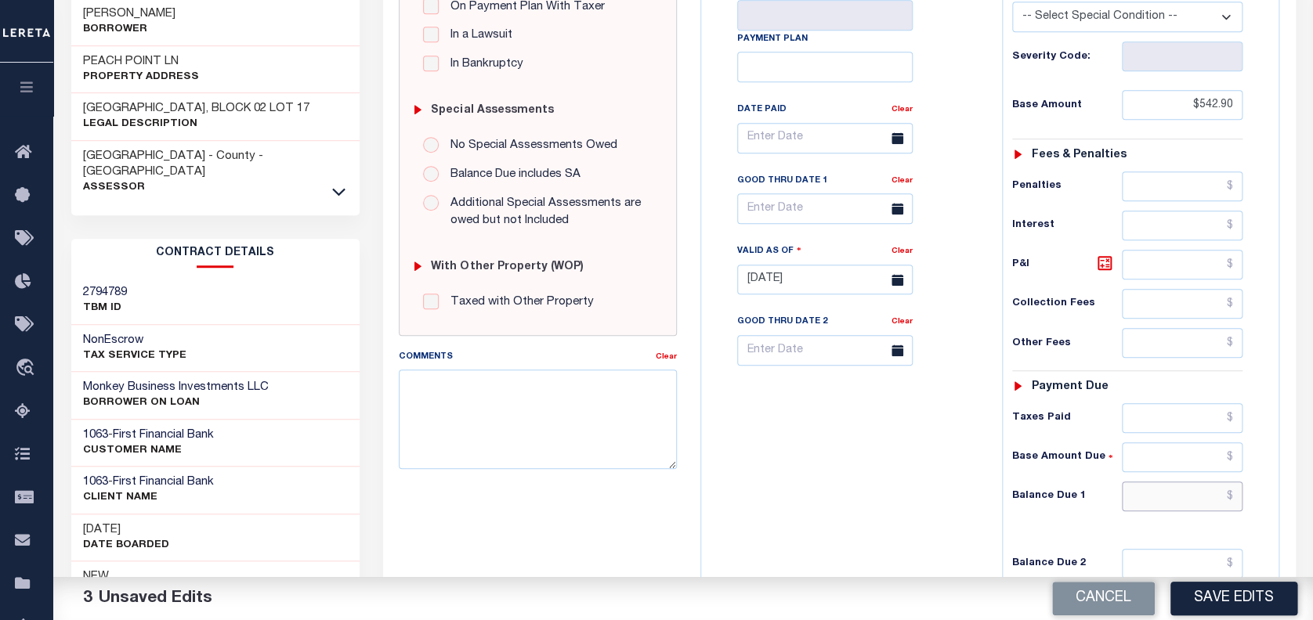
scroll to position [417, 0]
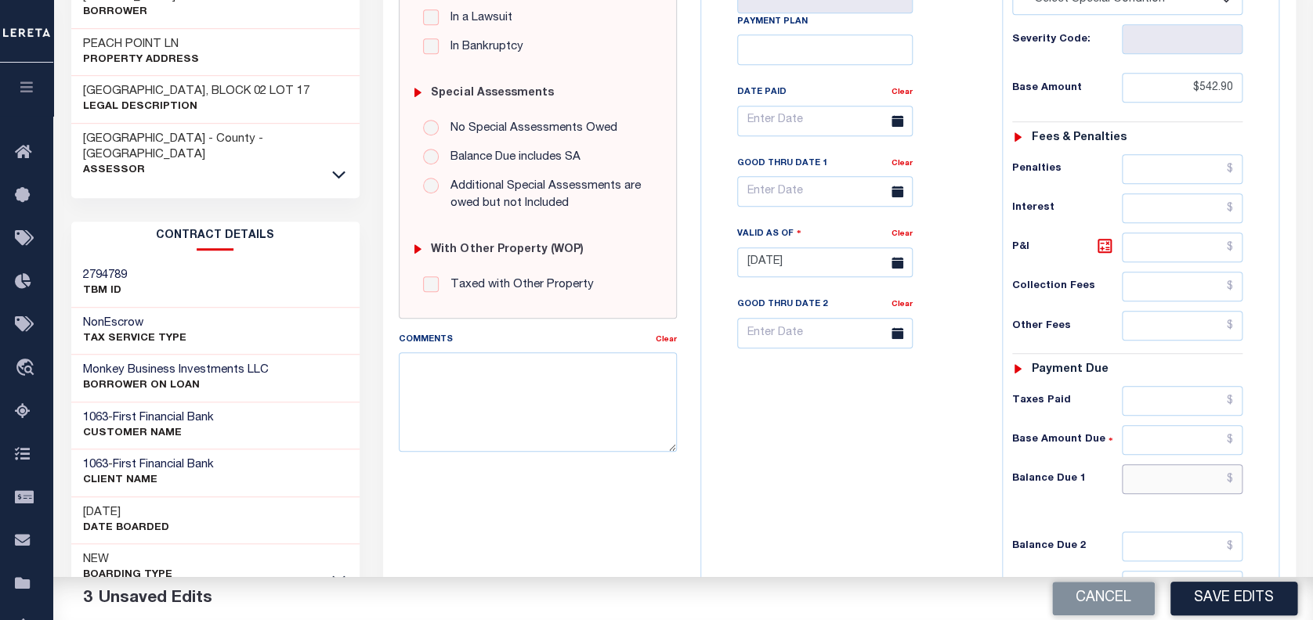
click at [1183, 464] on input "text" at bounding box center [1182, 479] width 121 height 30
type input "$0.00"
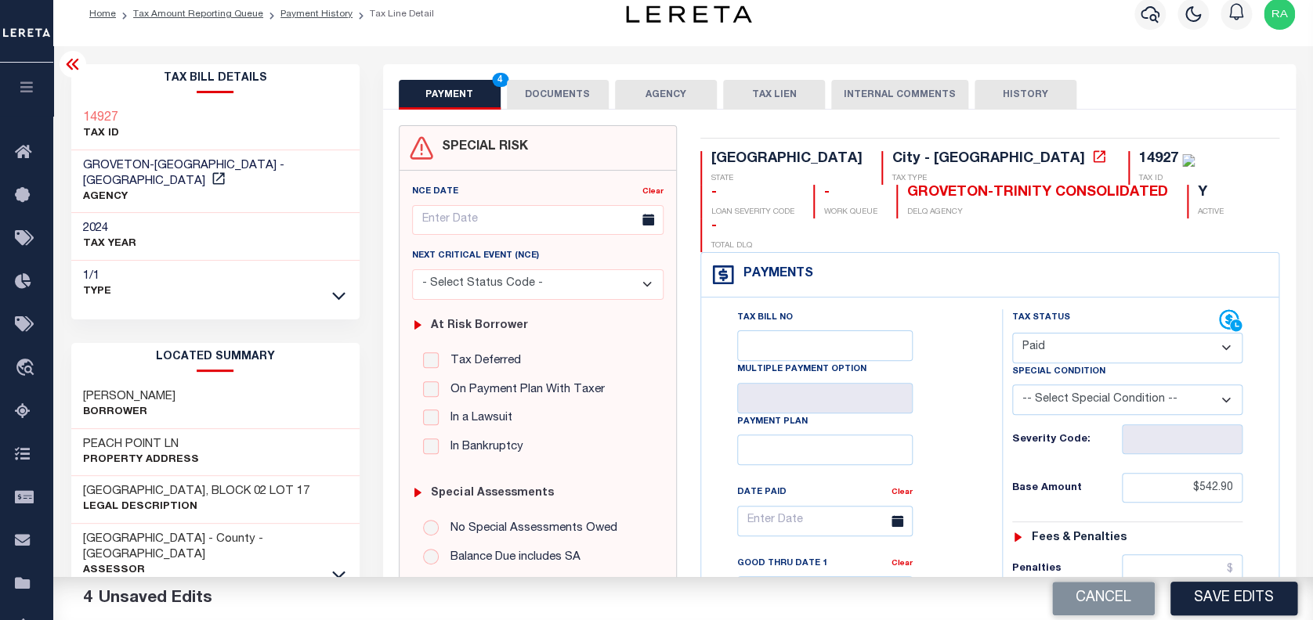
scroll to position [0, 0]
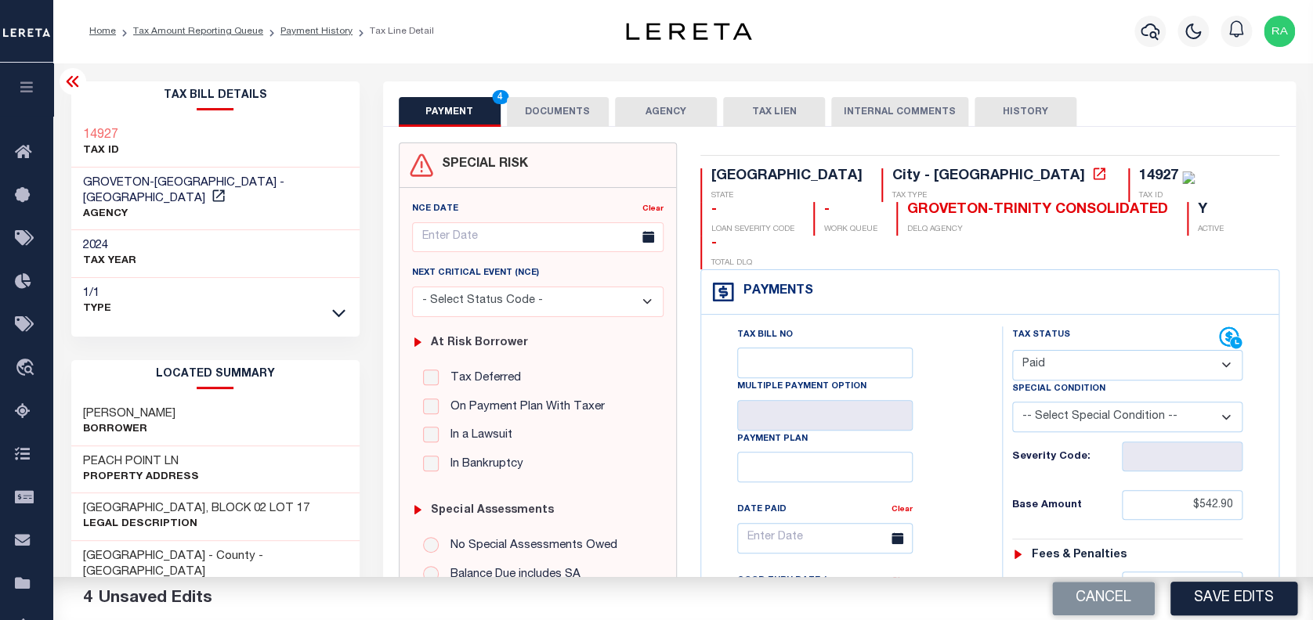
click at [544, 110] on button "DOCUMENTS" at bounding box center [558, 112] width 102 height 30
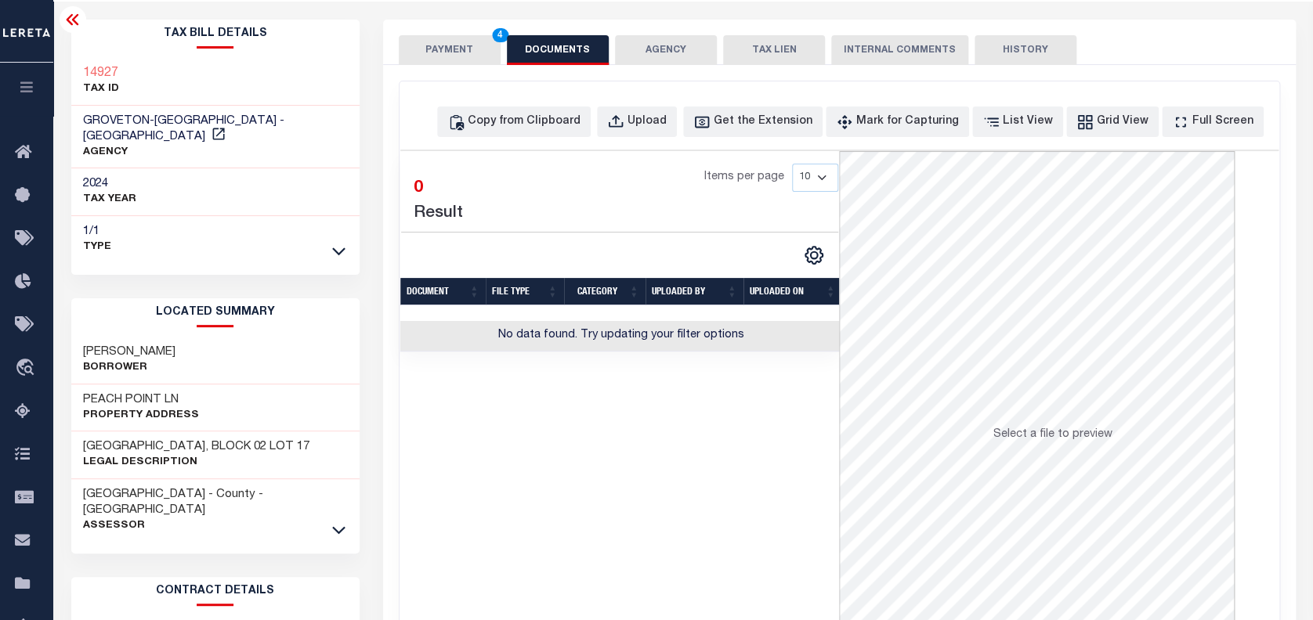
scroll to position [104, 0]
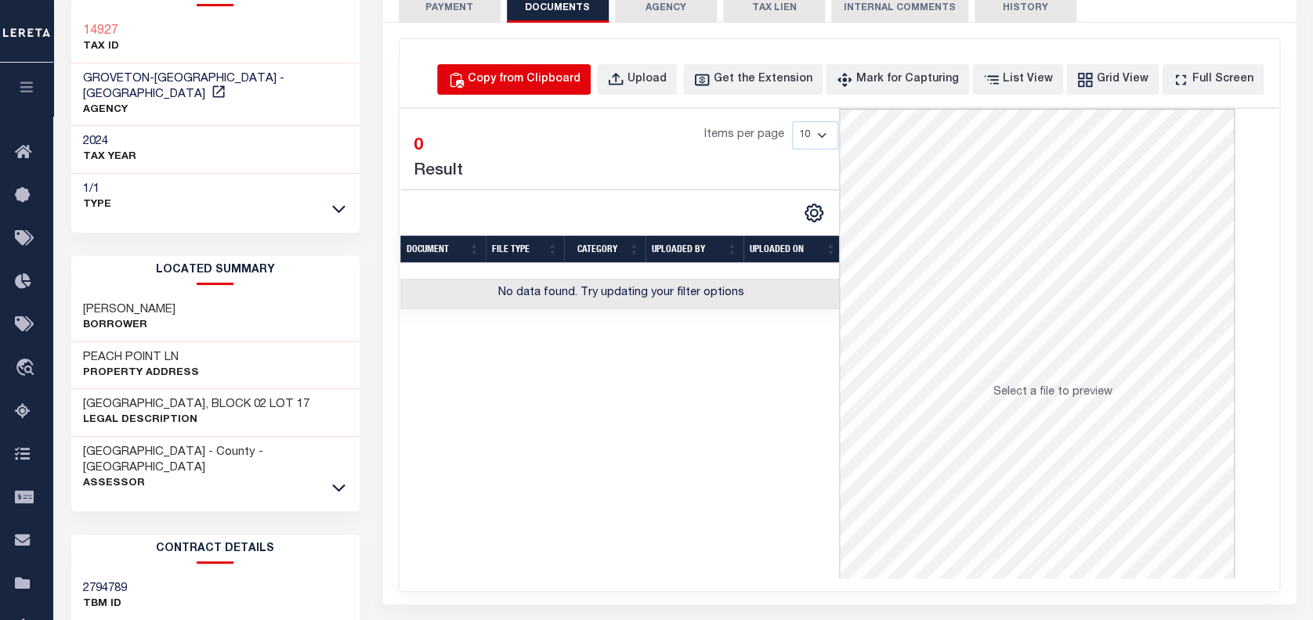
click at [526, 69] on button "Copy from Clipboard" at bounding box center [514, 79] width 154 height 31
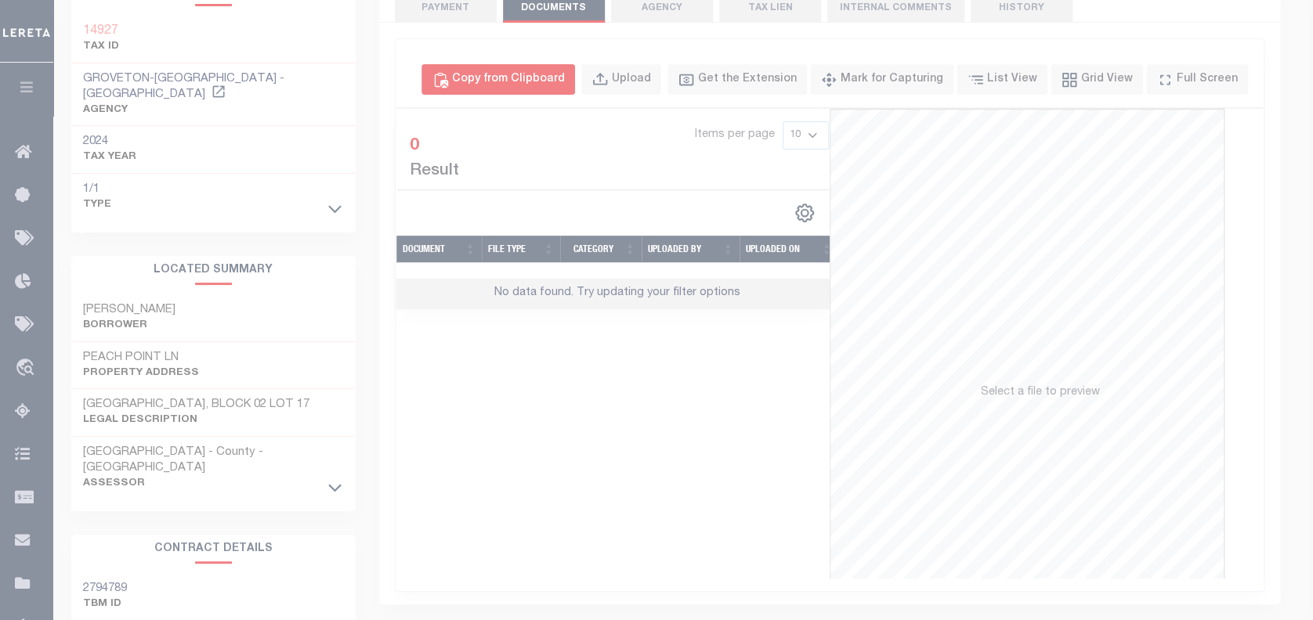
select select "POP"
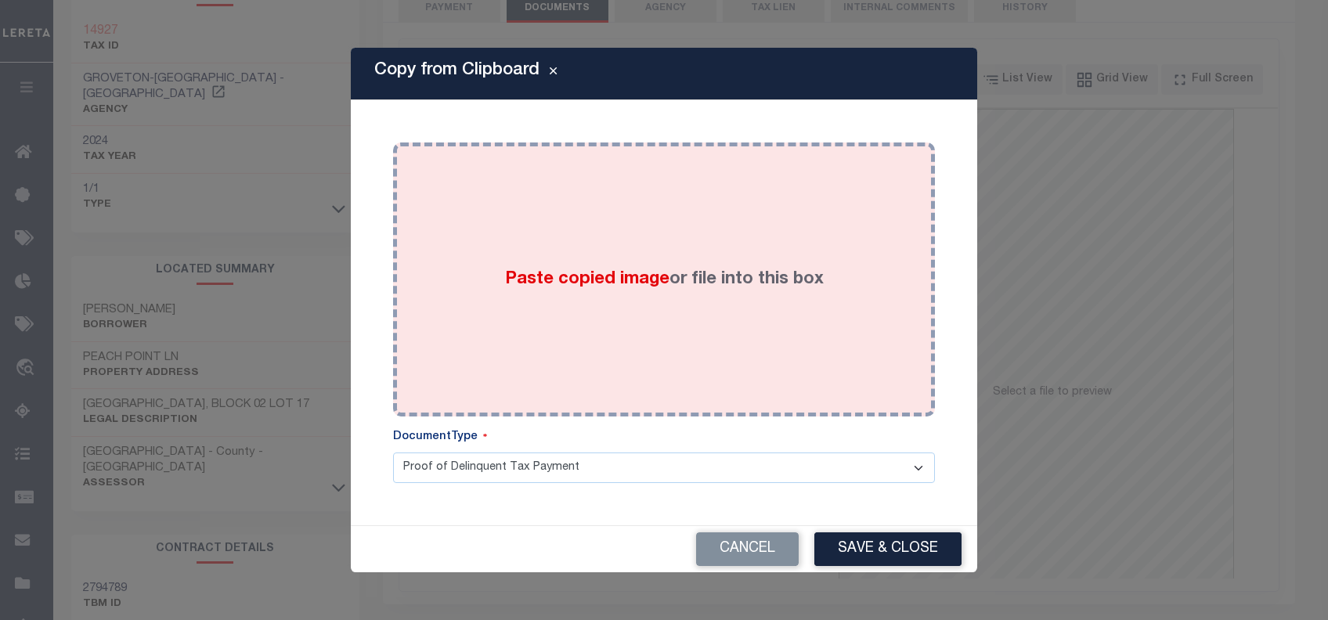
click at [562, 254] on div "Paste copied image or file into this box" at bounding box center [664, 279] width 519 height 251
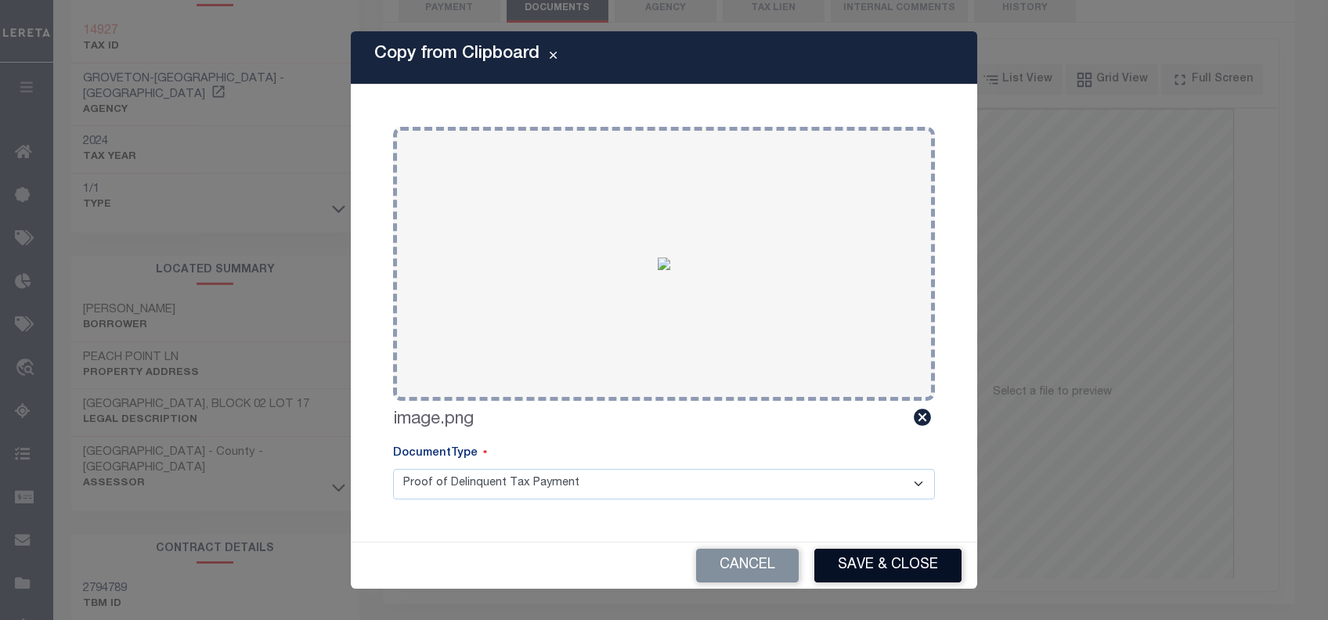
click at [886, 566] on button "Save & Close" at bounding box center [888, 566] width 147 height 34
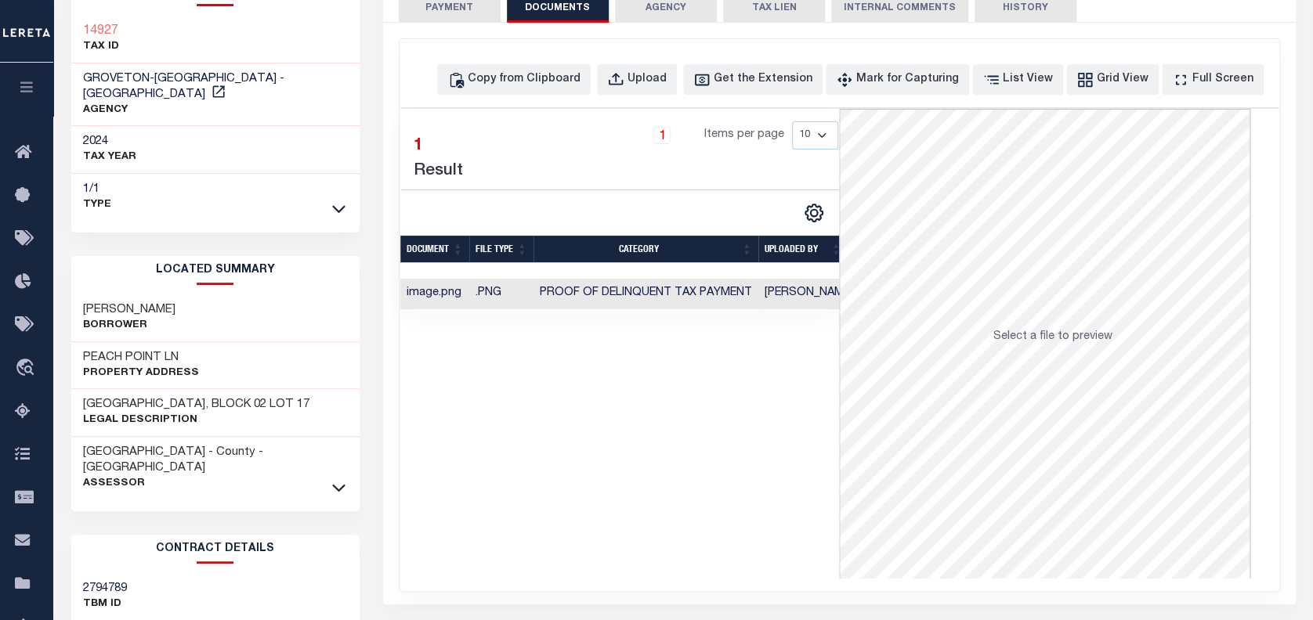
click at [436, 5] on button "PAYMENT 4" at bounding box center [450, 8] width 102 height 30
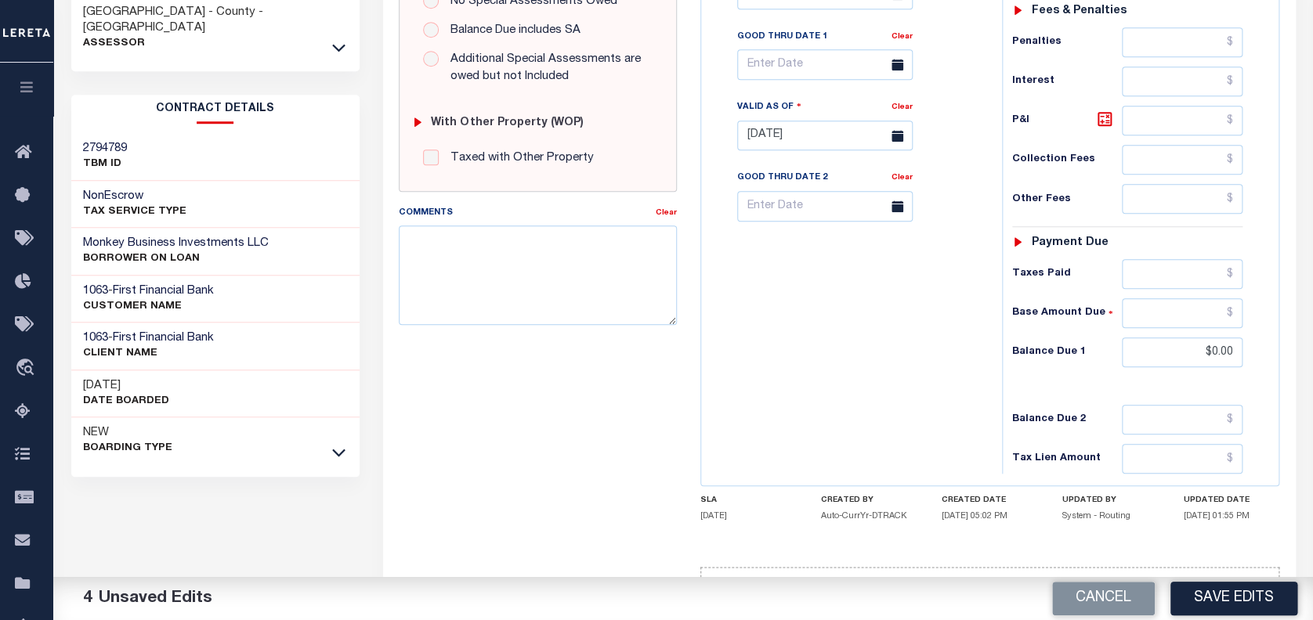
scroll to position [558, 0]
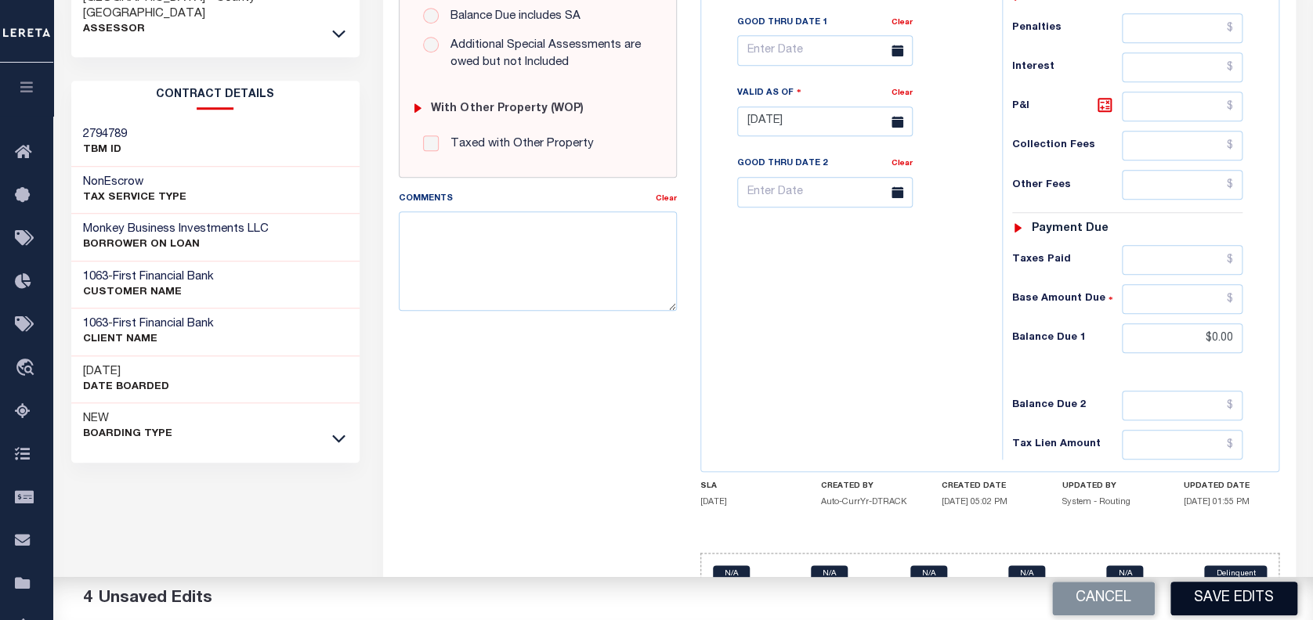
click at [1227, 593] on button "Save Edits" at bounding box center [1233, 599] width 127 height 34
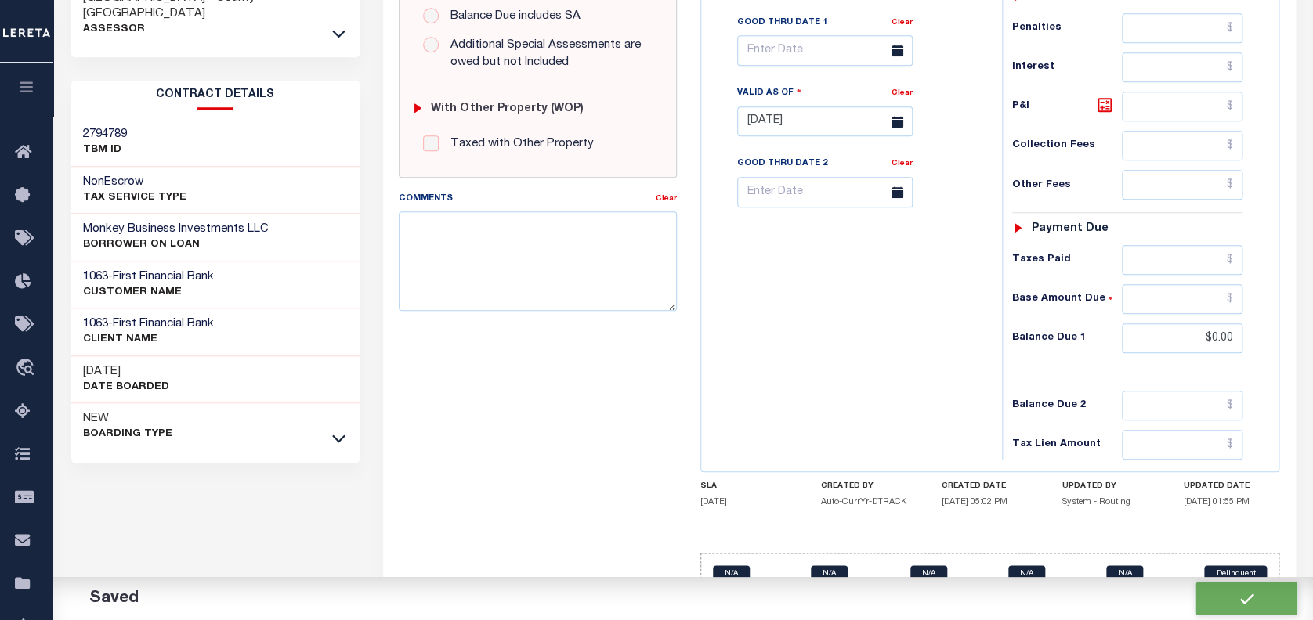
checkbox input "false"
type input "$542.9"
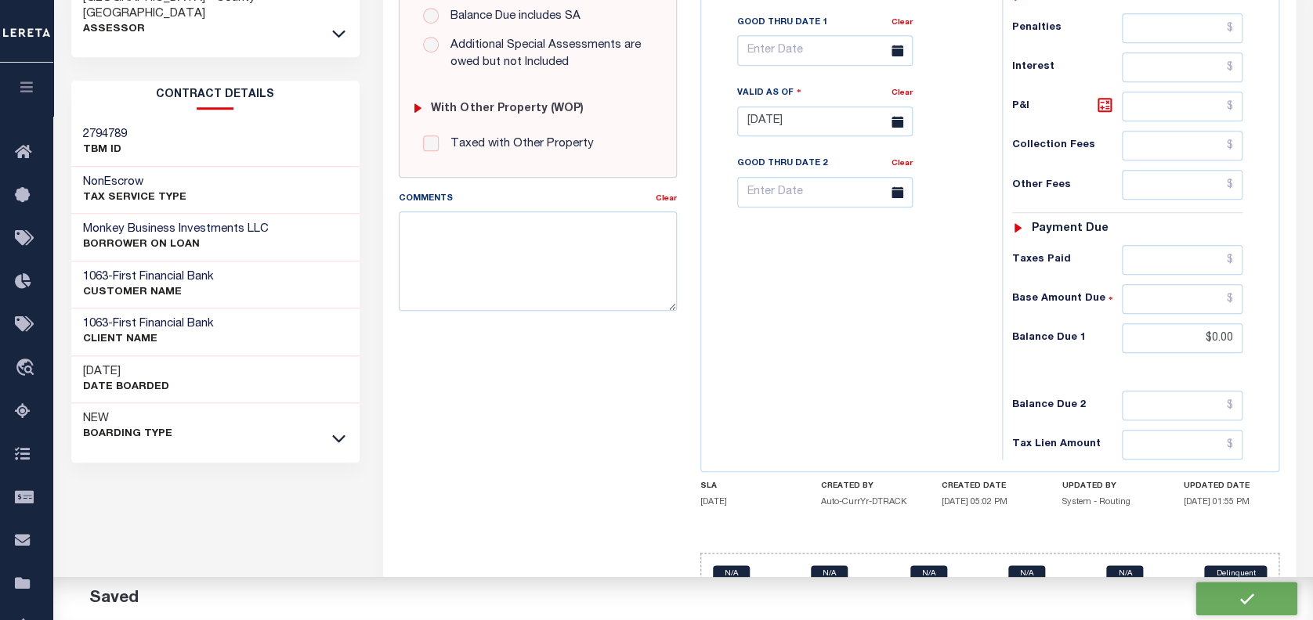
type input "$0"
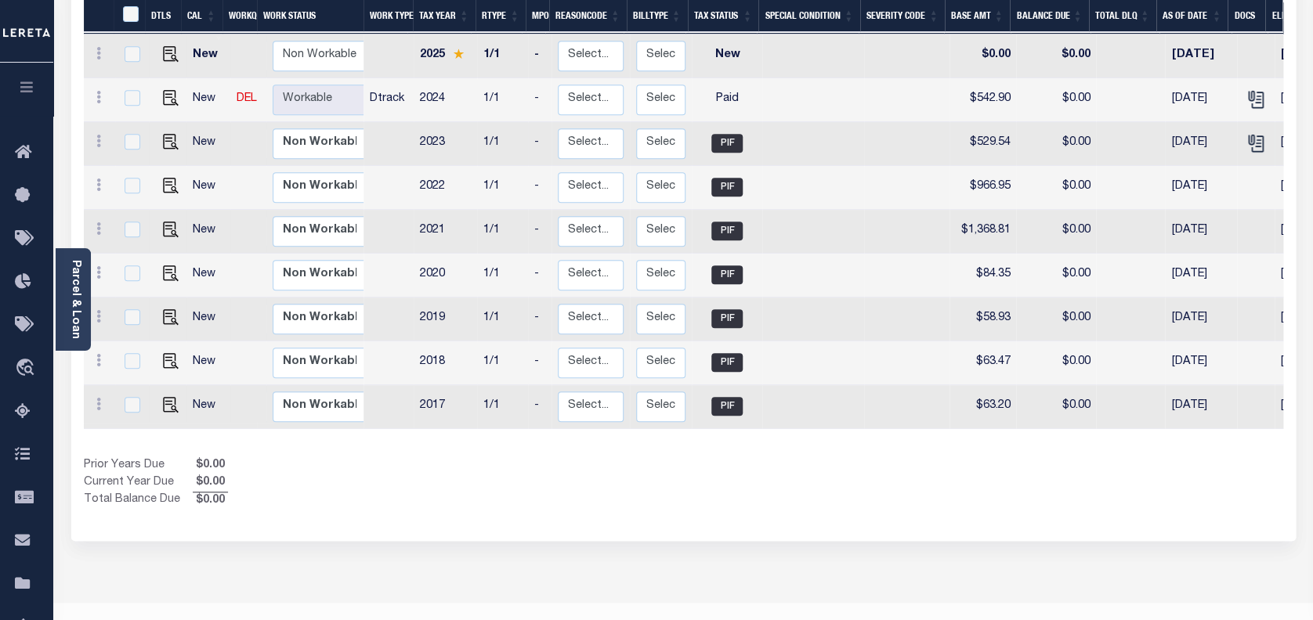
scroll to position [345, 0]
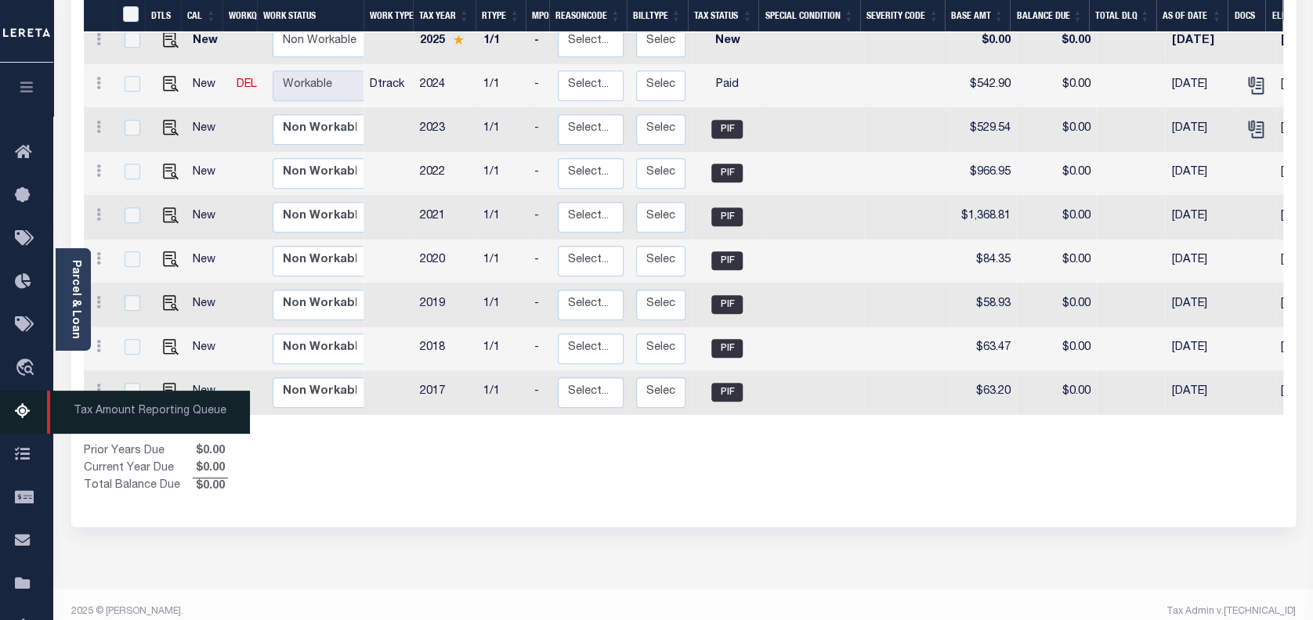
click at [23, 410] on icon at bounding box center [27, 413] width 25 height 20
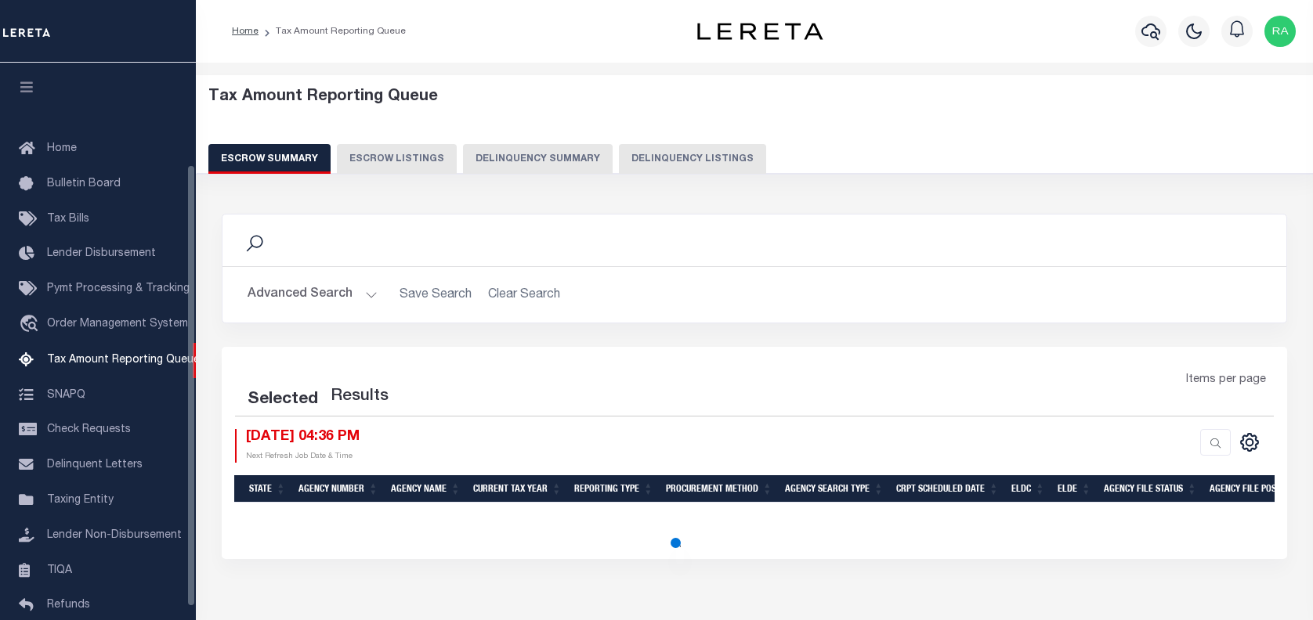
click at [707, 156] on button "Delinquency Listings" at bounding box center [692, 159] width 147 height 30
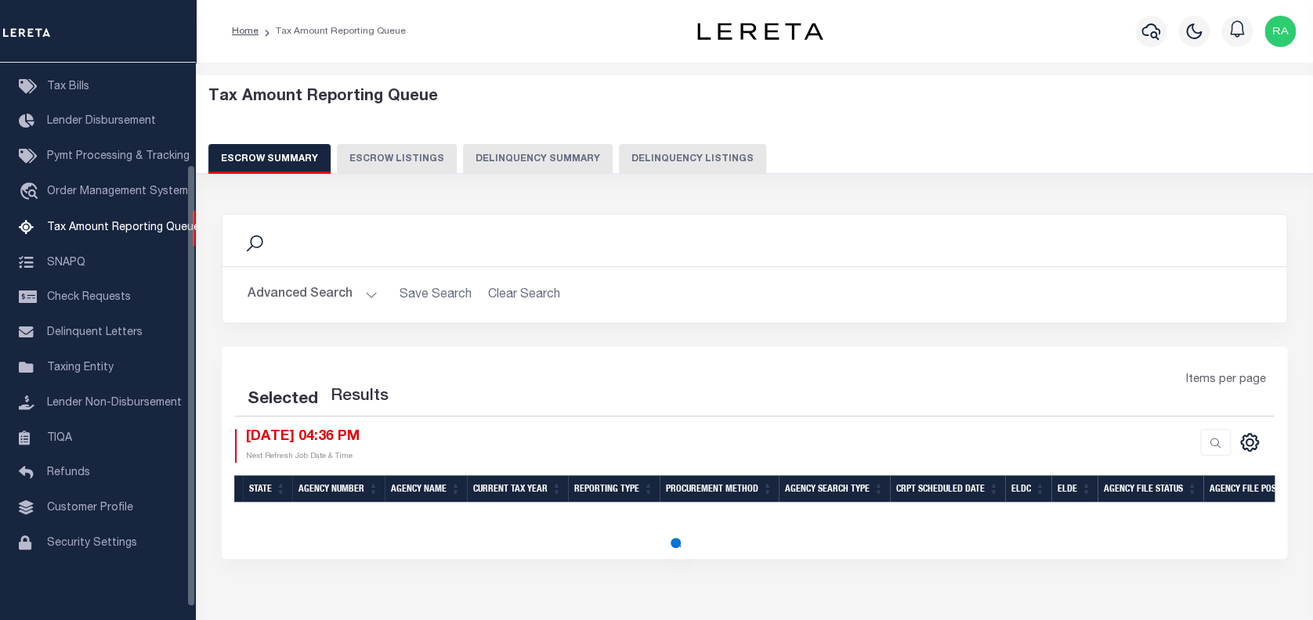
select select "100"
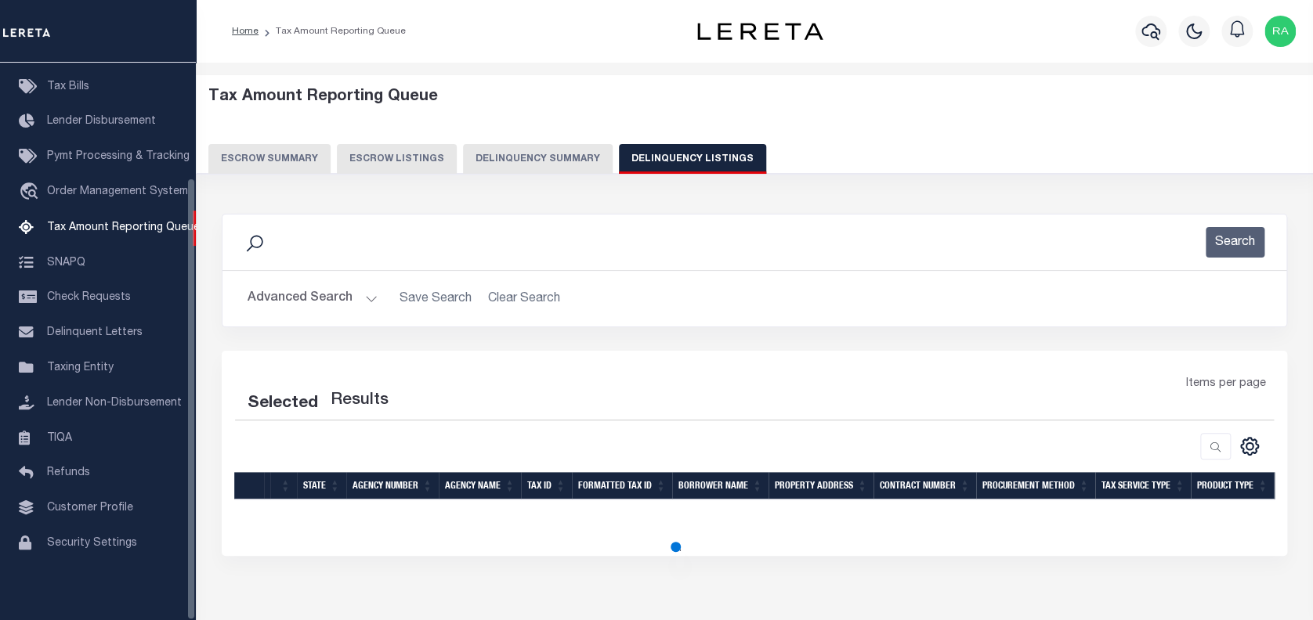
select select "100"
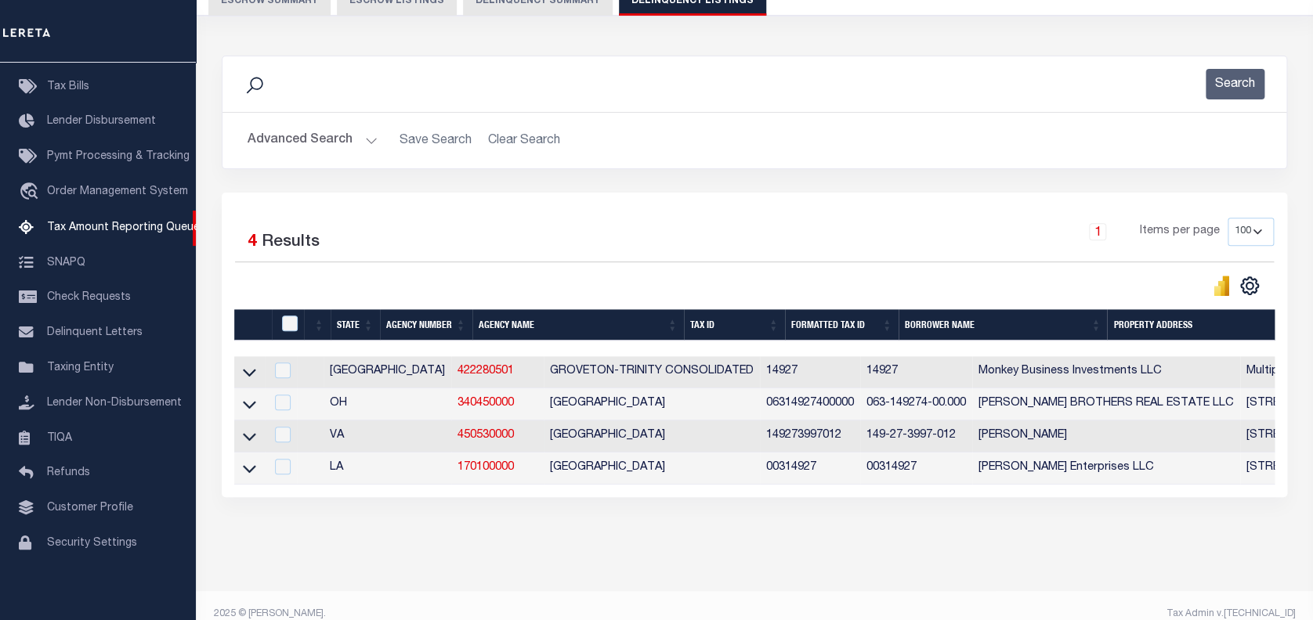
scroll to position [190, 0]
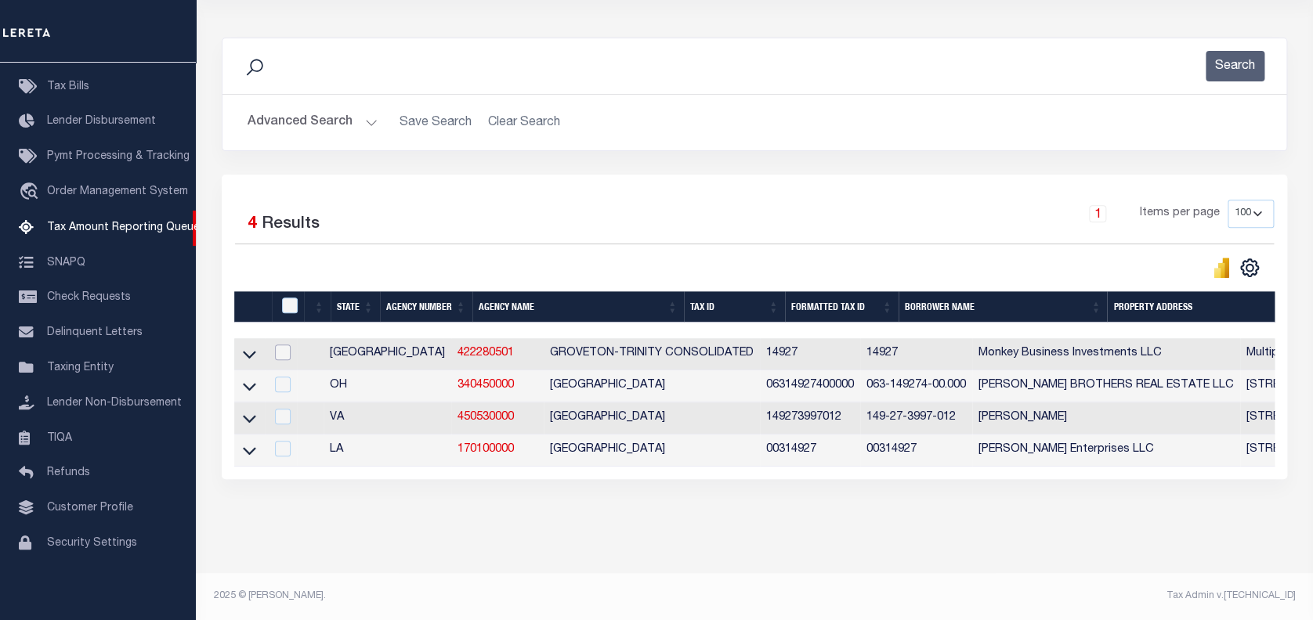
click at [286, 345] on input "checkbox" at bounding box center [283, 353] width 16 height 16
checkbox input "true"
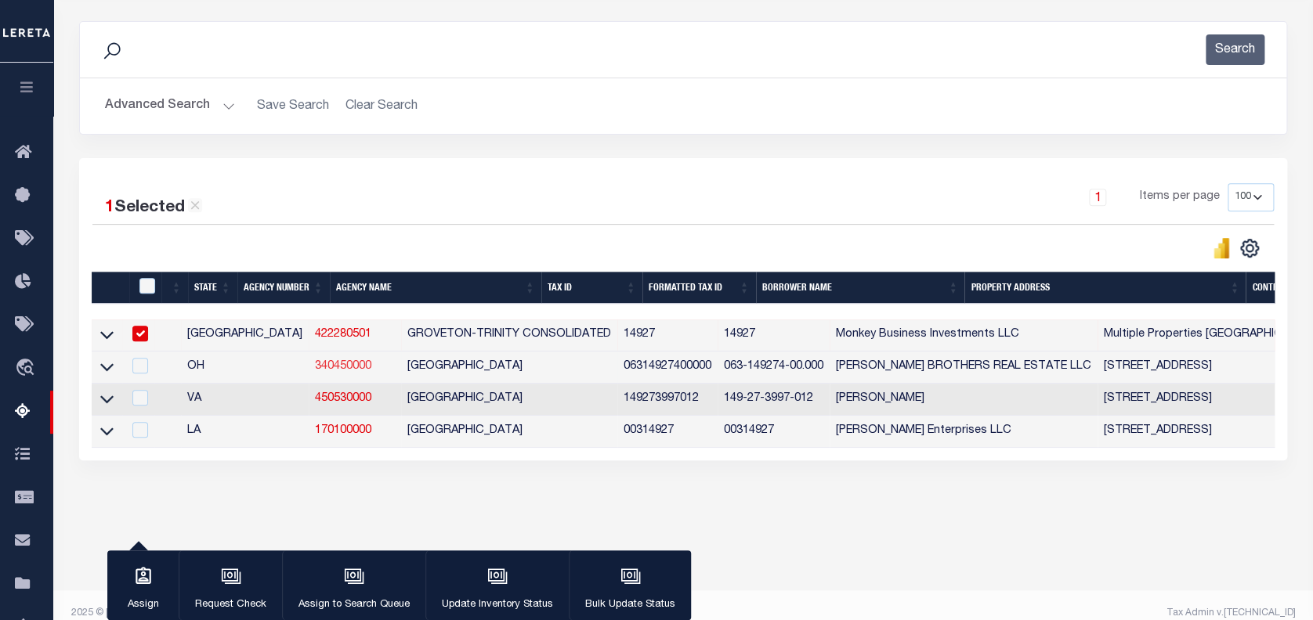
scroll to position [210, 0]
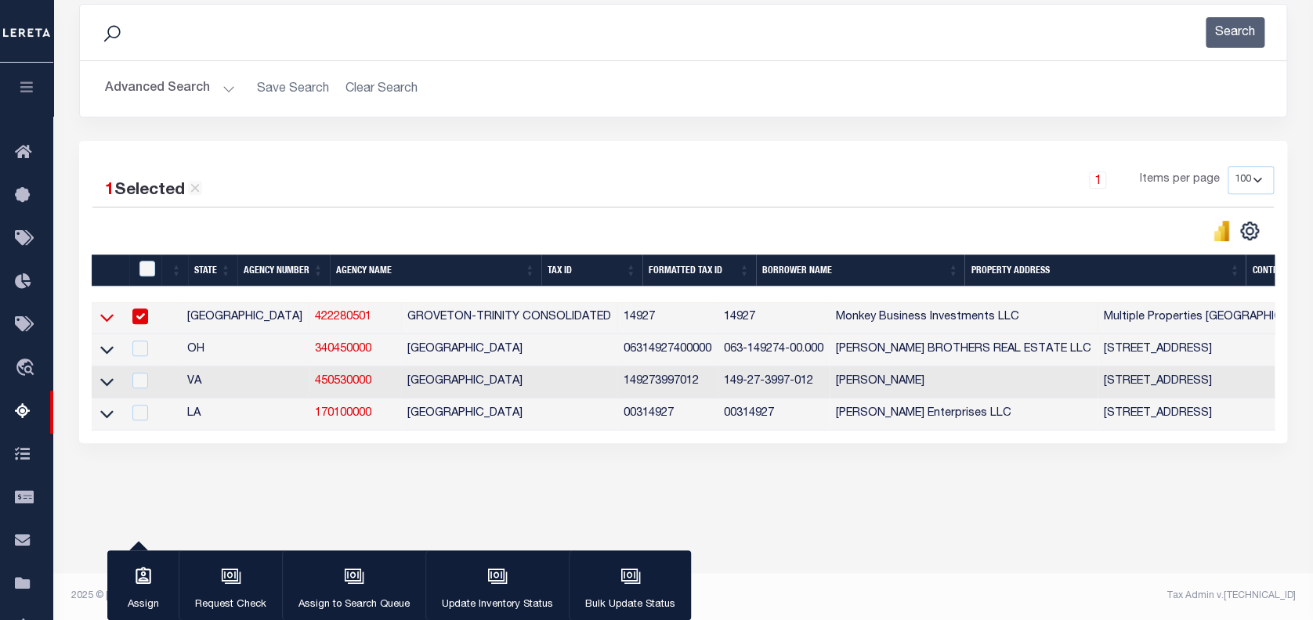
click at [106, 323] on icon at bounding box center [106, 319] width 13 height 8
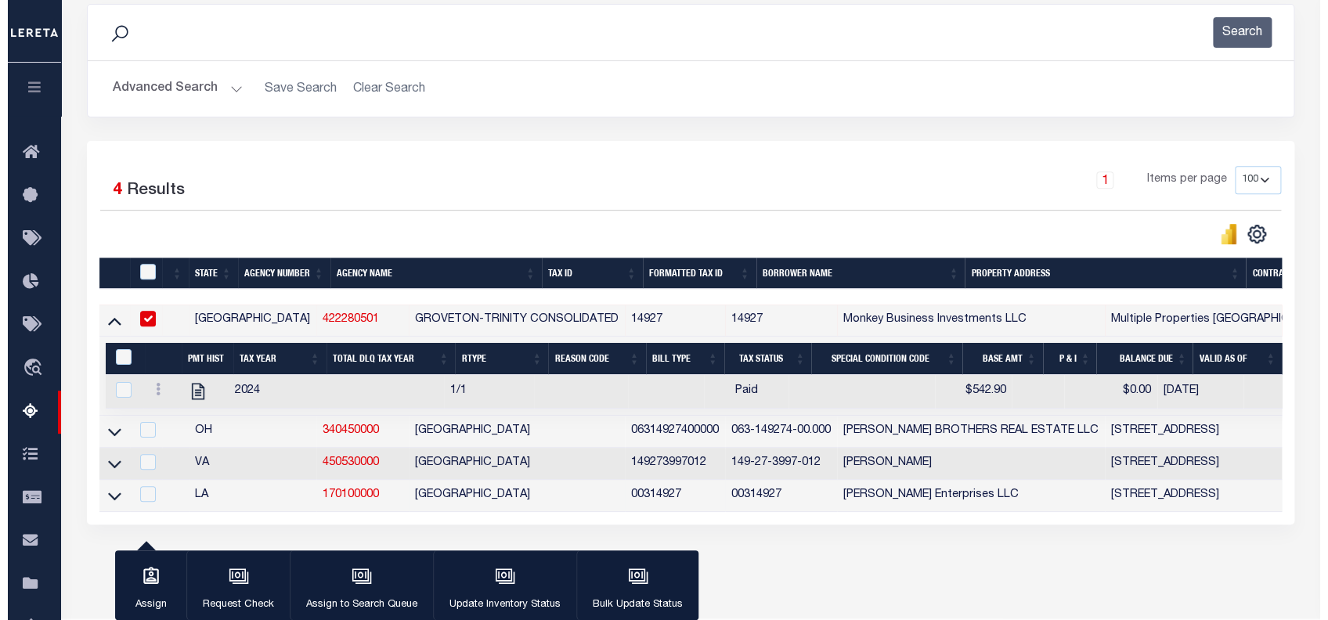
scroll to position [269, 0]
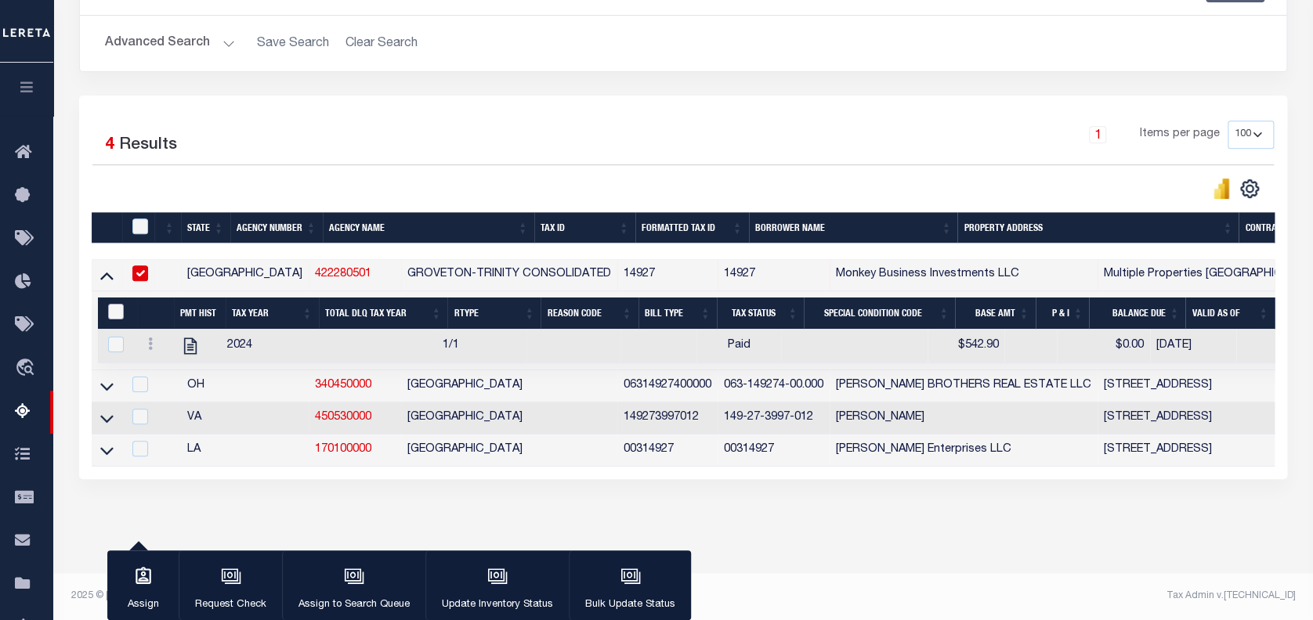
click at [115, 304] on input "&nbsp;" at bounding box center [116, 312] width 16 height 16
checkbox input "true"
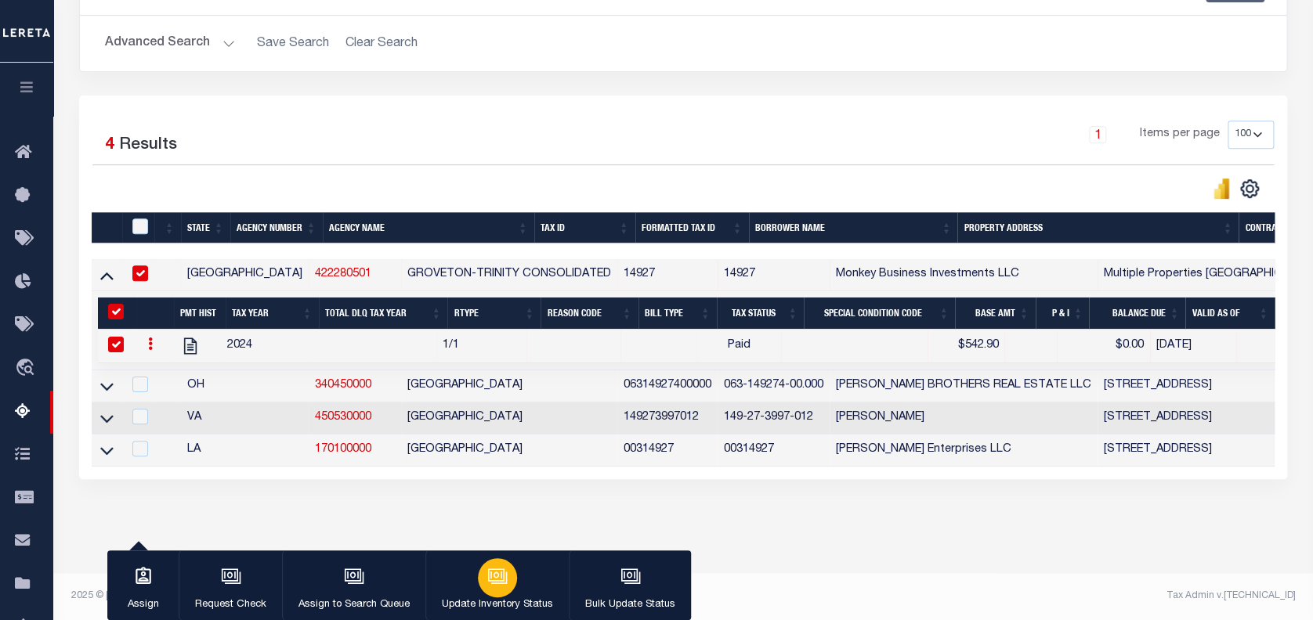
click at [490, 580] on icon "button" at bounding box center [497, 576] width 20 height 20
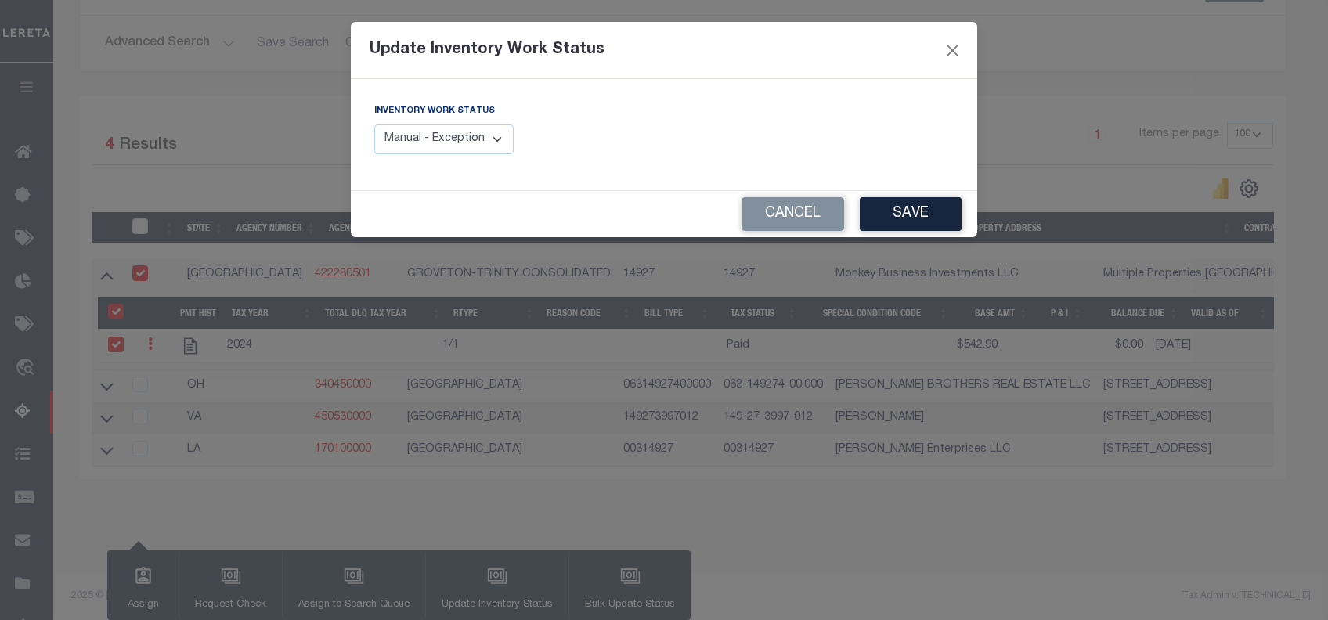
click at [489, 137] on select "Manual - Exception Pended - Awaiting Search Late Add Exception Completed" at bounding box center [443, 140] width 139 height 31
select select "4"
click at [374, 125] on select "Manual - Exception Pended - Awaiting Search Late Add Exception Completed" at bounding box center [443, 140] width 139 height 31
click at [905, 211] on button "Save" at bounding box center [911, 214] width 102 height 34
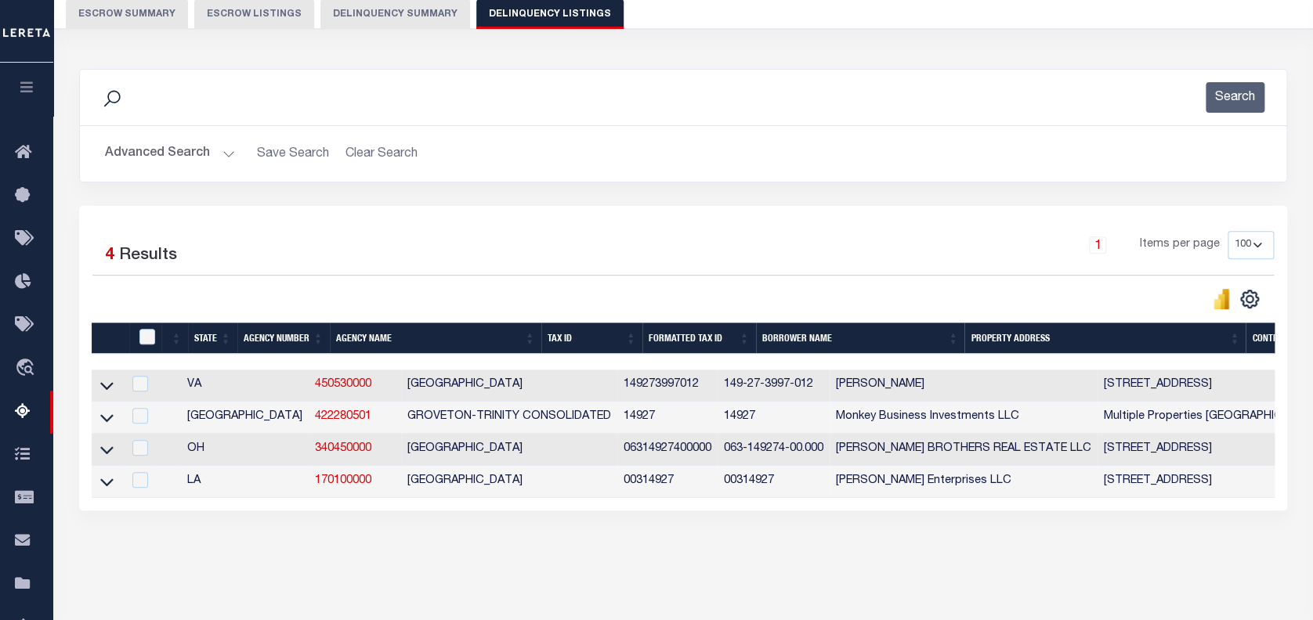
scroll to position [208, 0]
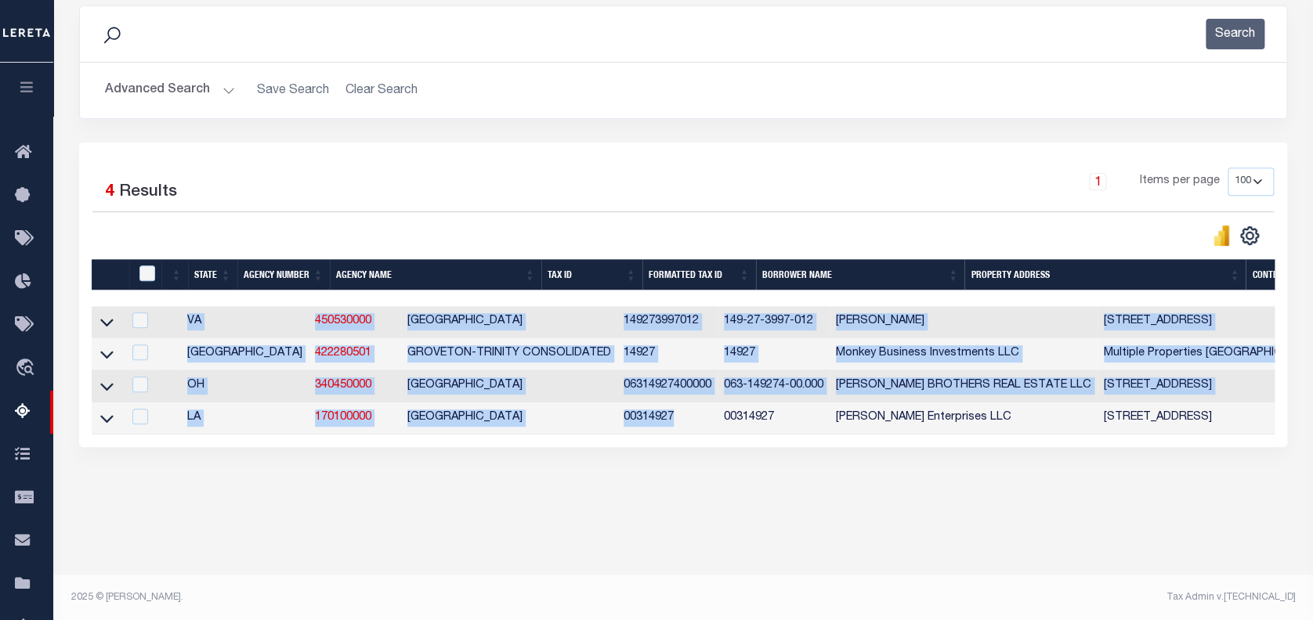
drag, startPoint x: 691, startPoint y: 450, endPoint x: 1133, endPoint y: 448, distance: 441.8
click at [1296, 447] on div "1 Selected 4 Results 1 Items per page 10 25 50 100 500" at bounding box center [682, 295] width 1231 height 305
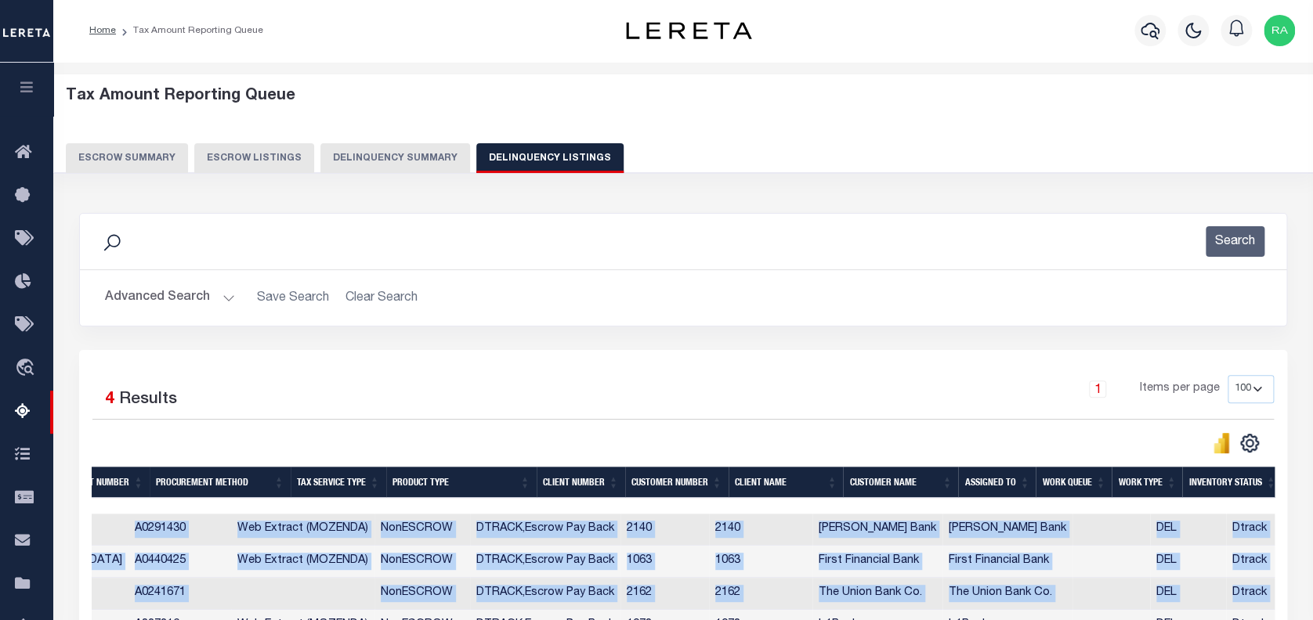
scroll to position [0, 0]
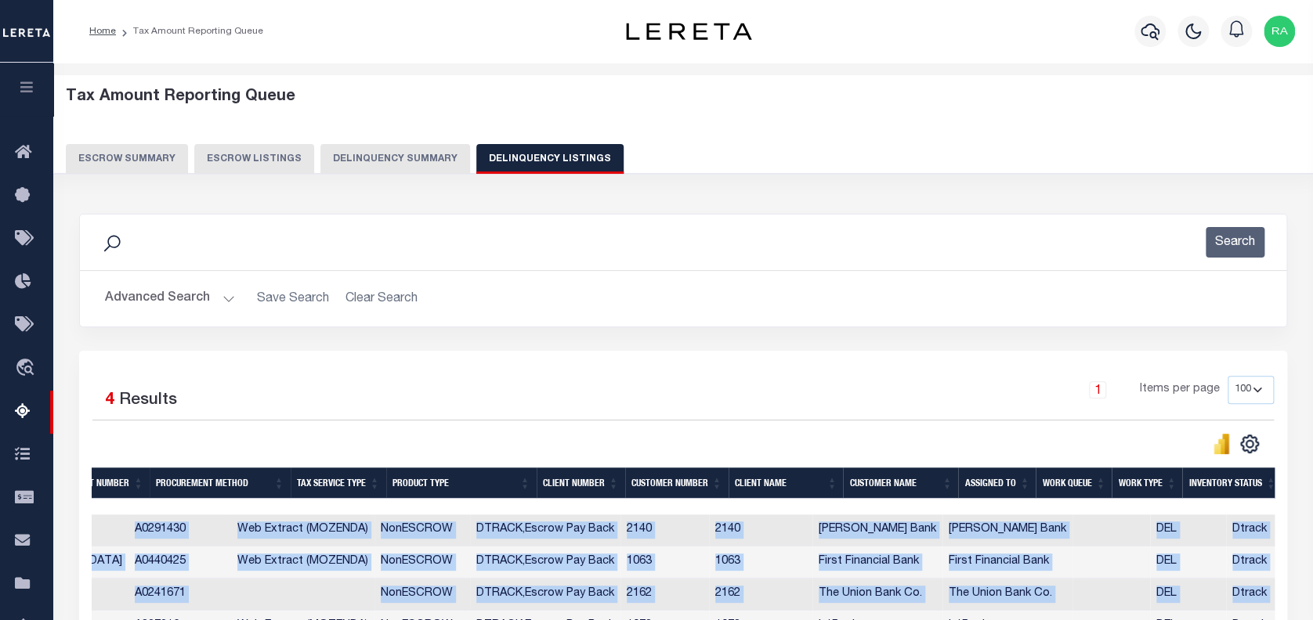
click at [501, 163] on button "Delinquency Listings" at bounding box center [549, 159] width 147 height 30
select select
select select "100"
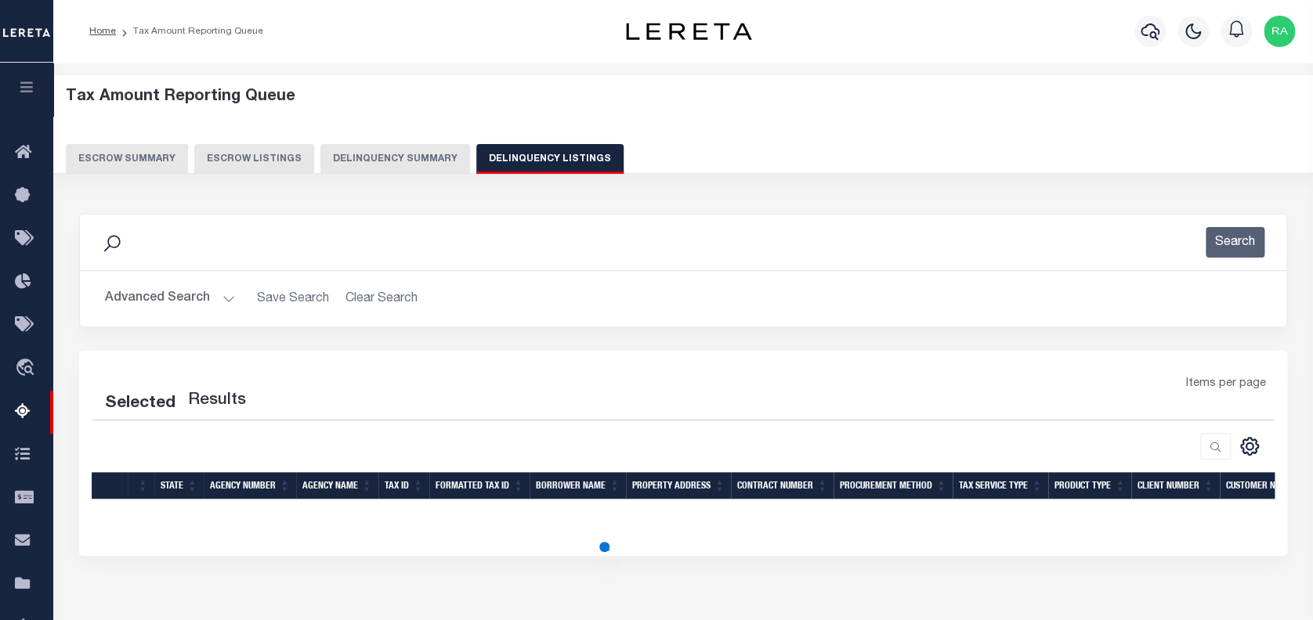
click at [135, 293] on button "Advanced Search" at bounding box center [170, 299] width 130 height 31
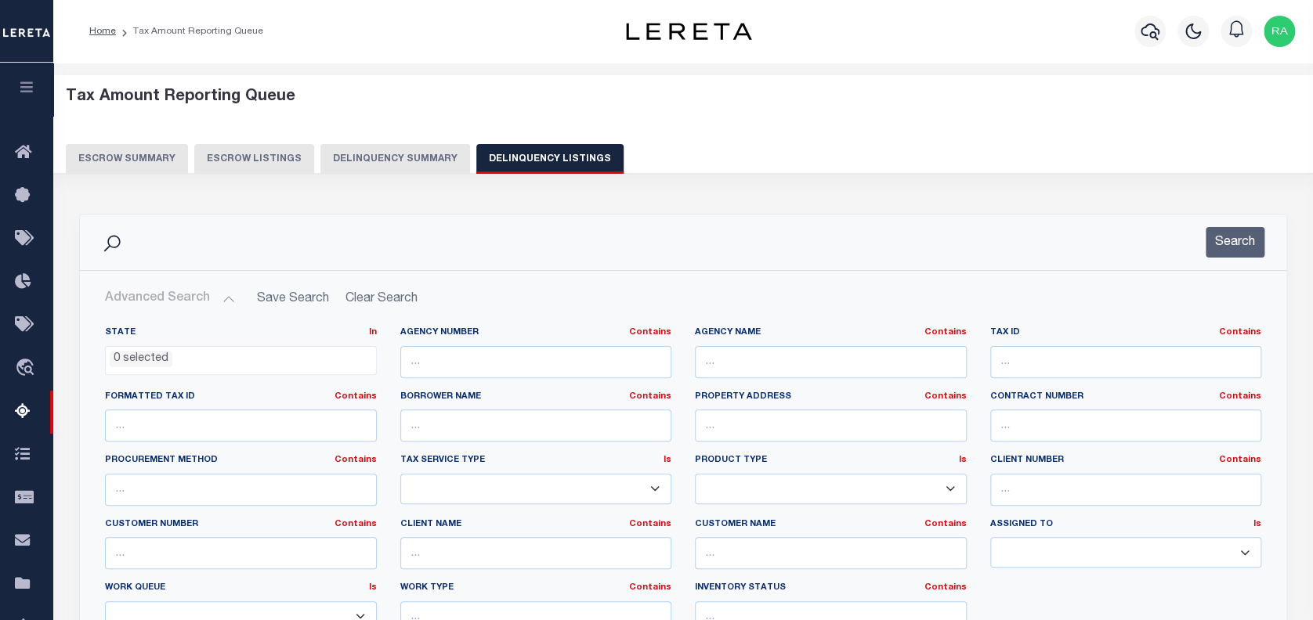
select select "100"
click at [1004, 361] on input "text" at bounding box center [1126, 362] width 272 height 32
paste input "R457761"
type input "R457761"
click at [1231, 237] on button "Search" at bounding box center [1235, 242] width 59 height 31
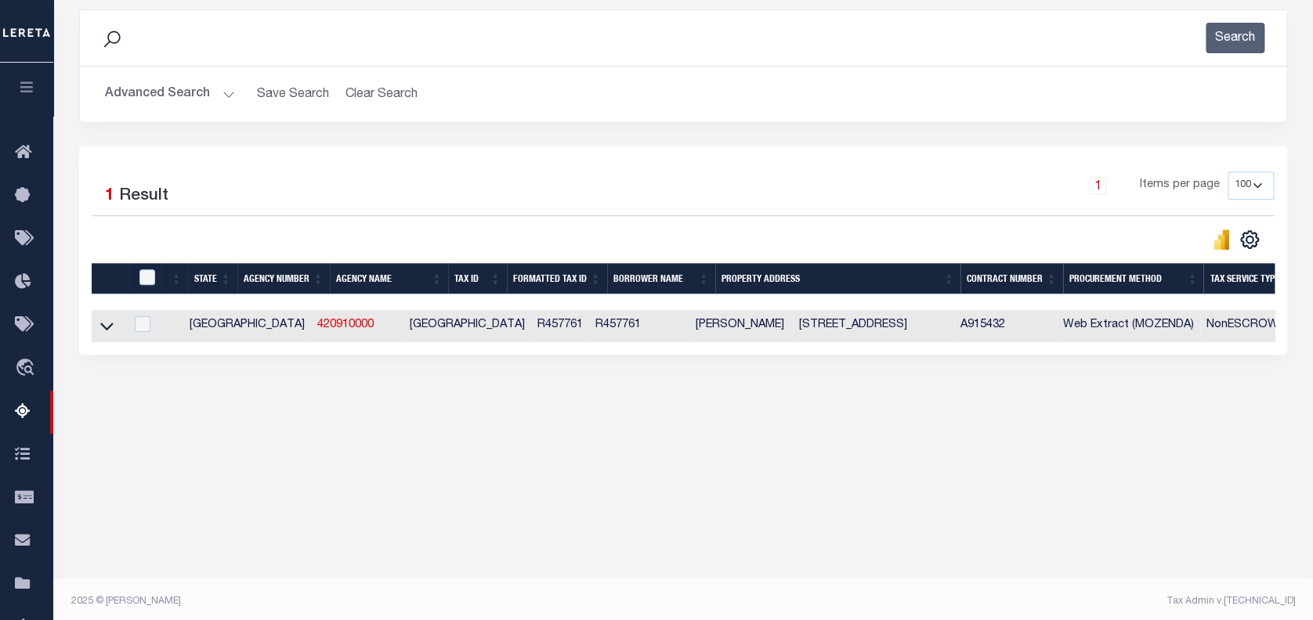
scroll to position [208, 0]
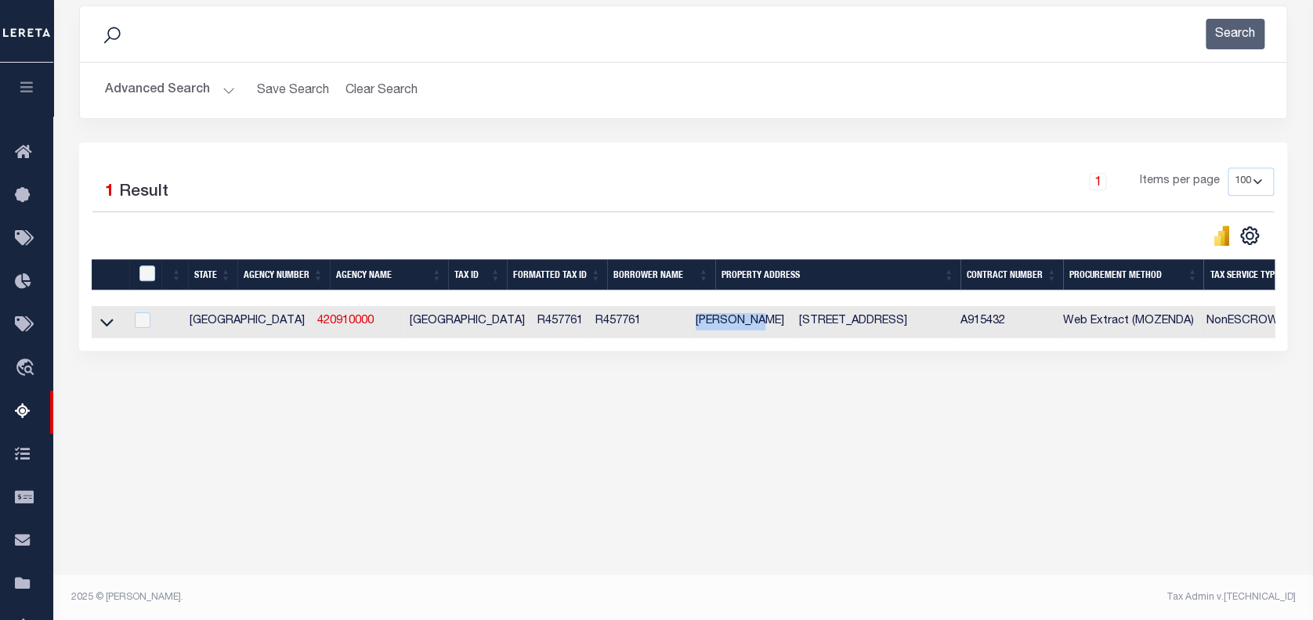
drag, startPoint x: 610, startPoint y: 323, endPoint x: 699, endPoint y: 324, distance: 88.5
click at [696, 324] on td "[PERSON_NAME]" at bounding box center [740, 322] width 103 height 32
checkbox input "true"
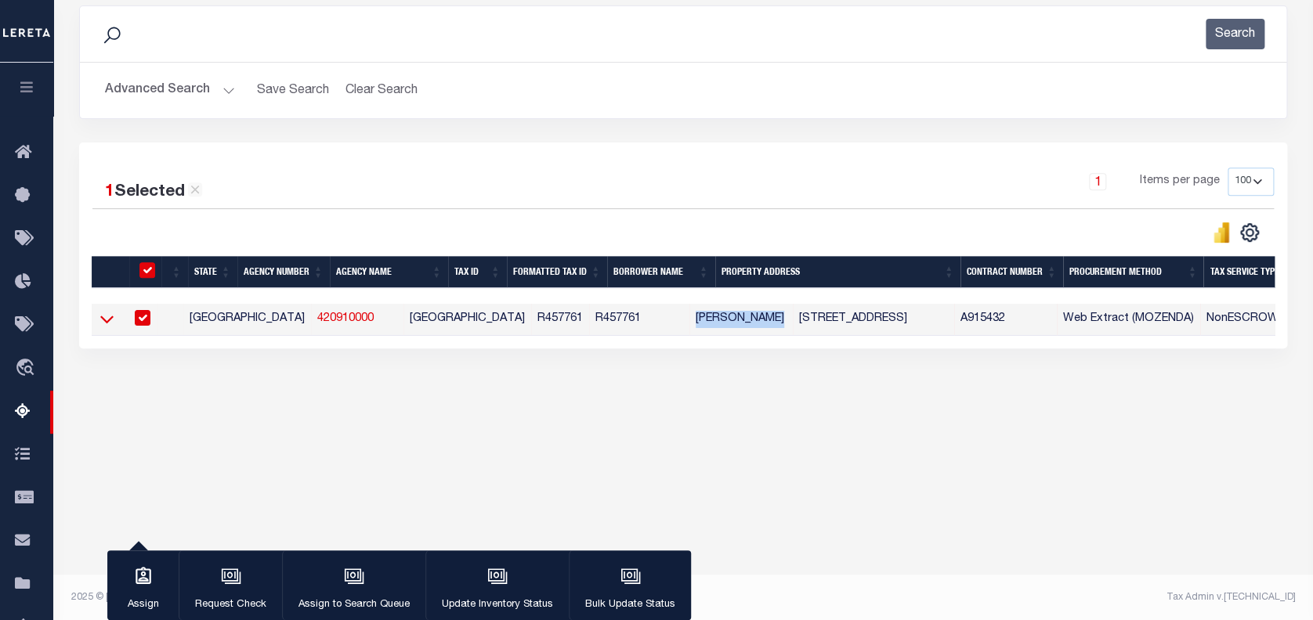
click at [113, 324] on icon at bounding box center [106, 319] width 13 height 16
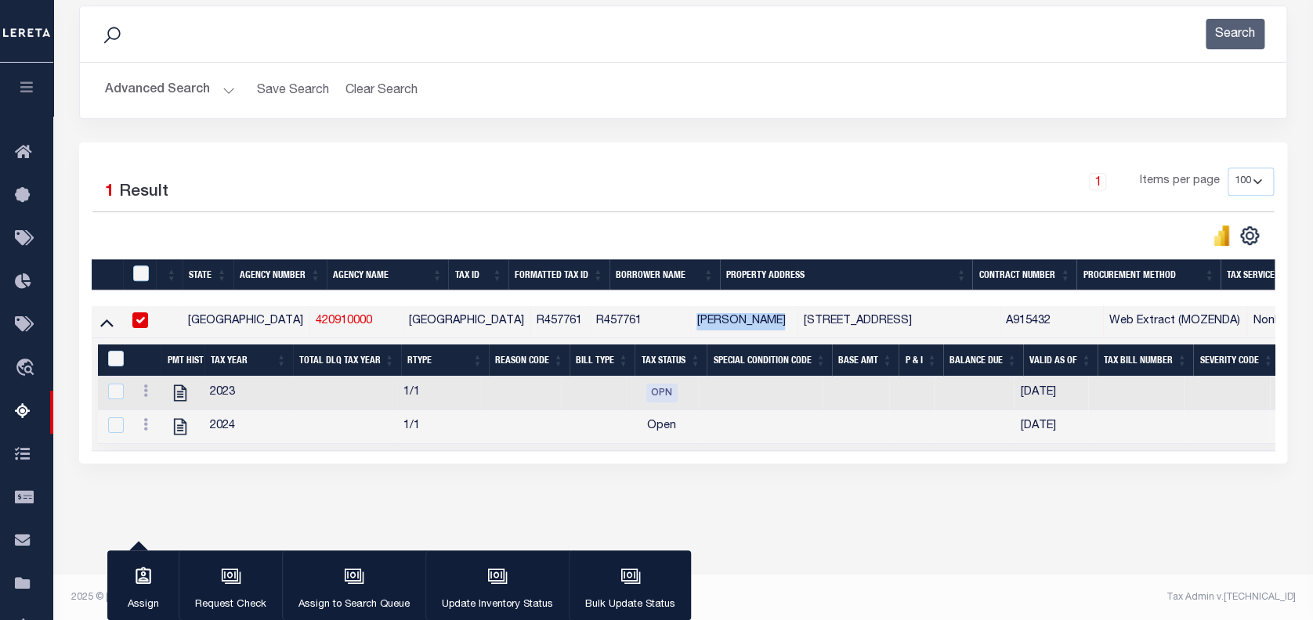
scroll to position [210, 0]
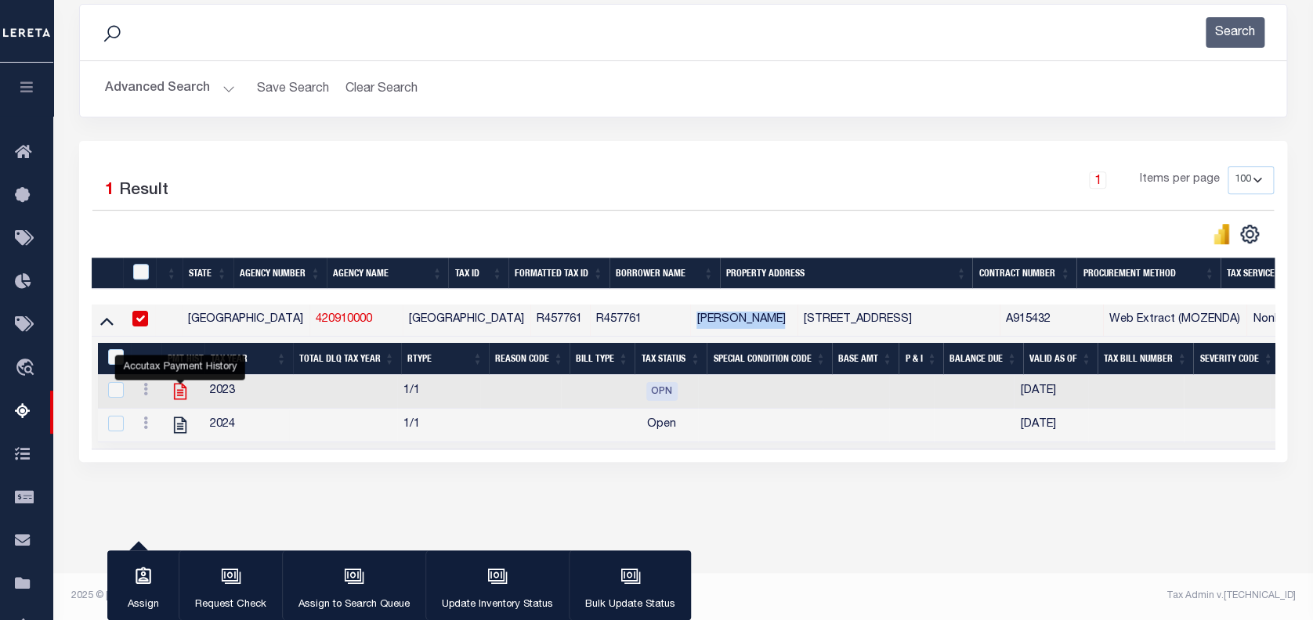
click at [179, 397] on icon "" at bounding box center [180, 392] width 13 height 16
checkbox input "false"
checkbox input "true"
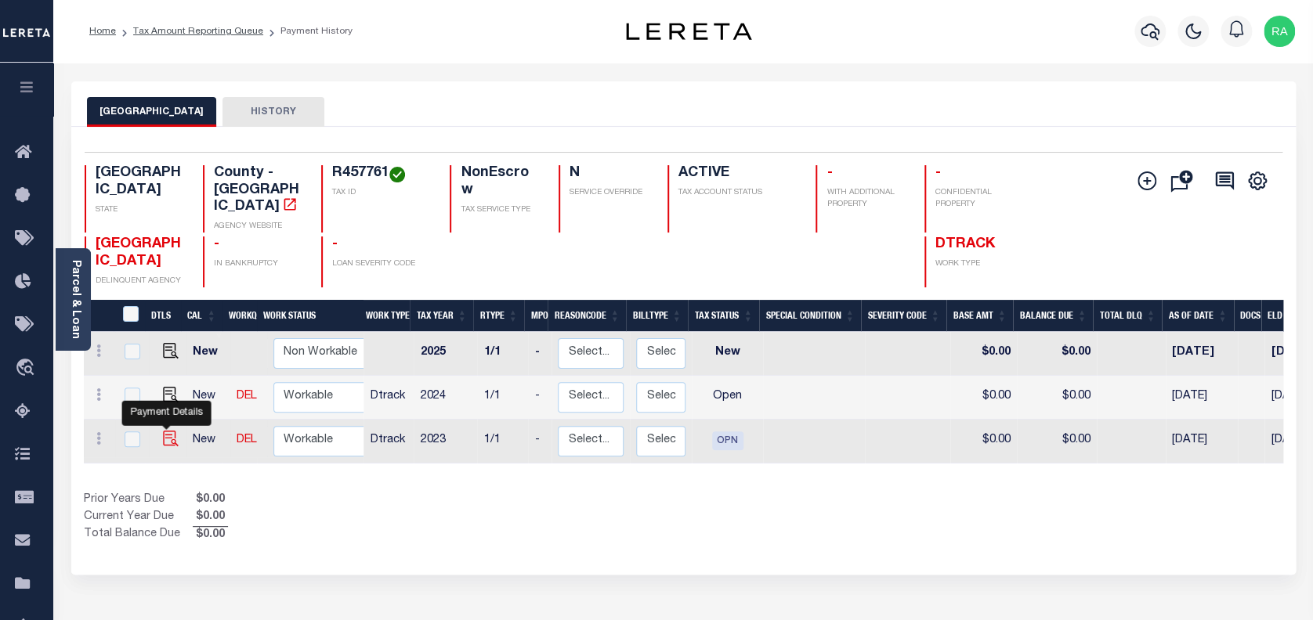
click at [163, 431] on img "" at bounding box center [171, 439] width 16 height 16
checkbox input "true"
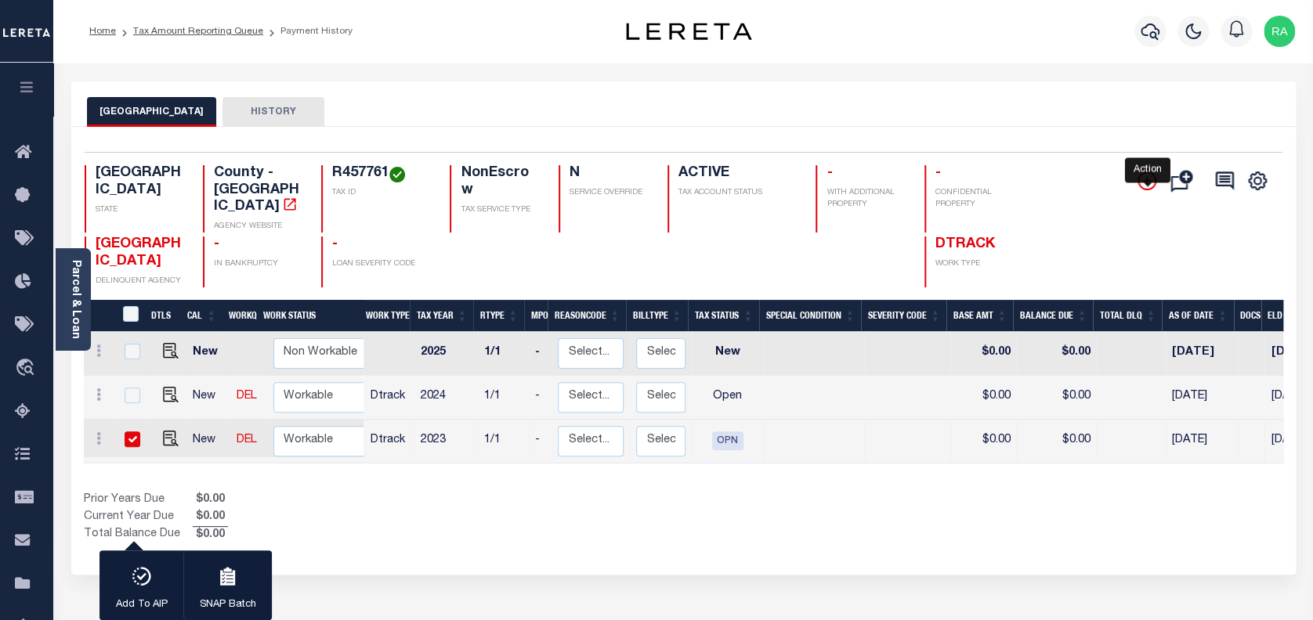
click at [1143, 187] on icon "" at bounding box center [1146, 181] width 19 height 19
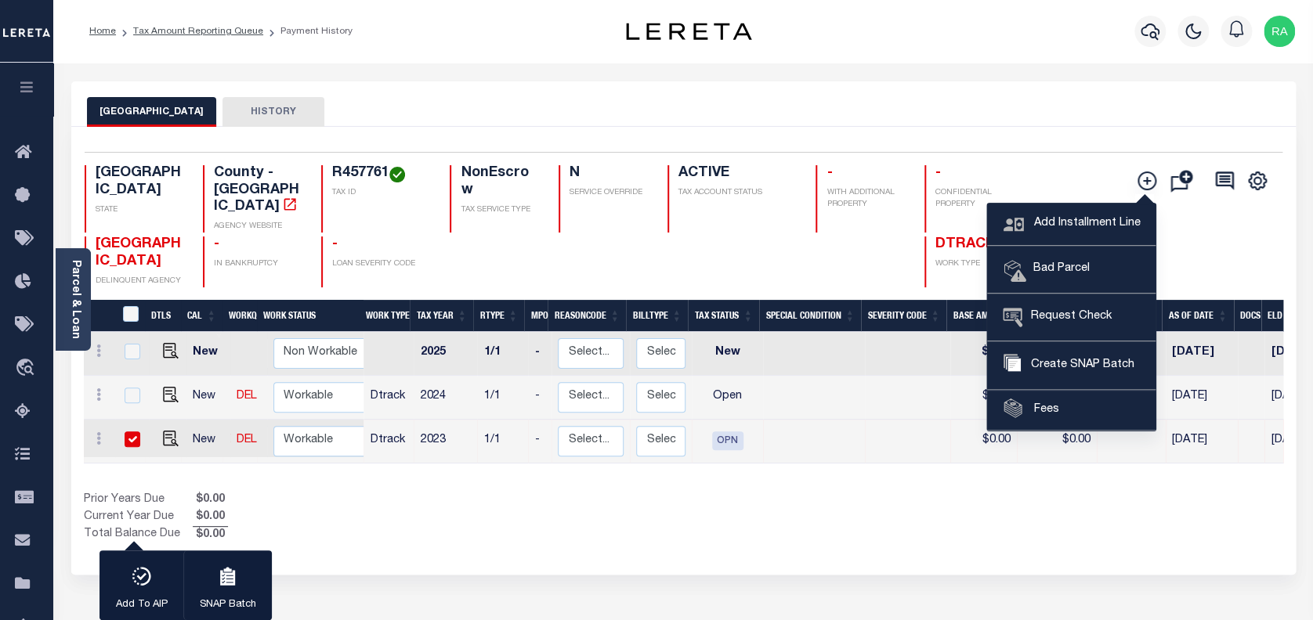
click at [602, 492] on div "Prior Years Due $0.00 Current Year Due $0.00 Total Balance Due $0.00" at bounding box center [384, 518] width 600 height 52
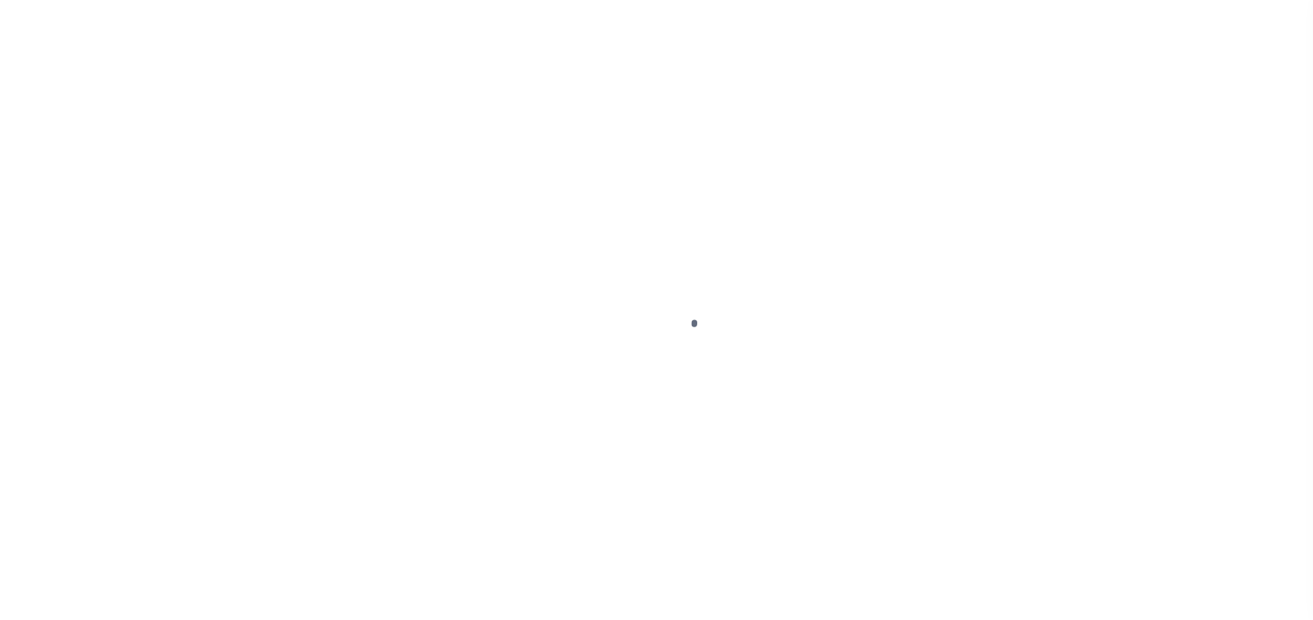
select select "OPN"
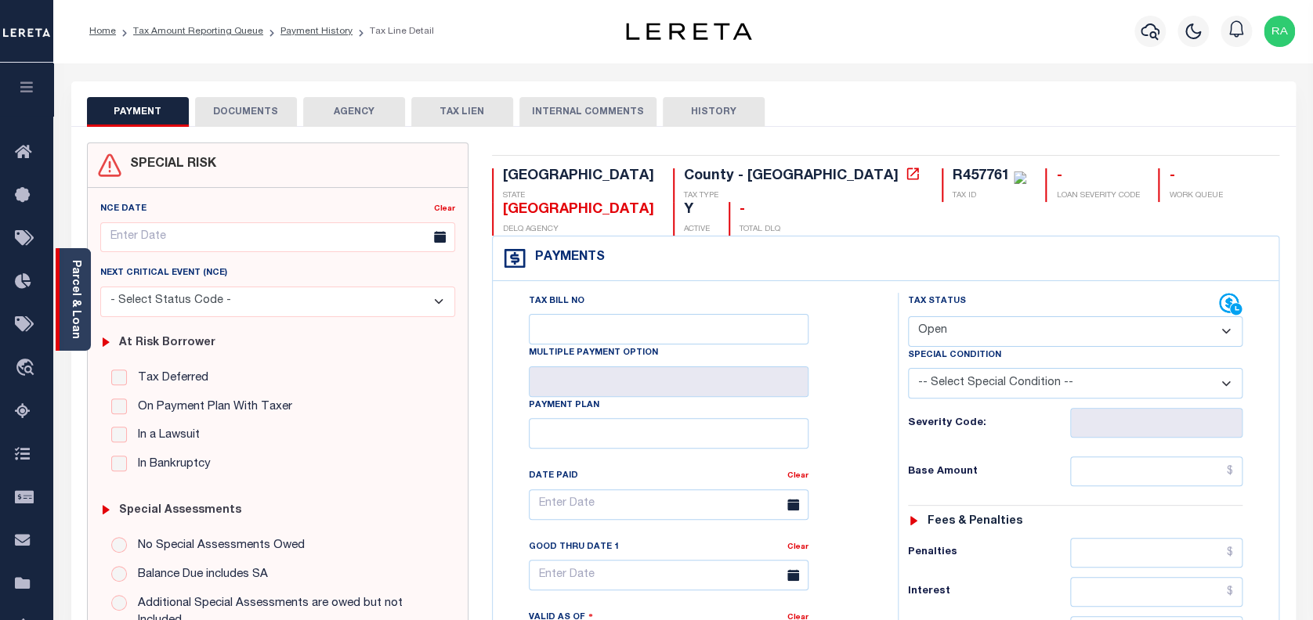
click at [79, 288] on link "Parcel & Loan" at bounding box center [75, 299] width 11 height 79
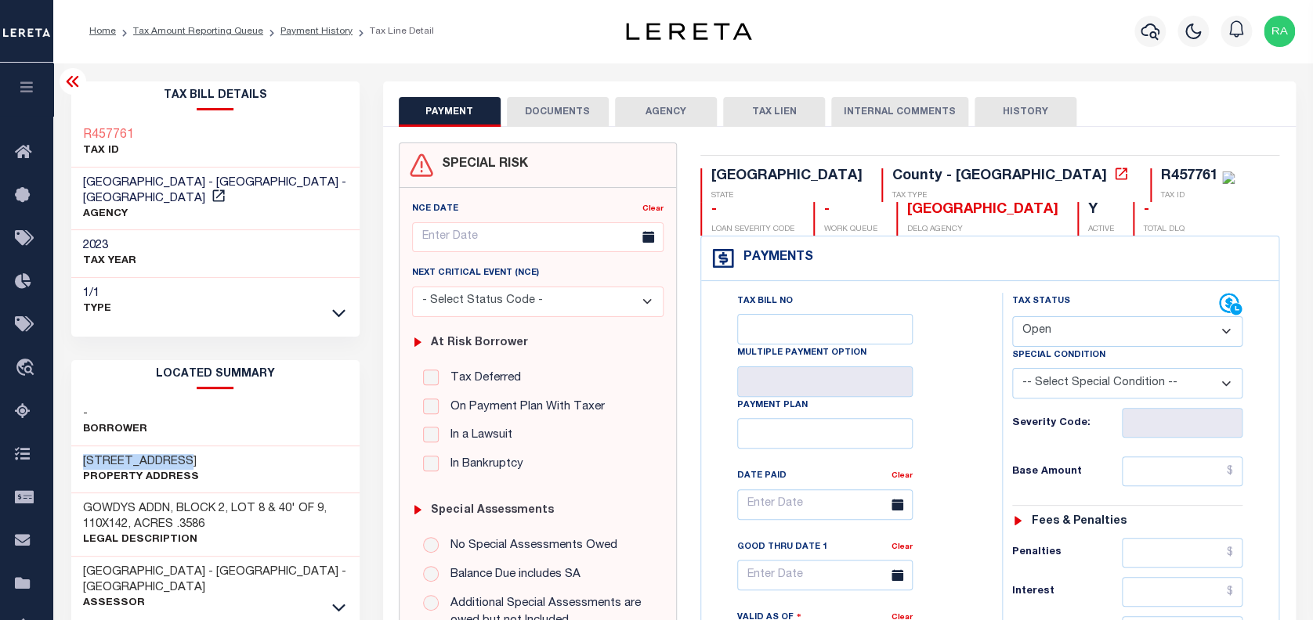
drag, startPoint x: 193, startPoint y: 439, endPoint x: 84, endPoint y: 443, distance: 109.0
click at [84, 446] on div "[STREET_ADDRESS] Property Address" at bounding box center [215, 470] width 288 height 48
copy h3 "[STREET_ADDRESS]"
click at [320, 299] on div "1/1 Type" at bounding box center [215, 301] width 288 height 47
drag, startPoint x: 152, startPoint y: 139, endPoint x: 230, endPoint y: 170, distance: 84.4
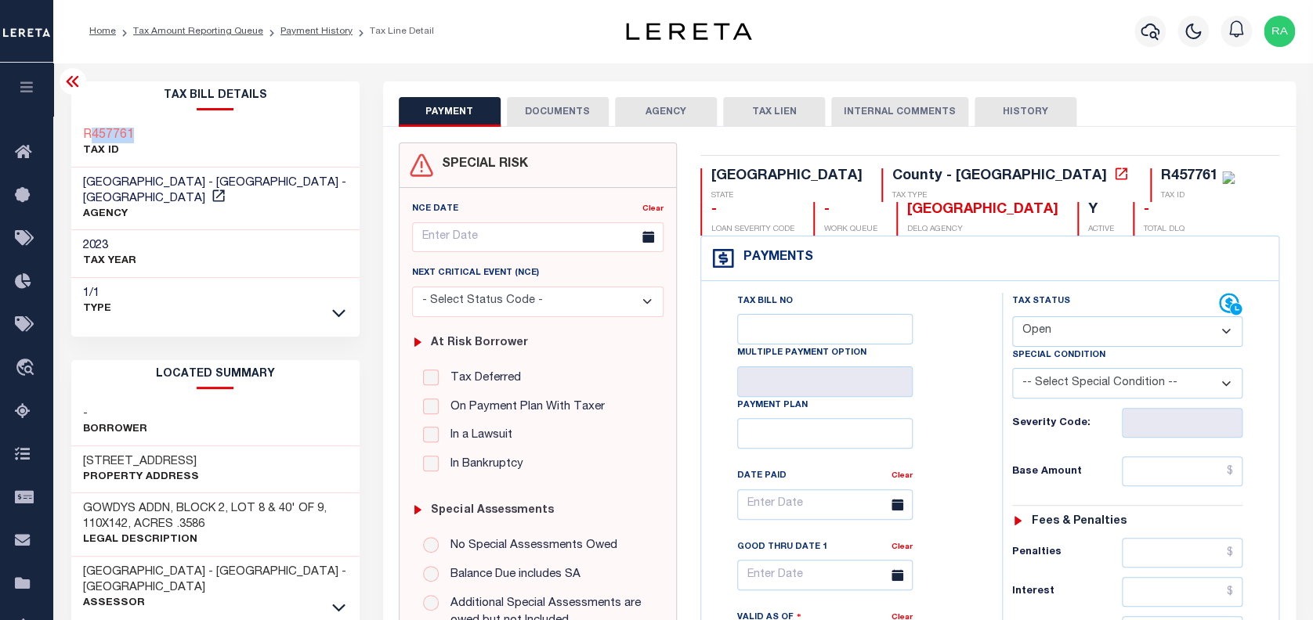
click at [104, 133] on div "R457761 TAX ID" at bounding box center [215, 144] width 288 height 48
copy h3 "7761"
click at [222, 177] on span "[GEOGRAPHIC_DATA] - [GEOGRAPHIC_DATA] - [GEOGRAPHIC_DATA]" at bounding box center [214, 190] width 263 height 27
copy h3 "457761"
drag, startPoint x: 140, startPoint y: 132, endPoint x: 112, endPoint y: 136, distance: 28.5
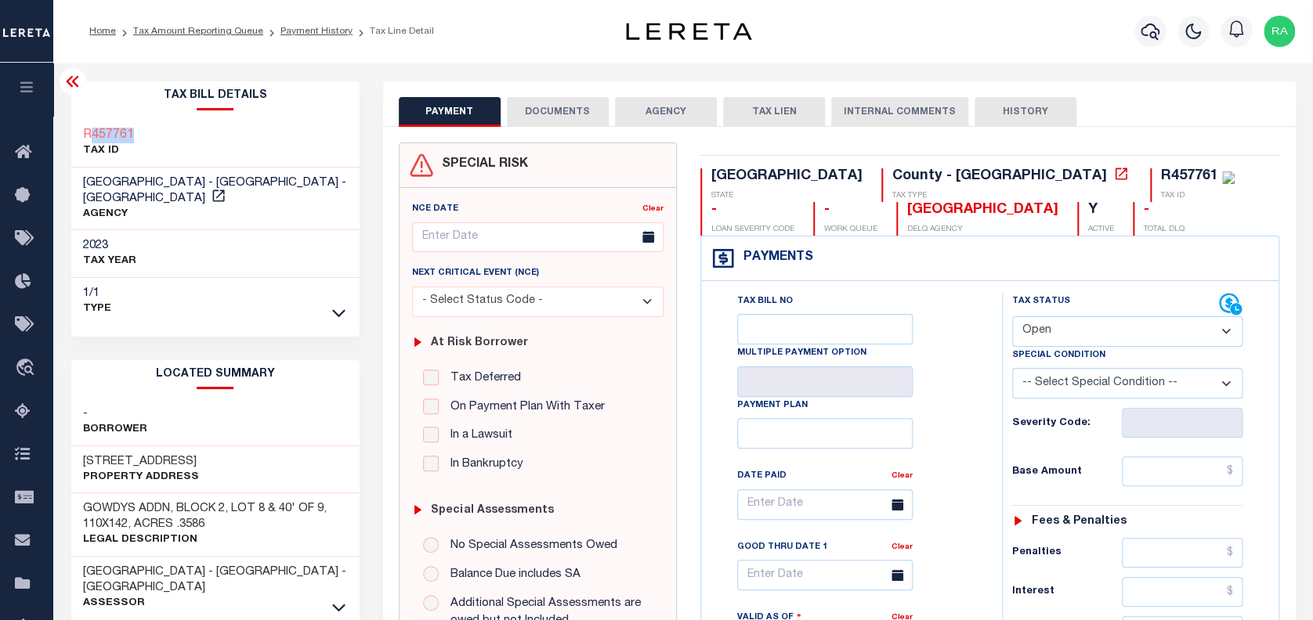
click at [90, 139] on div "R457761 TAX ID" at bounding box center [215, 144] width 288 height 48
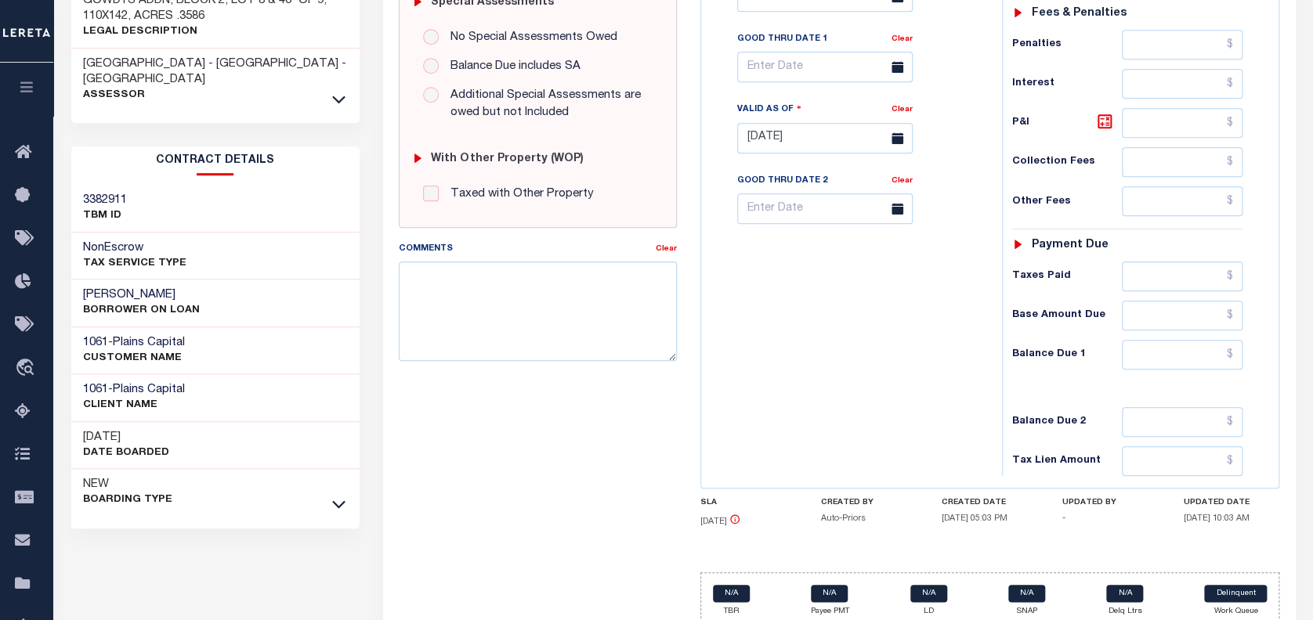
scroll to position [566, 0]
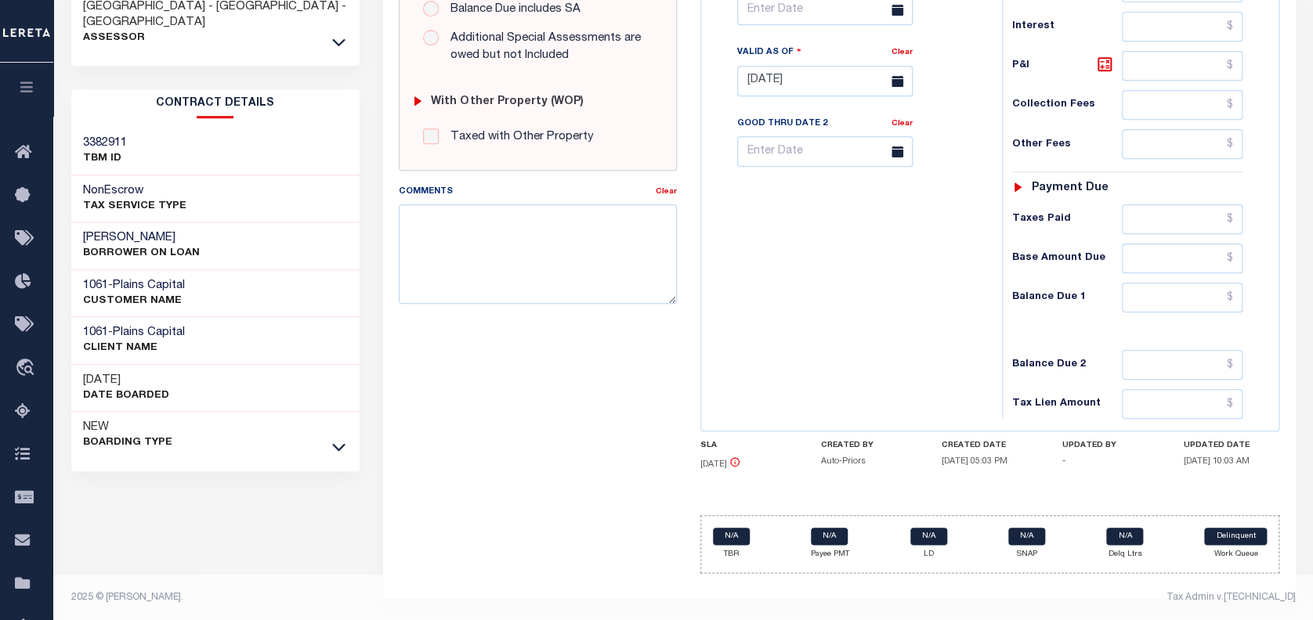
click at [292, 412] on div "NEW Boarding Type" at bounding box center [215, 435] width 288 height 47
click at [343, 444] on icon at bounding box center [338, 448] width 13 height 8
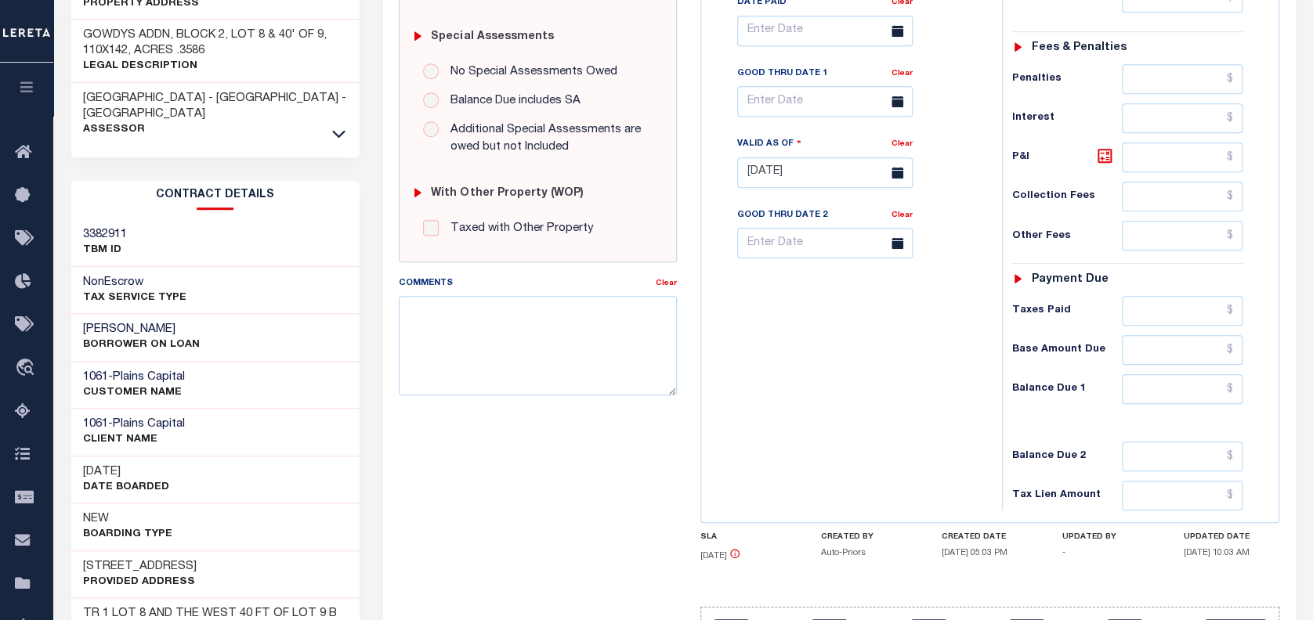
scroll to position [433, 0]
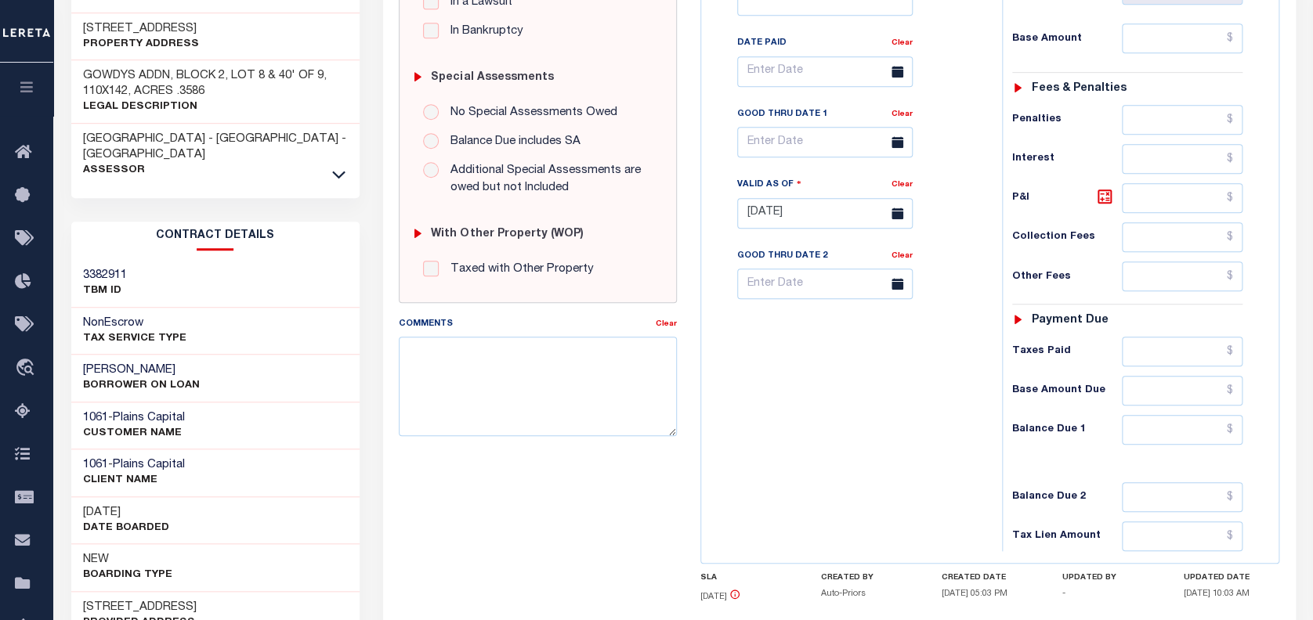
drag, startPoint x: 188, startPoint y: 328, endPoint x: 83, endPoint y: 336, distance: 105.3
click at [83, 363] on h3 "[PERSON_NAME]" at bounding box center [141, 371] width 117 height 16
copy h3 "[PERSON_NAME]"
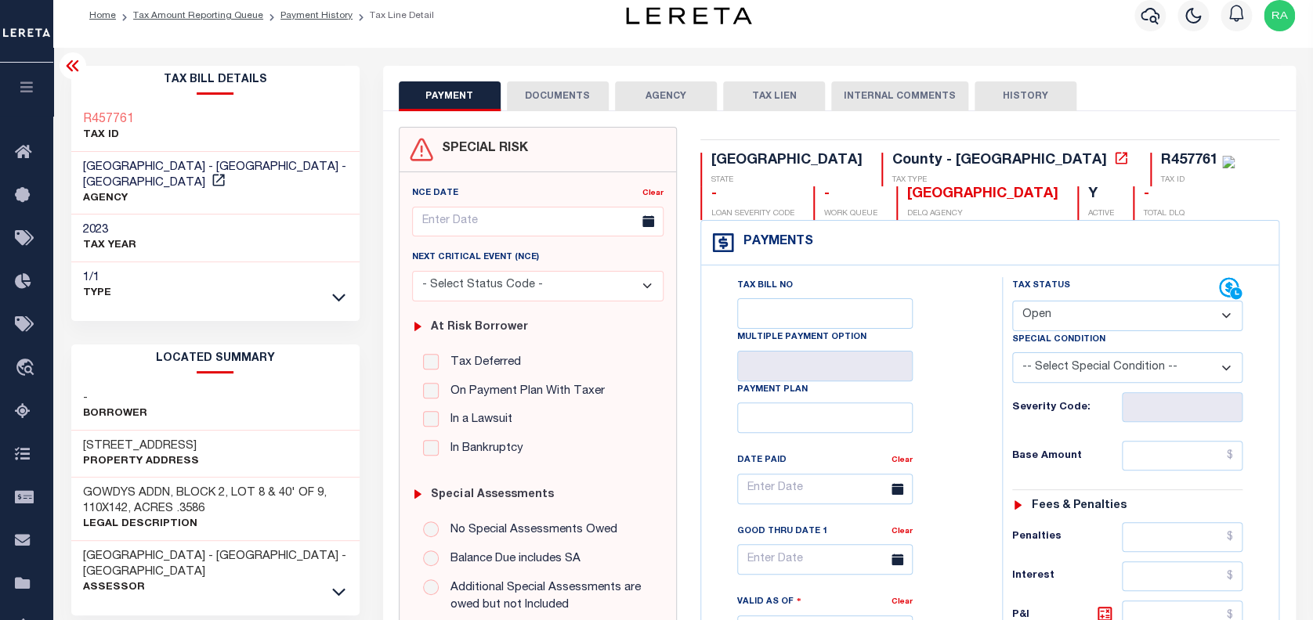
scroll to position [0, 0]
